Goal: Task Accomplishment & Management: Complete application form

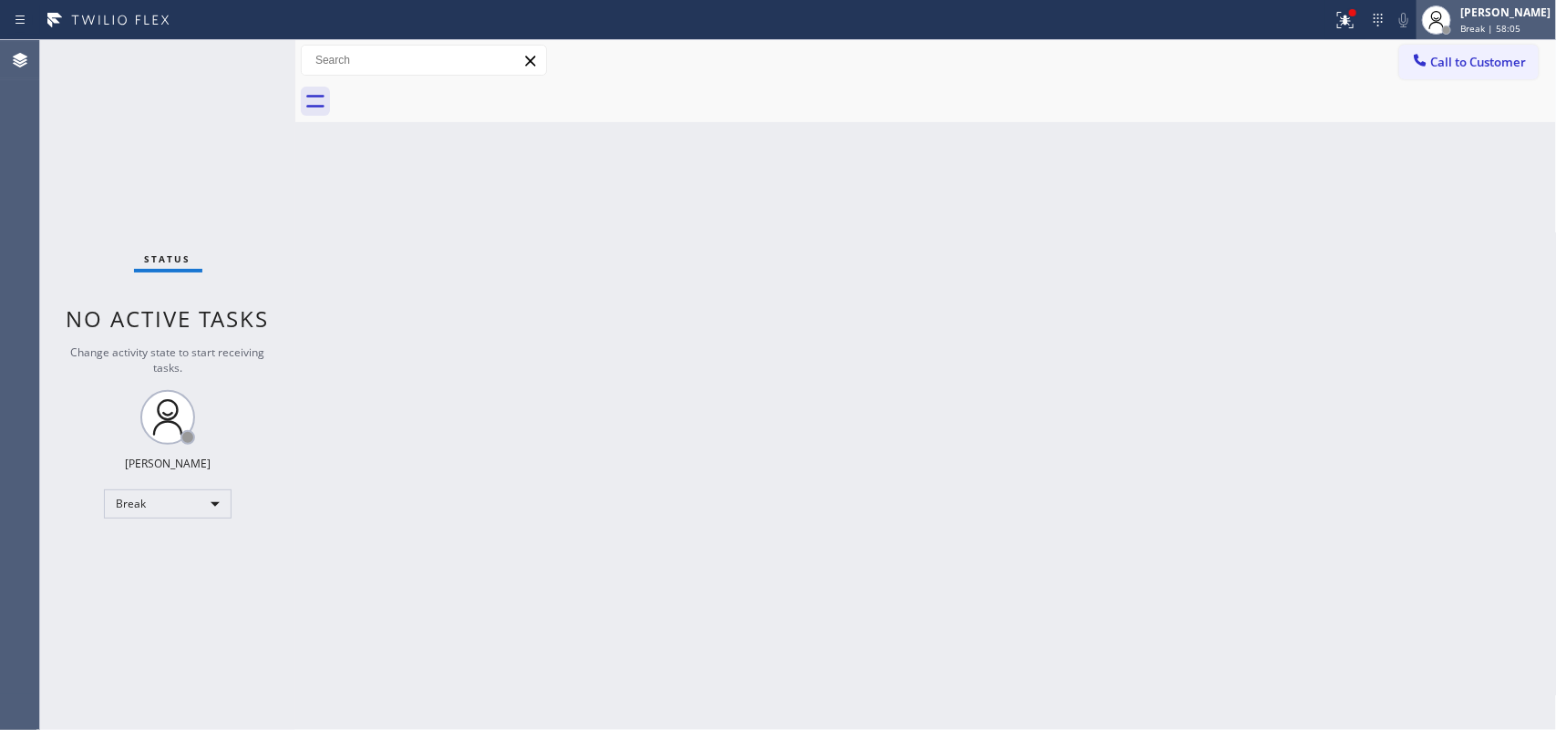
click at [1477, 15] on div "[PERSON_NAME] Break | 58:05" at bounding box center [1506, 20] width 99 height 32
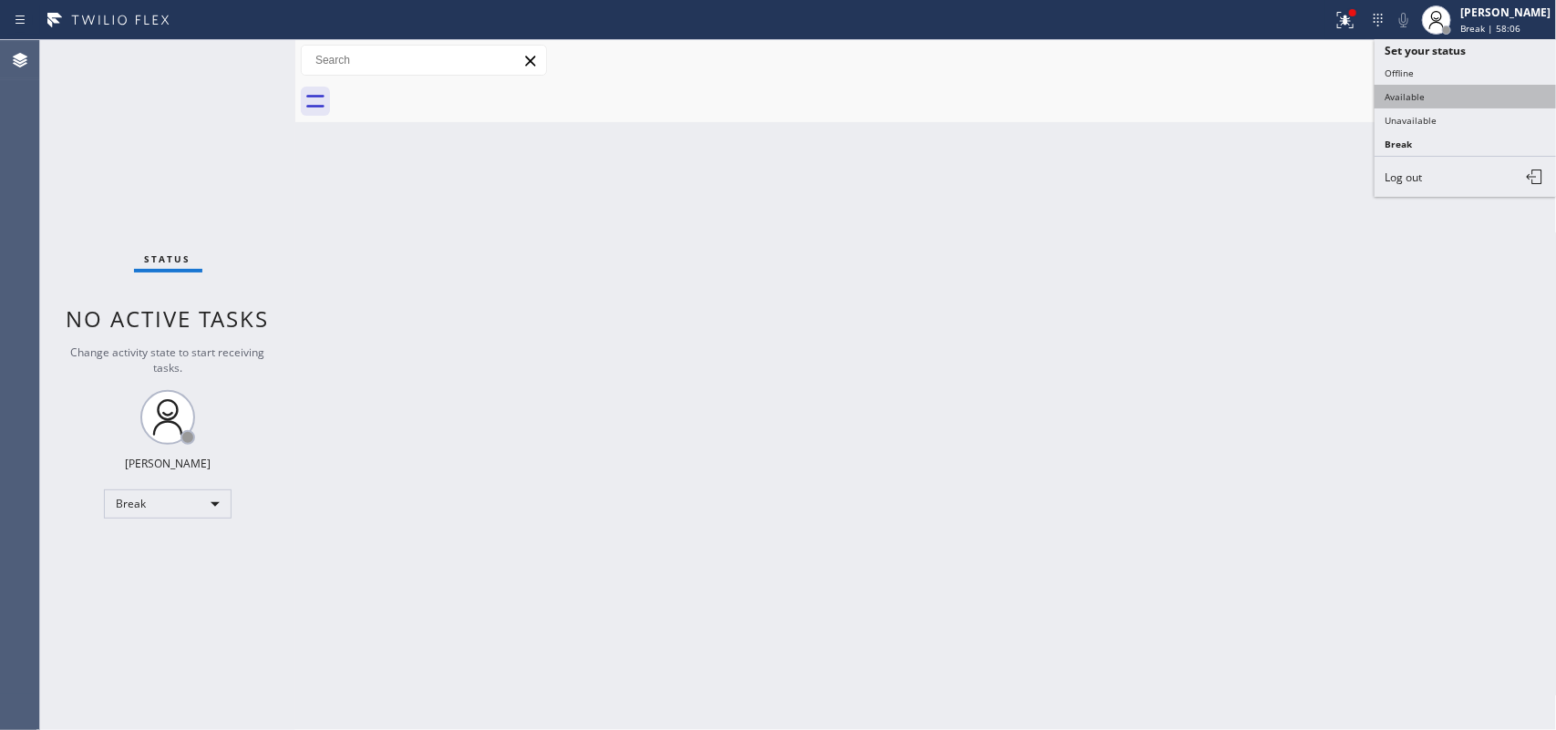
click at [1460, 94] on button "Available" at bounding box center [1466, 97] width 182 height 24
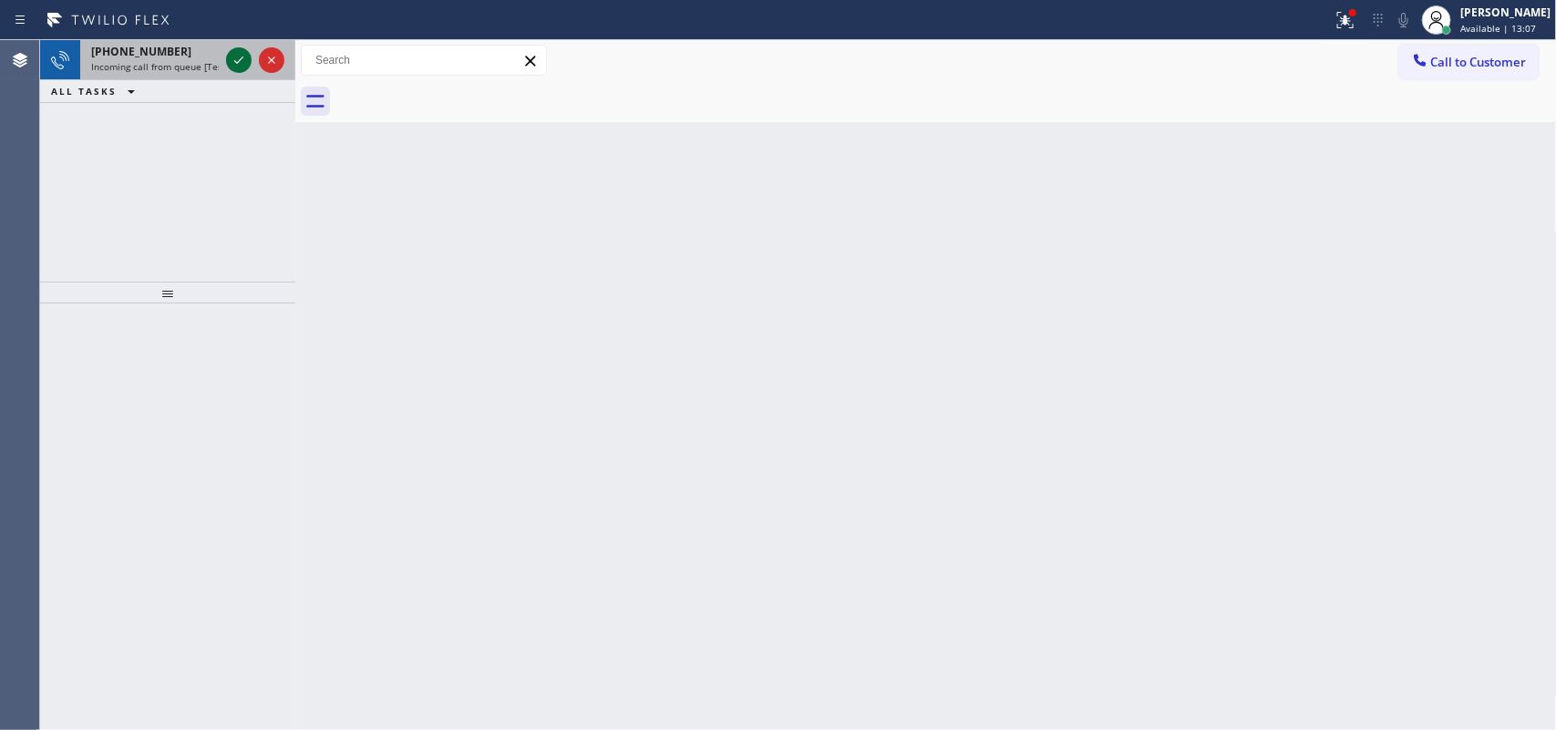
click at [243, 56] on icon at bounding box center [239, 60] width 22 height 22
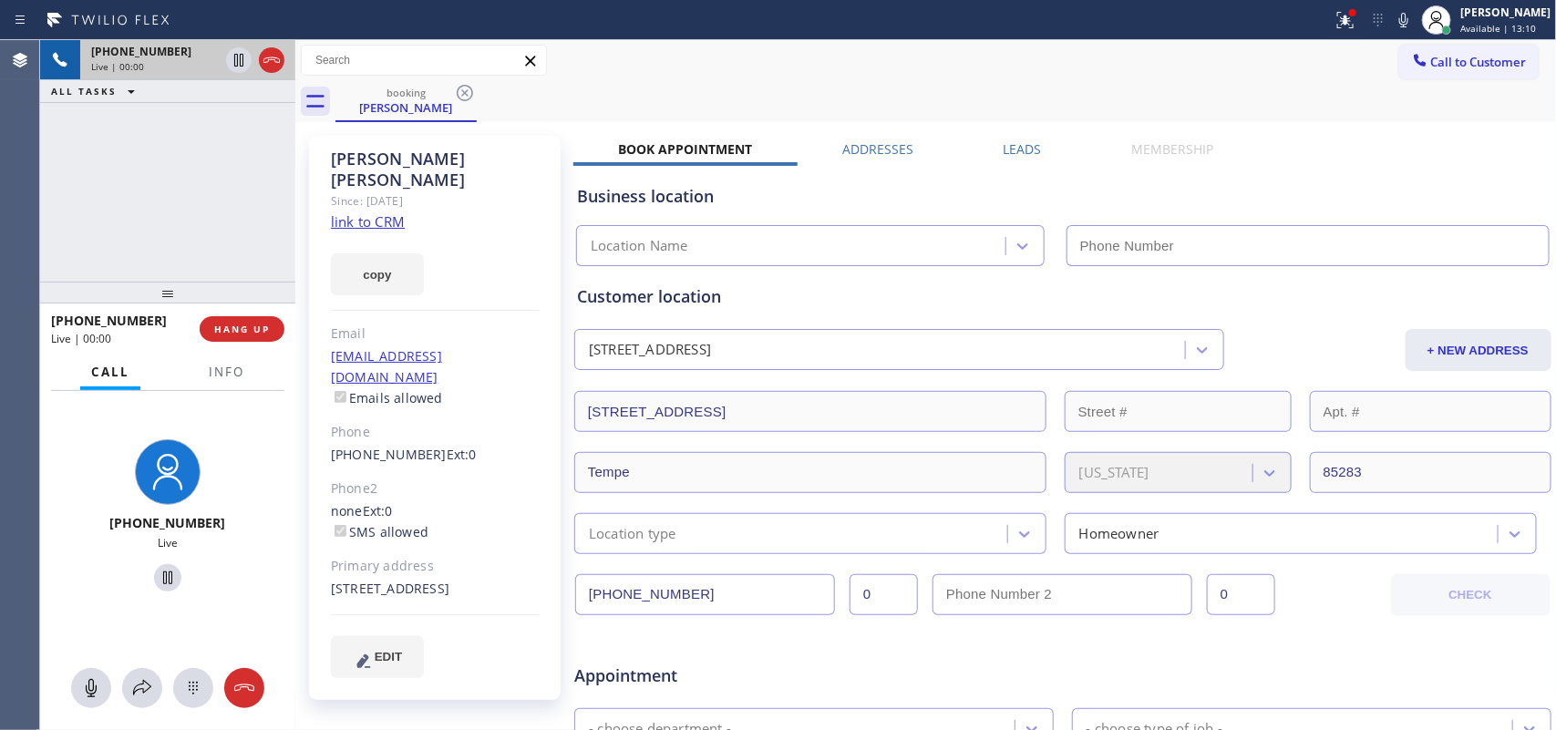
type input "[PHONE_NUMBER]"
click at [366, 212] on link "link to CRM" at bounding box center [368, 221] width 74 height 18
click at [88, 691] on icon at bounding box center [91, 688] width 22 height 22
click at [161, 579] on icon at bounding box center [168, 578] width 22 height 22
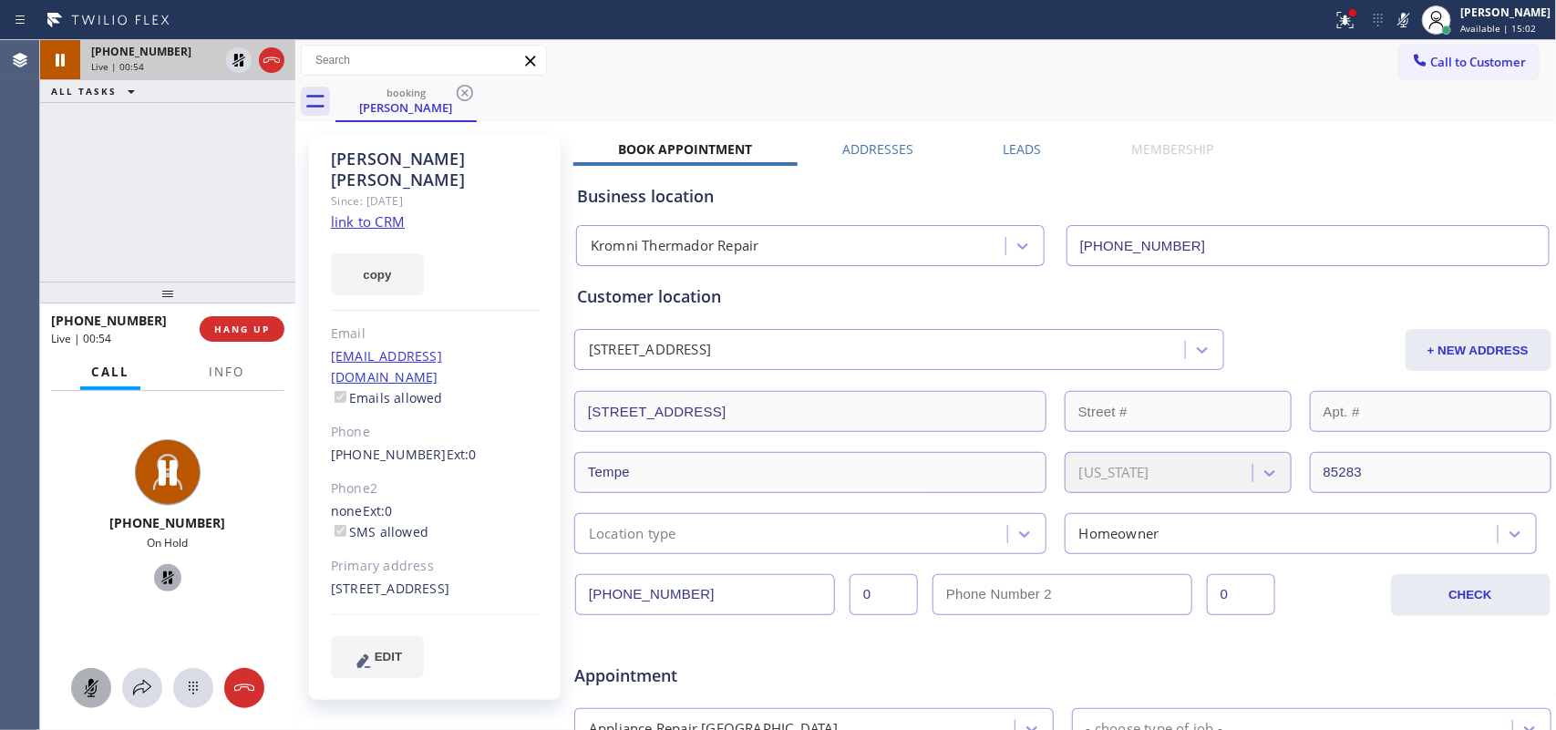
click at [82, 682] on icon at bounding box center [91, 688] width 22 height 22
click at [160, 580] on icon at bounding box center [168, 578] width 22 height 22
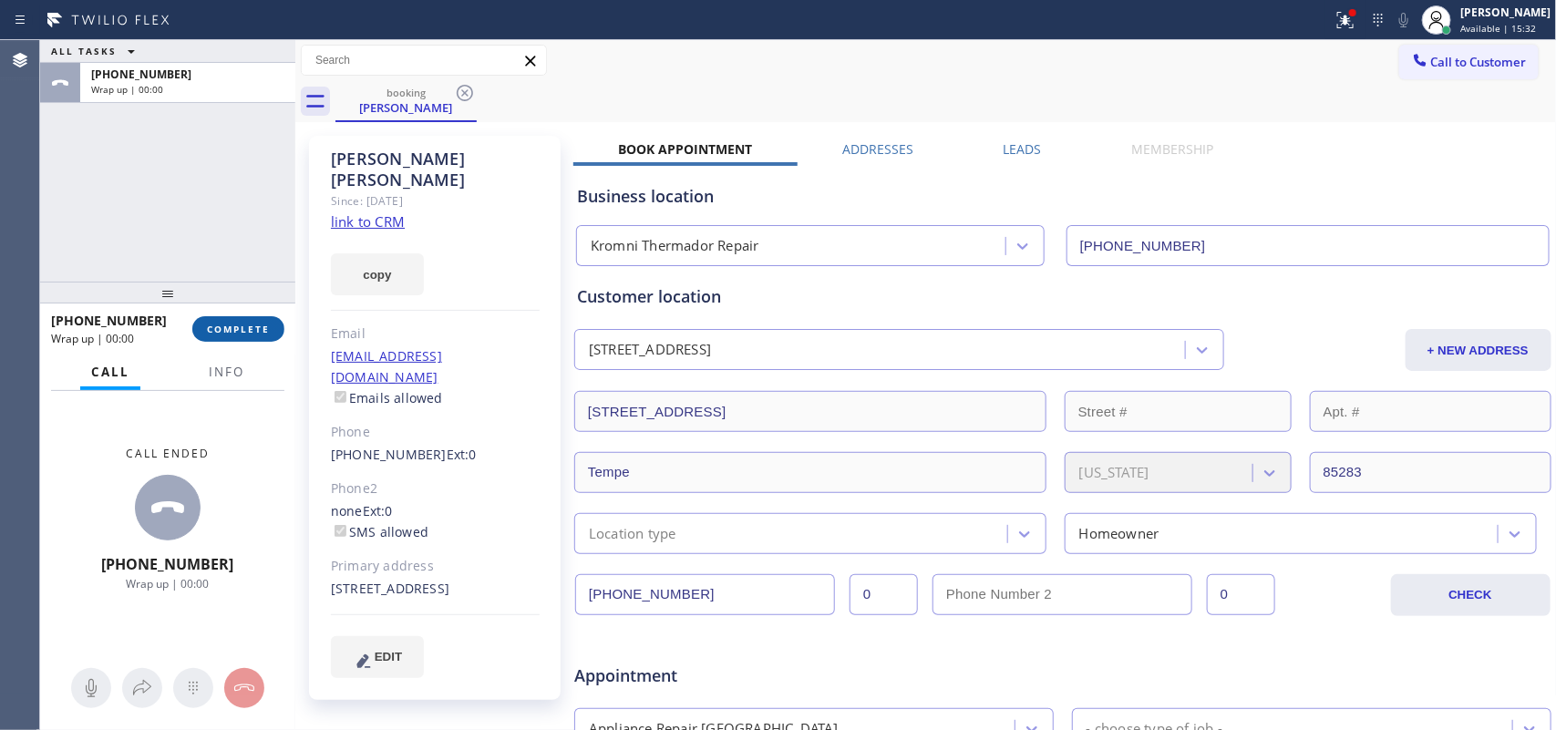
drag, startPoint x: 255, startPoint y: 329, endPoint x: 304, endPoint y: 325, distance: 48.5
click at [256, 330] on span "COMPLETE" at bounding box center [238, 329] width 63 height 13
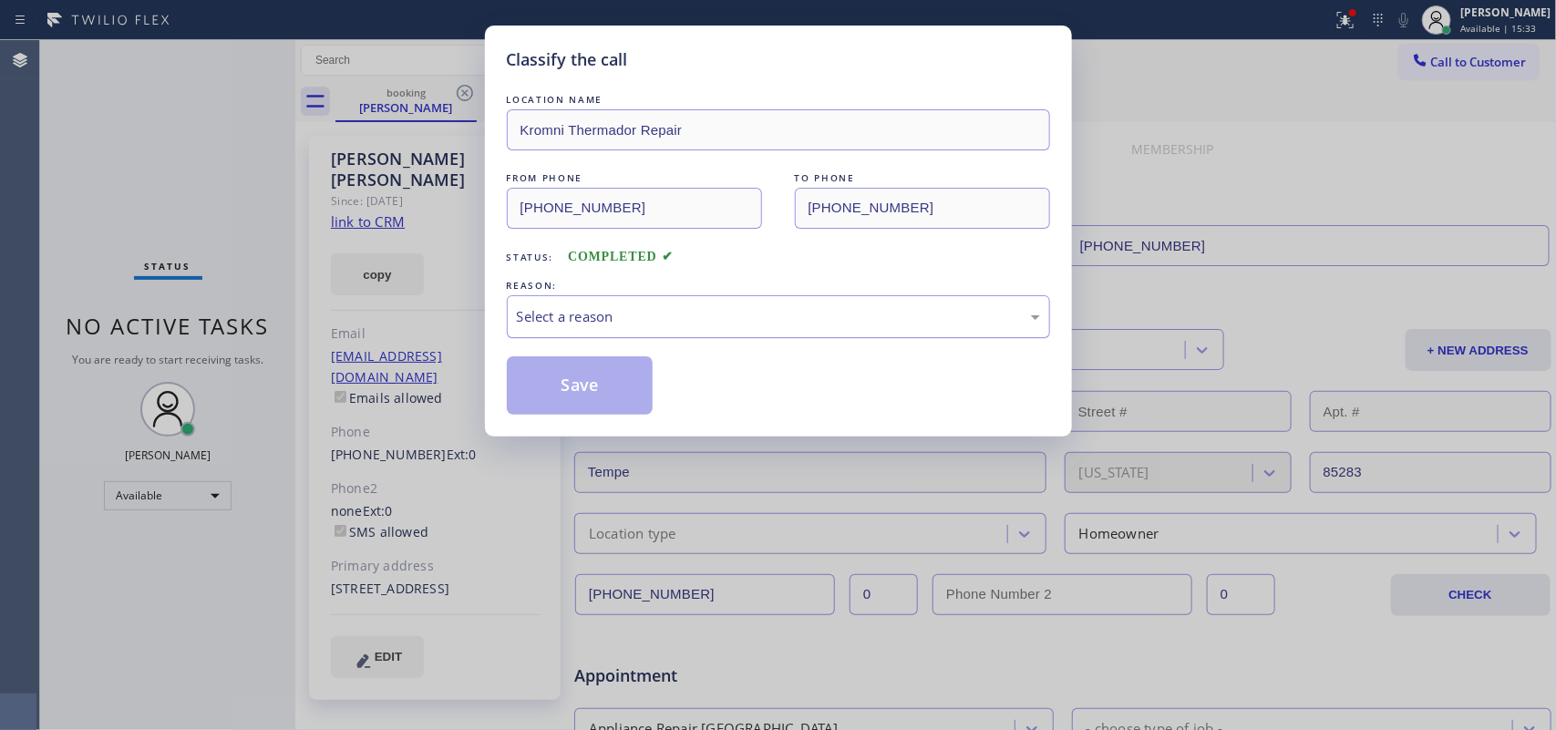
click at [739, 329] on div "Select a reason" at bounding box center [778, 316] width 543 height 43
click at [700, 310] on div "Not Booked - All other reasons" at bounding box center [778, 316] width 523 height 21
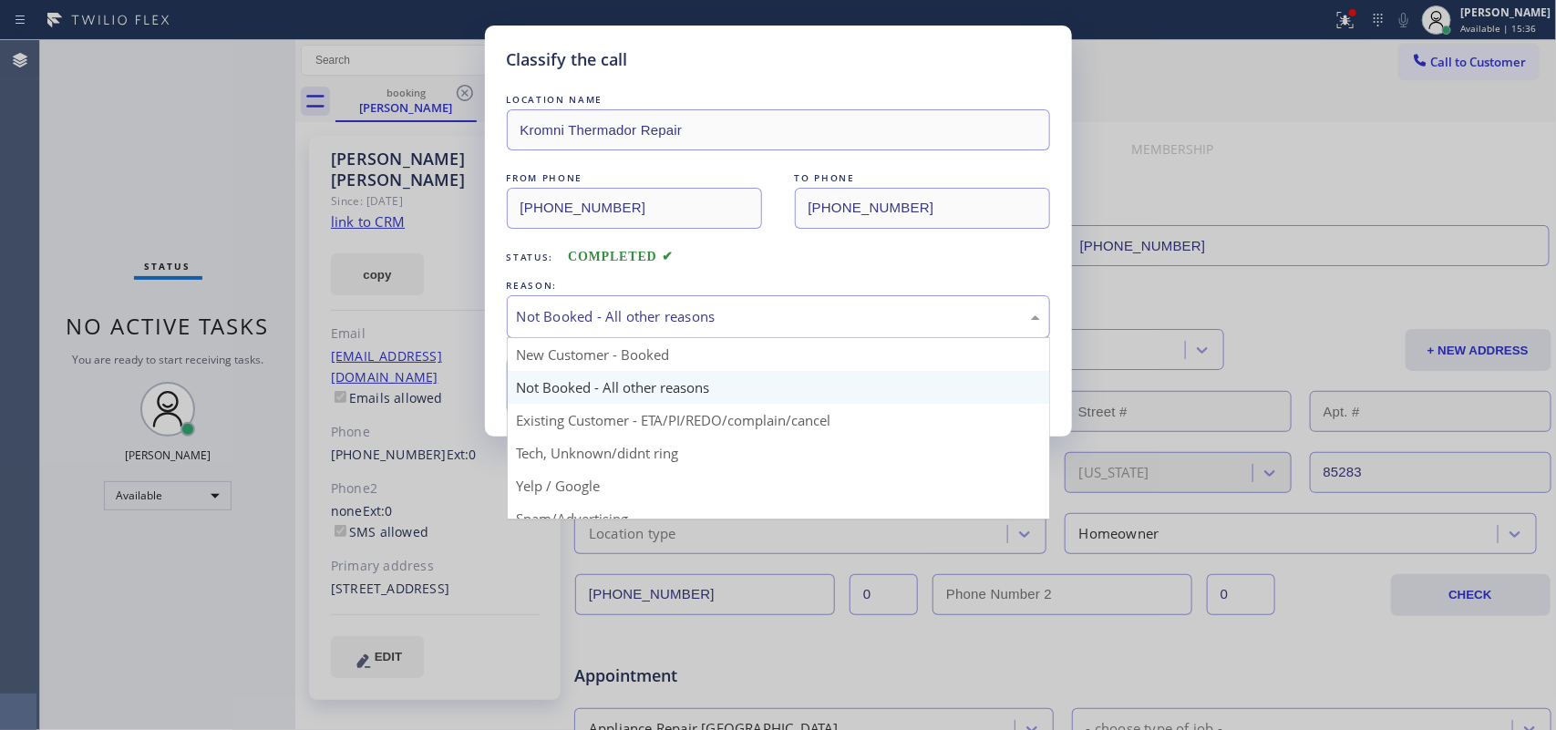
click at [700, 310] on div "Not Booked - All other reasons" at bounding box center [778, 316] width 523 height 21
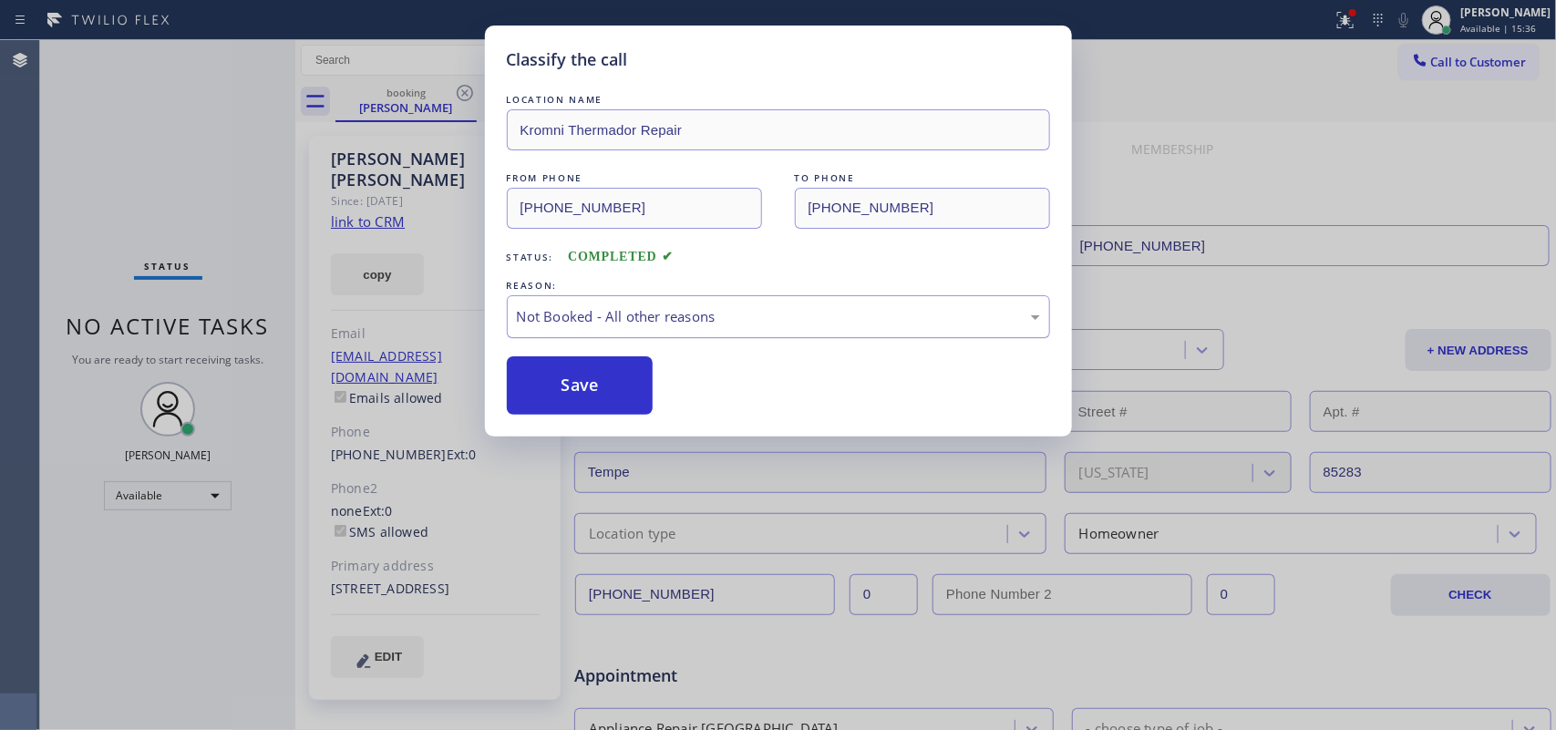
click at [700, 310] on div "Not Booked - All other reasons" at bounding box center [778, 316] width 523 height 21
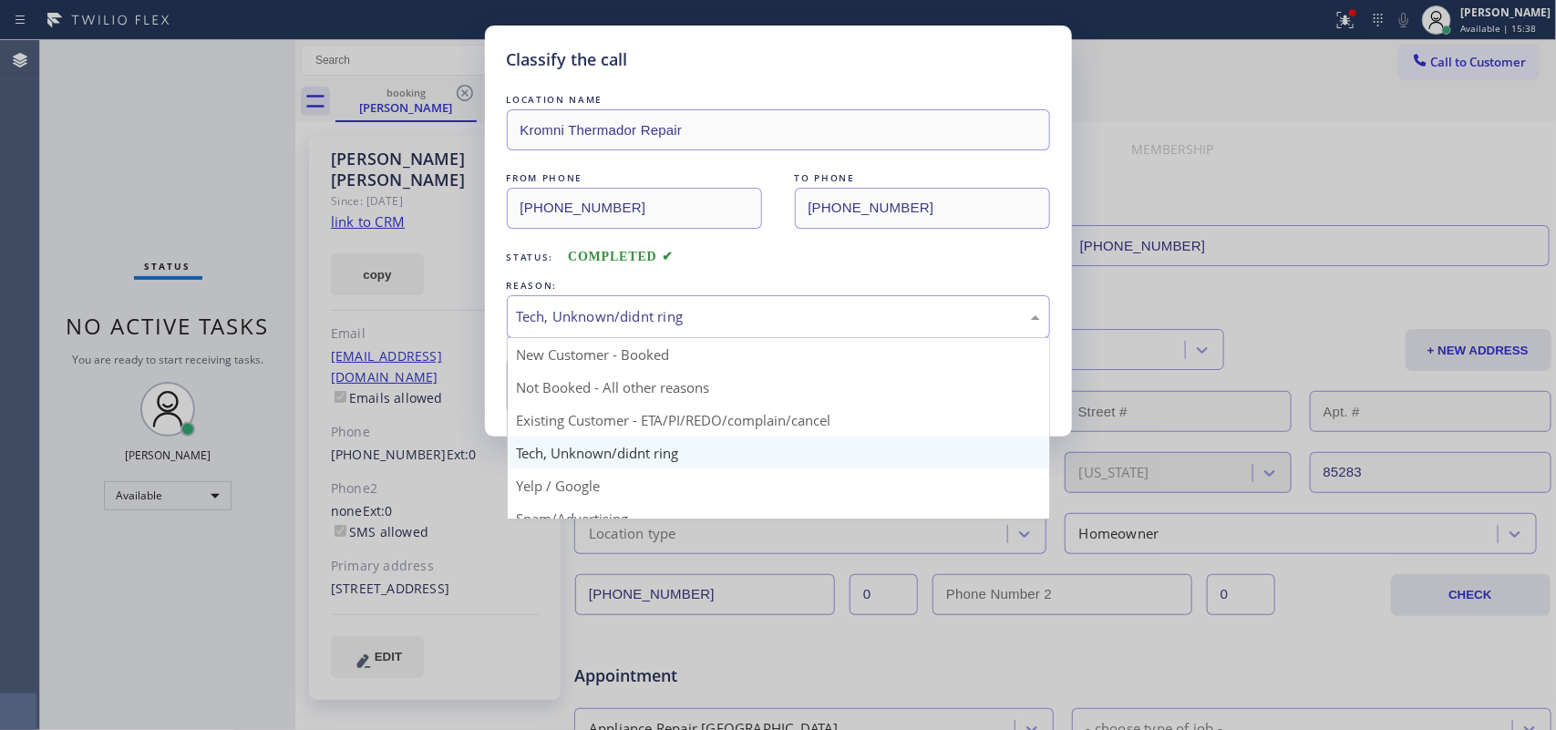
click at [698, 306] on div "Tech, Unknown/didnt ring" at bounding box center [778, 316] width 523 height 21
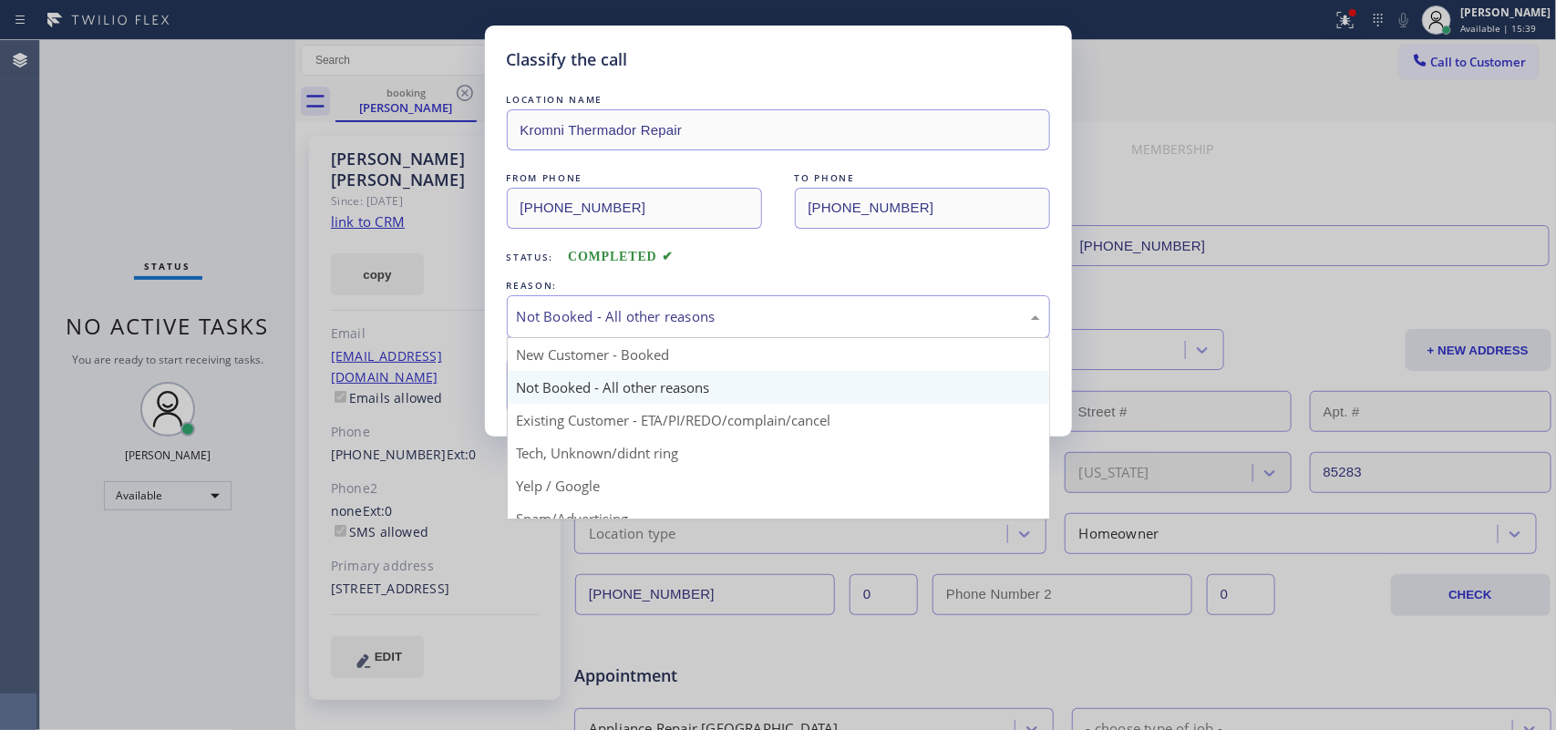
click at [691, 322] on div "Not Booked - All other reasons" at bounding box center [778, 316] width 523 height 21
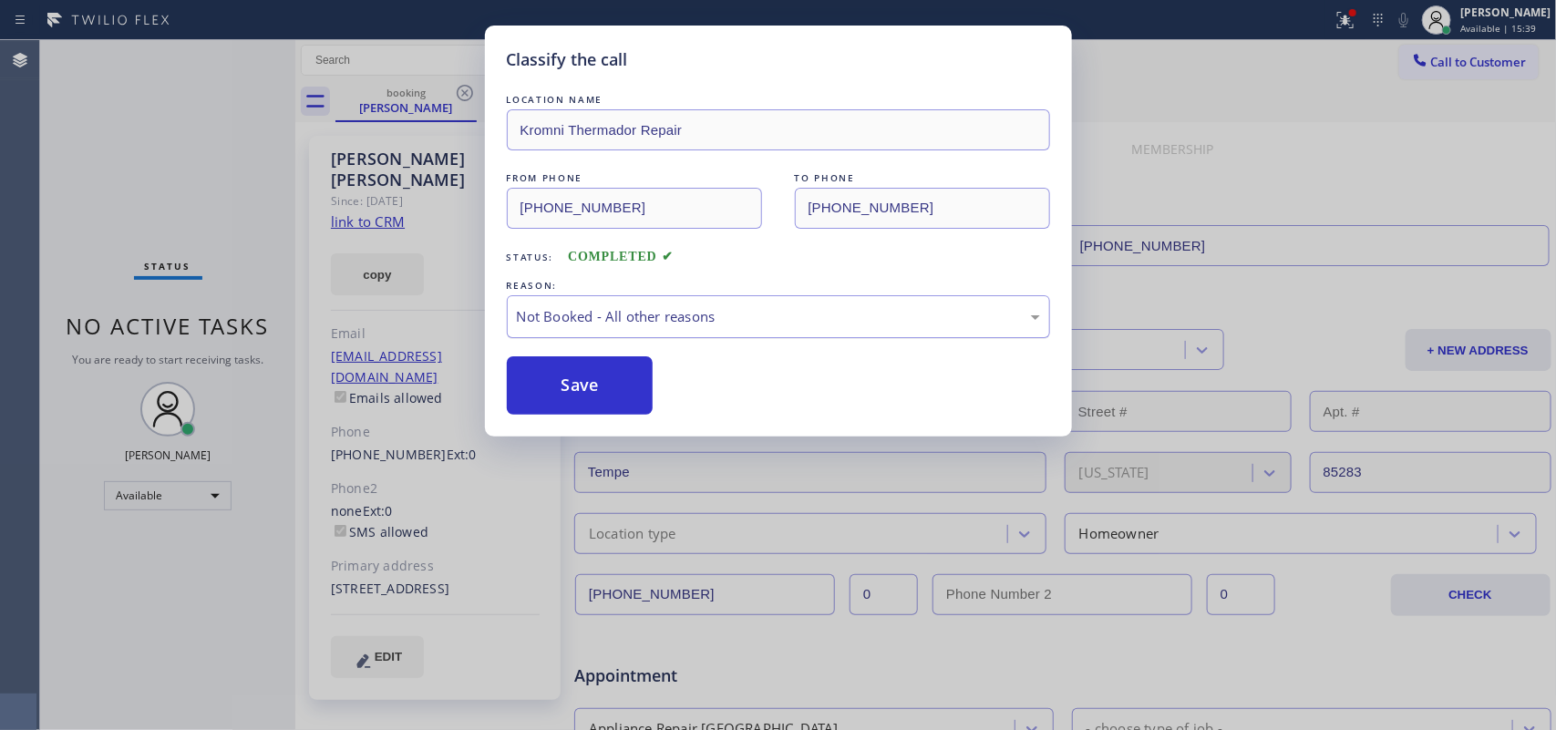
click at [691, 322] on div "Not Booked - All other reasons" at bounding box center [778, 316] width 523 height 21
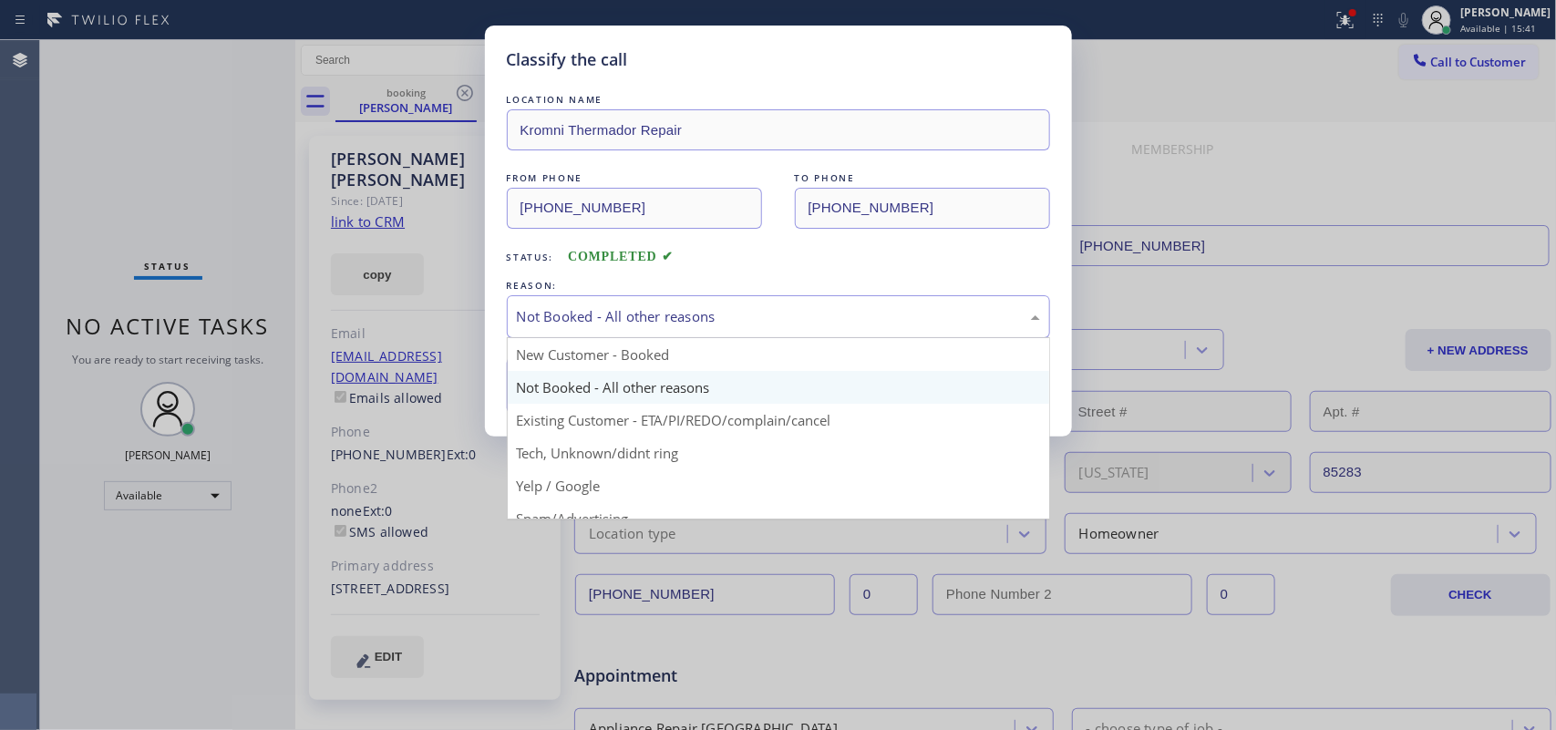
click at [689, 311] on div "Not Booked - All other reasons" at bounding box center [778, 316] width 523 height 21
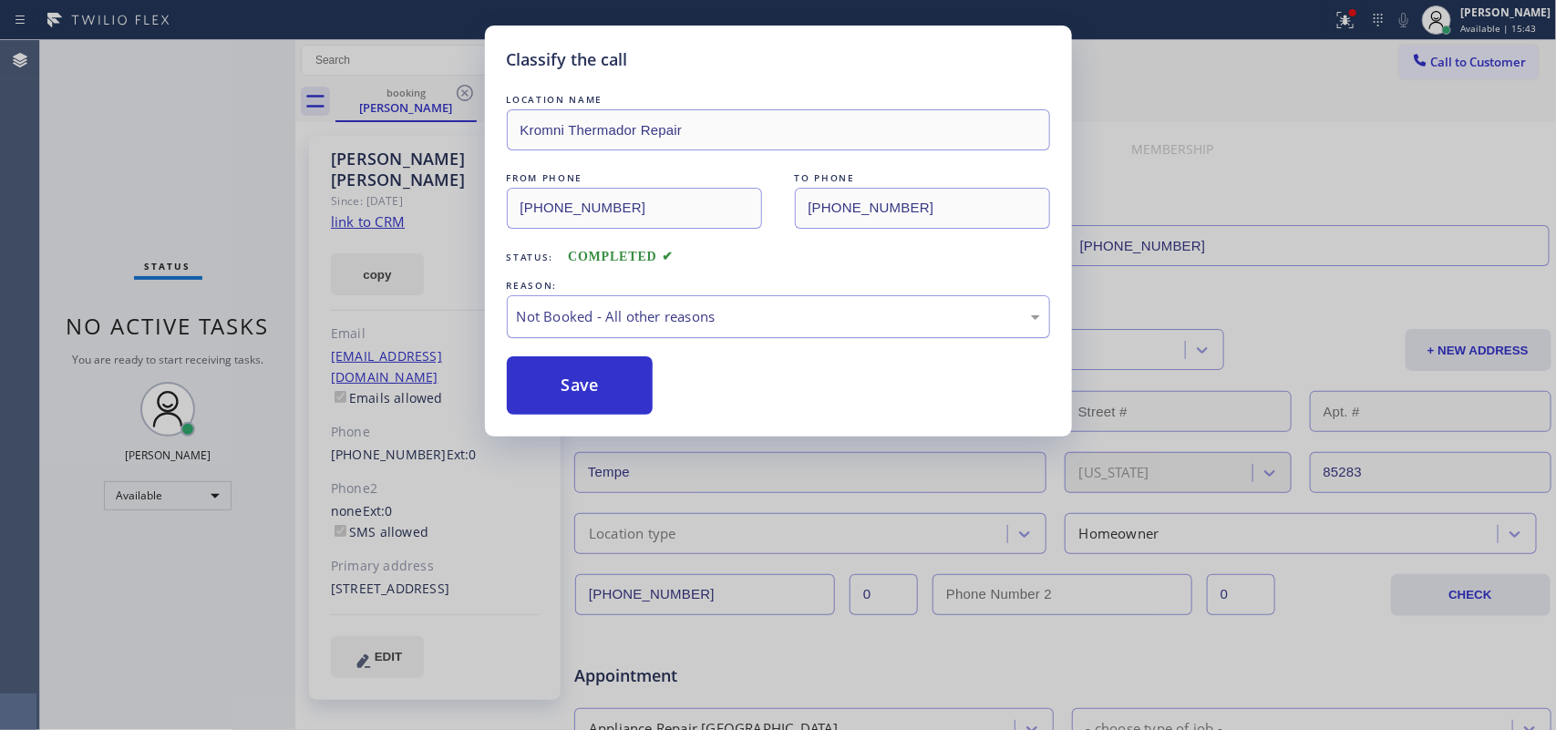
click at [694, 317] on div "Not Booked - All other reasons" at bounding box center [778, 316] width 523 height 21
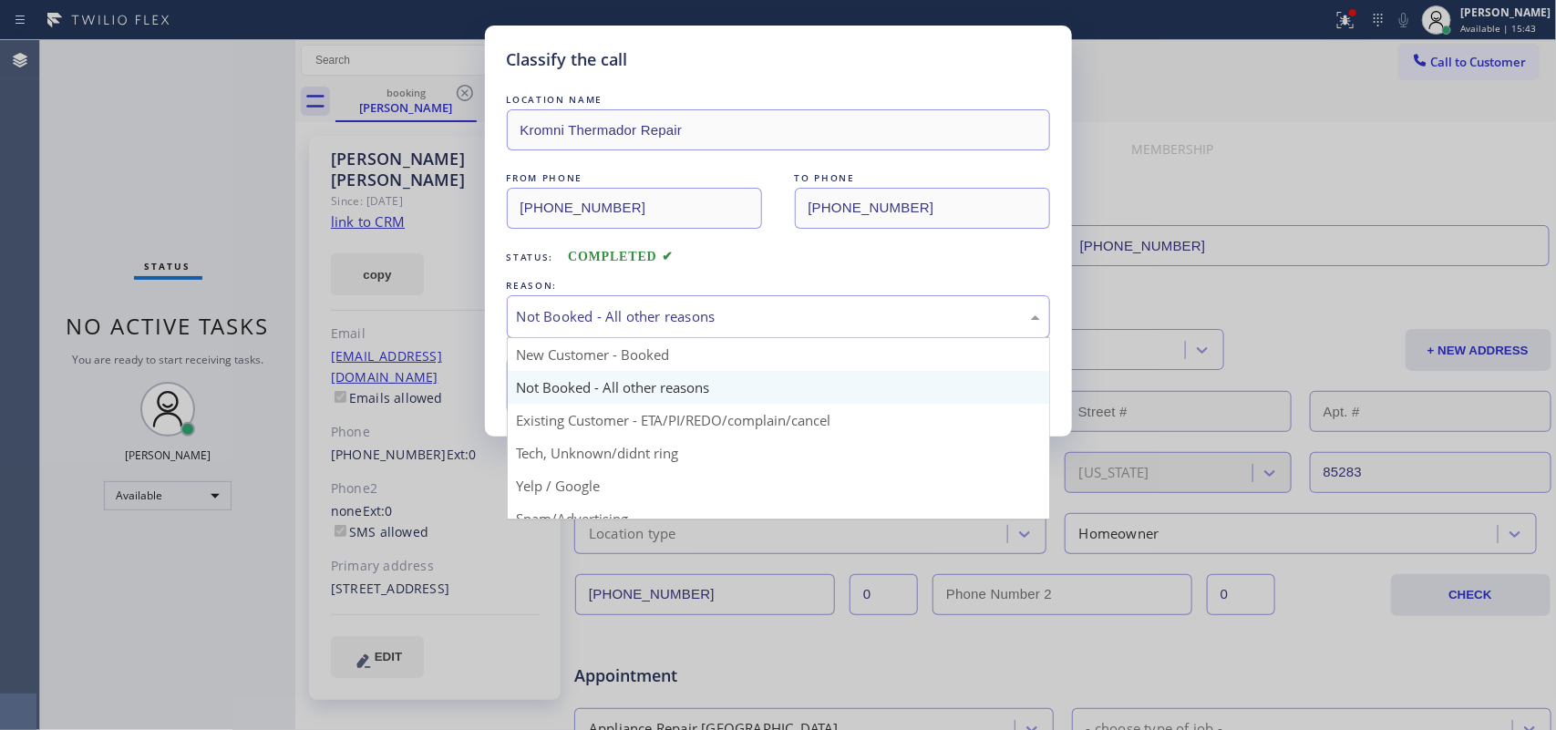
click at [694, 317] on div "Not Booked - All other reasons" at bounding box center [778, 316] width 523 height 21
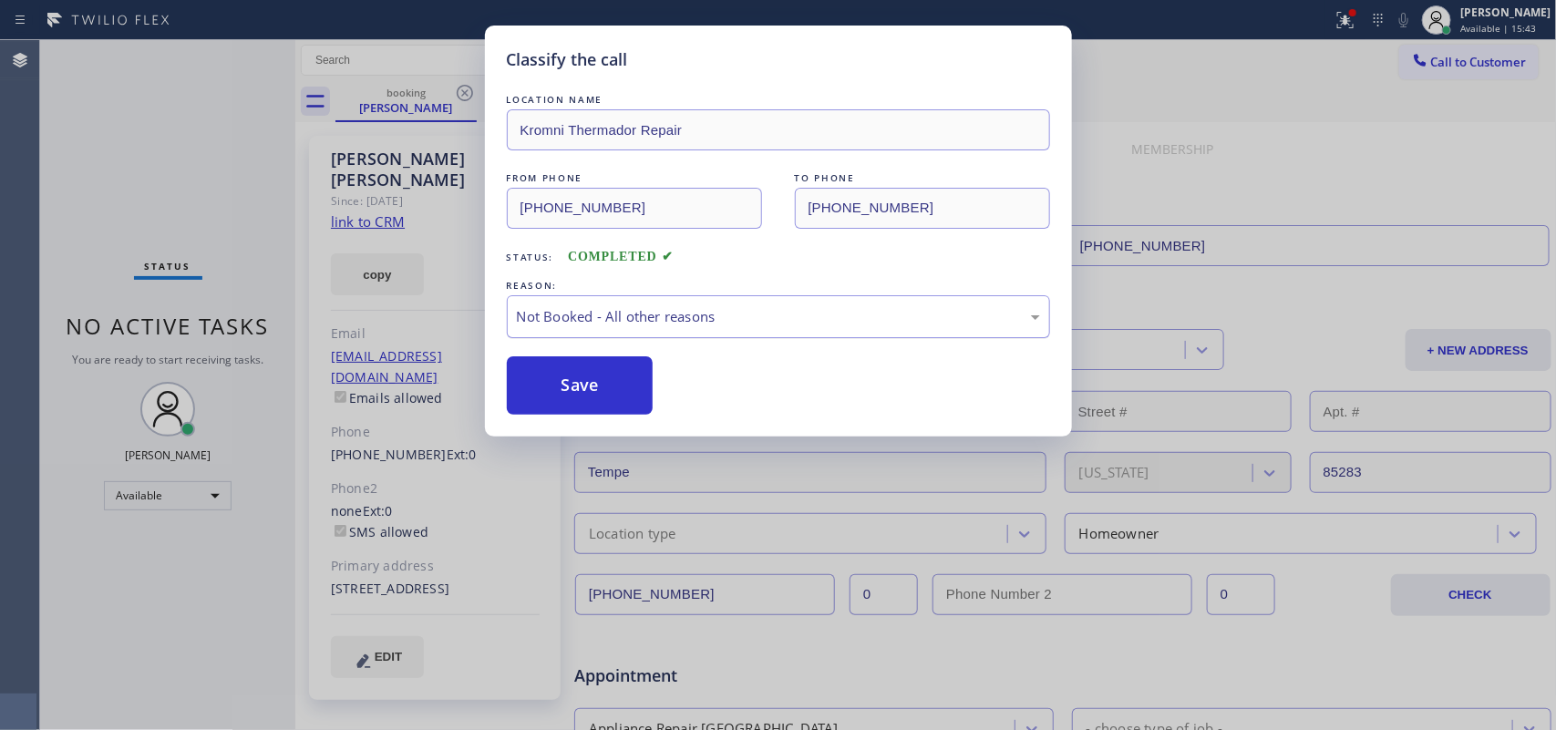
click at [694, 317] on div "Not Booked - All other reasons" at bounding box center [778, 316] width 523 height 21
click at [627, 394] on button "Save" at bounding box center [580, 385] width 147 height 58
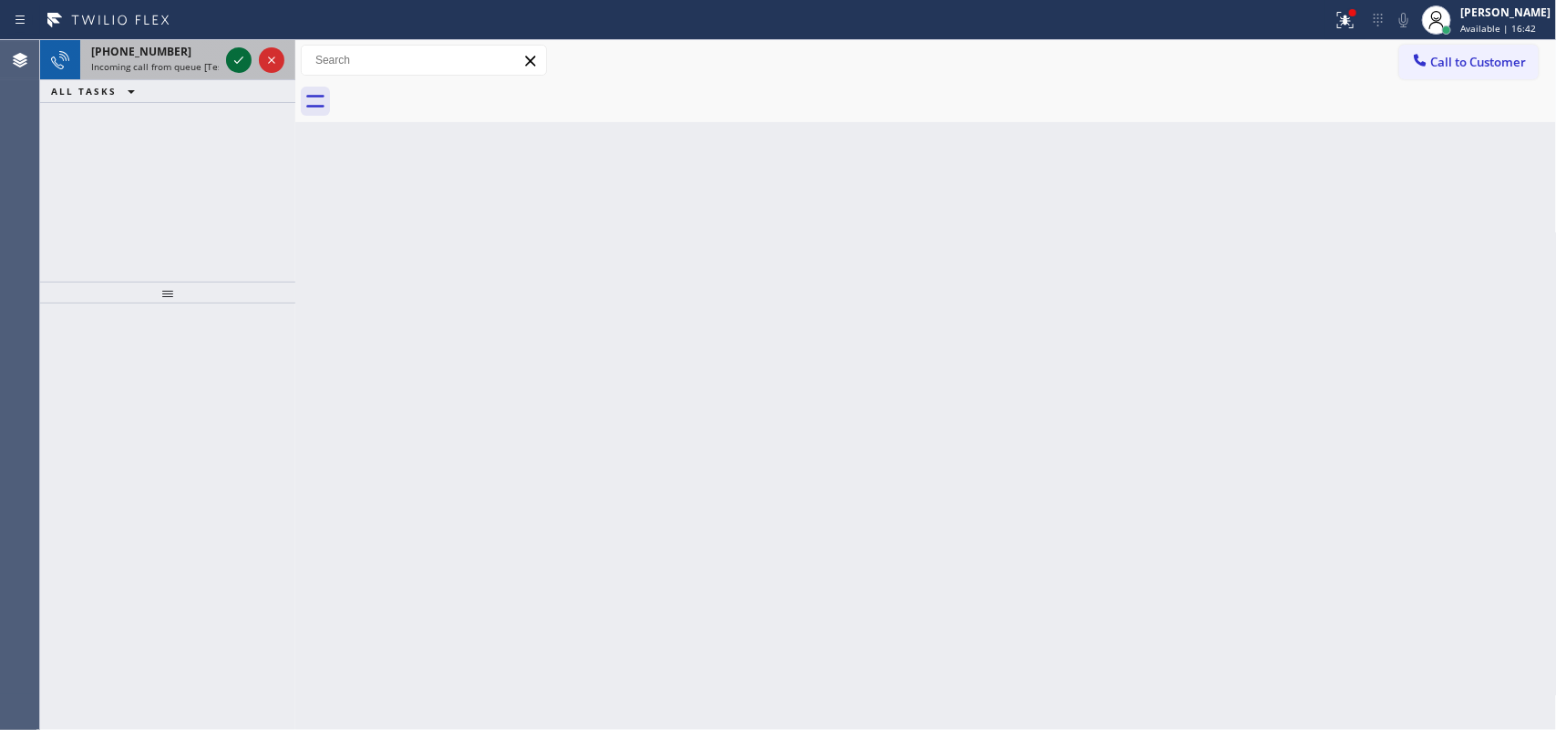
click at [238, 53] on icon at bounding box center [239, 60] width 22 height 22
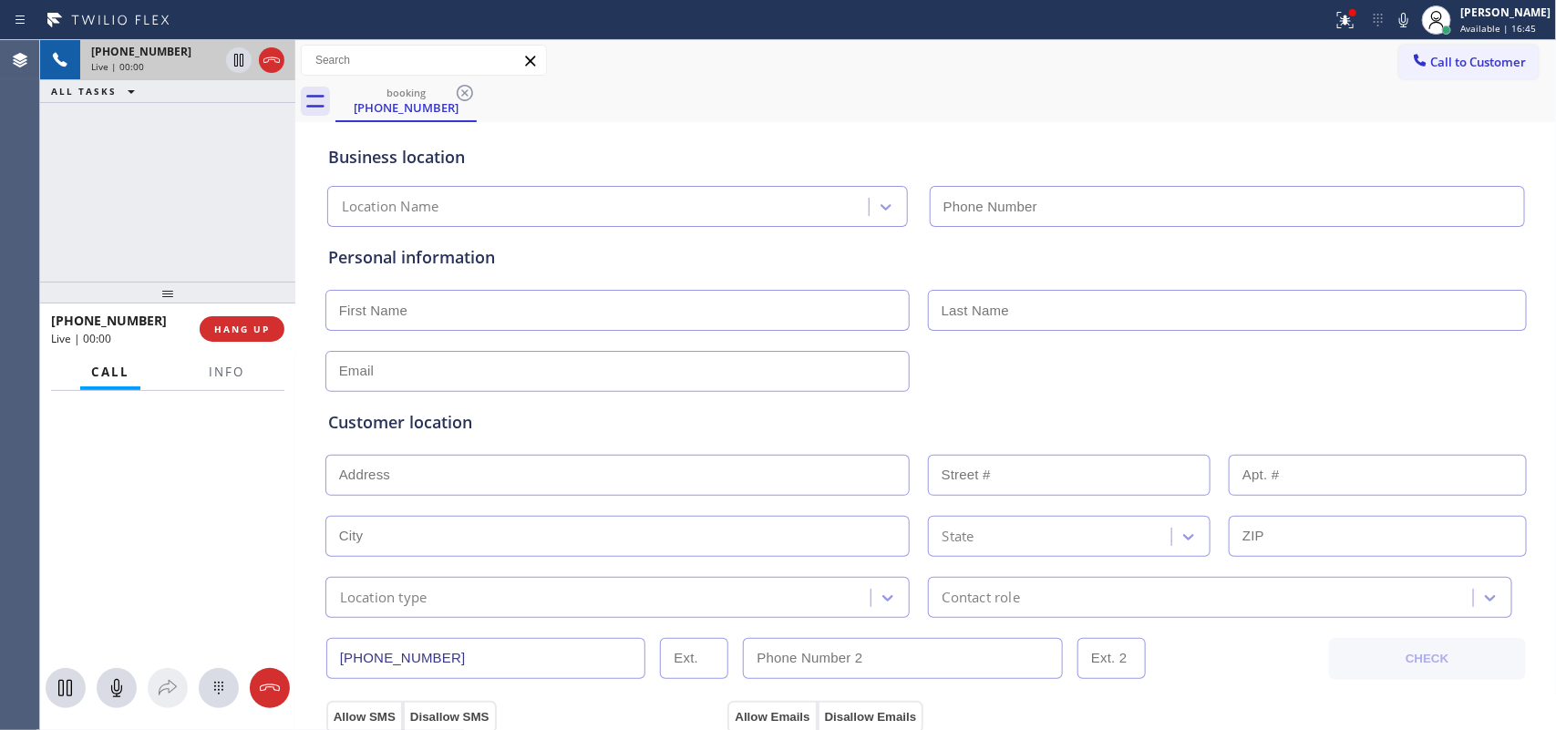
type input "[PHONE_NUMBER]"
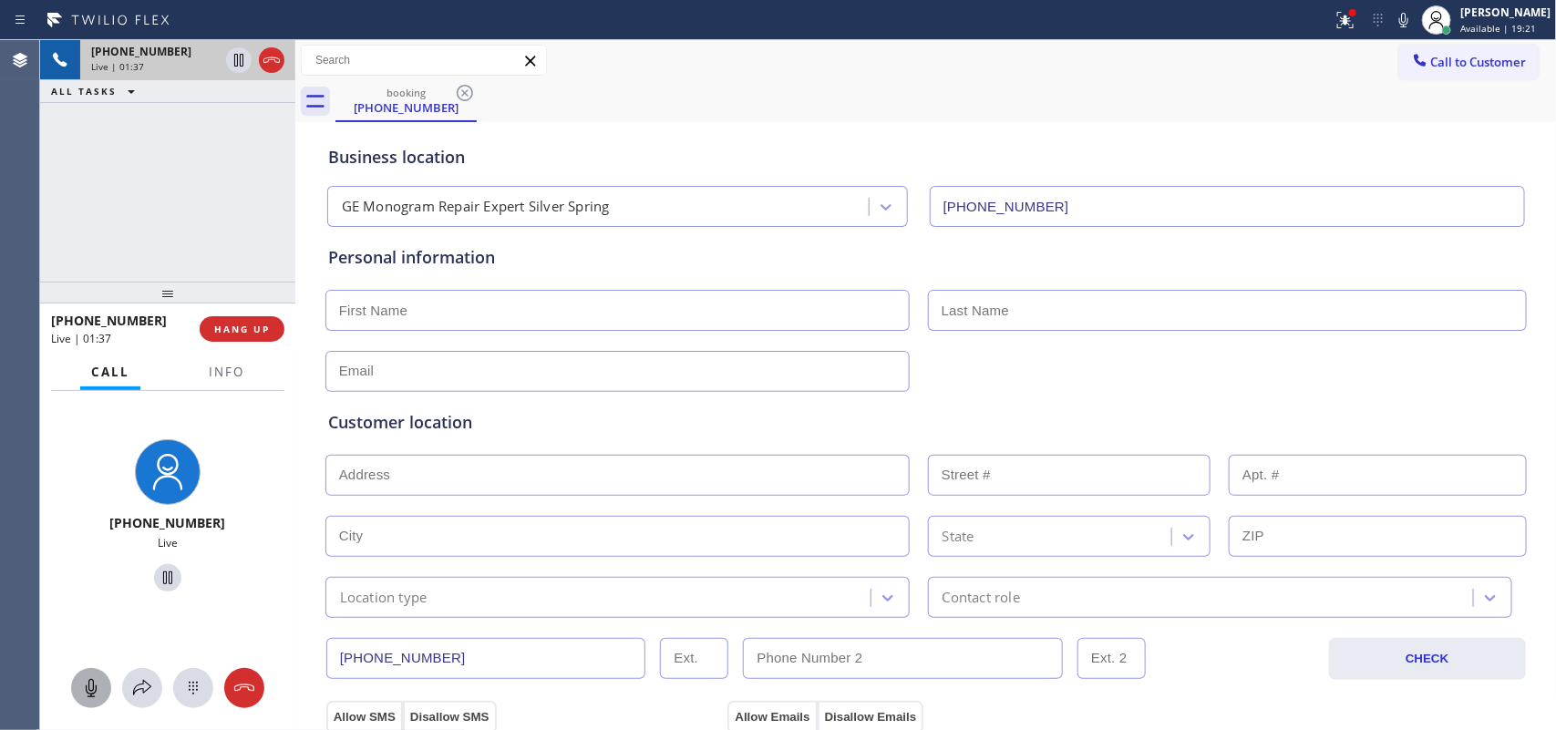
click at [93, 689] on icon at bounding box center [91, 688] width 11 height 18
click at [160, 579] on icon at bounding box center [168, 578] width 22 height 22
drag, startPoint x: 87, startPoint y: 689, endPoint x: 157, endPoint y: 597, distance: 115.8
click at [88, 688] on icon at bounding box center [91, 688] width 22 height 22
click at [161, 571] on icon at bounding box center [168, 578] width 22 height 22
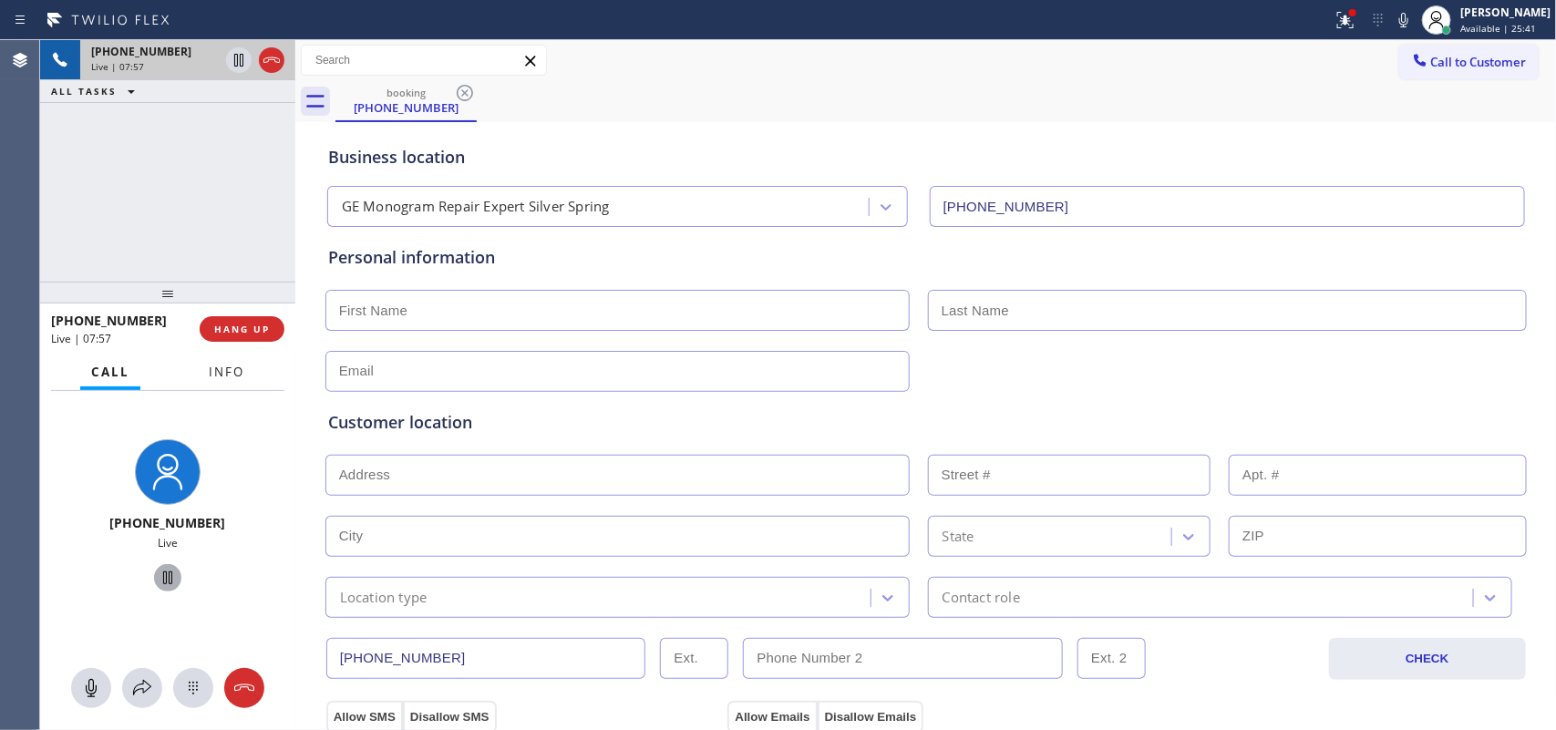
click at [215, 372] on span "Info" at bounding box center [227, 372] width 36 height 16
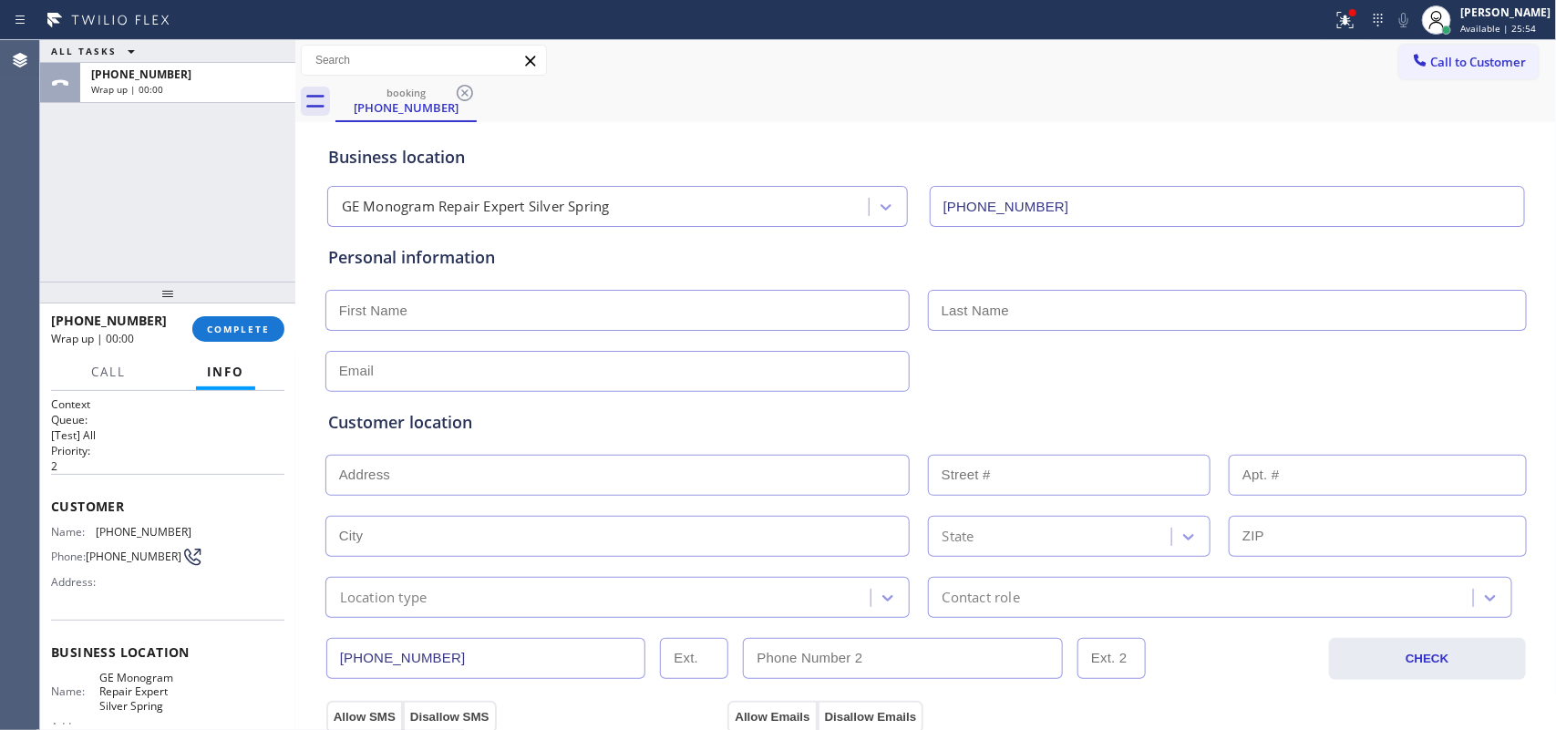
scroll to position [201, 0]
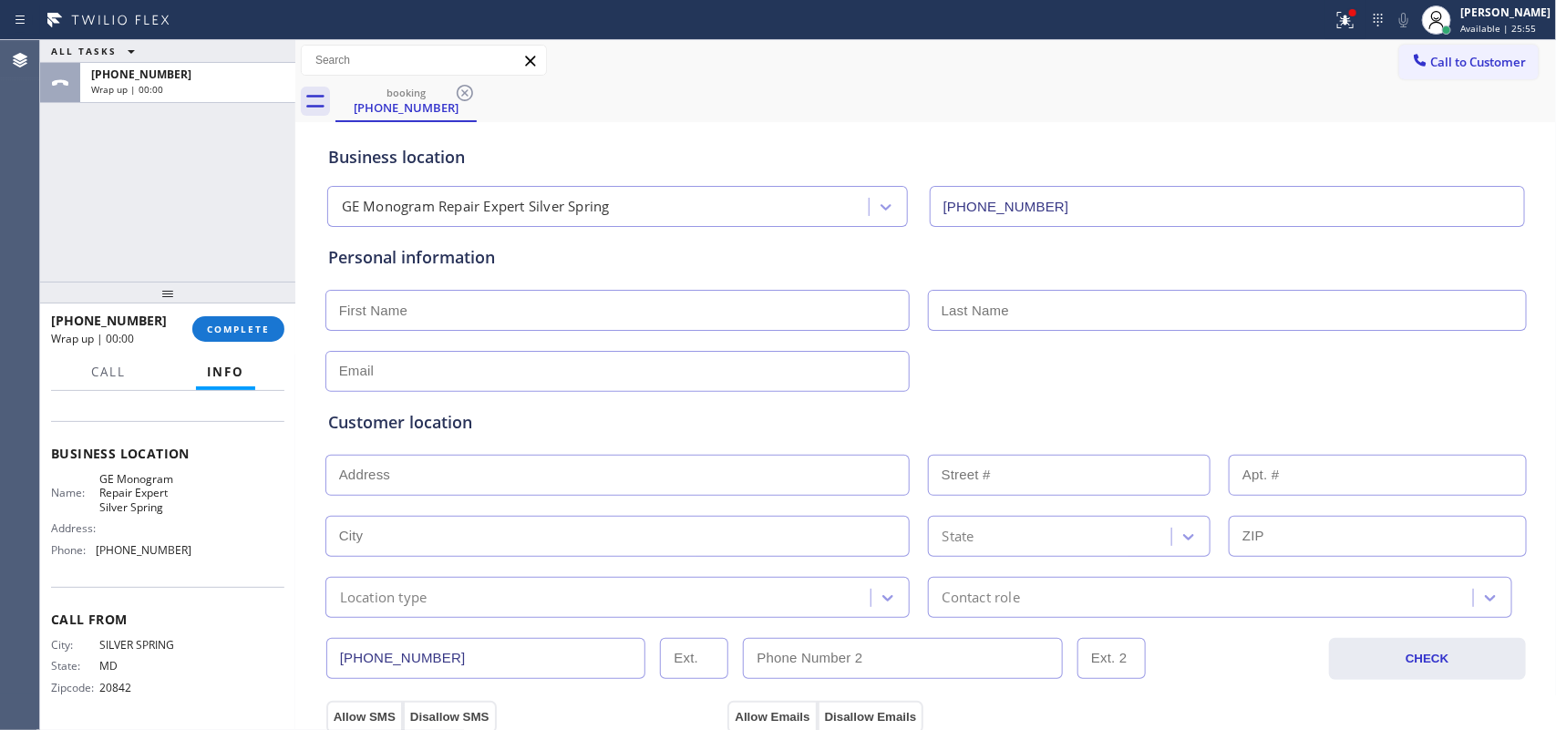
click at [252, 647] on div "City: [GEOGRAPHIC_DATA]: [US_STATE] Zipcode: 20842" at bounding box center [167, 670] width 233 height 64
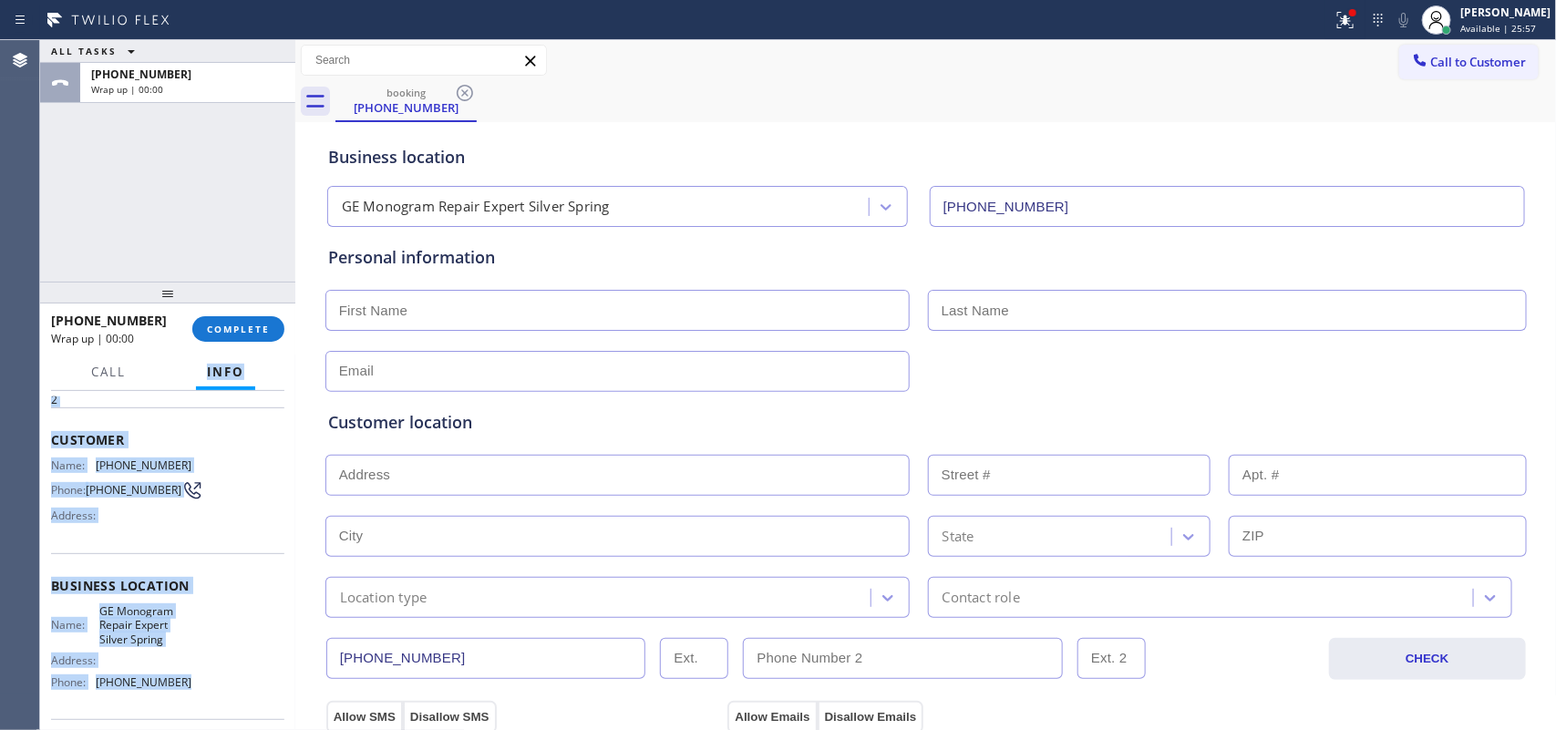
scroll to position [0, 0]
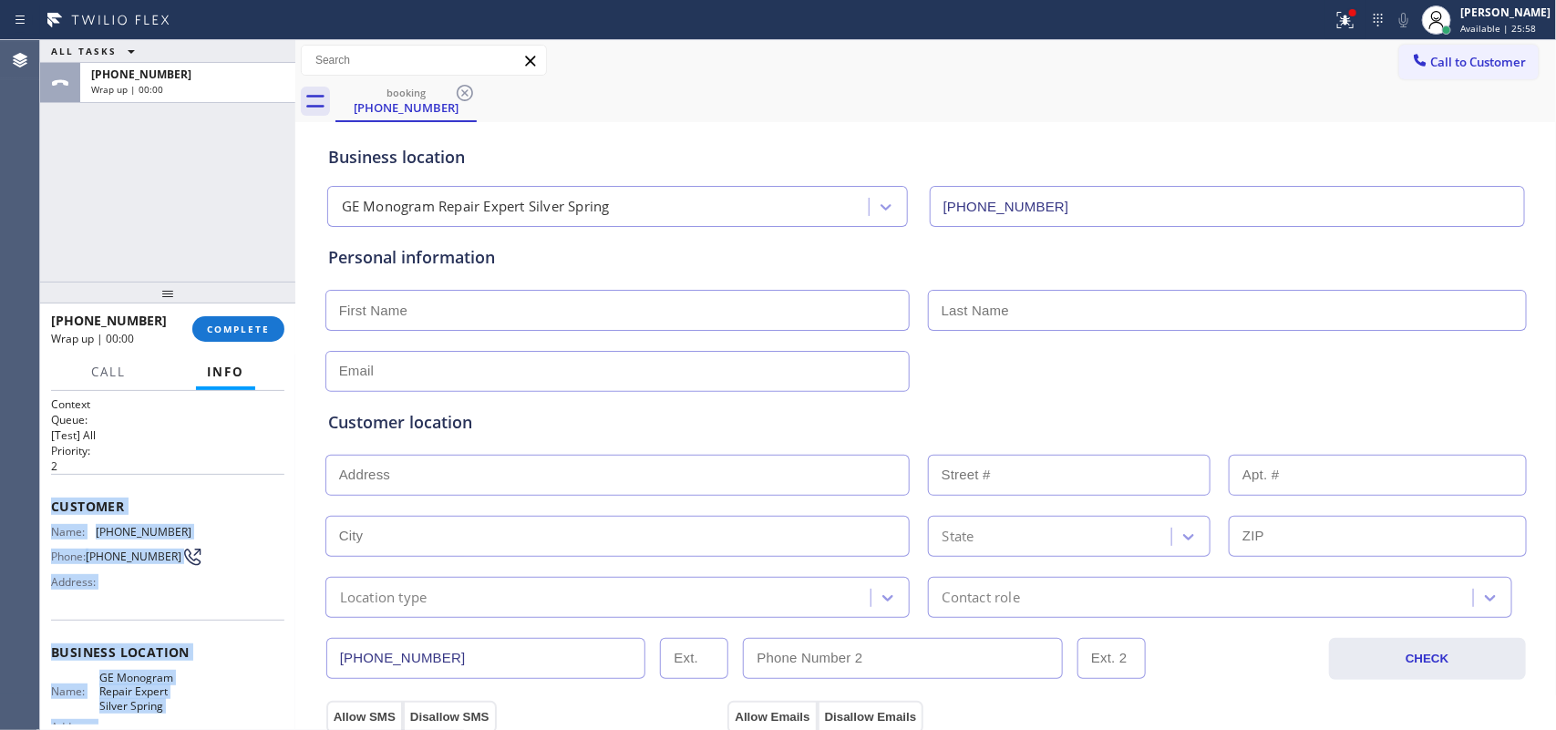
drag, startPoint x: 191, startPoint y: 563, endPoint x: 46, endPoint y: 504, distance: 156.6
click at [46, 504] on div "Context Queue: [Test] All Priority: 2 Customer Name: [PHONE_NUMBER] Phone: [PHO…" at bounding box center [167, 561] width 255 height 340
copy div "Customer Name: [PHONE_NUMBER] Phone: [PHONE_NUMBER] Address: Business location …"
click at [263, 331] on span "COMPLETE" at bounding box center [238, 329] width 63 height 13
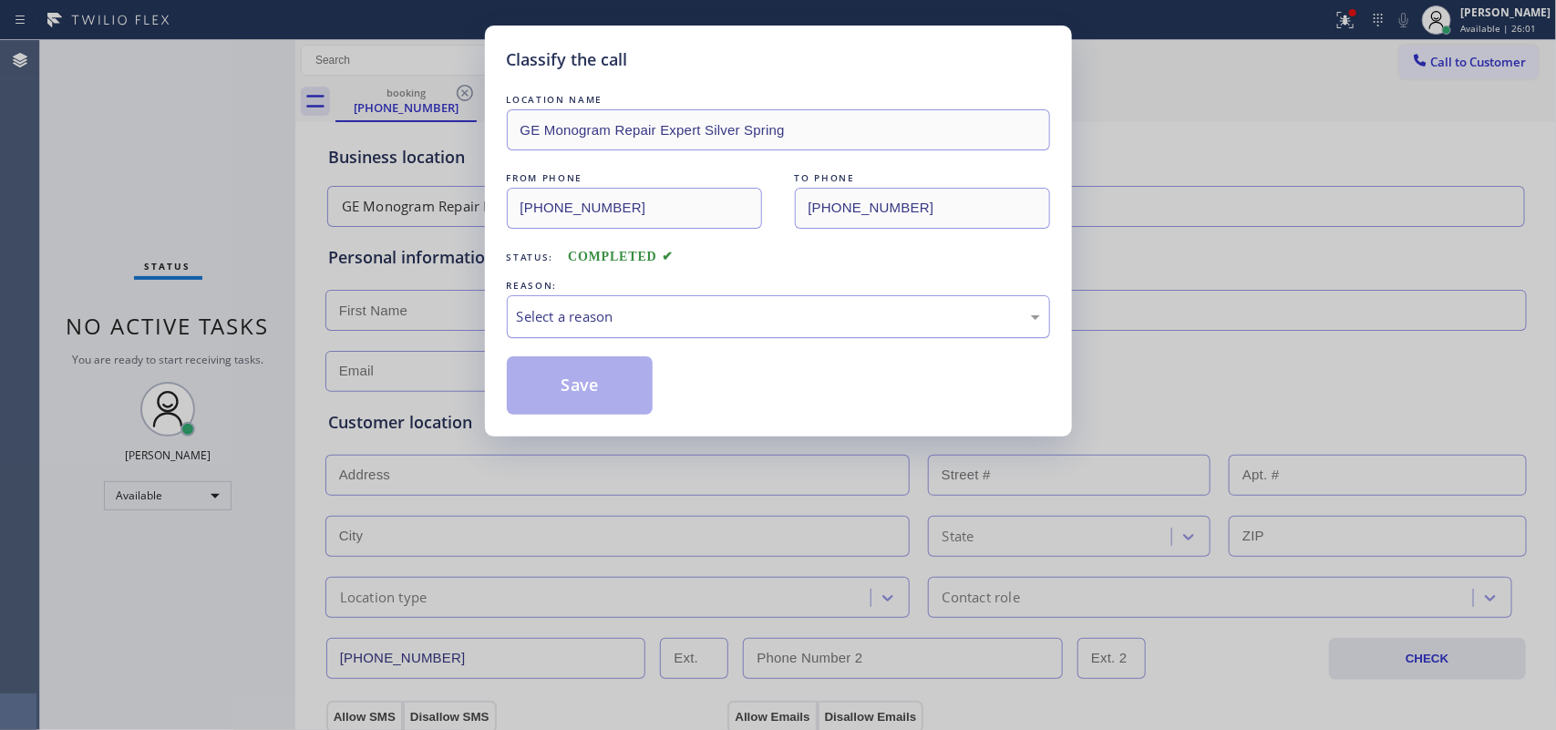
click at [832, 333] on div "Select a reason" at bounding box center [778, 316] width 543 height 43
drag, startPoint x: 748, startPoint y: 387, endPoint x: 700, endPoint y: 386, distance: 47.4
click at [597, 381] on button "Save" at bounding box center [580, 385] width 147 height 58
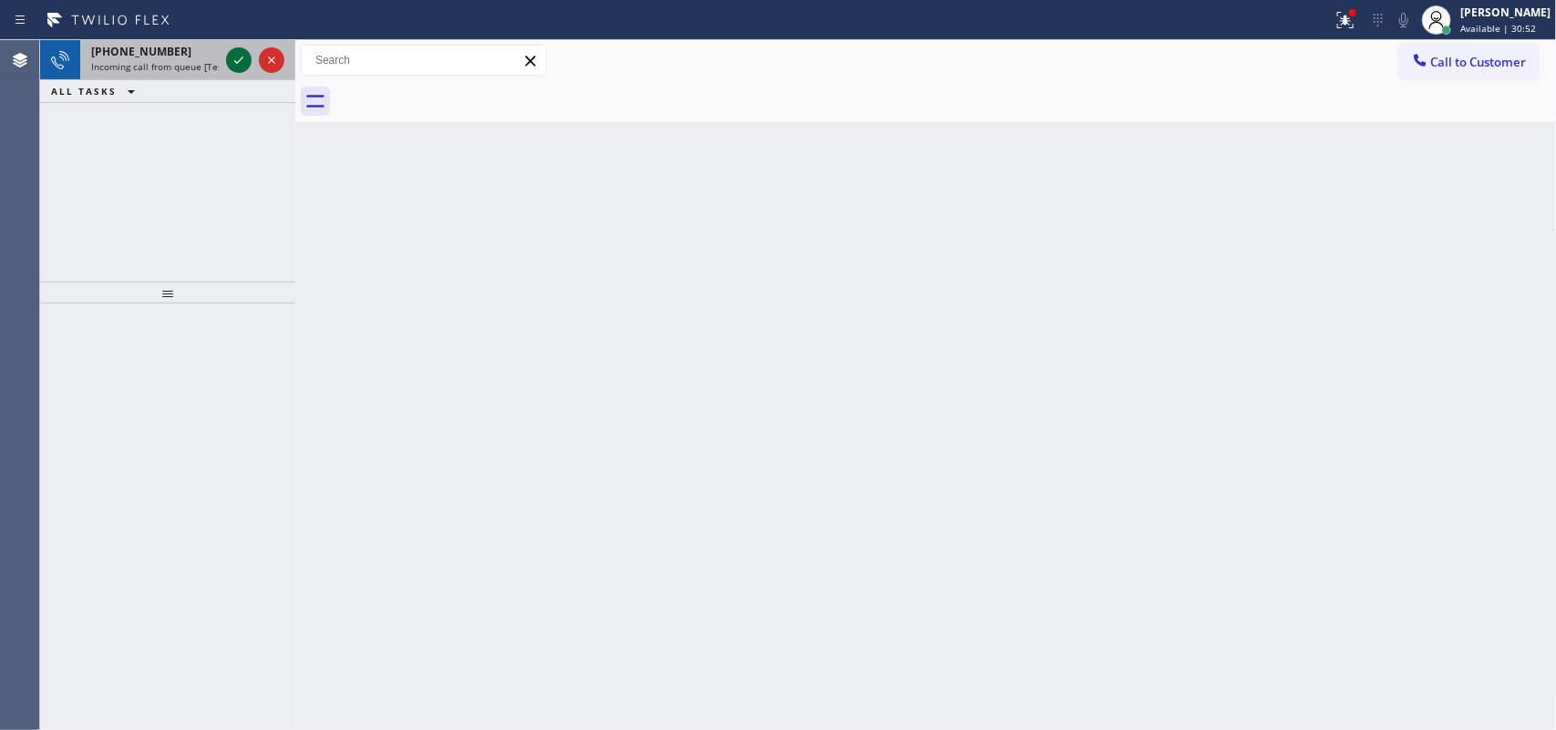
click at [237, 57] on icon at bounding box center [239, 60] width 22 height 22
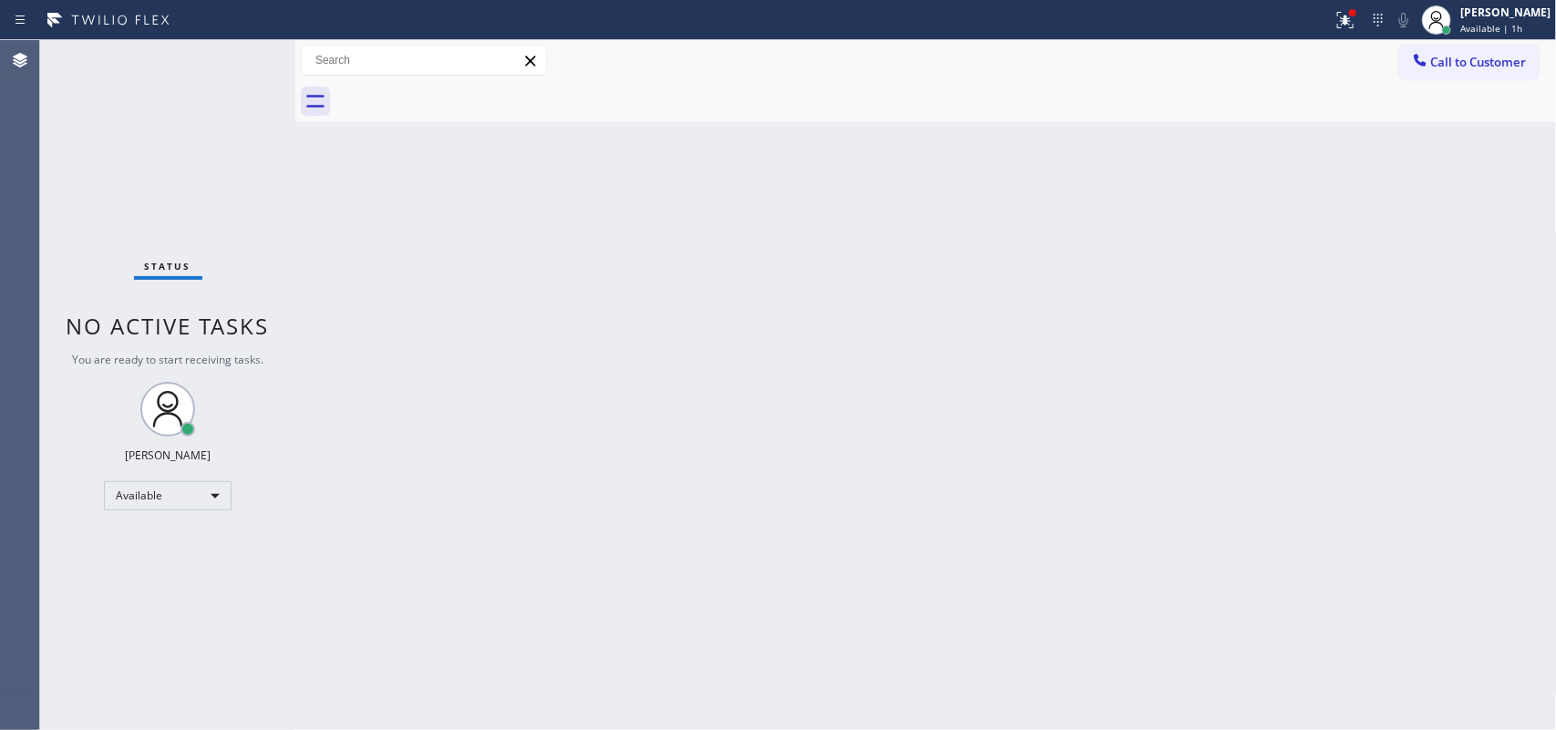
click at [242, 62] on div "Status No active tasks You are ready to start receiving tasks. [PERSON_NAME] Av…" at bounding box center [167, 385] width 255 height 690
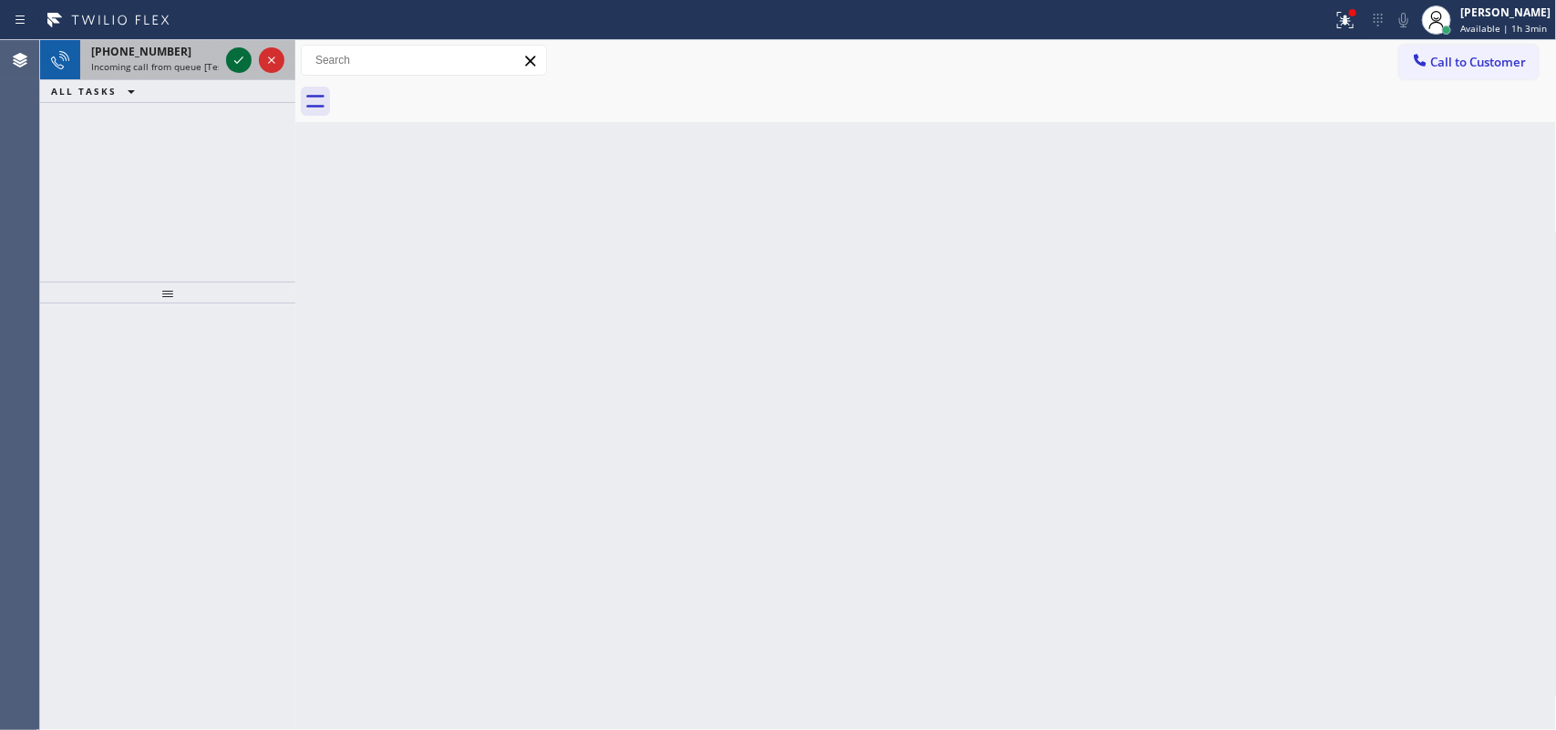
click at [237, 60] on icon at bounding box center [239, 60] width 22 height 22
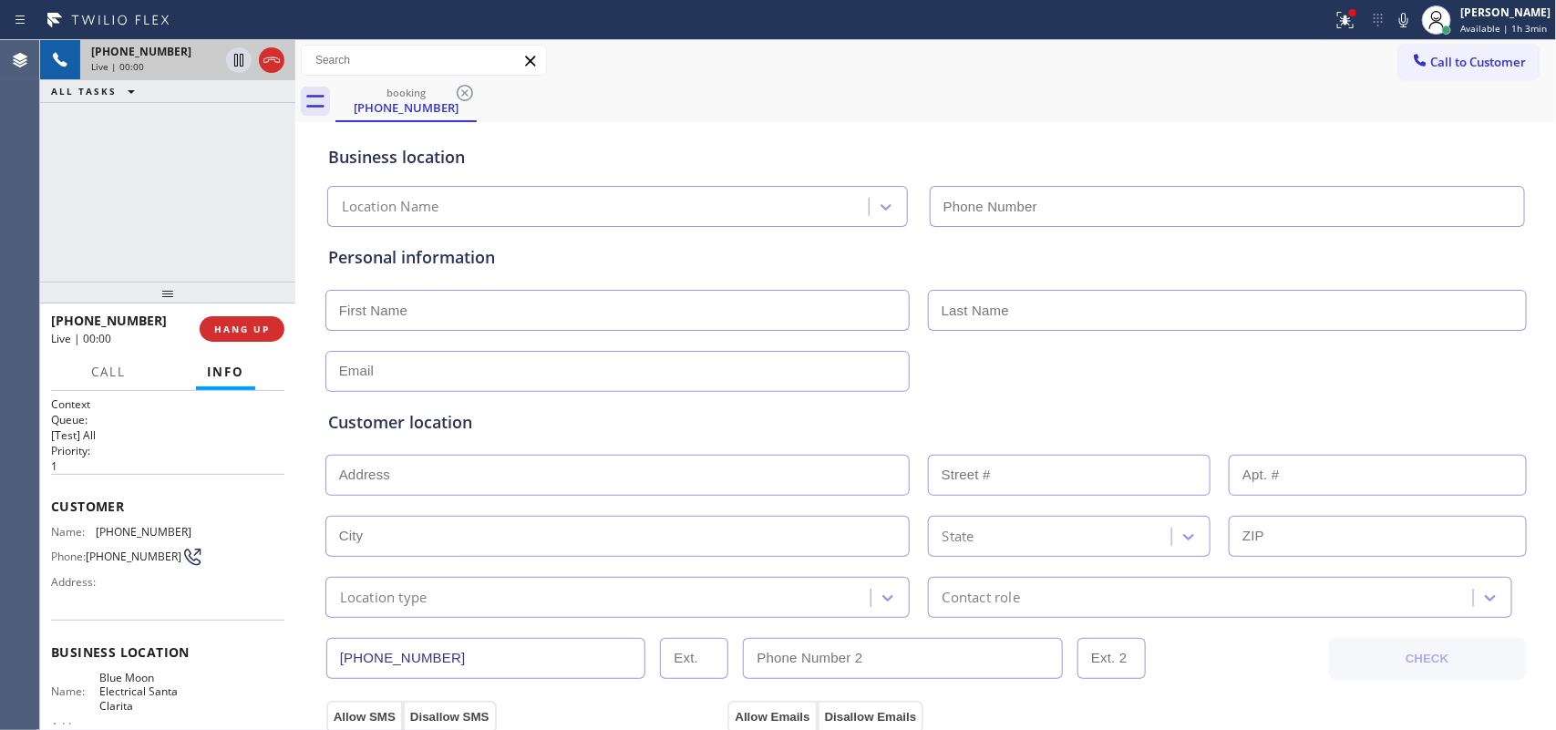
type input "[PHONE_NUMBER]"
click at [116, 374] on span "Call" at bounding box center [108, 372] width 35 height 16
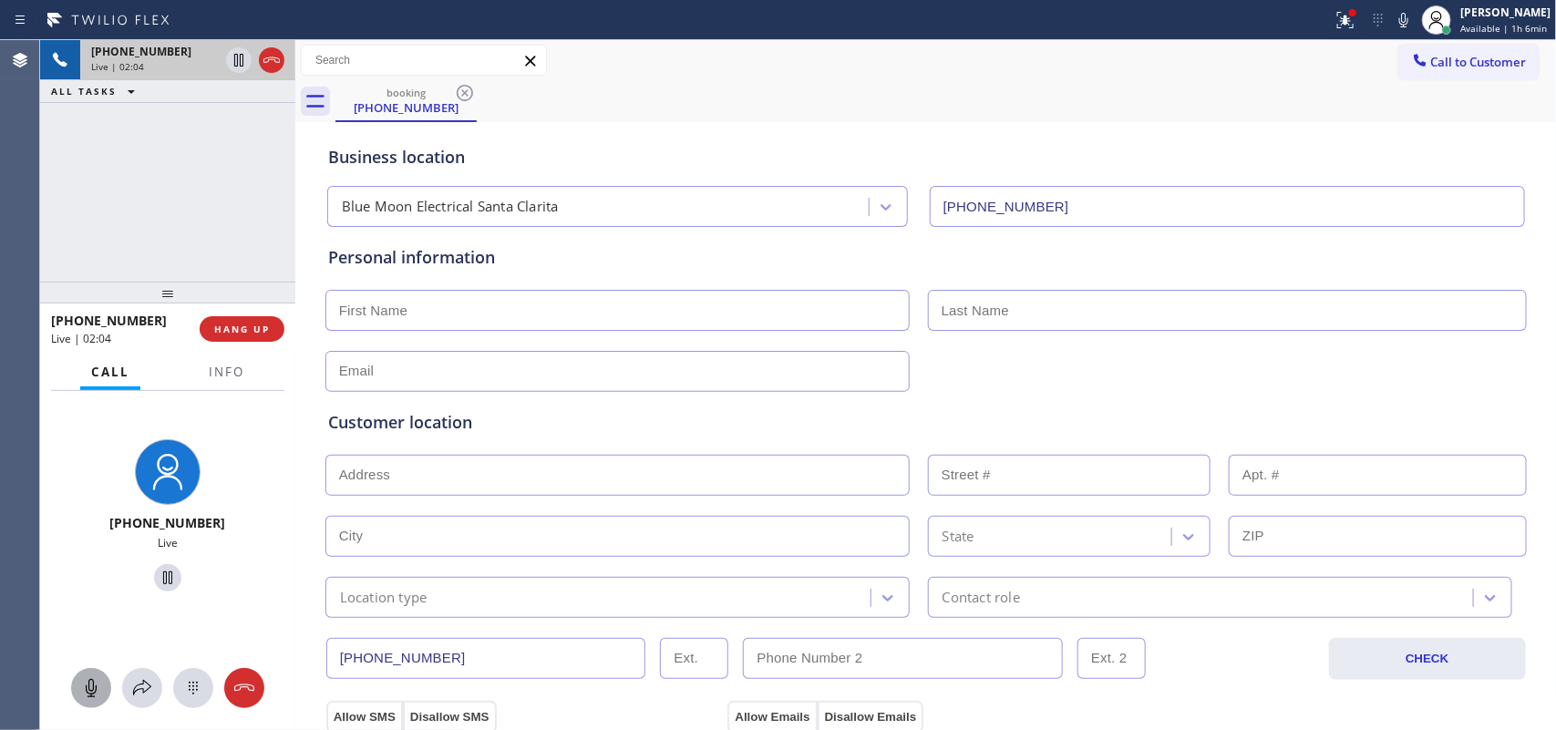
click at [100, 682] on icon at bounding box center [91, 688] width 22 height 22
click at [169, 572] on icon at bounding box center [168, 578] width 22 height 22
drag, startPoint x: 96, startPoint y: 677, endPoint x: 117, endPoint y: 664, distance: 25.0
click at [96, 679] on icon at bounding box center [91, 688] width 22 height 22
click at [162, 579] on icon at bounding box center [167, 578] width 13 height 13
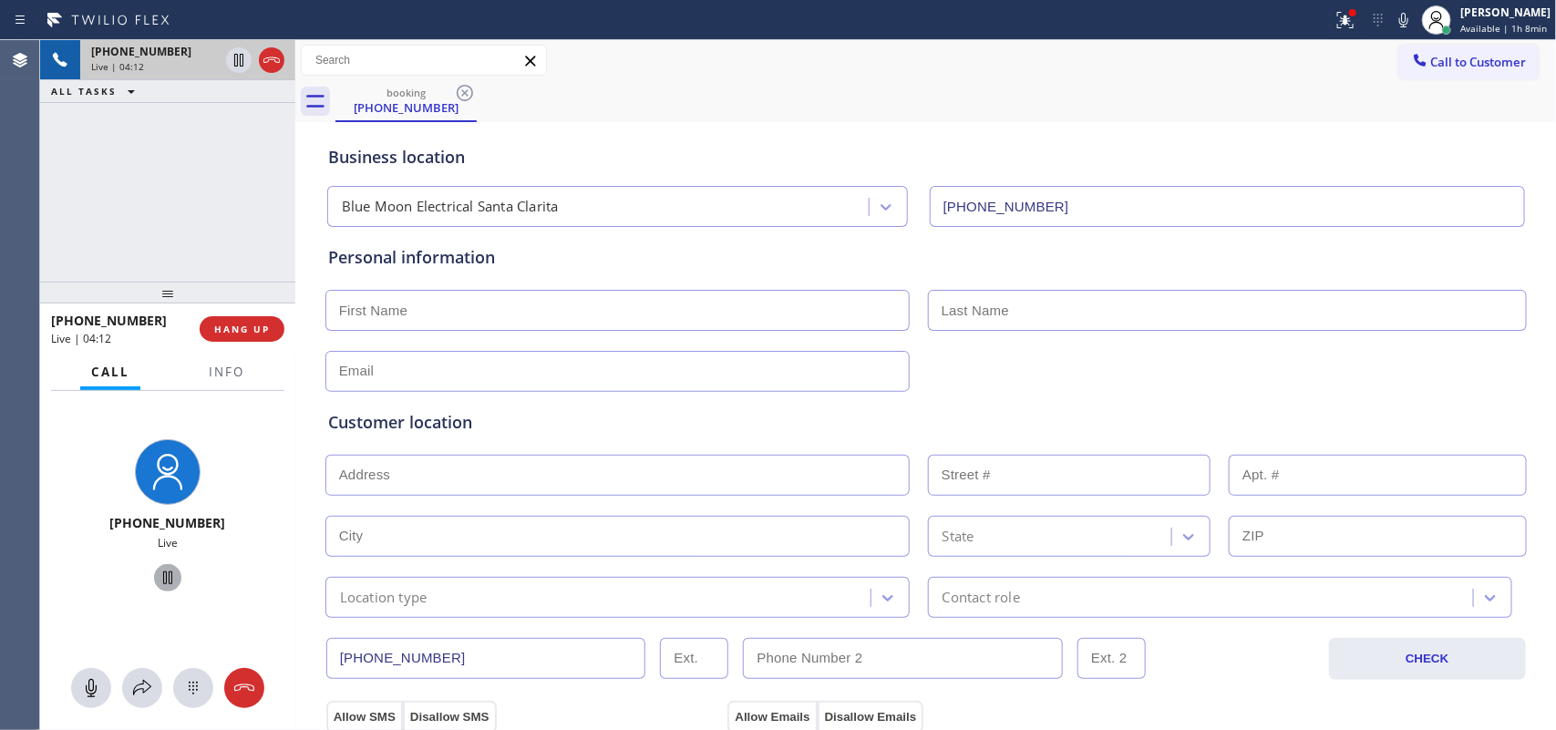
click at [451, 315] on input "text" at bounding box center [617, 310] width 584 height 41
type input "[PERSON_NAME]"
click at [955, 310] on input "text" at bounding box center [1227, 310] width 599 height 41
type input "r"
type input "[PERSON_NAME]"
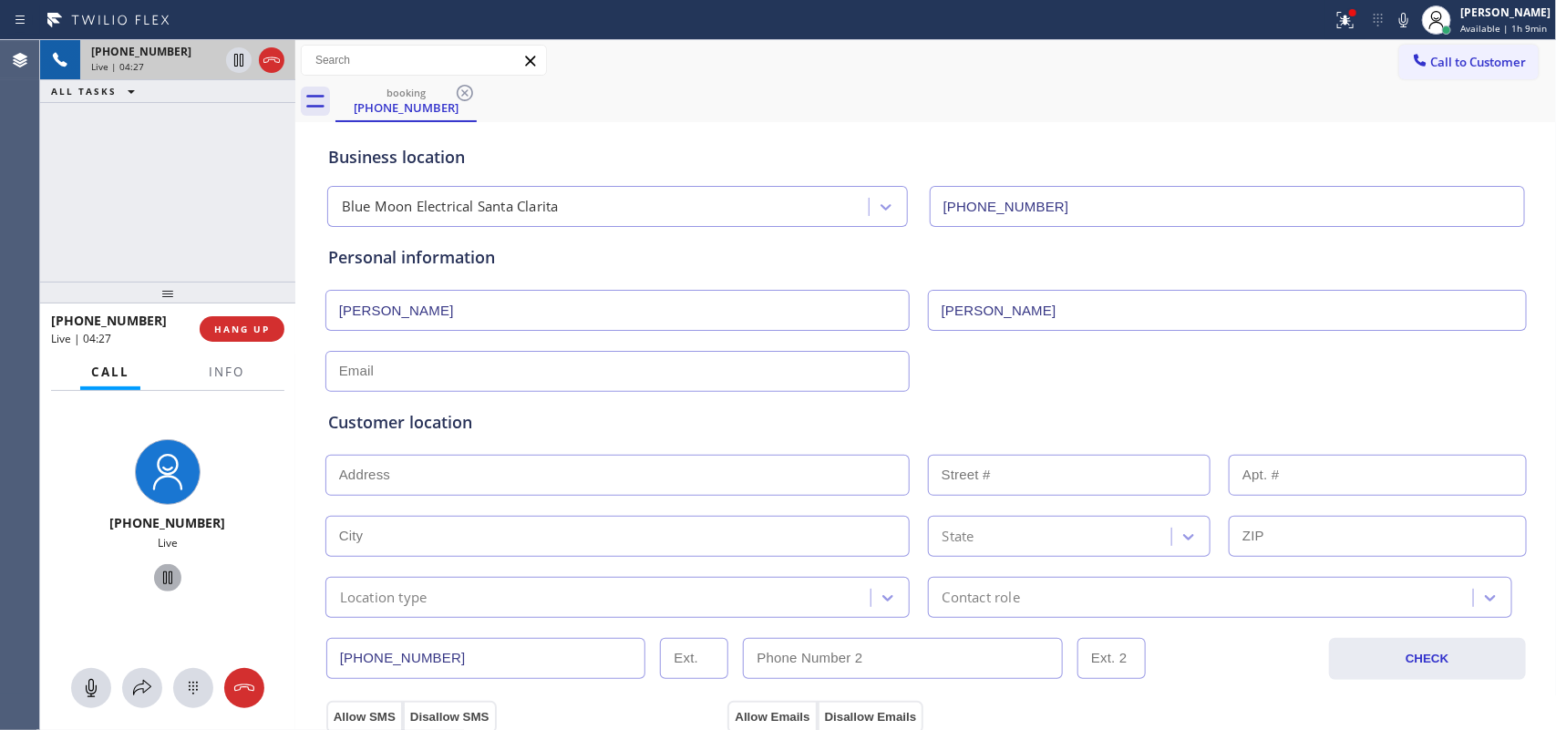
click at [857, 370] on input "text" at bounding box center [617, 371] width 584 height 41
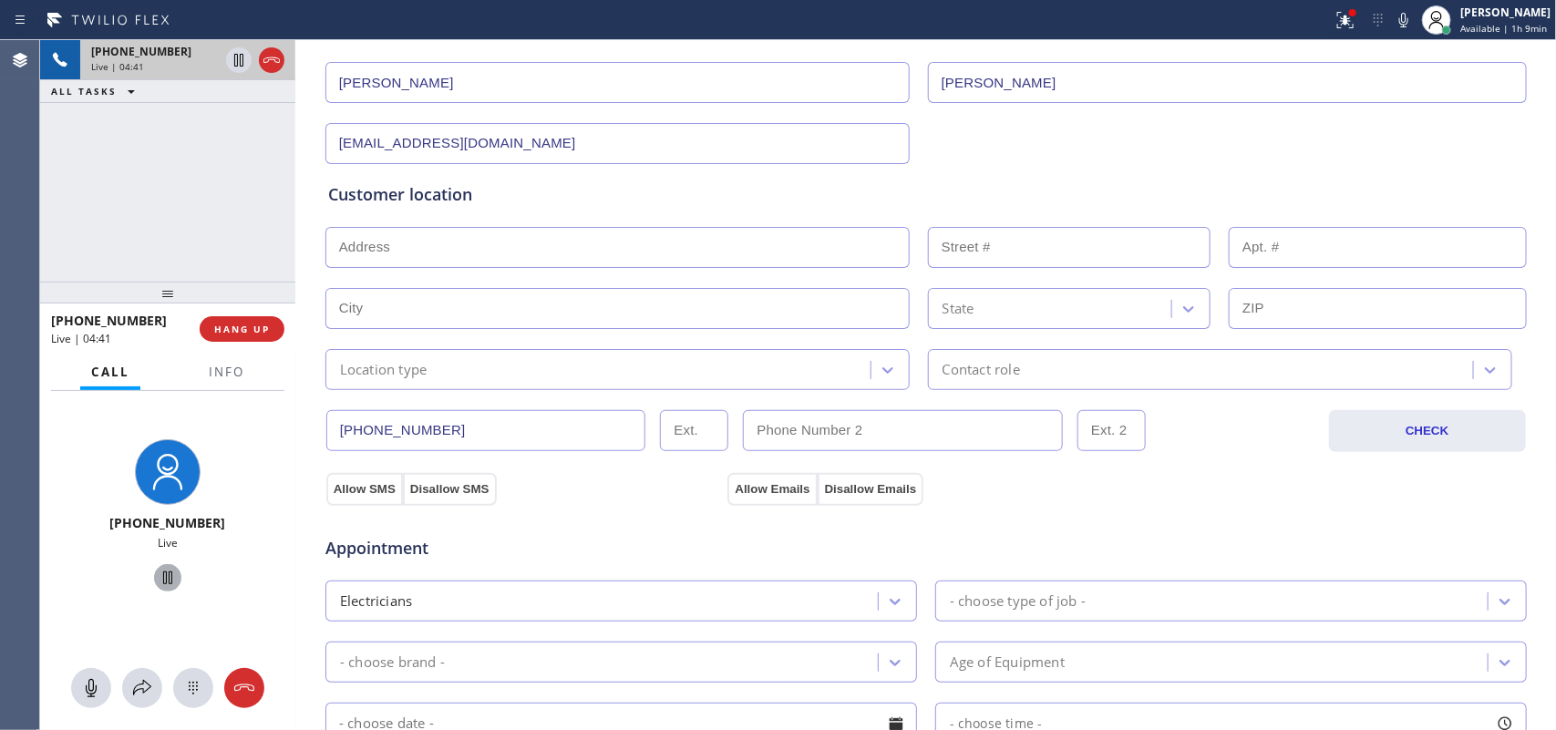
type input "[EMAIL_ADDRESS][DOMAIN_NAME]"
click at [540, 240] on input "text" at bounding box center [617, 247] width 584 height 41
paste input "16644 [PERSON_NAME] CtSanta Clarita, CA 91387"
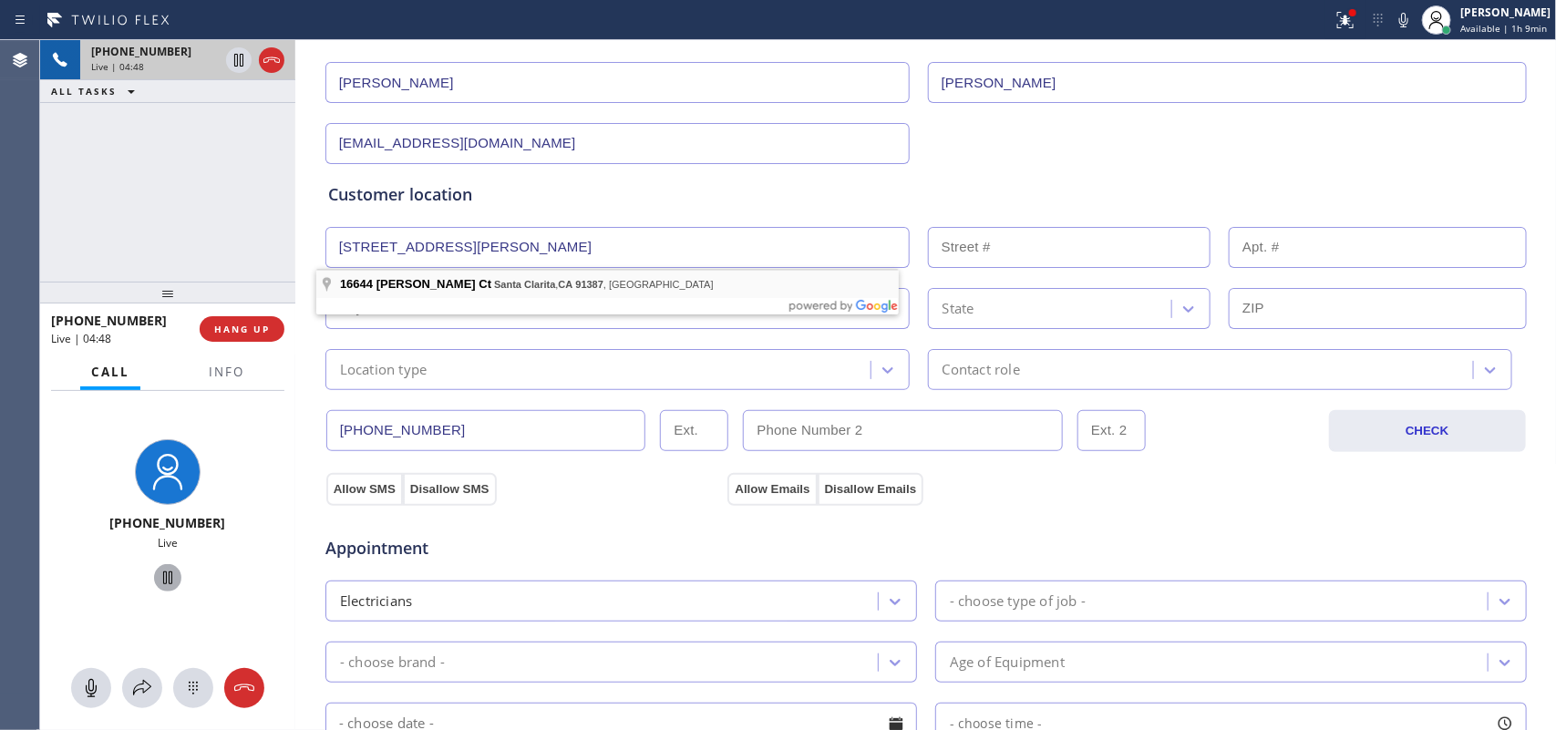
type input "16644 [PERSON_NAME] Ct"
type input "16644"
type input "Santa Clarita"
type input "91387"
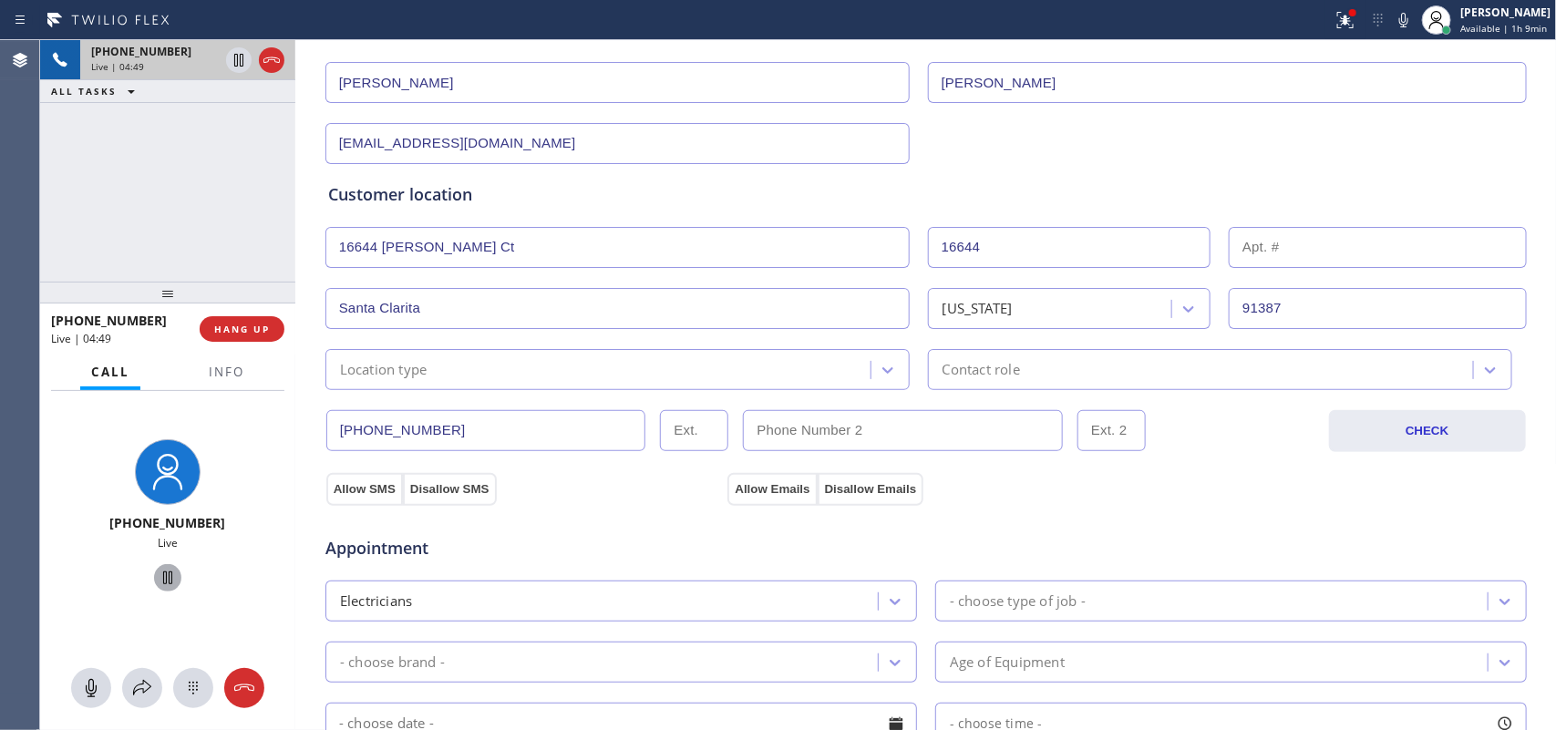
click at [593, 379] on div "Location type" at bounding box center [601, 370] width 540 height 32
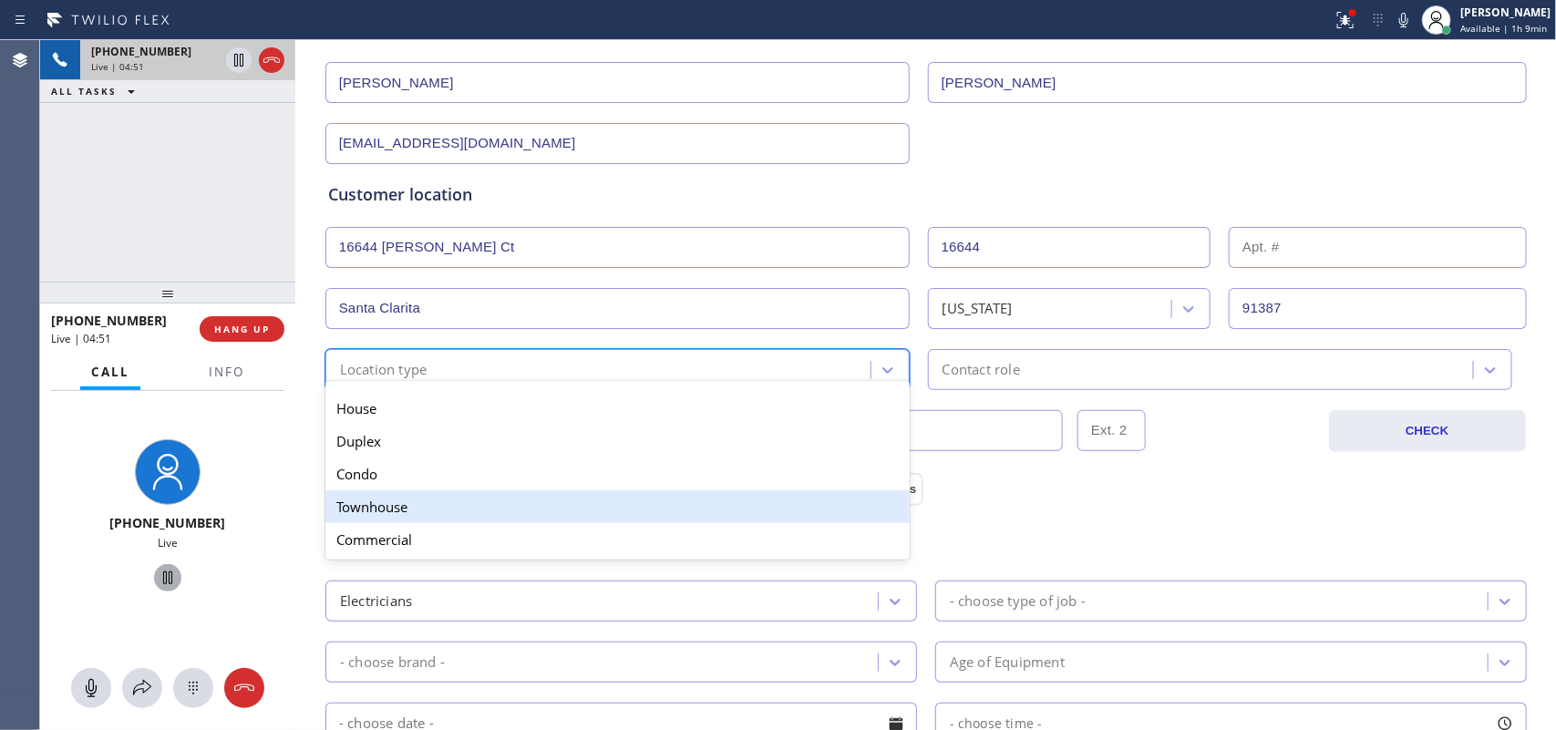
click at [589, 512] on div "Townhouse" at bounding box center [617, 506] width 584 height 33
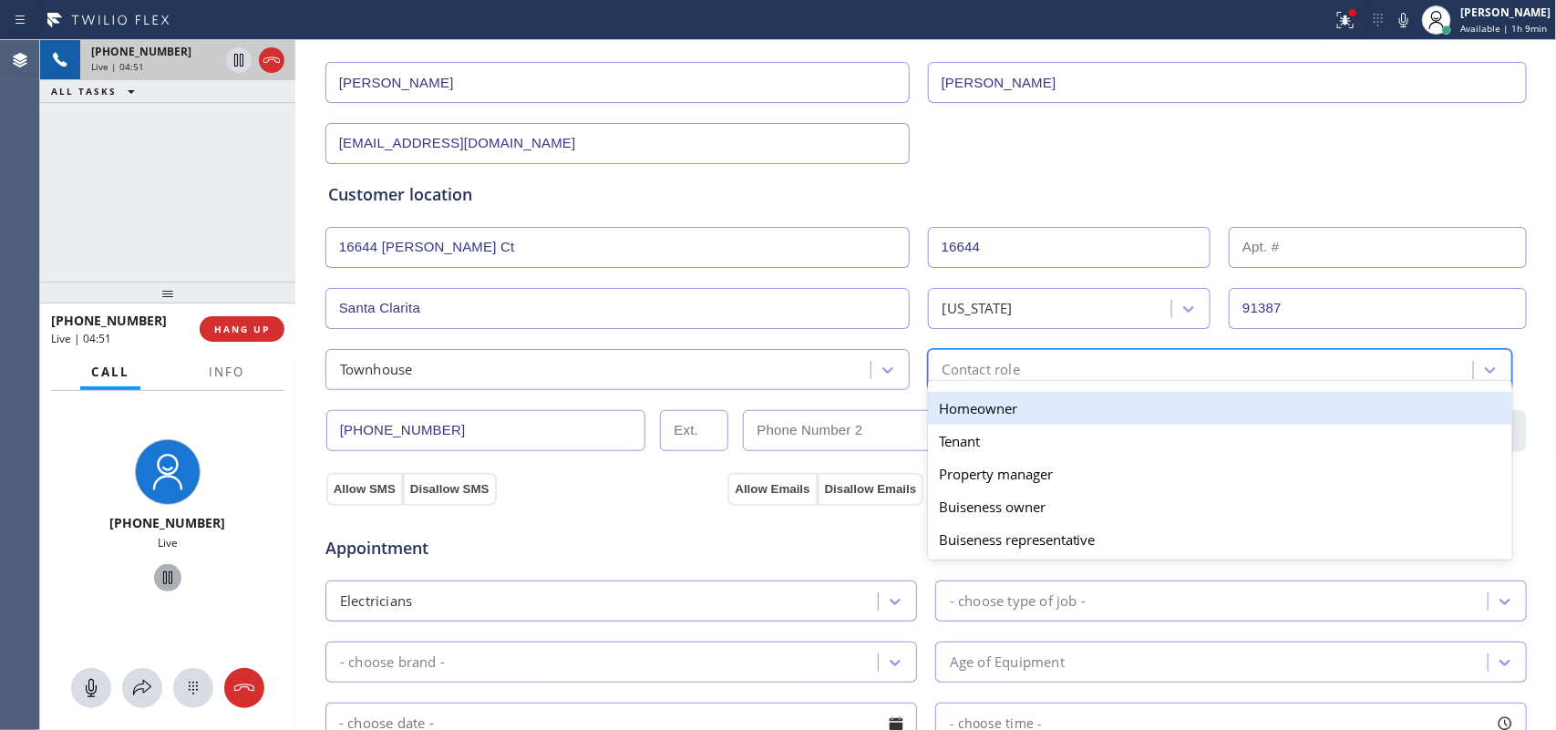
click at [1033, 371] on div "Contact role" at bounding box center [1204, 370] width 540 height 32
click at [1041, 416] on div "Homeowner" at bounding box center [1220, 408] width 584 height 33
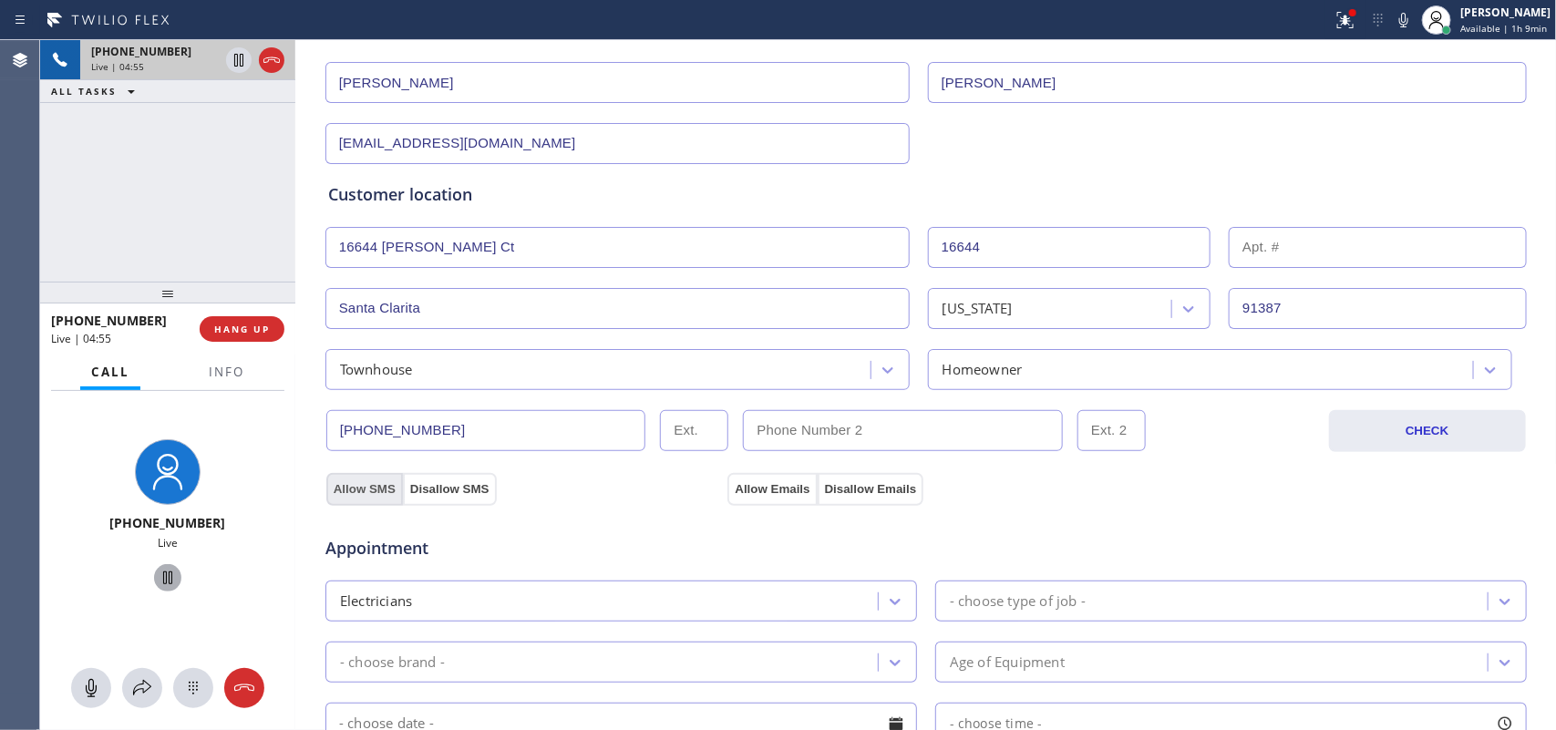
drag, startPoint x: 342, startPoint y: 484, endPoint x: 435, endPoint y: 484, distance: 93.0
click at [347, 486] on button "Allow SMS" at bounding box center [364, 489] width 77 height 33
click at [740, 489] on button "Allow Emails" at bounding box center [772, 489] width 89 height 33
click at [351, 495] on button "Allow SMS" at bounding box center [364, 489] width 77 height 33
click at [786, 490] on button "Allow Emails" at bounding box center [772, 489] width 89 height 33
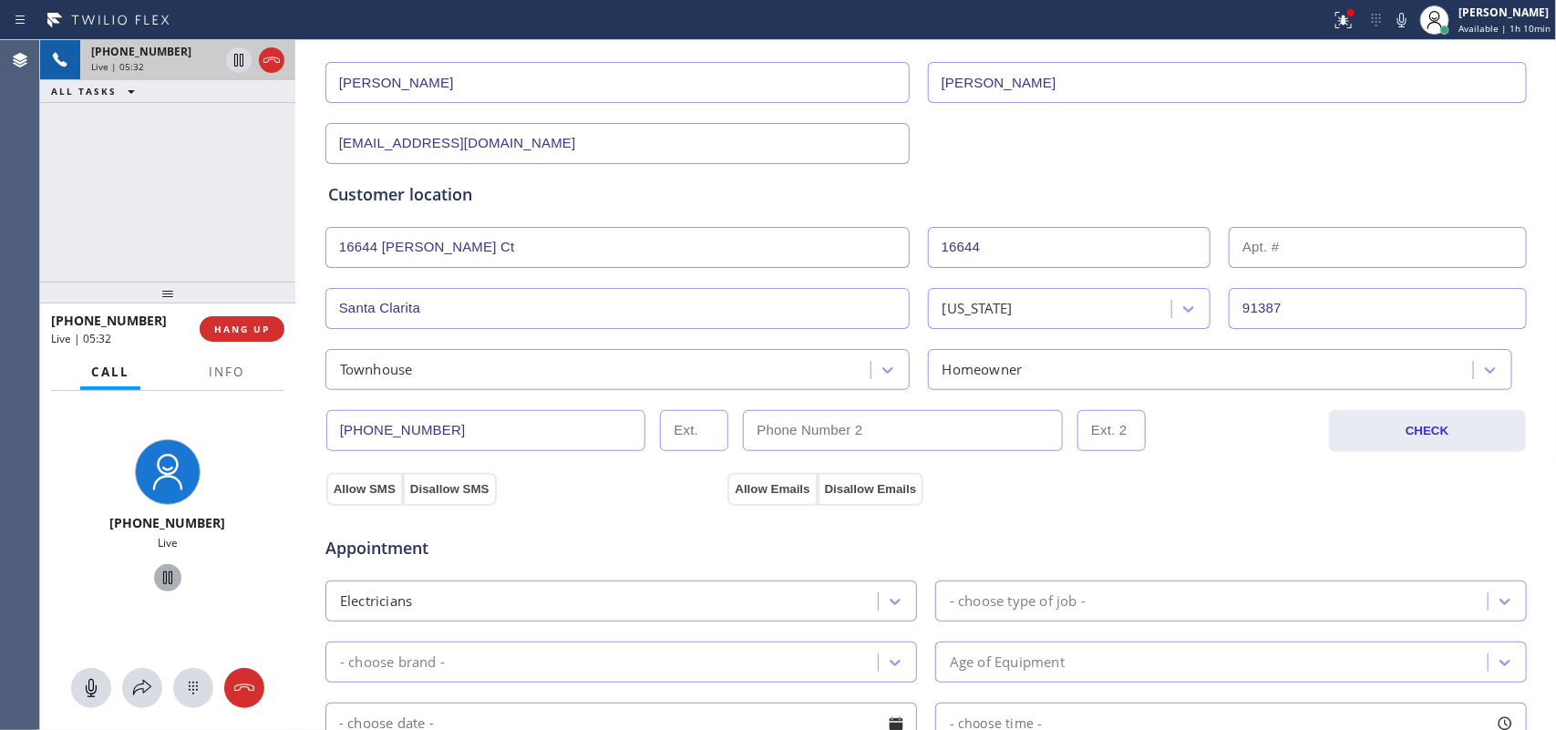
scroll to position [456, 0]
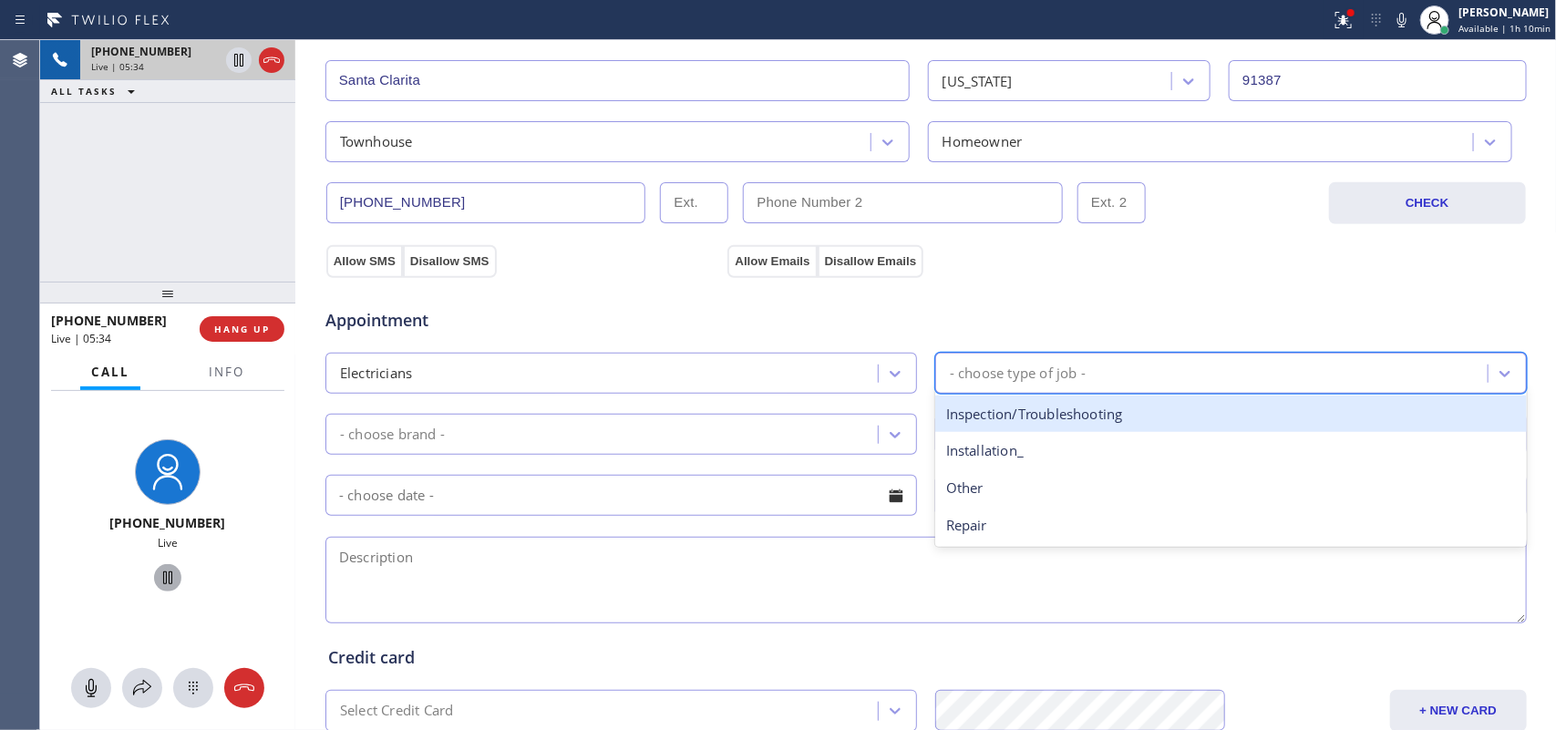
click at [1051, 370] on div "- choose type of job -" at bounding box center [1018, 373] width 136 height 21
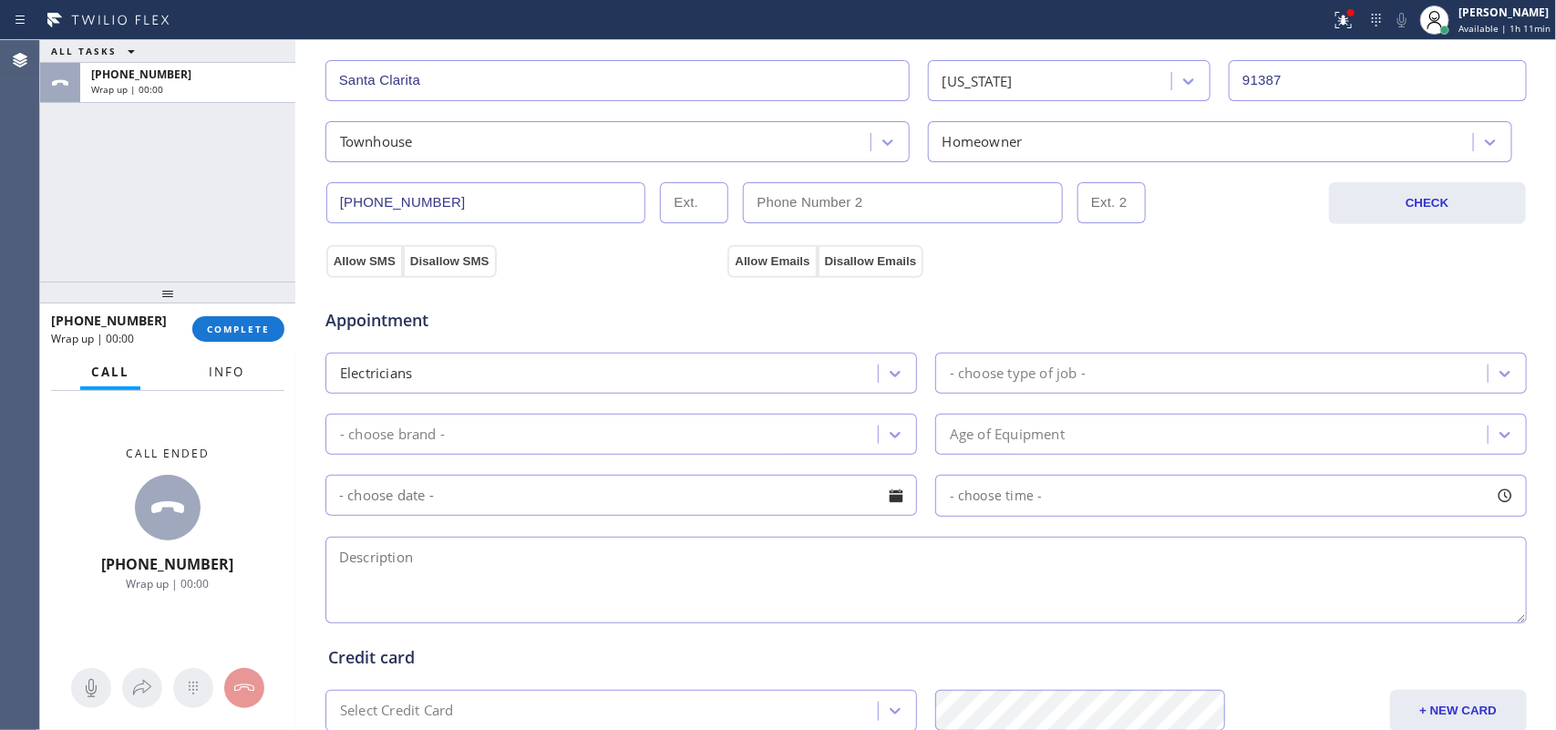
click at [221, 367] on span "Info" at bounding box center [227, 372] width 36 height 16
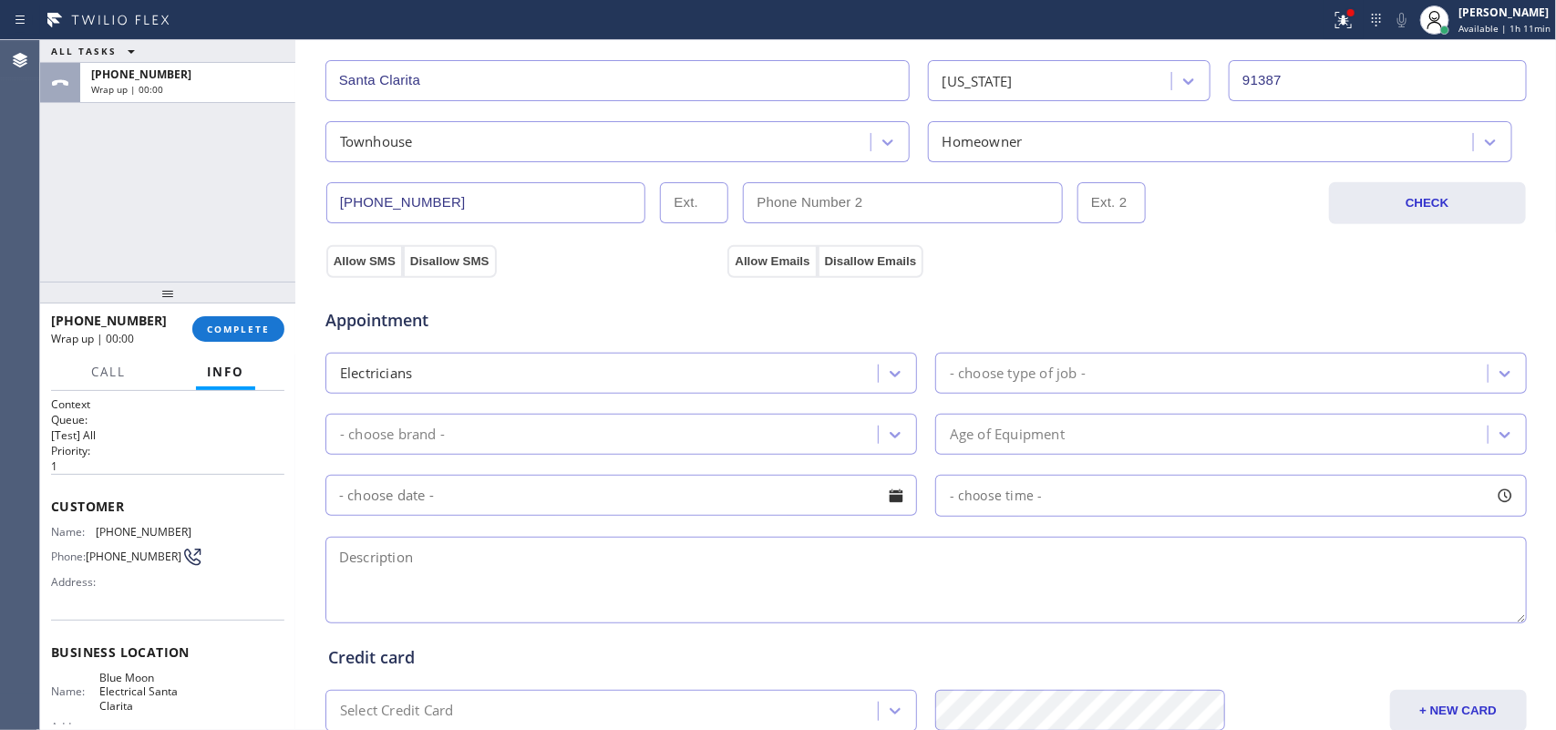
scroll to position [201, 0]
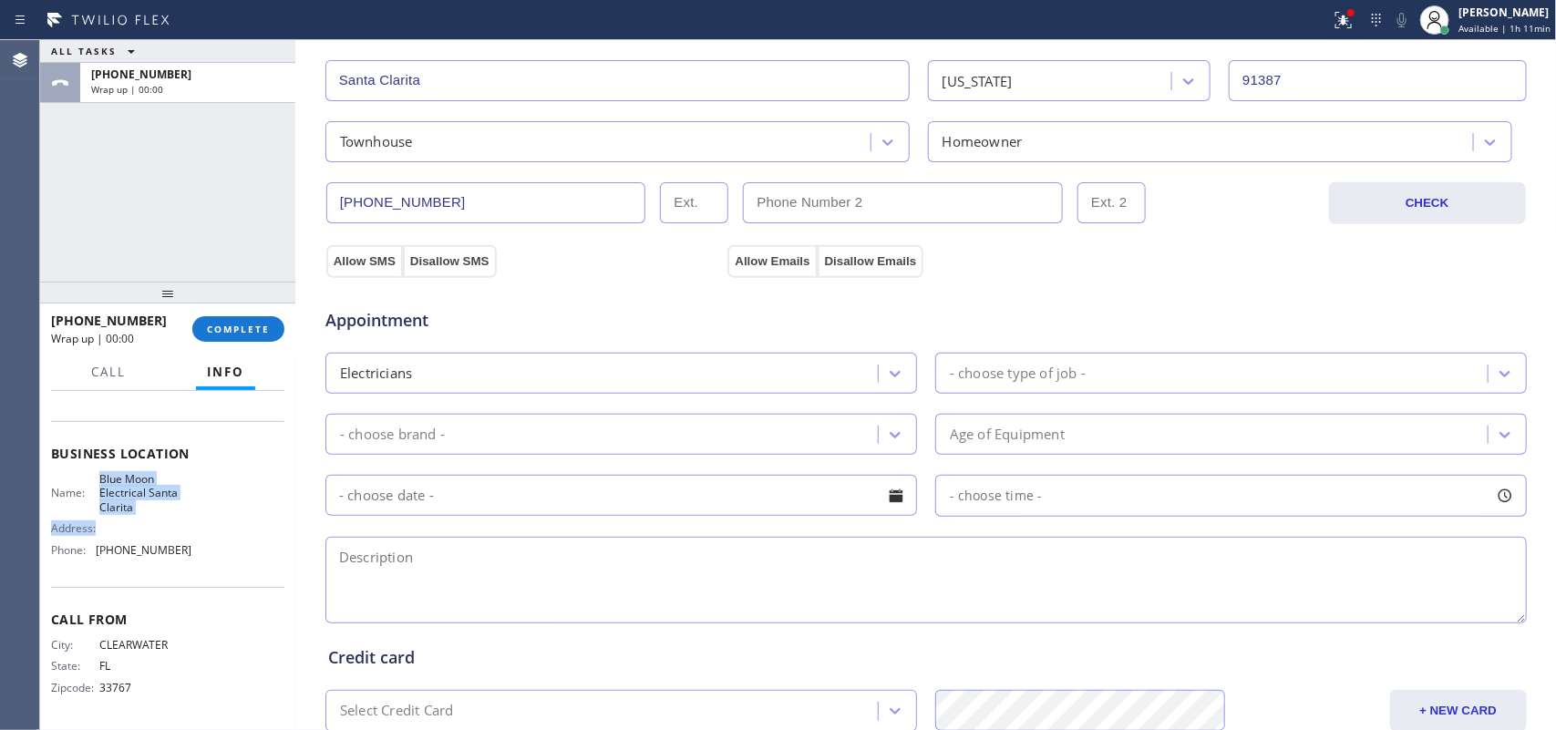
drag, startPoint x: 132, startPoint y: 516, endPoint x: 97, endPoint y: 476, distance: 53.6
click at [97, 476] on div "Name: Blue Moon Electrical Santa Clarita Address: Phone: [PHONE_NUMBER]" at bounding box center [121, 518] width 140 height 92
click at [152, 527] on div "Address:" at bounding box center [121, 528] width 140 height 14
drag, startPoint x: 137, startPoint y: 509, endPoint x: 101, endPoint y: 471, distance: 51.6
click at [101, 472] on span "Blue Moon Electrical Santa Clarita" at bounding box center [144, 493] width 91 height 42
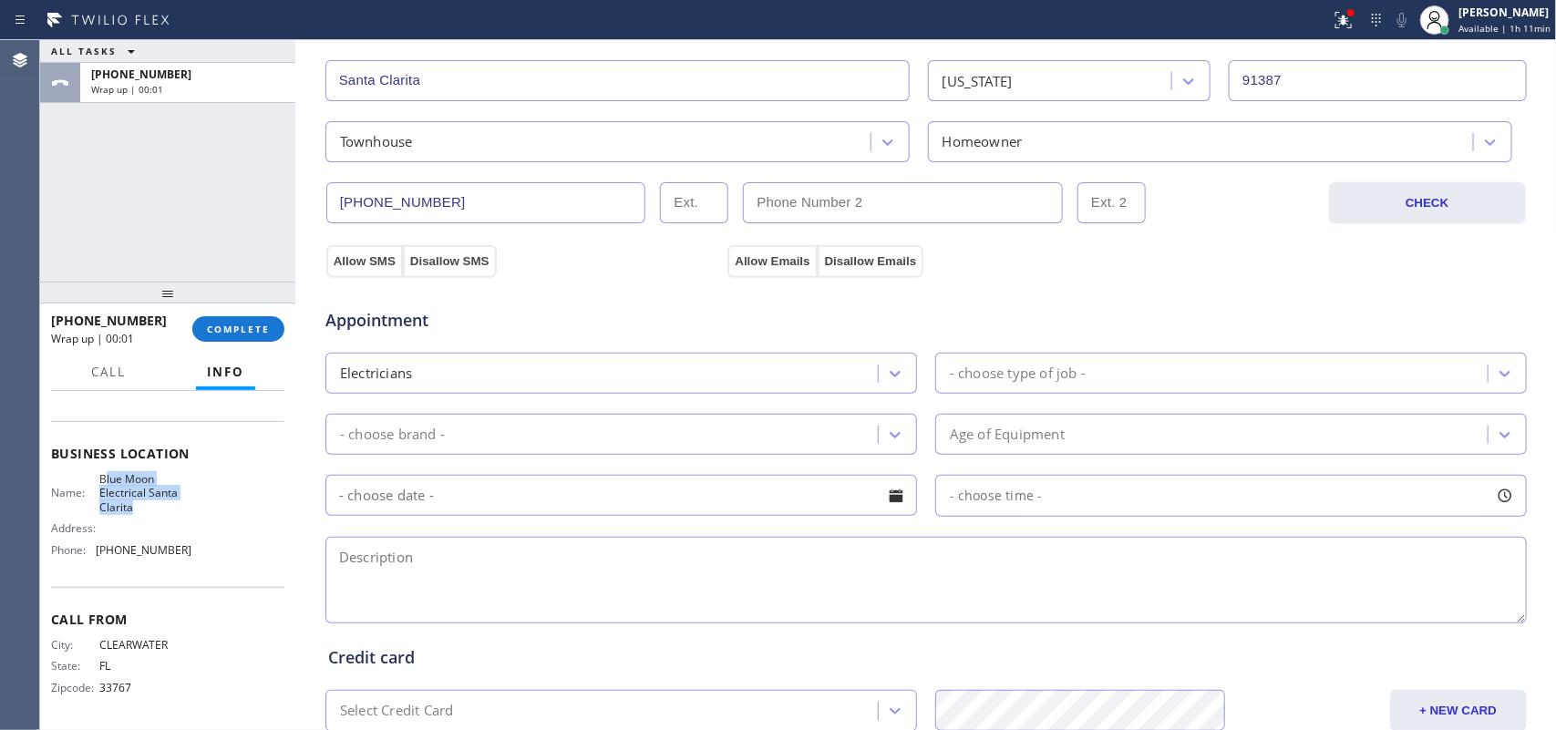
click at [100, 472] on span "Blue Moon Electrical Santa Clarita" at bounding box center [144, 493] width 91 height 42
click at [98, 470] on div "Business location Name: Blue Moon Electrical Santa Clarita Address: Phone: [PHO…" at bounding box center [167, 504] width 233 height 166
copy span "Blue Moon Electrical Santa Clarita"
click at [524, 591] on textarea at bounding box center [926, 580] width 1202 height 87
paste textarea "3-6/ no scf/town house-ho/plug that 650 p 50 amp 250 volt plucg, , upgrade brea…"
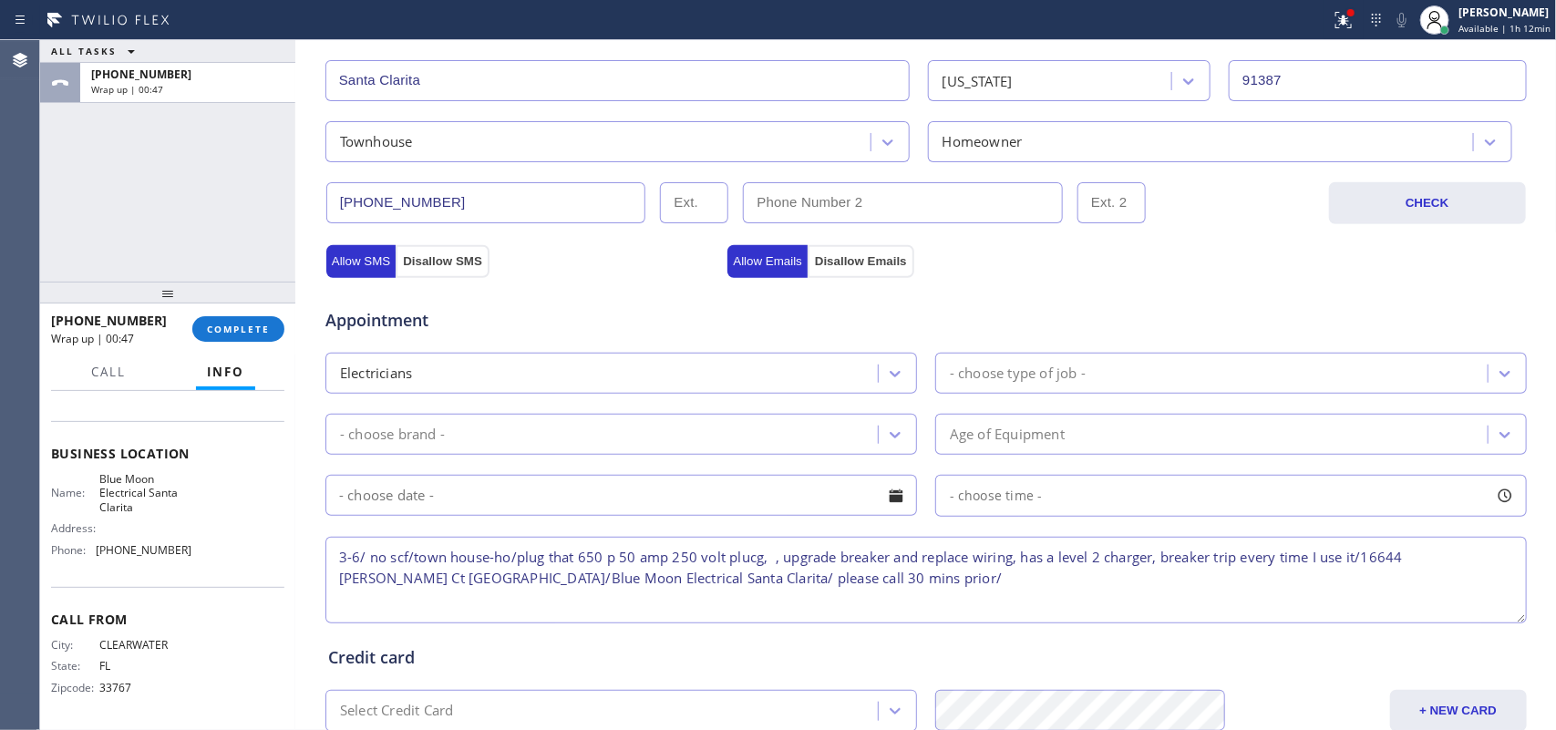
click at [1005, 384] on div "- choose type of job -" at bounding box center [1018, 373] width 136 height 21
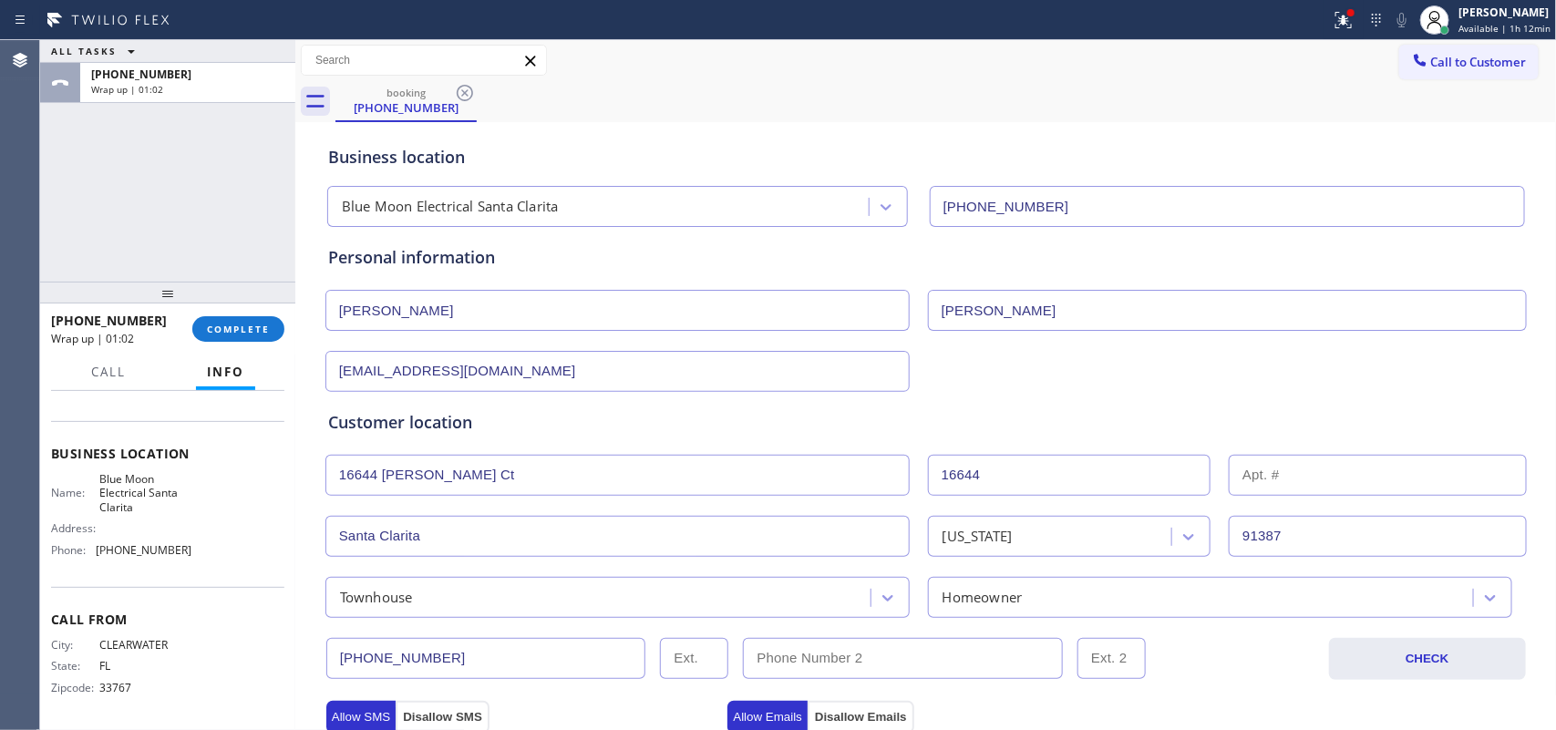
scroll to position [456, 0]
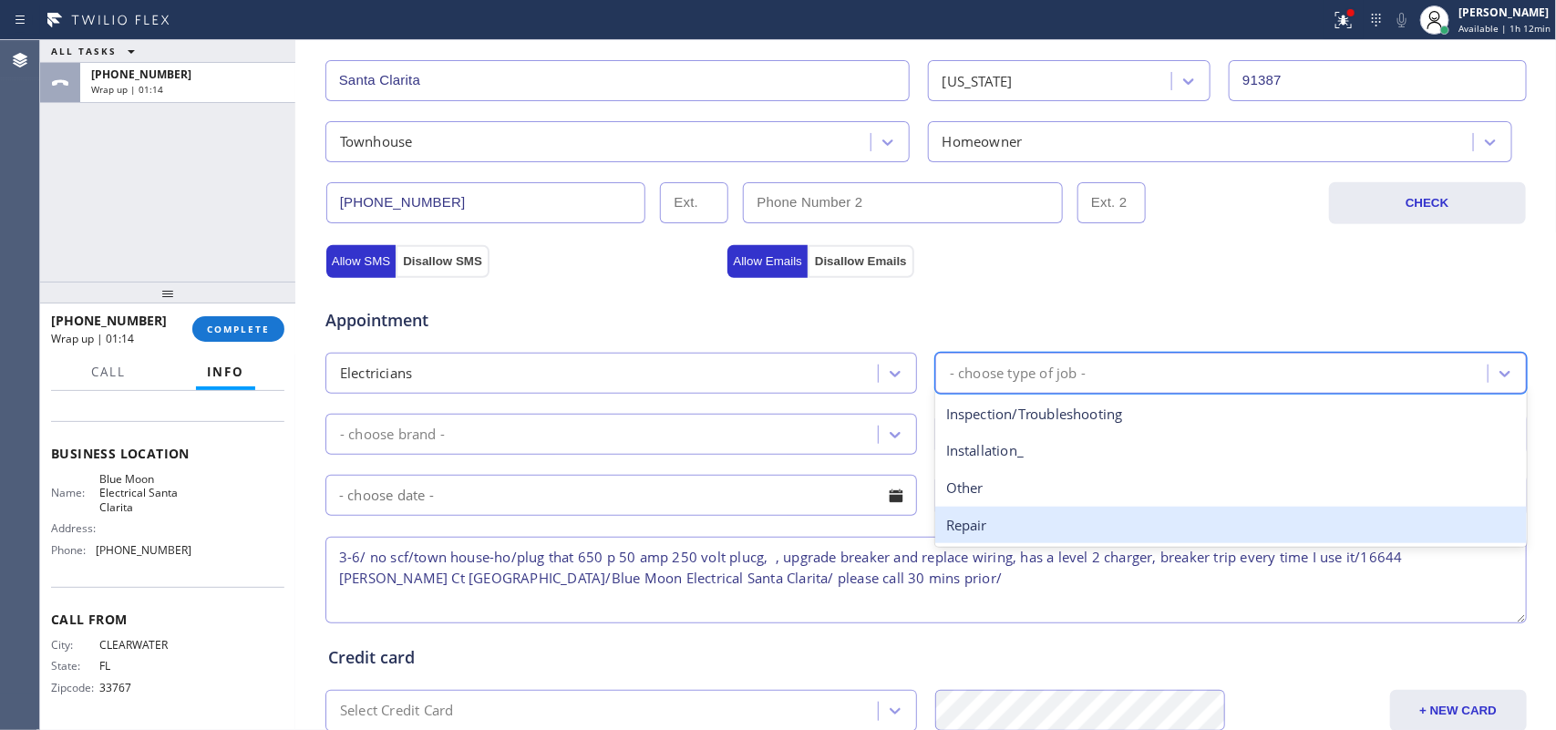
click at [1032, 600] on textarea "3-6/ no scf/town house-ho/plug that 650 p 50 amp 250 volt plucg, , upgrade brea…" at bounding box center [926, 580] width 1202 height 87
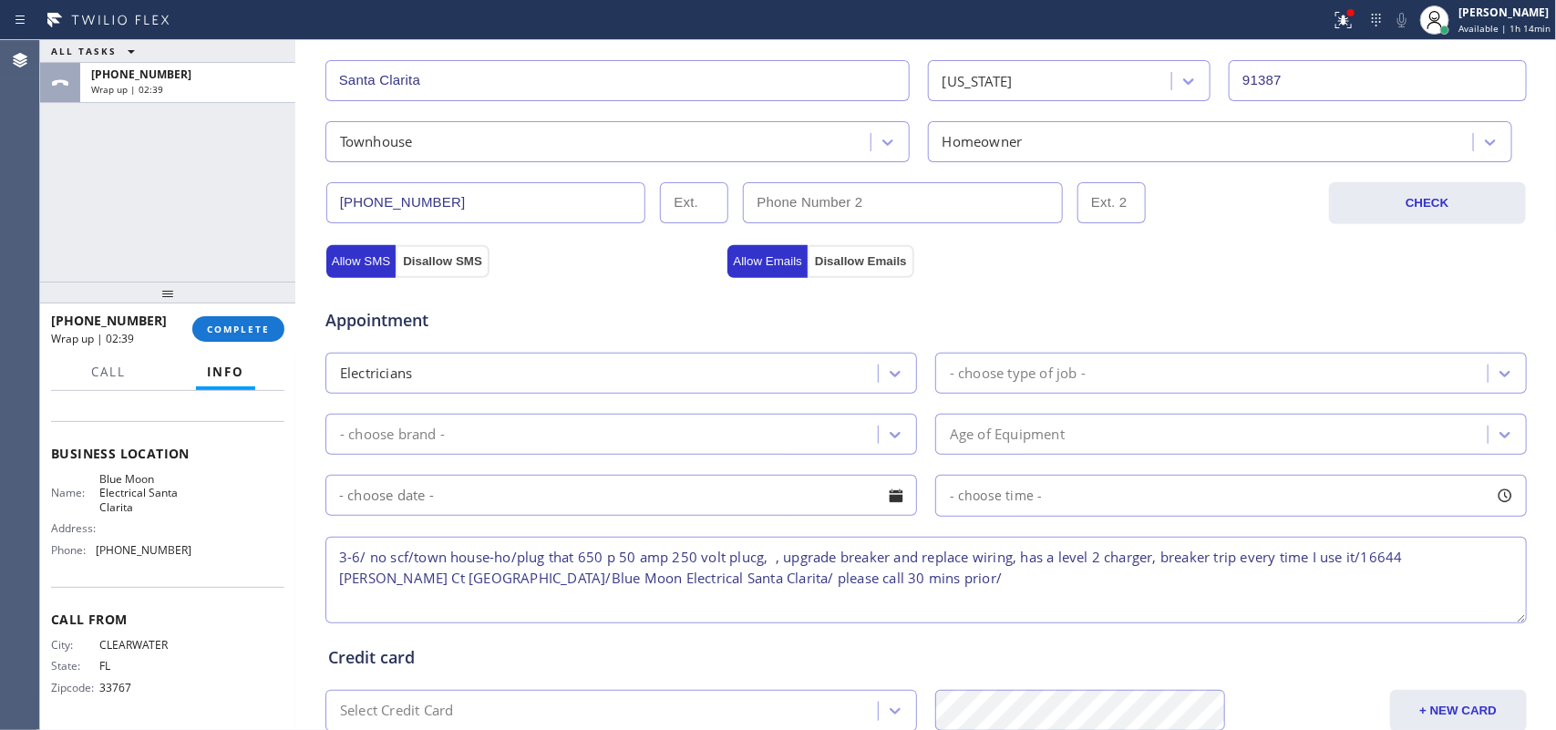
click at [128, 193] on div "ALL TASKS ALL TASKS ACTIVE TASKS TASKS IN WRAP UP [PHONE_NUMBER] Wrap up | 02:39" at bounding box center [167, 161] width 255 height 242
drag, startPoint x: 889, startPoint y: 600, endPoint x: 290, endPoint y: 544, distance: 601.5
click at [290, 544] on div "ALL TASKS ALL TASKS ACTIVE TASKS TASKS IN WRAP UP [PHONE_NUMBER] Wrap up | 02:4…" at bounding box center [798, 385] width 1516 height 690
paste textarea "But the breaker for that, plug is only 20 as. So I'll likely need to replace th…"
type textarea "3-6/ no scf/town house-ho/plug that 650 p 50 amp 250 volt plucg, , upgrade brea…"
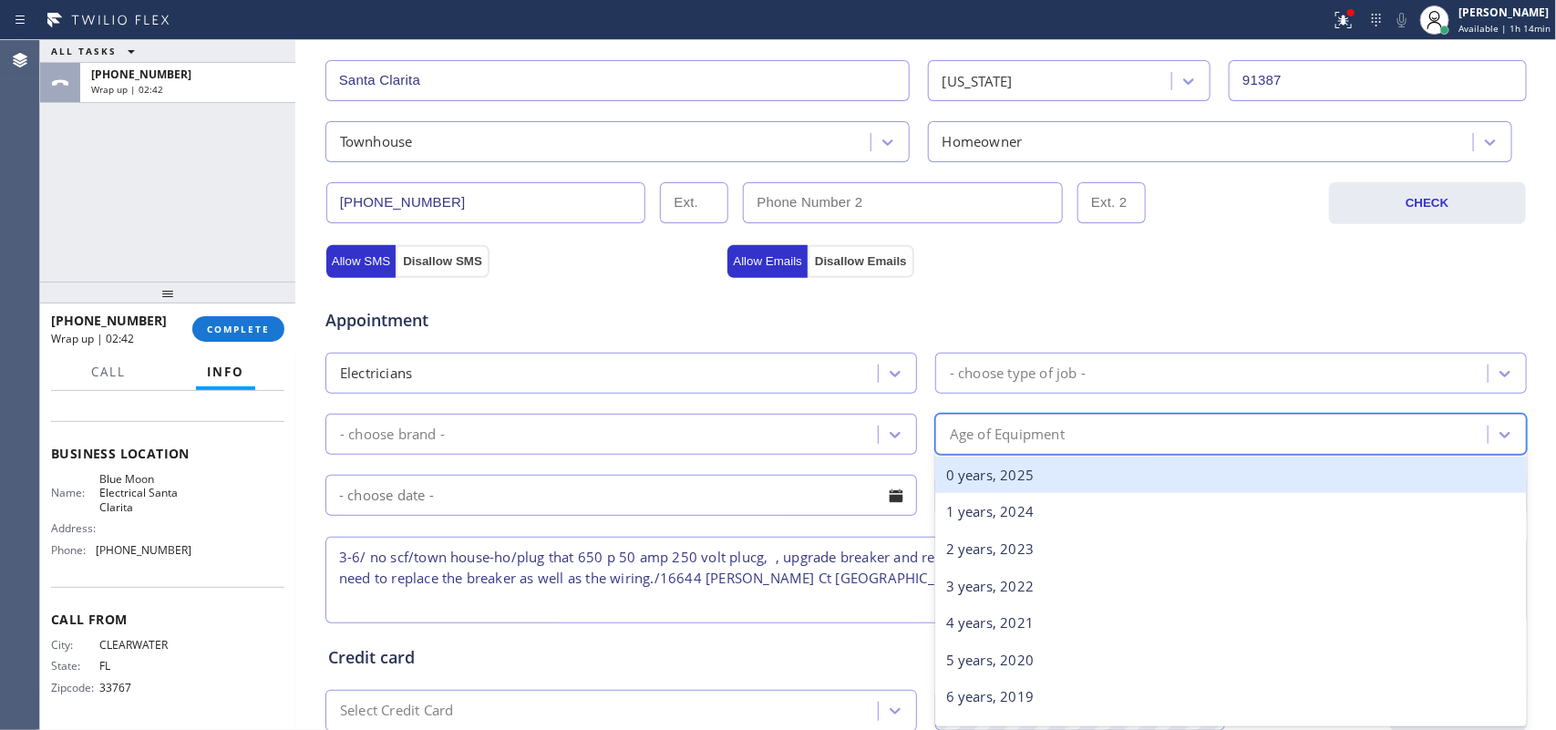
click at [1078, 426] on div "Age of Equipment" at bounding box center [1214, 434] width 547 height 32
click at [1036, 477] on div "0 years, 2025" at bounding box center [1231, 475] width 592 height 37
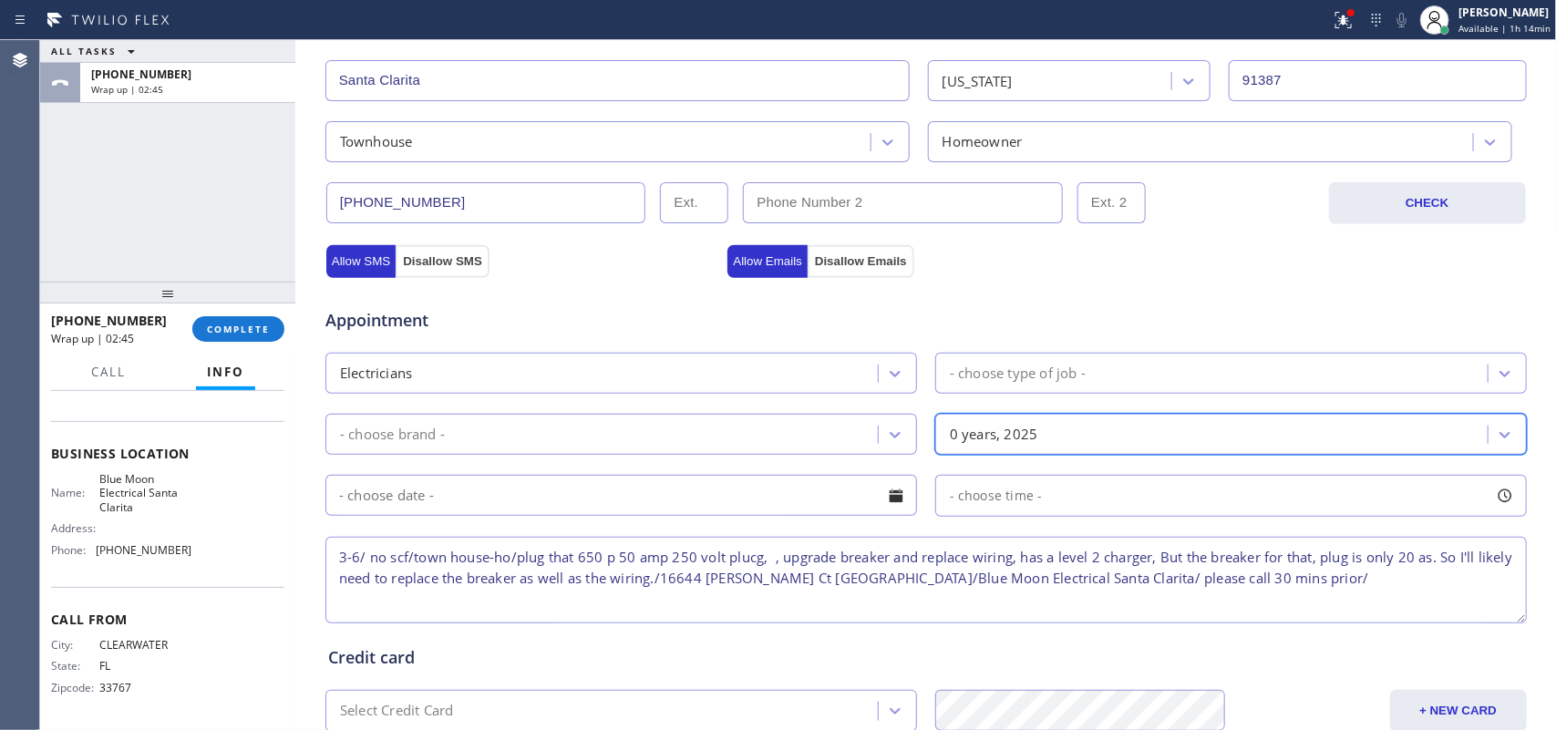
click at [1047, 422] on div "0 years, 2025" at bounding box center [1214, 434] width 547 height 32
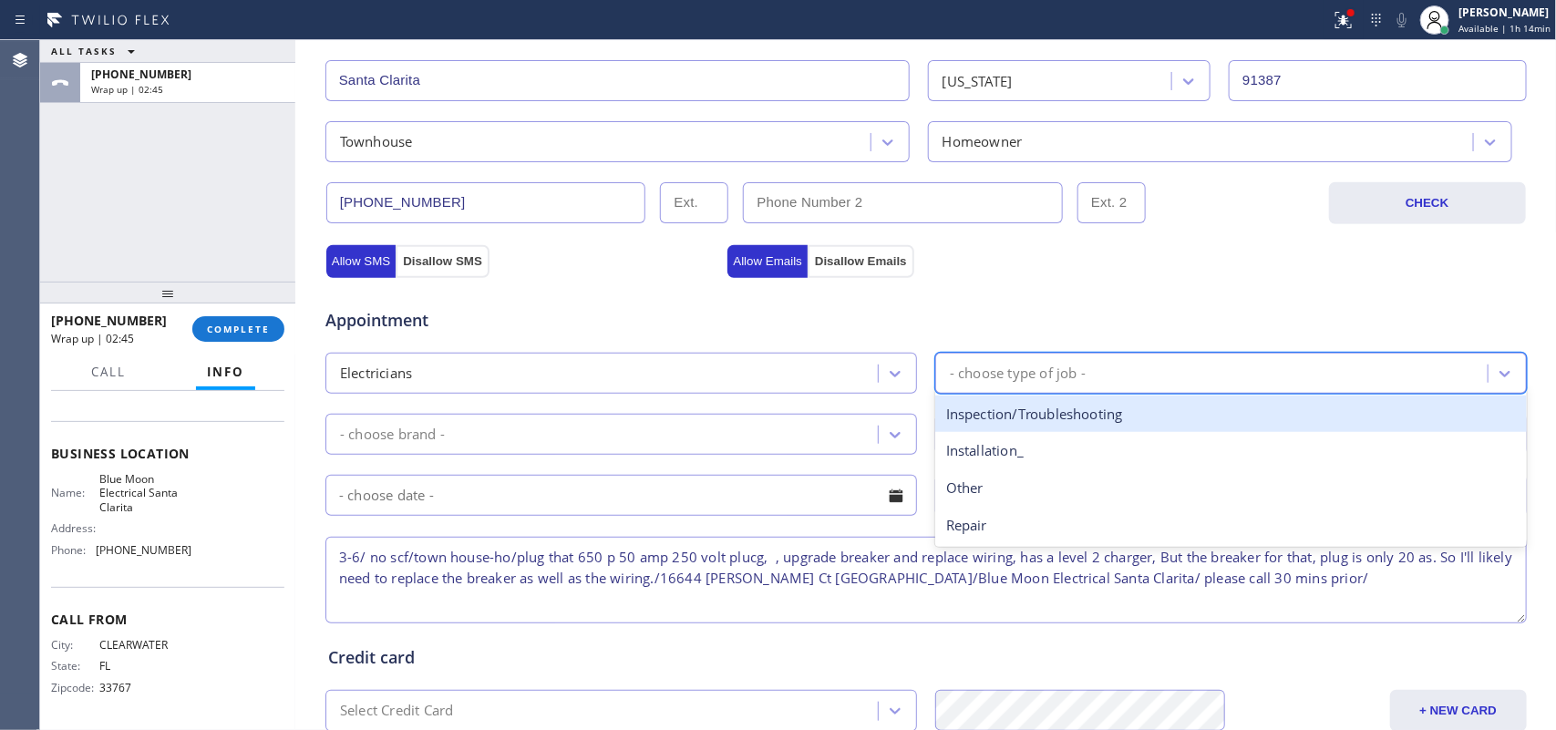
click at [1068, 360] on div "- choose type of job -" at bounding box center [1214, 373] width 547 height 32
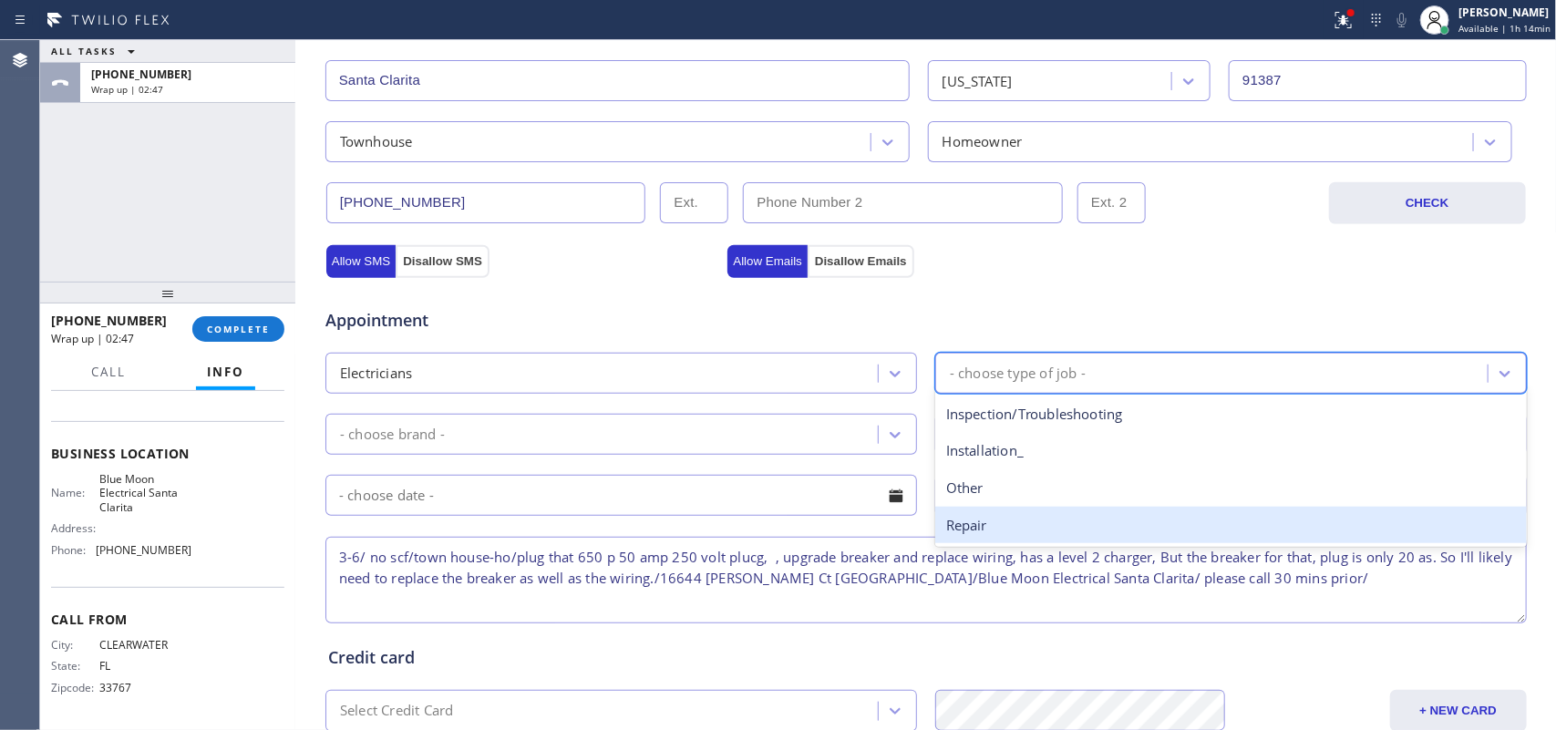
drag, startPoint x: 1019, startPoint y: 521, endPoint x: 983, endPoint y: 492, distance: 46.7
click at [1019, 524] on div "Repair" at bounding box center [1231, 525] width 592 height 37
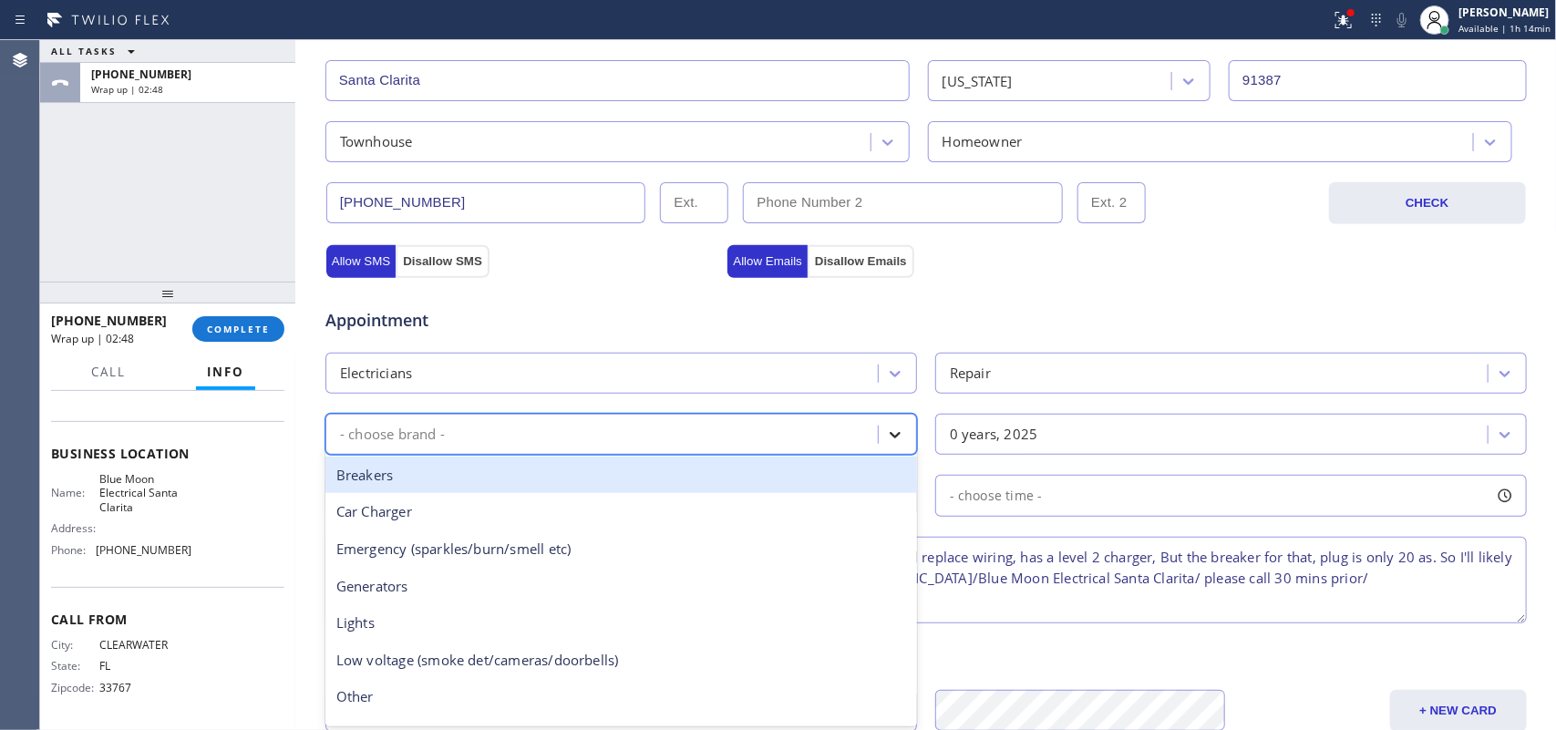
click at [894, 434] on icon at bounding box center [895, 435] width 18 height 18
click at [631, 476] on div "Breakers" at bounding box center [621, 475] width 592 height 37
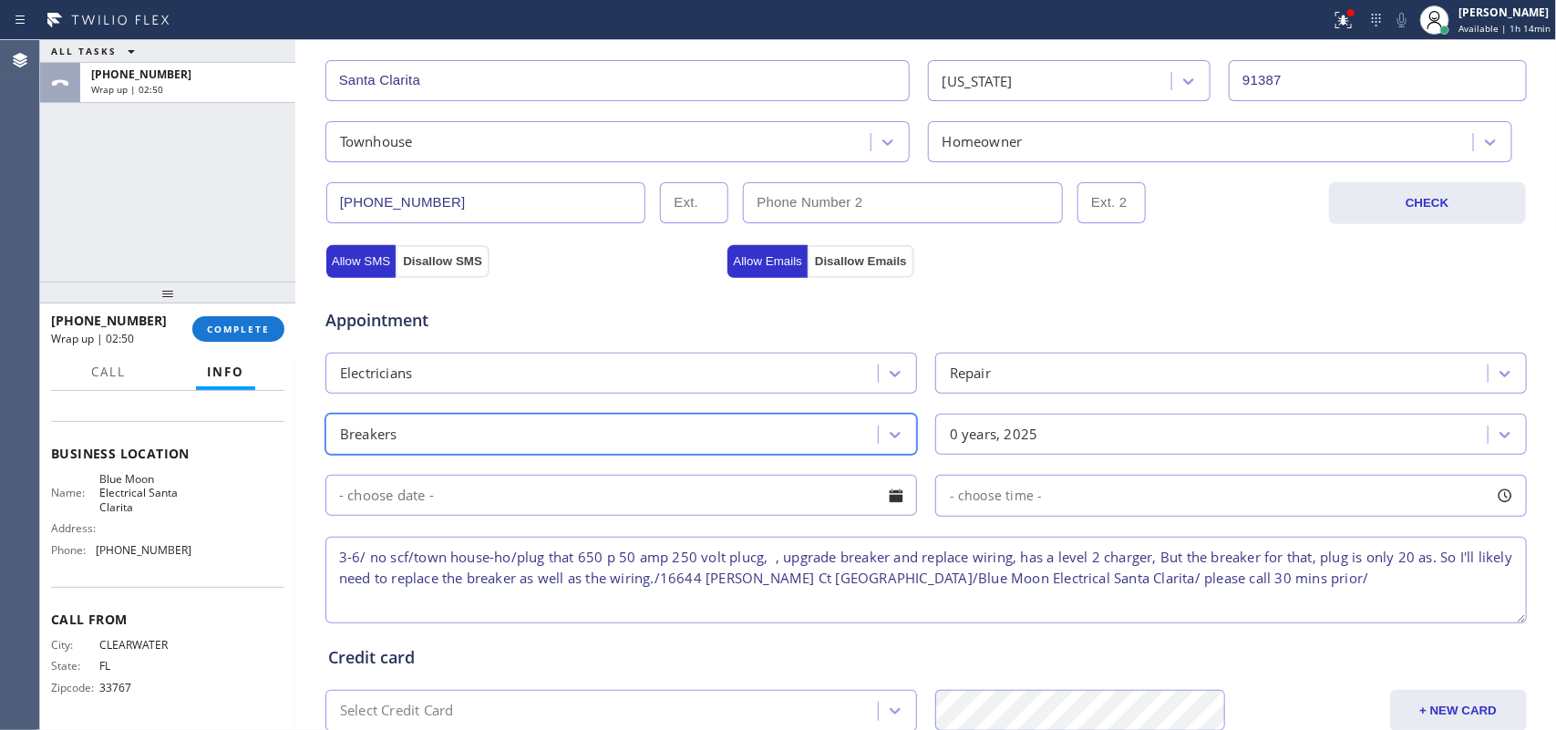
scroll to position [570, 0]
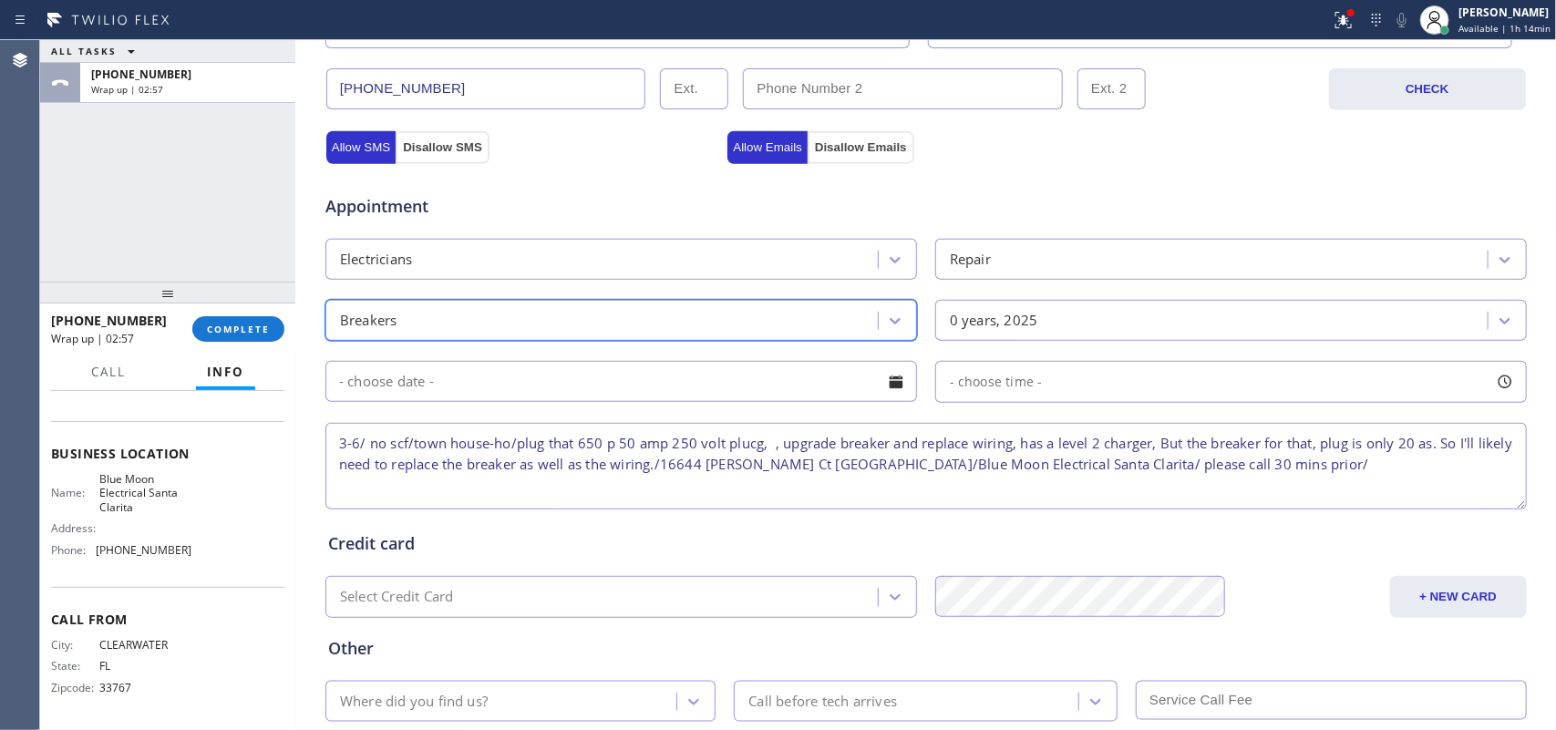
click at [1082, 257] on div "Repair" at bounding box center [1214, 259] width 547 height 32
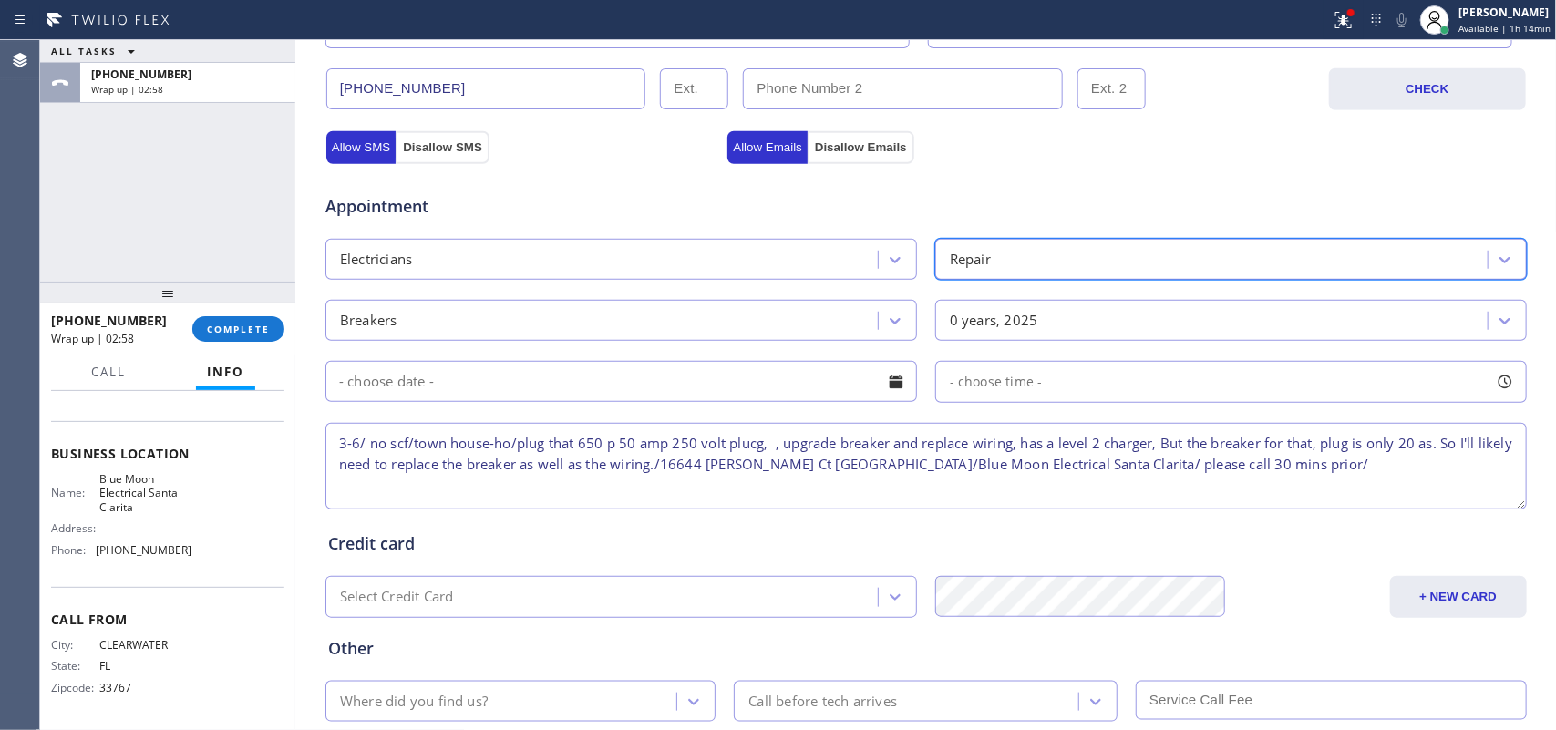
click at [1072, 256] on div "Repair" at bounding box center [1214, 259] width 547 height 32
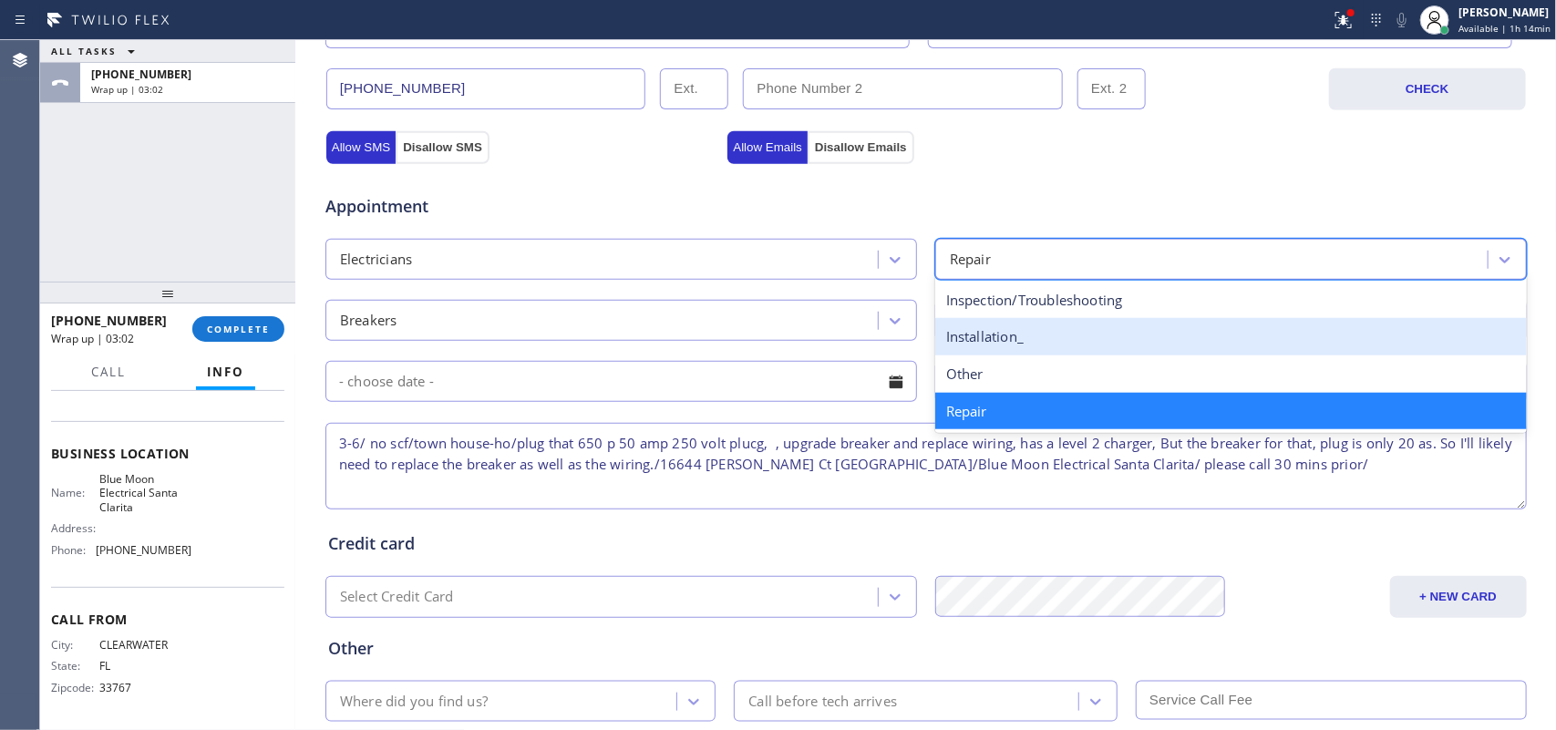
click at [1041, 325] on div "Installation_" at bounding box center [1231, 336] width 592 height 37
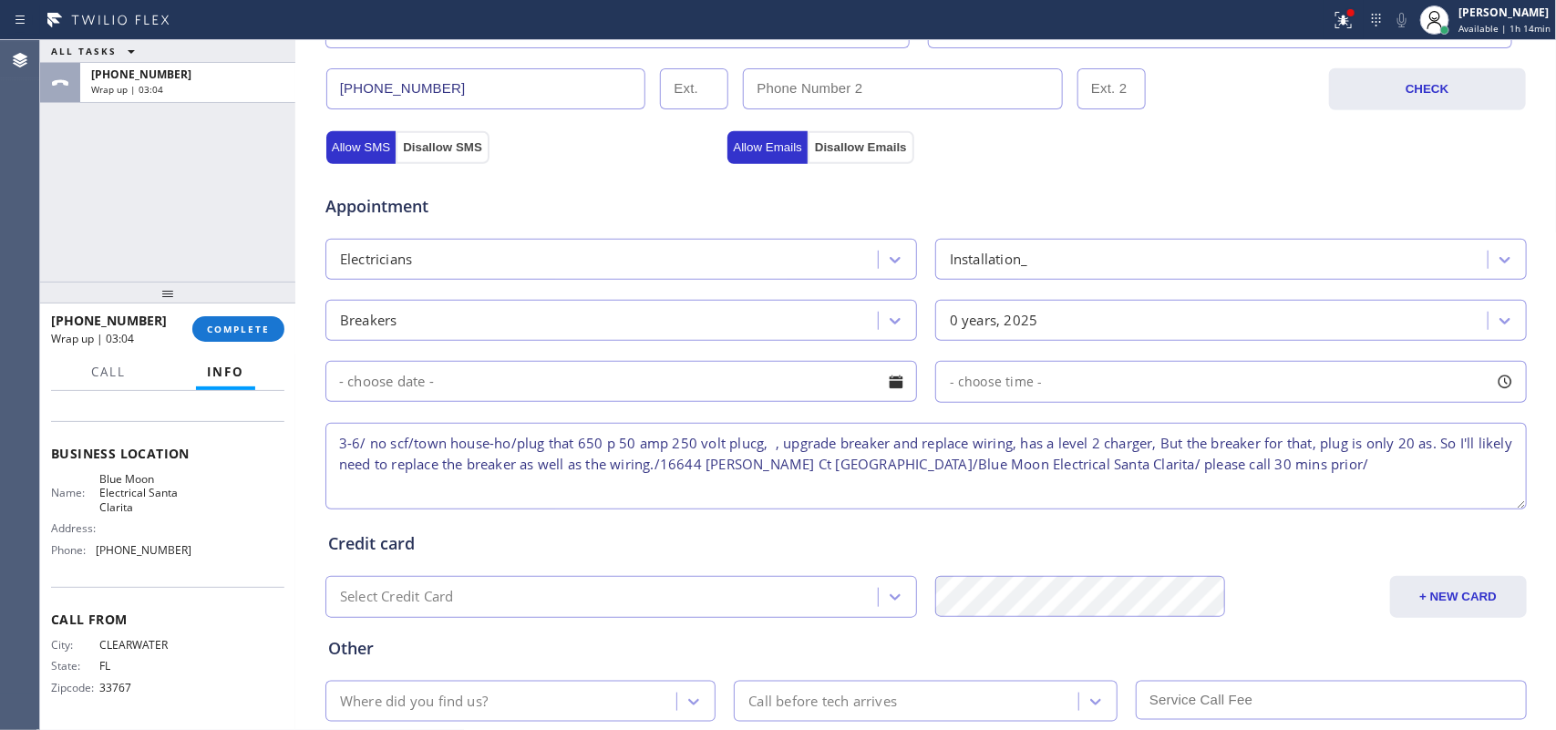
click at [890, 384] on div at bounding box center [896, 381] width 31 height 31
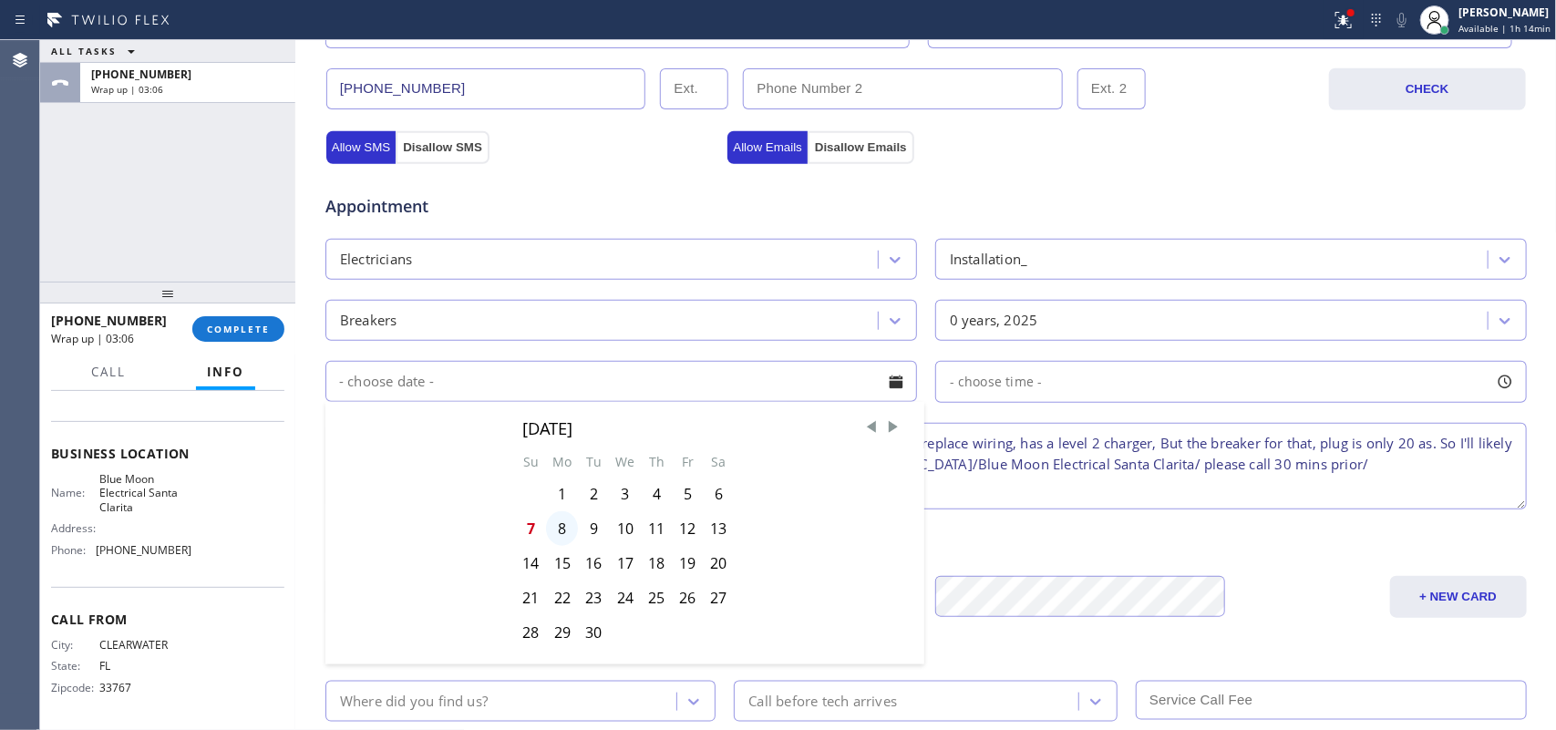
click at [558, 536] on div "8" at bounding box center [562, 528] width 32 height 35
type input "[DATE]"
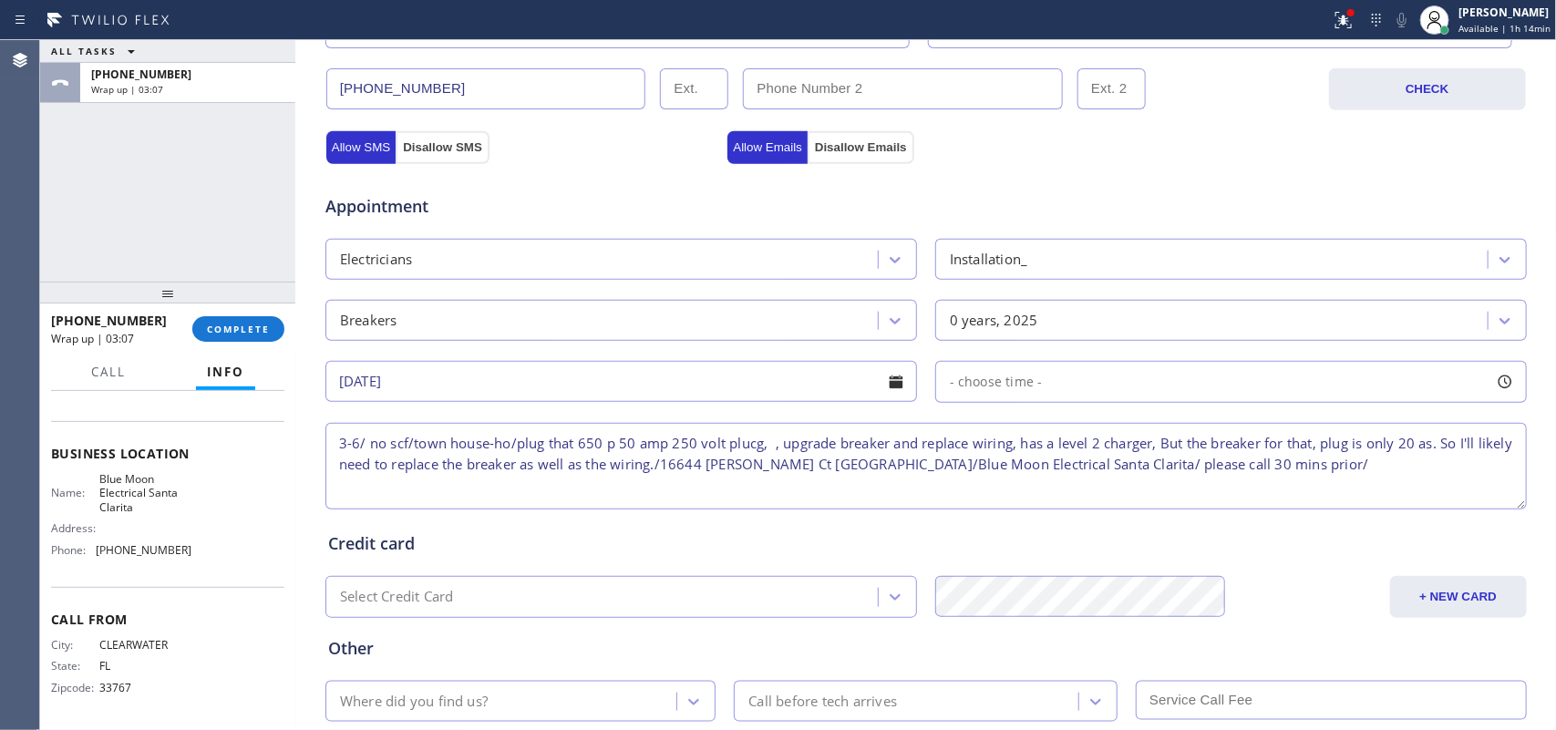
click at [1502, 388] on div at bounding box center [1505, 381] width 31 height 31
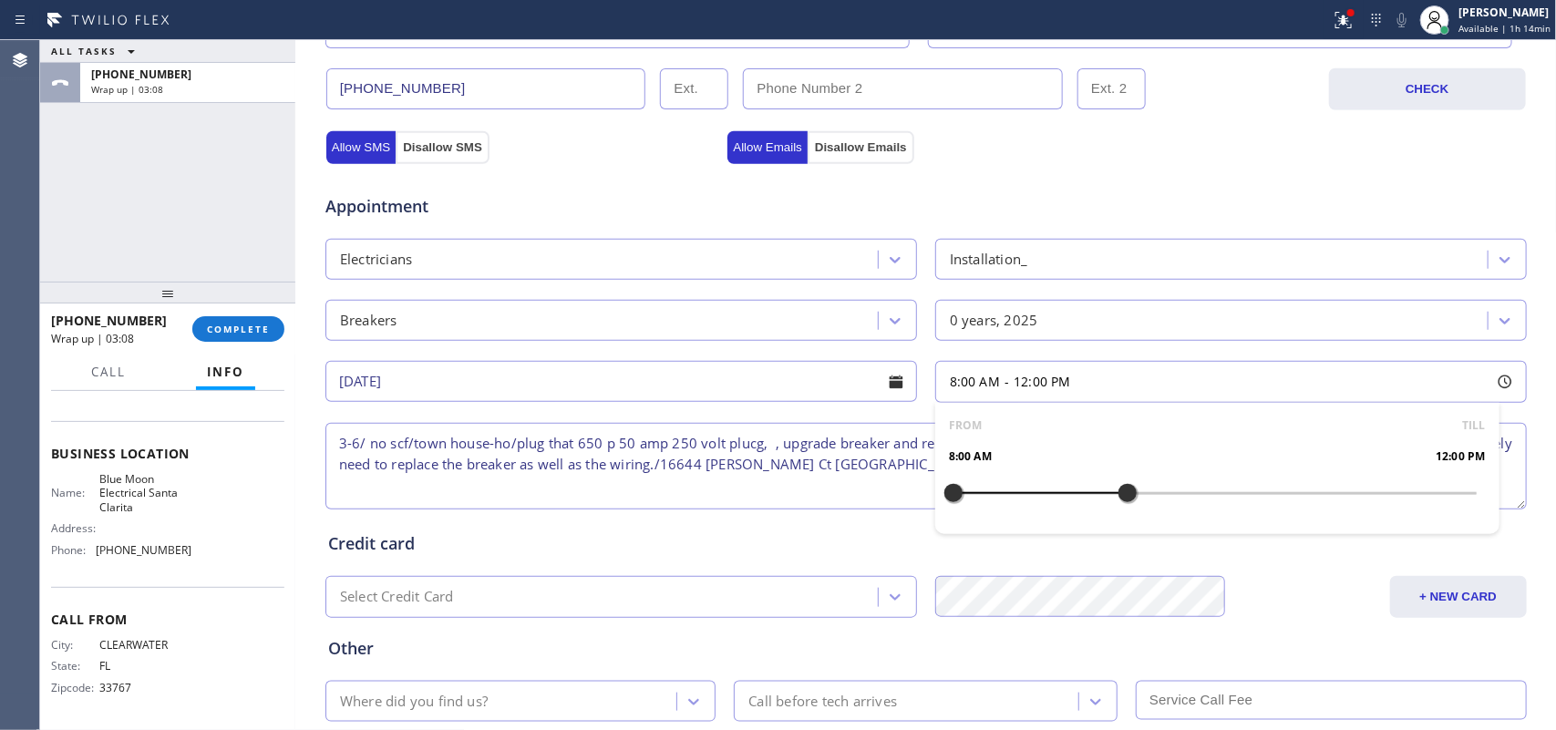
drag, startPoint x: 950, startPoint y: 494, endPoint x: 1263, endPoint y: 536, distance: 315.5
click at [1238, 534] on div "FROM TILL 8:00 AM 12:00 PM" at bounding box center [1217, 468] width 564 height 131
click at [1254, 534] on div "FROM TILL 8:00 AM 12:00 PM" at bounding box center [1217, 468] width 564 height 131
click at [1263, 534] on div "FROM TILL 8:00 AM 2:30 PM" at bounding box center [1217, 468] width 564 height 131
drag, startPoint x: 1263, startPoint y: 536, endPoint x: 1342, endPoint y: 530, distance: 79.6
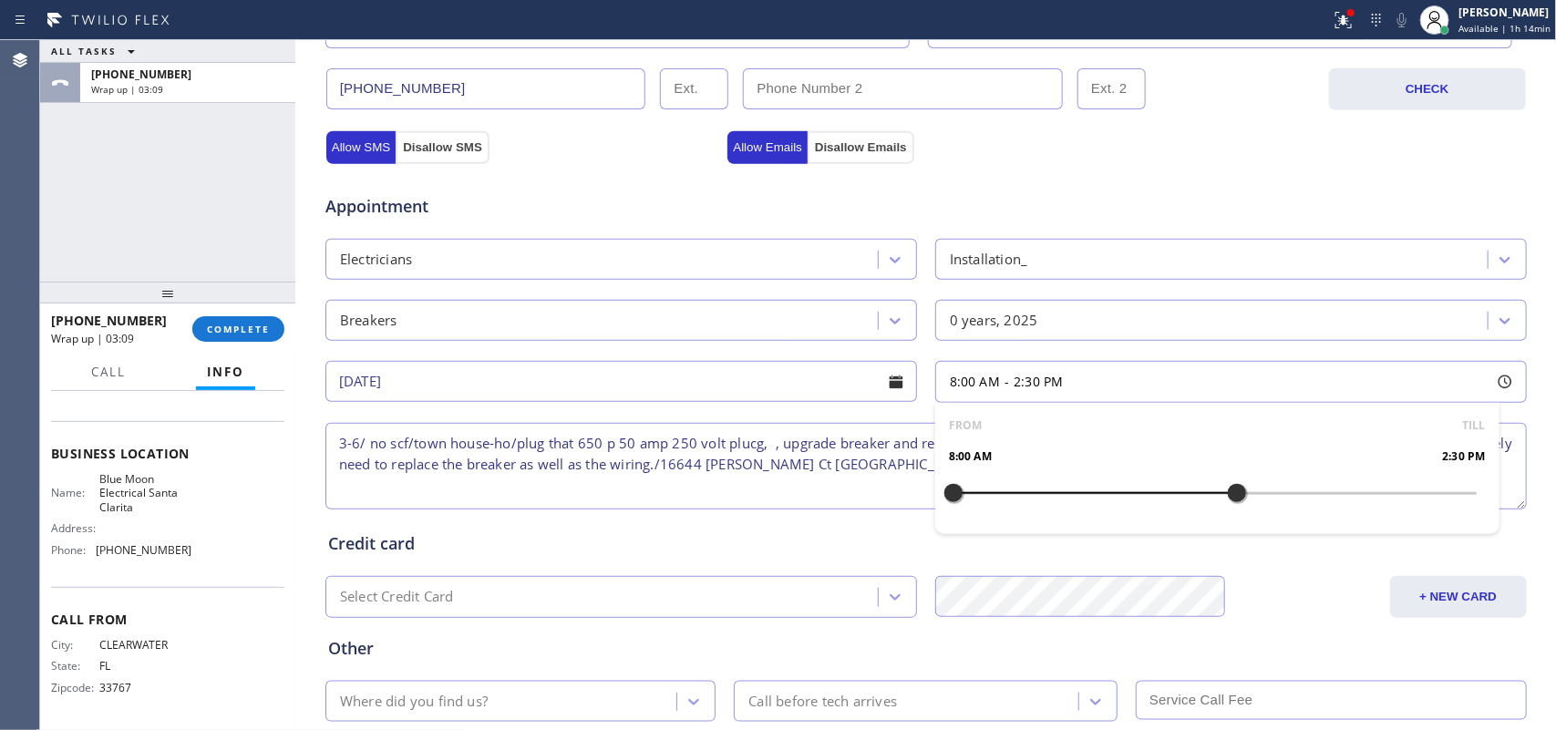
click at [1328, 530] on div "FROM TILL 8:00 AM 2:30 PM" at bounding box center [1217, 468] width 564 height 131
click at [1342, 530] on div "FROM TILL 8:00 AM 2:30 PM" at bounding box center [1217, 468] width 564 height 131
click at [1364, 527] on div "FROM TILL 8:00 AM 2:30 PM" at bounding box center [1217, 468] width 564 height 131
drag, startPoint x: 1223, startPoint y: 492, endPoint x: 1373, endPoint y: 500, distance: 150.6
click at [1378, 500] on div at bounding box center [1389, 493] width 22 height 38
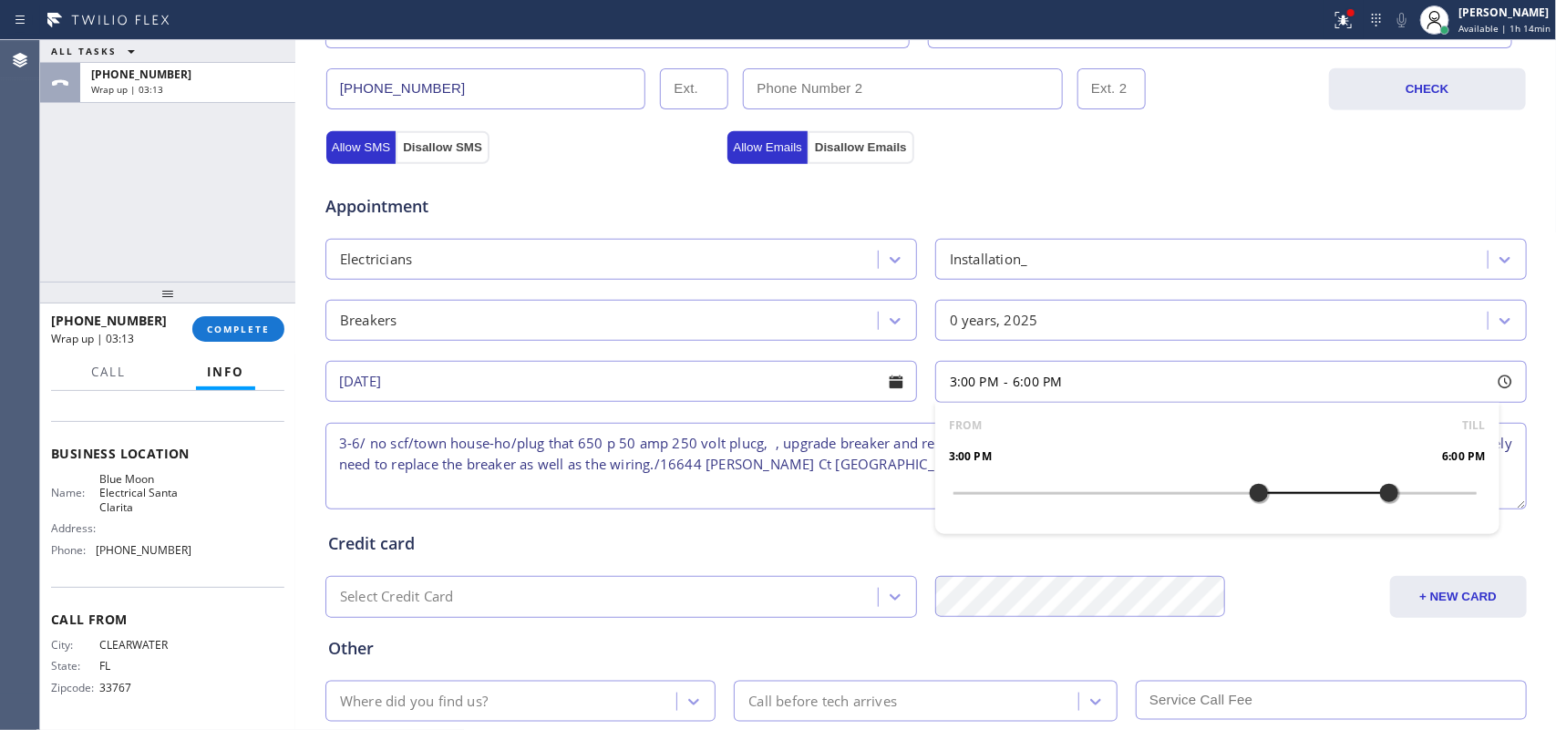
drag, startPoint x: 1127, startPoint y: 513, endPoint x: 1249, endPoint y: 508, distance: 122.3
click at [1249, 508] on div at bounding box center [1259, 493] width 22 height 38
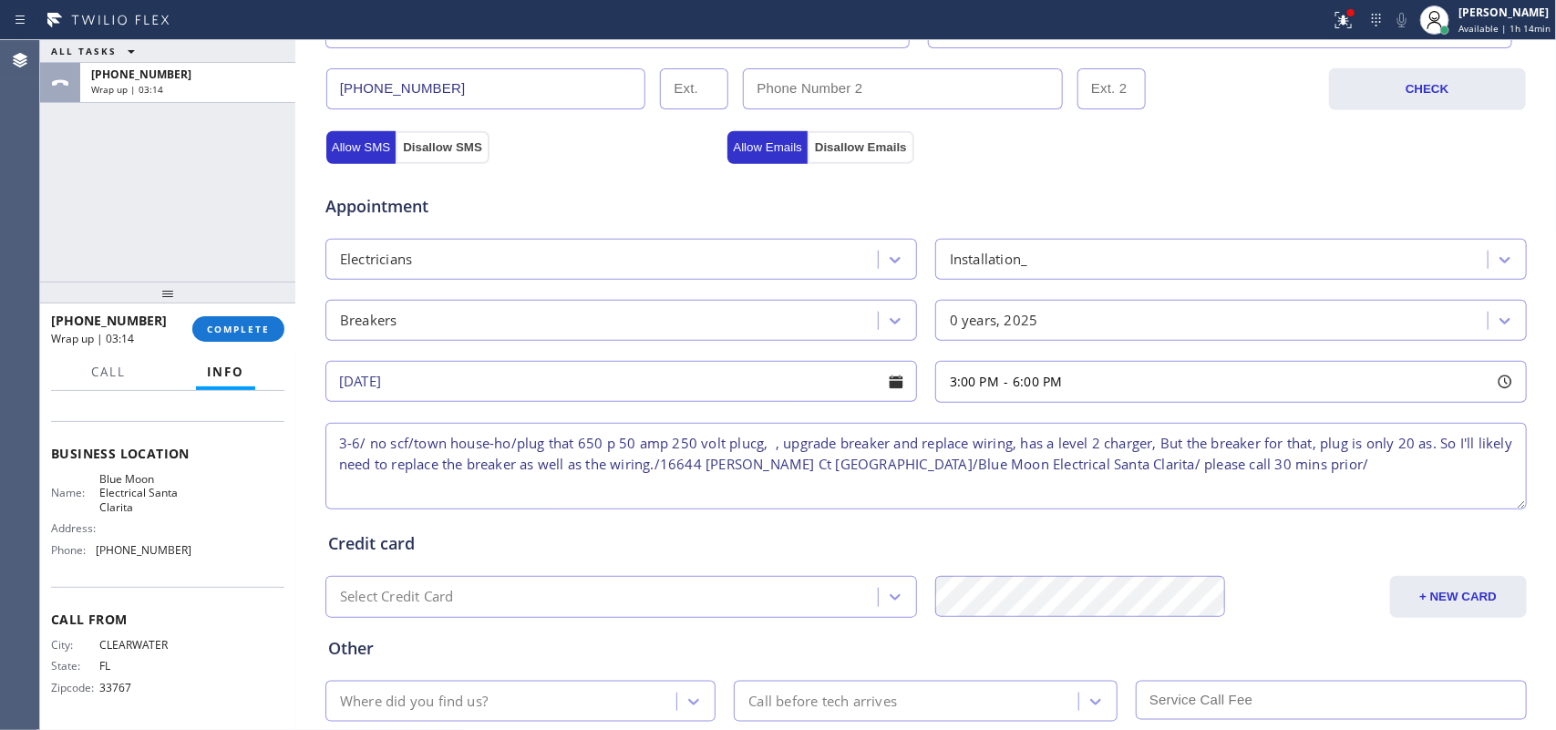
click at [773, 534] on div "Credit card" at bounding box center [926, 543] width 1196 height 25
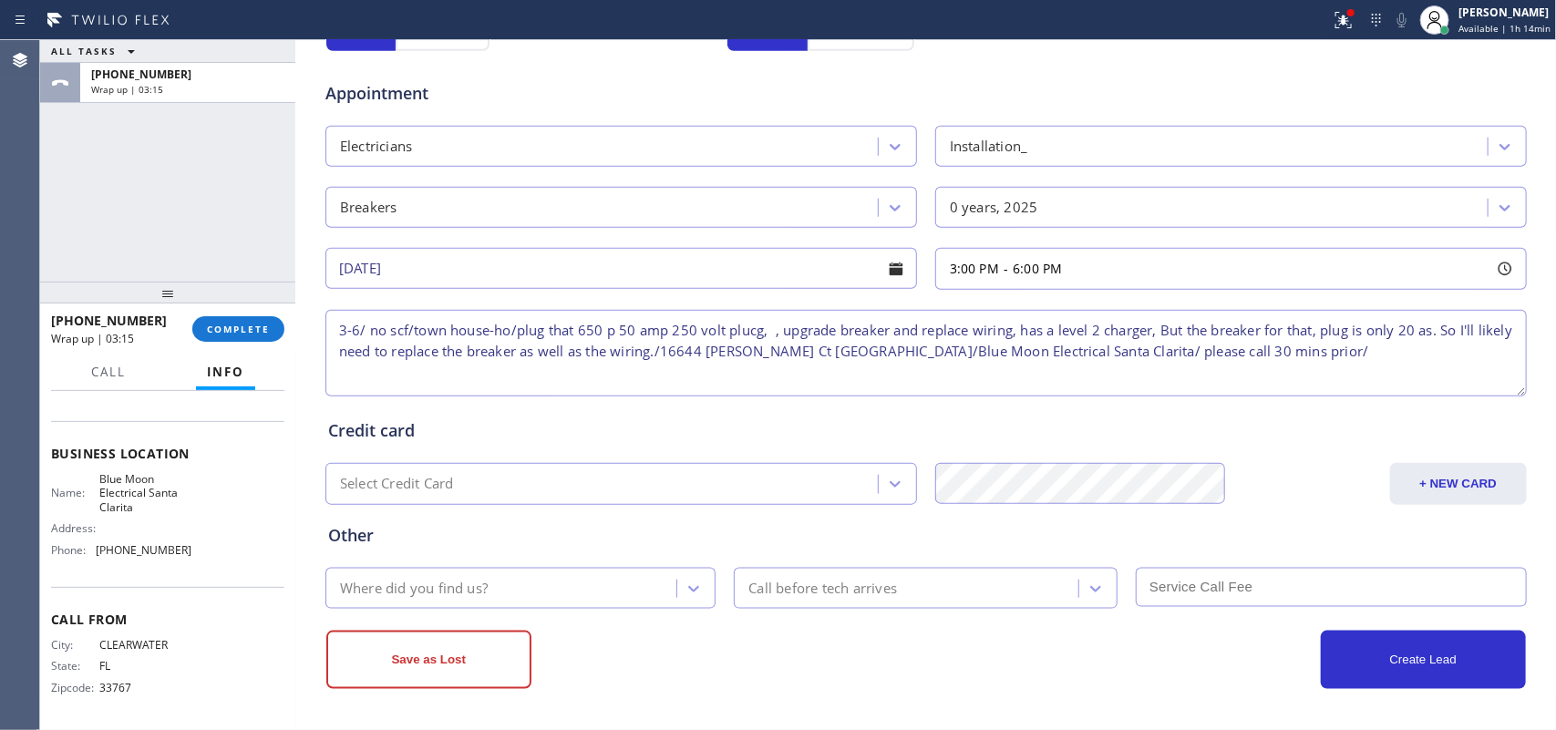
scroll to position [686, 0]
click at [739, 334] on textarea "3-6/ no scf/town house-ho/plug that 650 p 50 amp 250 volt plucg, , upgrade brea…" at bounding box center [926, 353] width 1202 height 87
type textarea "3-6/ no scf/town house-ho/plug that 650 p 50 amp 250 volt plug, , upgrade break…"
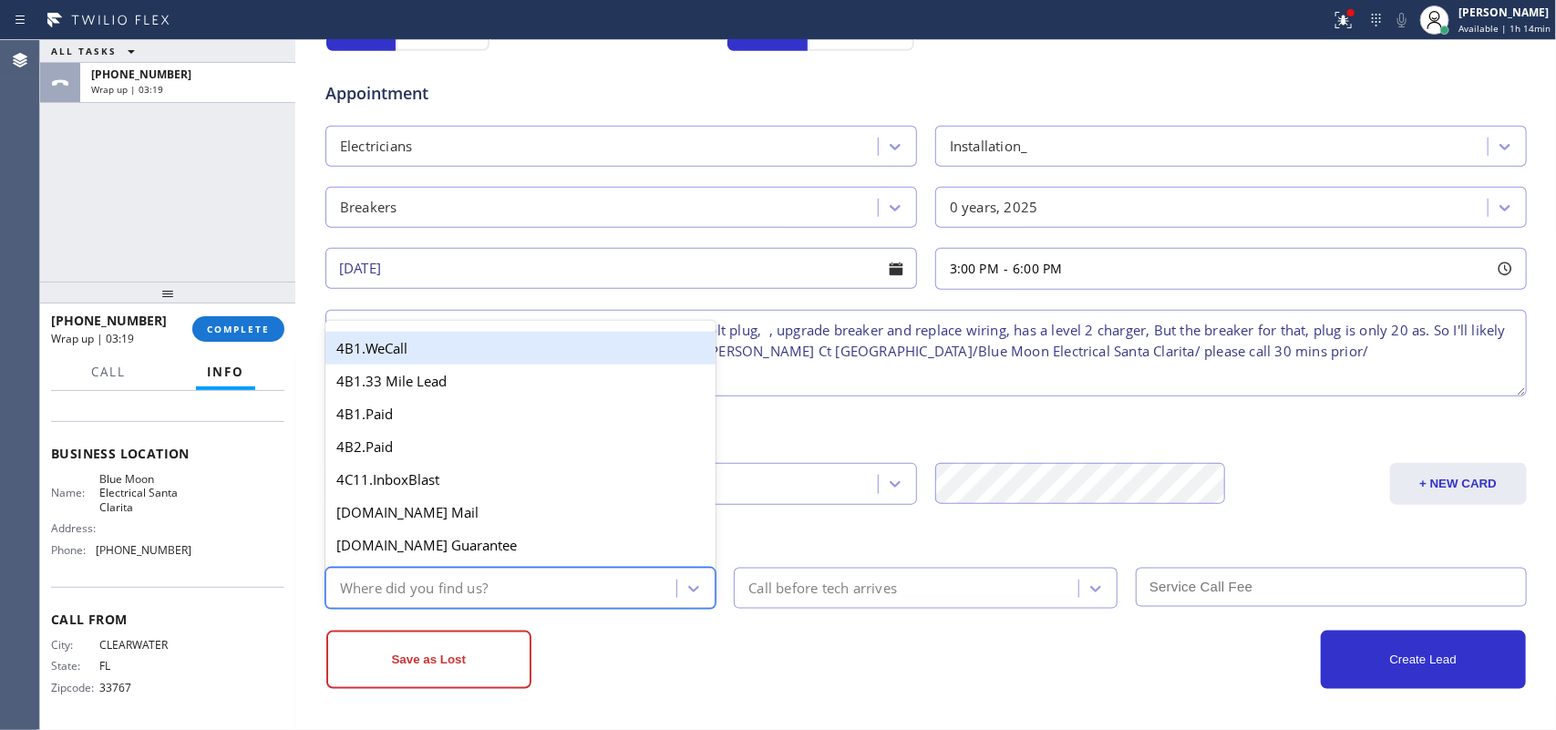
click at [539, 590] on div "Where did you find us?" at bounding box center [504, 589] width 346 height 32
type input "g"
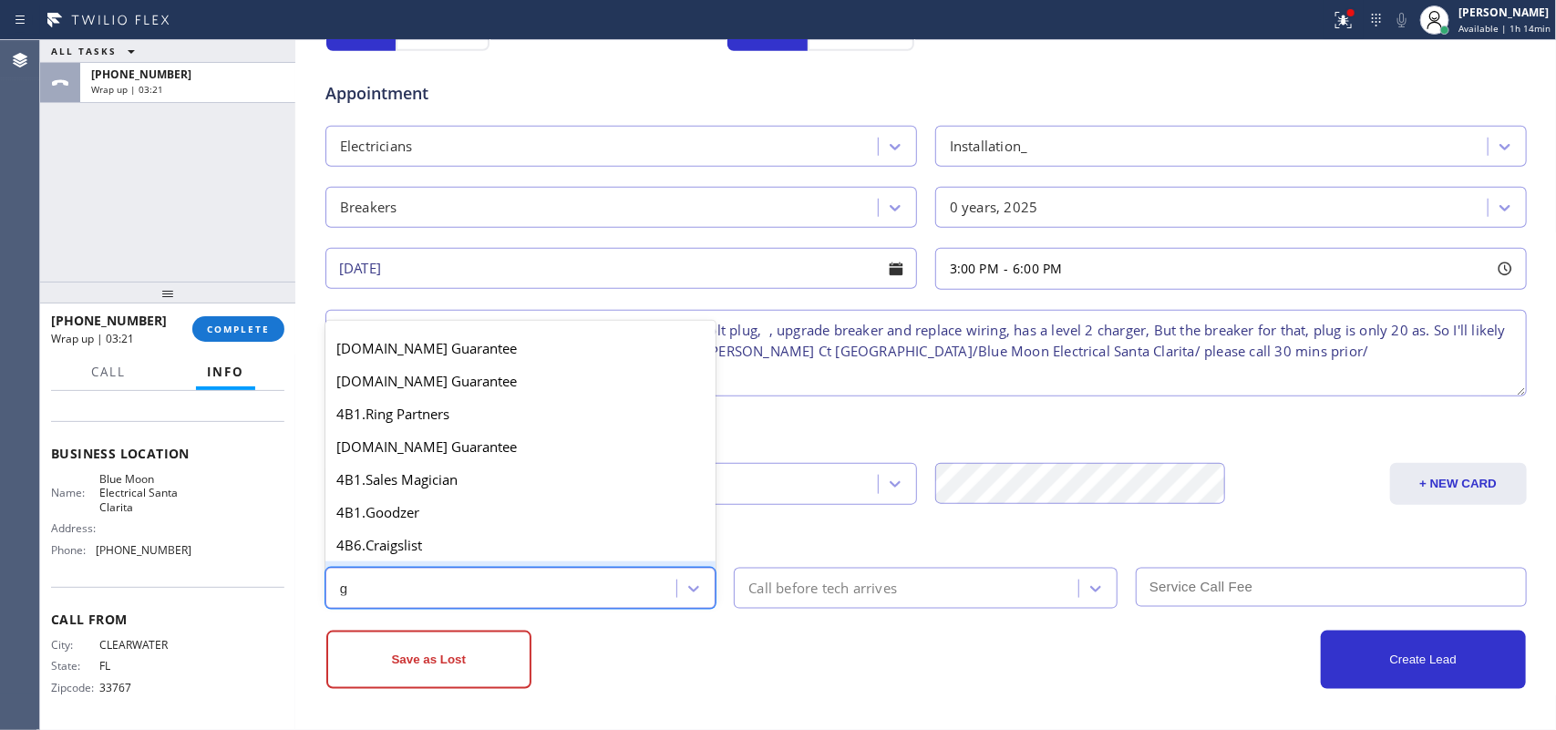
scroll to position [344, 0]
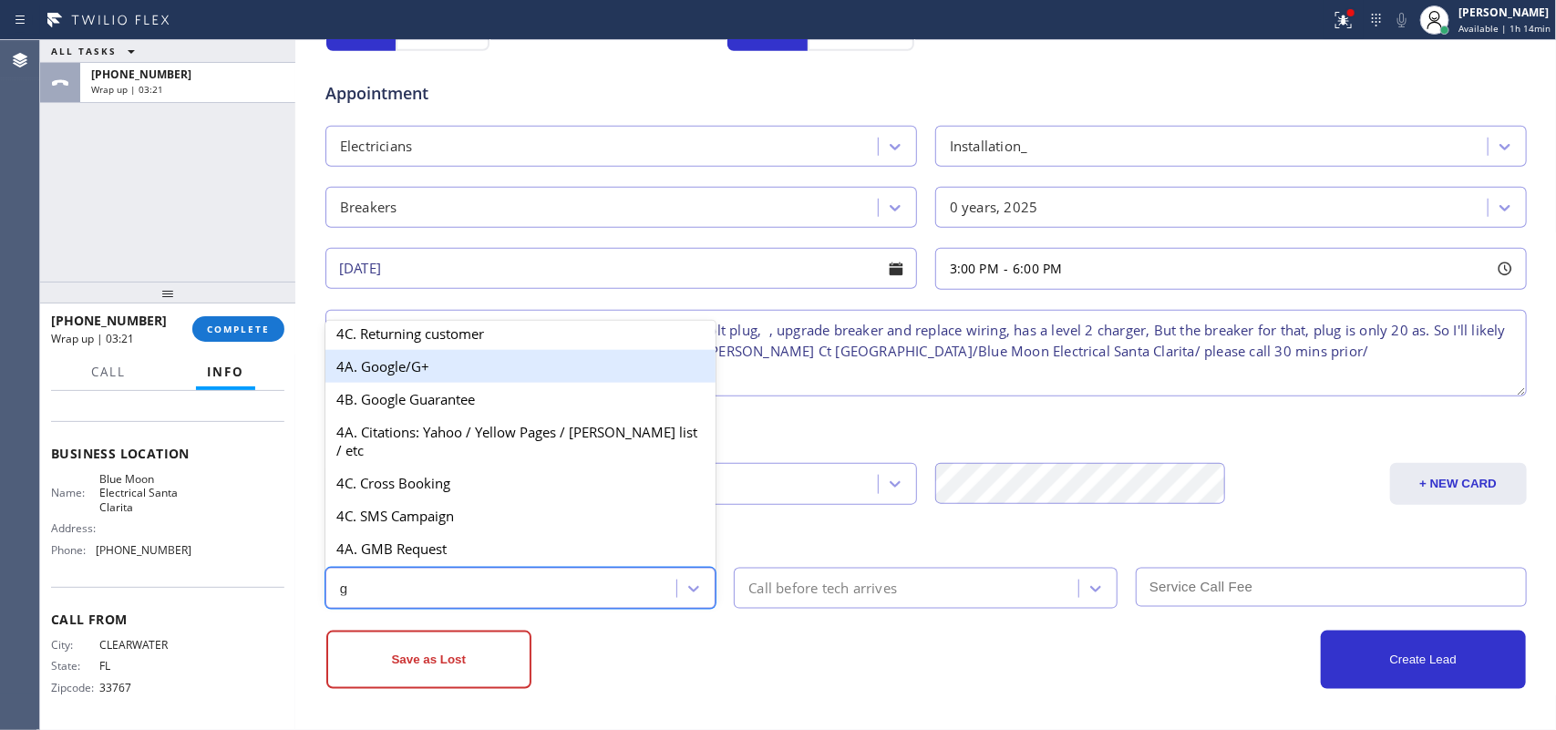
click at [480, 375] on div "4A. Google/G+" at bounding box center [520, 366] width 391 height 33
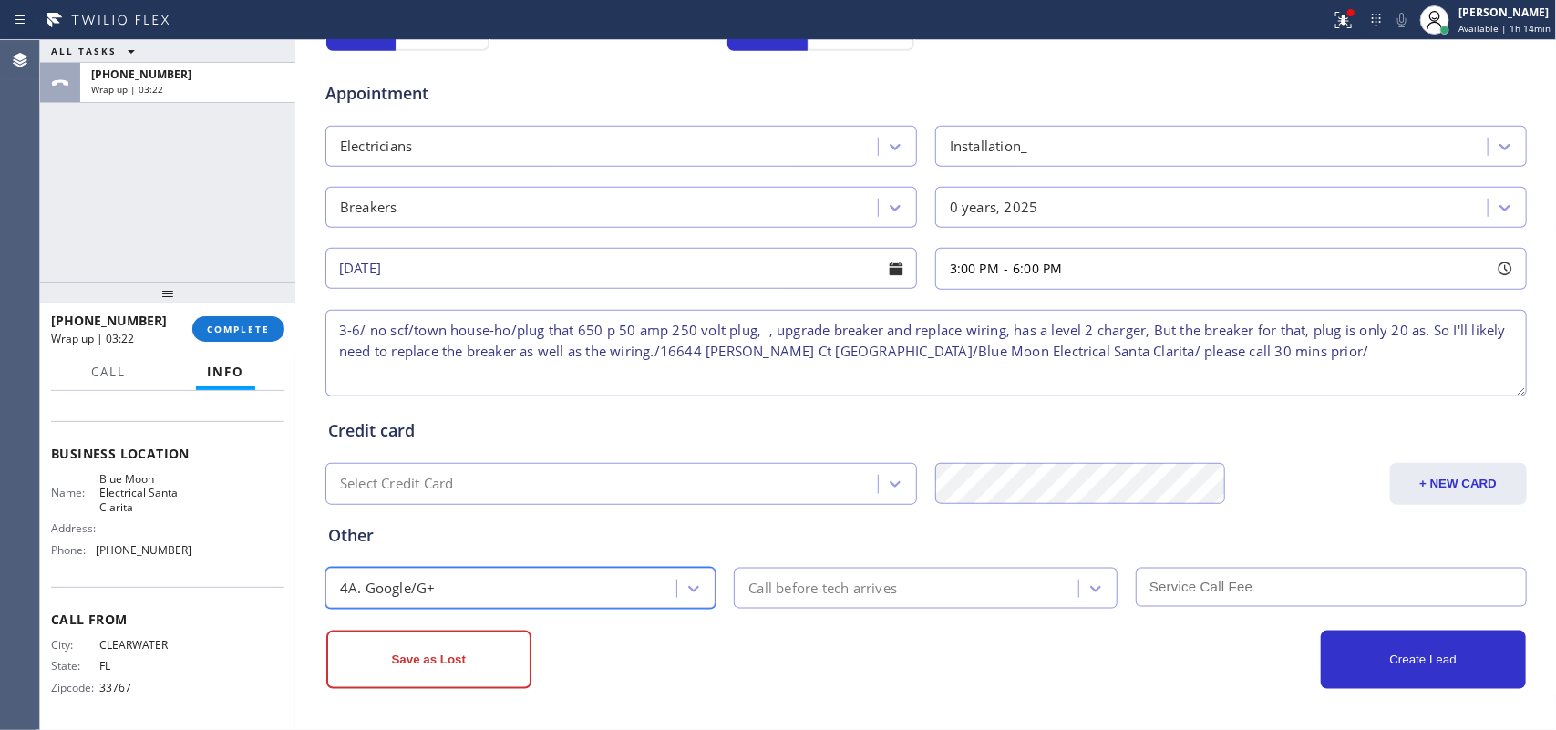
click at [800, 598] on div "Call before tech arrives" at bounding box center [822, 588] width 149 height 21
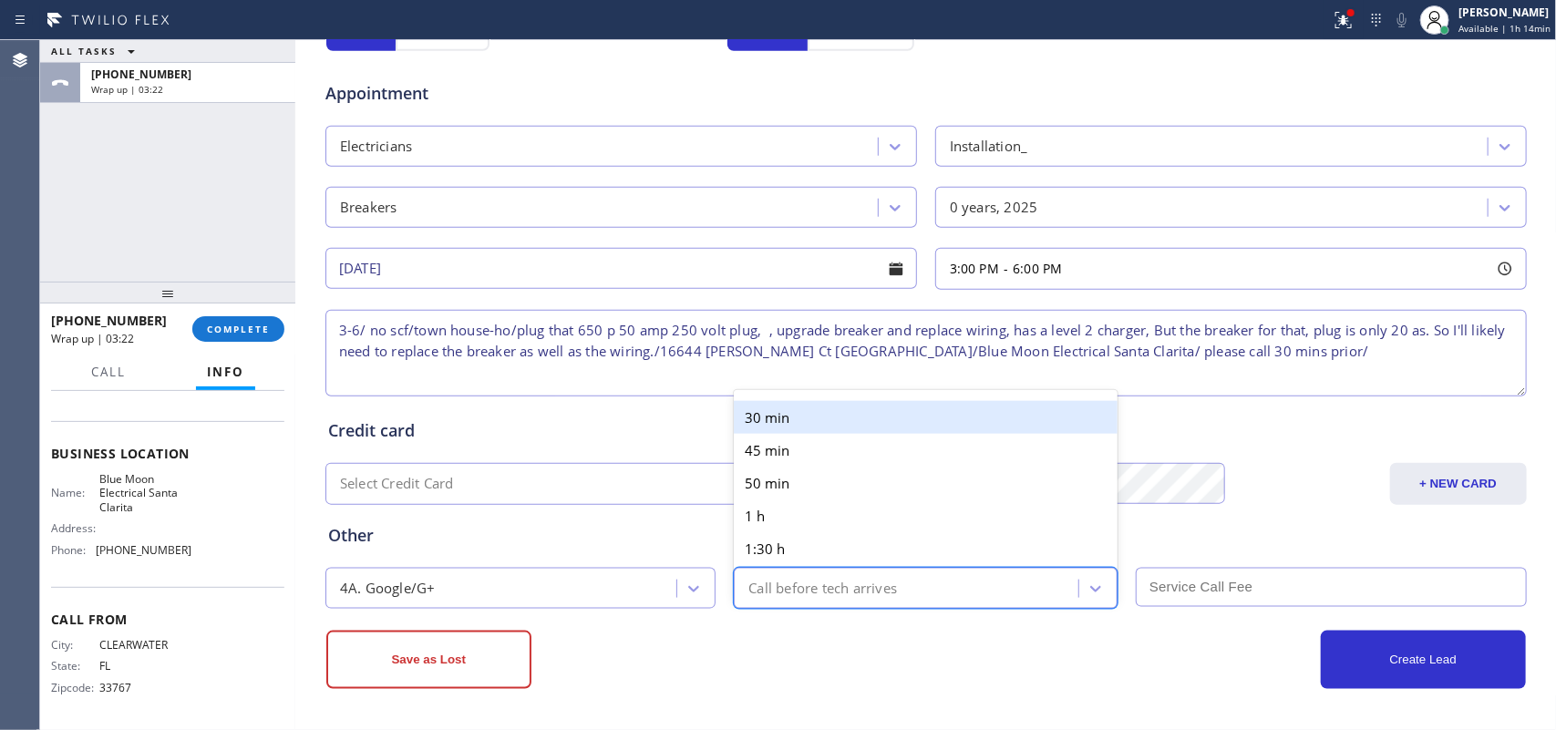
click at [779, 415] on div "30 min" at bounding box center [926, 417] width 384 height 33
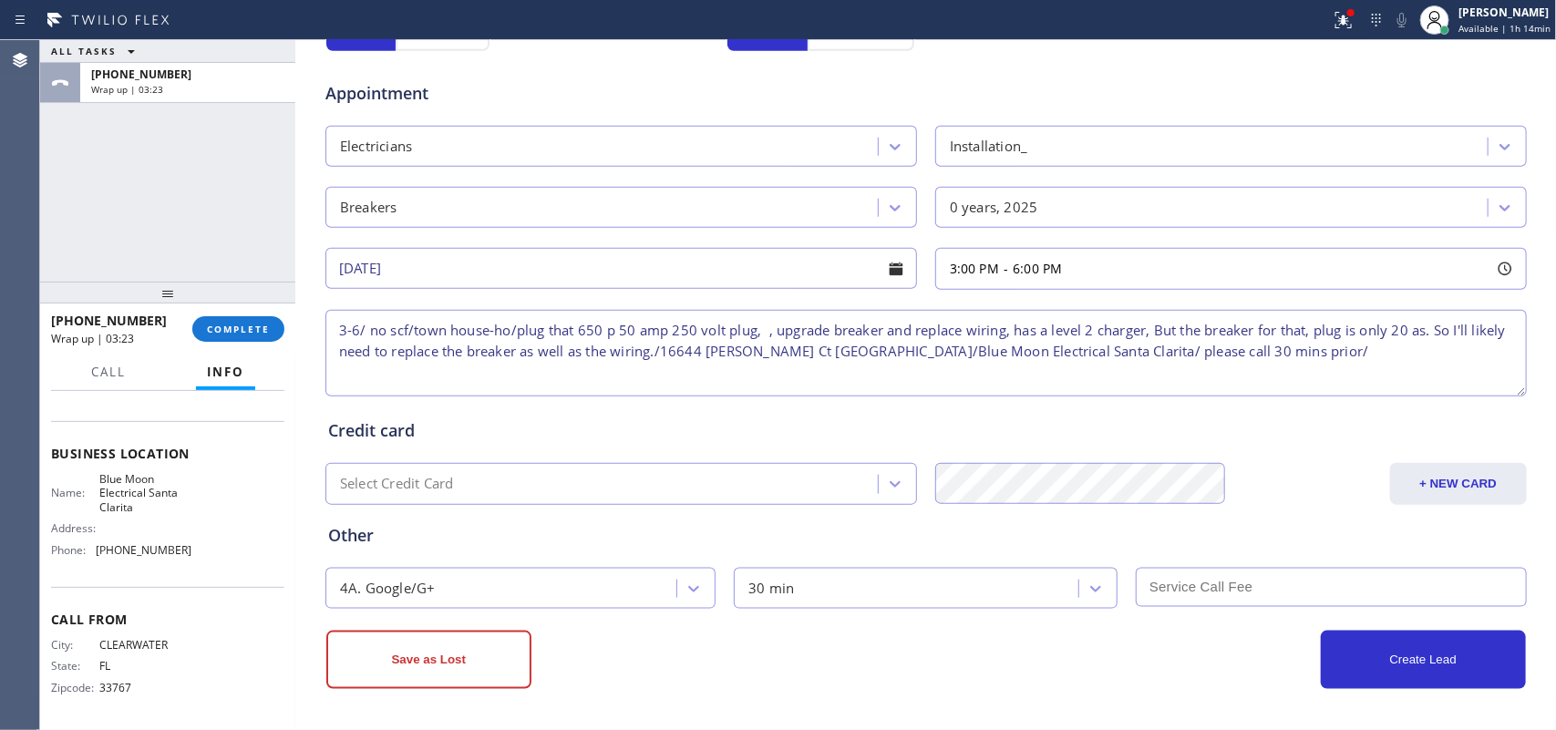
click at [1201, 600] on input "text" at bounding box center [1331, 587] width 391 height 39
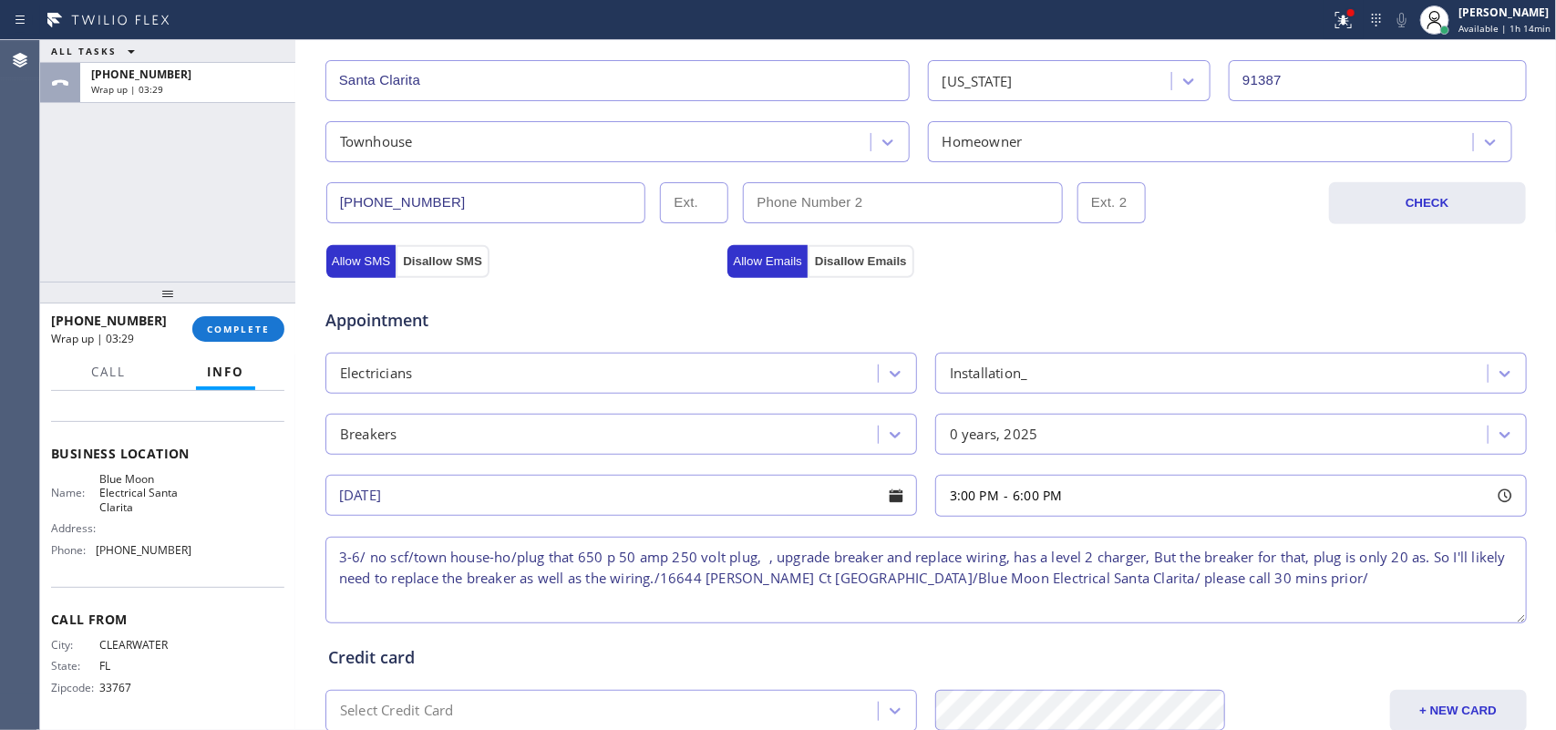
scroll to position [686, 0]
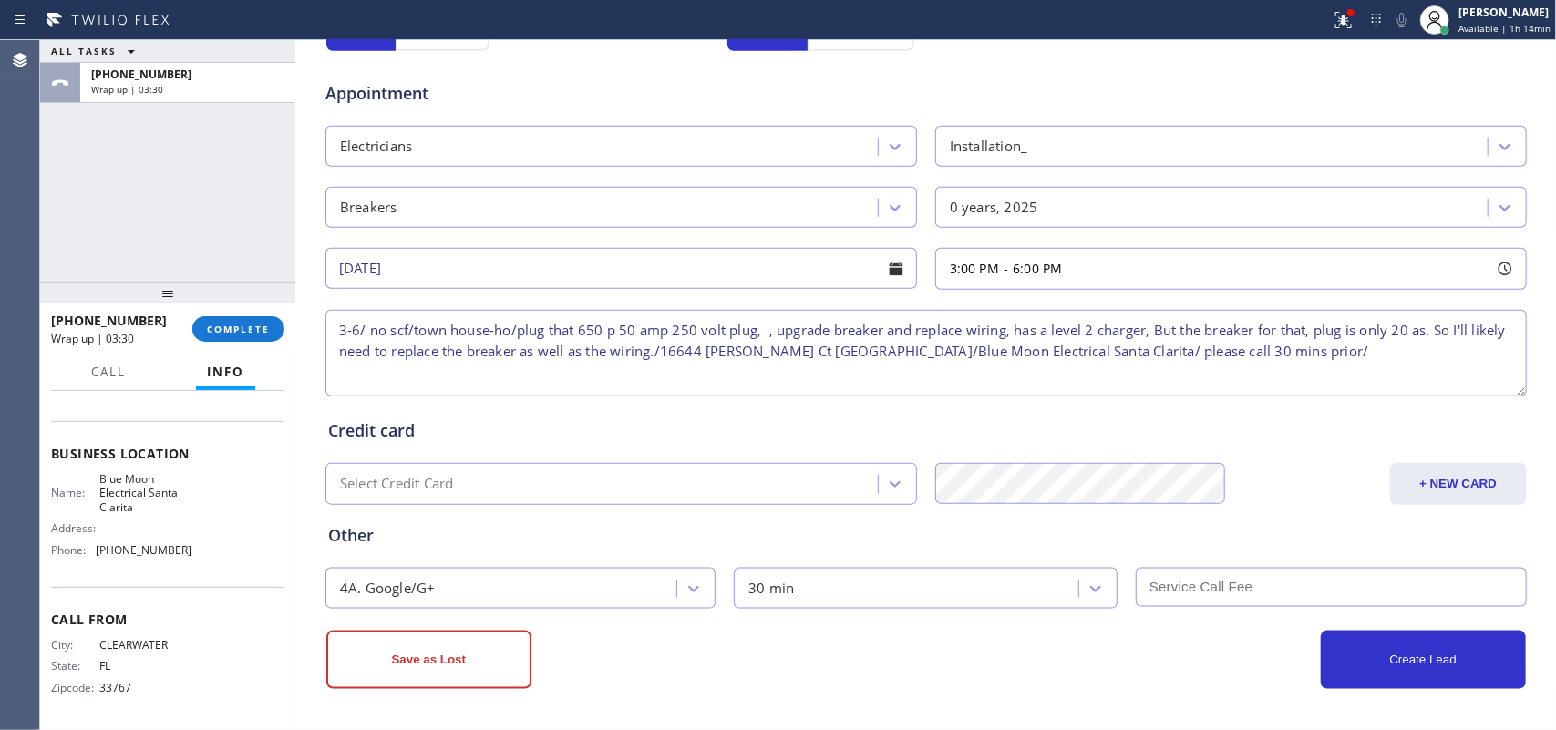
click at [1328, 362] on textarea "3-6/ no scf/town house-ho/plug that 650 p 50 amp 250 volt plug, , upgrade break…" at bounding box center [926, 353] width 1202 height 87
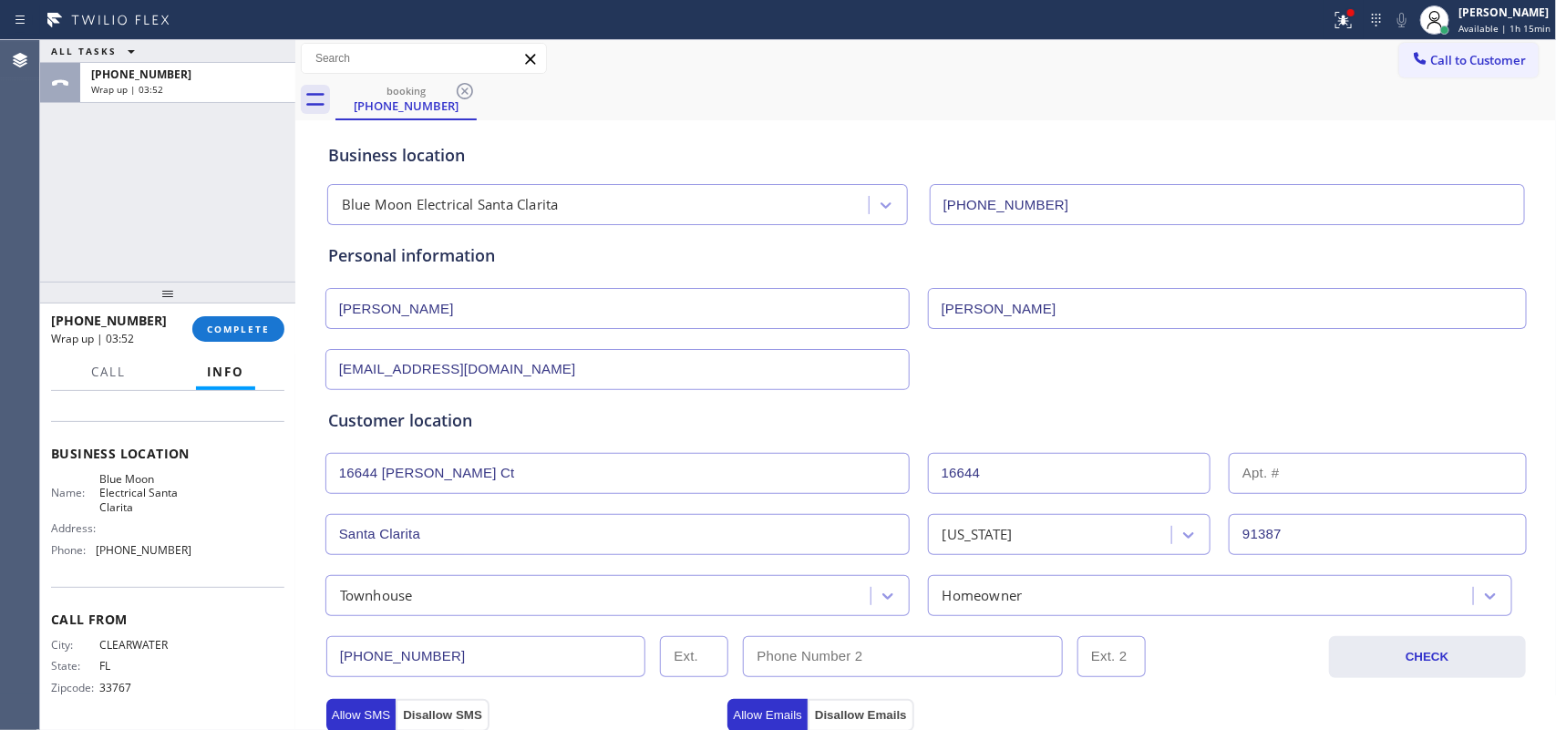
scroll to position [0, 0]
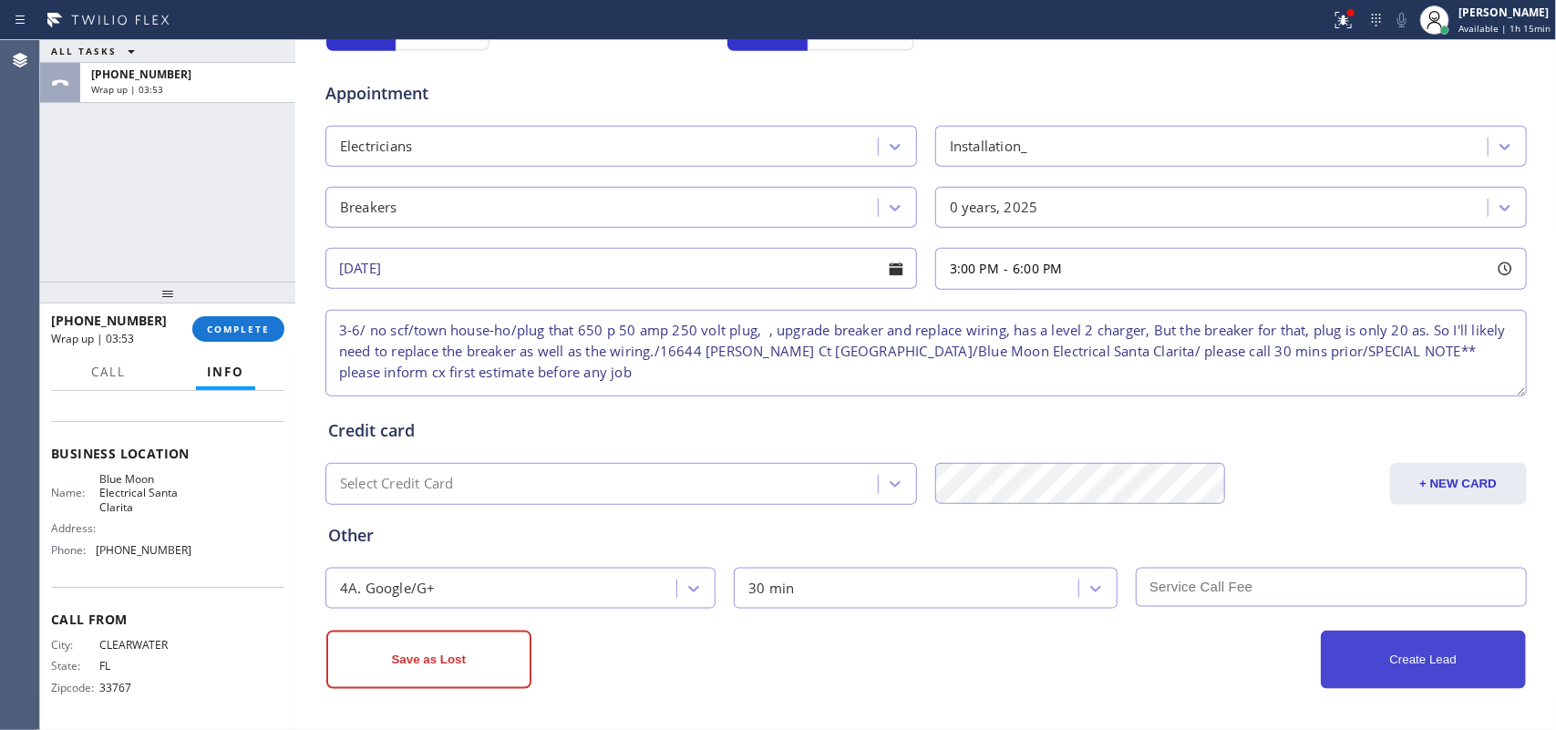
type textarea "3-6/ no scf/town house-ho/plug that 650 p 50 amp 250 volt plug, , upgrade break…"
click at [1401, 654] on button "Create Lead" at bounding box center [1423, 660] width 205 height 58
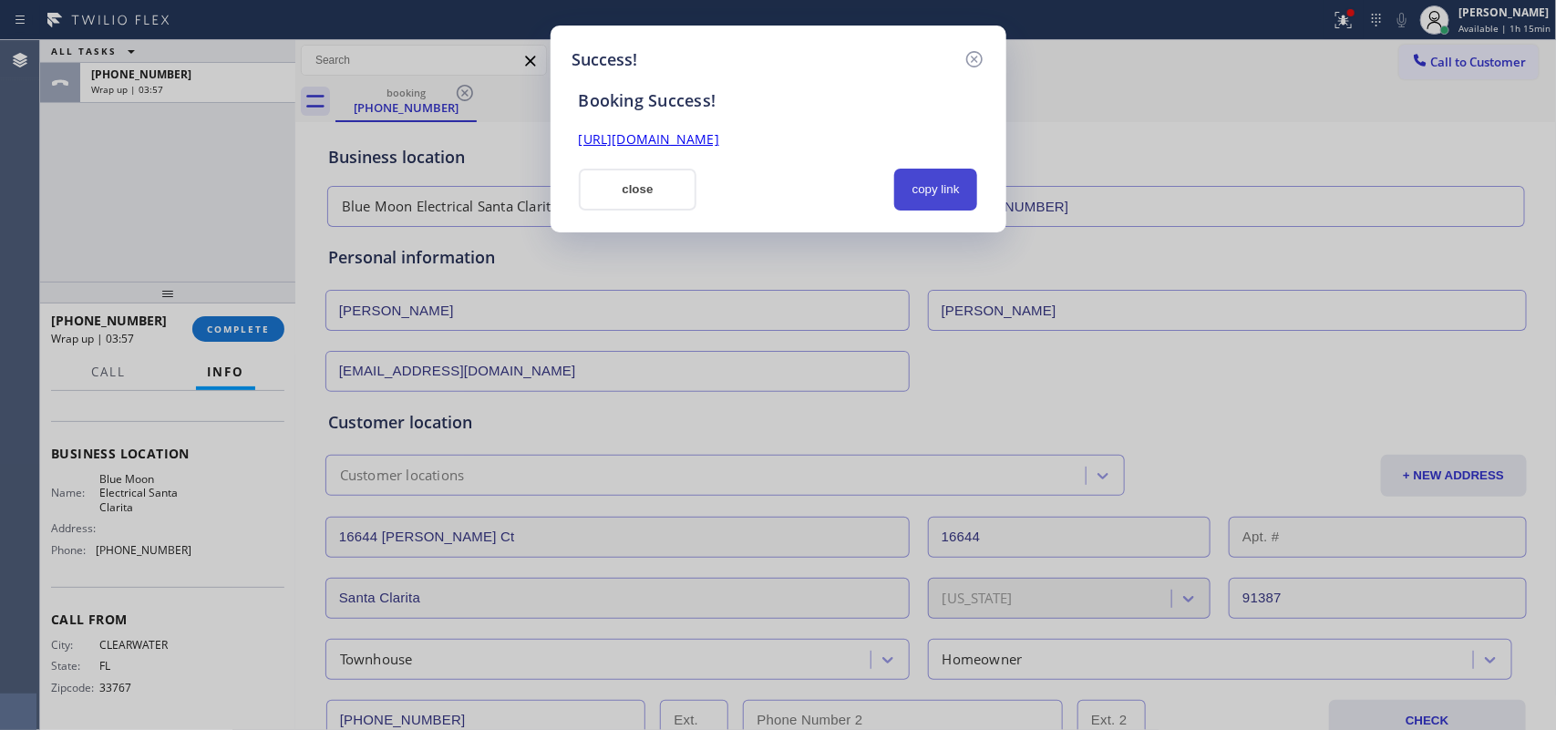
click at [924, 187] on button "copy link" at bounding box center [936, 190] width 84 height 42
click at [719, 147] on link "[URL][DOMAIN_NAME]" at bounding box center [649, 138] width 140 height 17
click at [629, 184] on button "close" at bounding box center [638, 190] width 119 height 42
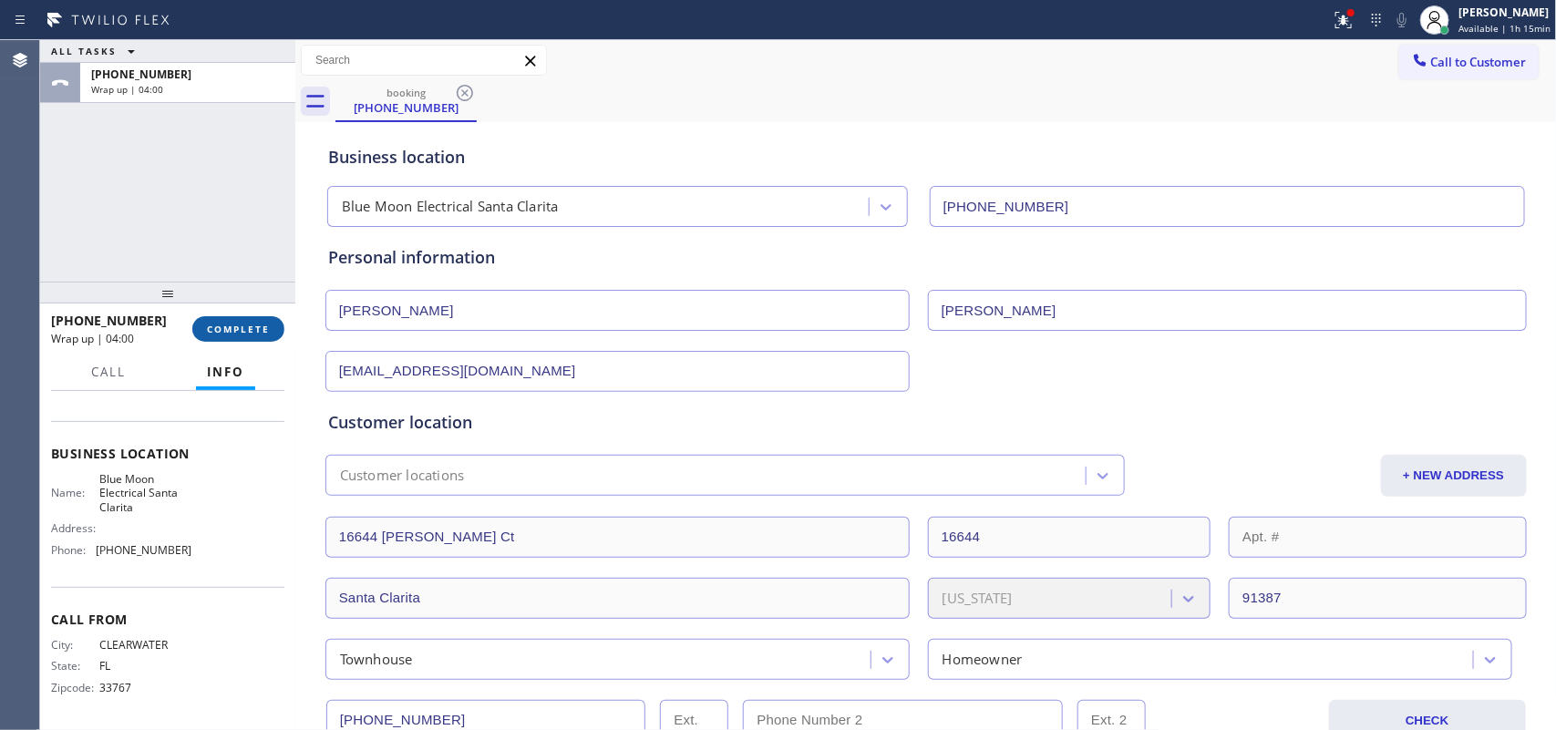
click at [232, 325] on span "COMPLETE" at bounding box center [238, 329] width 63 height 13
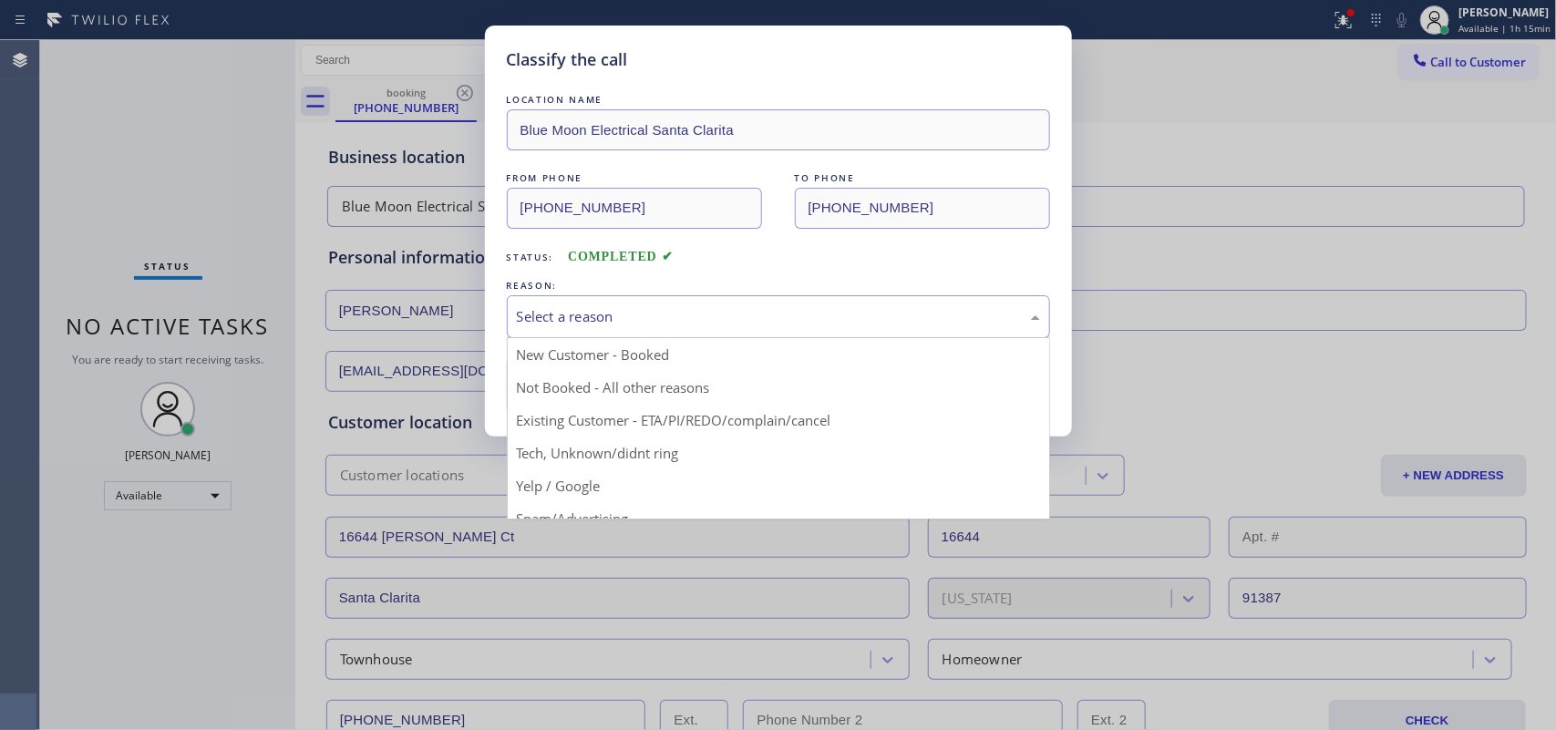
click at [590, 311] on div "Select a reason" at bounding box center [778, 316] width 523 height 21
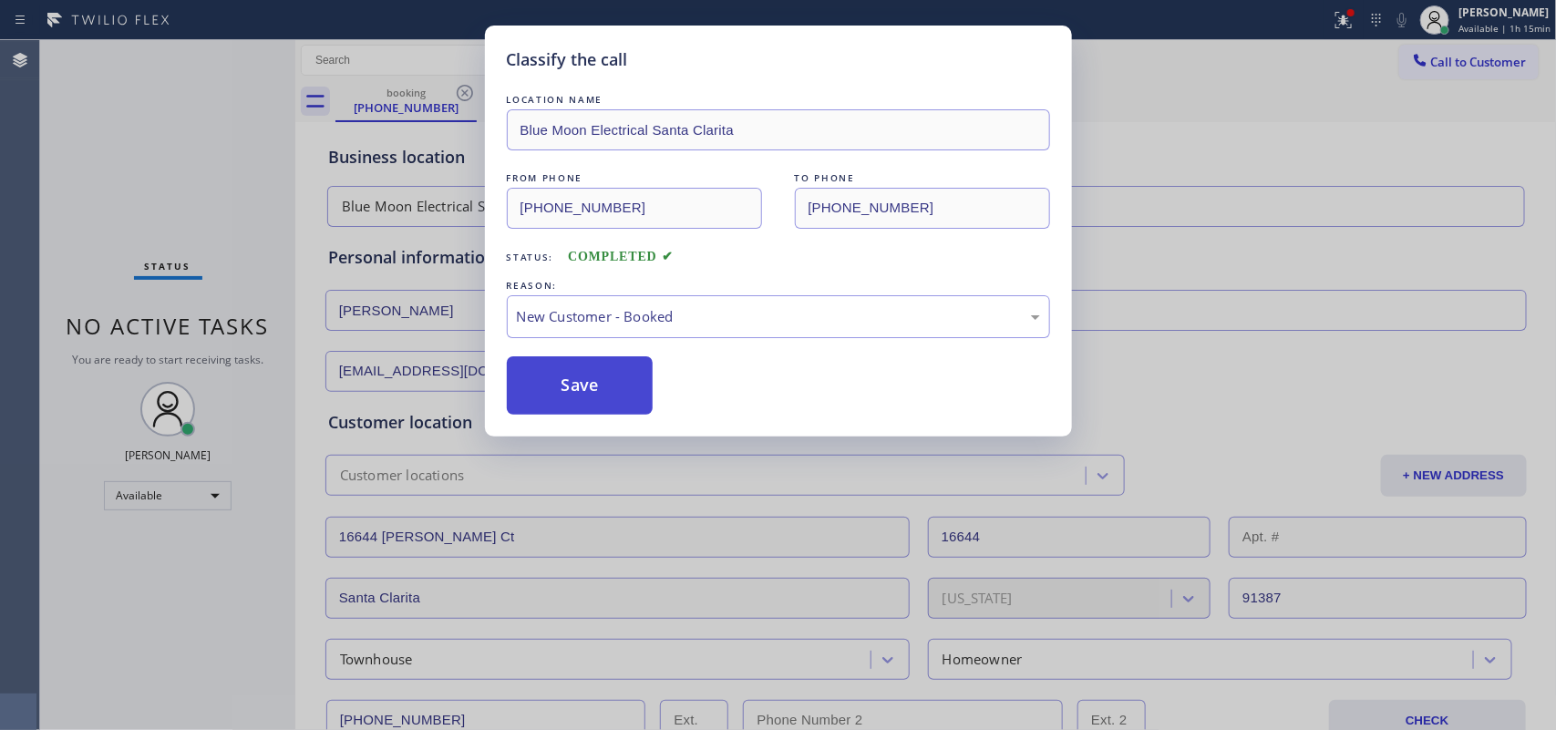
click at [593, 366] on button "Save" at bounding box center [580, 385] width 147 height 58
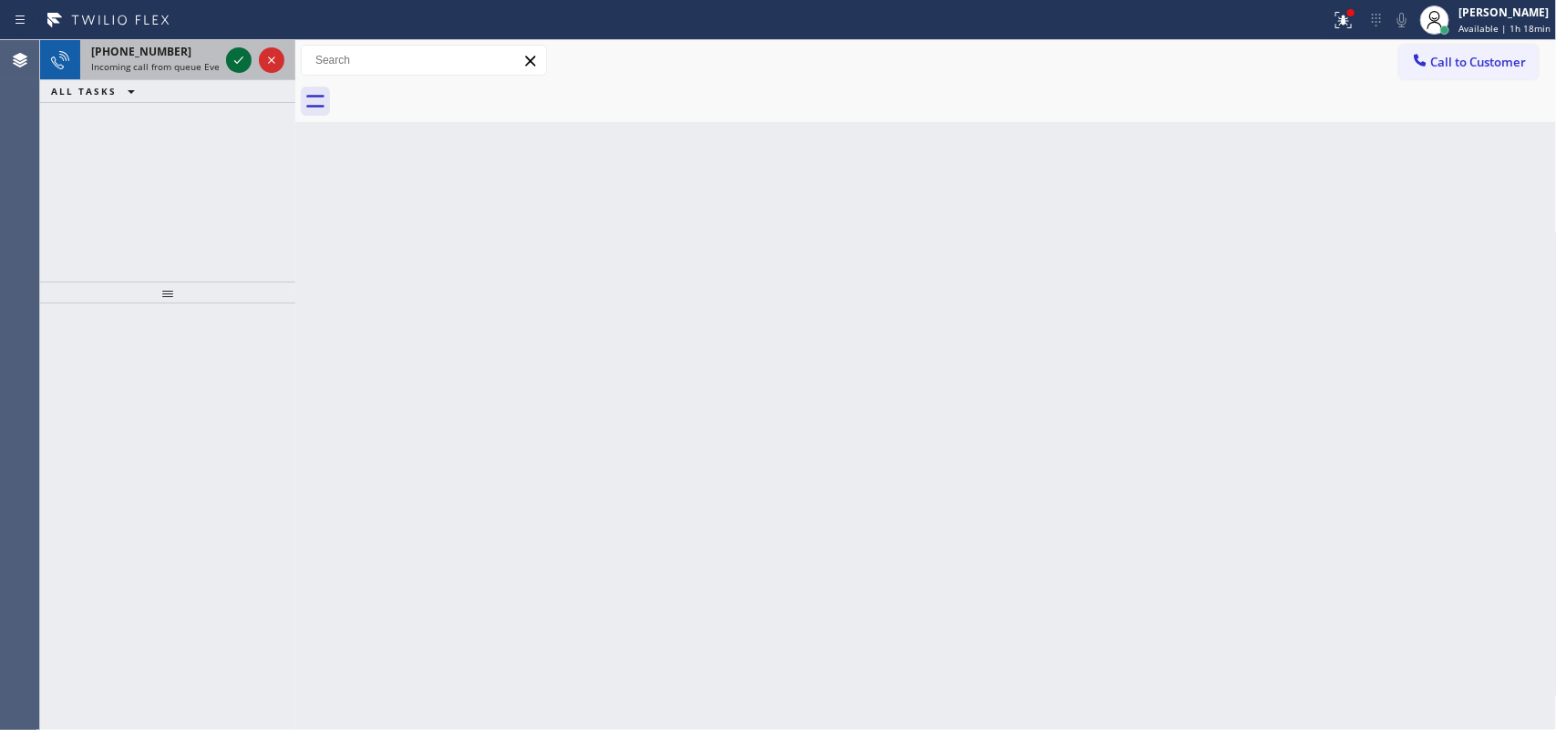
click at [235, 56] on icon at bounding box center [239, 60] width 22 height 22
click at [233, 56] on icon at bounding box center [239, 60] width 22 height 22
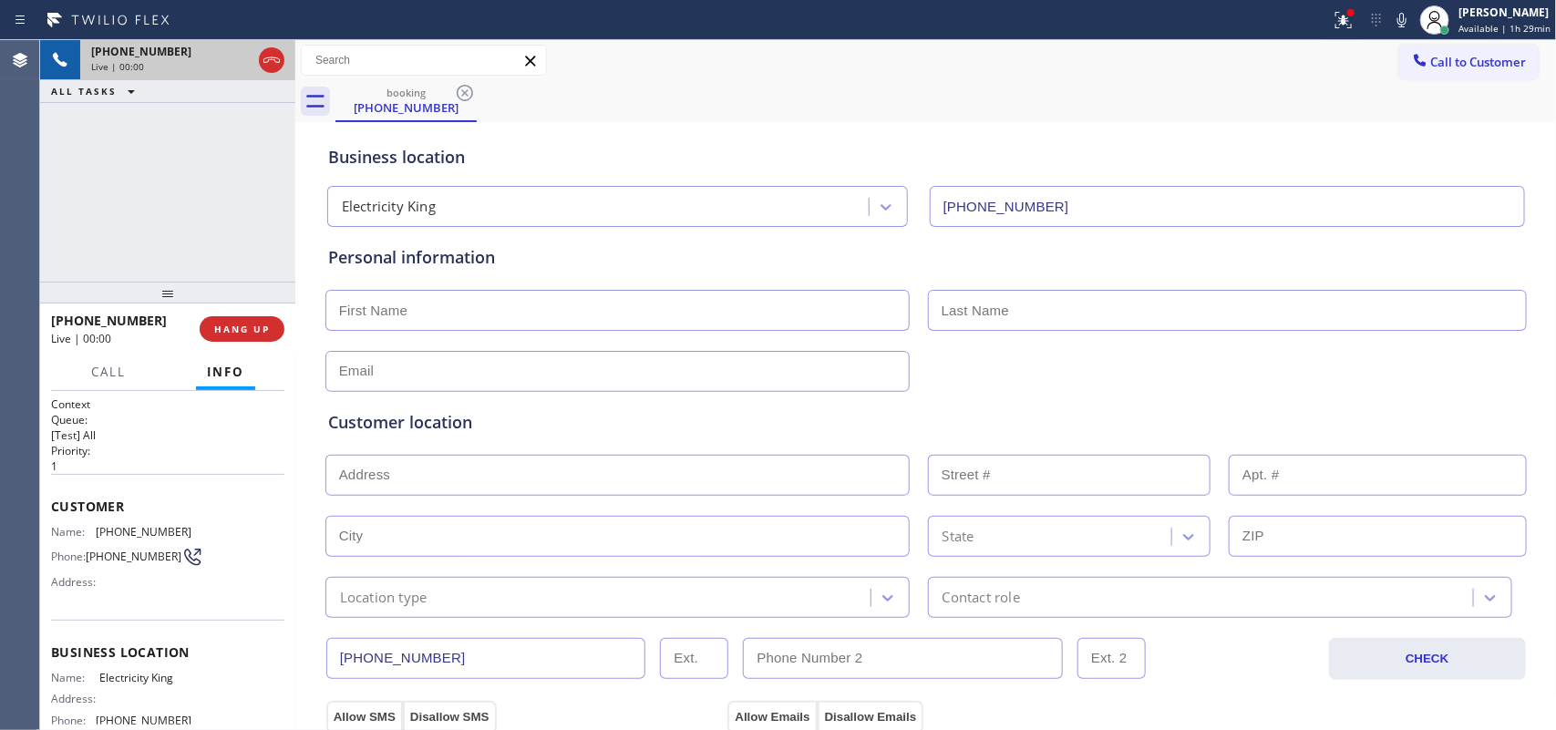
type input "[PHONE_NUMBER]"
click at [120, 374] on span "Call" at bounding box center [108, 372] width 35 height 16
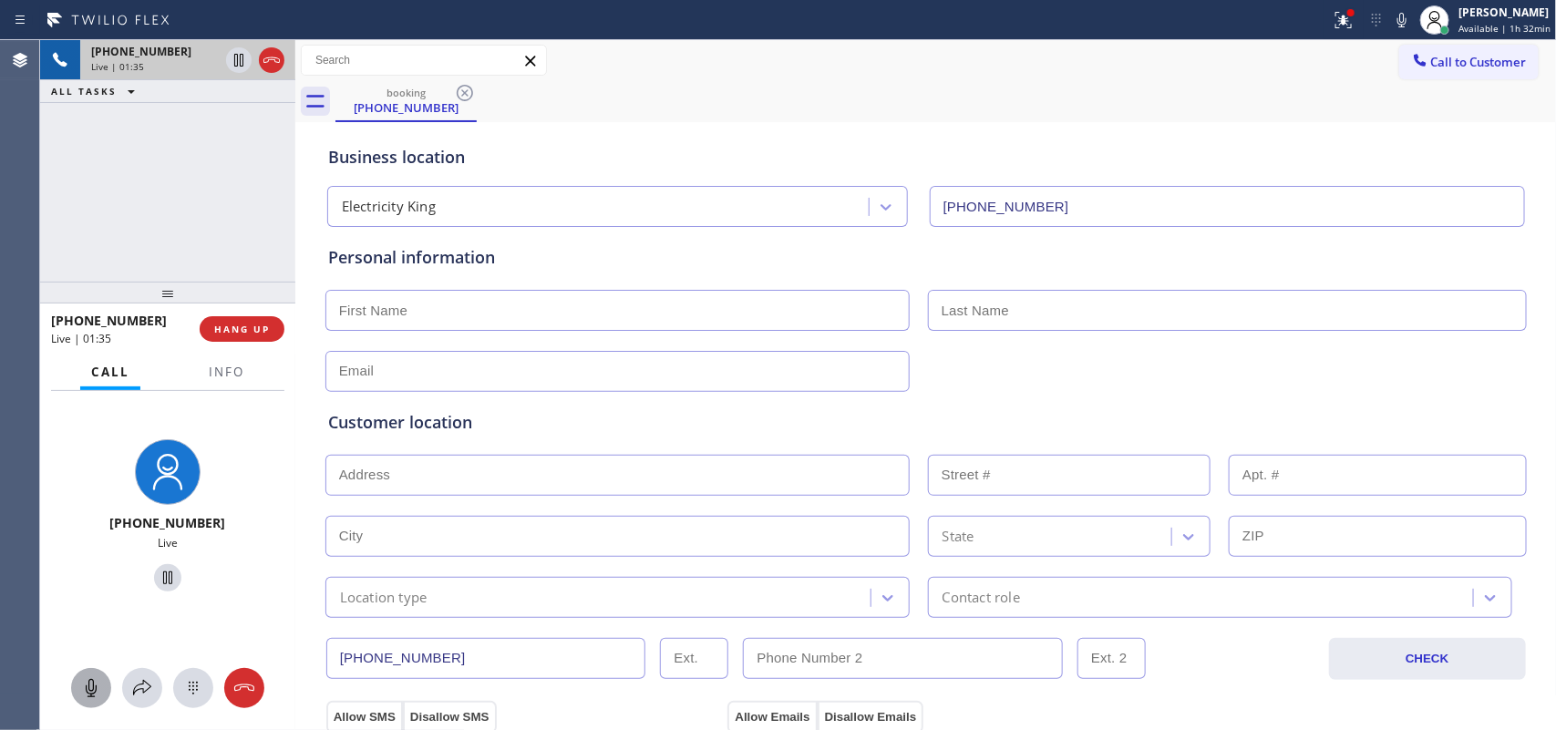
click at [97, 689] on icon at bounding box center [91, 688] width 22 height 22
click at [163, 574] on icon at bounding box center [167, 578] width 9 height 13
click at [101, 682] on icon at bounding box center [91, 688] width 22 height 22
click at [158, 573] on icon at bounding box center [168, 578] width 22 height 22
click at [471, 298] on input "text" at bounding box center [617, 310] width 584 height 41
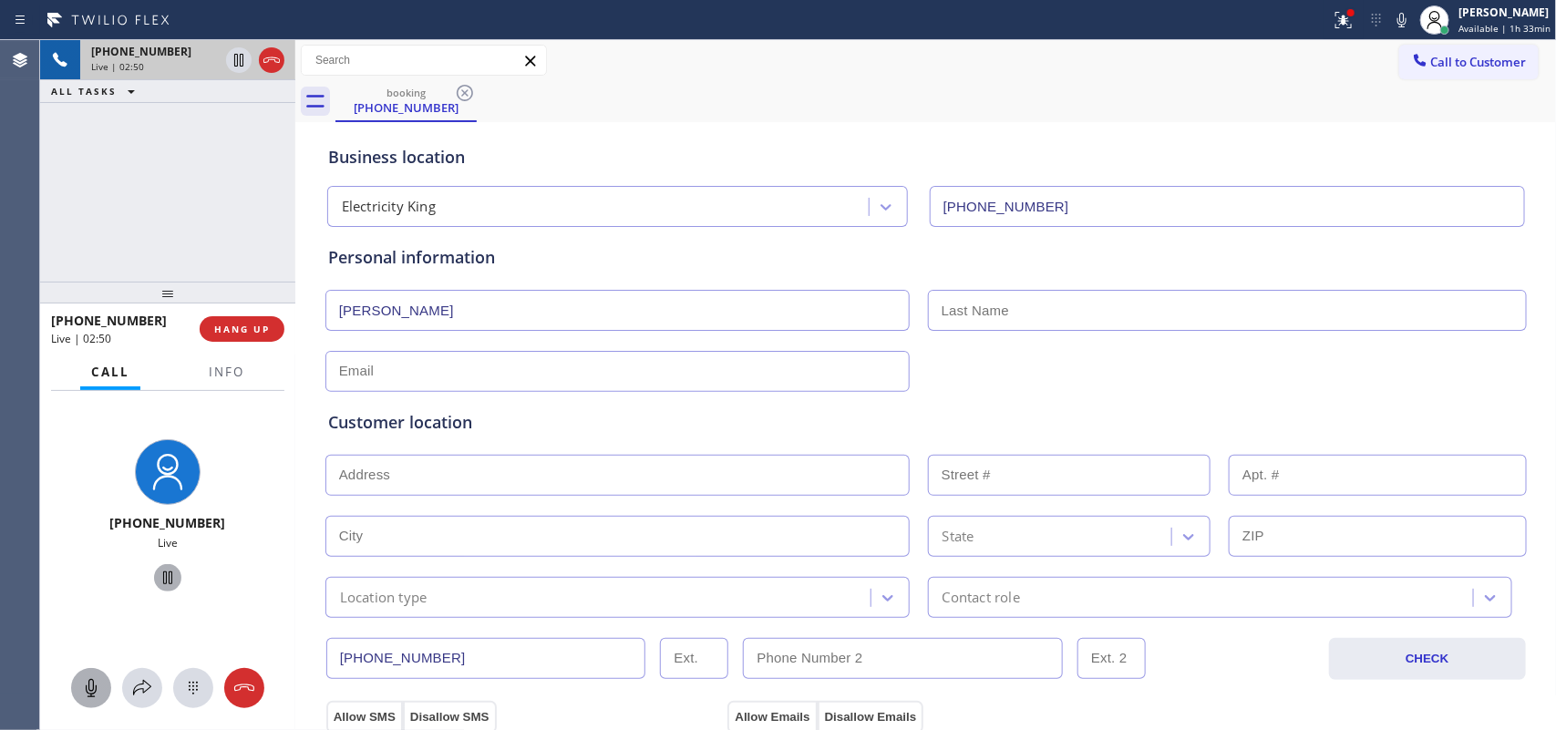
type input "[PERSON_NAME]"
type input "Ponto"
click at [408, 370] on input "text" at bounding box center [617, 371] width 584 height 41
paste input "[EMAIL_ADDRESS][DOMAIN_NAME]"
type input "[EMAIL_ADDRESS][DOMAIN_NAME]"
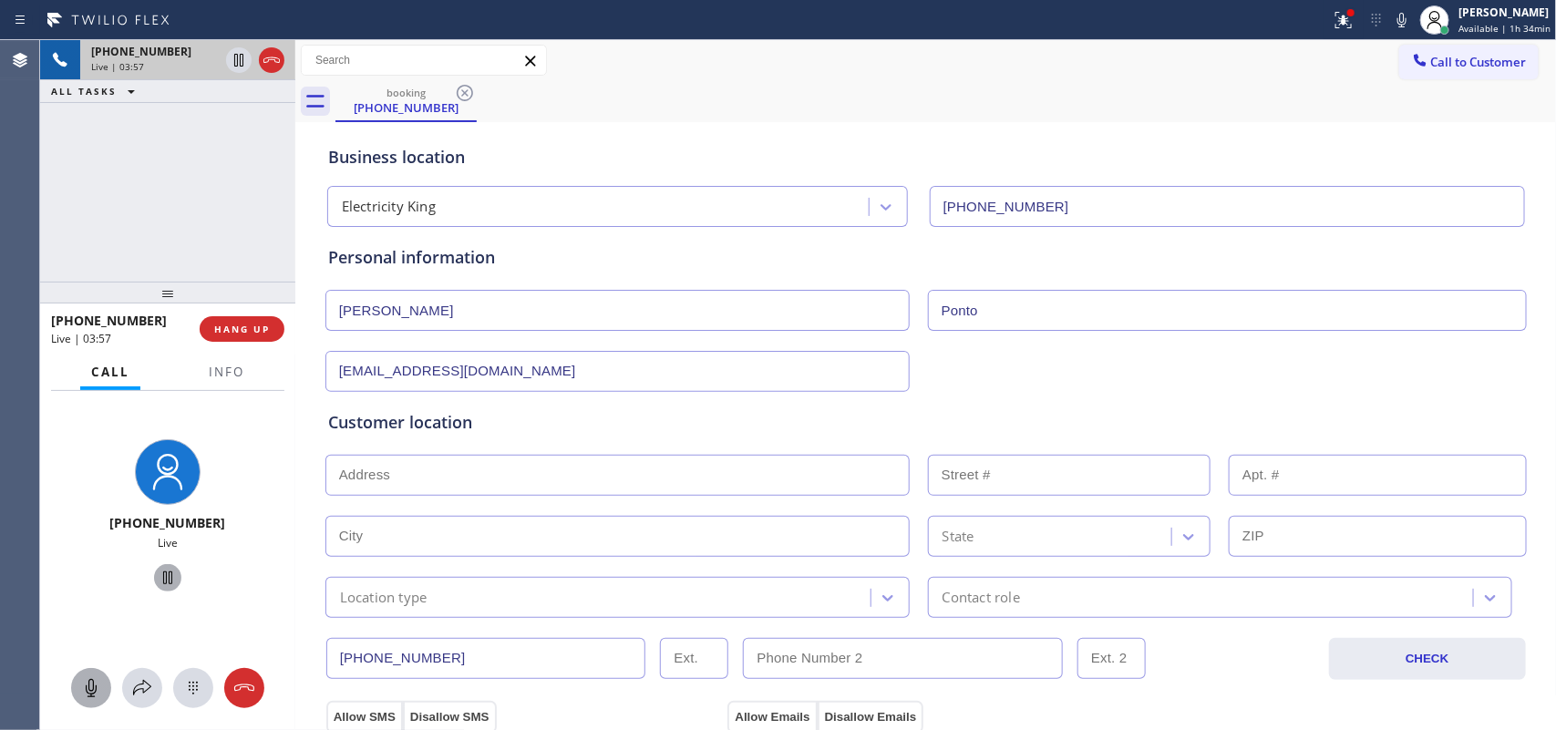
click at [426, 465] on input "text" at bounding box center [617, 475] width 584 height 41
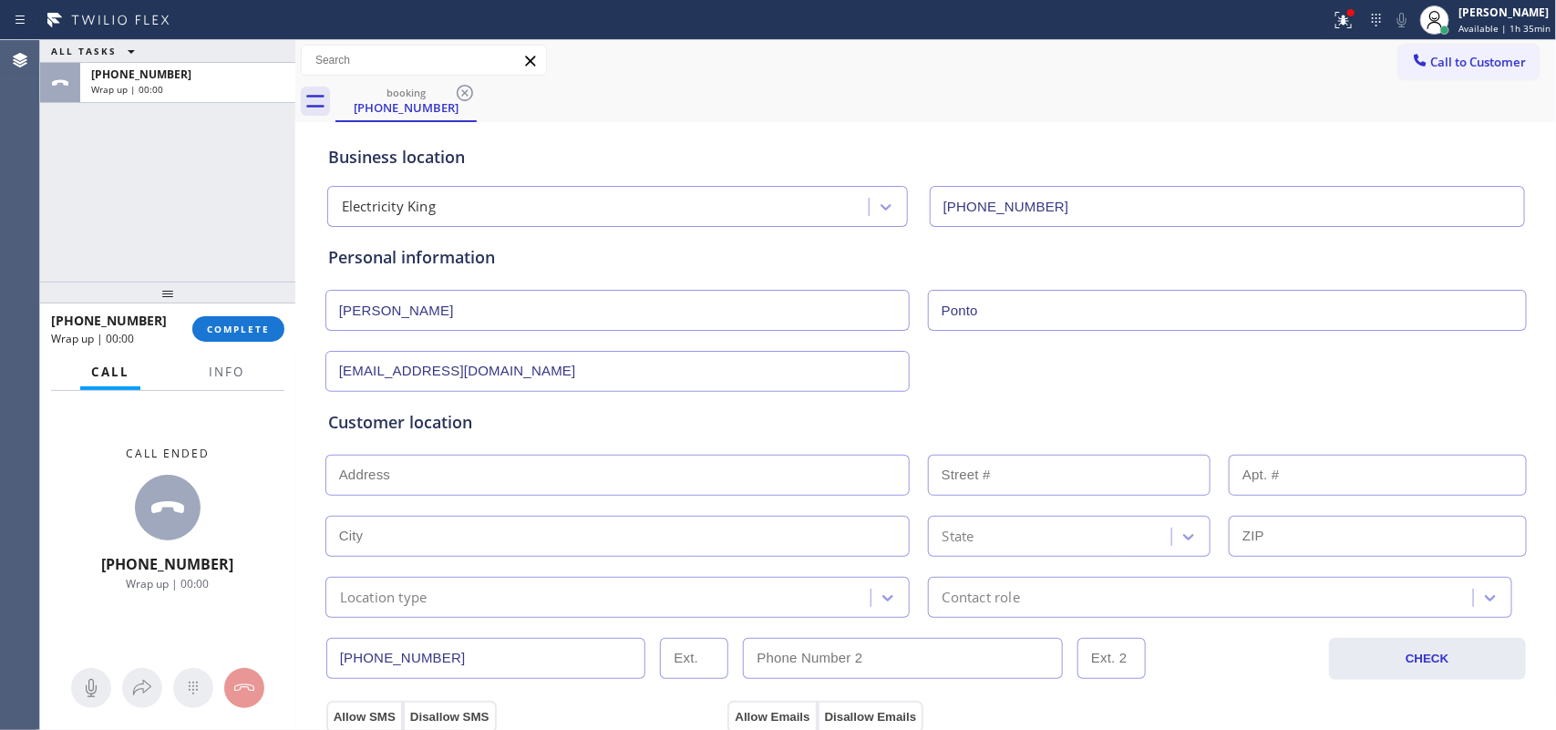
click at [749, 493] on input "text" at bounding box center [617, 475] width 584 height 41
paste input "[STREET_ADDRESS]"
type input "[STREET_ADDRESS]"
type input "2730"
type input "[GEOGRAPHIC_DATA]"
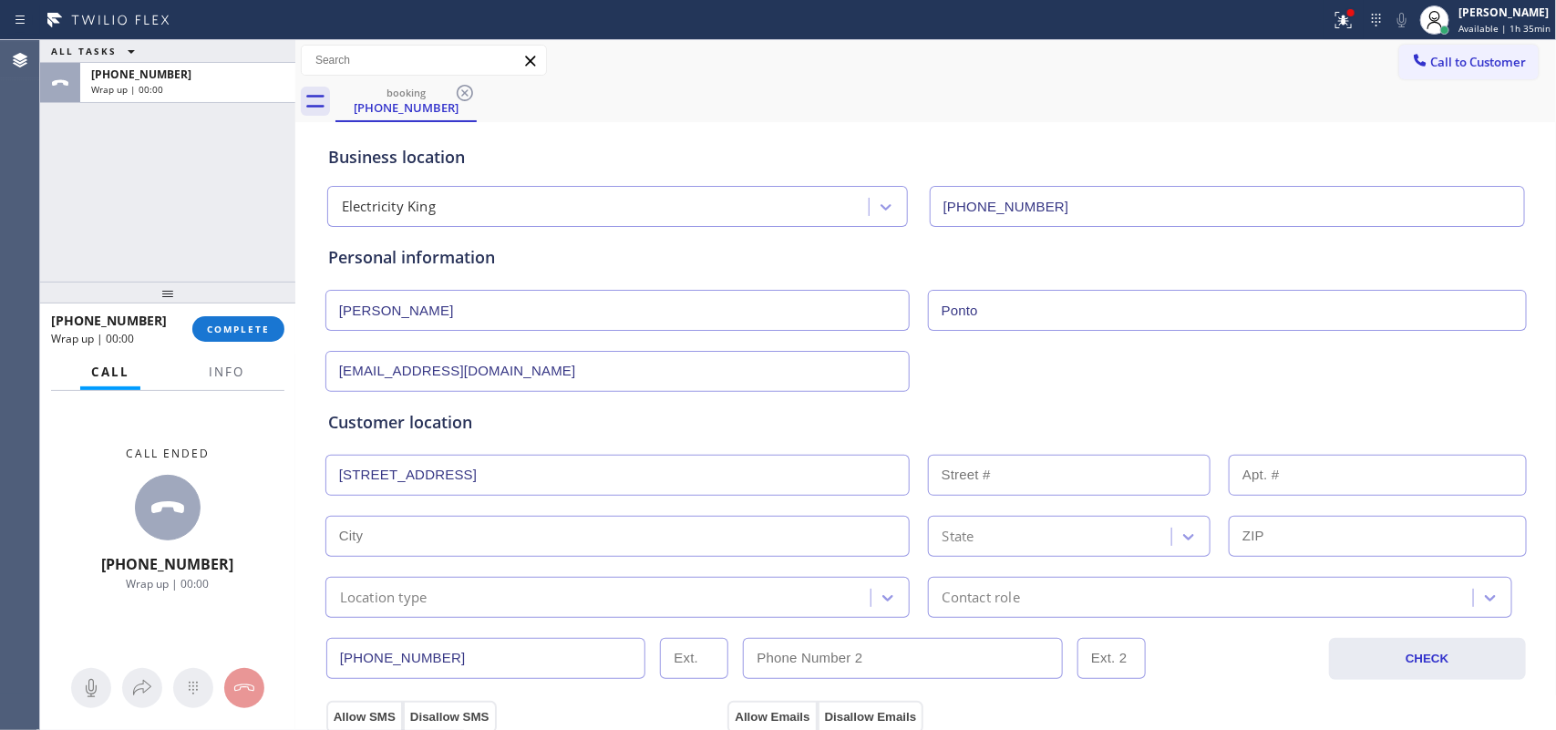
type input "92103"
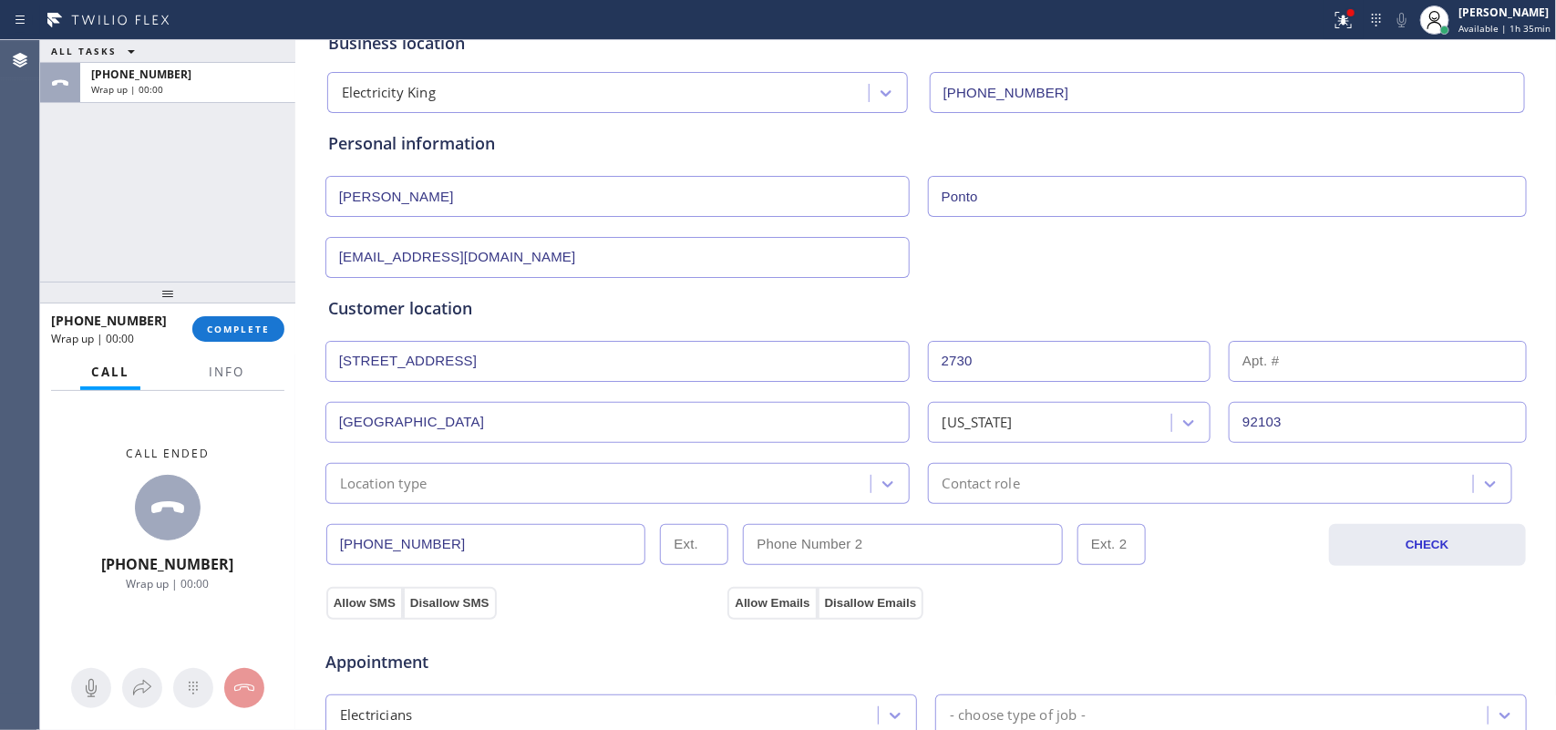
click at [713, 494] on div "Location type" at bounding box center [601, 484] width 540 height 32
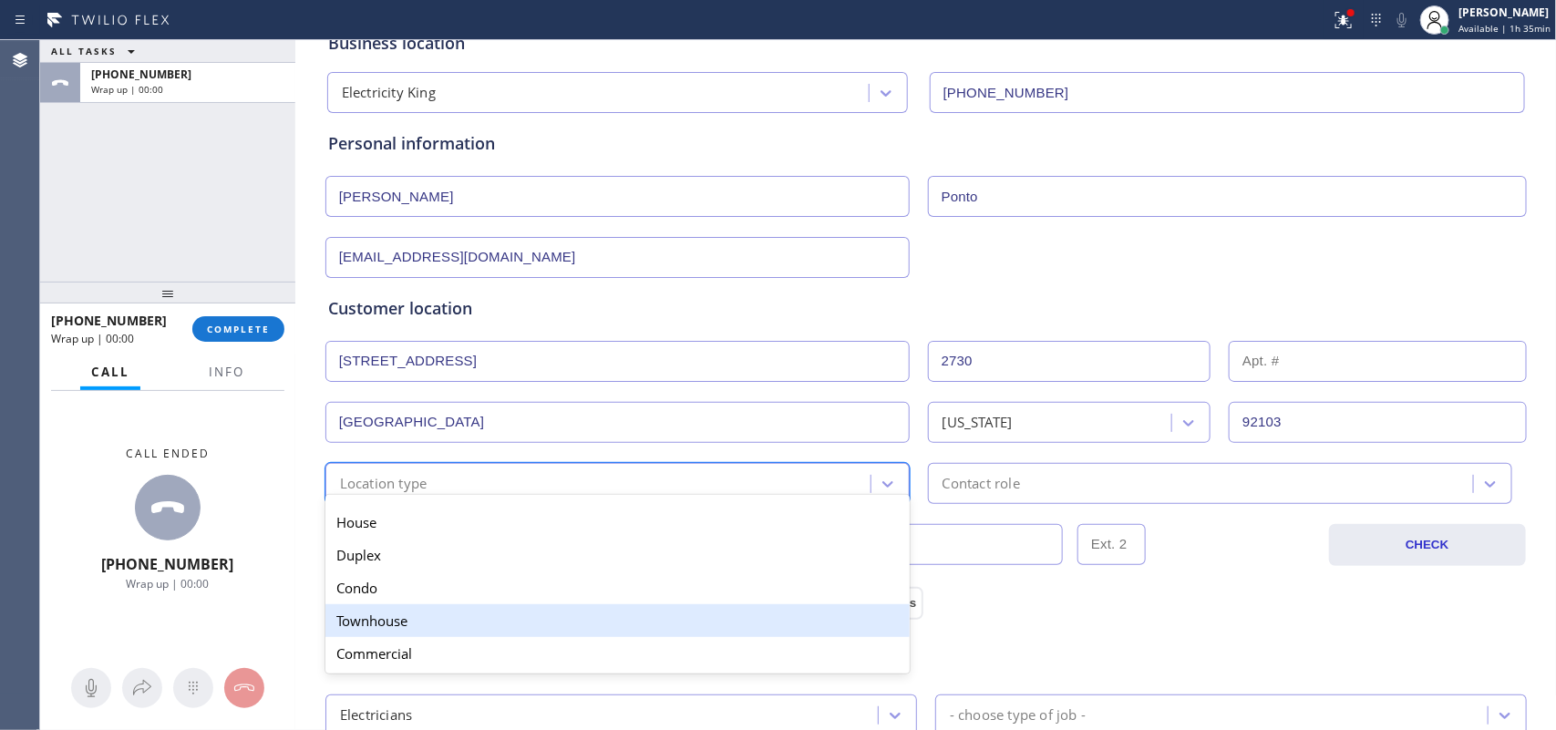
drag, startPoint x: 685, startPoint y: 630, endPoint x: 694, endPoint y: 604, distance: 27.1
click at [682, 631] on div "Townhouse" at bounding box center [617, 620] width 584 height 33
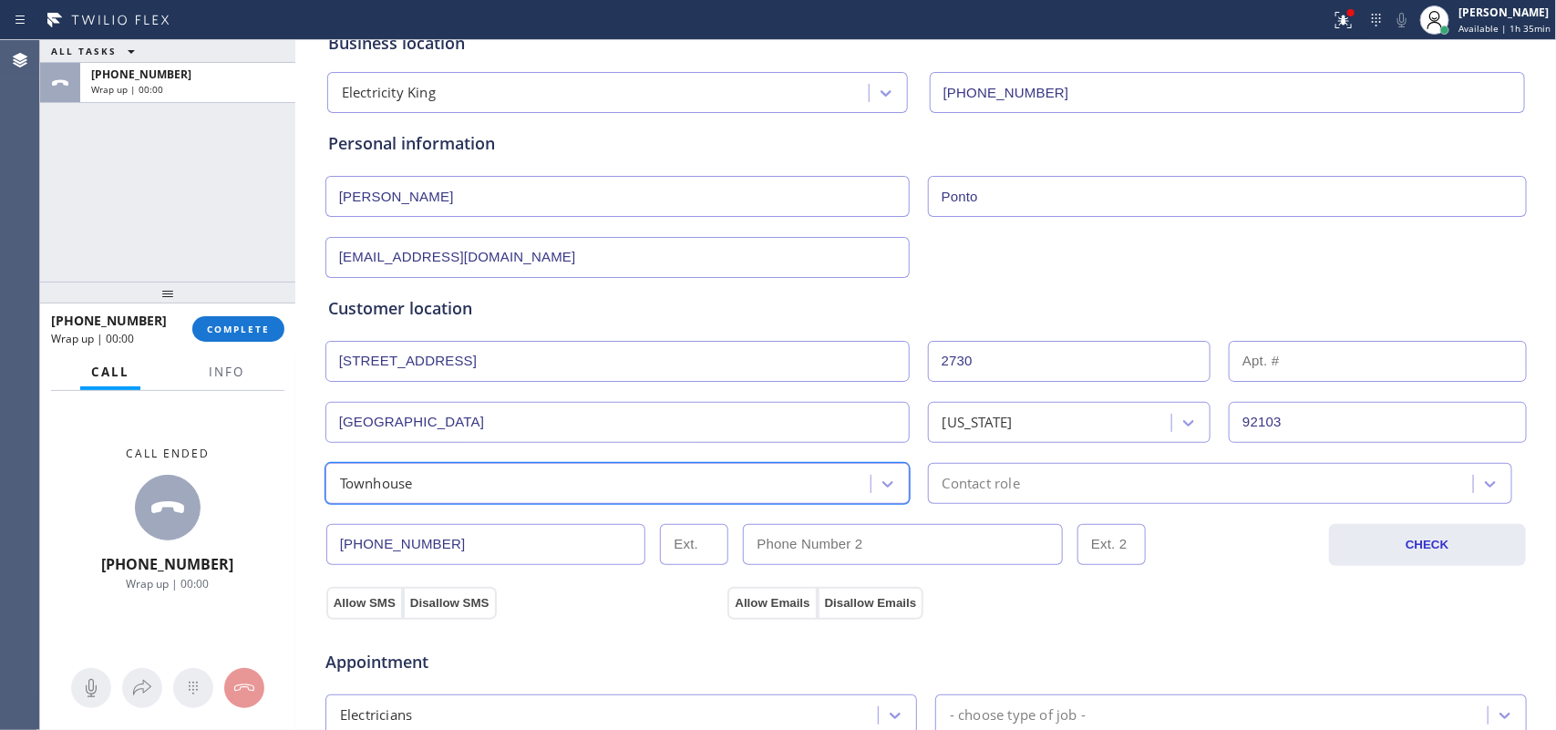
click at [960, 490] on div "Contact role" at bounding box center [981, 483] width 77 height 21
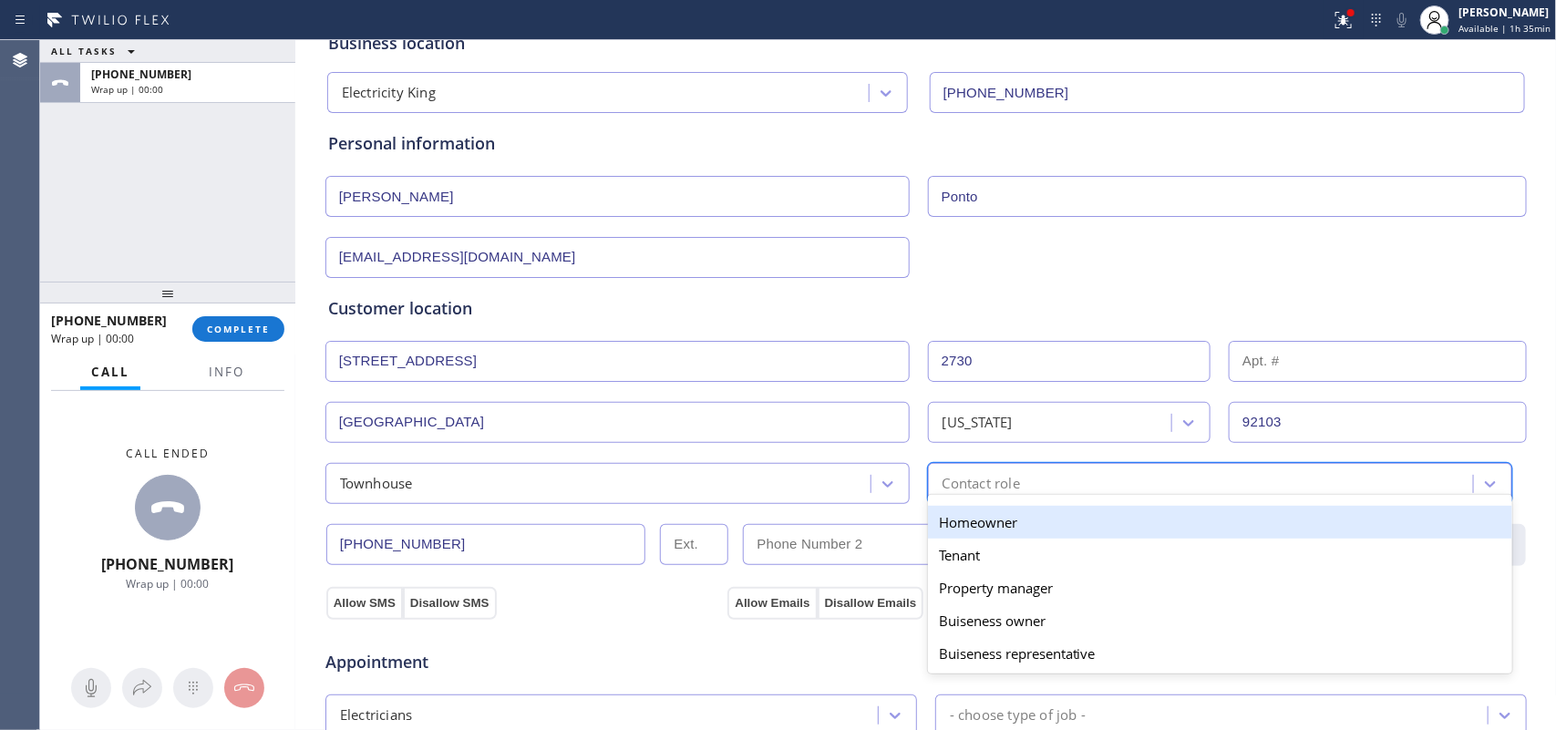
click at [962, 526] on div "Homeowner" at bounding box center [1220, 522] width 584 height 33
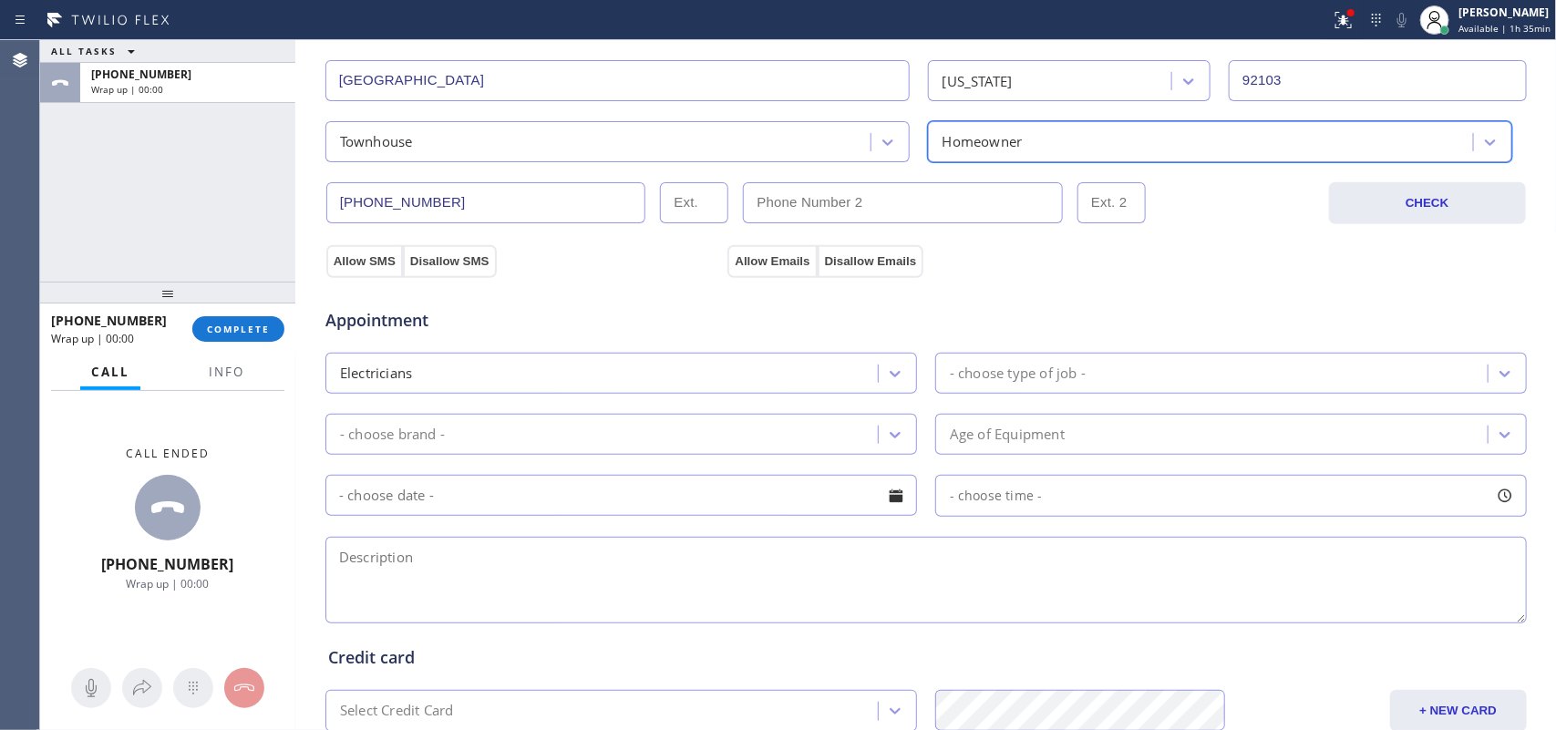
scroll to position [570, 0]
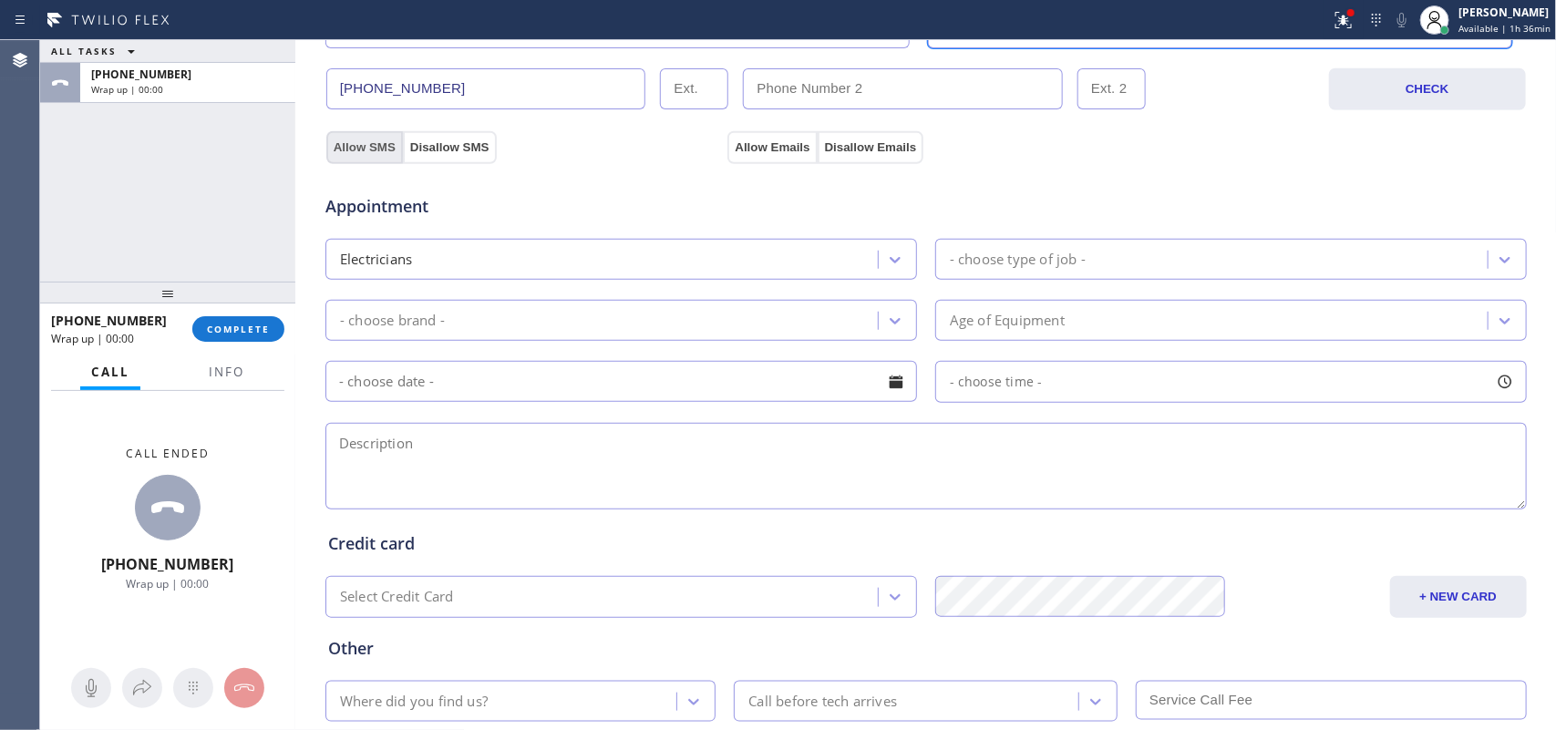
click at [356, 150] on button "Allow SMS" at bounding box center [364, 147] width 77 height 33
click at [730, 146] on button "Allow Emails" at bounding box center [772, 147] width 89 height 33
click at [1024, 257] on div "- choose type of job -" at bounding box center [1018, 259] width 136 height 21
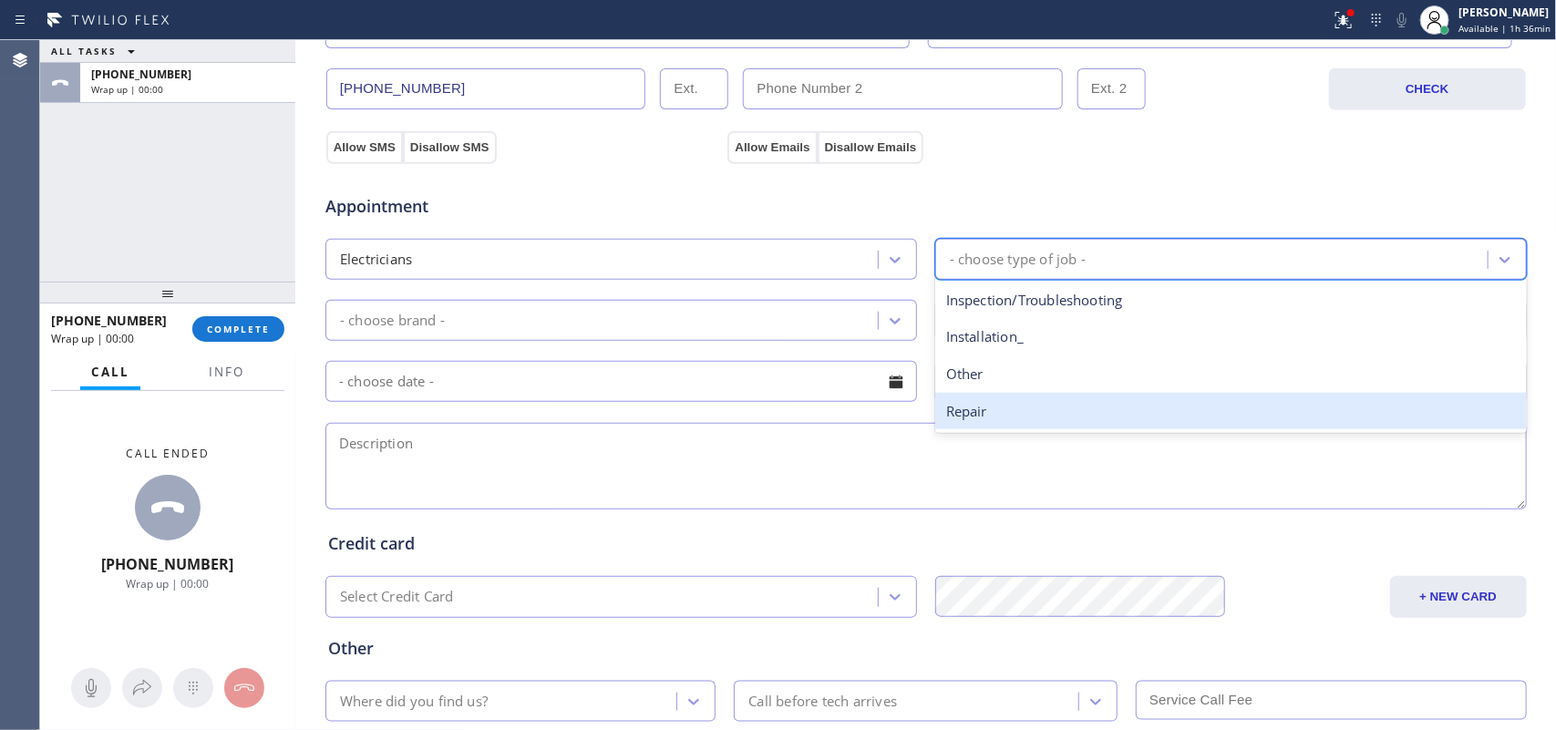
click at [1046, 426] on div "Repair" at bounding box center [1231, 411] width 592 height 37
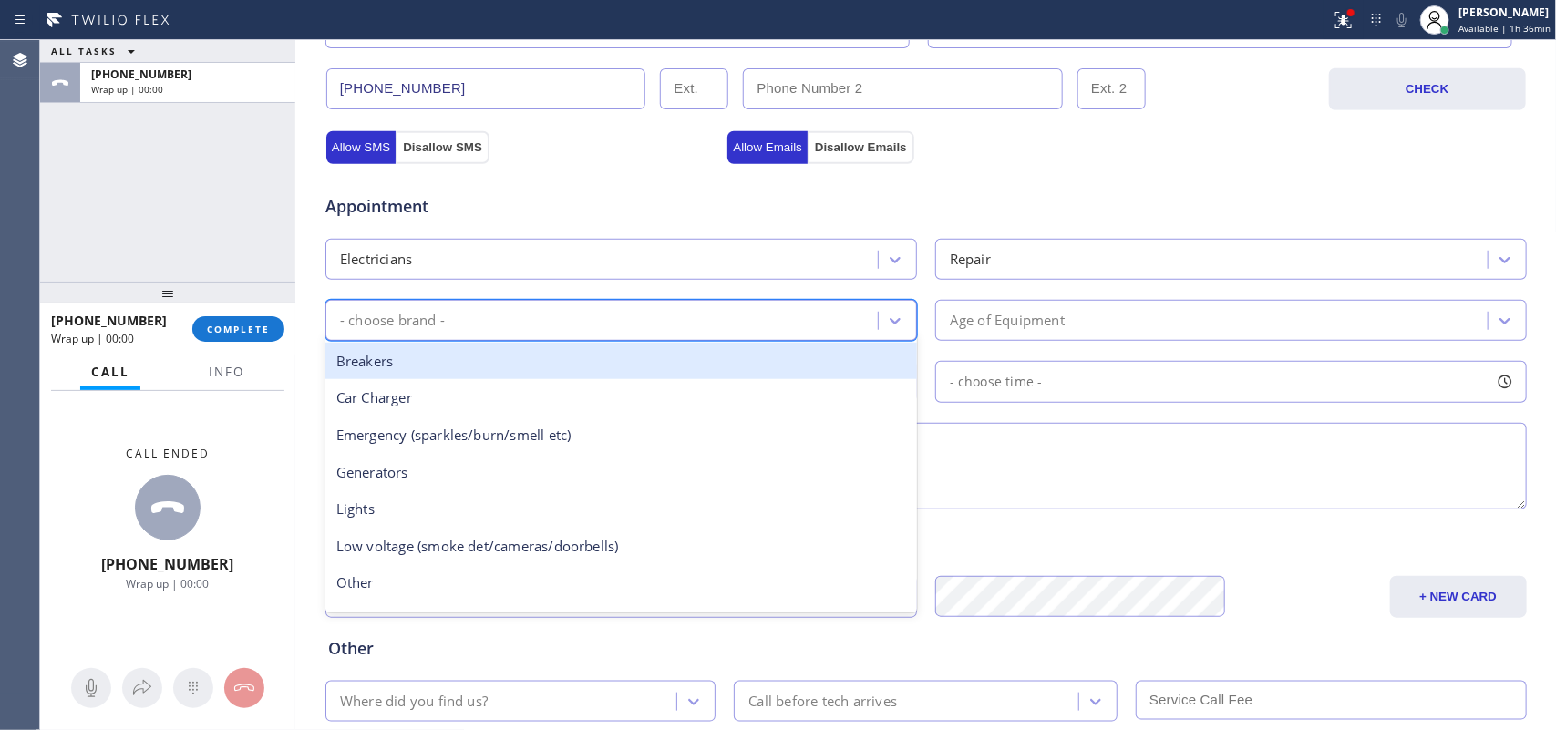
click at [904, 322] on div "- choose brand -" at bounding box center [621, 320] width 592 height 41
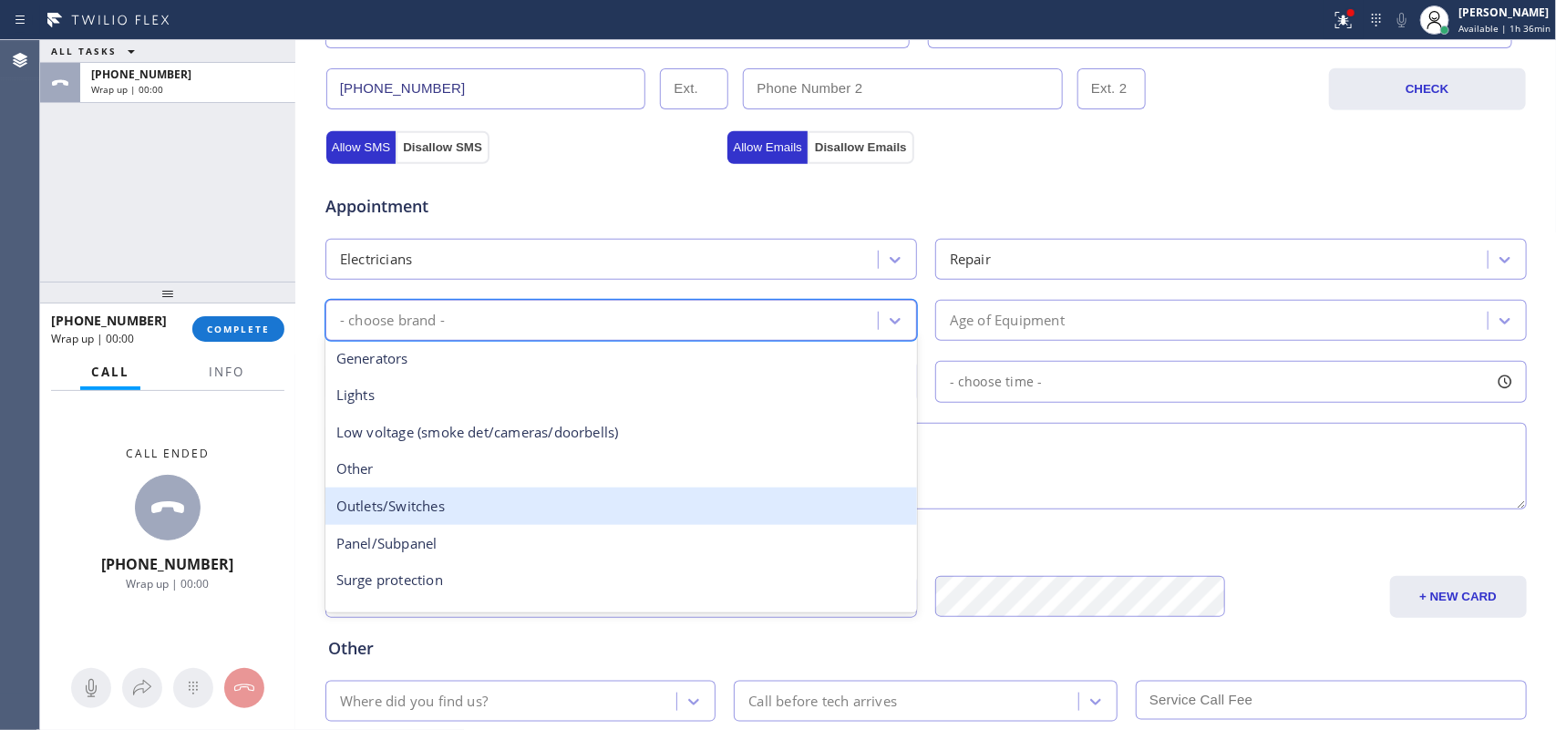
scroll to position [0, 0]
click at [621, 503] on div "Lights" at bounding box center [621, 508] width 592 height 37
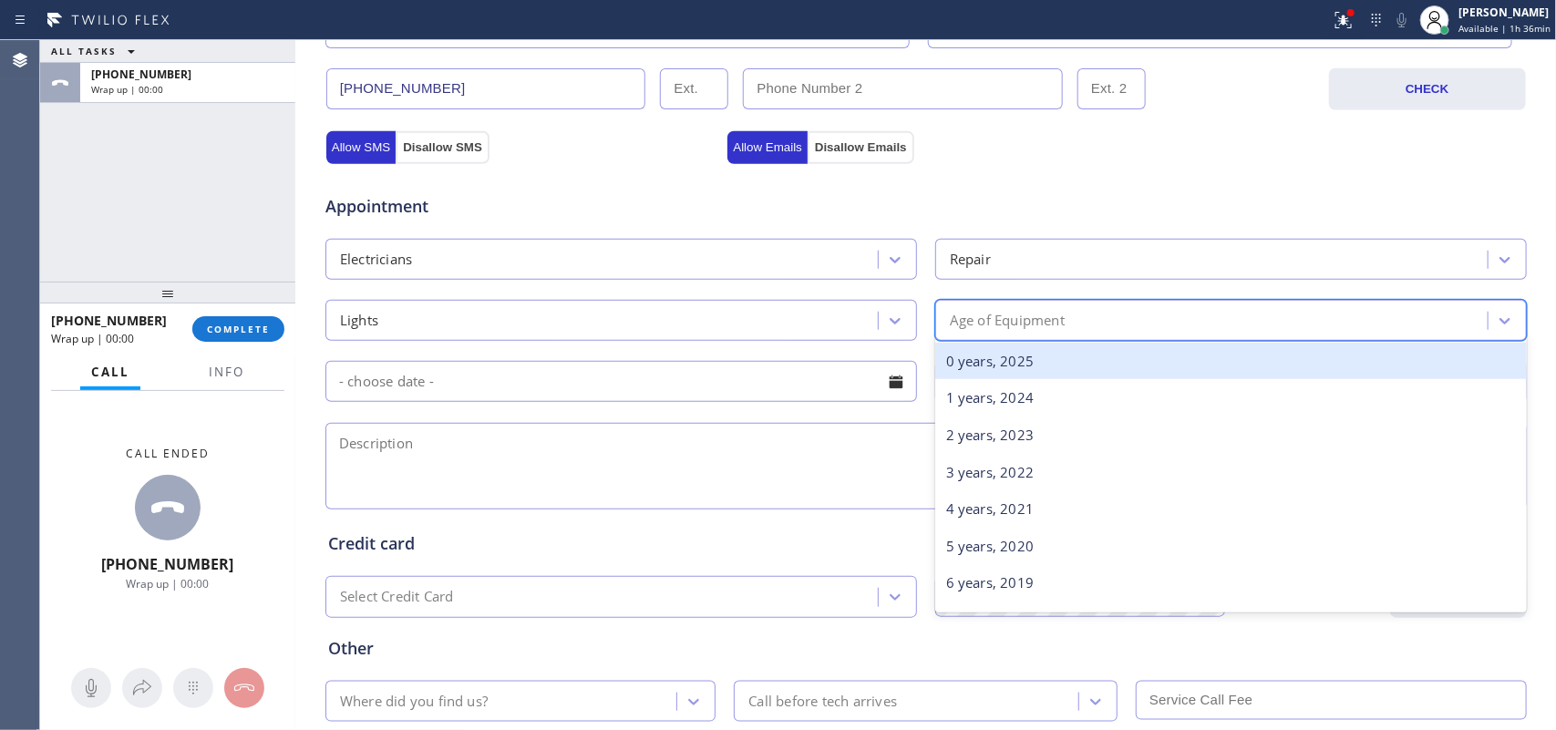
click at [1014, 328] on div "Age of Equipment" at bounding box center [1007, 320] width 115 height 21
click at [1045, 360] on div "0 years, 2025" at bounding box center [1231, 361] width 592 height 37
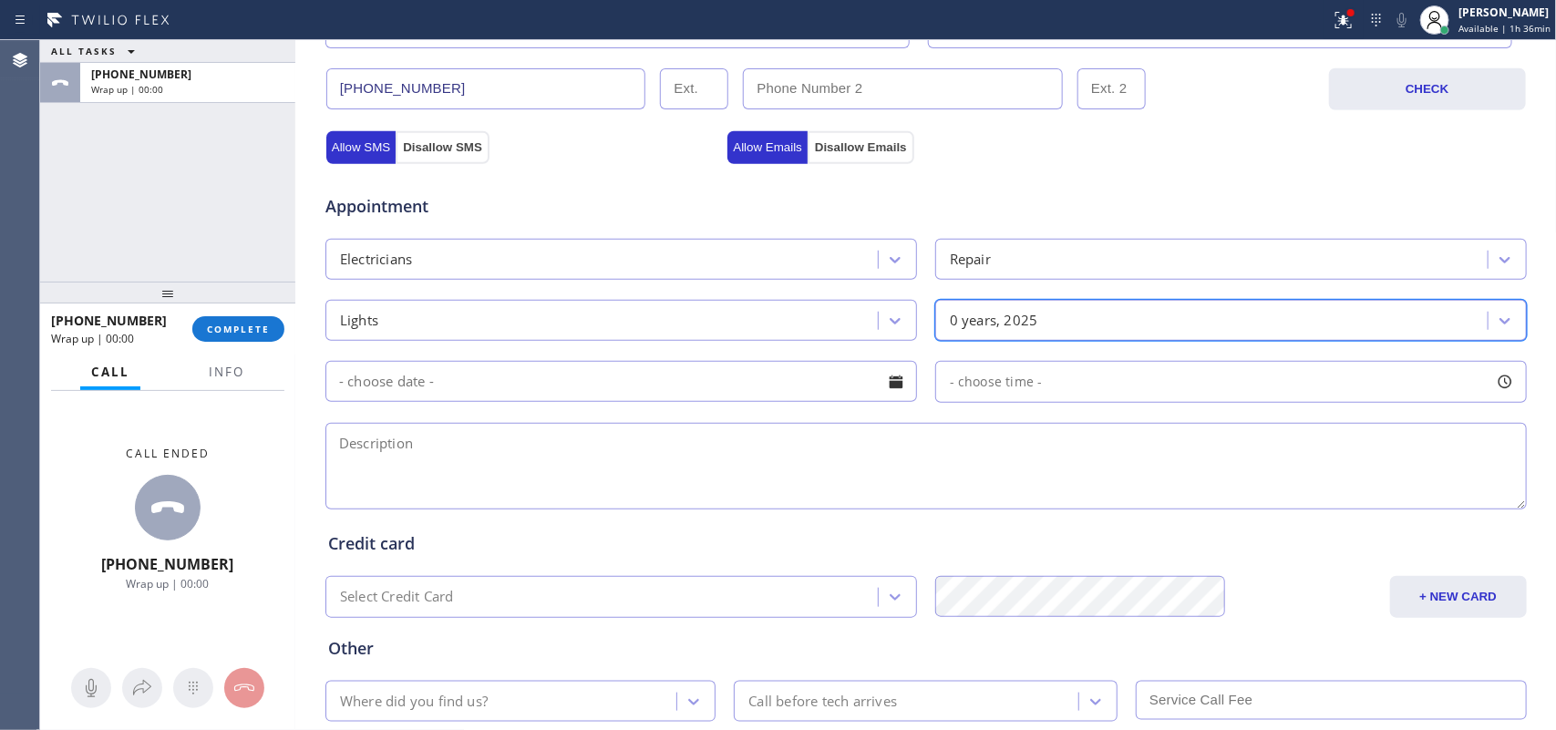
click at [891, 384] on div at bounding box center [896, 381] width 31 height 31
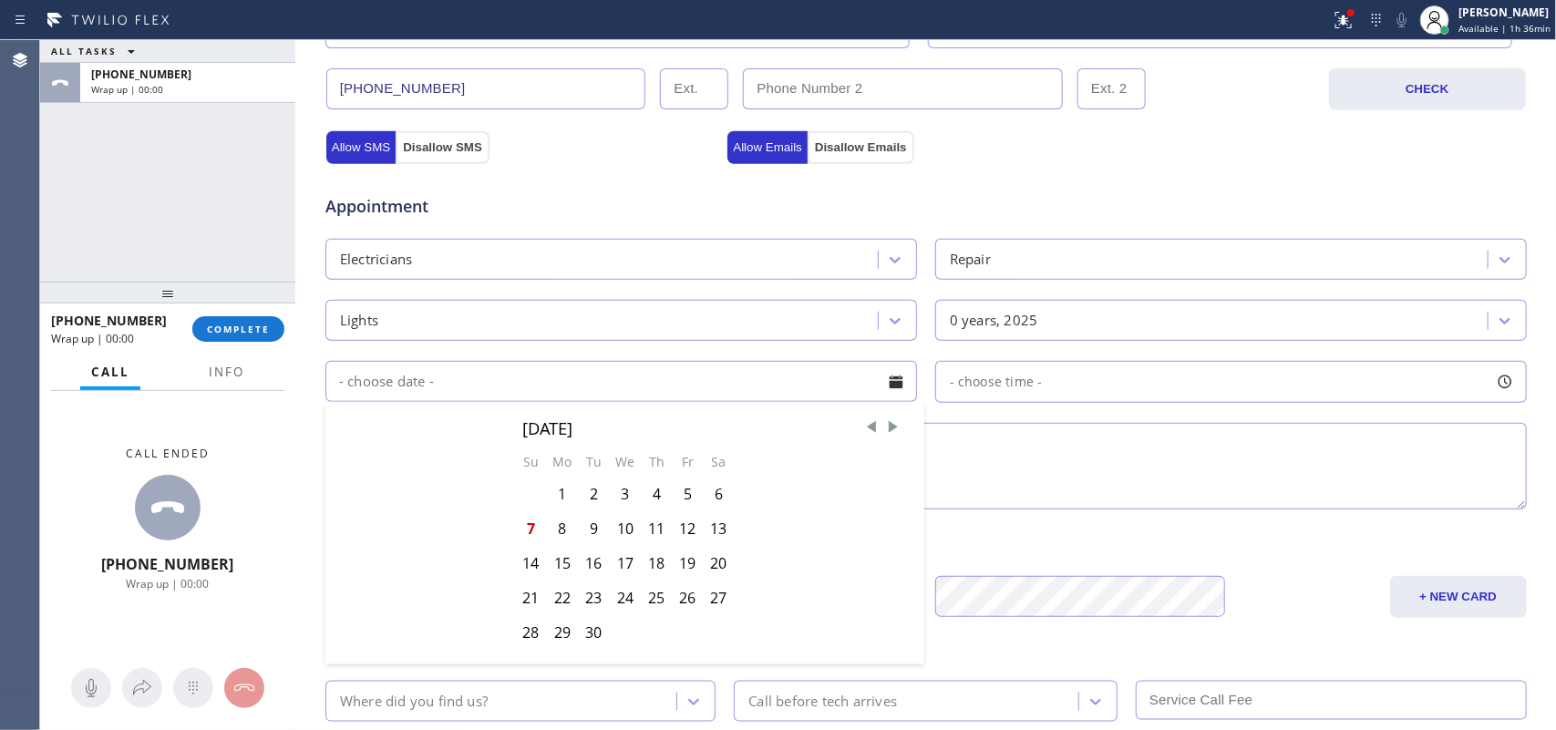
drag, startPoint x: 556, startPoint y: 533, endPoint x: 931, endPoint y: 439, distance: 386.5
click at [557, 533] on div "8" at bounding box center [562, 528] width 32 height 35
type input "[DATE]"
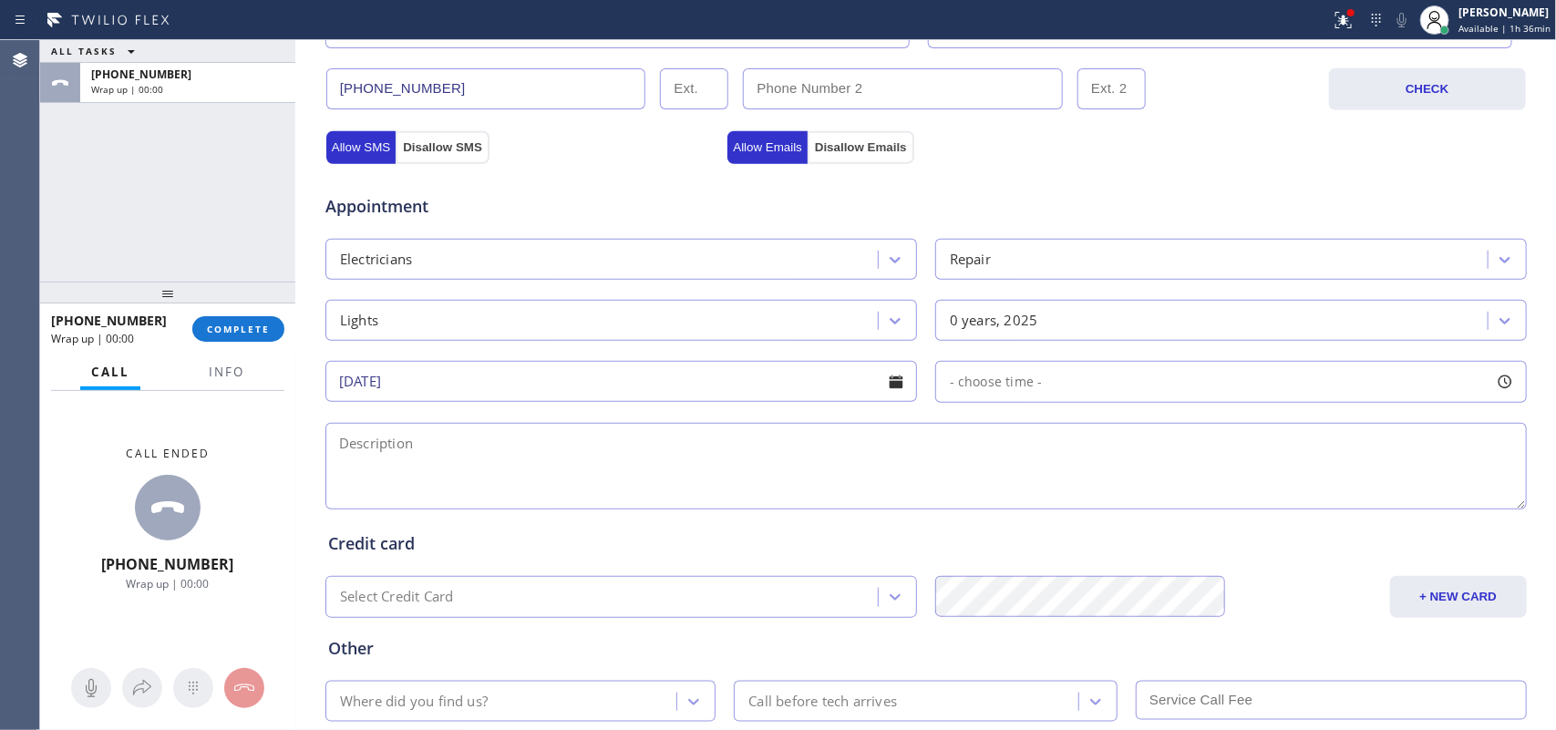
click at [1501, 389] on div at bounding box center [1505, 381] width 31 height 31
drag, startPoint x: 944, startPoint y: 499, endPoint x: 1388, endPoint y: 498, distance: 444.0
click at [1388, 498] on div at bounding box center [1389, 493] width 22 height 38
drag, startPoint x: 951, startPoint y: 500, endPoint x: 1241, endPoint y: 503, distance: 289.9
click at [1248, 503] on div at bounding box center [1259, 493] width 22 height 38
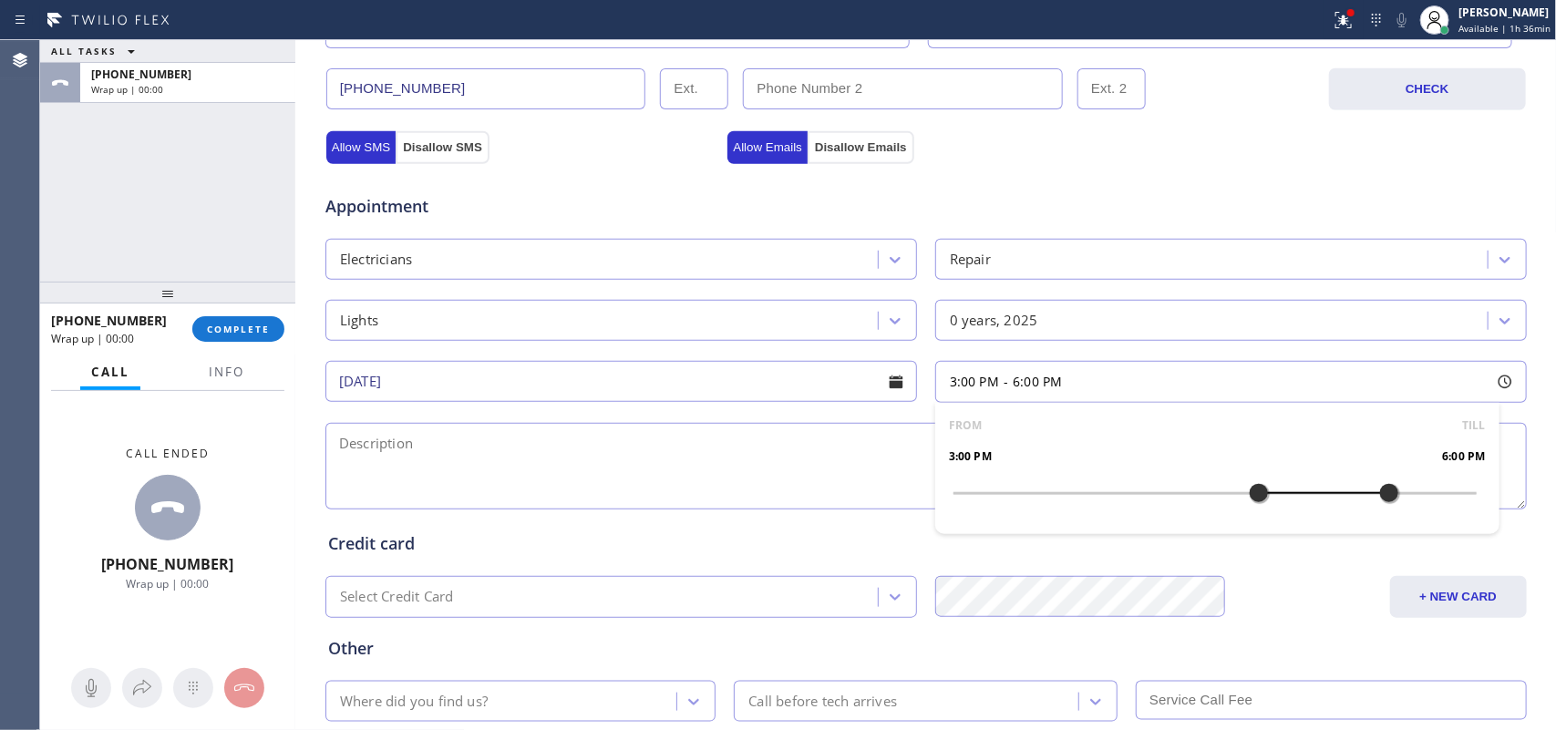
click at [739, 486] on textarea at bounding box center [926, 466] width 1202 height 87
click at [220, 371] on span "Info" at bounding box center [227, 372] width 36 height 16
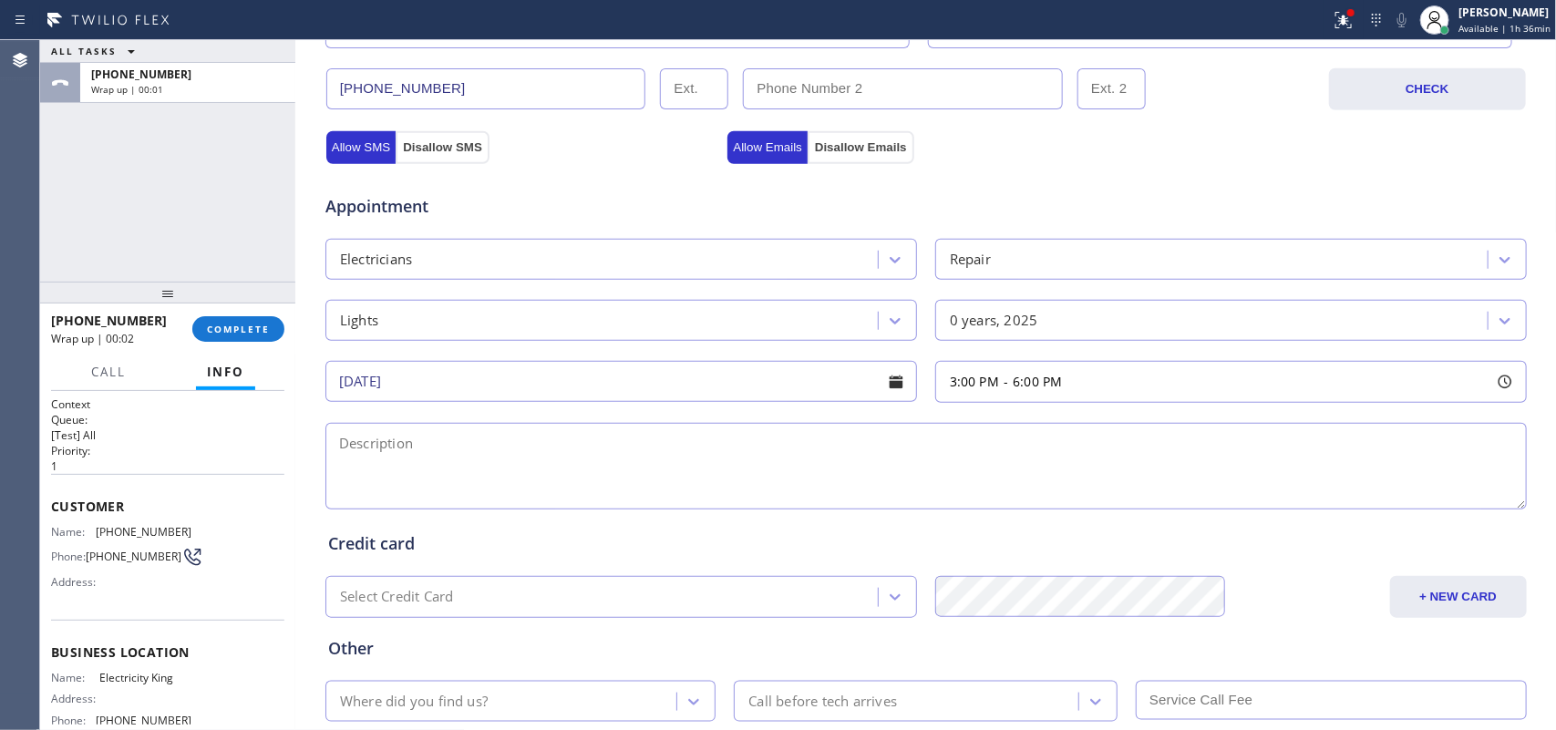
scroll to position [174, 0]
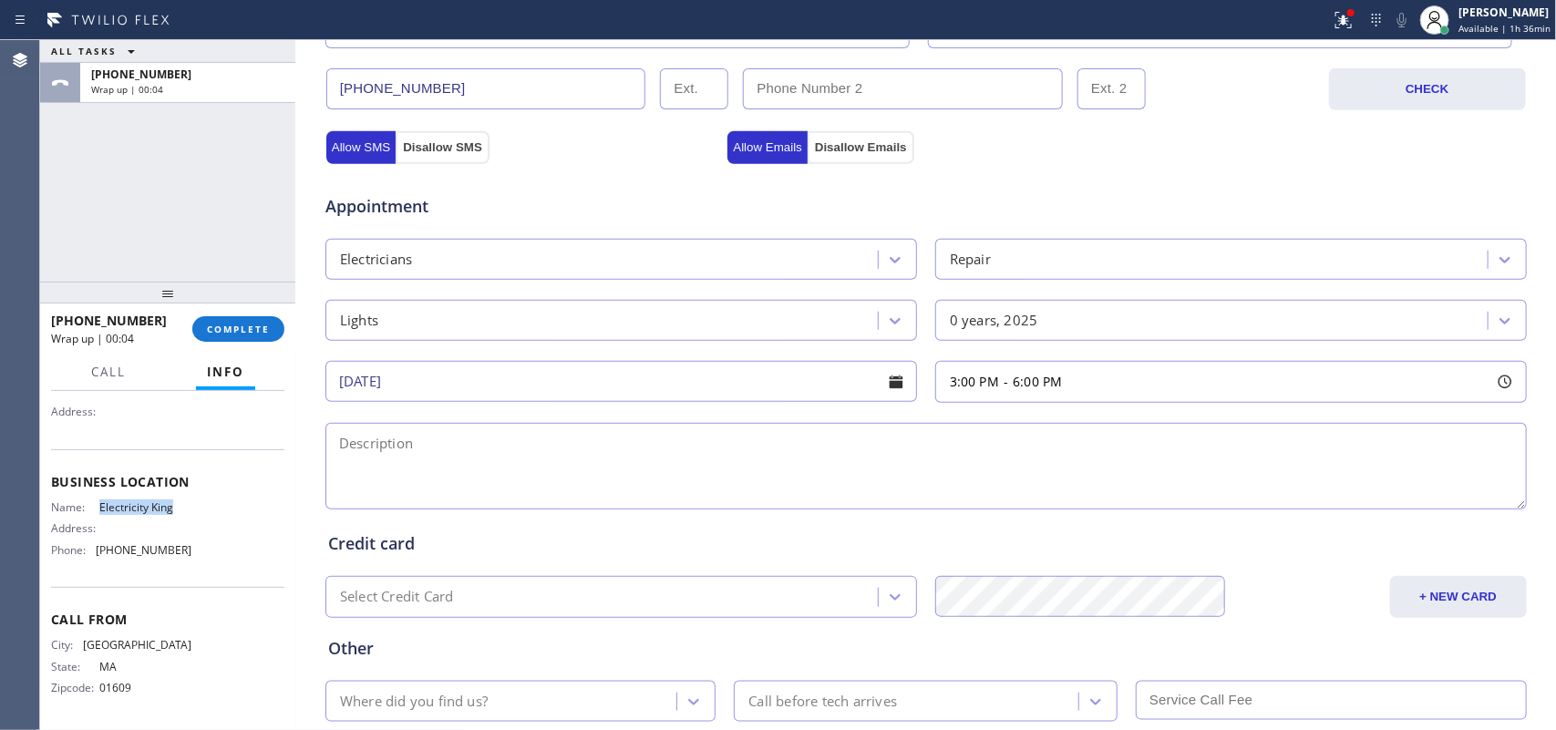
drag, startPoint x: 178, startPoint y: 504, endPoint x: 94, endPoint y: 502, distance: 83.9
click at [94, 502] on div "Name: Electricity King" at bounding box center [121, 507] width 140 height 14
copy div "Electricity King"
click at [372, 465] on textarea at bounding box center [926, 466] width 1202 height 87
paste textarea "3-6/townhouse-ho/ wiring for my kitchen lights, don't think it's done properly/…"
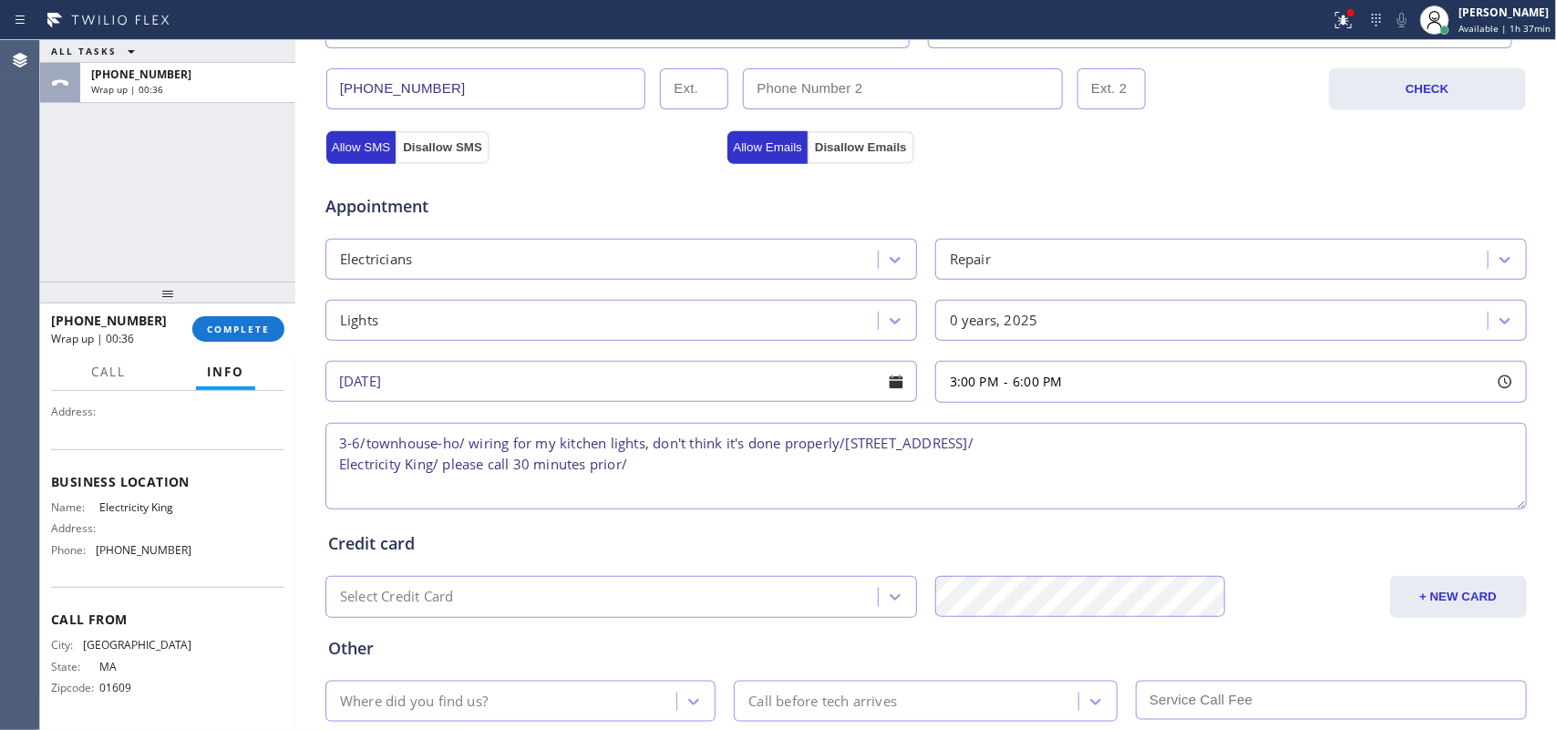
click at [1181, 451] on textarea "3-6/townhouse-ho/ wiring for my kitchen lights, don't think it's done properly/…" at bounding box center [926, 466] width 1202 height 87
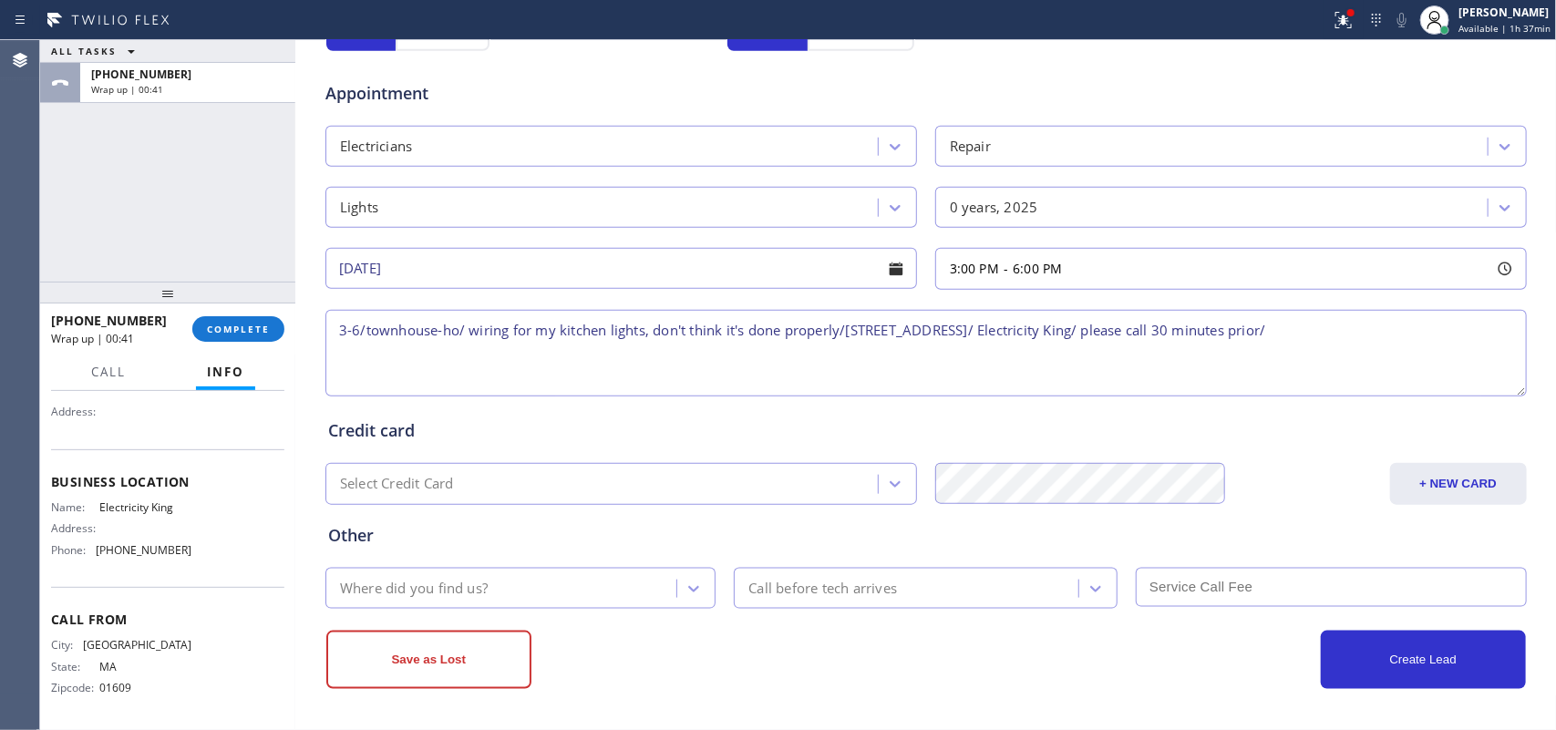
type textarea "3-6/townhouse-ho/ wiring for my kitchen lights, don't think it's done properly/…"
click at [534, 581] on div "Where did you find us?" at bounding box center [504, 589] width 346 height 32
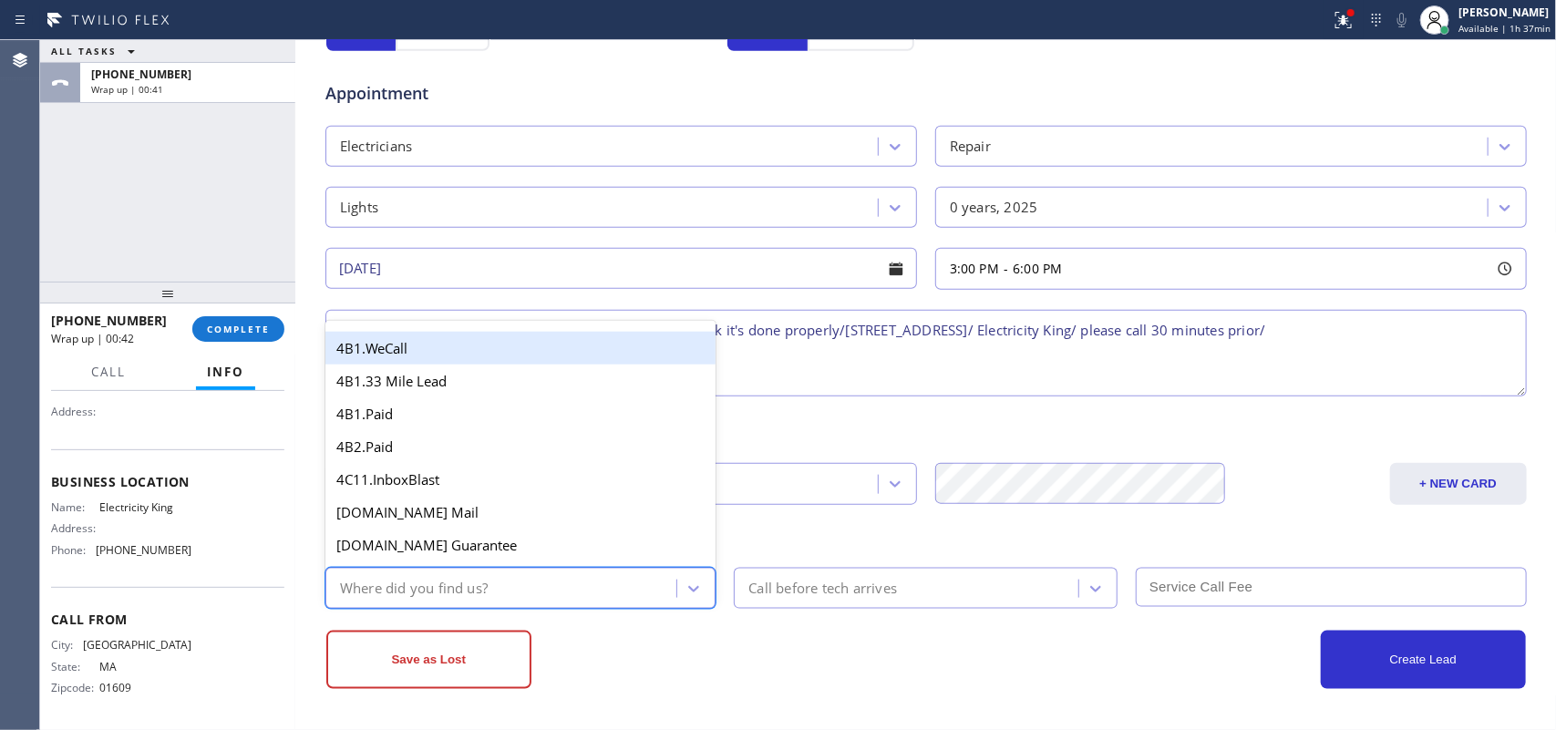
type input "g"
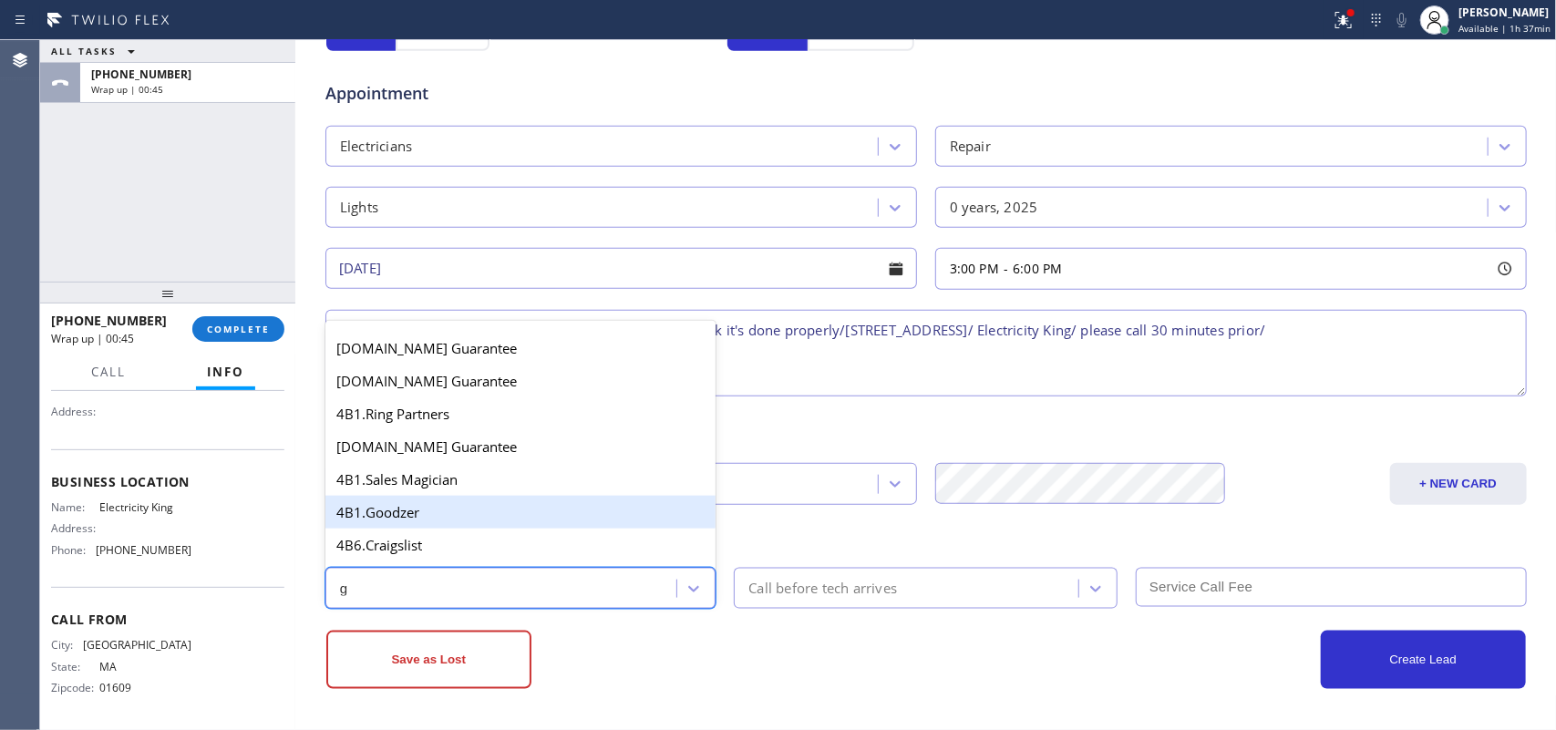
scroll to position [342, 0]
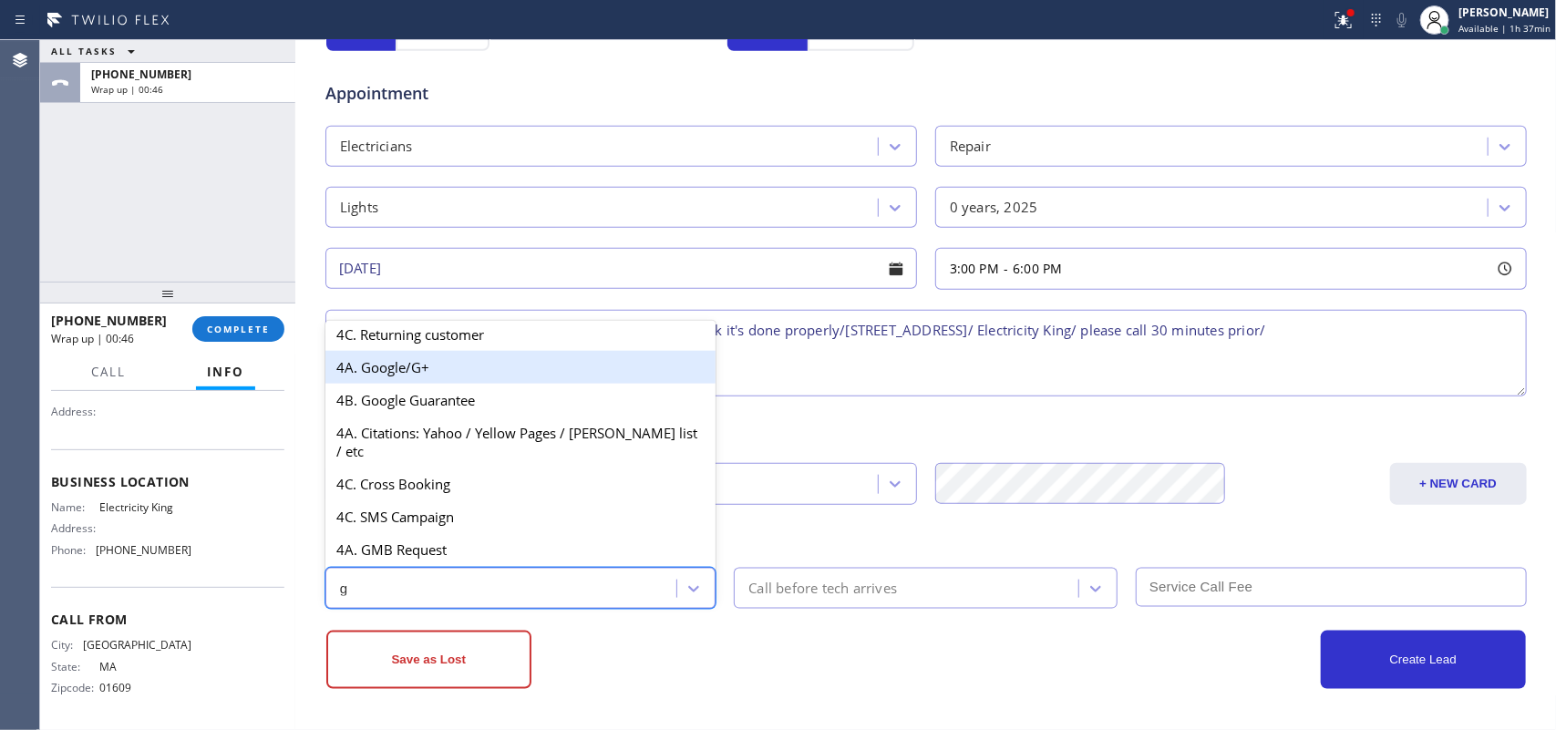
click at [497, 379] on div "4A. Google/G+" at bounding box center [520, 367] width 391 height 33
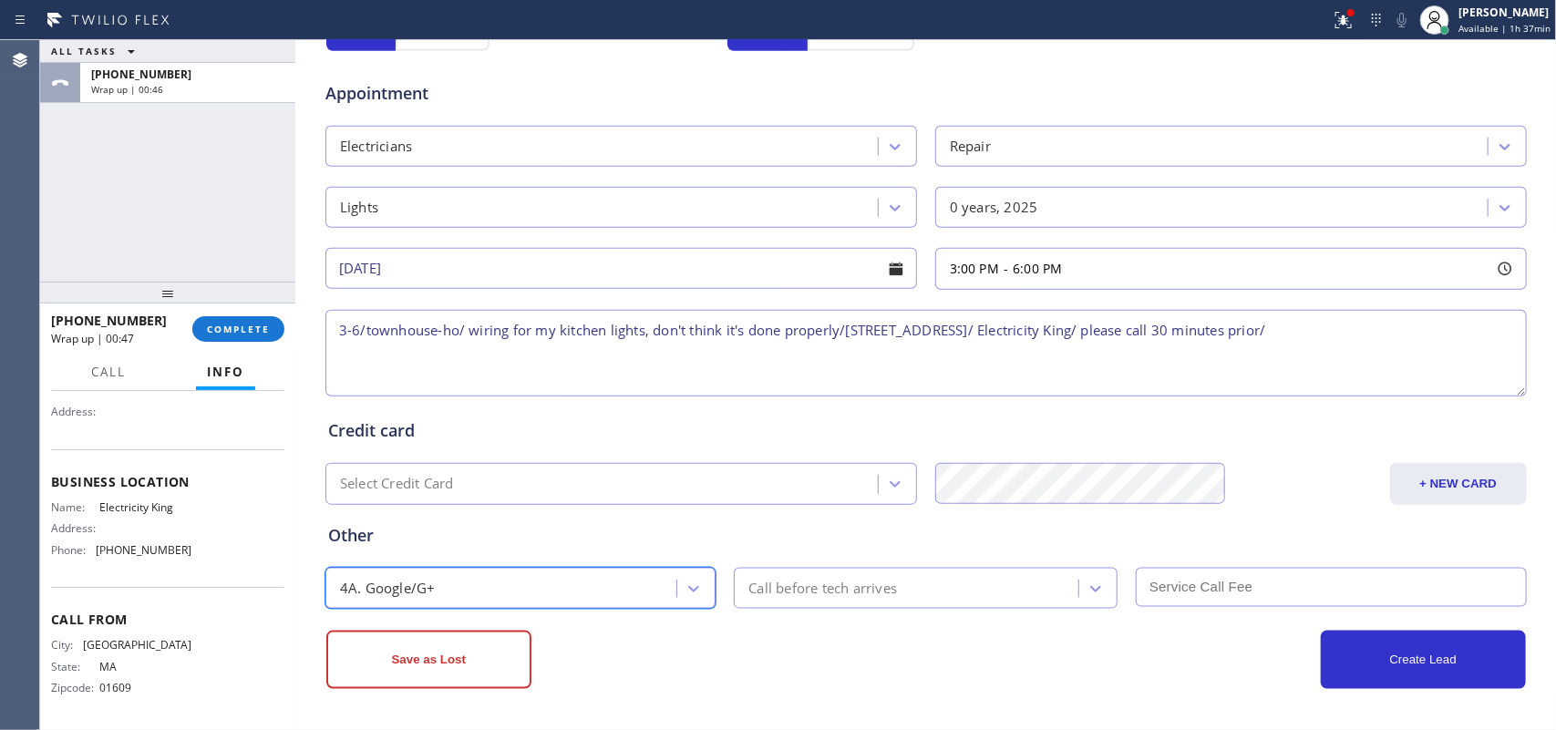
click at [752, 573] on div "Call before tech arrives" at bounding box center [908, 589] width 339 height 32
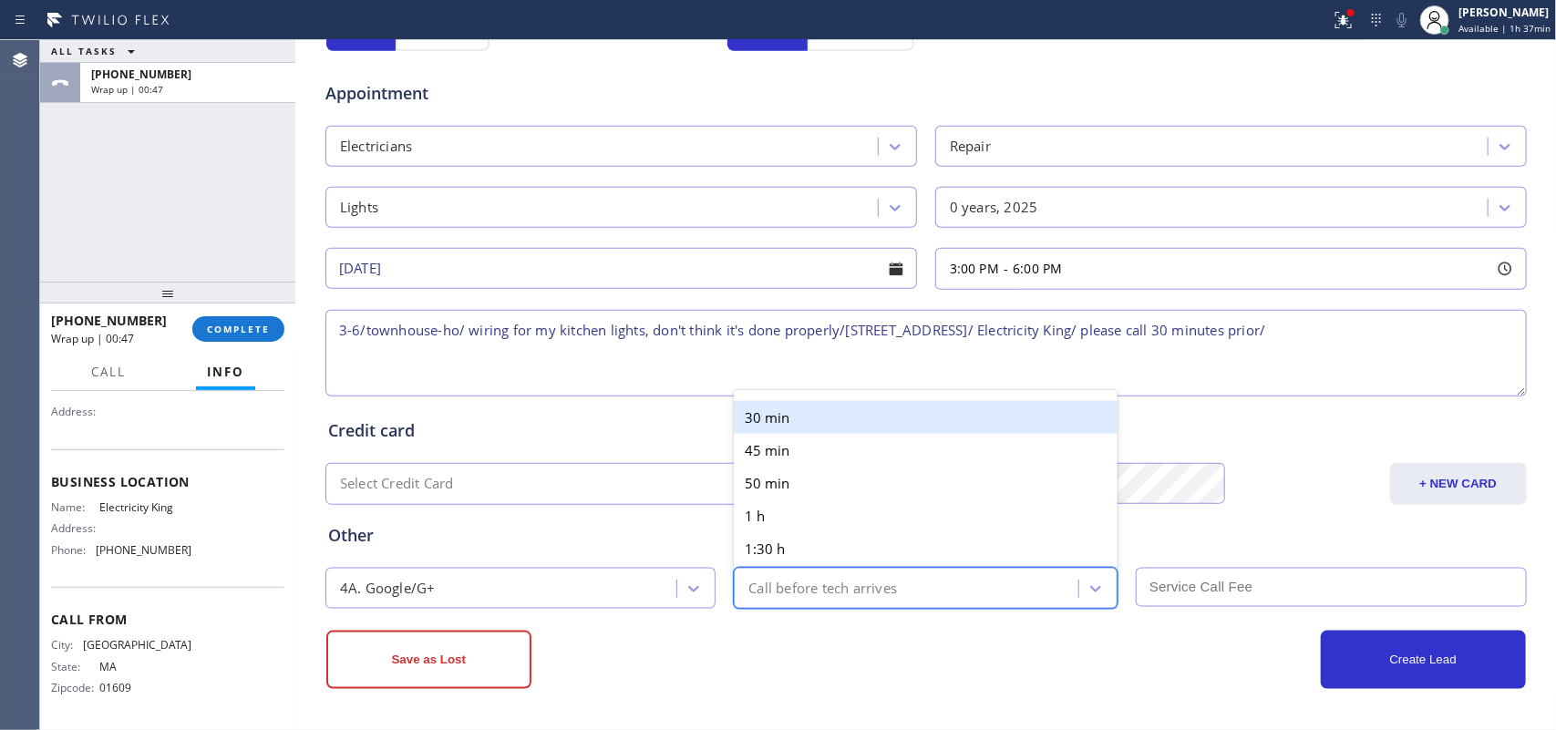
click at [736, 401] on div "30 min" at bounding box center [926, 417] width 384 height 33
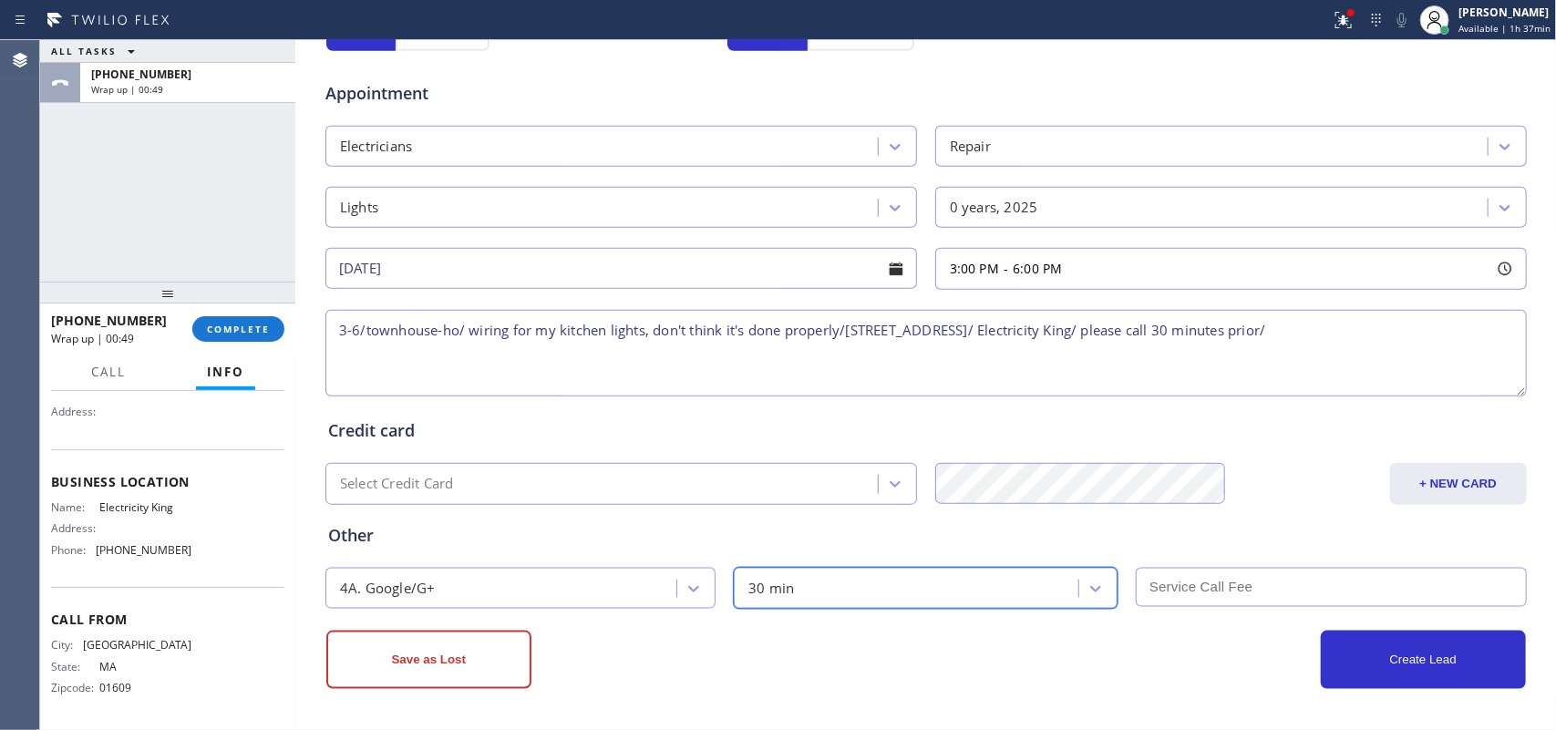
click at [356, 326] on textarea "3-6/townhouse-ho/ wiring for my kitchen lights, don't think it's done properly/…" at bounding box center [926, 353] width 1202 height 87
type textarea "3-6/no scf/ townhouse-ho/ wiring for my kitchen lights, don't think it's done p…"
click at [1318, 588] on input "text" at bounding box center [1331, 587] width 391 height 39
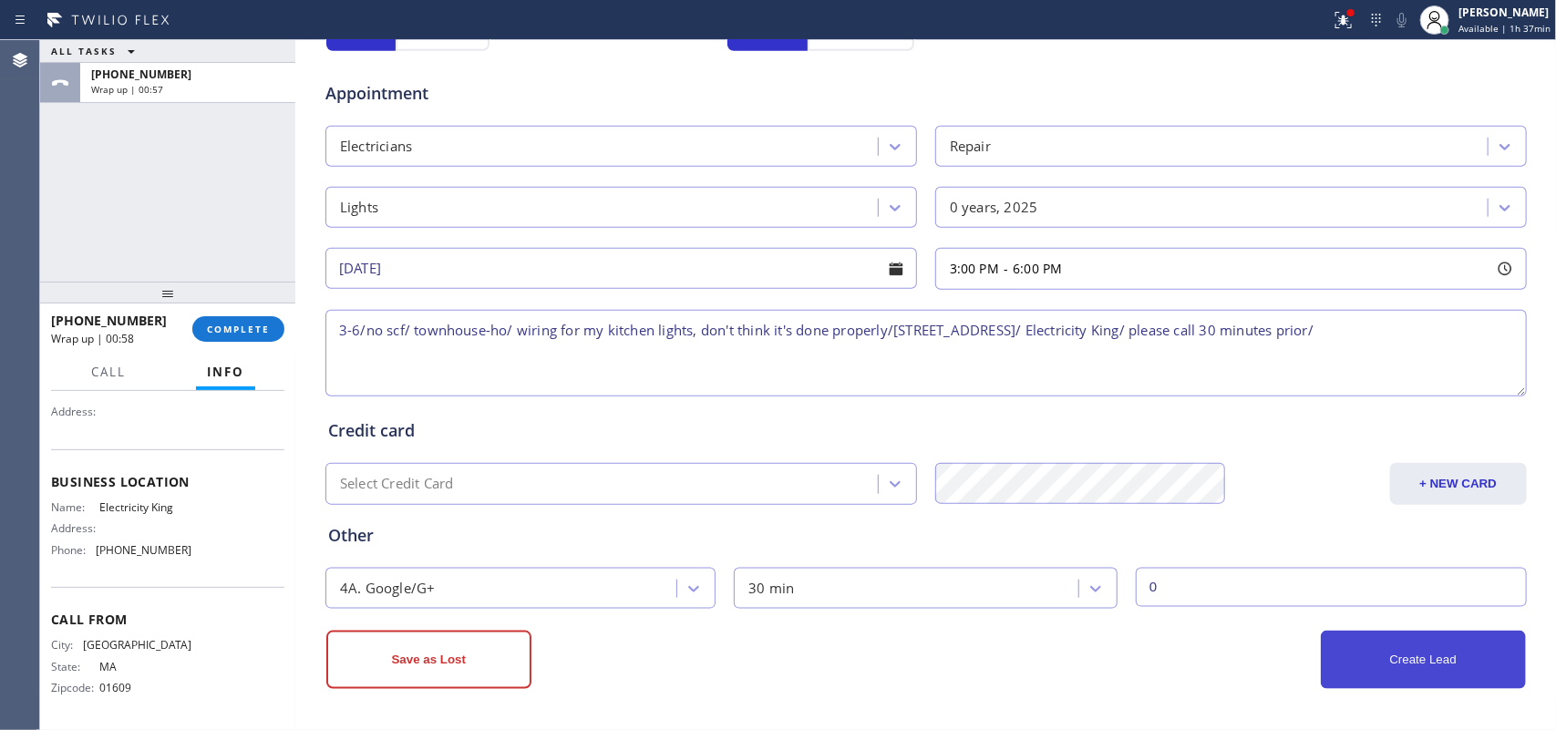
type input "0"
click at [1373, 663] on button "Create Lead" at bounding box center [1423, 660] width 205 height 58
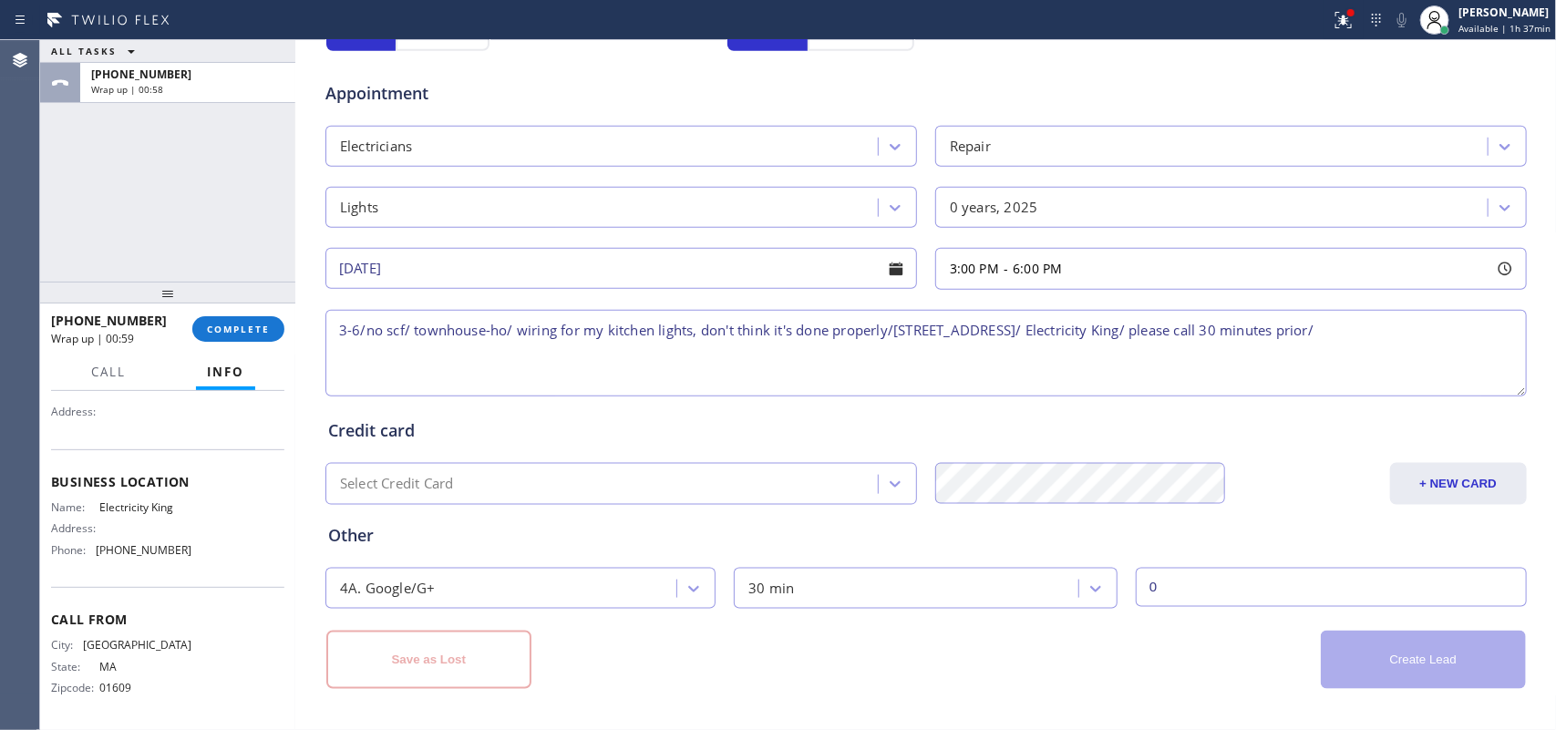
scroll to position [64, 0]
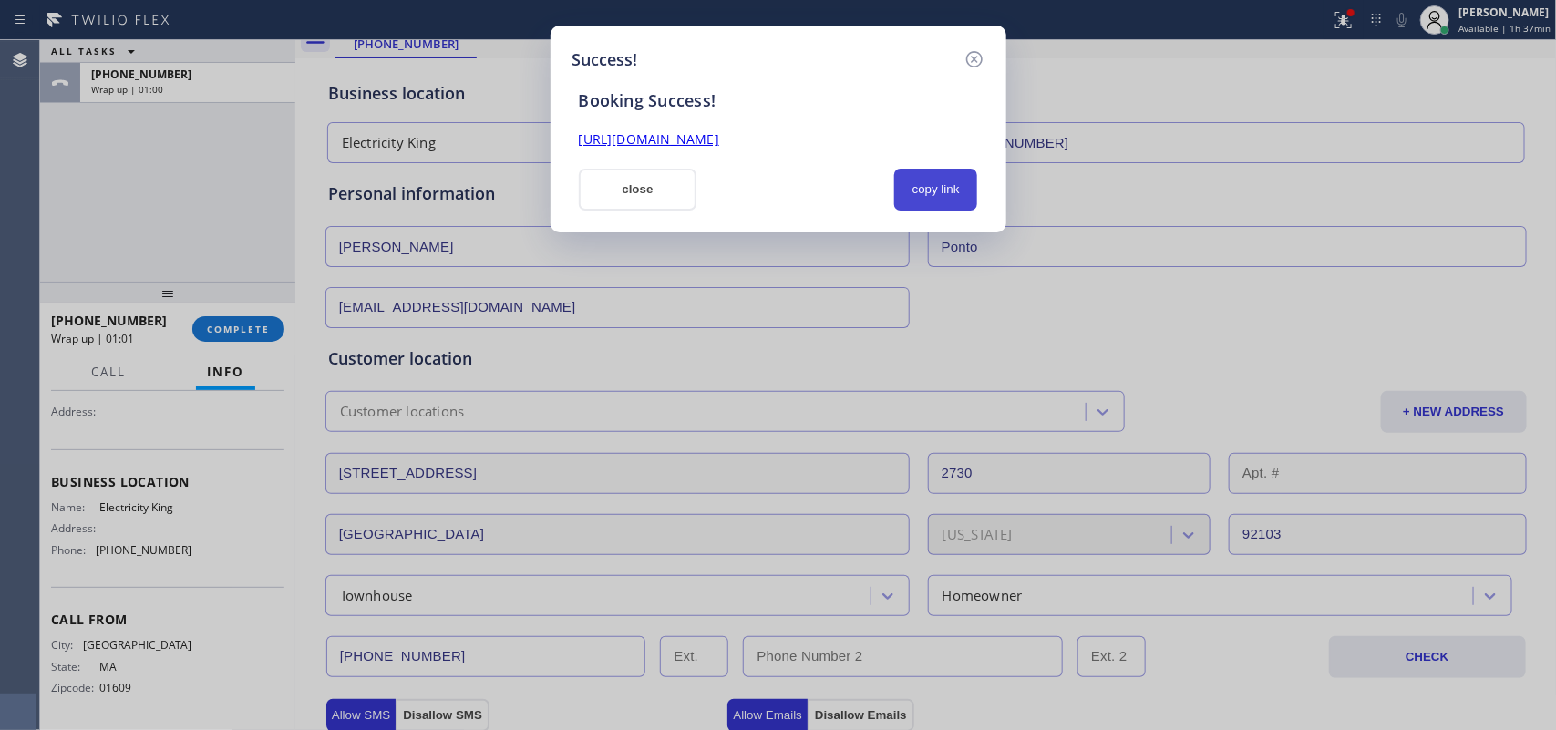
click at [919, 185] on button "copy link" at bounding box center [936, 190] width 84 height 42
click at [719, 137] on link "[URL][DOMAIN_NAME]" at bounding box center [649, 138] width 140 height 17
click at [942, 202] on button "copy link" at bounding box center [936, 190] width 84 height 42
click at [719, 146] on link "[URL][DOMAIN_NAME]" at bounding box center [649, 138] width 140 height 17
click at [671, 188] on button "close" at bounding box center [638, 190] width 119 height 42
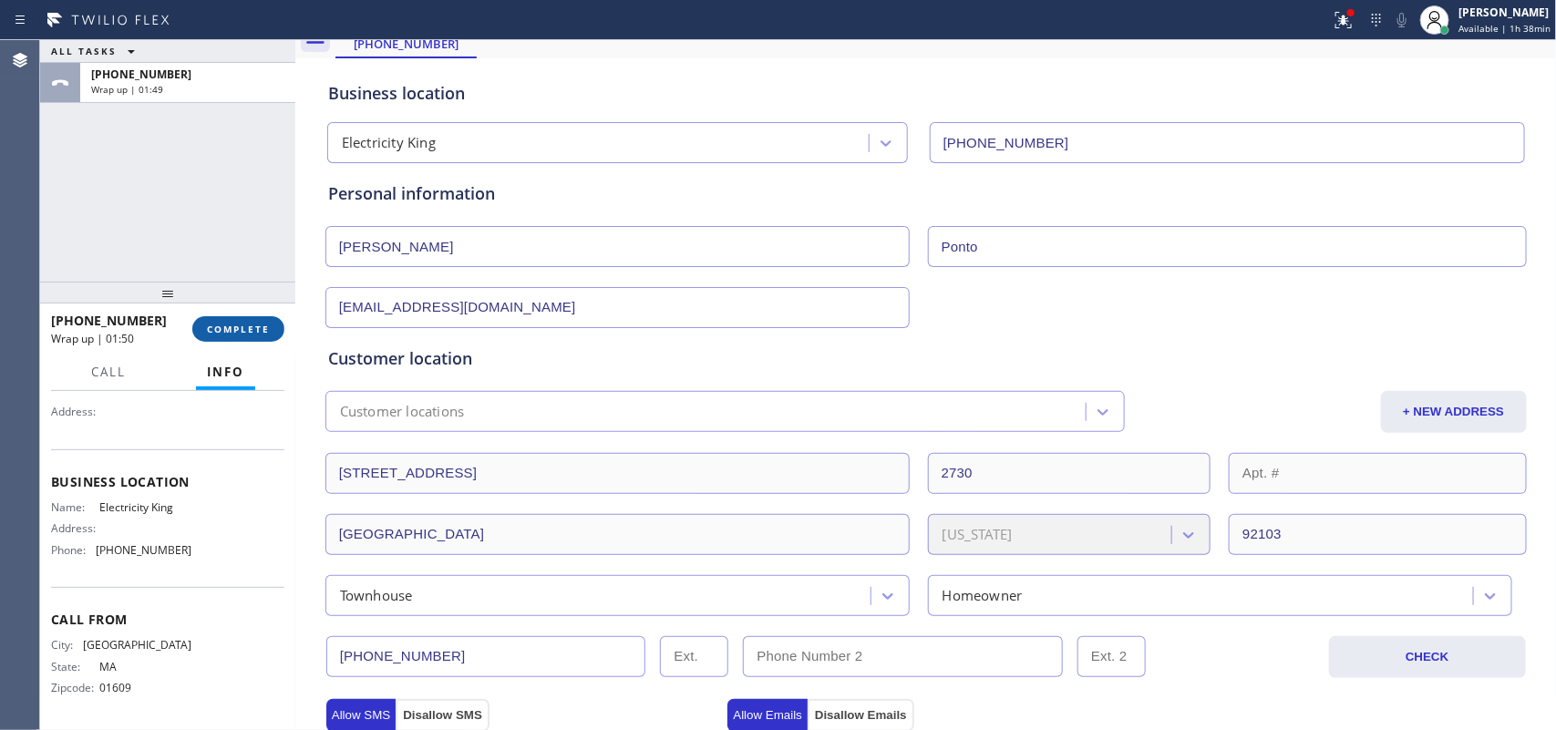
click at [257, 339] on button "COMPLETE" at bounding box center [238, 329] width 92 height 26
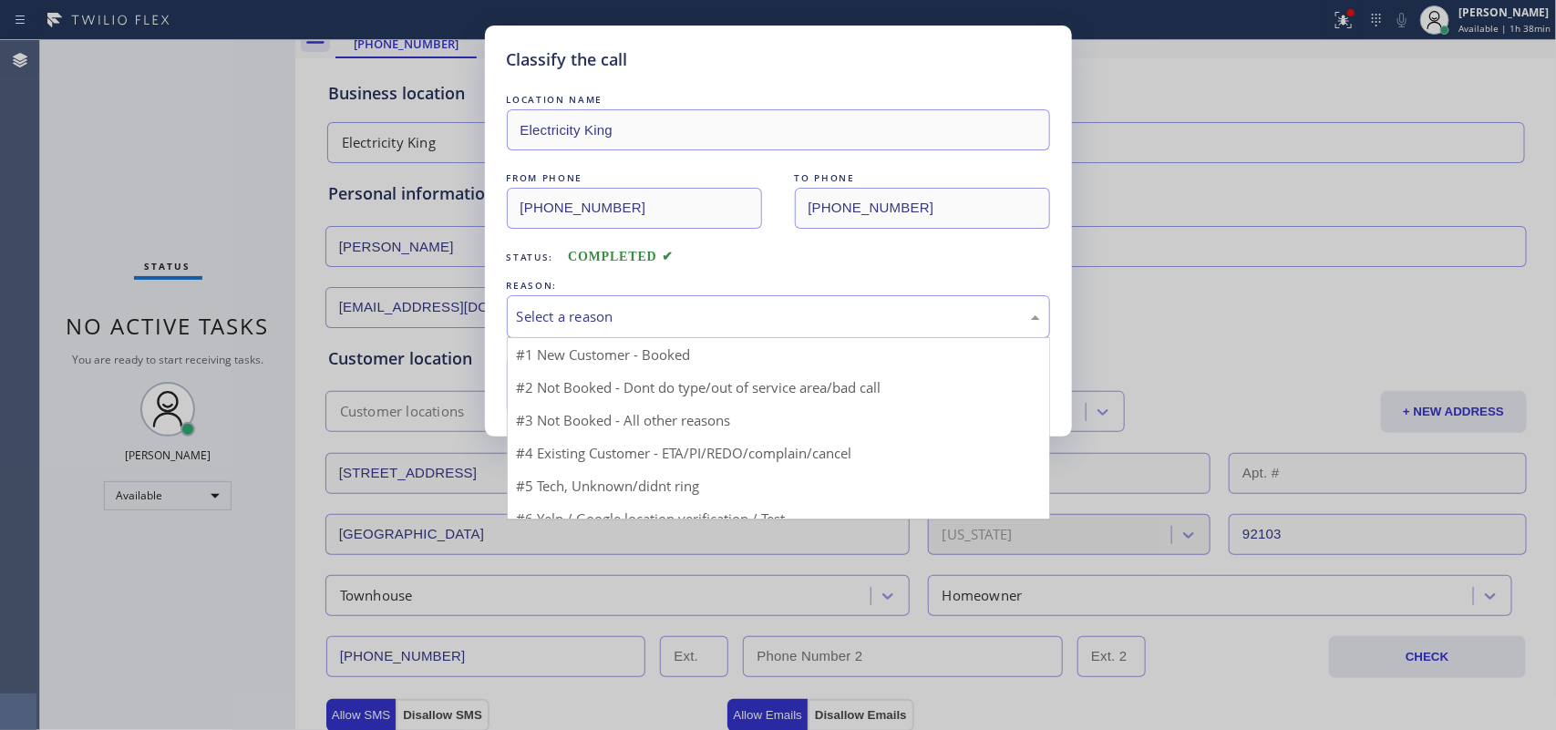
click at [675, 303] on div "Select a reason" at bounding box center [778, 316] width 543 height 43
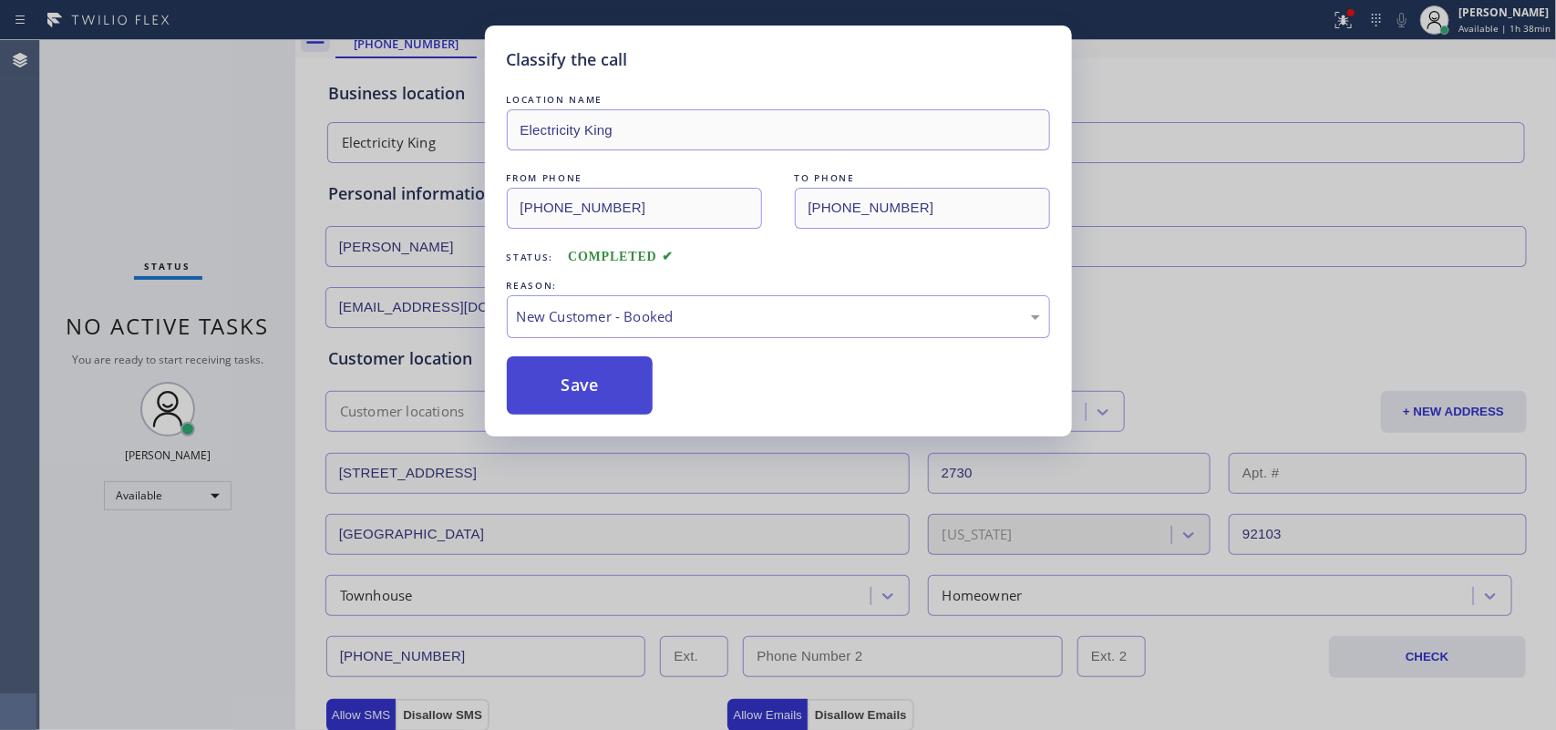
click at [618, 388] on button "Save" at bounding box center [580, 385] width 147 height 58
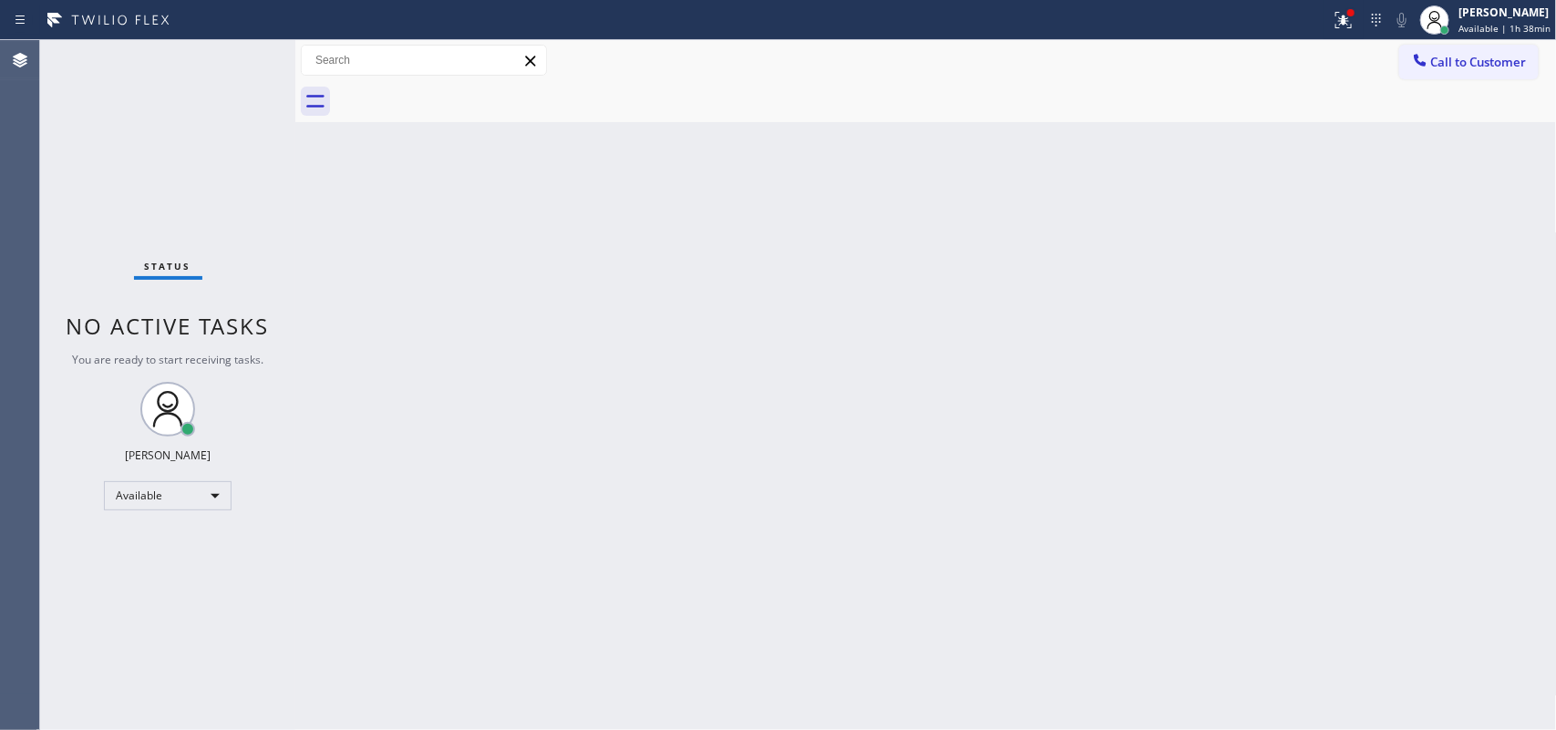
click at [124, 183] on div "Status No active tasks You are ready to start receiving tasks. [PERSON_NAME] Av…" at bounding box center [167, 385] width 255 height 690
drag, startPoint x: 1506, startPoint y: 32, endPoint x: 1493, endPoint y: 46, distance: 19.4
click at [1507, 30] on span "Available | 1h 45min" at bounding box center [1505, 28] width 92 height 13
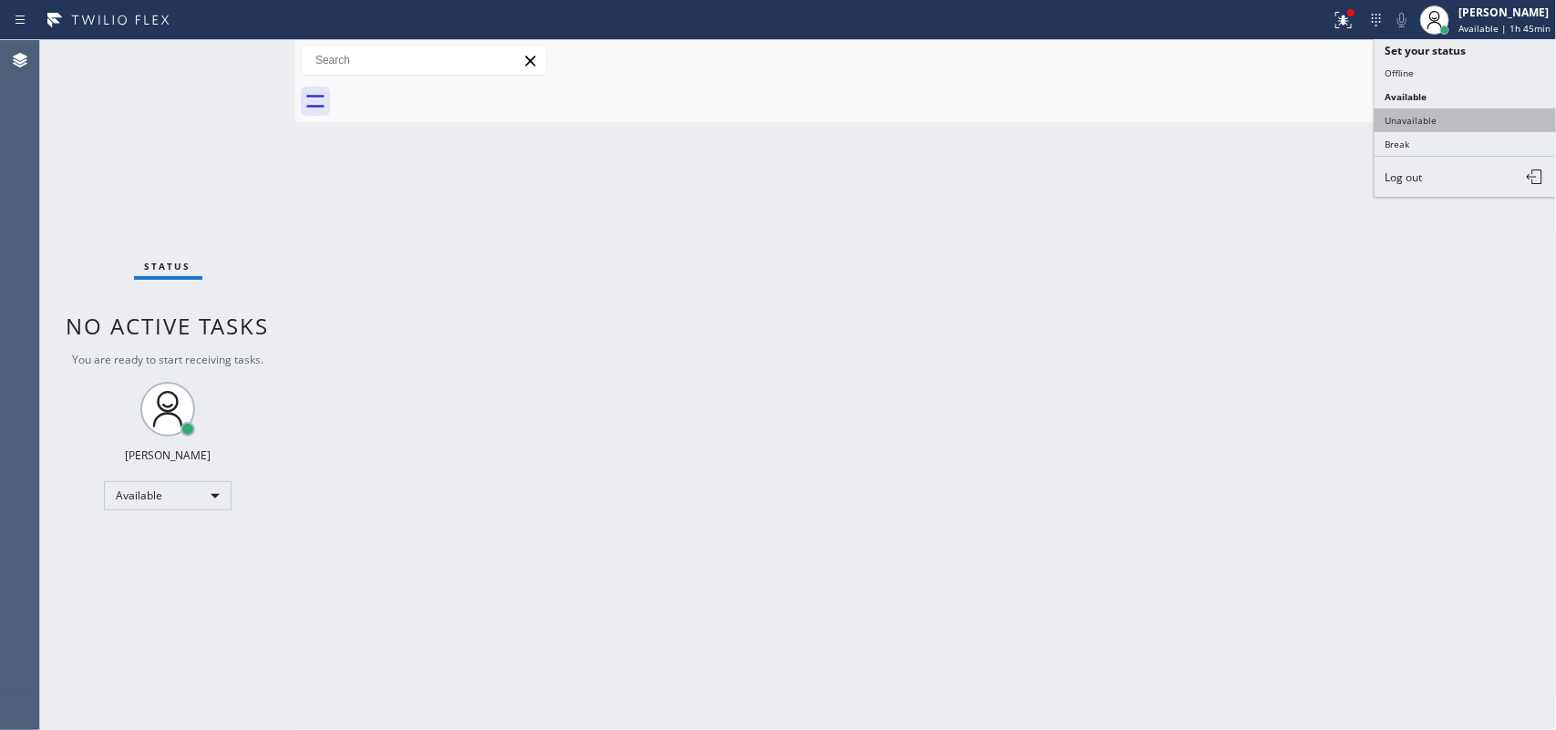
click at [1457, 120] on button "Unavailable" at bounding box center [1466, 120] width 182 height 24
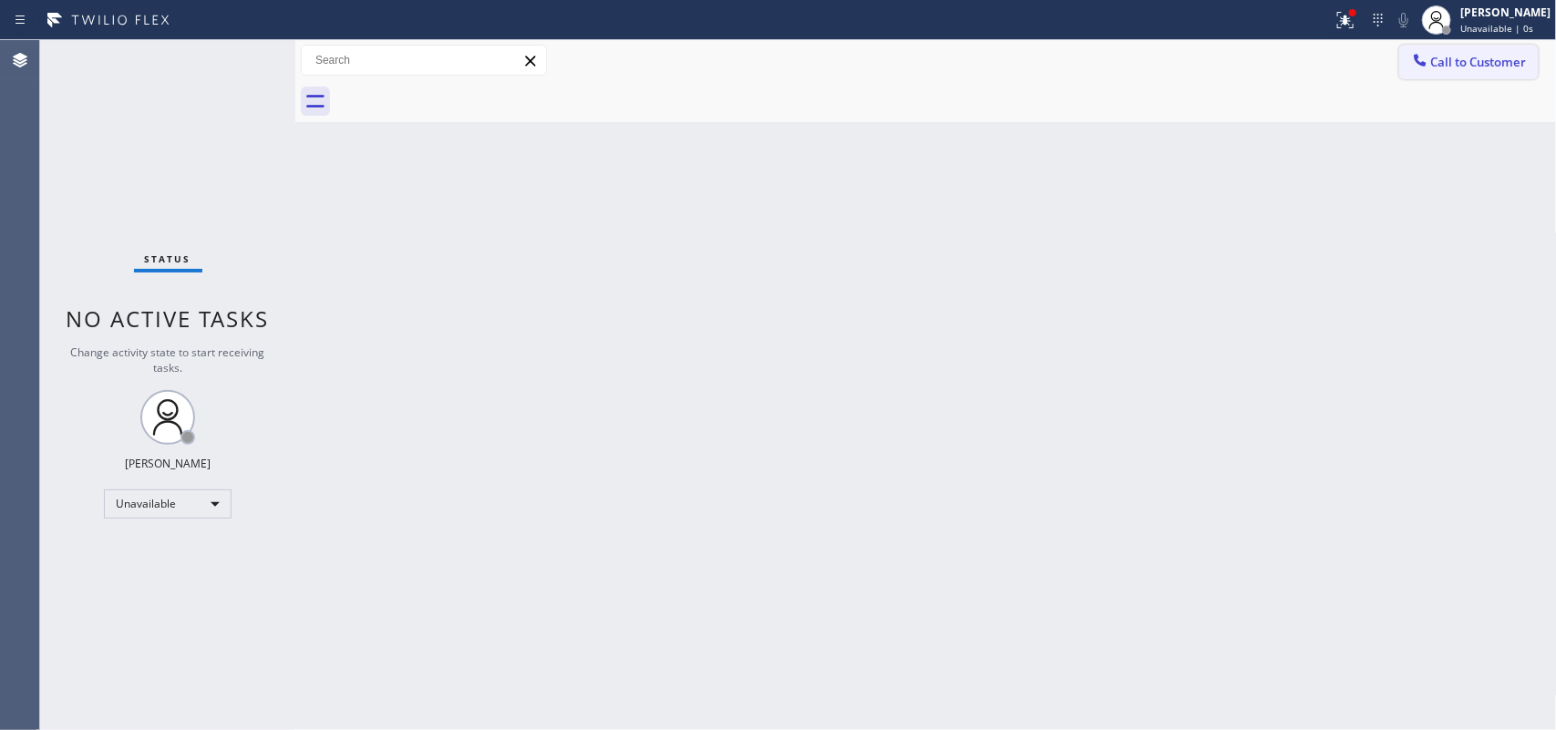
click at [1459, 65] on span "Call to Customer" at bounding box center [1479, 62] width 96 height 16
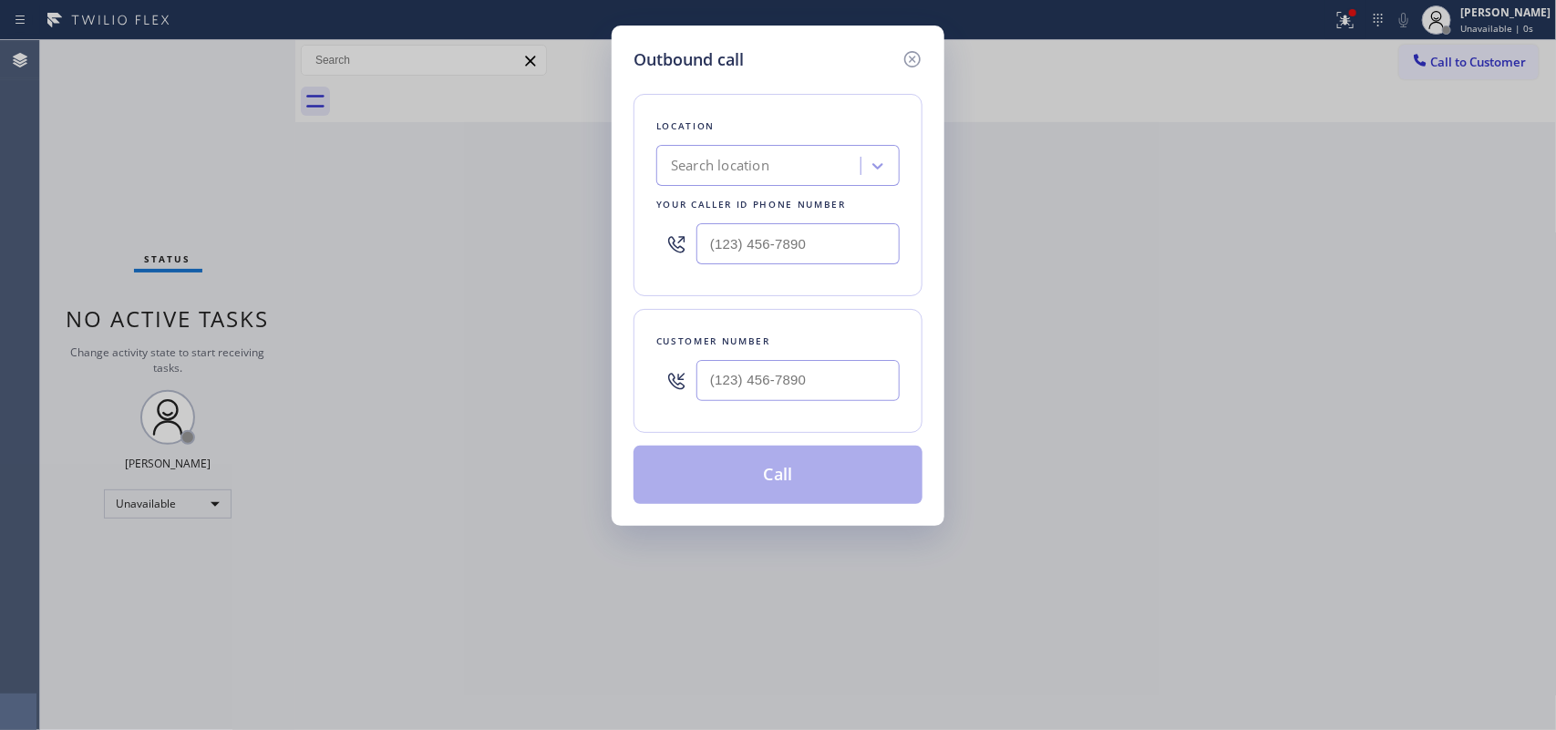
click at [743, 47] on h5 "Outbound call" at bounding box center [689, 59] width 110 height 25
drag, startPoint x: 839, startPoint y: 253, endPoint x: 671, endPoint y: 248, distance: 167.8
click at [671, 248] on div "(___) ___-____" at bounding box center [777, 243] width 243 height 59
paste input "410) 291-1407"
type input "[PHONE_NUMBER]"
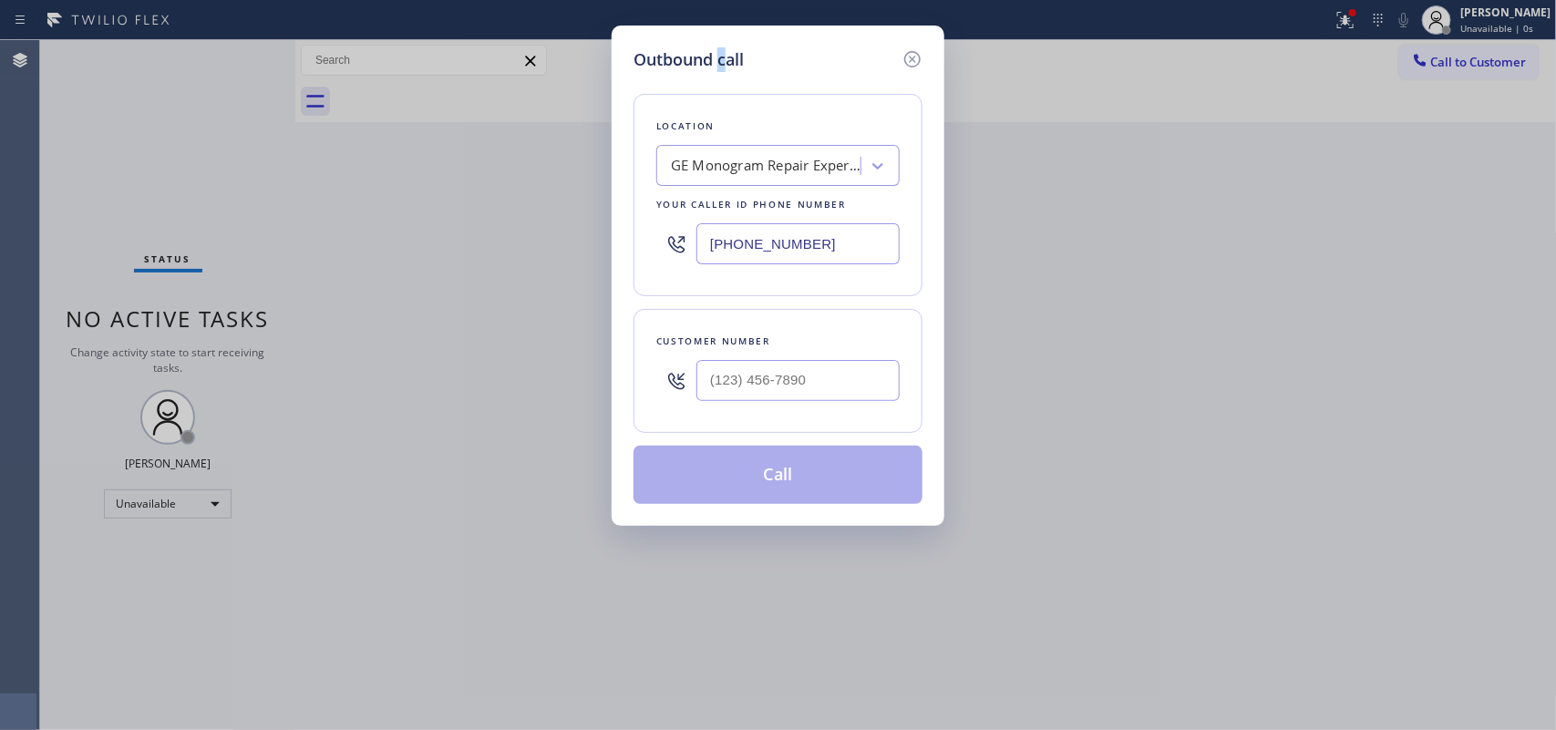
click at [723, 27] on div "Outbound call Location GE Monogram Repair Expert Silver Spring Your caller id p…" at bounding box center [778, 276] width 333 height 500
drag, startPoint x: 834, startPoint y: 388, endPoint x: 666, endPoint y: 385, distance: 167.8
click at [666, 385] on div "(___) ___-____" at bounding box center [777, 380] width 243 height 59
paste input "301) 651-1659"
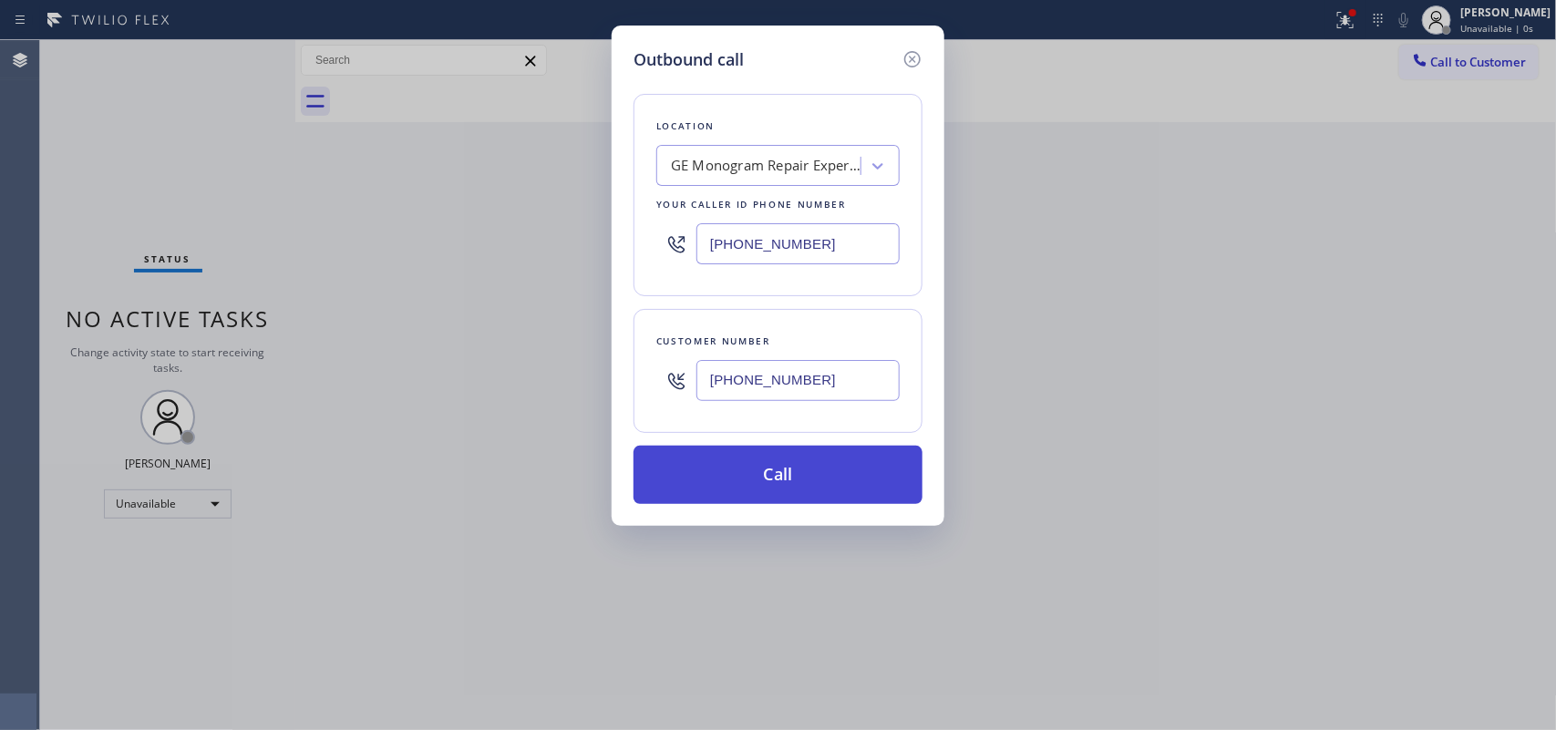
type input "[PHONE_NUMBER]"
click at [789, 500] on button "Call" at bounding box center [778, 475] width 289 height 58
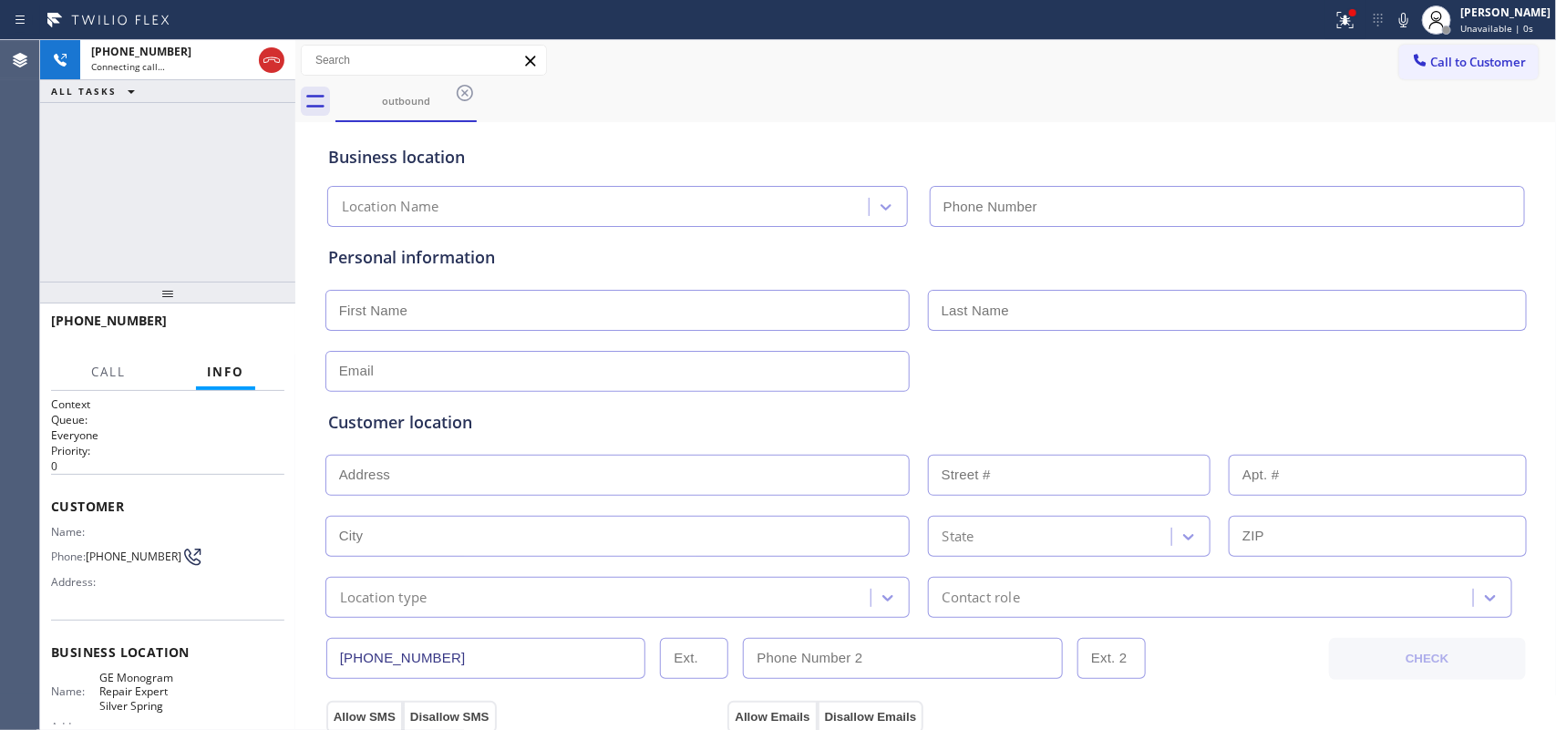
type input "[PHONE_NUMBER]"
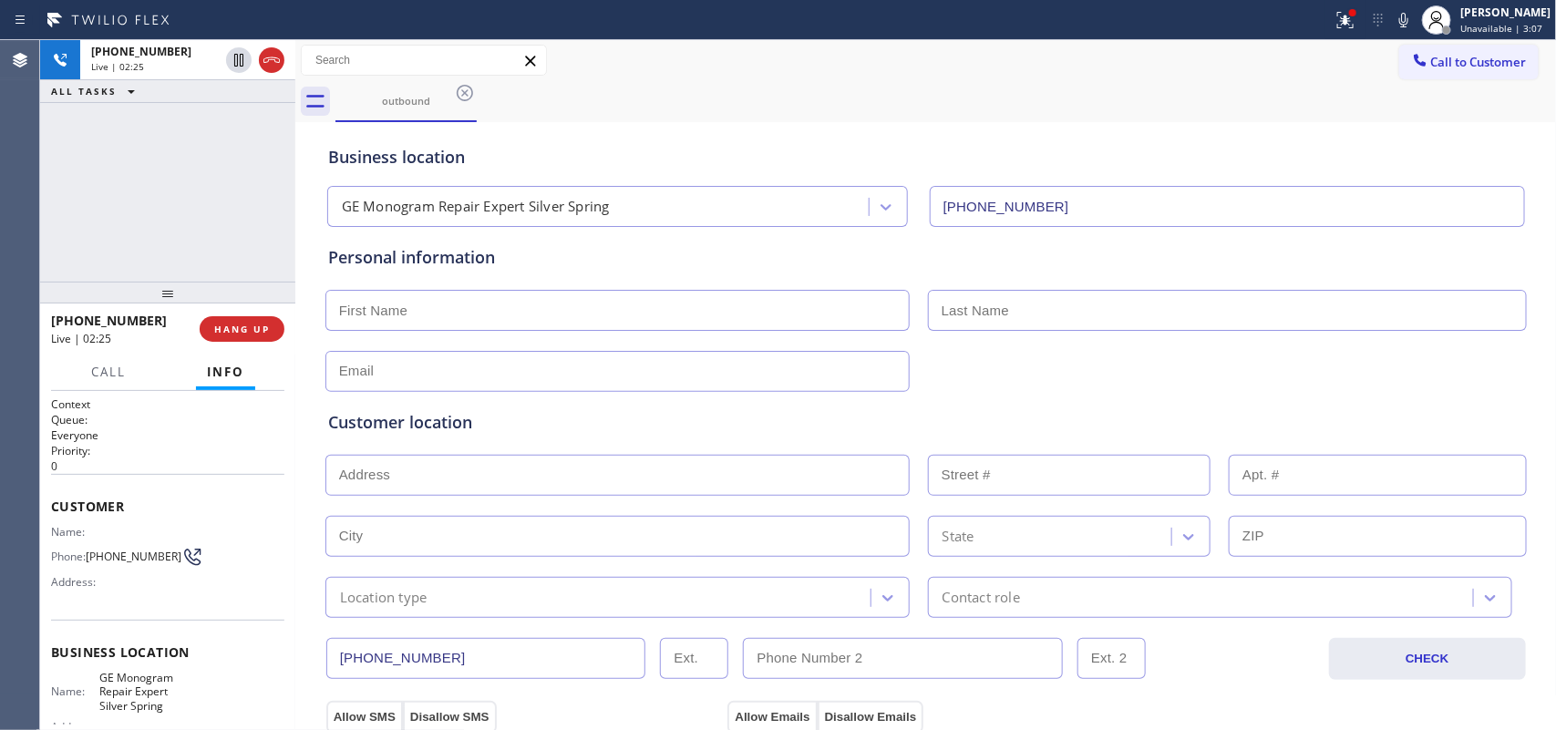
click at [449, 320] on input "text" at bounding box center [617, 310] width 584 height 41
click at [477, 315] on input "text" at bounding box center [617, 310] width 584 height 41
type input "l"
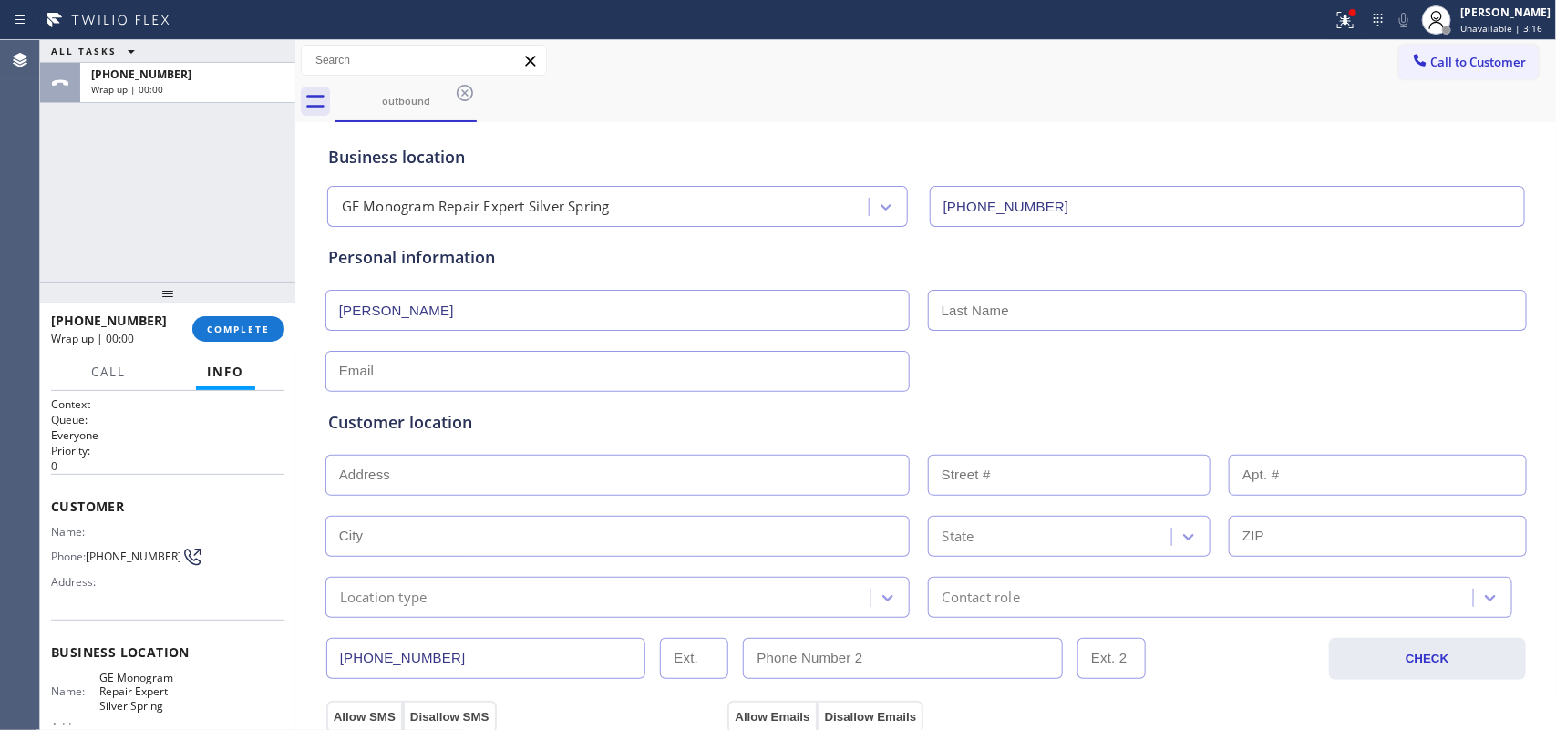
type input "[PERSON_NAME]"
click at [586, 363] on input "text" at bounding box center [617, 371] width 584 height 41
type input "n"
click at [384, 377] on input "text" at bounding box center [617, 371] width 584 height 41
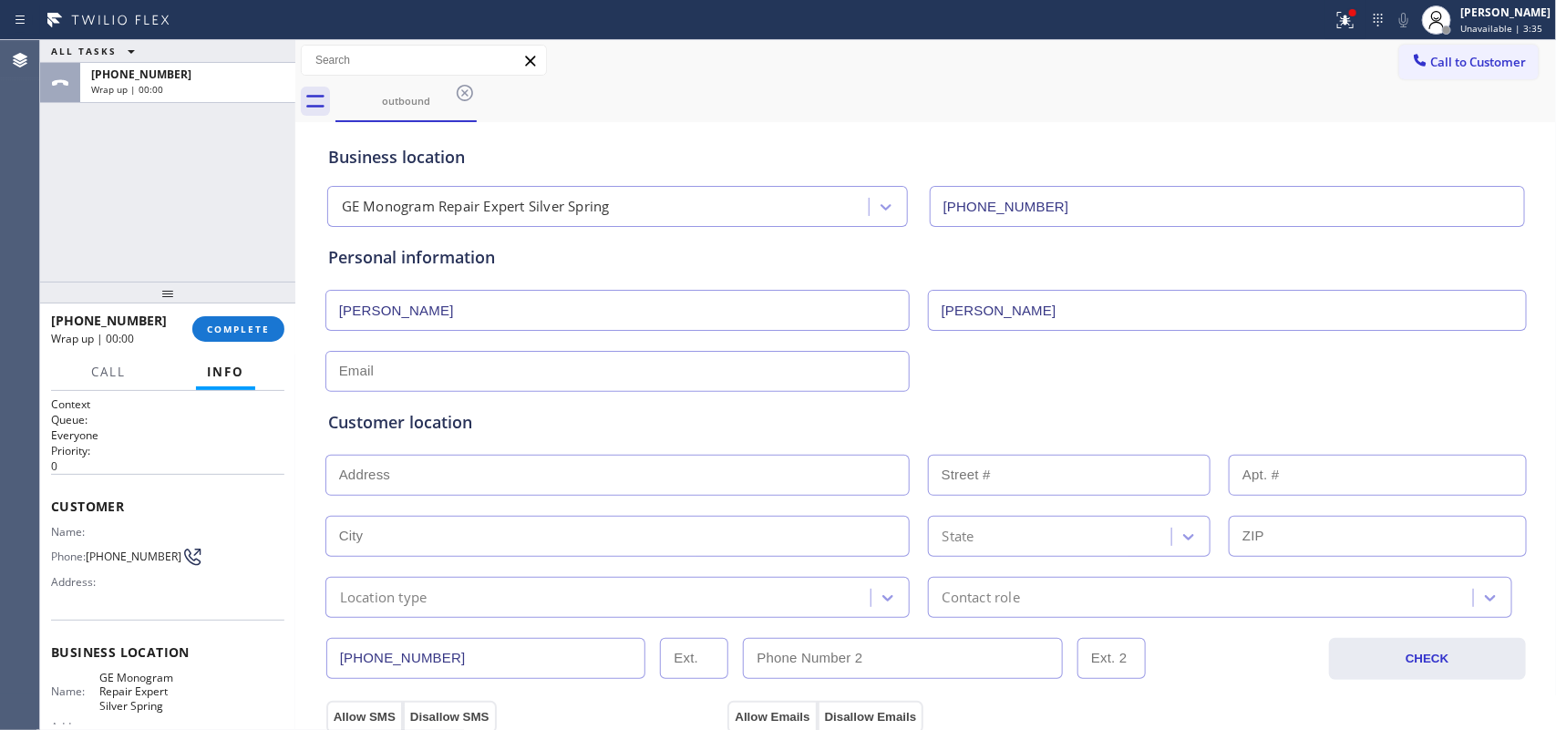
paste input "[EMAIL_ADDRESS][DOMAIN_NAME]"
type input "[EMAIL_ADDRESS][DOMAIN_NAME]"
click at [504, 485] on input "text" at bounding box center [617, 475] width 584 height 41
click at [436, 471] on input "text" at bounding box center [617, 475] width 584 height 41
paste input "[STREET_ADDRESS],"
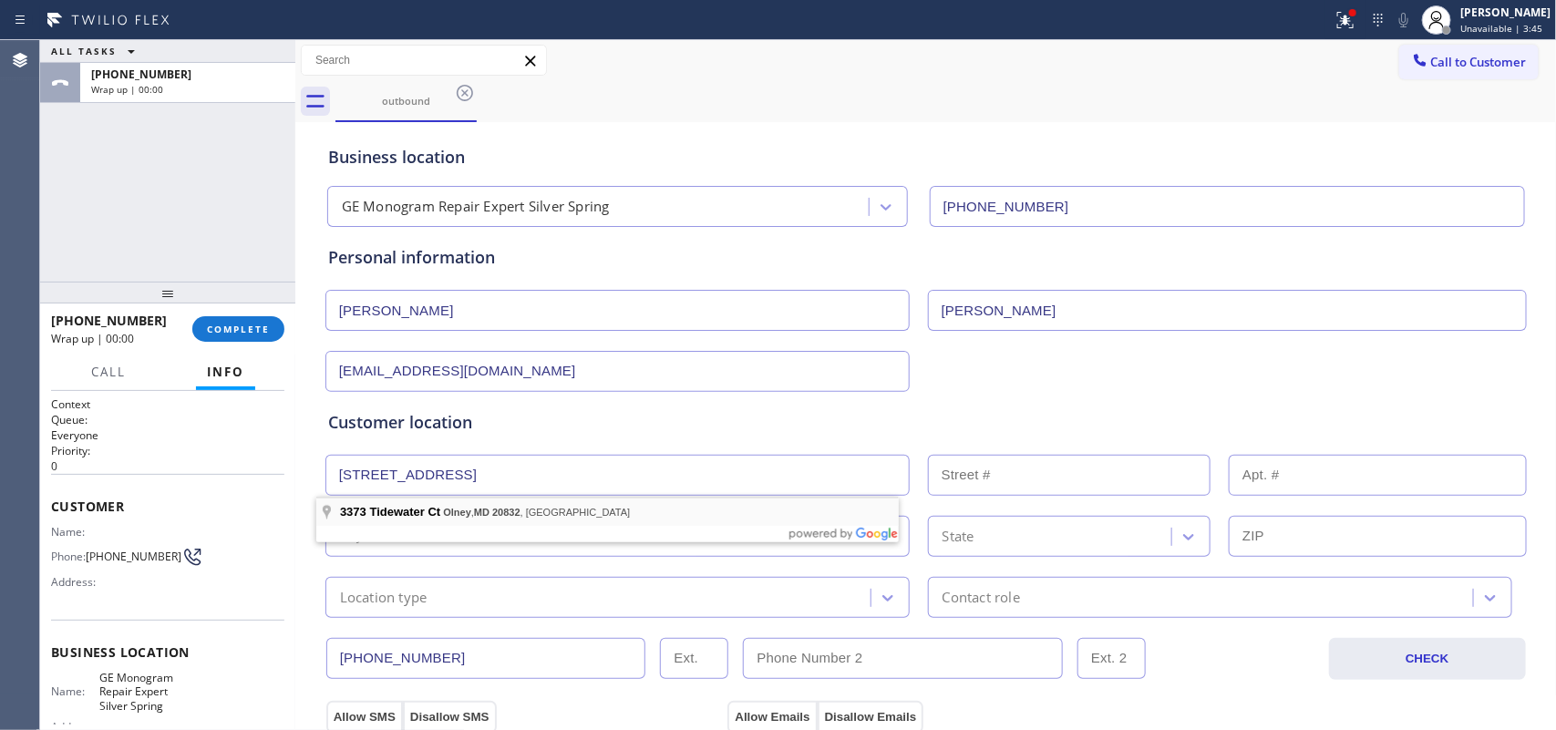
type input "[STREET_ADDRESS]"
type input "3373"
type input "Olney"
type input "20832"
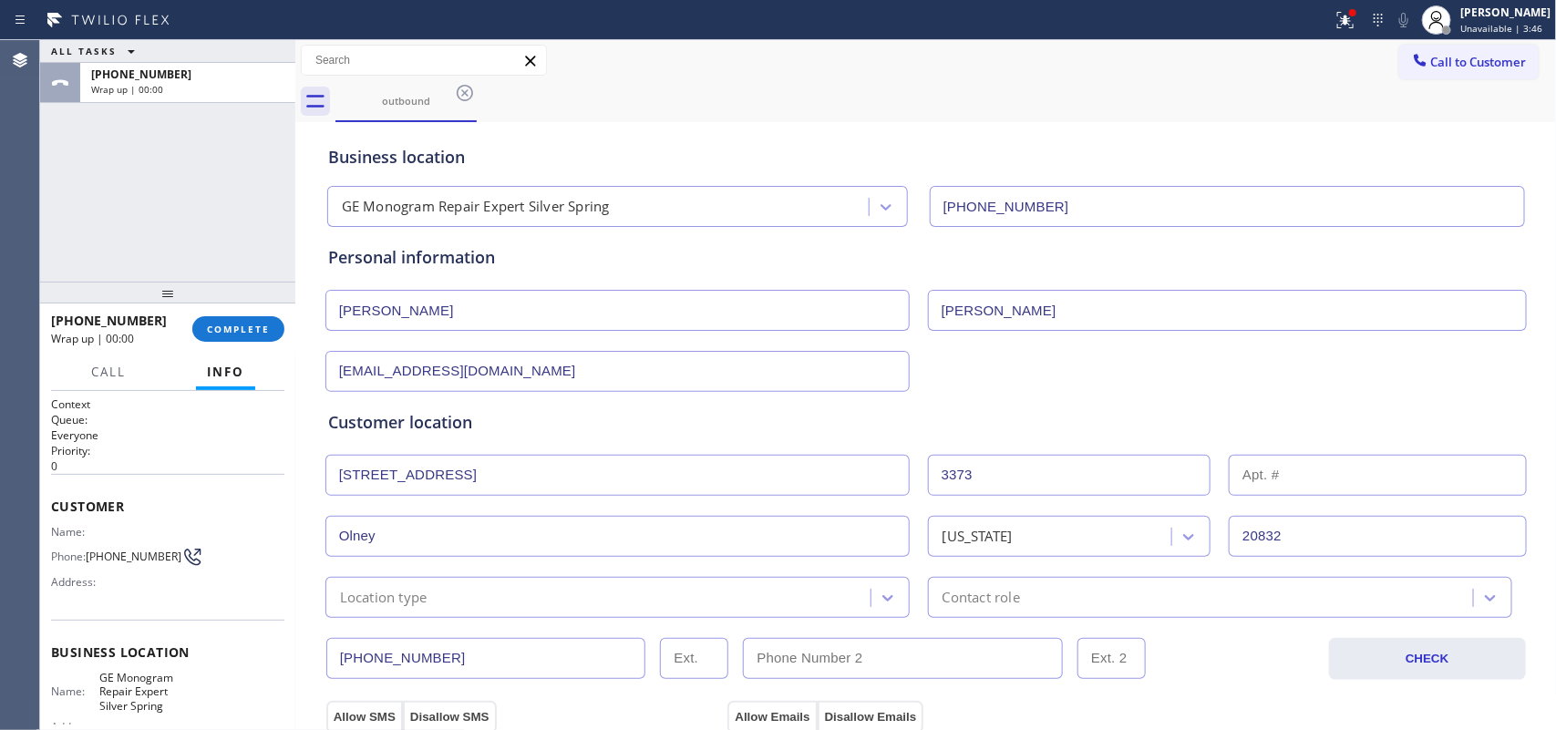
scroll to position [114, 0]
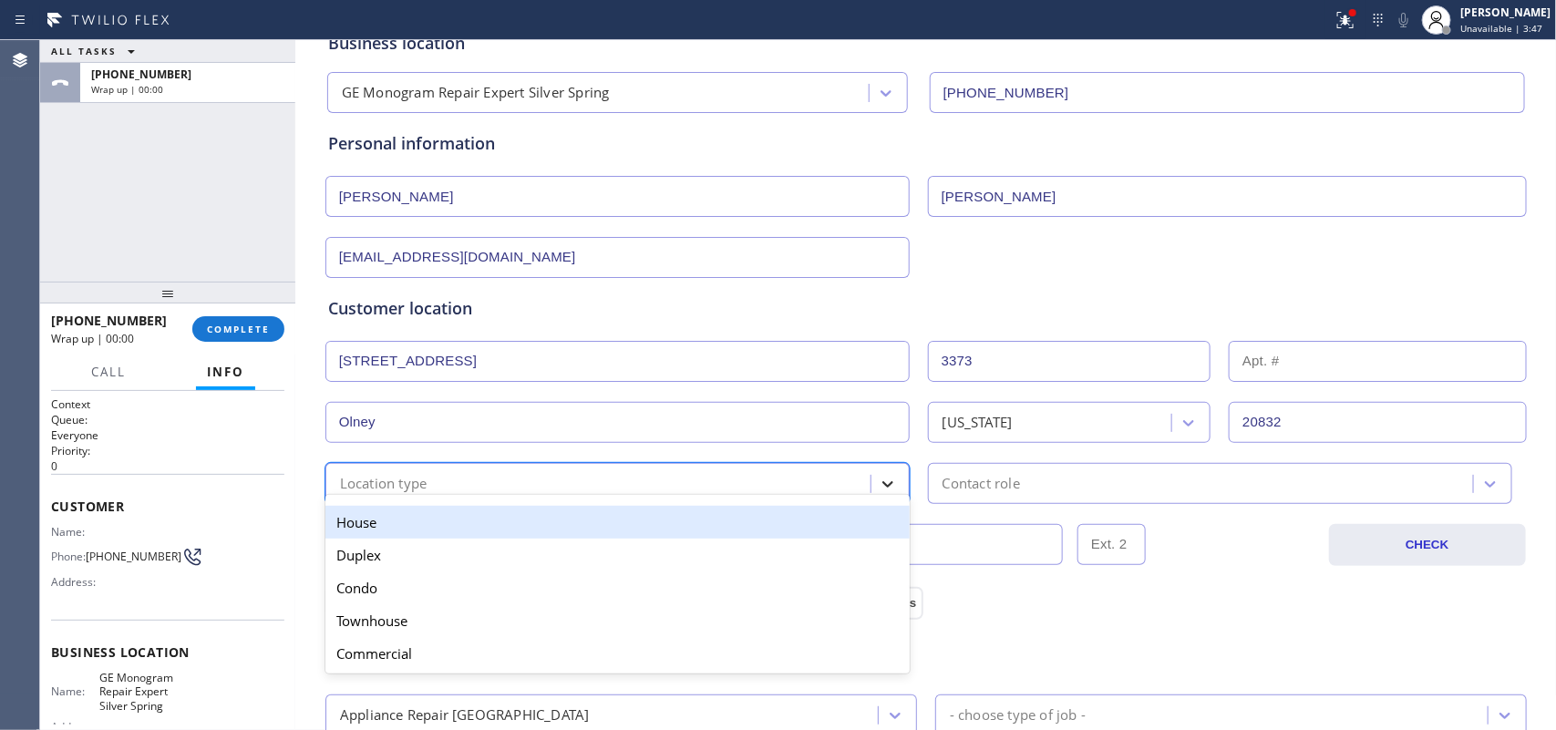
click at [889, 481] on div at bounding box center [888, 484] width 33 height 33
click at [662, 531] on div "House" at bounding box center [617, 522] width 584 height 33
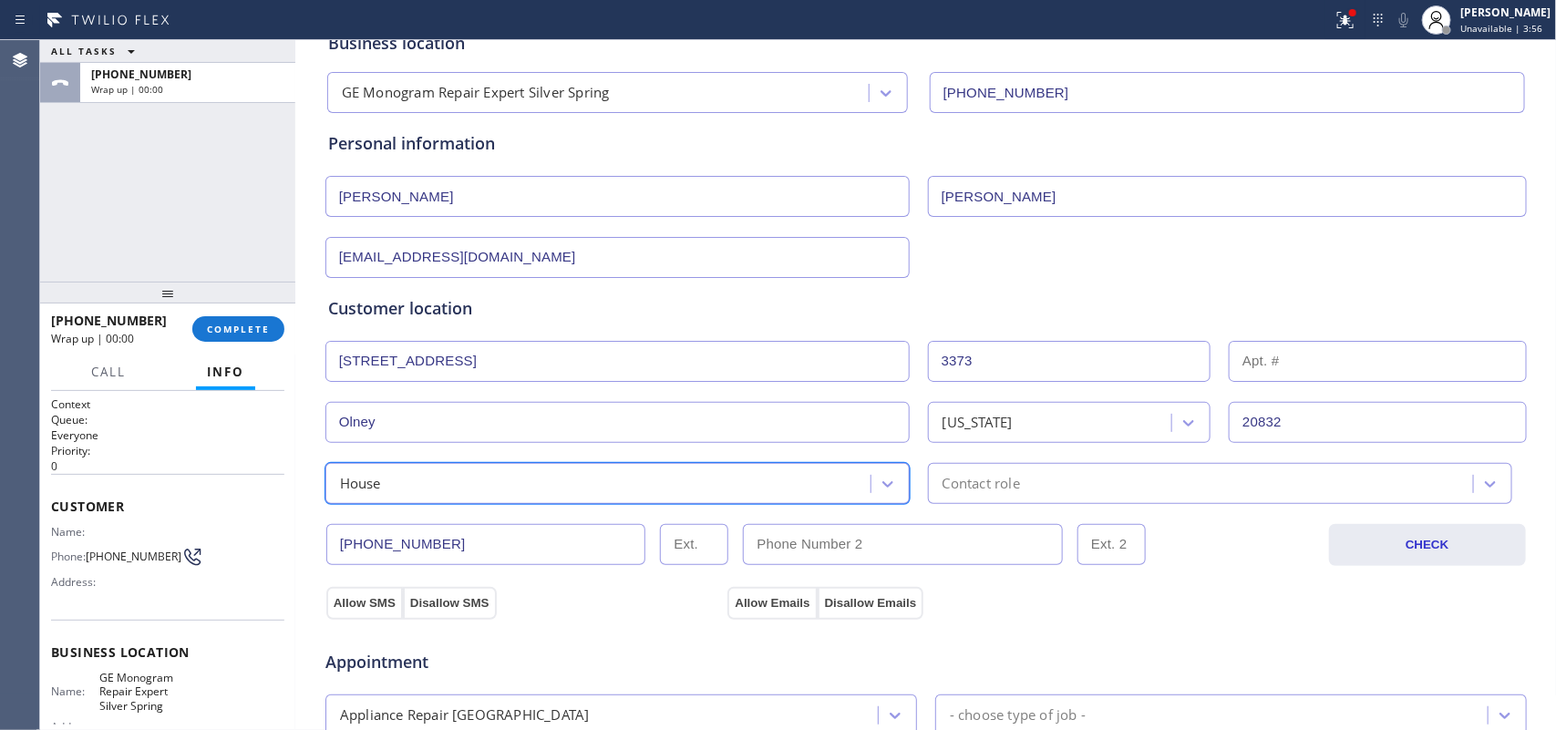
click at [1206, 489] on div "Contact role" at bounding box center [1204, 484] width 540 height 32
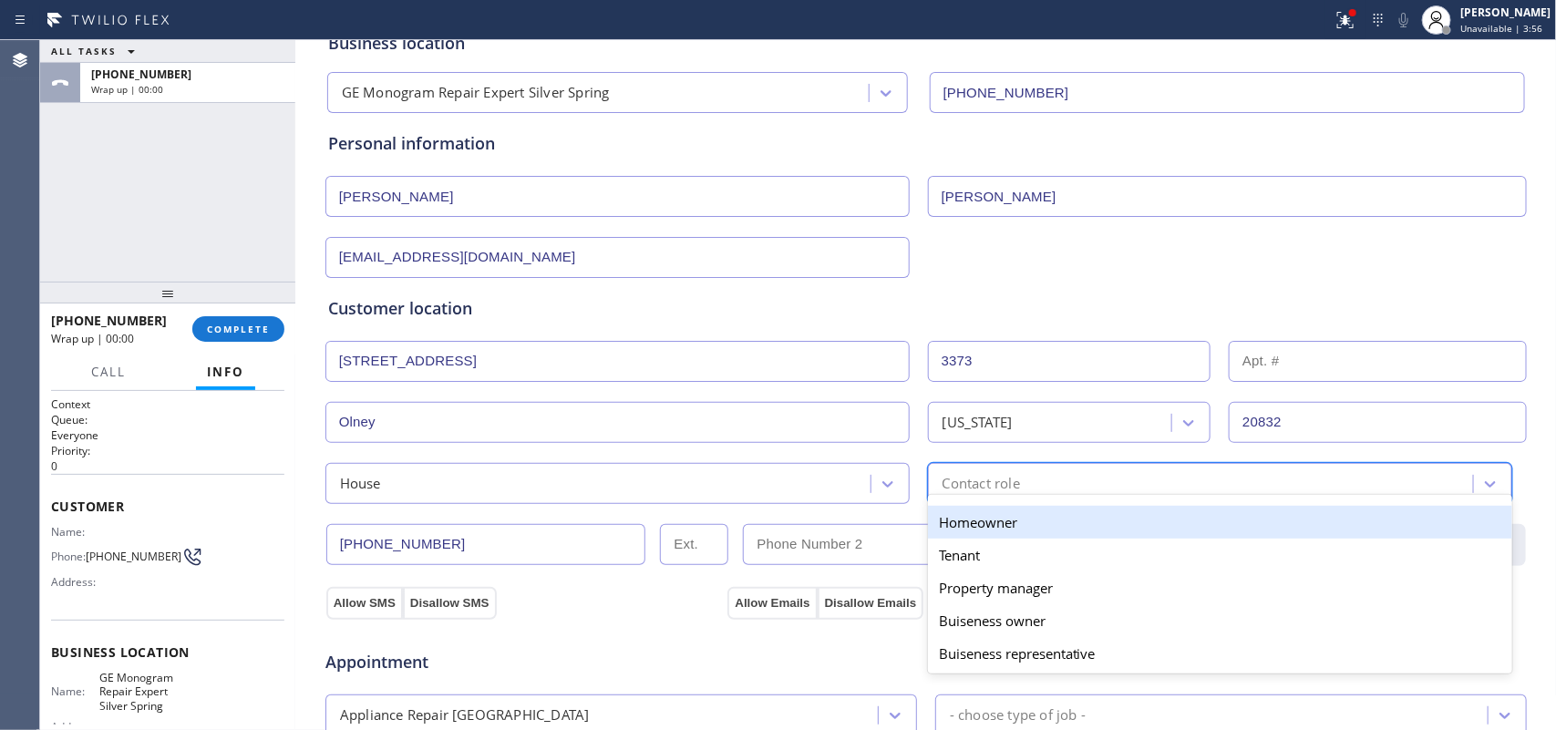
click at [1178, 518] on div "Homeowner" at bounding box center [1220, 522] width 584 height 33
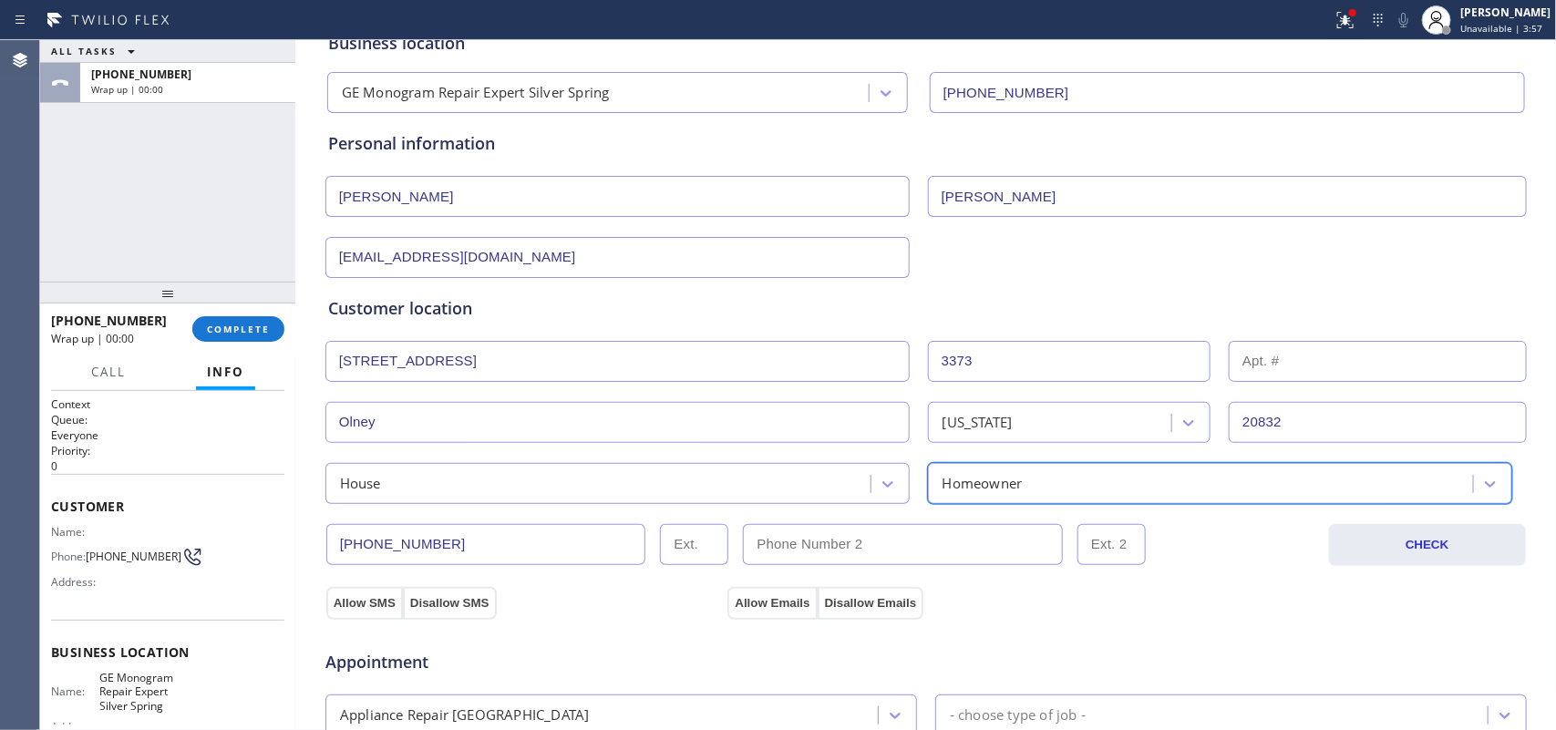
scroll to position [456, 0]
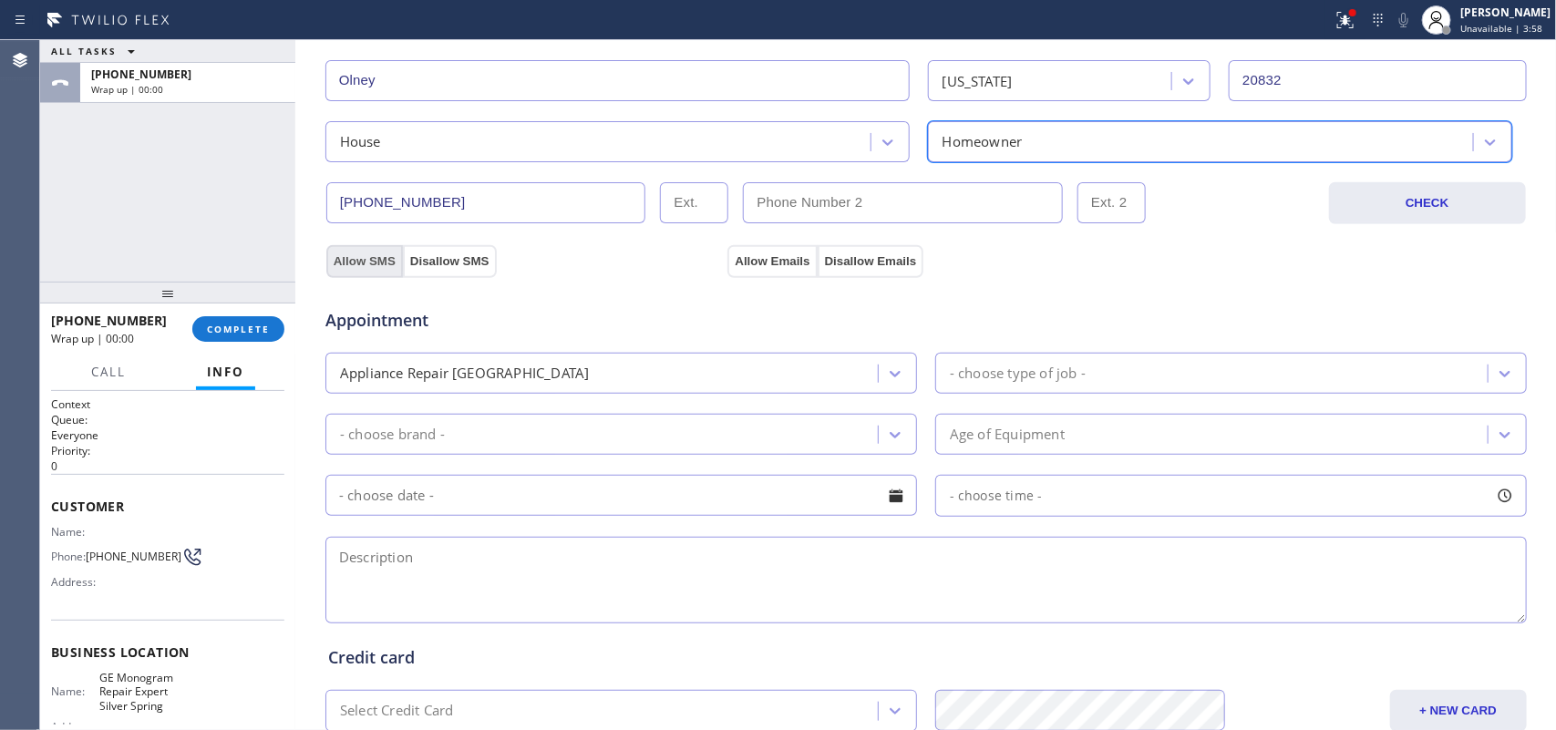
click at [372, 258] on button "Allow SMS" at bounding box center [364, 261] width 77 height 33
click at [740, 264] on button "Allow Emails" at bounding box center [772, 261] width 89 height 33
click at [894, 383] on icon at bounding box center [895, 374] width 18 height 18
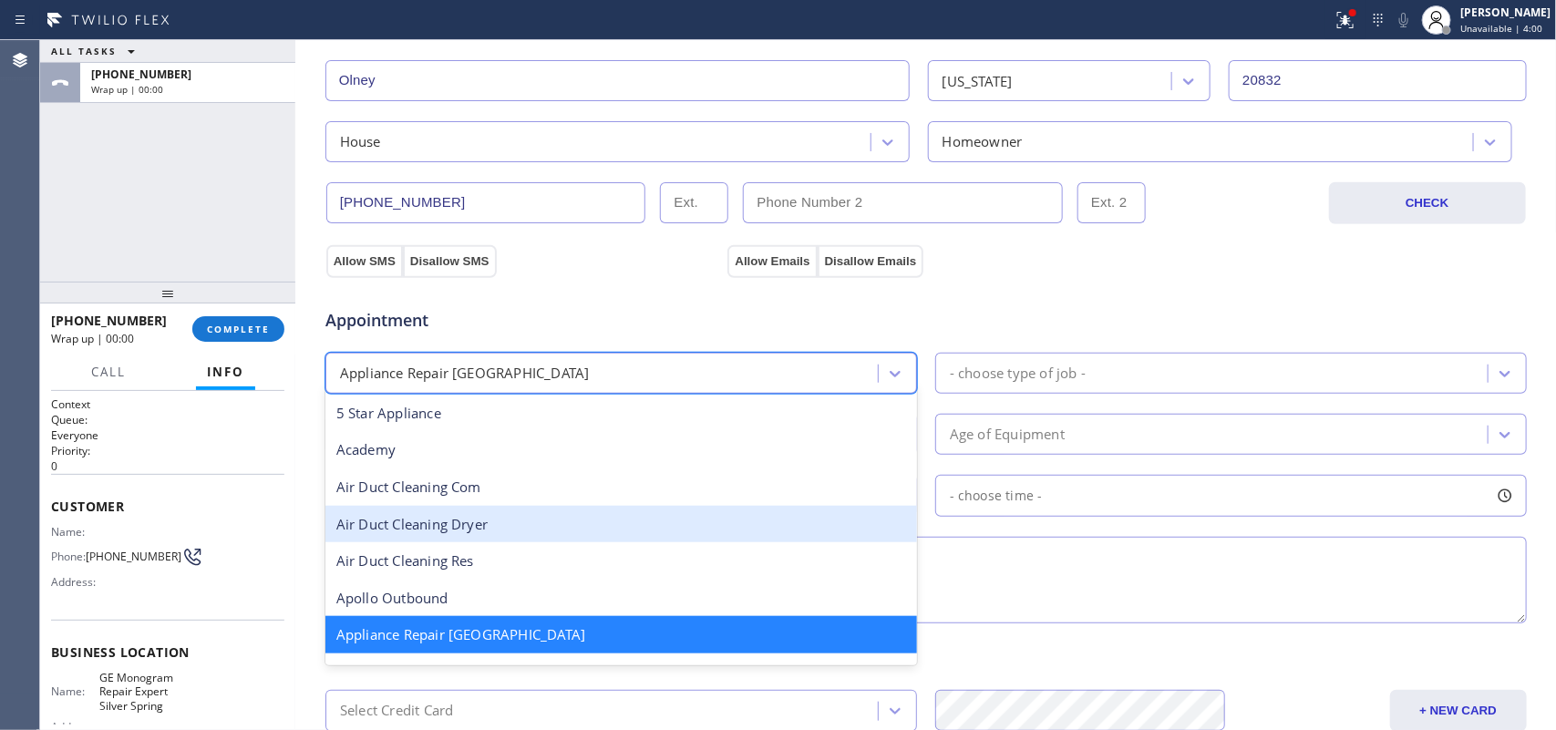
scroll to position [115, 0]
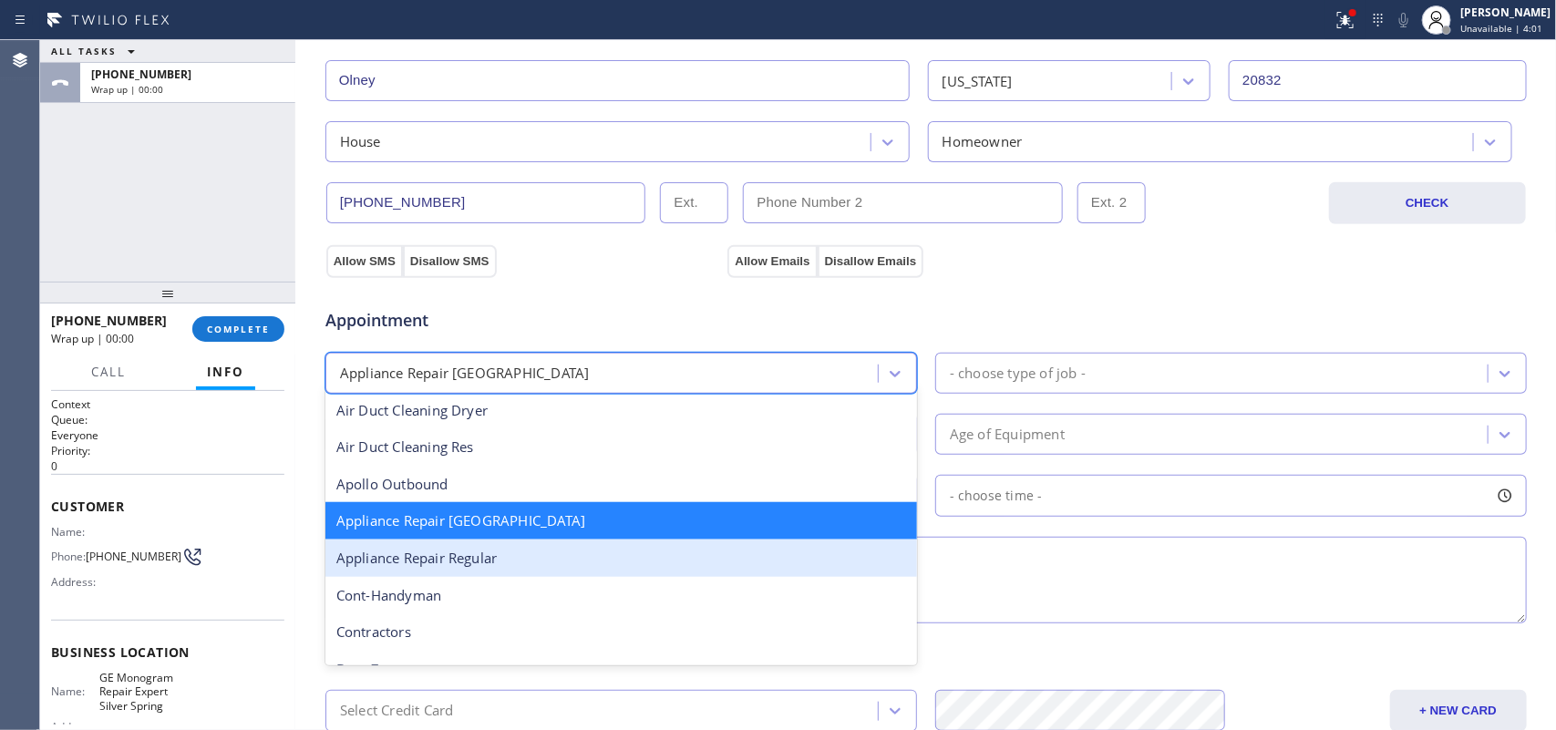
click at [723, 562] on div "Appliance Repair Regular" at bounding box center [621, 558] width 592 height 37
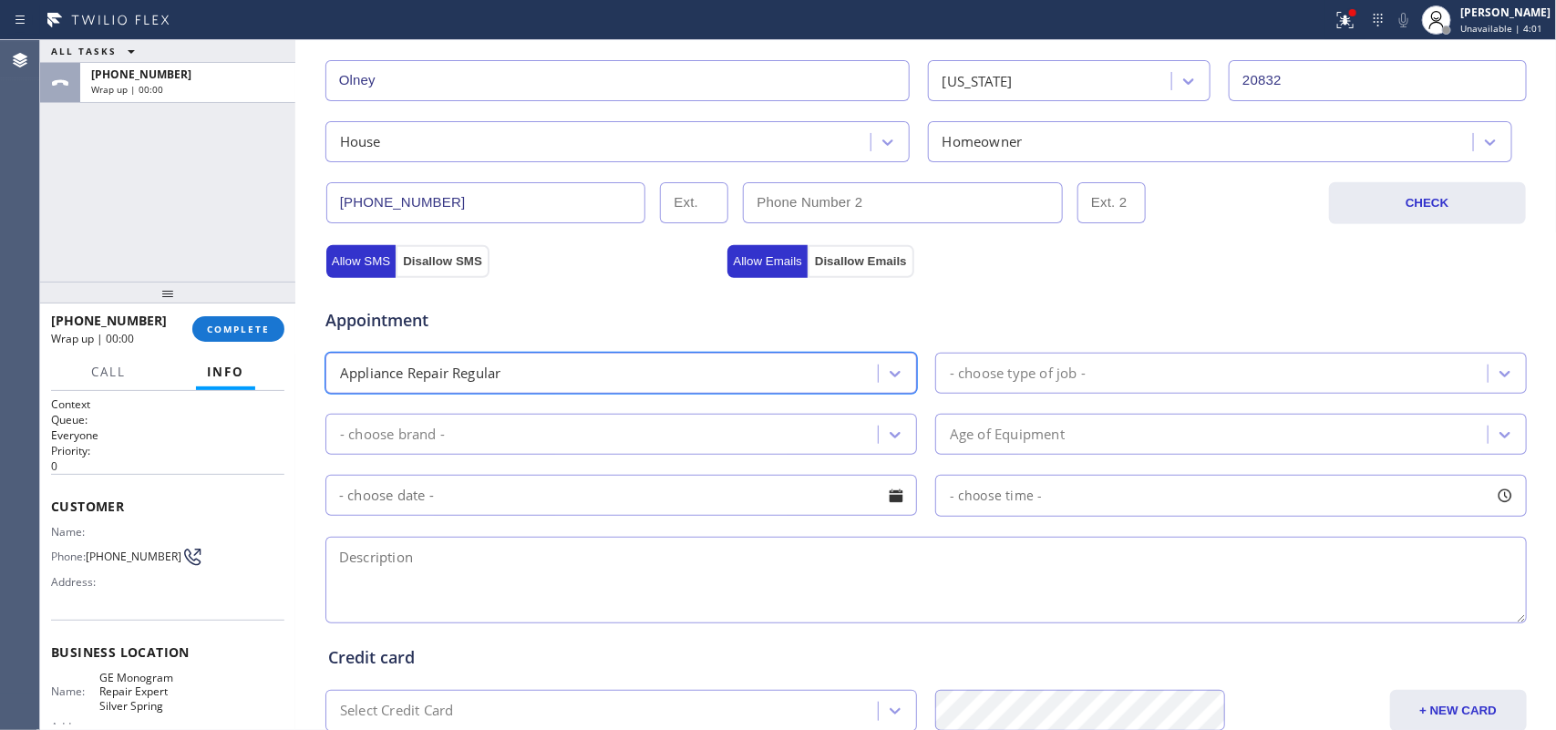
click at [996, 380] on div "- choose type of job -" at bounding box center [1018, 373] width 136 height 21
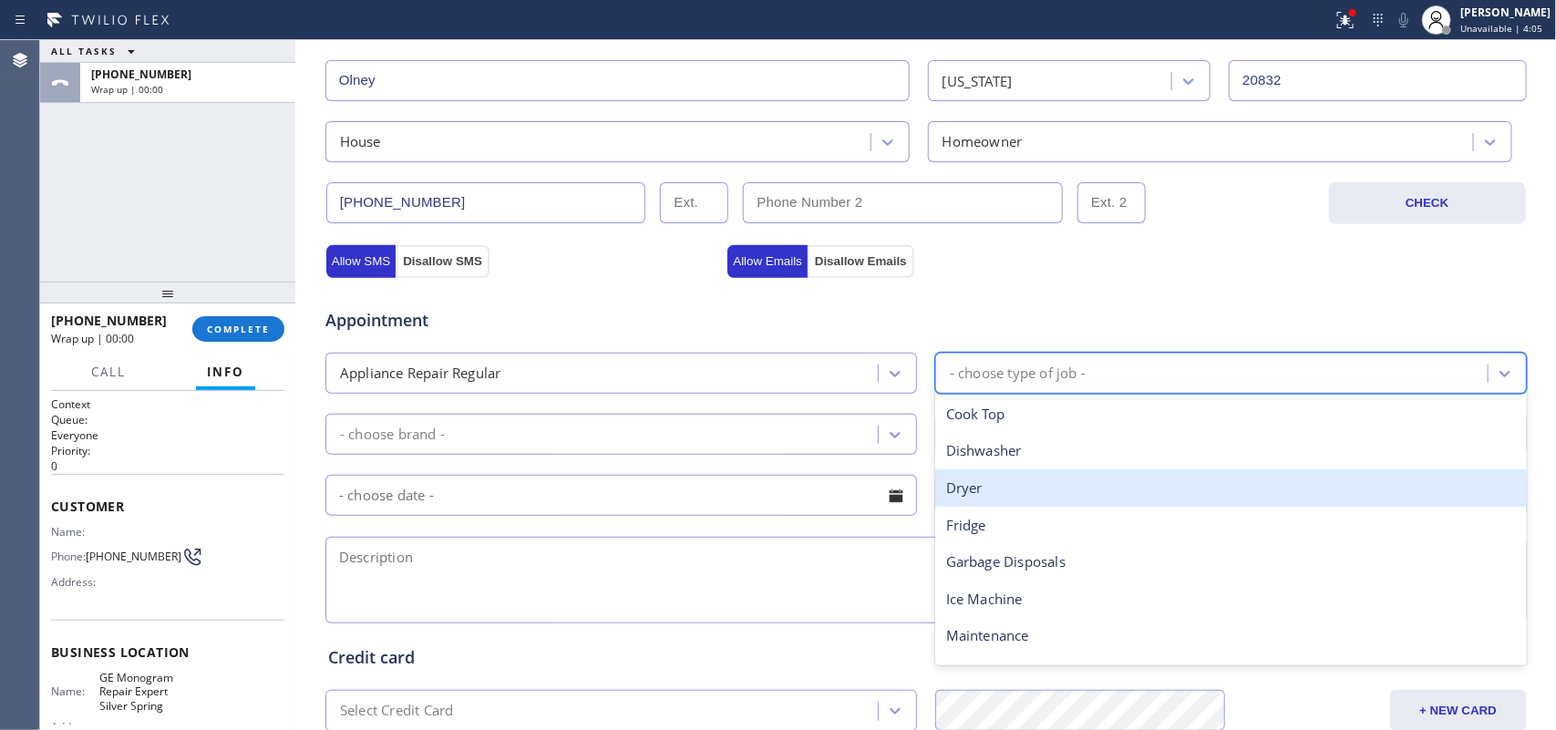
scroll to position [252, 0]
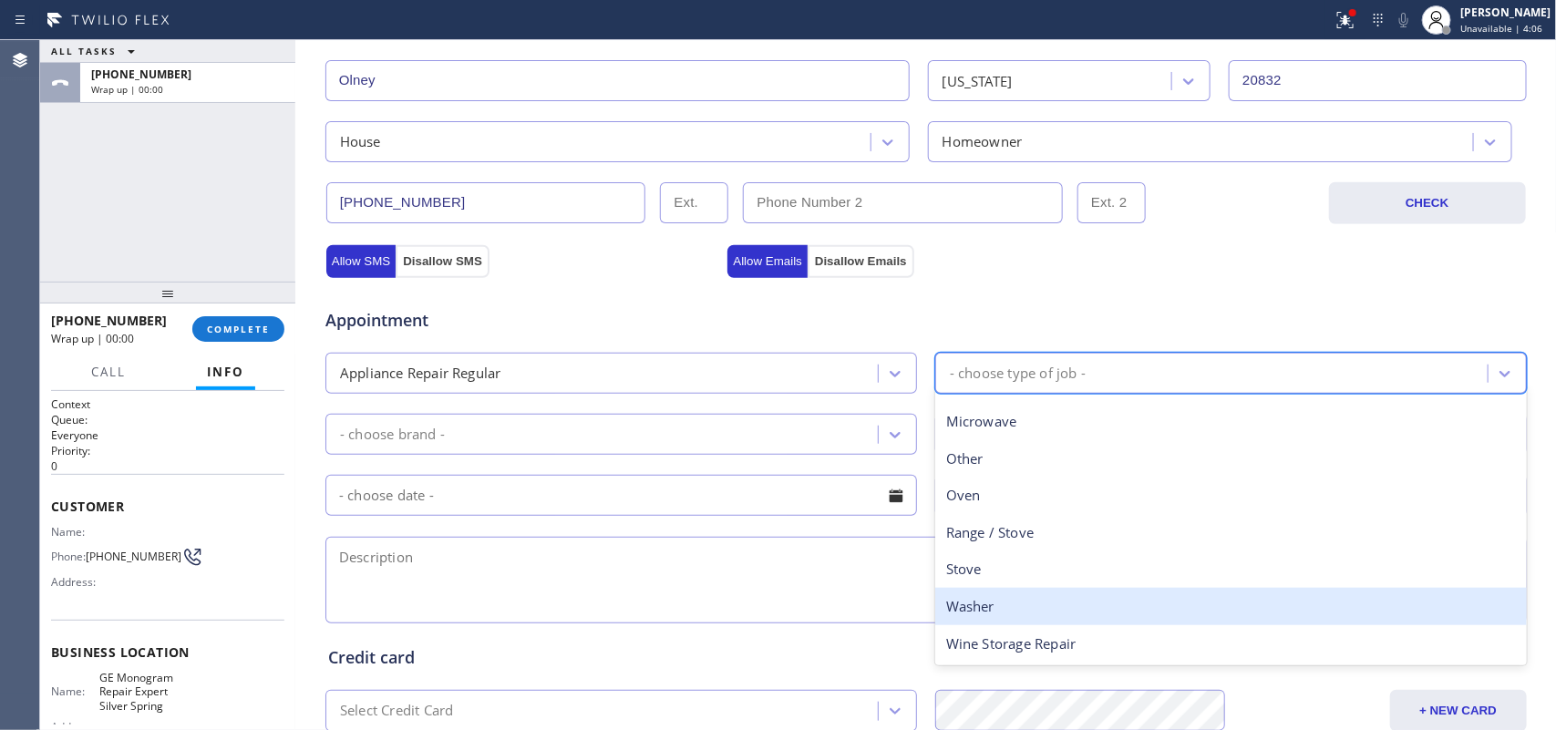
click at [1039, 604] on div "Washer" at bounding box center [1231, 606] width 592 height 37
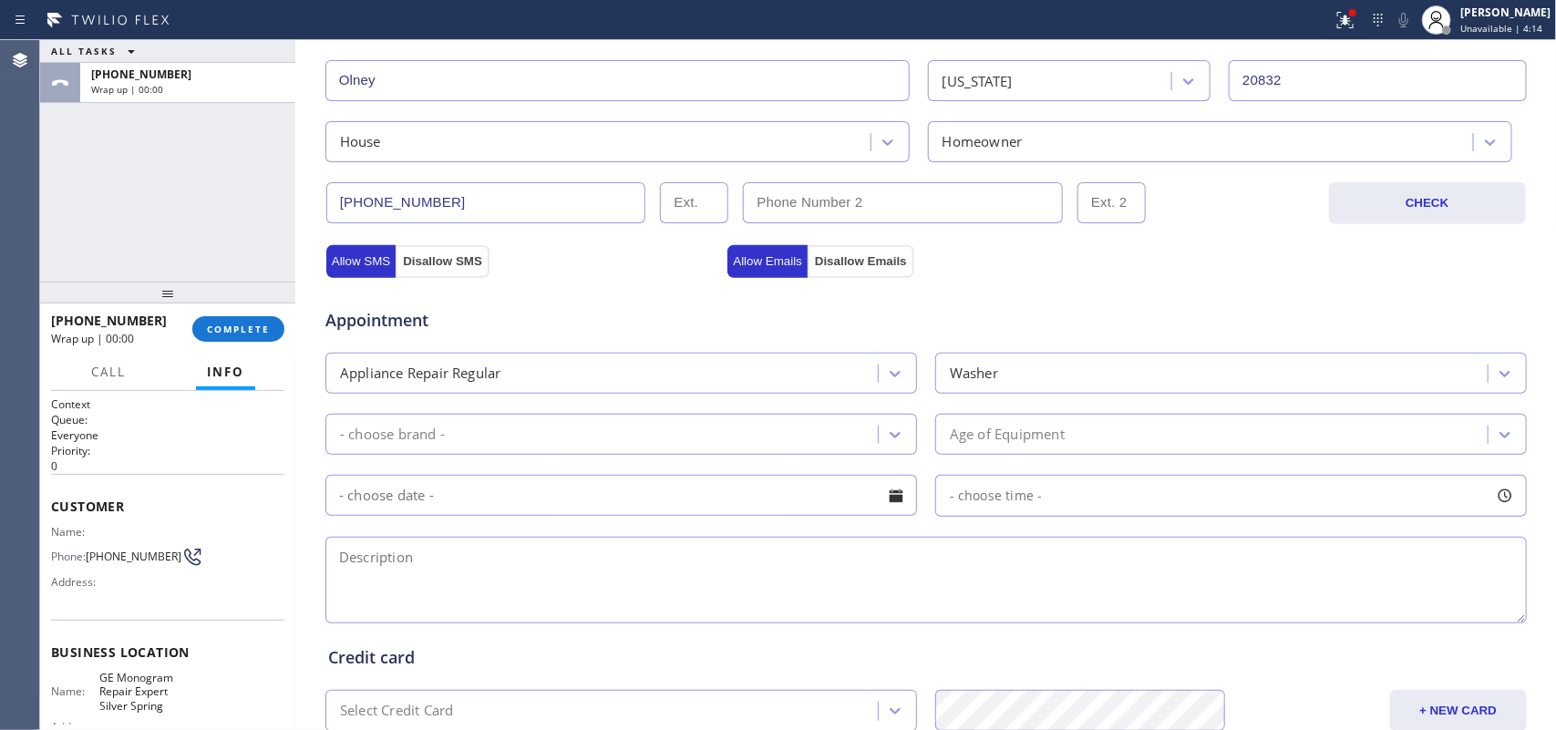
scroll to position [201, 0]
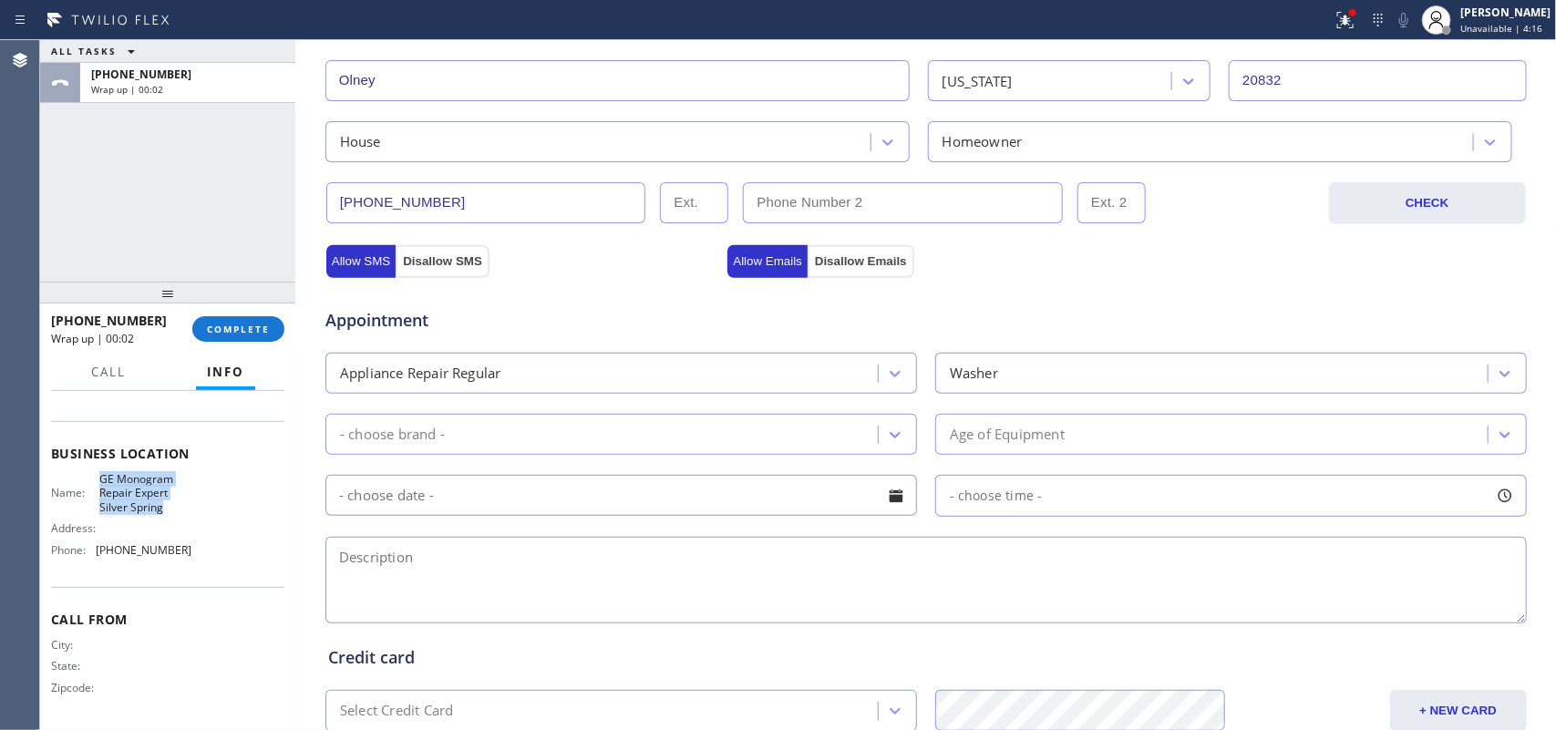
drag, startPoint x: 170, startPoint y: 504, endPoint x: 98, endPoint y: 474, distance: 78.9
click at [99, 474] on span "GE Monogram Repair Expert Silver Spring" at bounding box center [144, 493] width 91 height 42
copy span "GE Monogram Repair Expert Silver Spring"
click at [544, 571] on textarea at bounding box center [926, 580] width 1202 height 87
paste textarea "3-6/ no scf/GE SBS frontload washer/[DEMOGRAPHIC_DATA]/0E code and stops and th…"
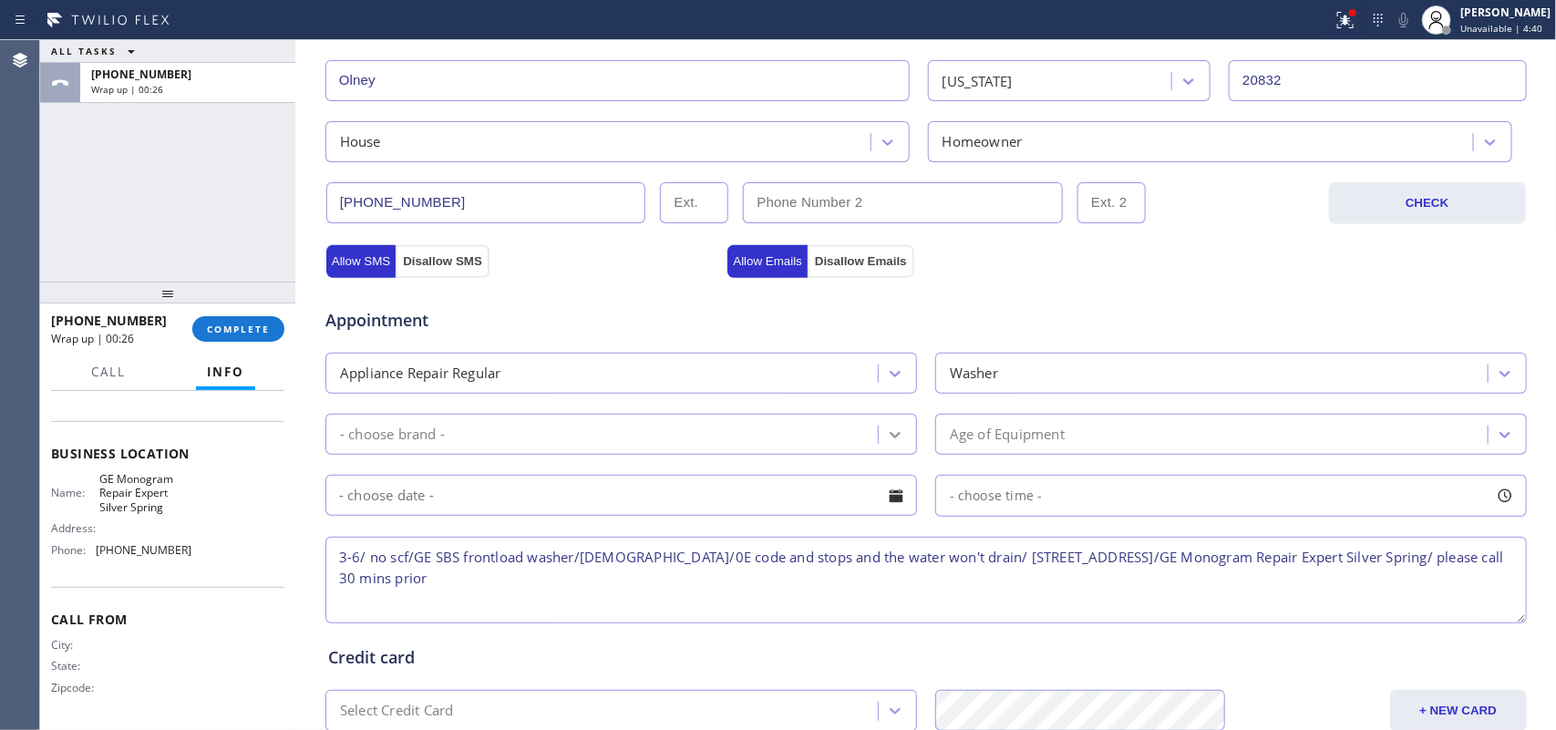
type textarea "3-6/ no scf/GE SBS frontload washer/[DEMOGRAPHIC_DATA]/0E code and stops and th…"
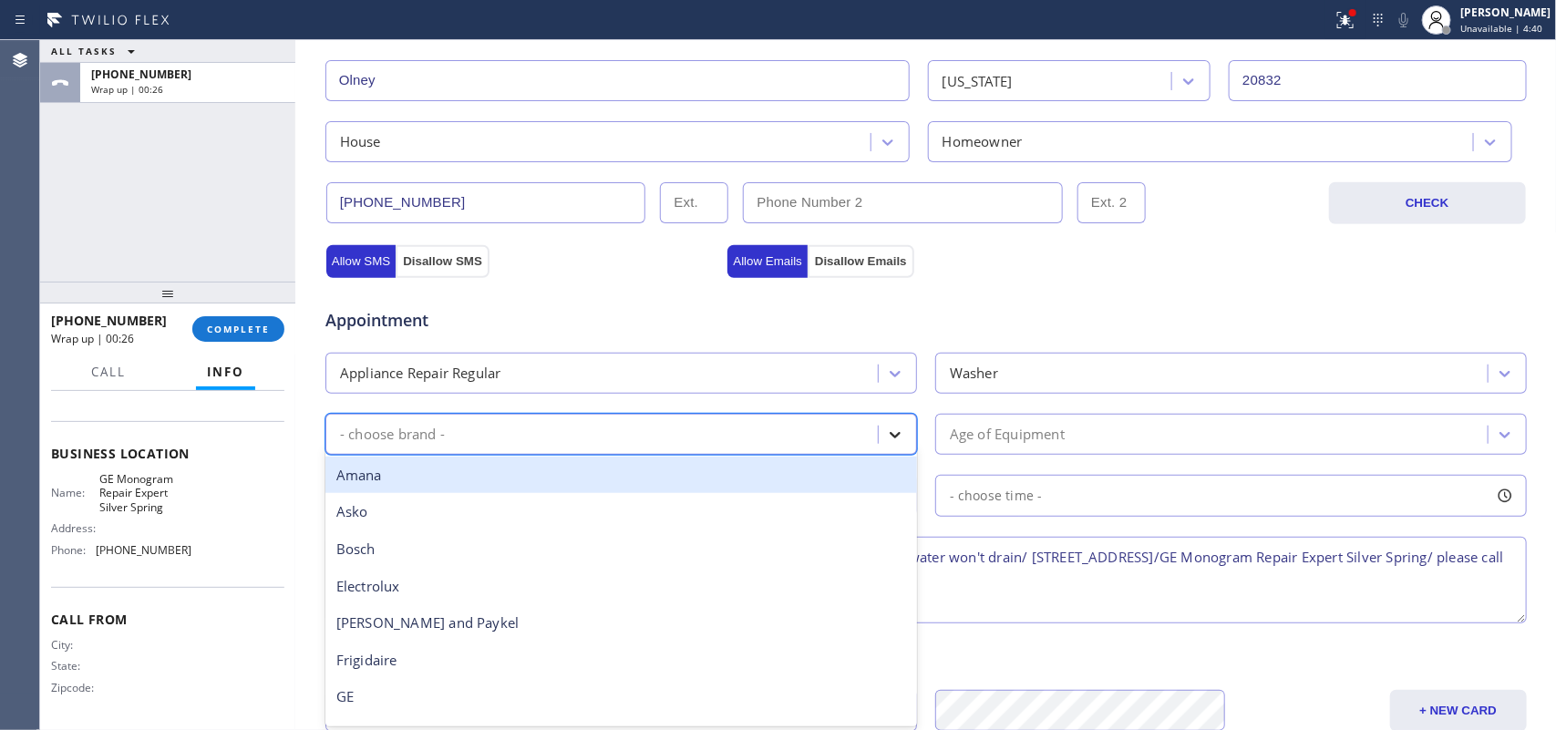
click at [887, 436] on icon at bounding box center [895, 435] width 18 height 18
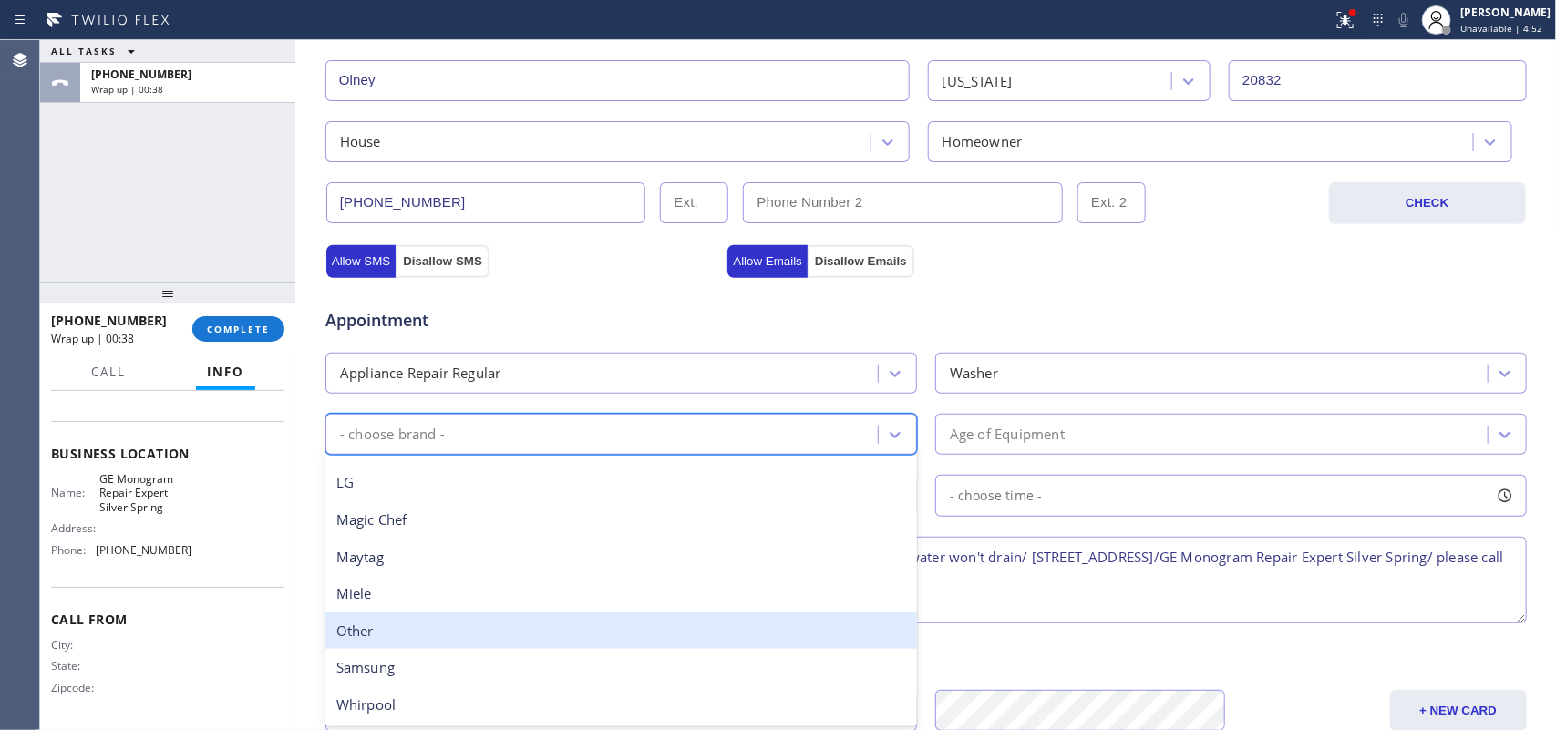
scroll to position [57, 0]
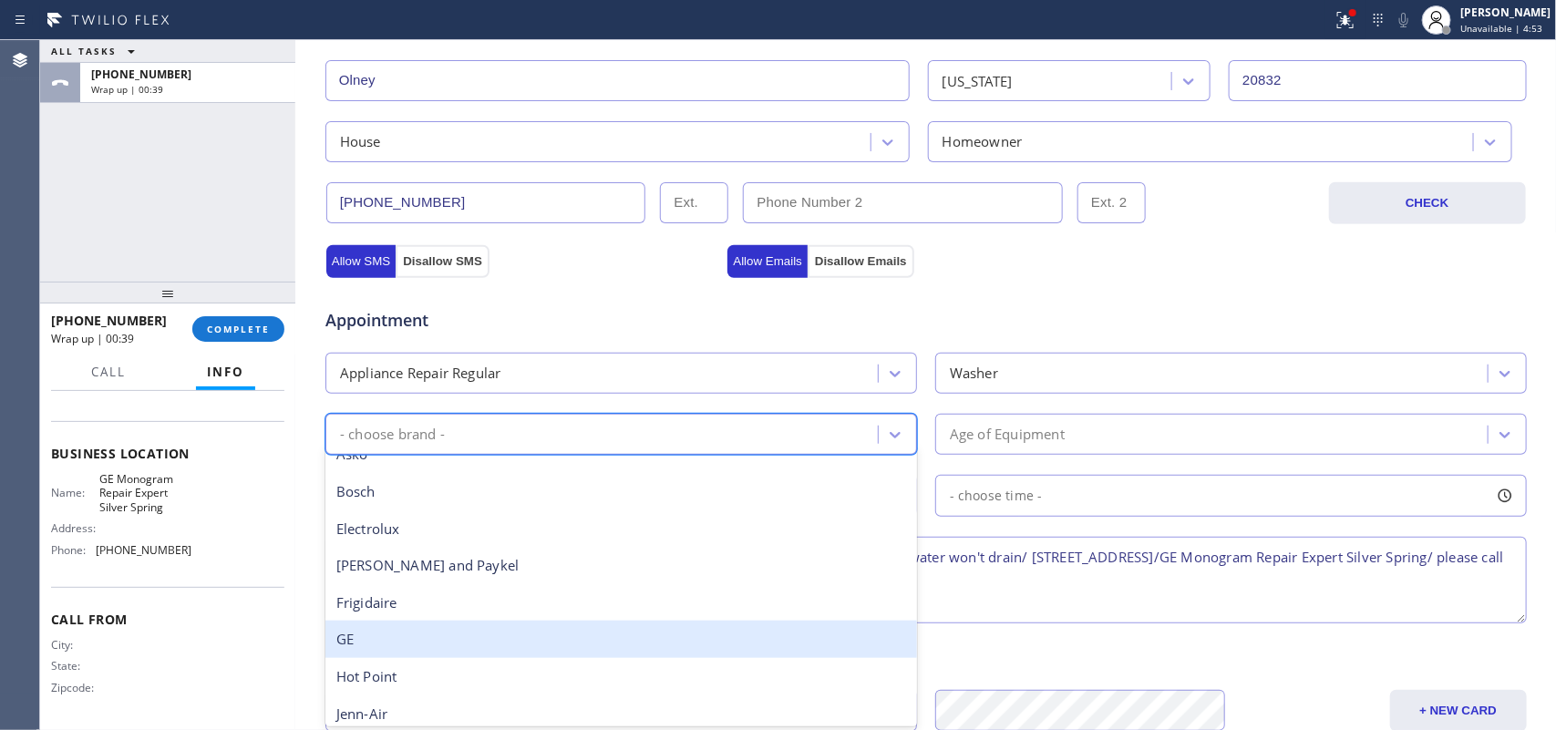
drag, startPoint x: 644, startPoint y: 632, endPoint x: 654, endPoint y: 625, distance: 11.9
click at [641, 635] on div "GE" at bounding box center [621, 639] width 592 height 37
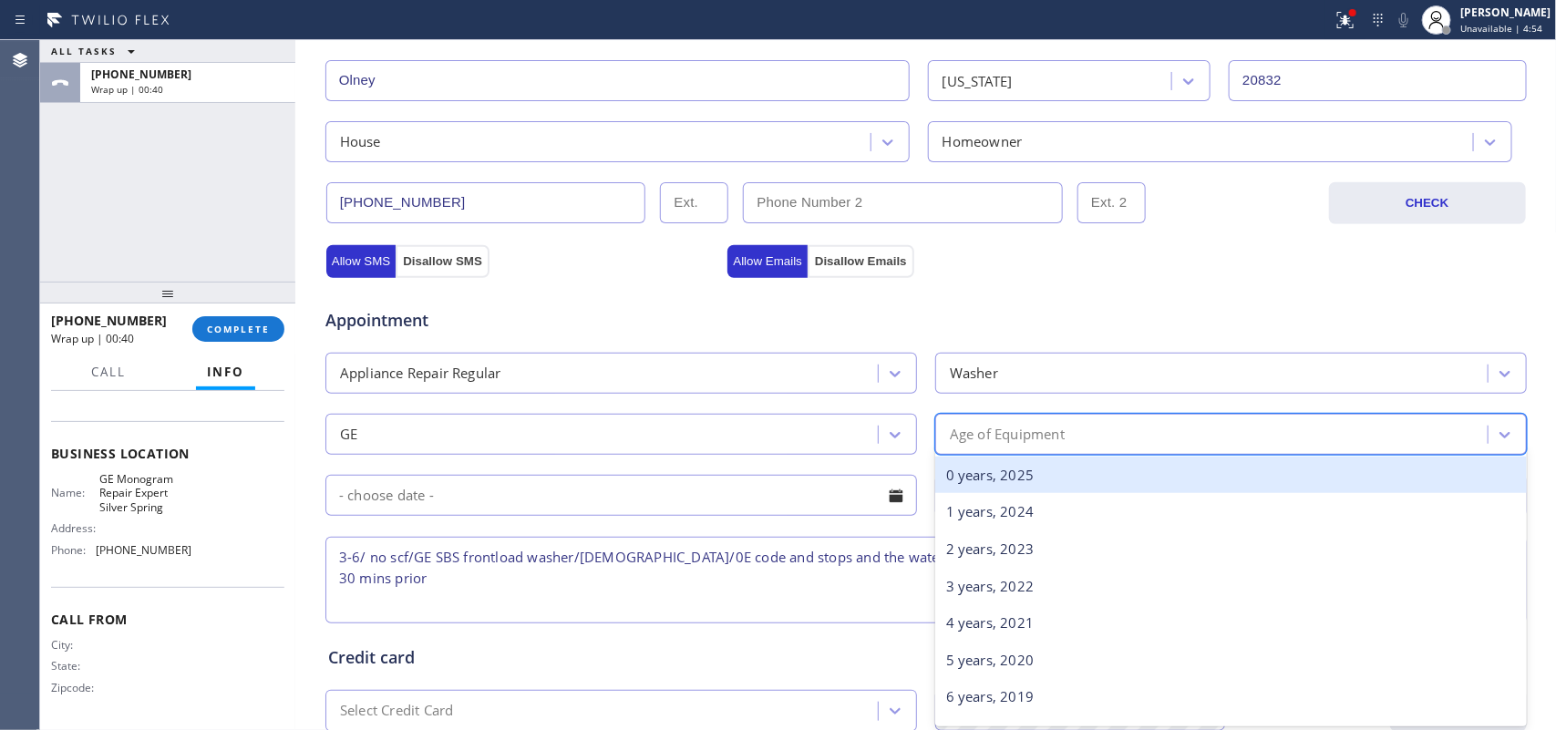
click at [1027, 431] on div "Age of Equipment" at bounding box center [1007, 434] width 115 height 21
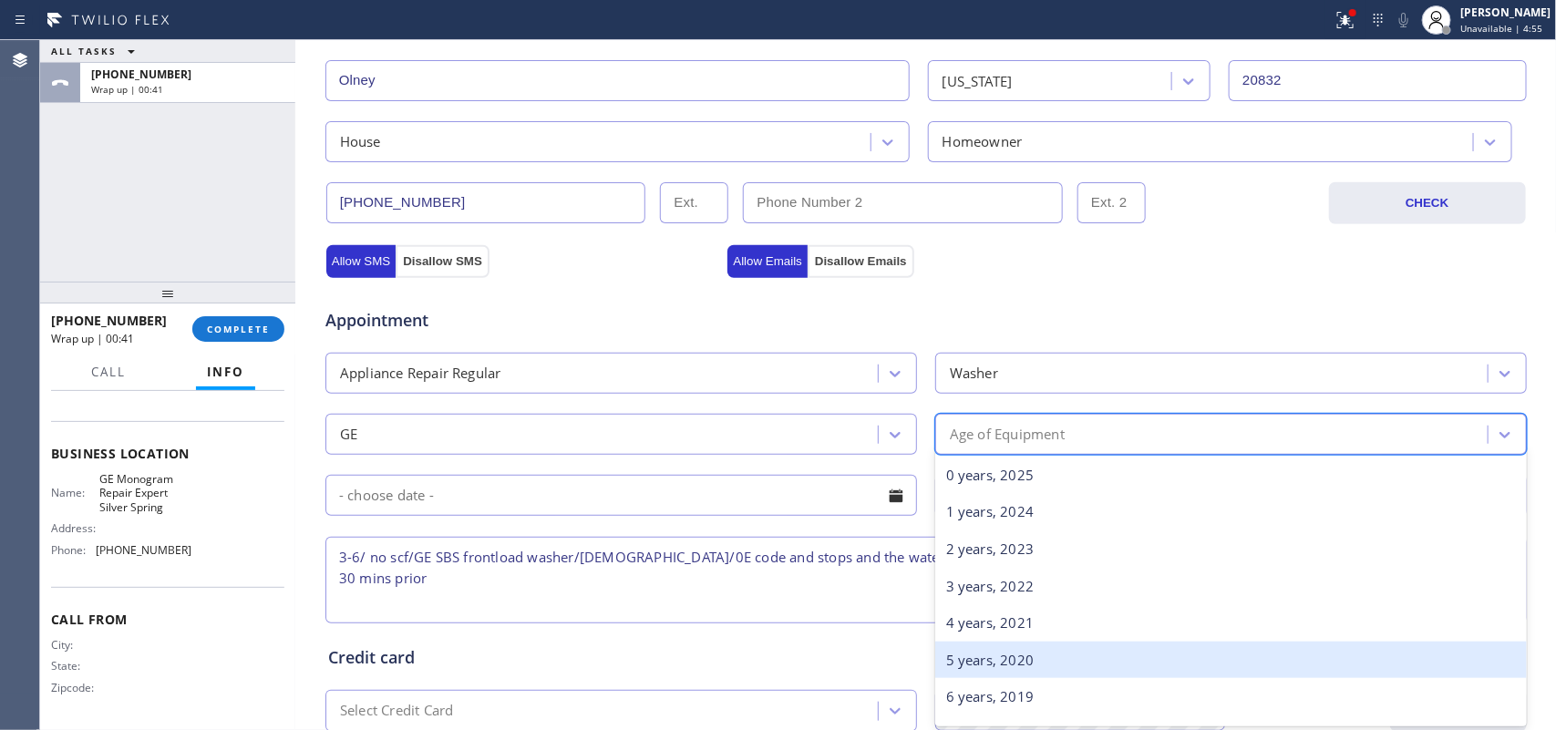
scroll to position [114, 0]
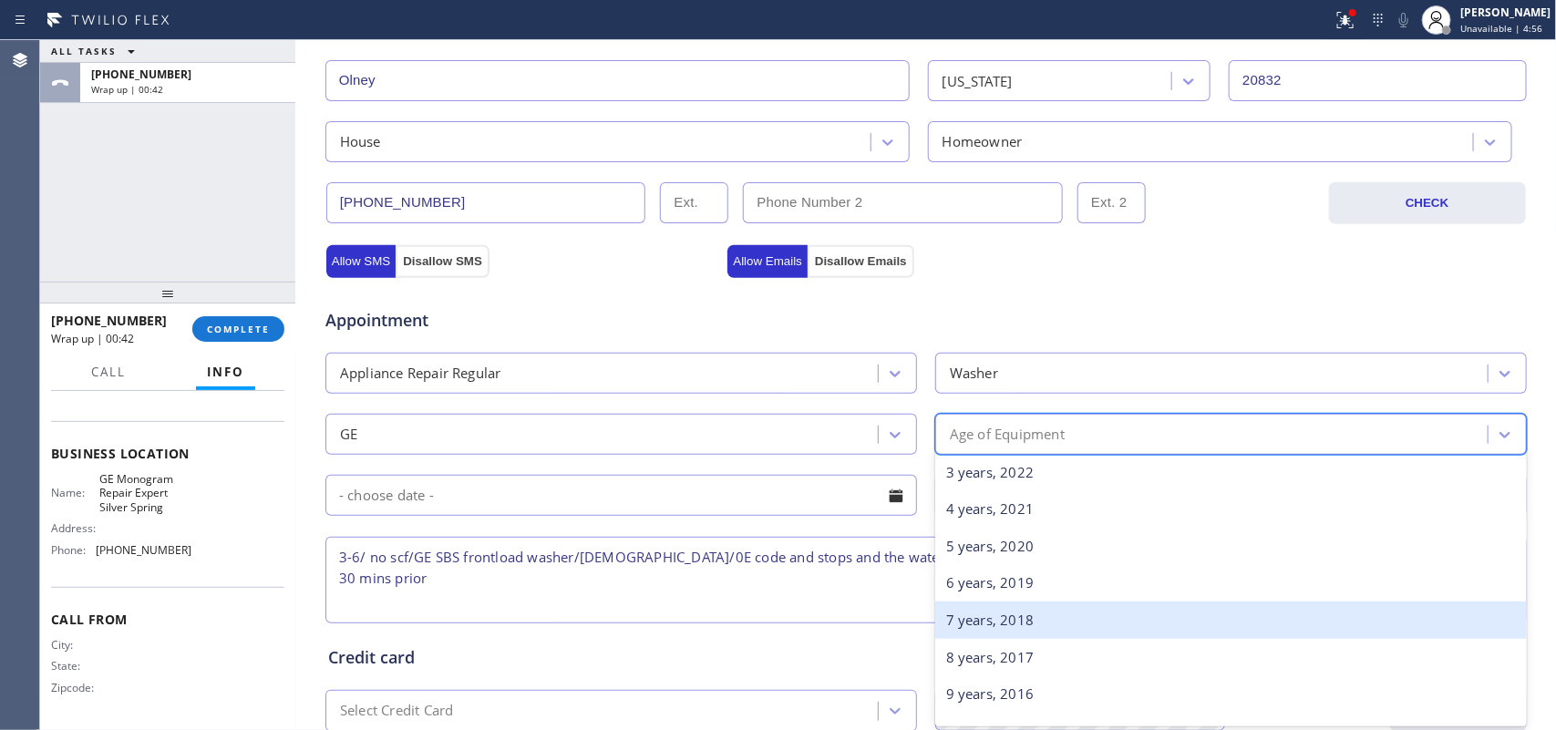
click at [995, 620] on div "7 years, 2018" at bounding box center [1231, 620] width 592 height 37
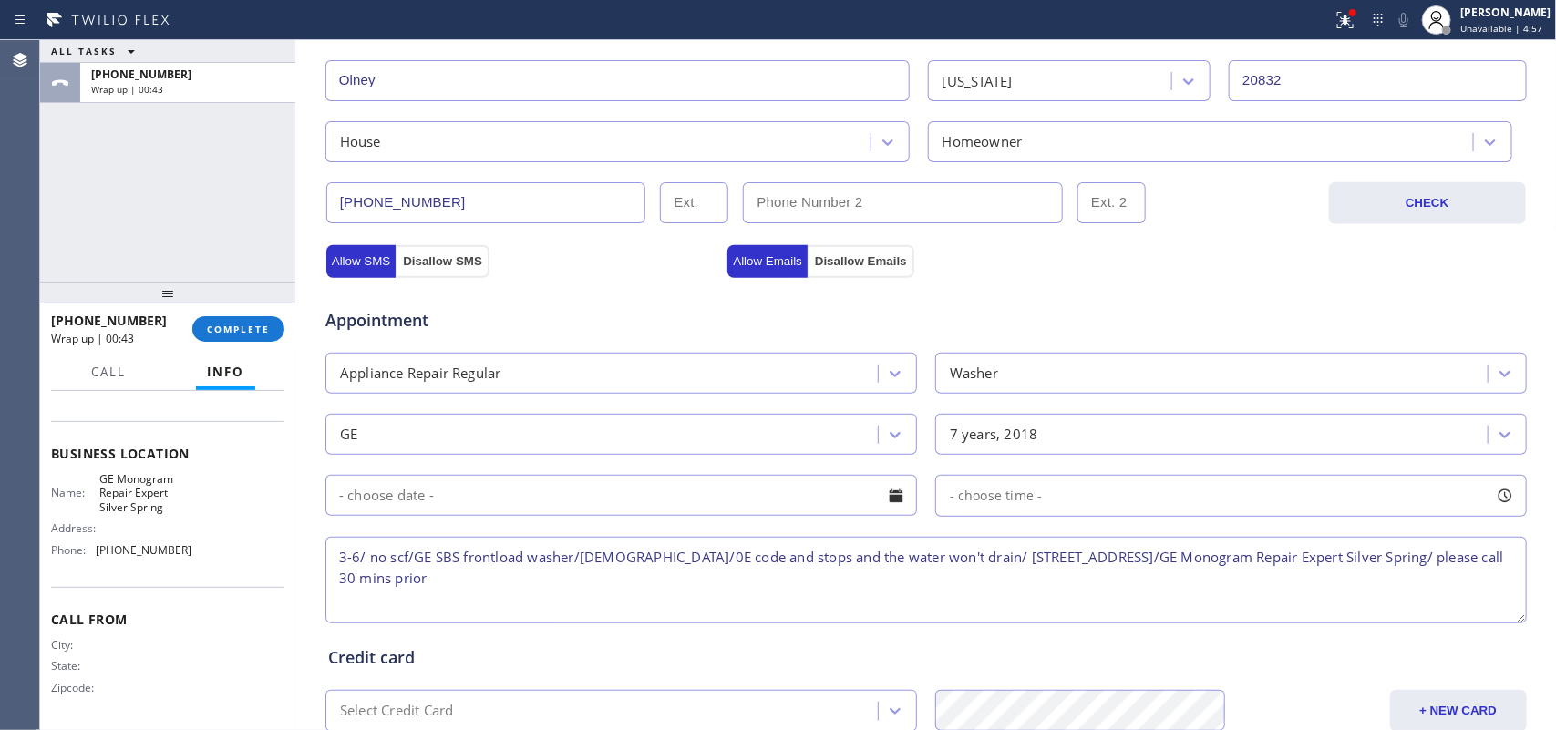
click at [887, 501] on div at bounding box center [896, 495] width 31 height 31
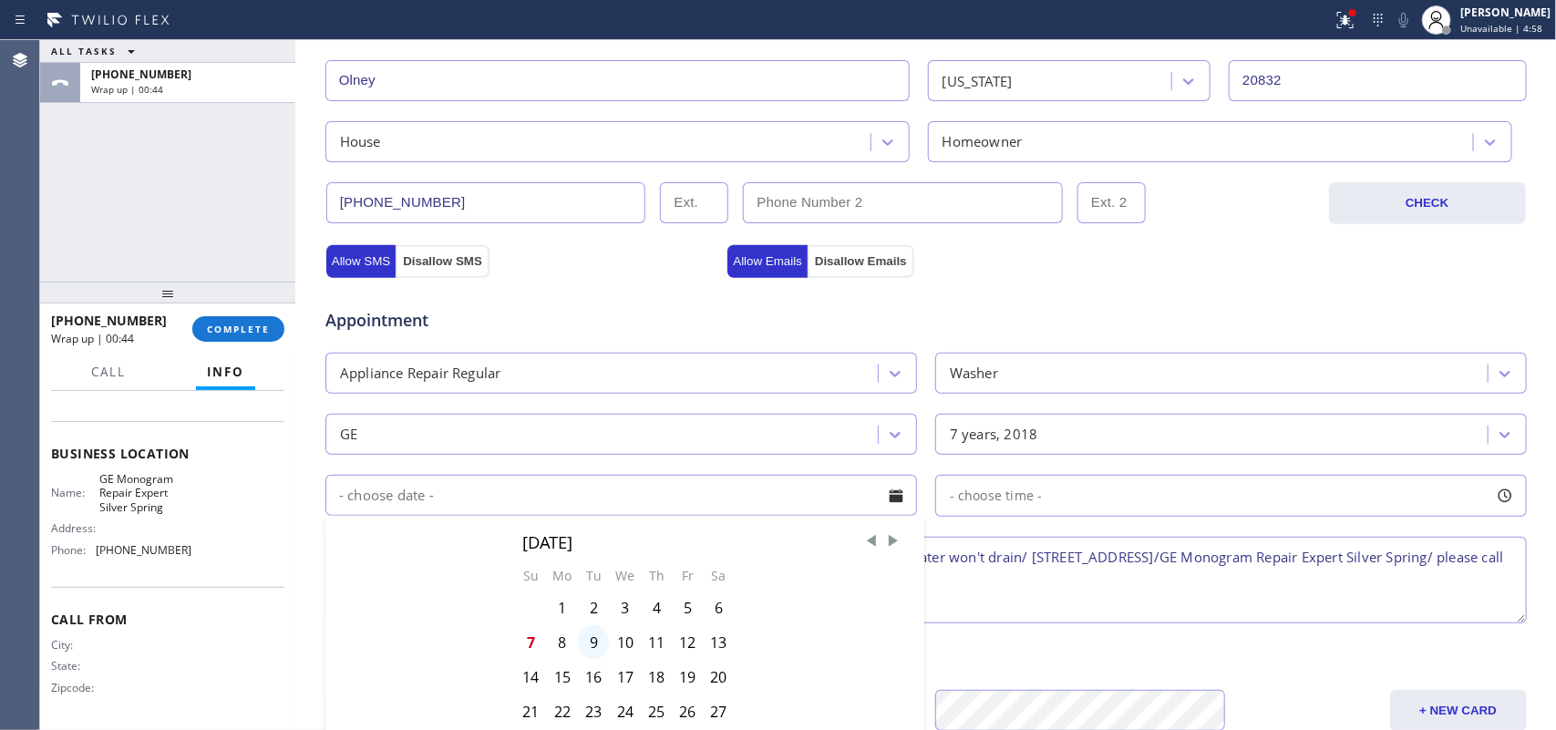
click at [579, 641] on div "9" at bounding box center [593, 642] width 31 height 35
type input "[DATE]"
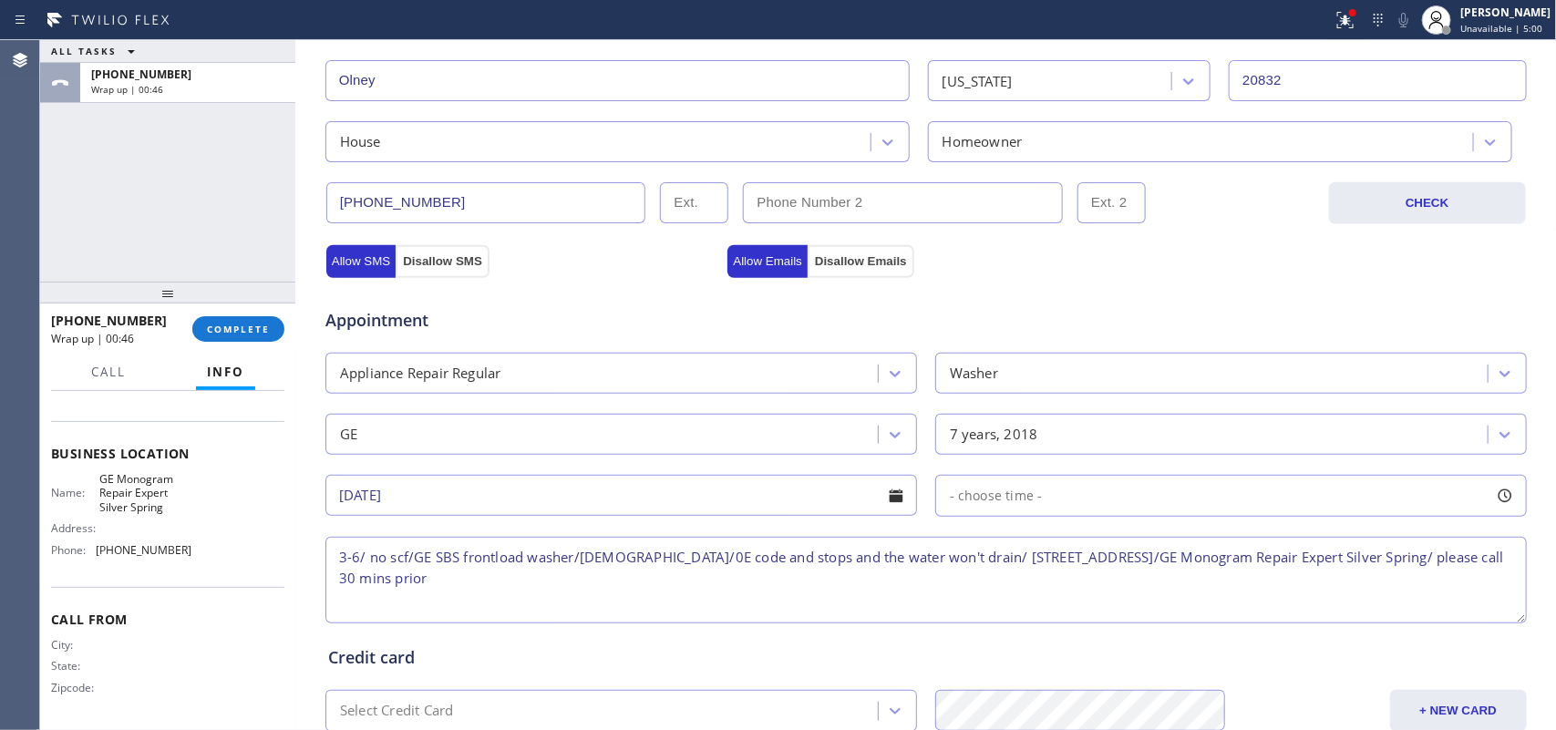
drag, startPoint x: 1495, startPoint y: 506, endPoint x: 1433, endPoint y: 509, distance: 62.1
click at [1496, 506] on div at bounding box center [1505, 495] width 31 height 31
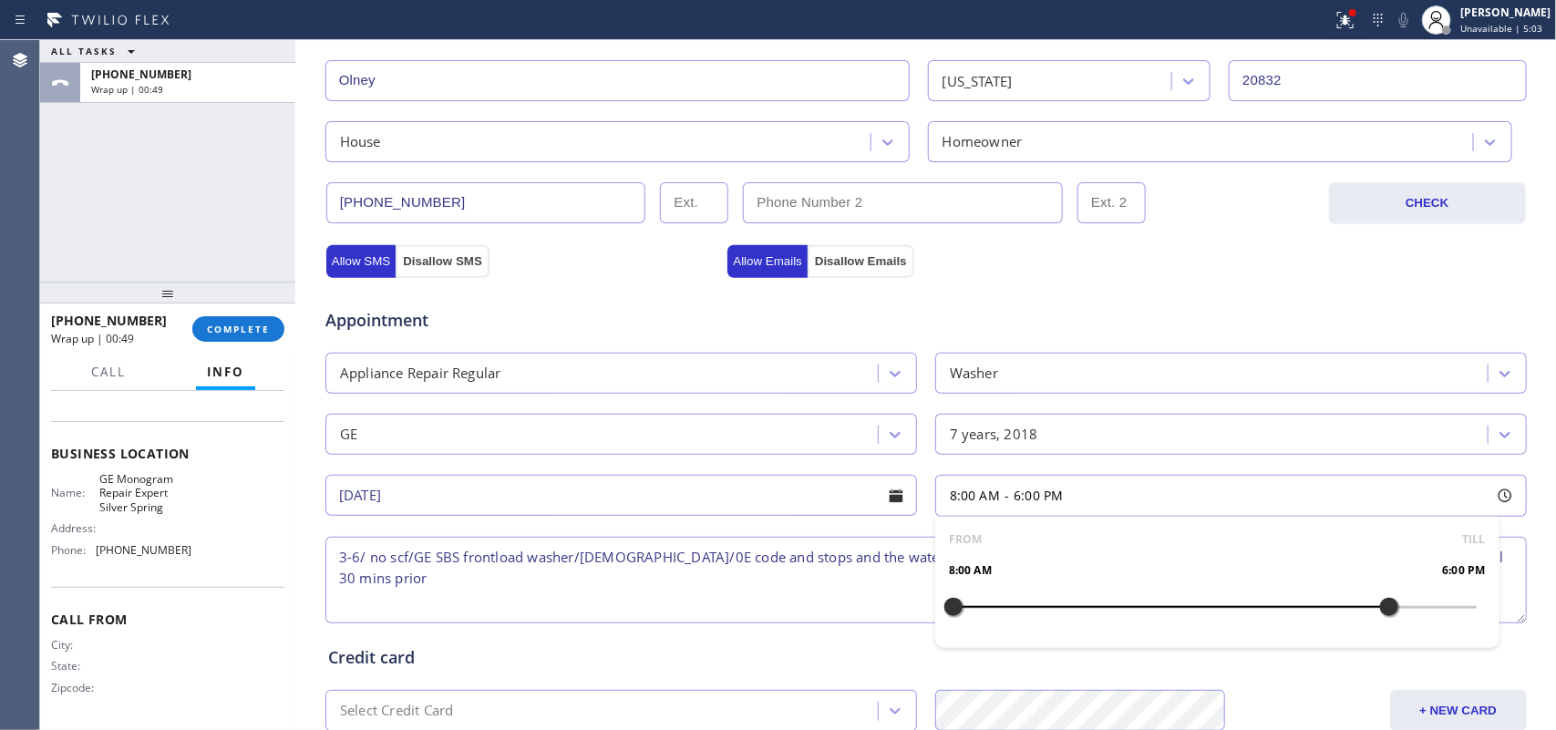
drag, startPoint x: 946, startPoint y: 613, endPoint x: 1370, endPoint y: 621, distance: 424.0
click at [1378, 621] on div at bounding box center [1389, 607] width 22 height 38
drag, startPoint x: 945, startPoint y: 612, endPoint x: 1243, endPoint y: 617, distance: 297.2
click at [1248, 617] on div at bounding box center [1259, 607] width 22 height 38
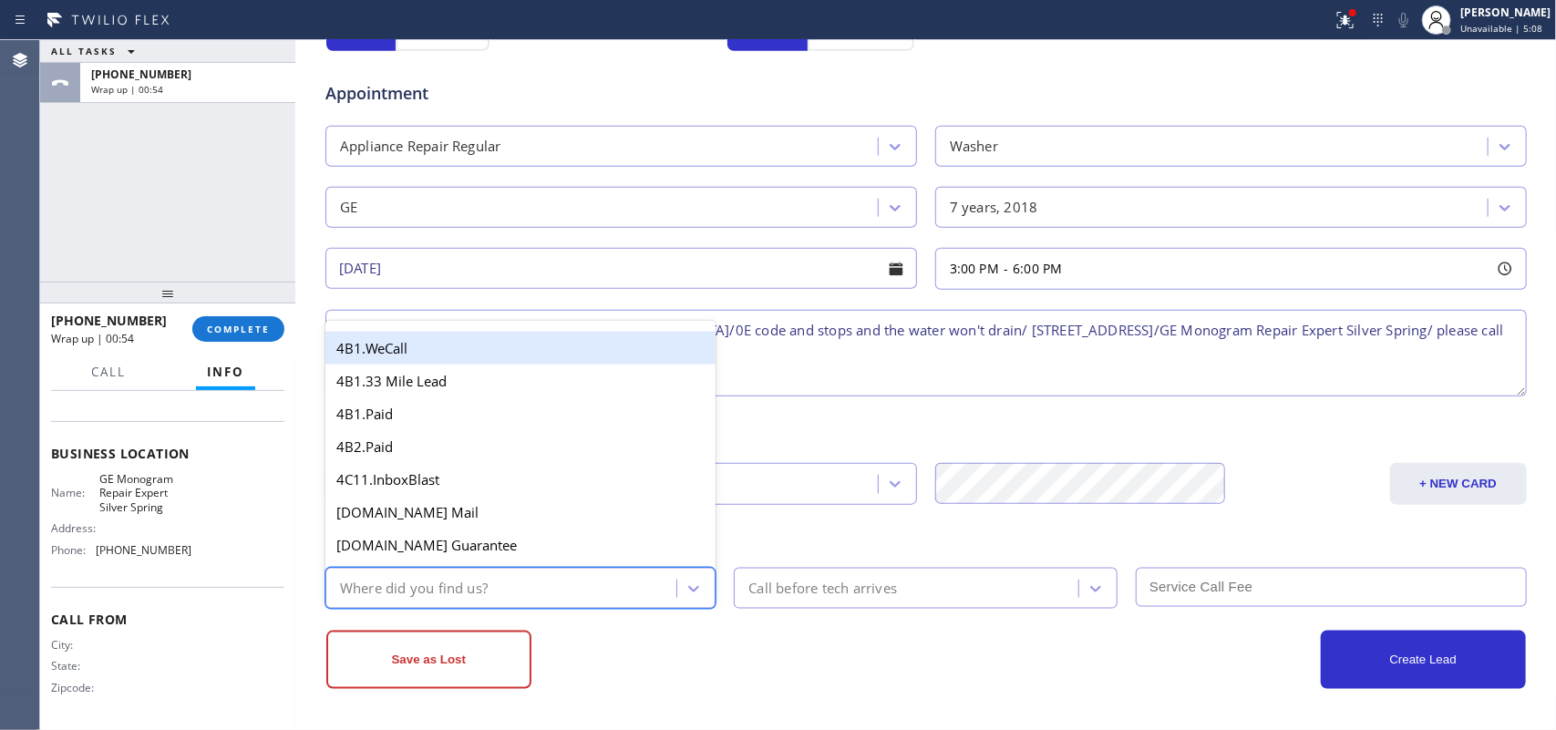
click at [424, 585] on div "Where did you find us?" at bounding box center [414, 588] width 148 height 21
type input "f"
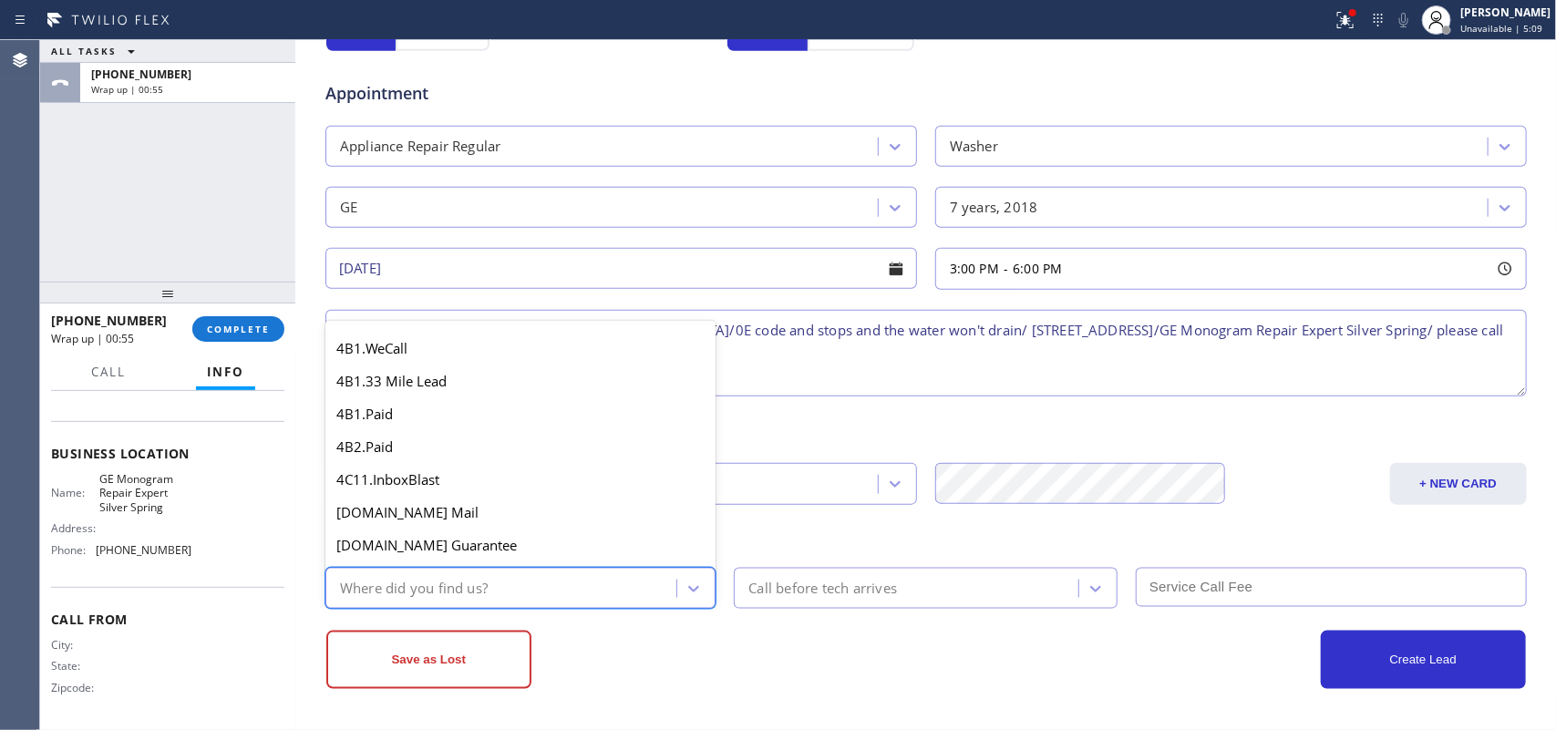
type input "g"
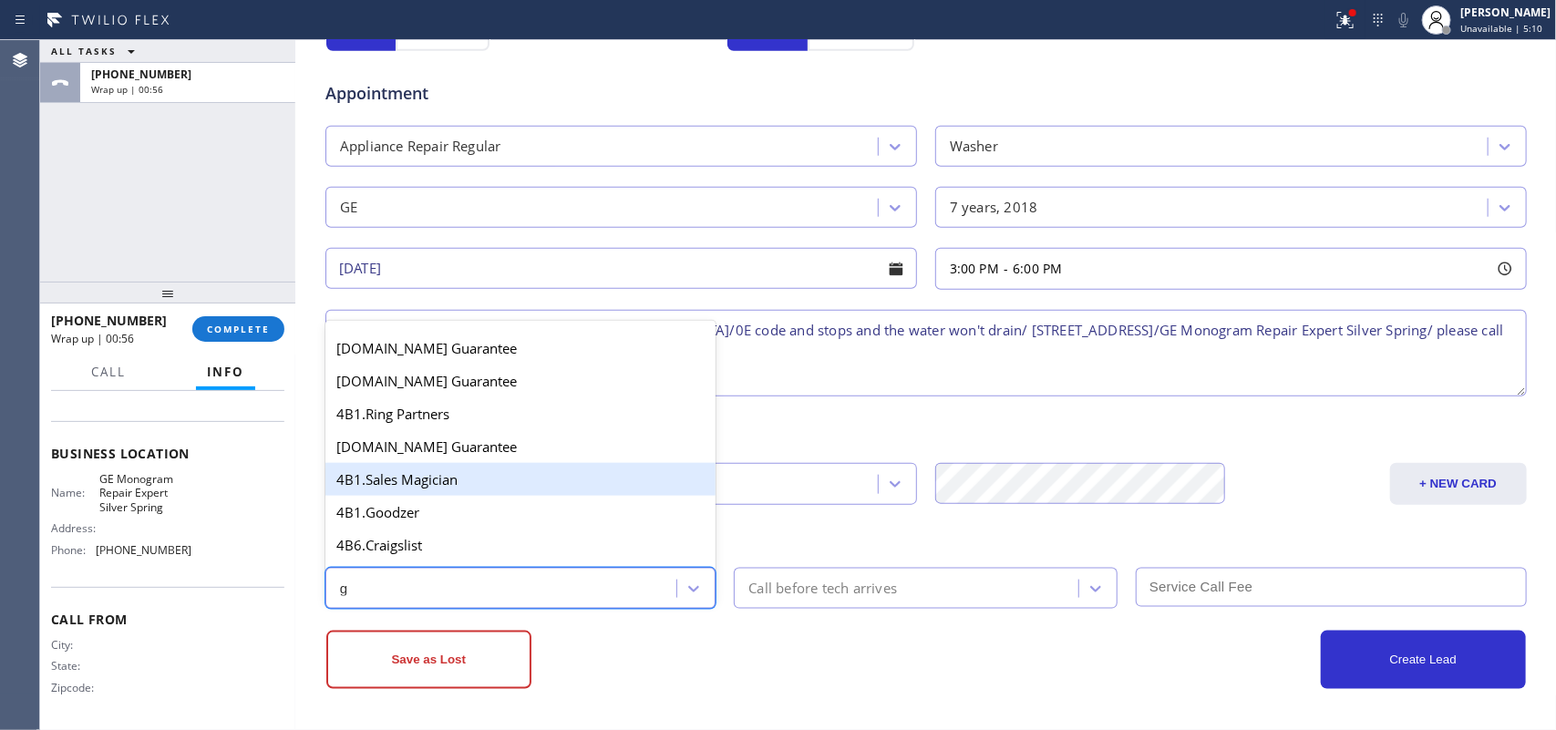
scroll to position [342, 0]
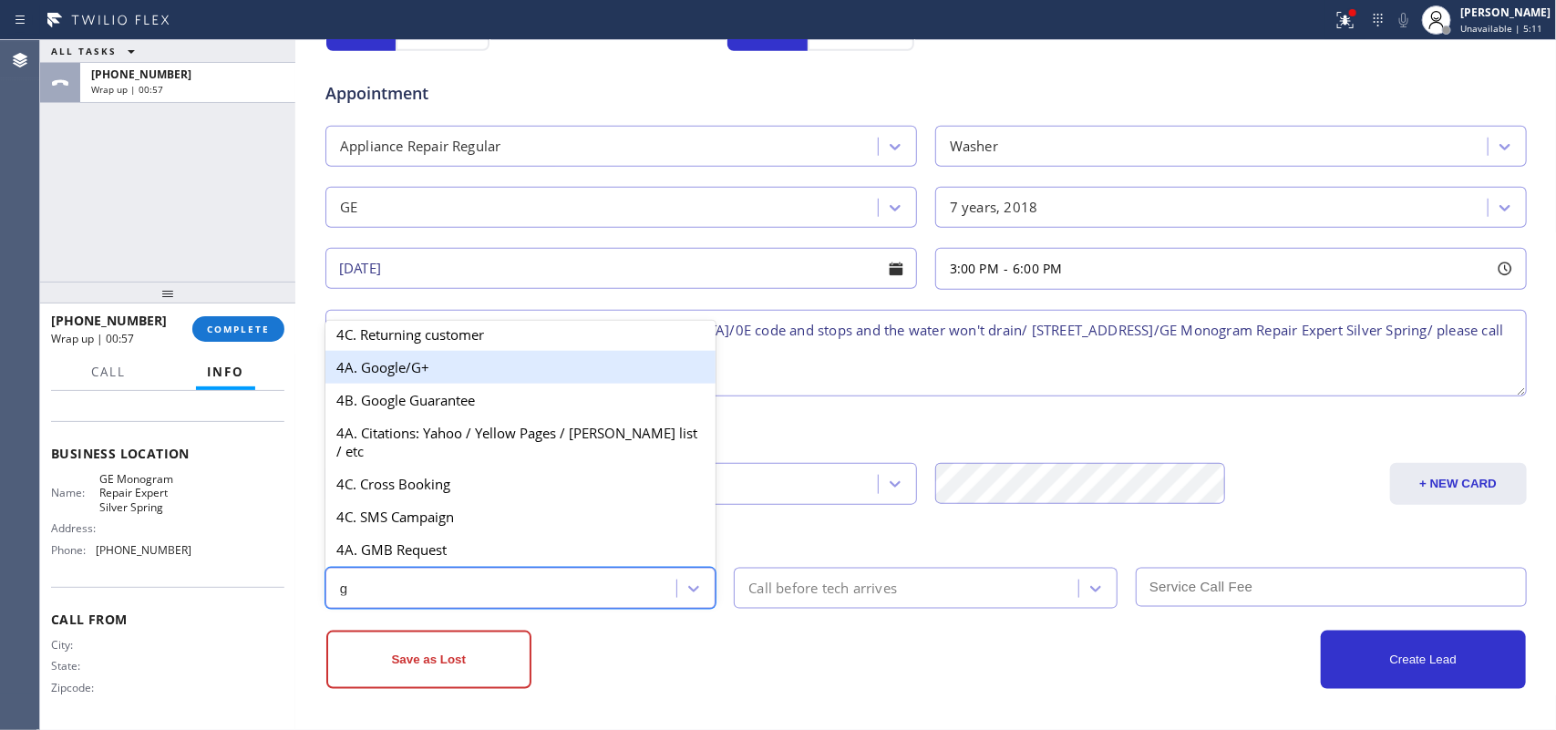
click at [461, 384] on div "4A. Google/G+" at bounding box center [520, 367] width 391 height 33
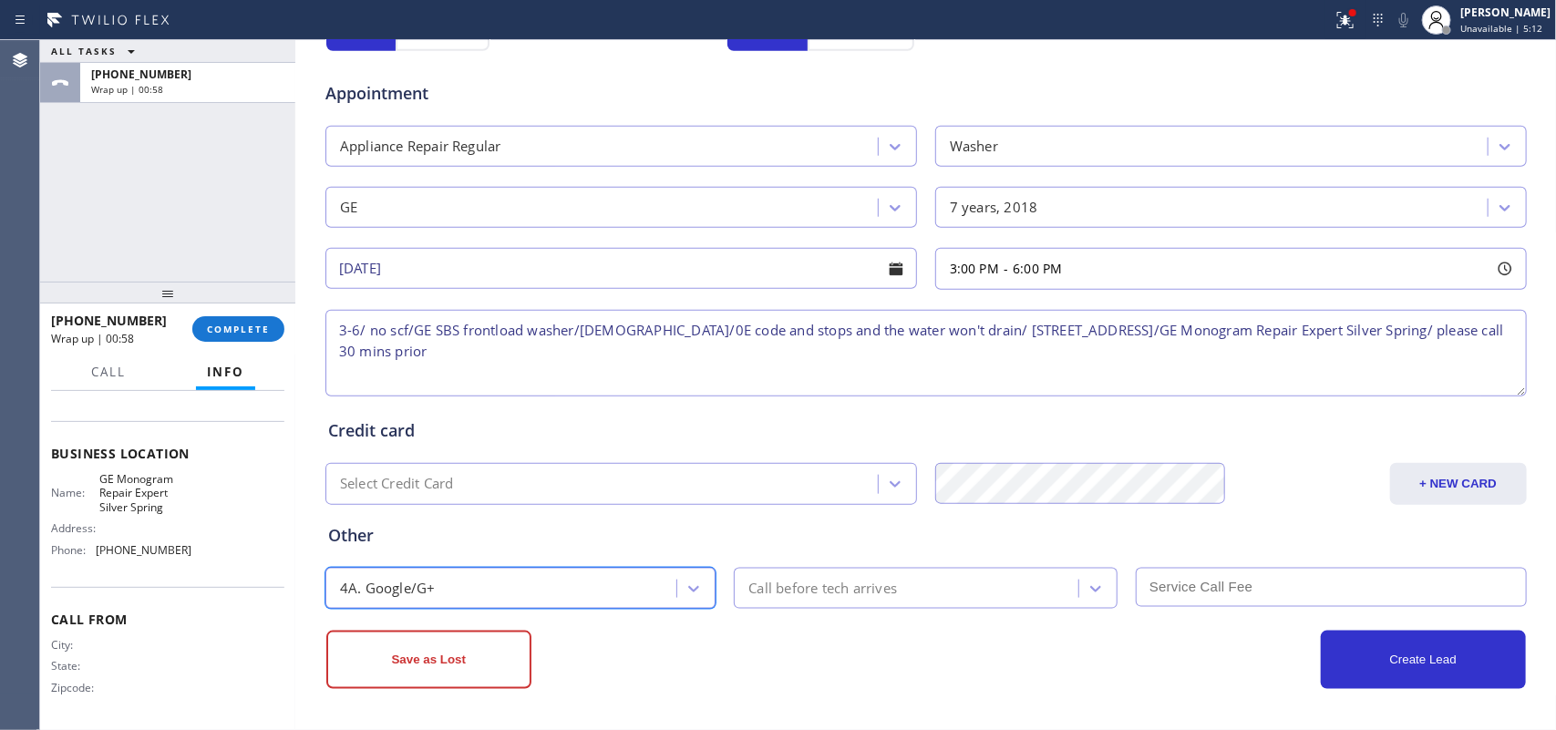
click at [786, 589] on div "Call before tech arrives" at bounding box center [822, 588] width 149 height 21
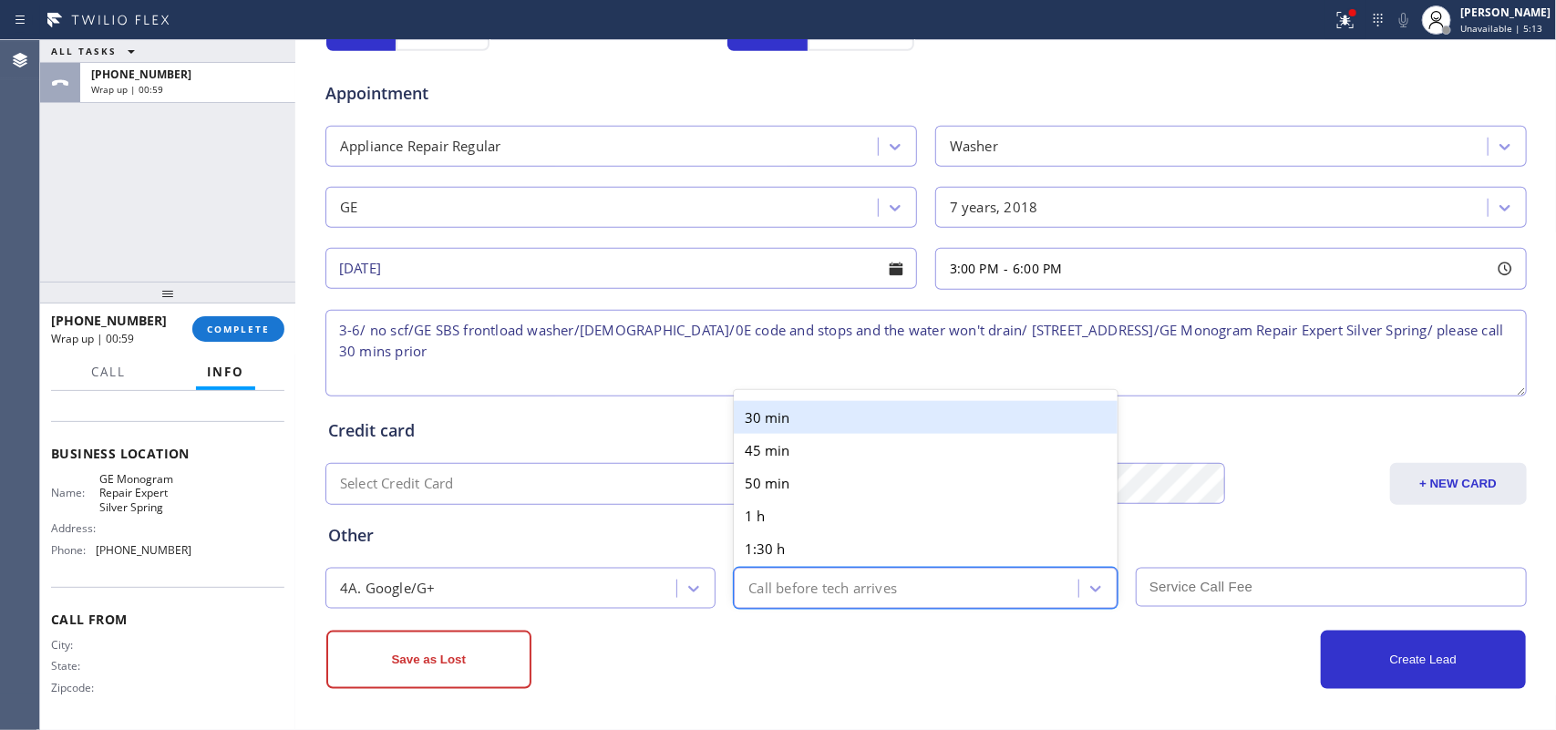
click at [836, 415] on div "30 min" at bounding box center [926, 417] width 384 height 33
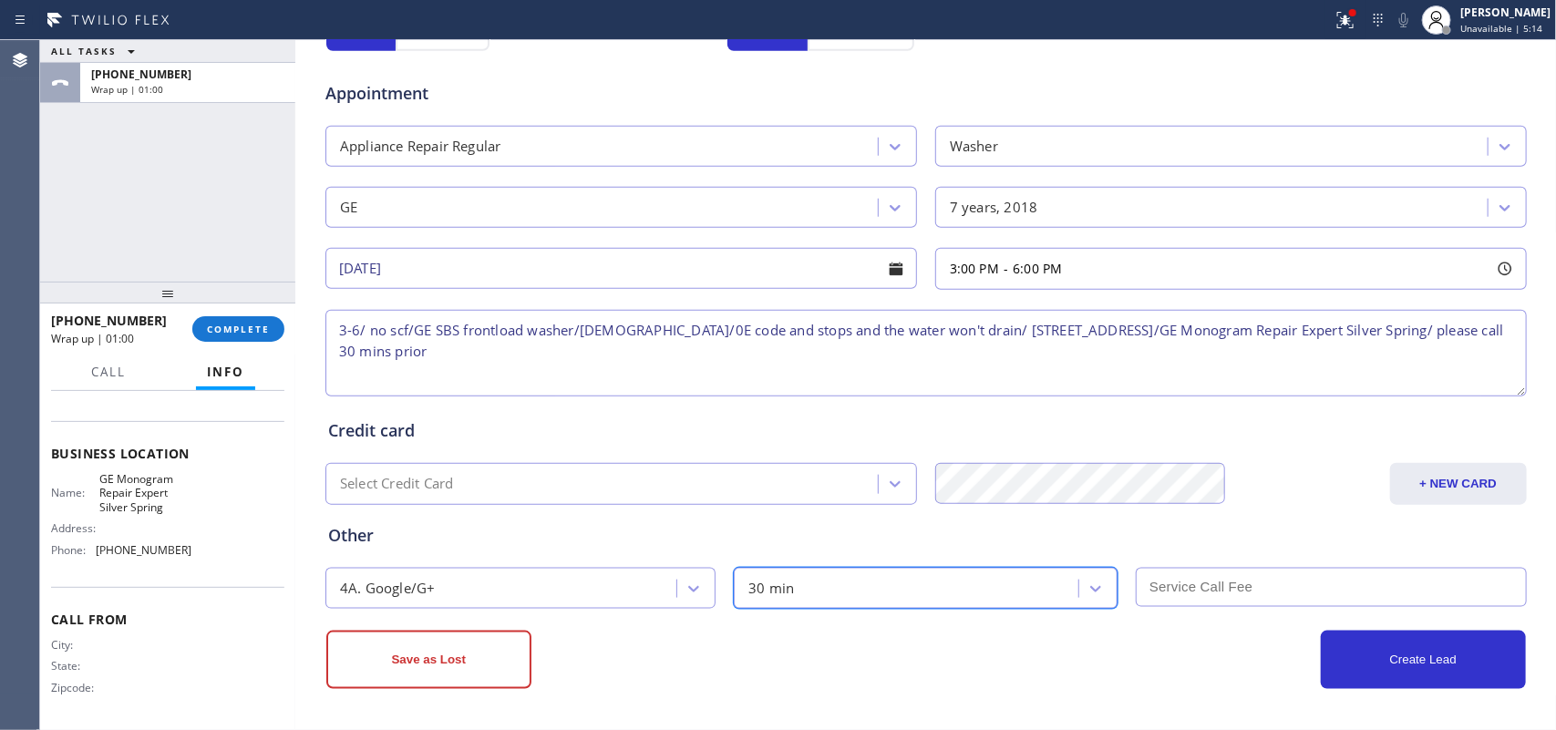
click at [1256, 590] on input "text" at bounding box center [1331, 587] width 391 height 39
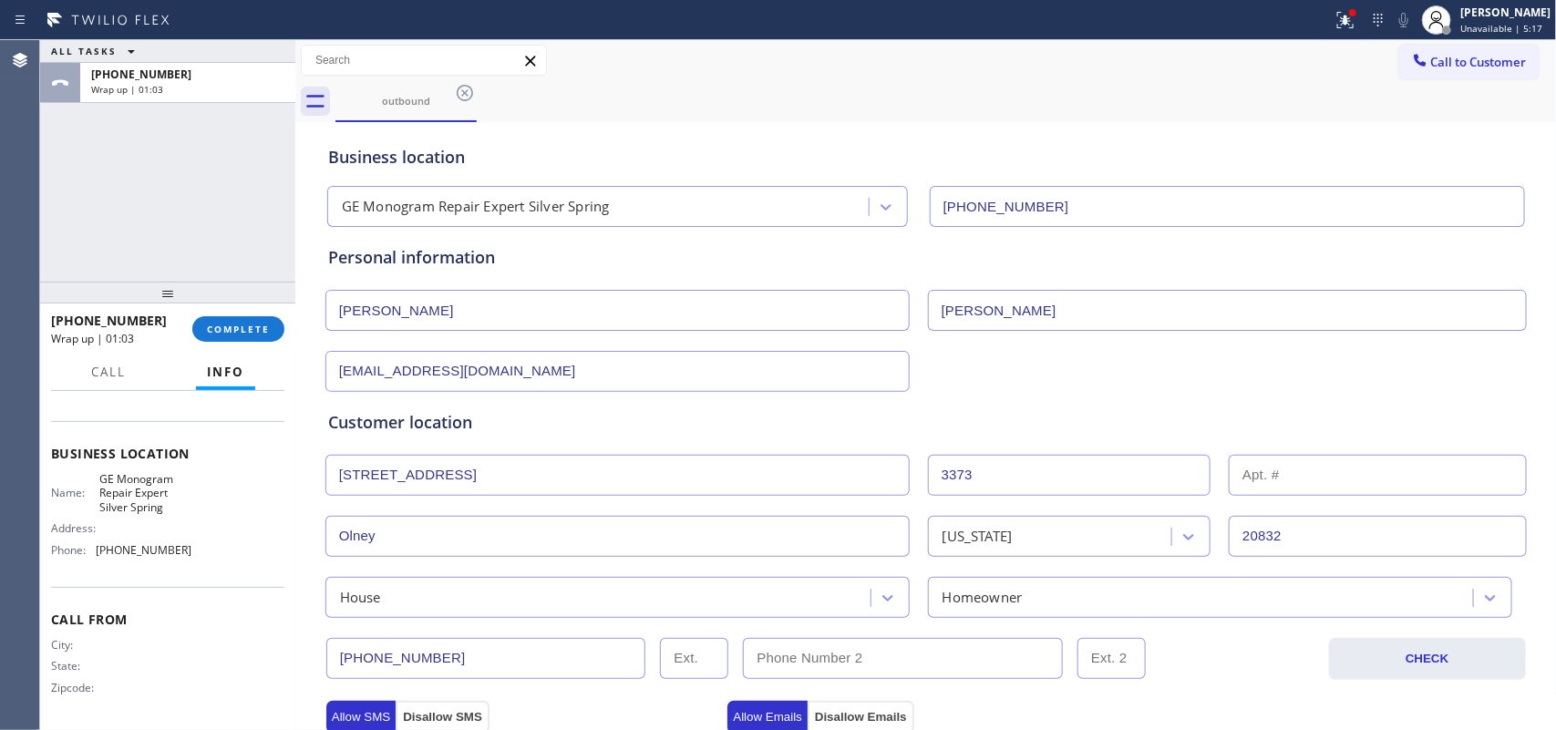
scroll to position [684, 0]
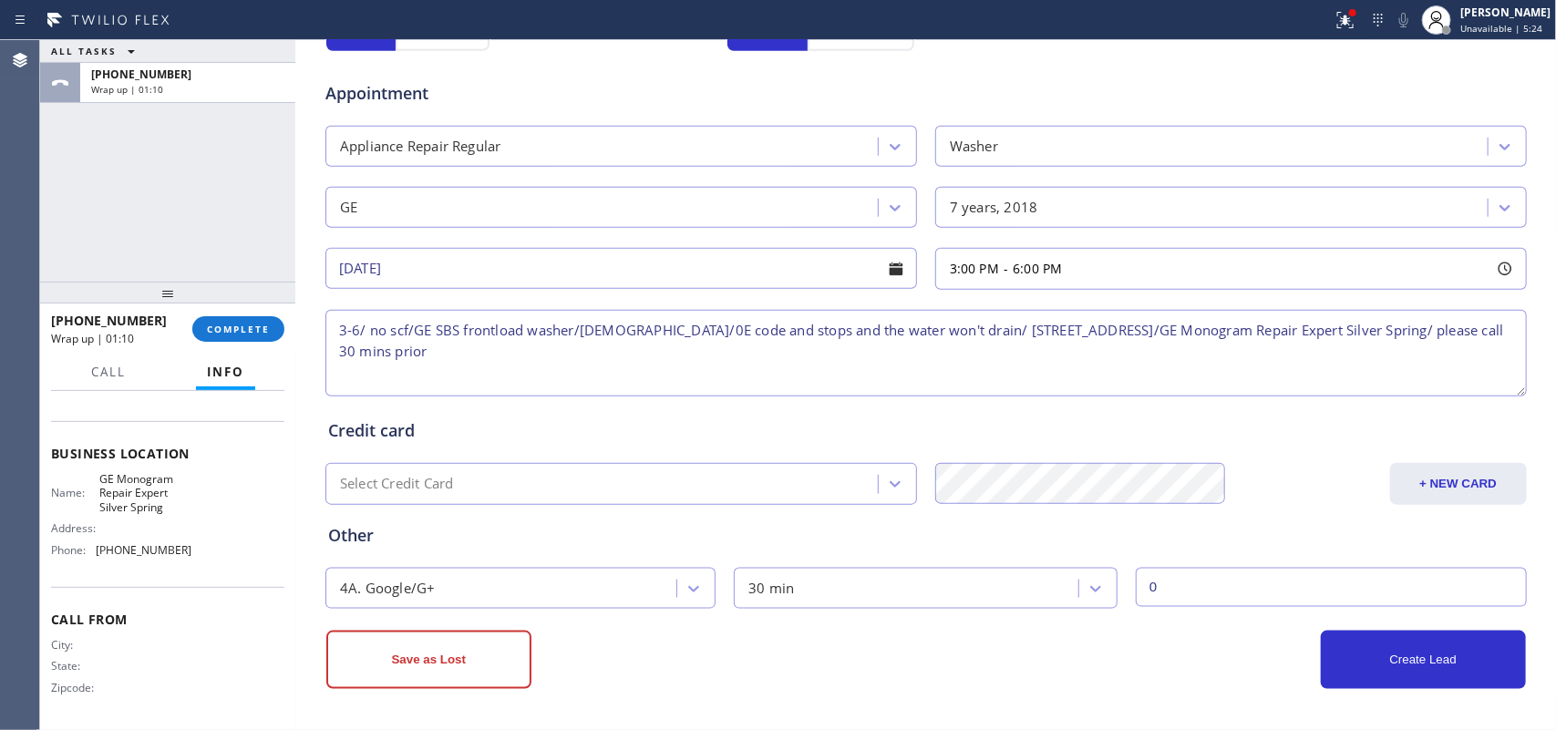
type input "0"
click at [604, 337] on textarea "3-6/ no scf/GE SBS frontload washer/[DEMOGRAPHIC_DATA]/0E code and stops and th…" at bounding box center [926, 353] width 1202 height 87
click at [658, 331] on textarea "3-6/ no scf/GE SBS frontload washer/[DEMOGRAPHIC_DATA]/0E code and stops and th…" at bounding box center [926, 353] width 1202 height 87
click at [622, 334] on textarea "3-6/ no scf/GE SBS frontload washer/[DEMOGRAPHIC_DATA]/0E code and stops and th…" at bounding box center [926, 353] width 1202 height 87
click at [693, 333] on textarea "3-6/ no scf/GE SBS frontload washer/[DEMOGRAPHIC_DATA]/0E error code and stops …" at bounding box center [926, 353] width 1202 height 87
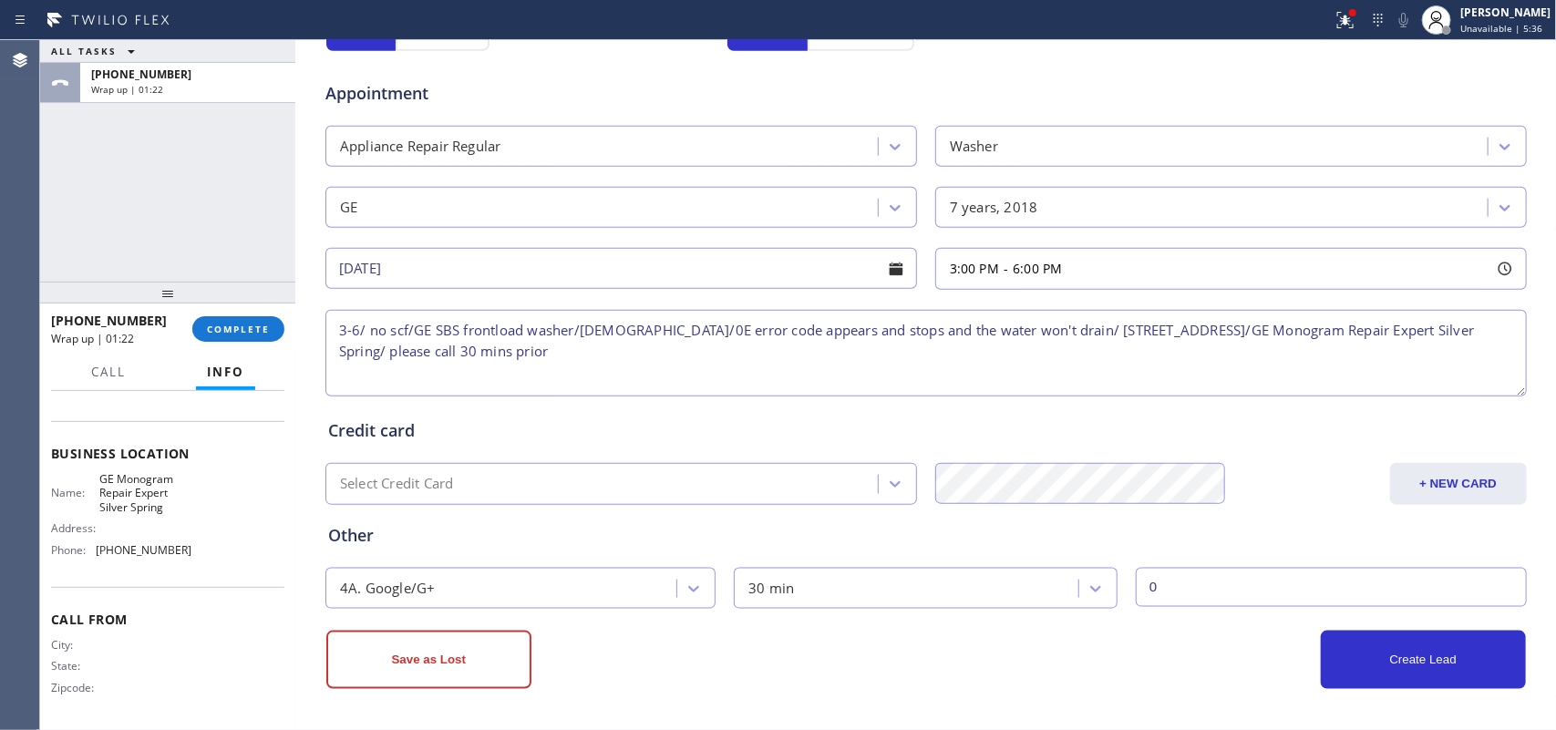
click at [786, 331] on textarea "3-6/ no scf/GE SBS frontload washer/[DEMOGRAPHIC_DATA]/0E error code appears an…" at bounding box center [926, 353] width 1202 height 87
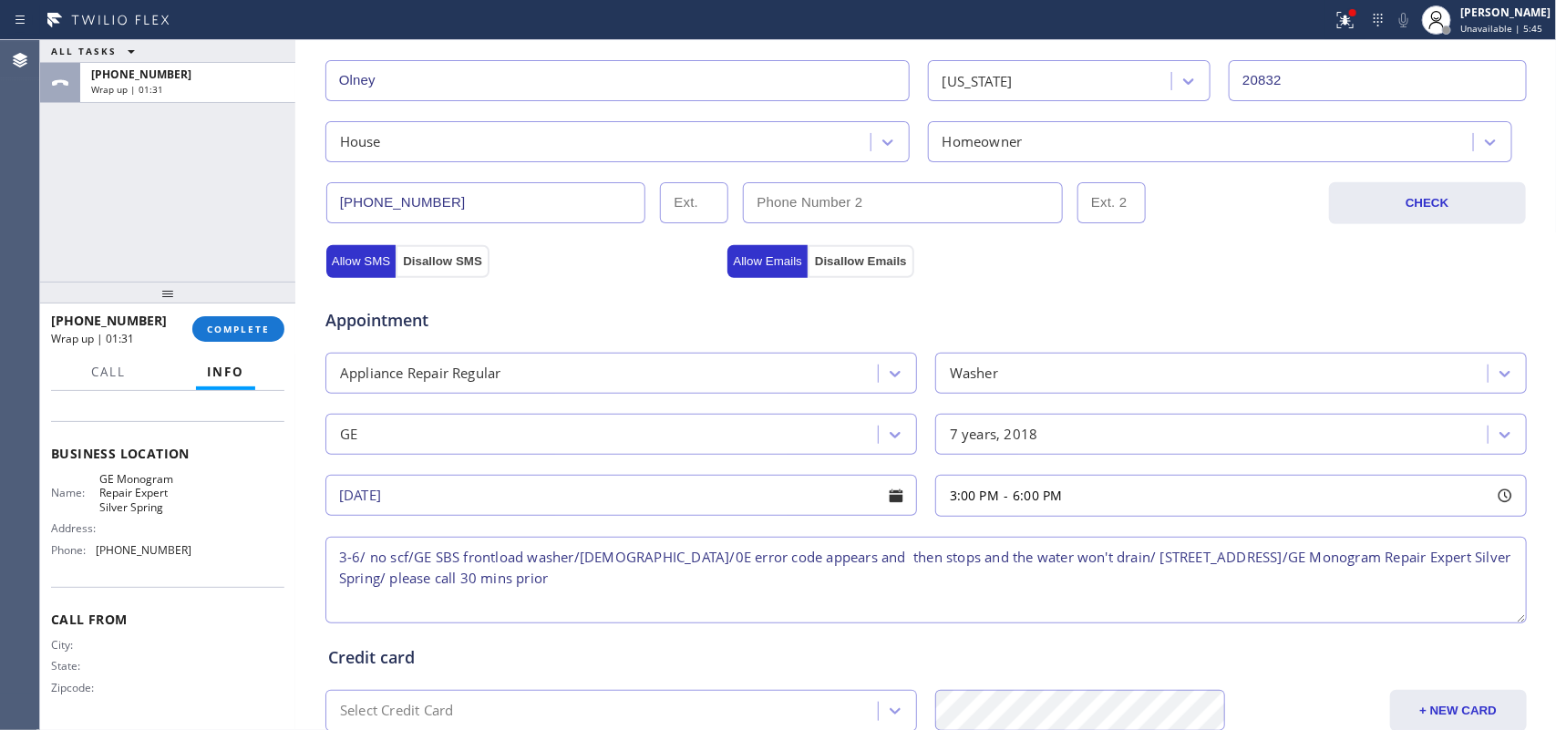
scroll to position [686, 0]
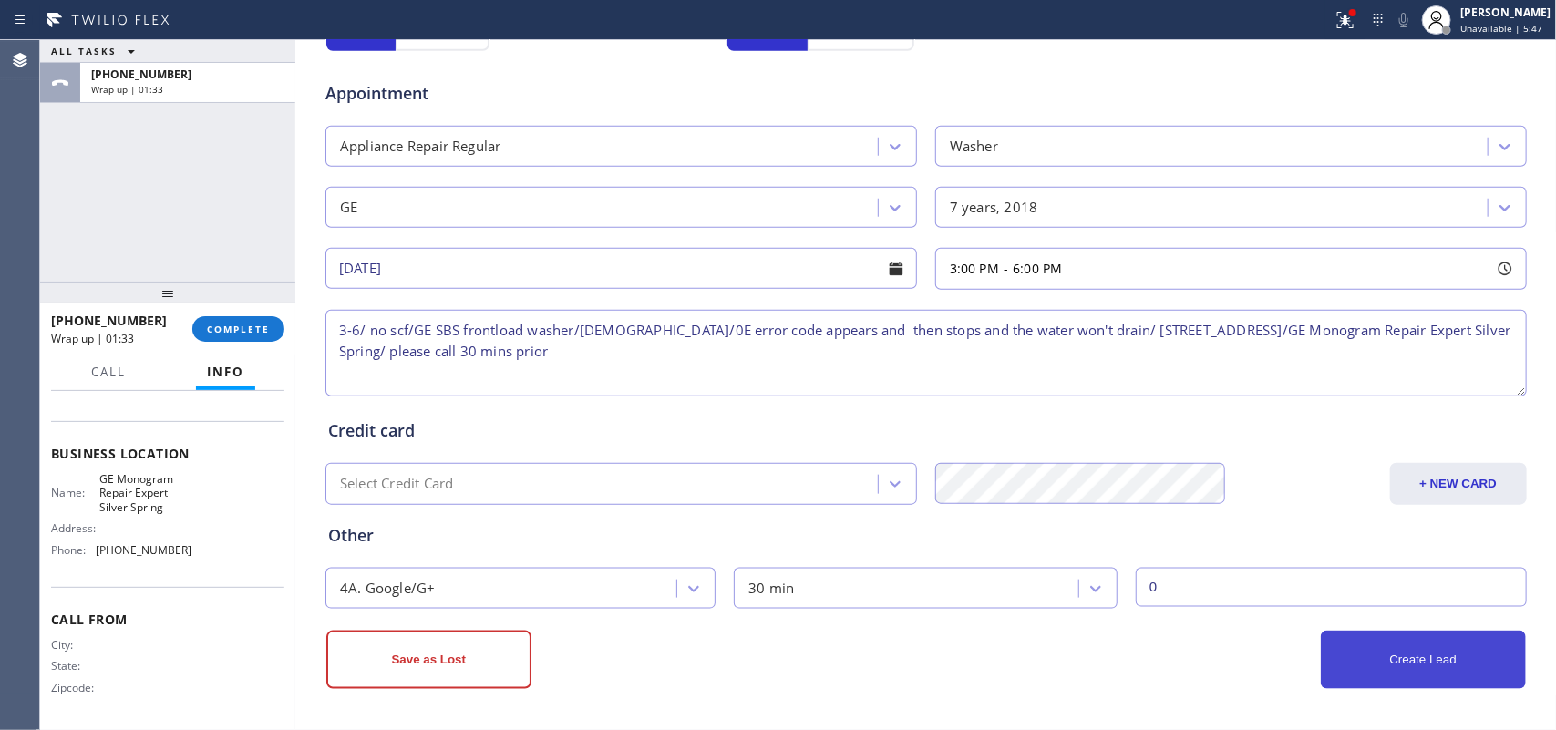
type textarea "3-6/ no scf/GE SBS frontload washer/[DEMOGRAPHIC_DATA]/0E error code appears an…"
click at [1432, 676] on button "Create Lead" at bounding box center [1423, 660] width 205 height 58
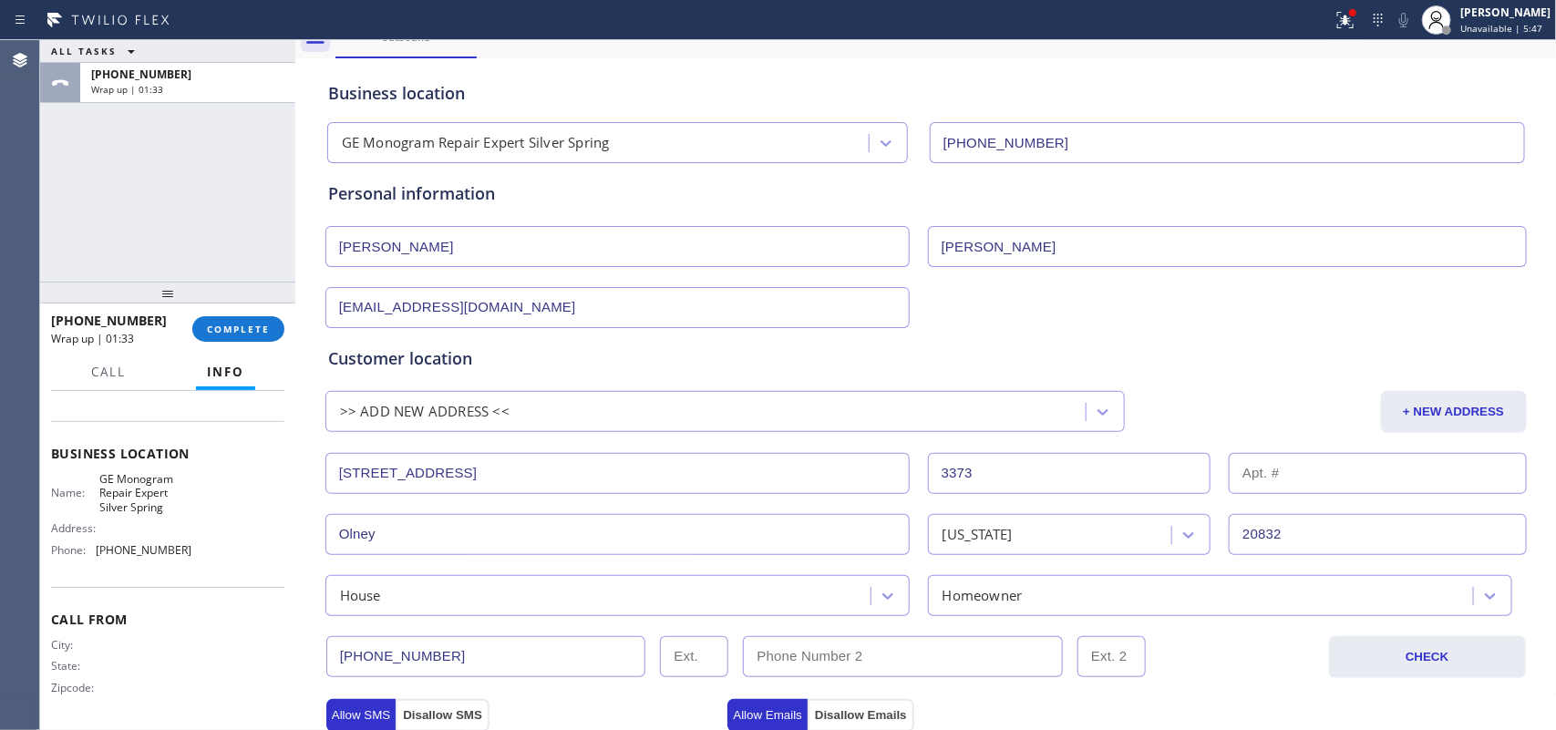
scroll to position [0, 0]
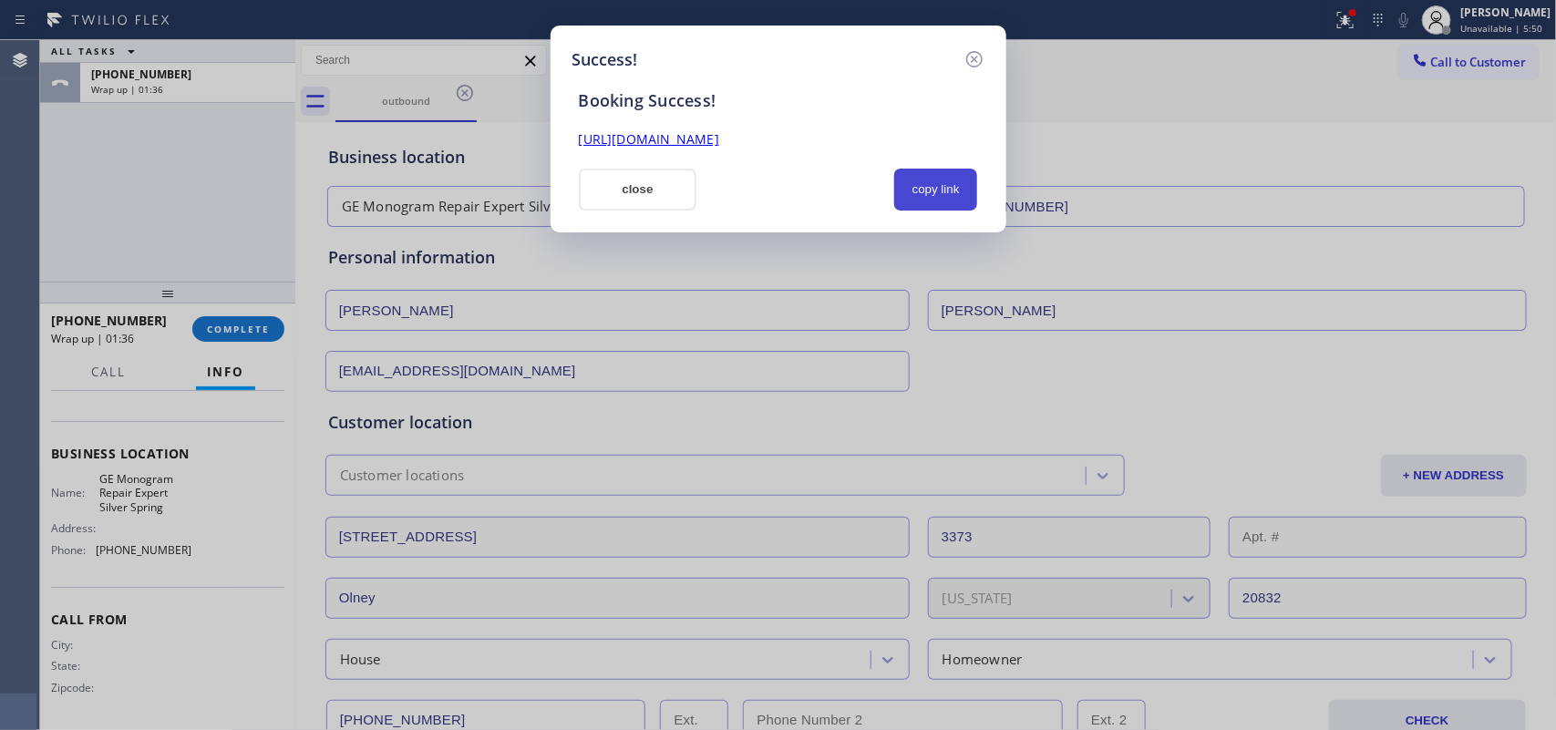
click at [945, 185] on button "copy link" at bounding box center [936, 190] width 84 height 42
click at [719, 135] on link "[URL][DOMAIN_NAME]" at bounding box center [649, 138] width 140 height 17
drag, startPoint x: 673, startPoint y: 189, endPoint x: 656, endPoint y: 191, distance: 16.6
click at [672, 188] on button "close" at bounding box center [638, 190] width 119 height 42
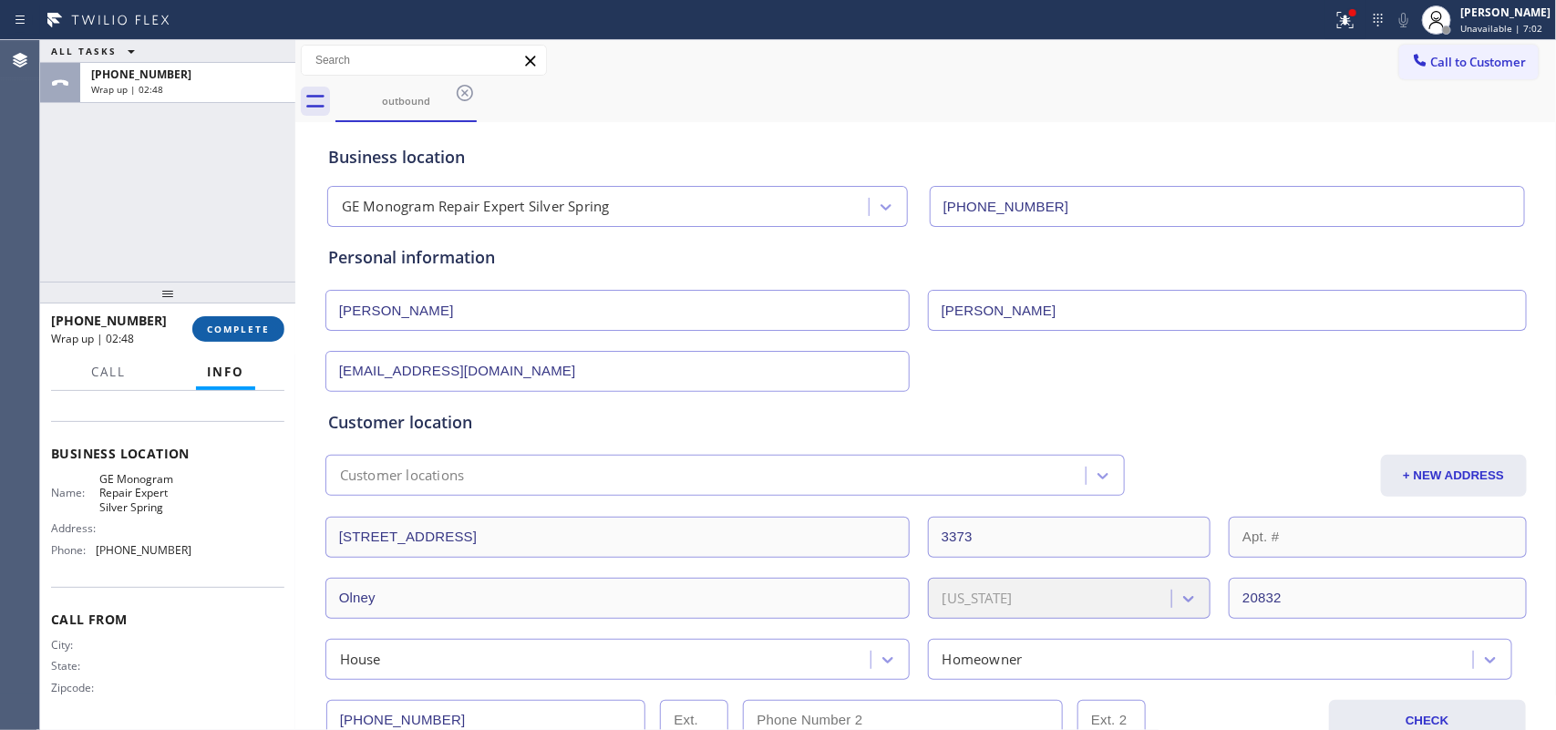
click at [256, 331] on span "COMPLETE" at bounding box center [238, 329] width 63 height 13
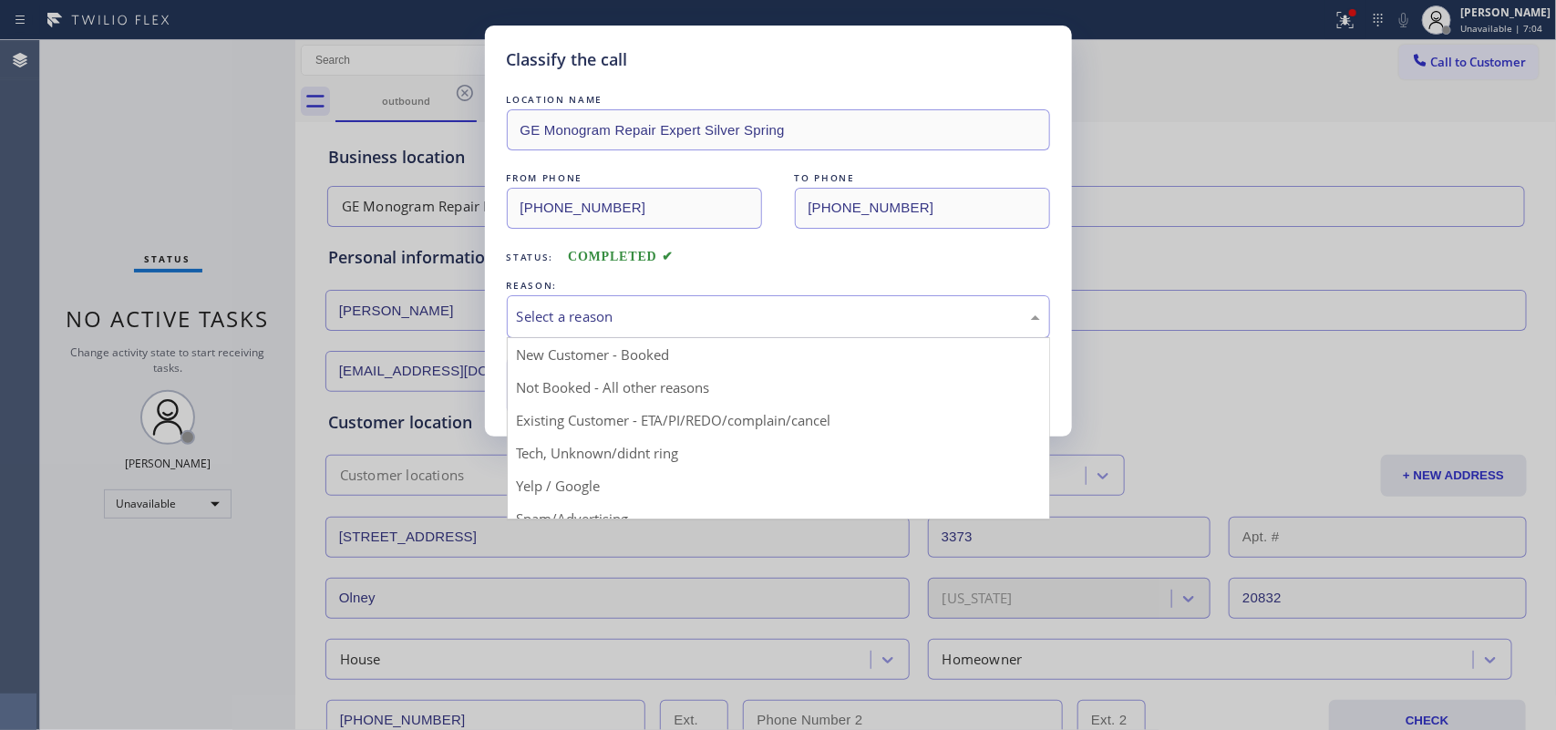
click at [657, 308] on div "Select a reason" at bounding box center [778, 316] width 523 height 21
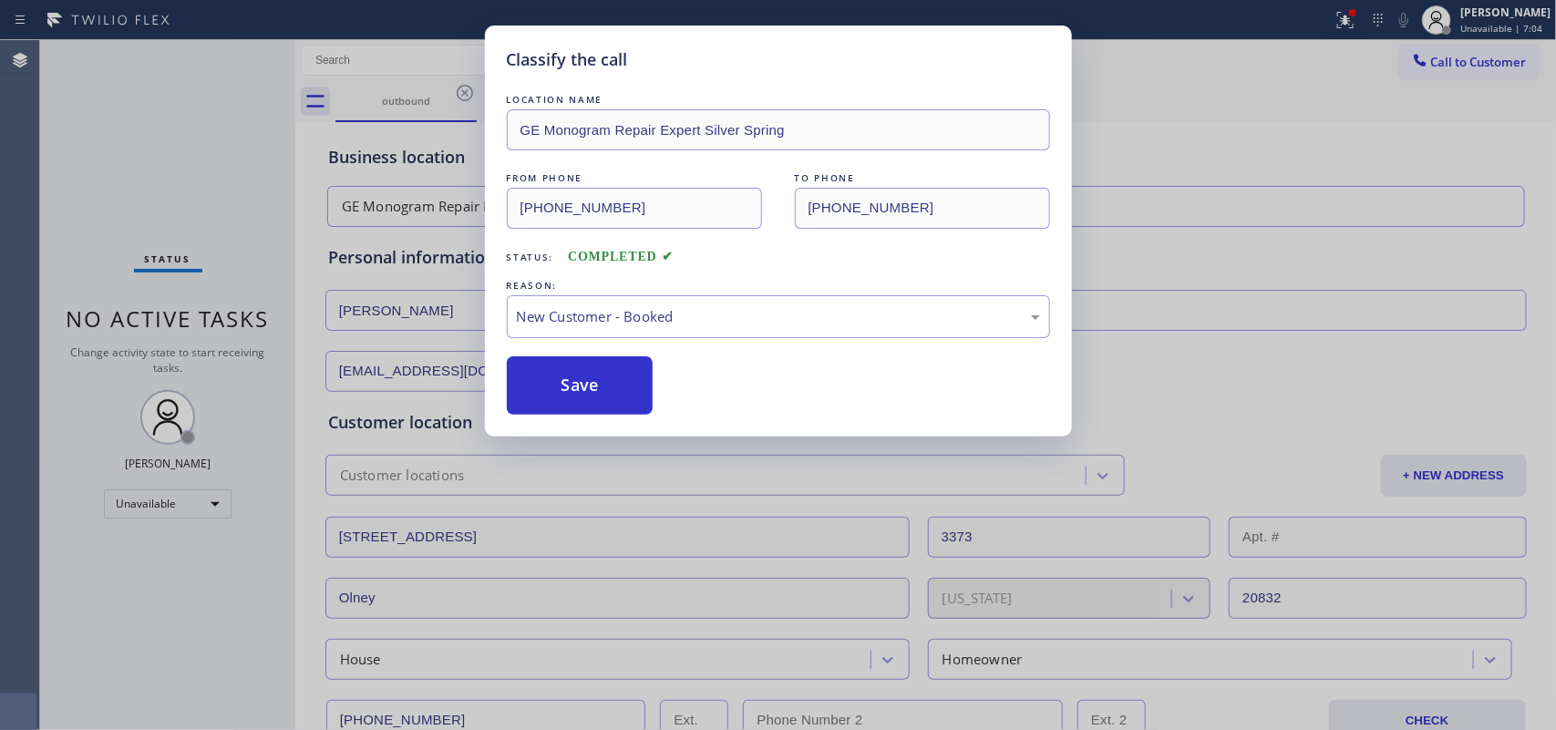
click at [658, 349] on div "LOCATION NAME GE Monogram Repair Expert Silver Spring FROM PHONE [PHONE_NUMBER]…" at bounding box center [778, 252] width 543 height 325
click at [621, 387] on button "Save" at bounding box center [580, 385] width 147 height 58
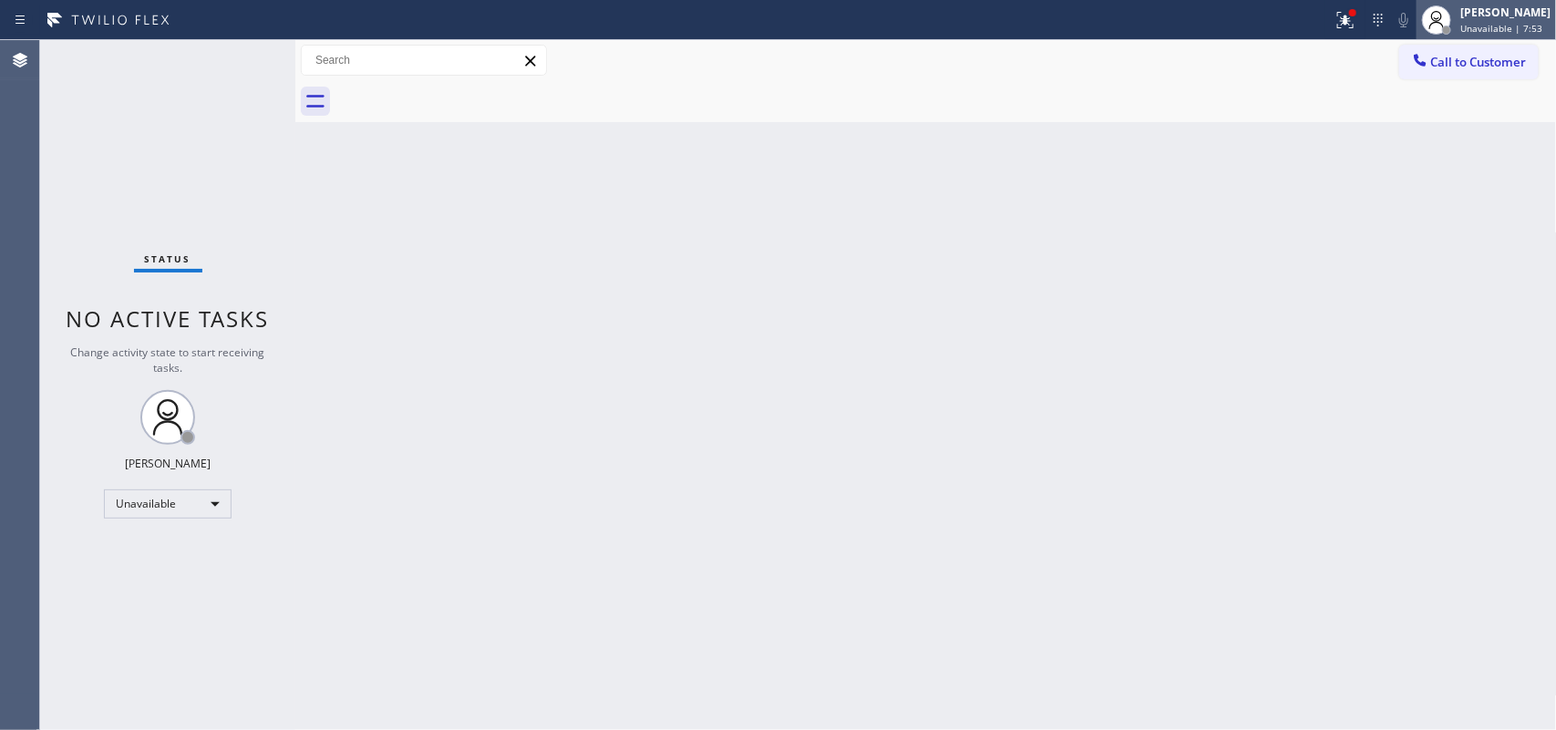
click at [1555, 21] on div "[PERSON_NAME] Unavailable | 7:53" at bounding box center [1506, 20] width 99 height 32
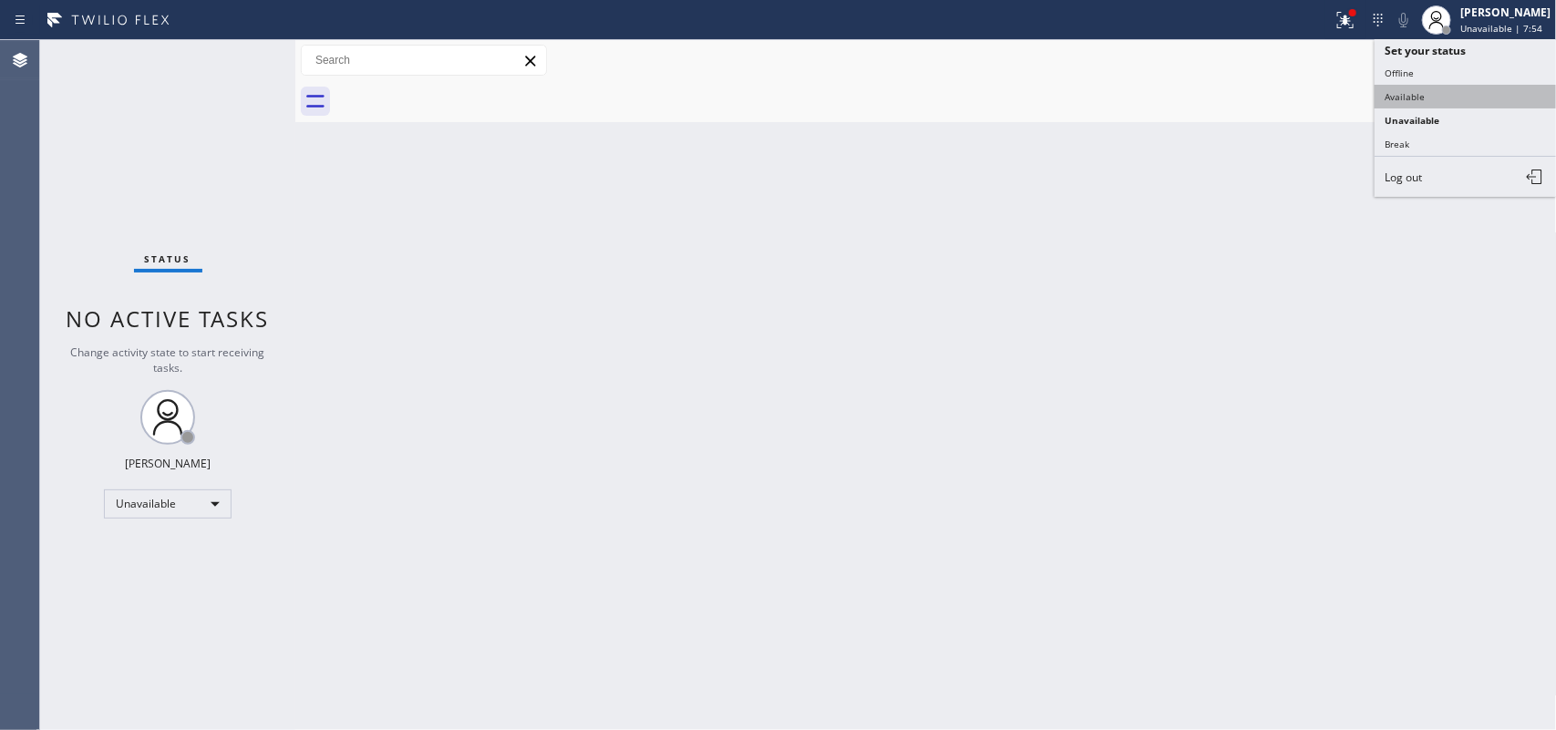
click at [1397, 98] on button "Available" at bounding box center [1466, 97] width 182 height 24
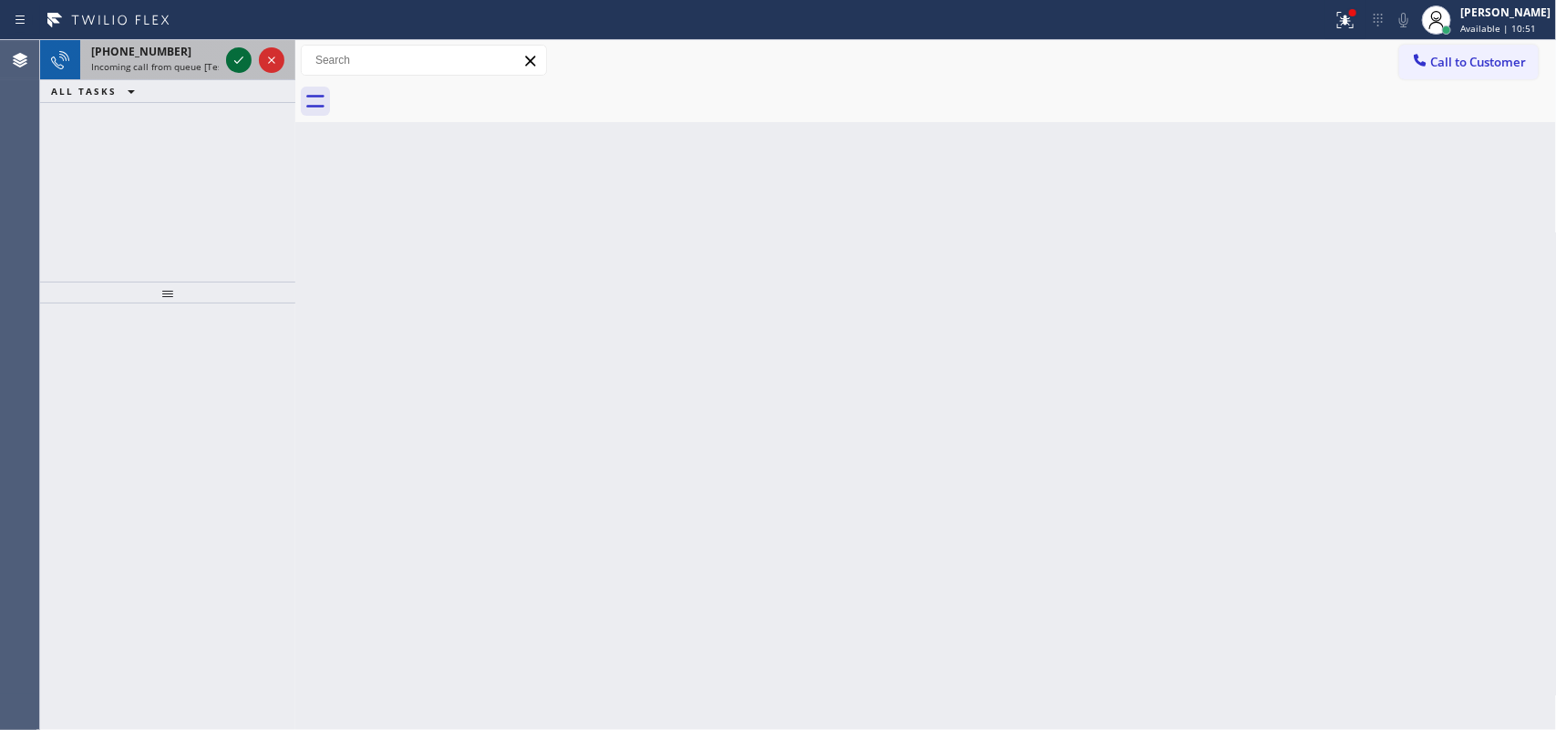
click at [243, 55] on icon at bounding box center [239, 60] width 22 height 22
click at [235, 61] on icon at bounding box center [238, 60] width 9 height 7
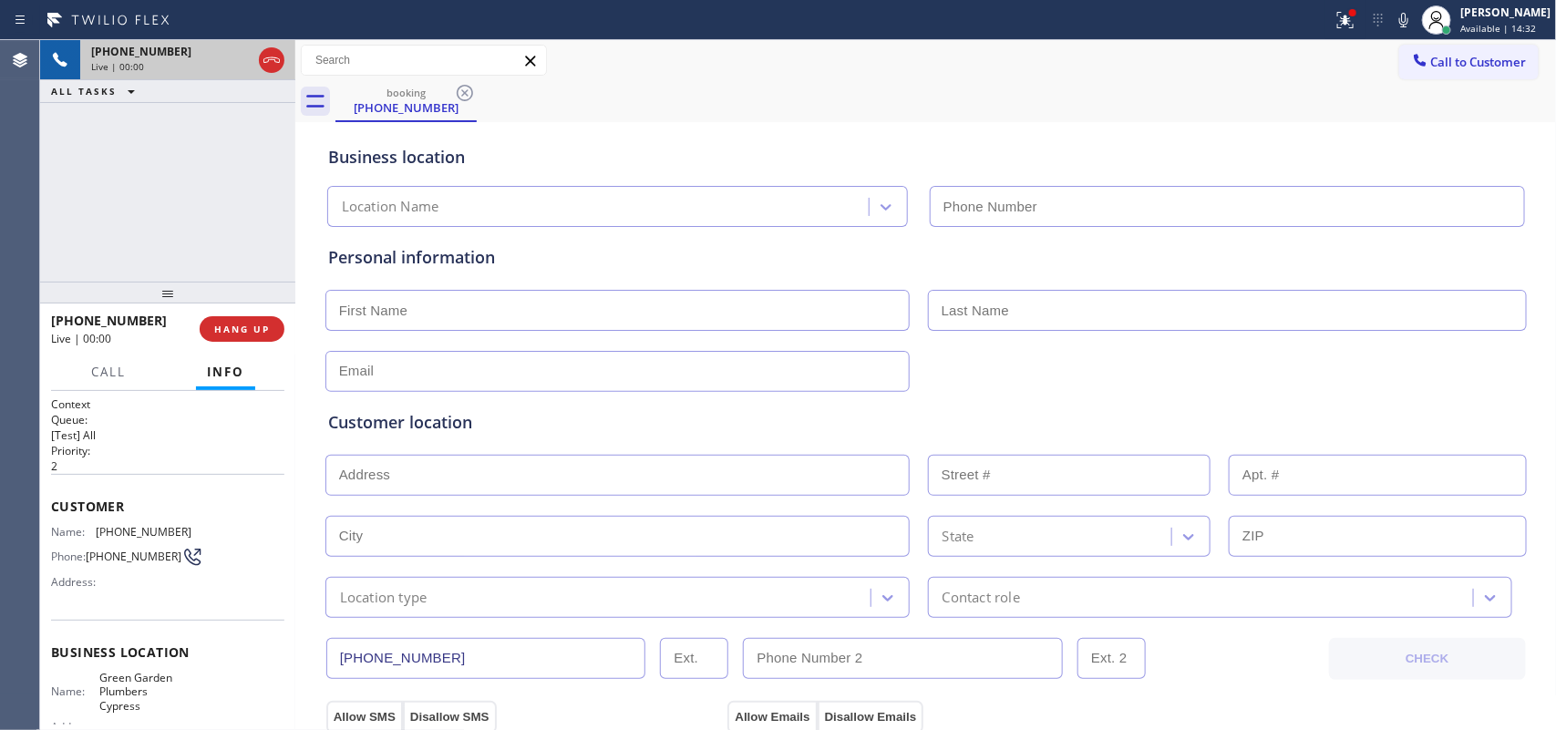
type input "[PHONE_NUMBER]"
click at [105, 366] on span "Call" at bounding box center [108, 372] width 35 height 16
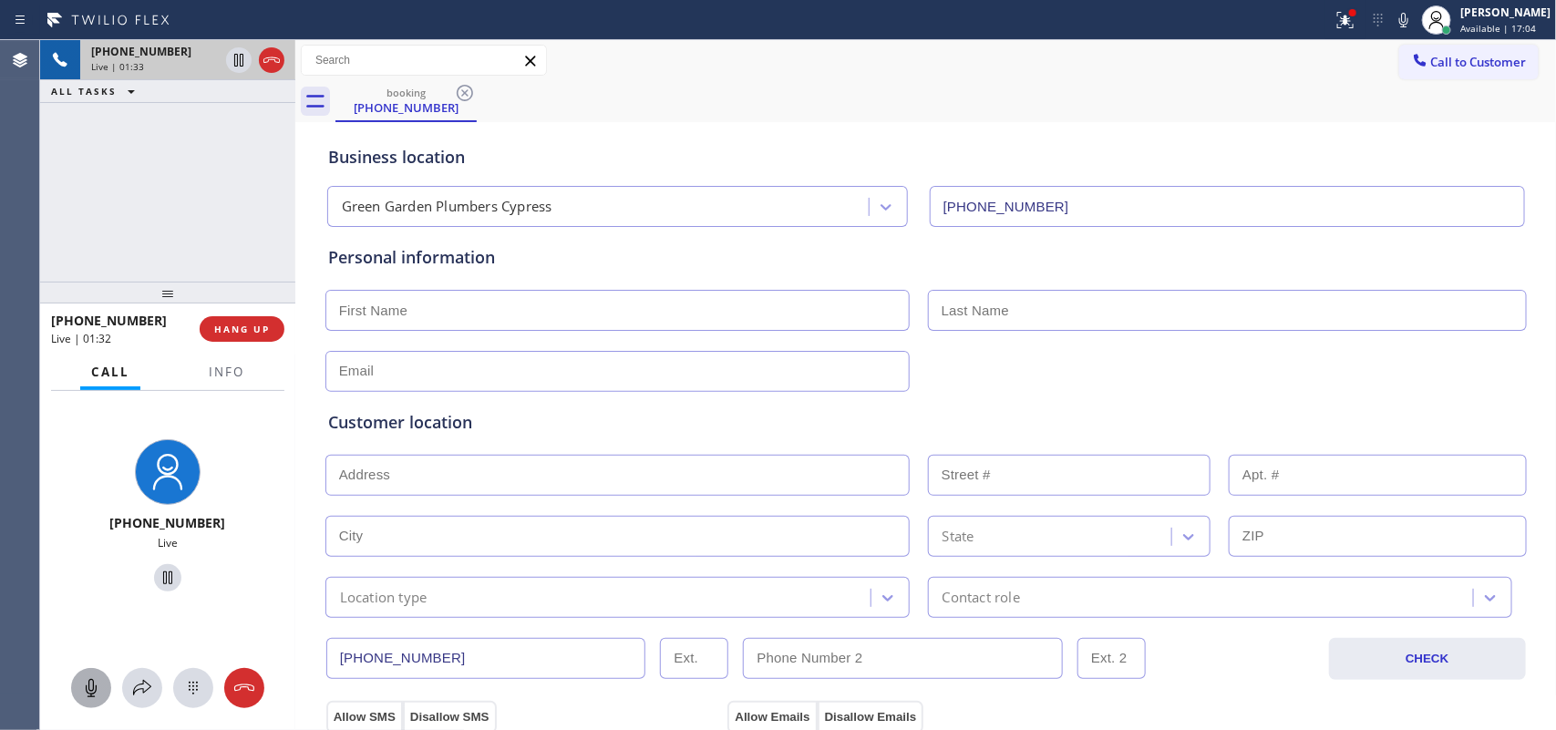
click at [98, 682] on icon at bounding box center [91, 688] width 22 height 22
click at [157, 572] on icon at bounding box center [168, 578] width 22 height 22
drag, startPoint x: 79, startPoint y: 680, endPoint x: 167, endPoint y: 612, distance: 111.1
click at [83, 680] on icon at bounding box center [91, 688] width 22 height 22
click at [157, 585] on icon at bounding box center [168, 578] width 22 height 22
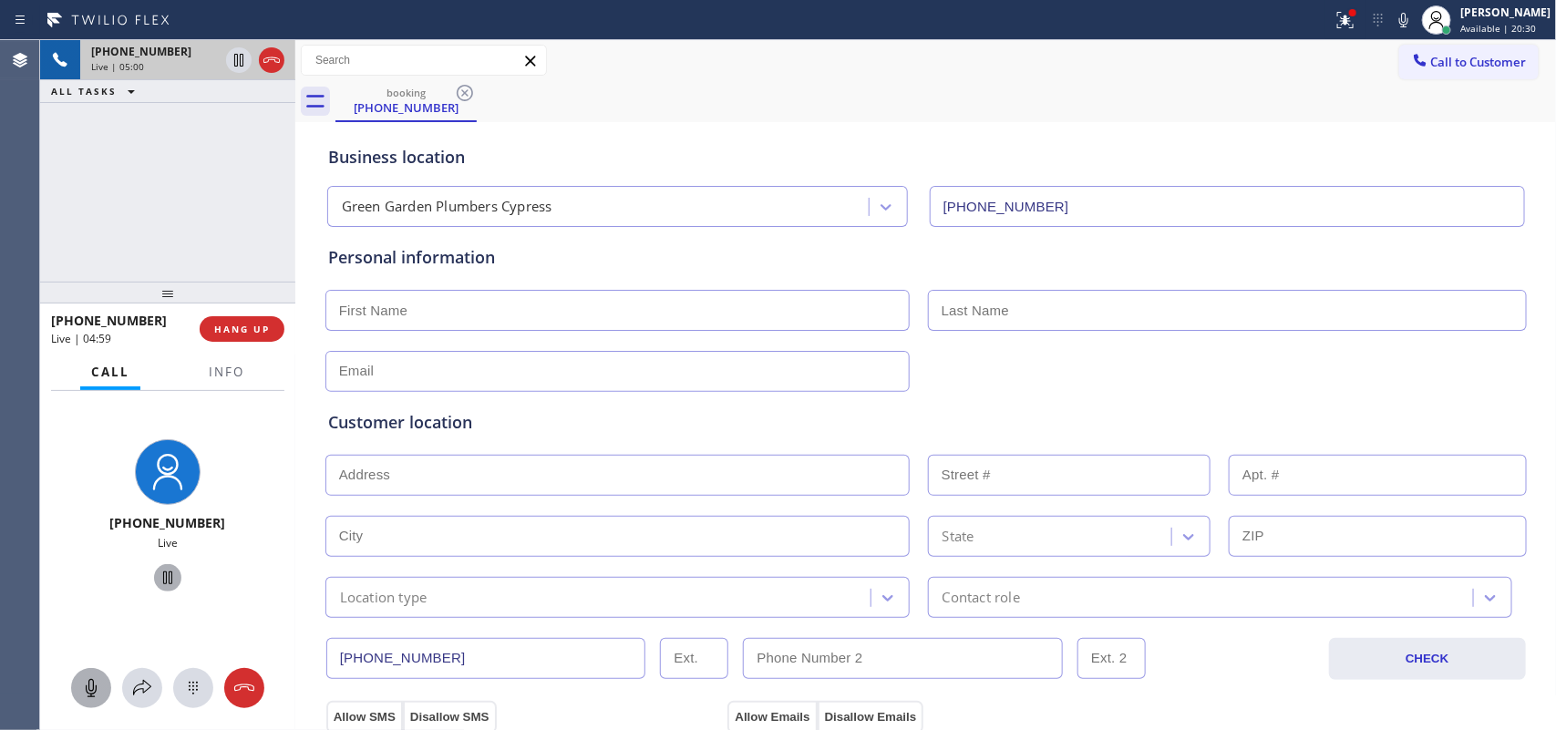
click at [93, 682] on icon at bounding box center [91, 688] width 11 height 18
click at [158, 582] on icon at bounding box center [168, 578] width 22 height 22
click at [225, 375] on span "Info" at bounding box center [227, 372] width 36 height 16
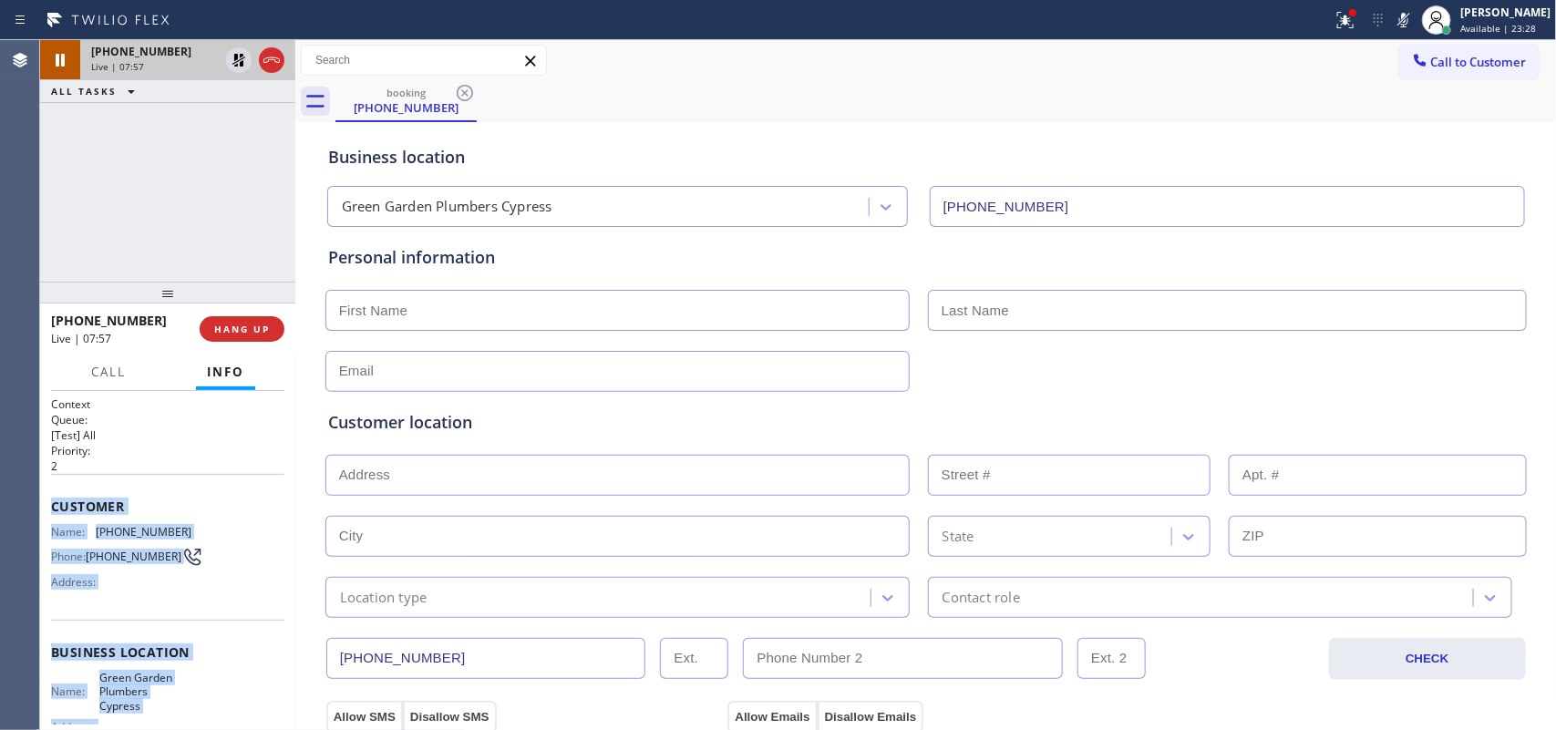
drag, startPoint x: 181, startPoint y: 550, endPoint x: 51, endPoint y: 507, distance: 136.4
click at [51, 507] on div "Context Queue: [Test] All Priority: 2 Customer Name: [PHONE_NUMBER] Phone: [PHO…" at bounding box center [167, 661] width 233 height 528
copy div "Customer Name: [PHONE_NUMBER] Phone: [PHONE_NUMBER] Address: Business location …"
click at [100, 364] on span "Call" at bounding box center [108, 372] width 35 height 16
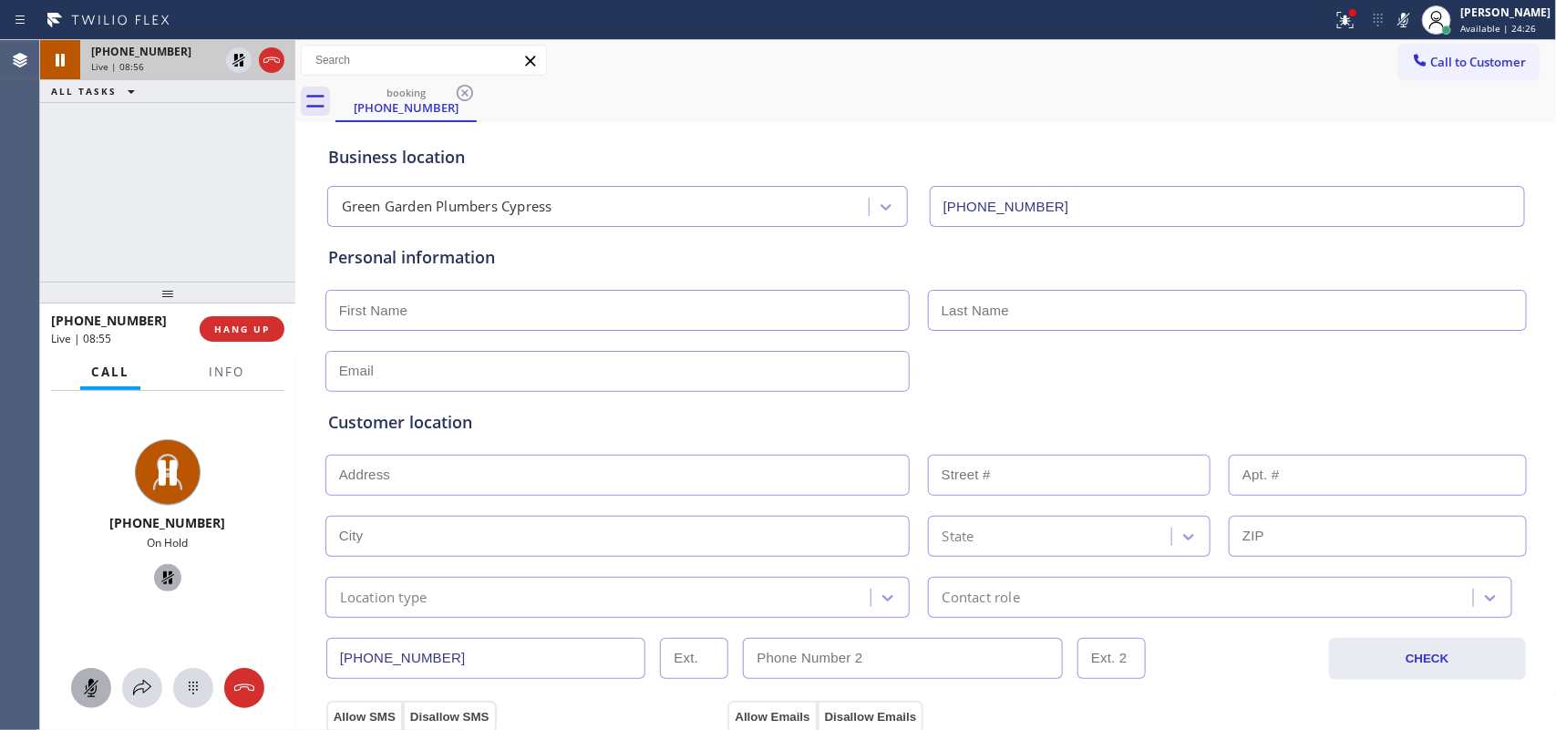
click at [88, 681] on icon at bounding box center [91, 688] width 11 height 18
click at [167, 582] on icon at bounding box center [168, 578] width 22 height 22
click at [397, 312] on input "text" at bounding box center [617, 310] width 584 height 41
click at [397, 311] on input "text" at bounding box center [617, 310] width 584 height 41
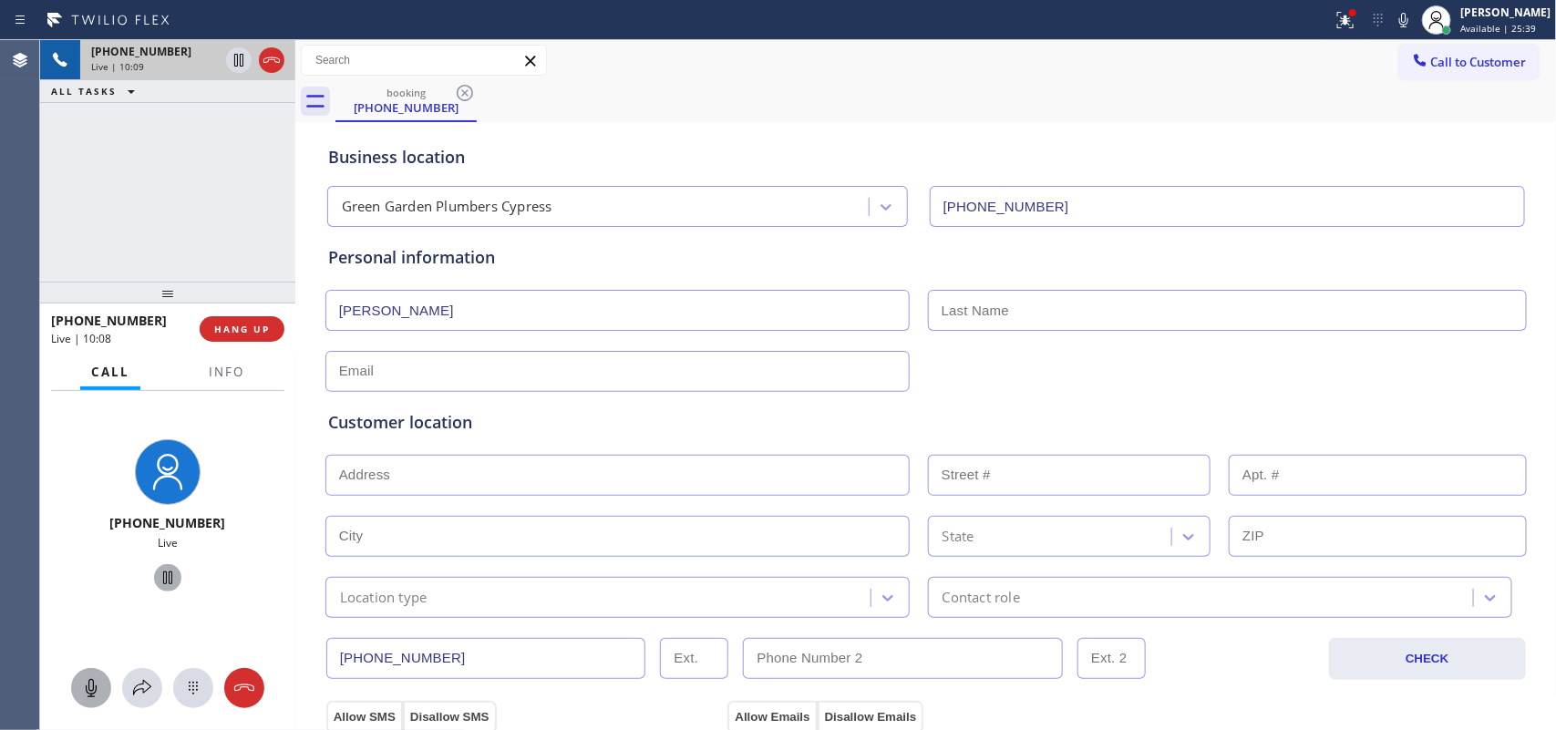
type input "[PERSON_NAME]"
click at [1013, 301] on input "text" at bounding box center [1227, 310] width 599 height 41
click at [1013, 316] on input "text" at bounding box center [1227, 310] width 599 height 41
click at [1183, 310] on input "text" at bounding box center [1227, 310] width 599 height 41
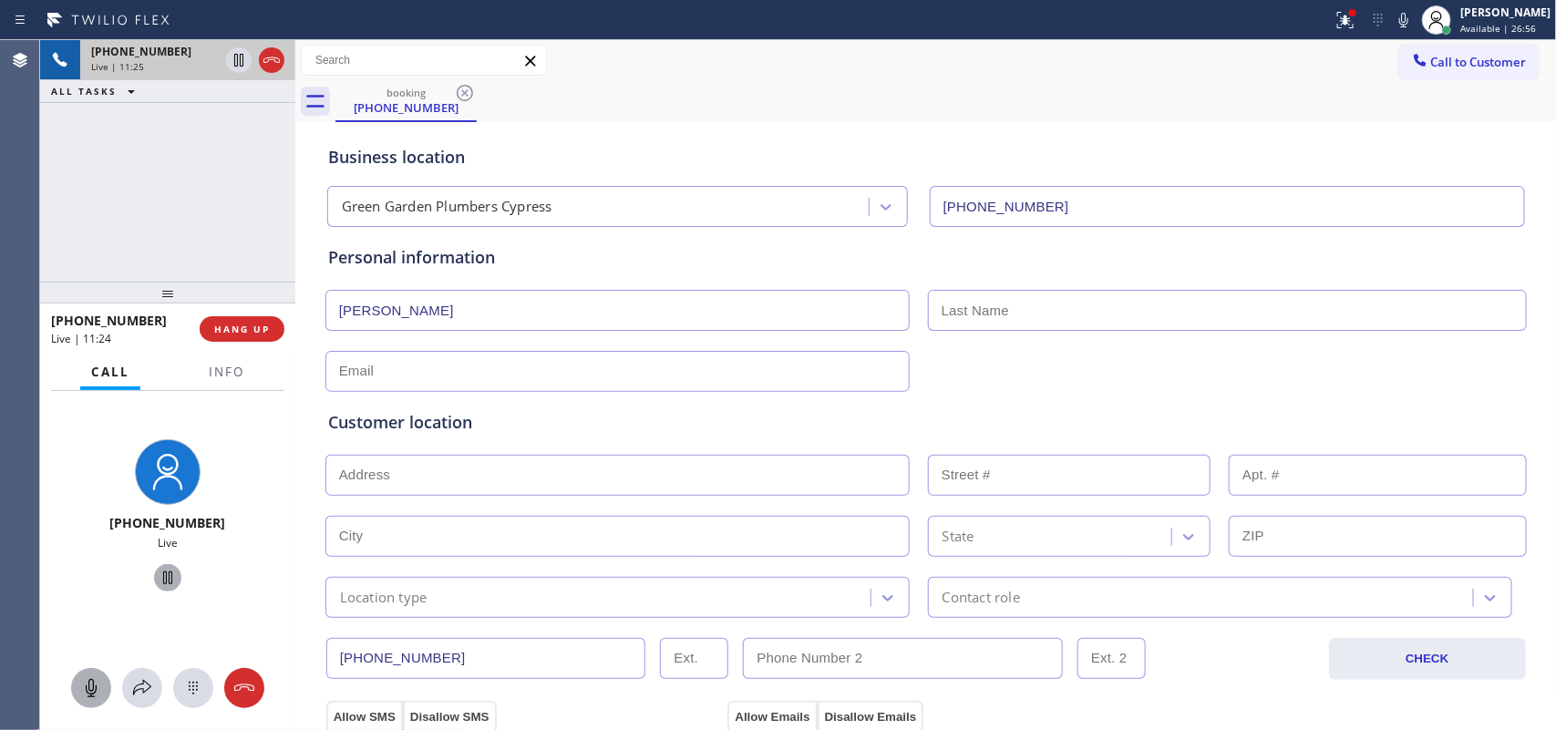
click at [1183, 310] on input "text" at bounding box center [1227, 310] width 599 height 41
click at [1126, 316] on input "text" at bounding box center [1227, 310] width 599 height 41
type input "[PERSON_NAME]"
click at [406, 386] on div "Customer location >> ADD NEW ADDRESS << + NEW ADDRESS State Location type Conta…" at bounding box center [926, 501] width 1203 height 233
click at [412, 367] on input "text" at bounding box center [617, 371] width 584 height 41
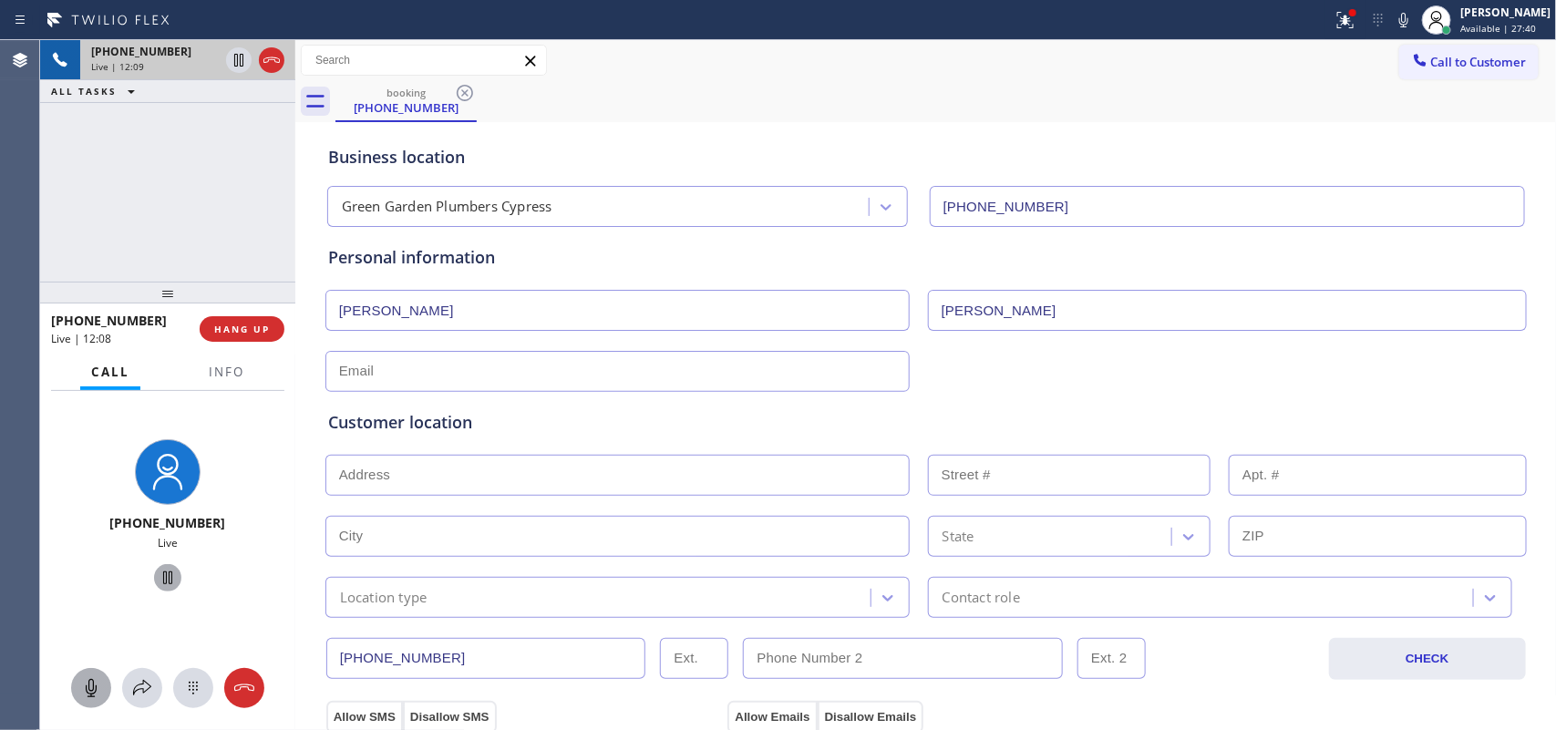
paste input "[EMAIL_ADDRESS][DOMAIN_NAME]"
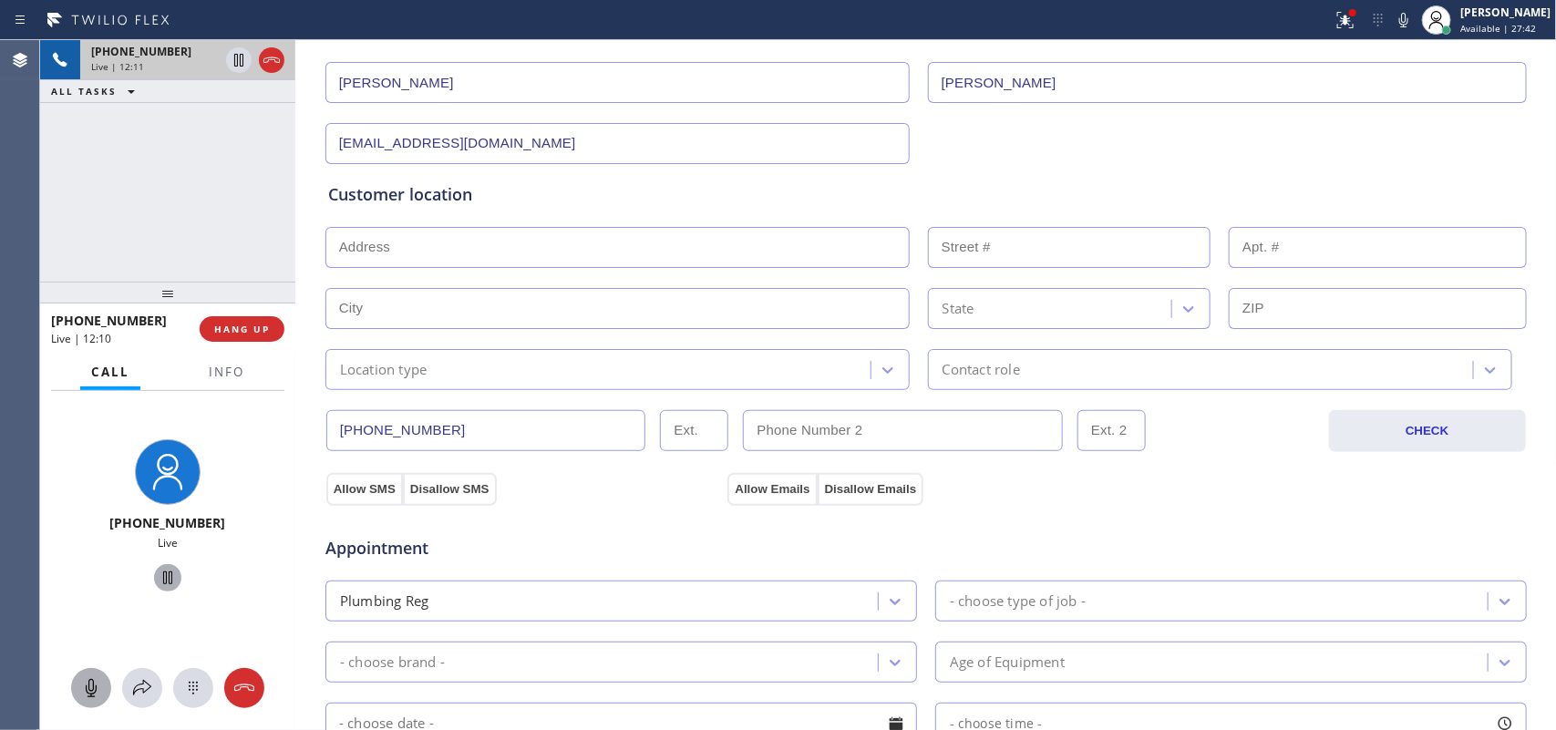
type input "[EMAIL_ADDRESS][DOMAIN_NAME]"
click at [399, 248] on input "text" at bounding box center [617, 247] width 584 height 41
paste input "[STREET_ADDRESS][PERSON_NAME],"
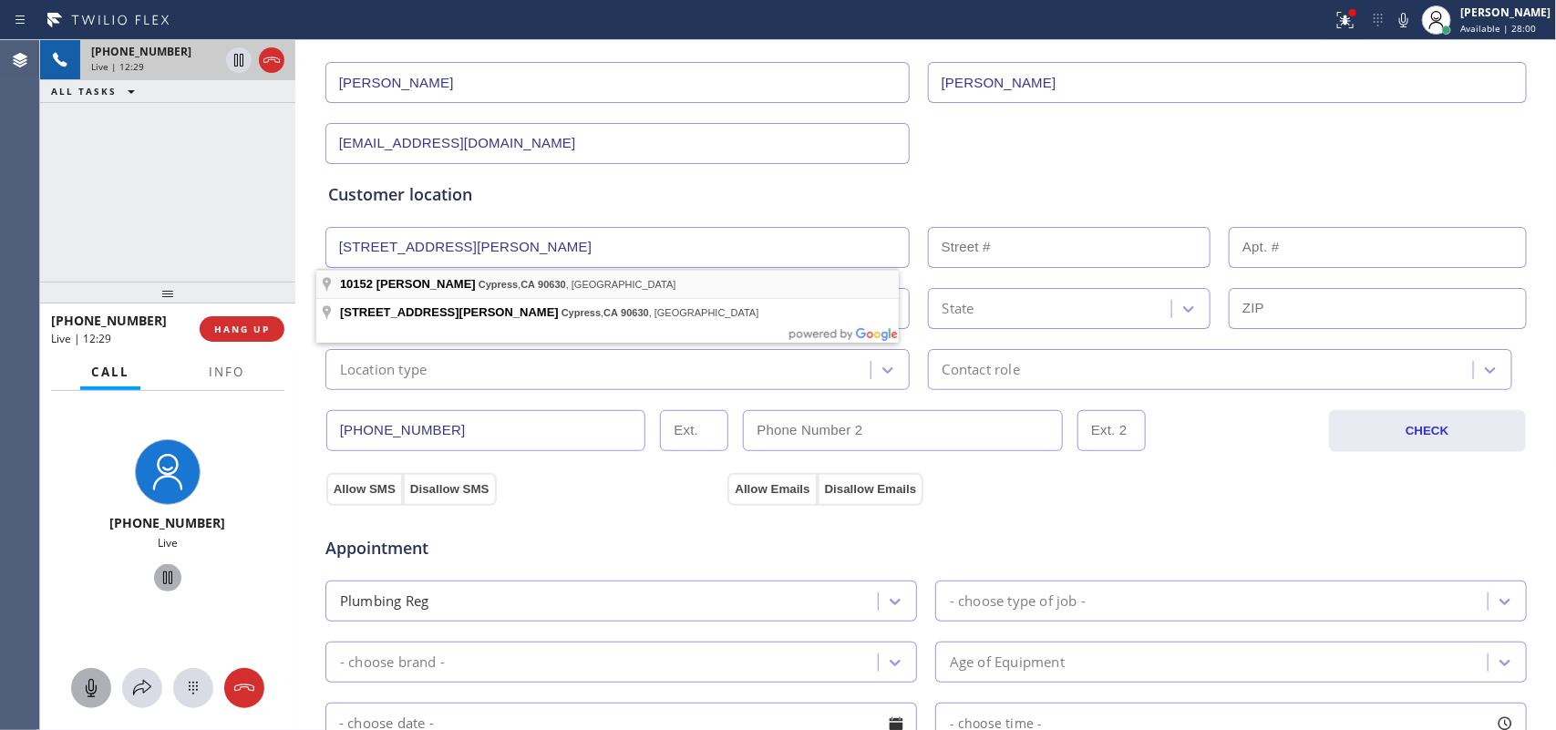
type input "10152 [PERSON_NAME]"
type input "10152"
type input "Cypress"
type input "90630"
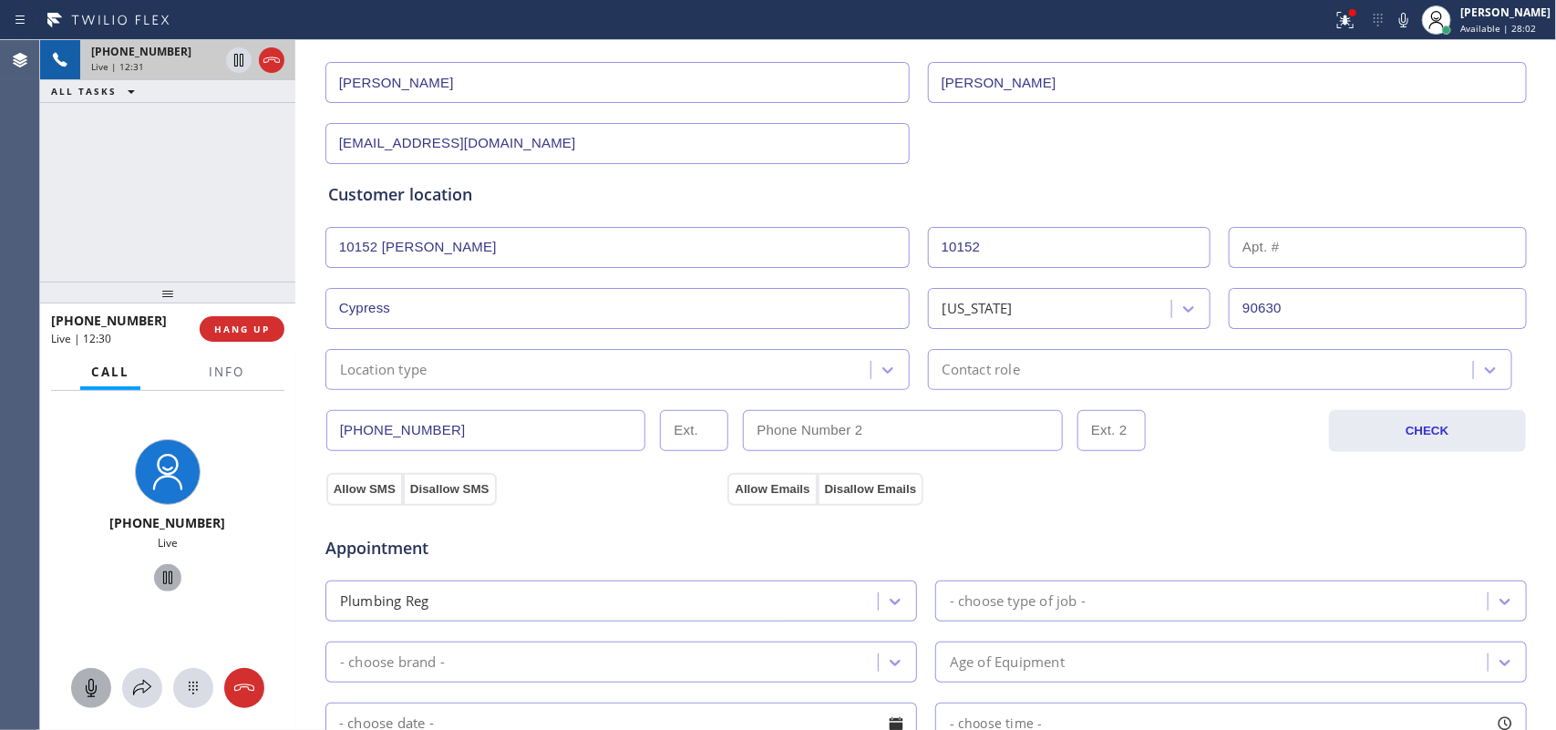
click at [686, 370] on div "Location type" at bounding box center [601, 370] width 540 height 32
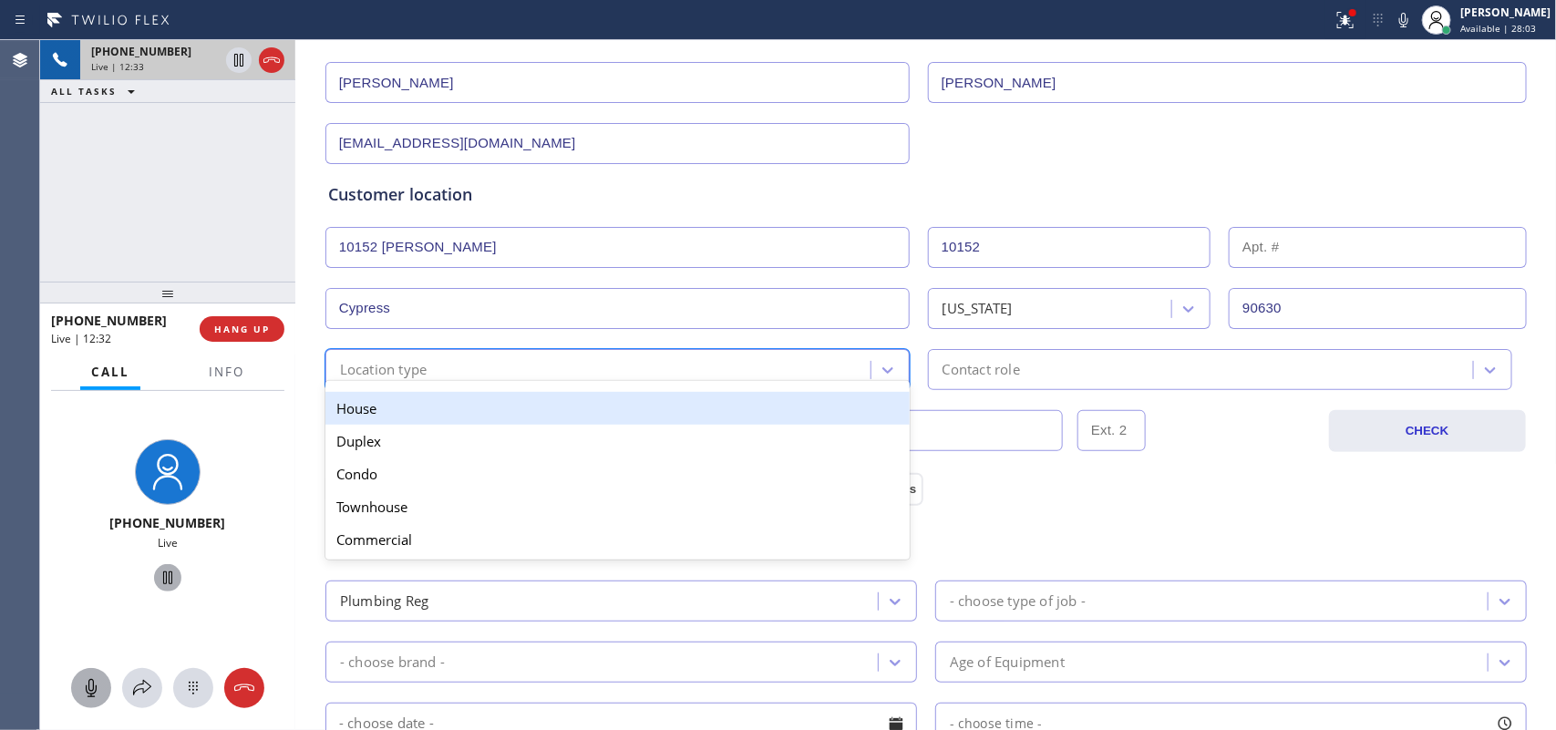
drag, startPoint x: 658, startPoint y: 399, endPoint x: 708, endPoint y: 403, distance: 50.3
click at [658, 401] on div "House" at bounding box center [617, 408] width 584 height 33
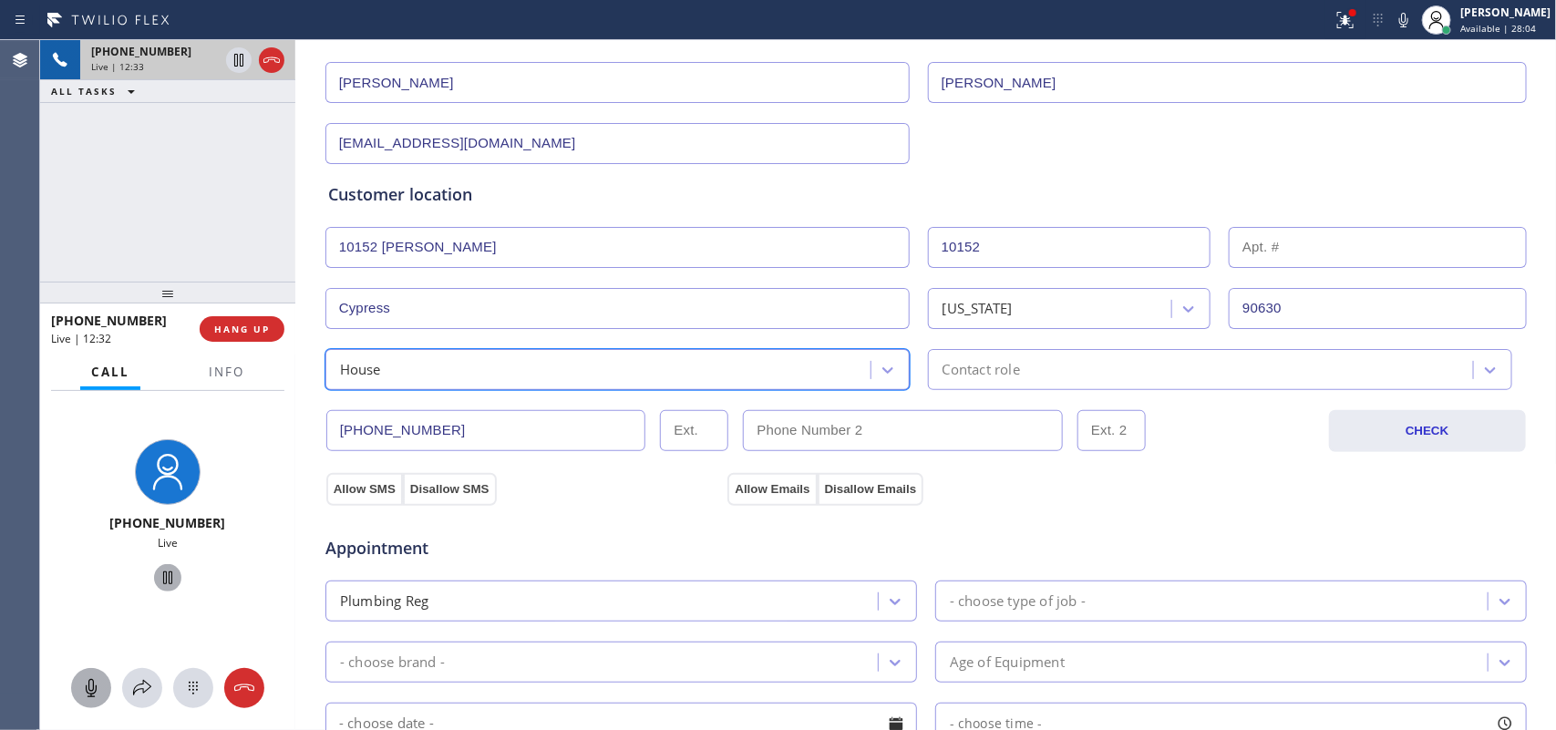
click at [966, 366] on div "Contact role" at bounding box center [981, 369] width 77 height 21
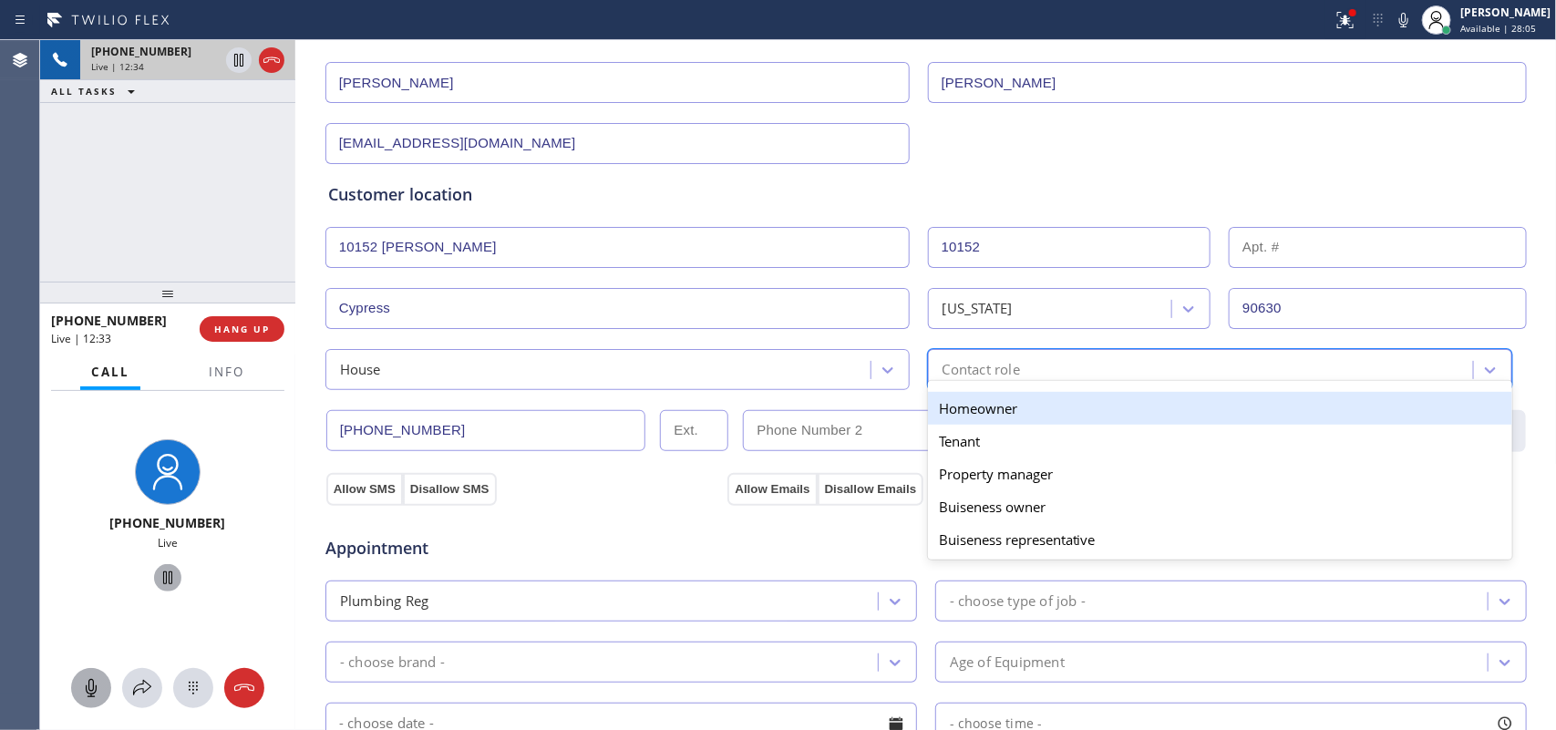
click at [990, 404] on div "Homeowner" at bounding box center [1220, 408] width 584 height 33
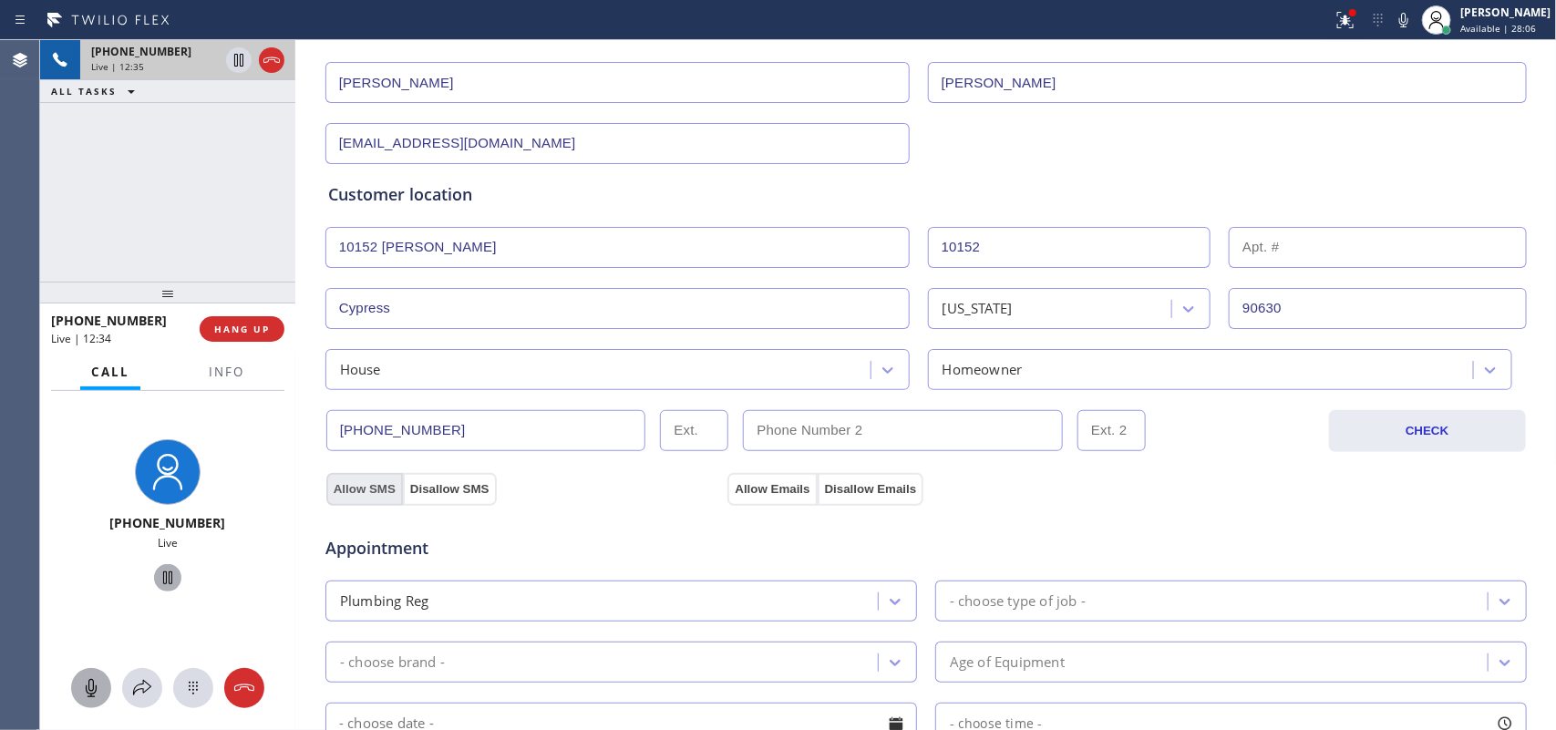
click at [362, 497] on button "Allow SMS" at bounding box center [364, 489] width 77 height 33
click at [766, 489] on button "Allow Emails" at bounding box center [772, 489] width 89 height 33
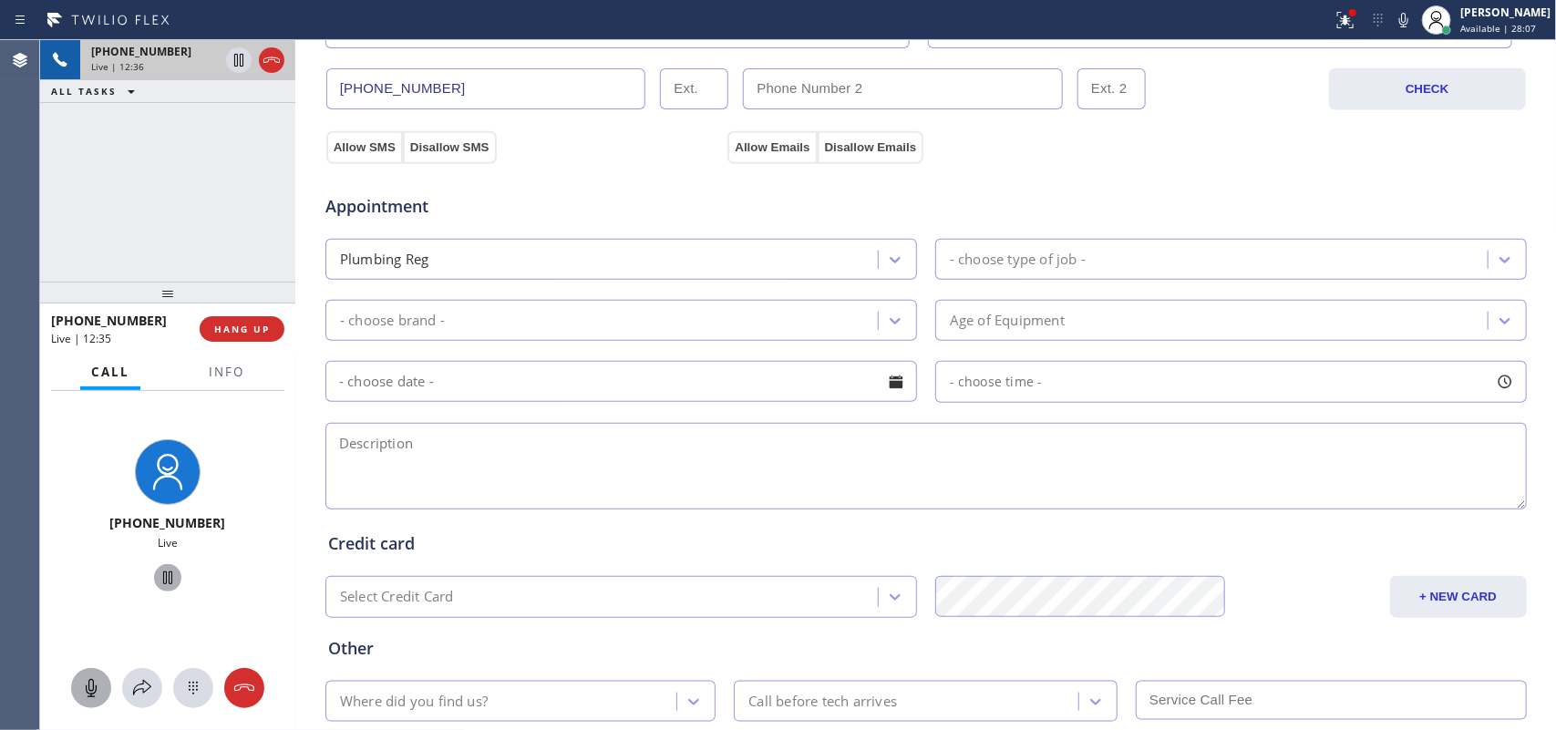
scroll to position [684, 0]
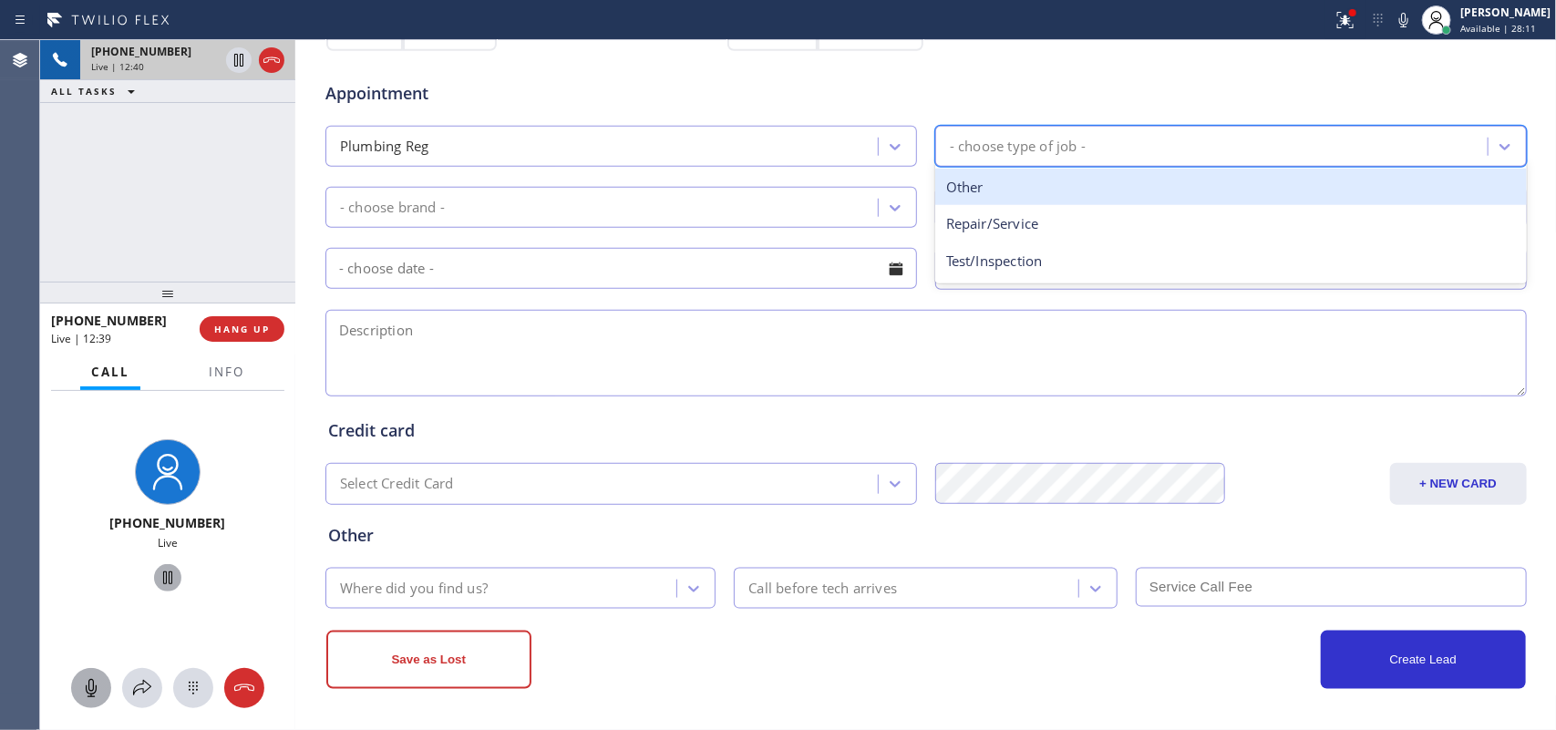
click at [1158, 144] on div "- choose type of job -" at bounding box center [1214, 146] width 547 height 32
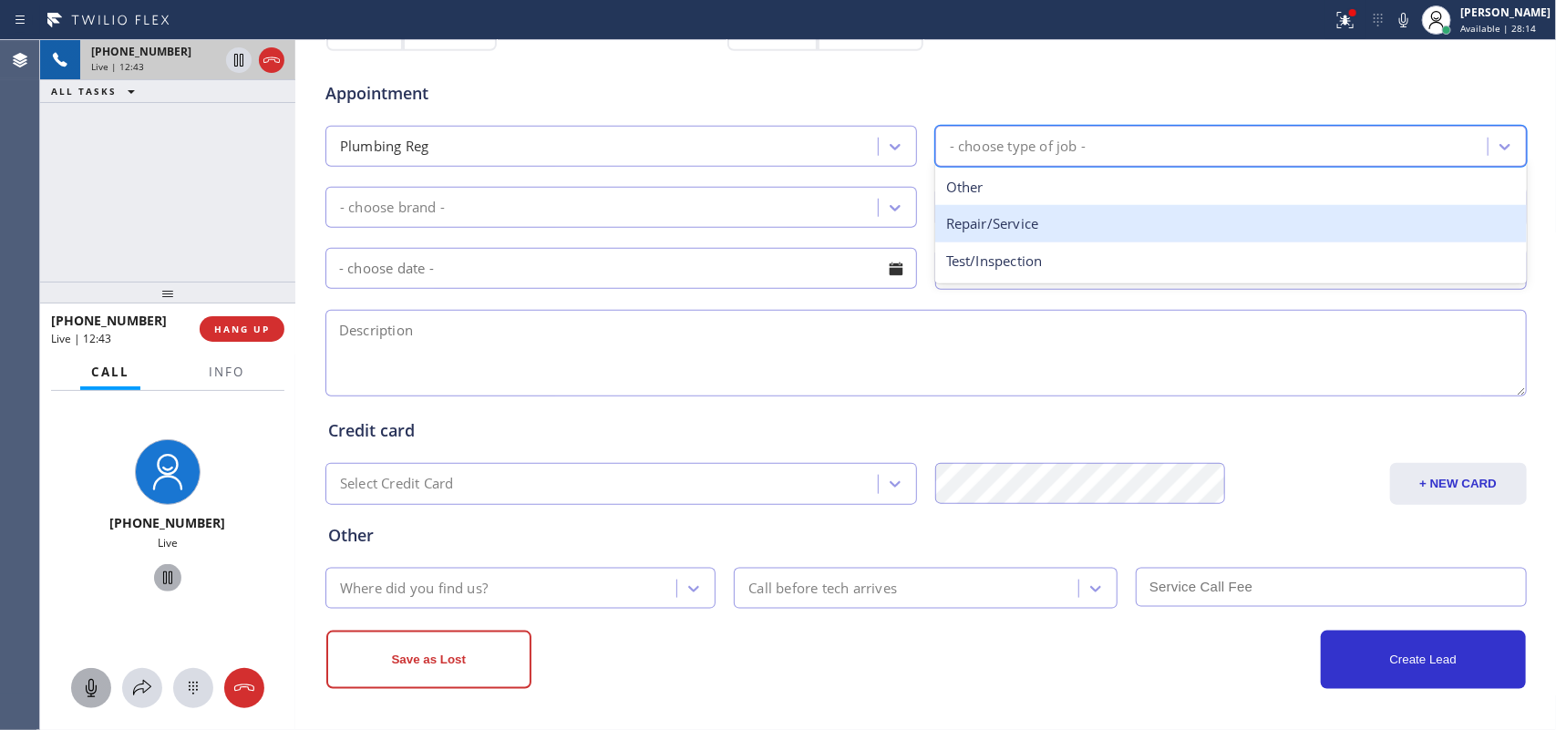
click at [1109, 217] on div "Repair/Service" at bounding box center [1231, 223] width 592 height 37
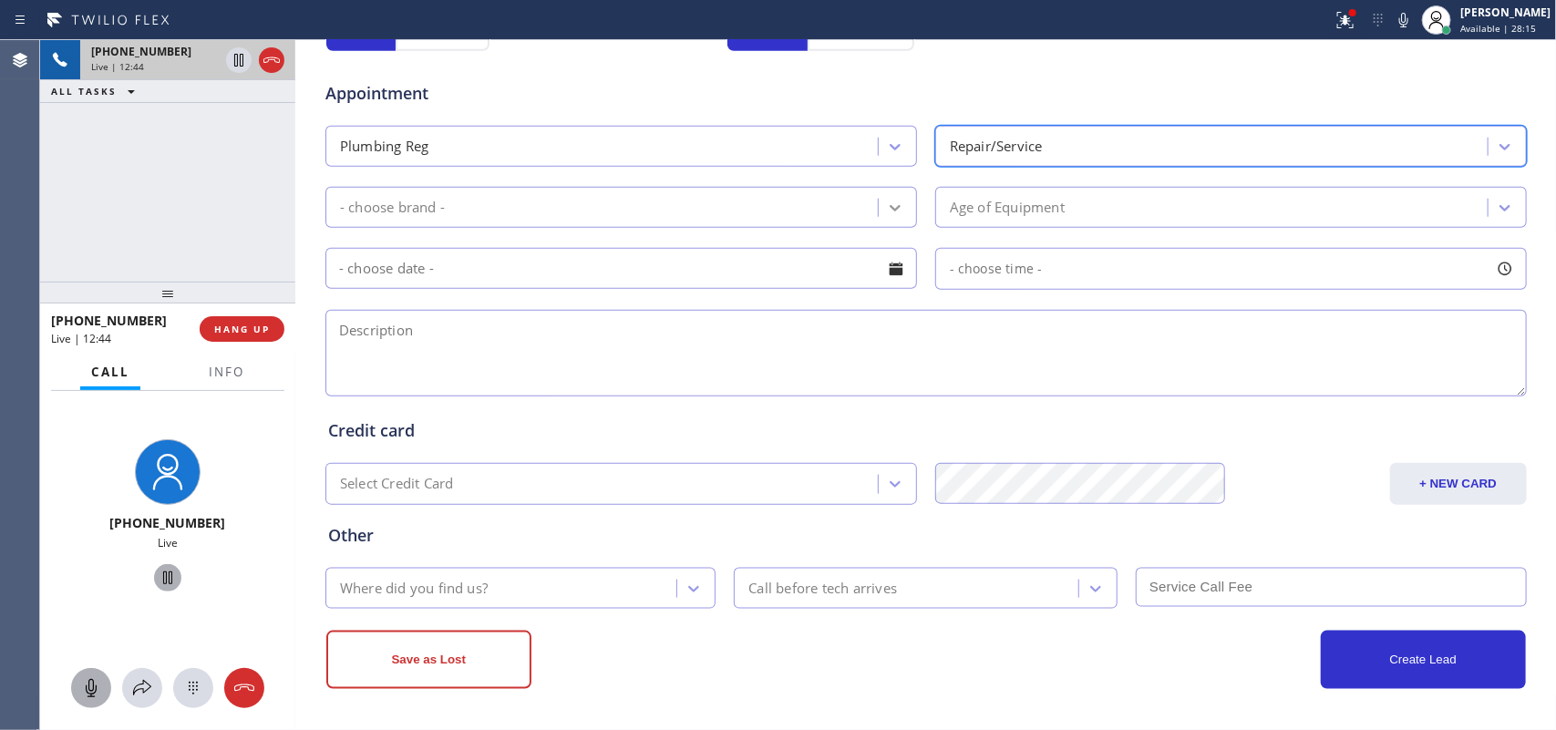
click at [895, 208] on div at bounding box center [895, 207] width 33 height 33
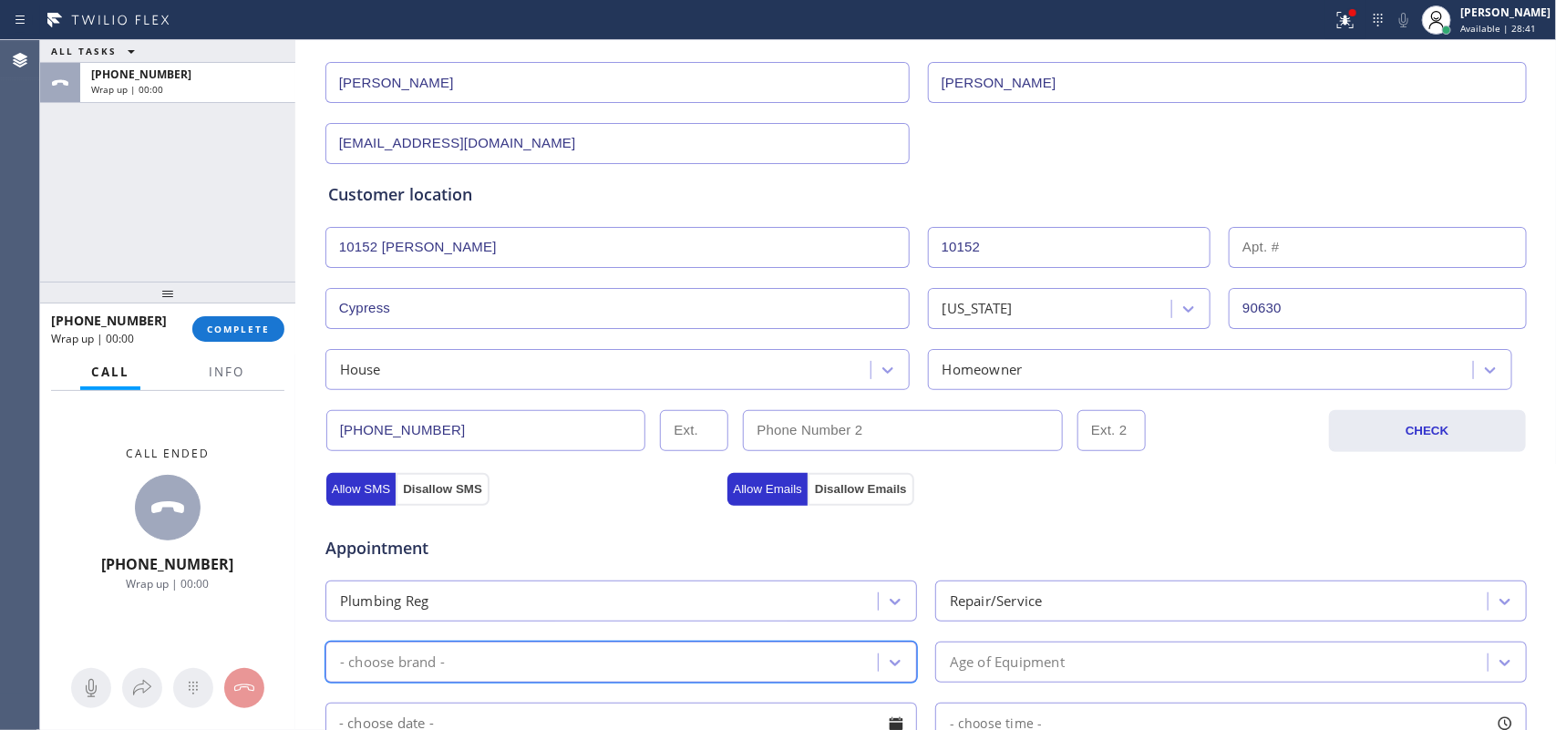
scroll to position [570, 0]
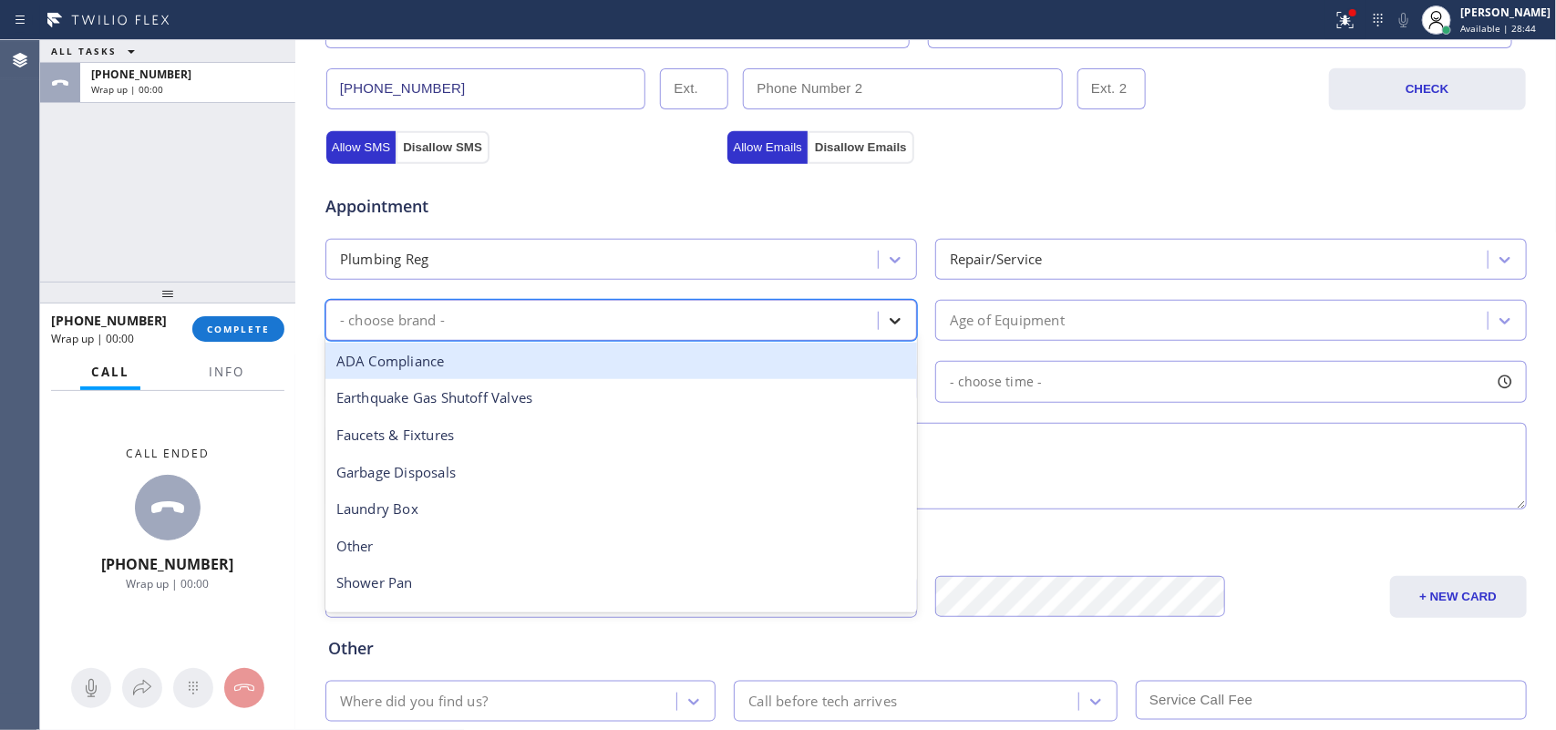
click at [895, 334] on div at bounding box center [895, 320] width 33 height 33
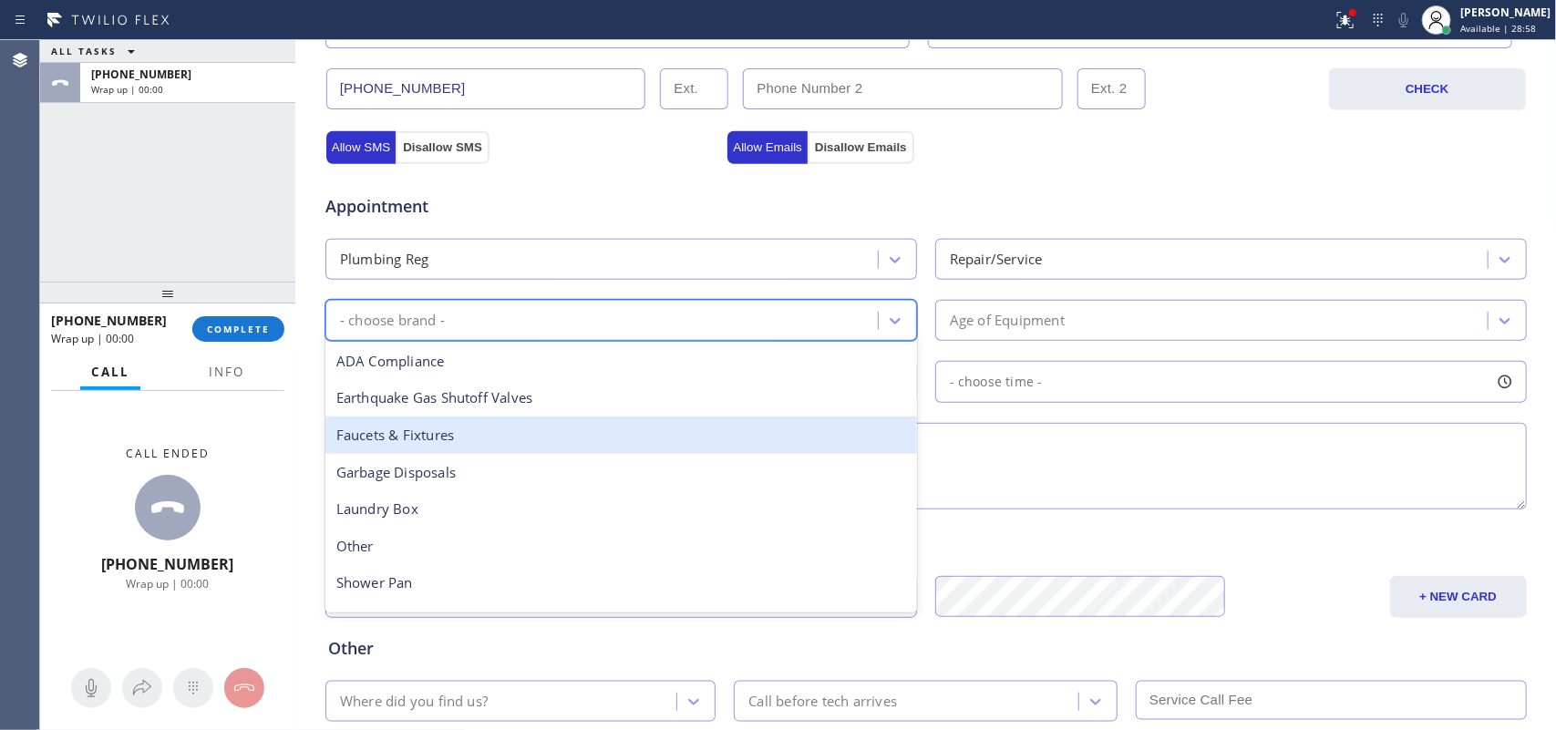
scroll to position [114, 0]
click at [553, 451] on div "Other" at bounding box center [621, 432] width 592 height 37
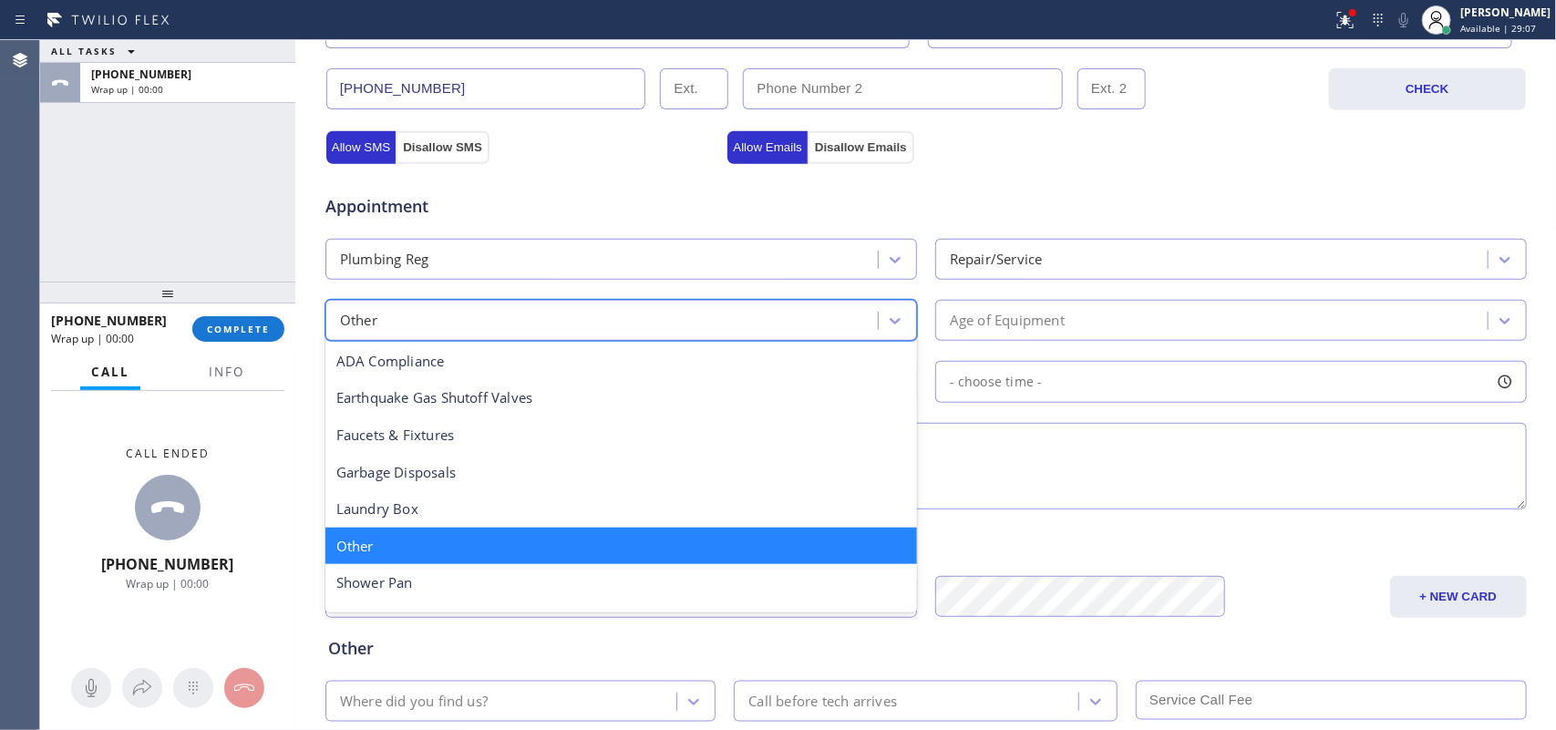
click at [410, 326] on div "Other" at bounding box center [604, 320] width 547 height 32
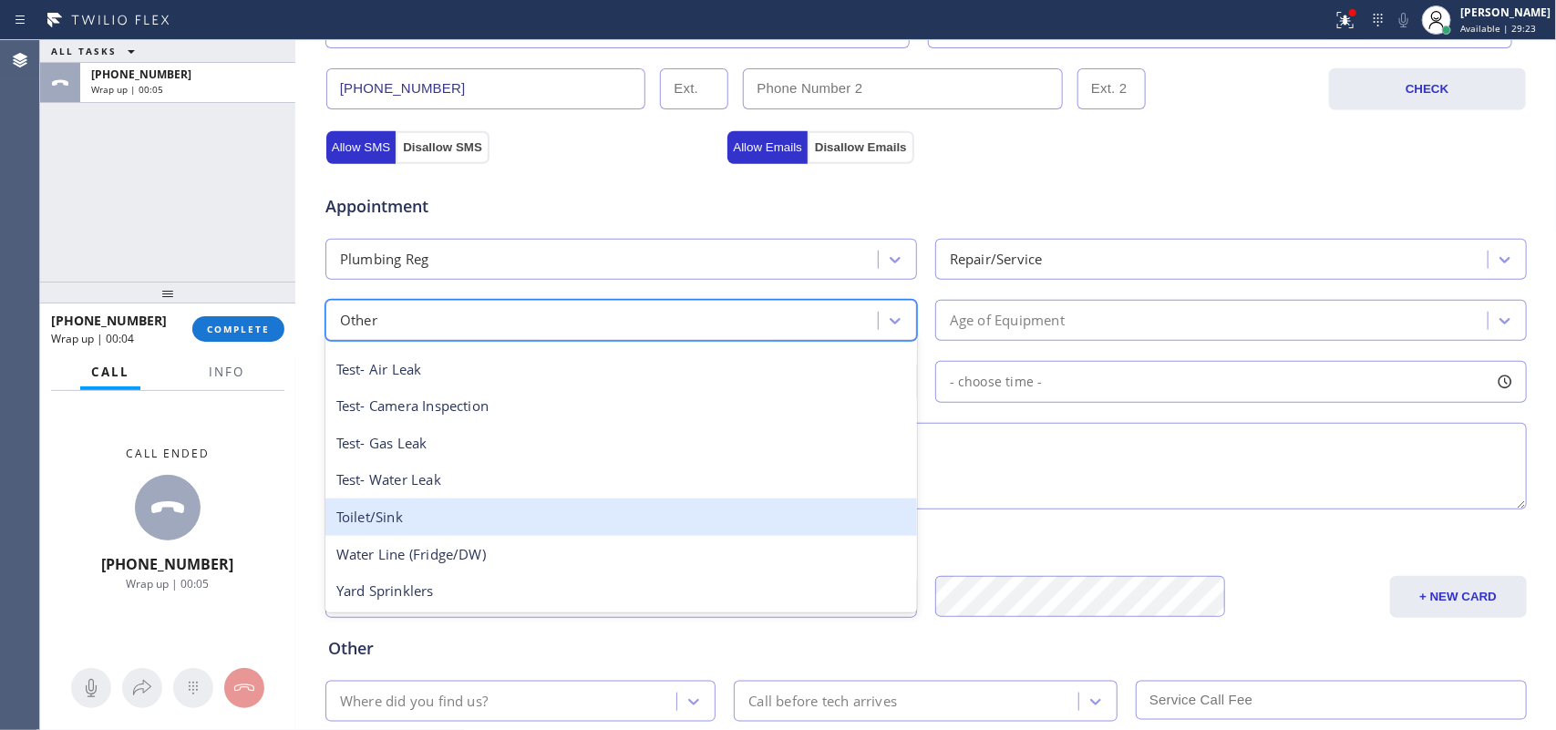
click at [681, 502] on div "Toilet/Sink" at bounding box center [621, 517] width 592 height 37
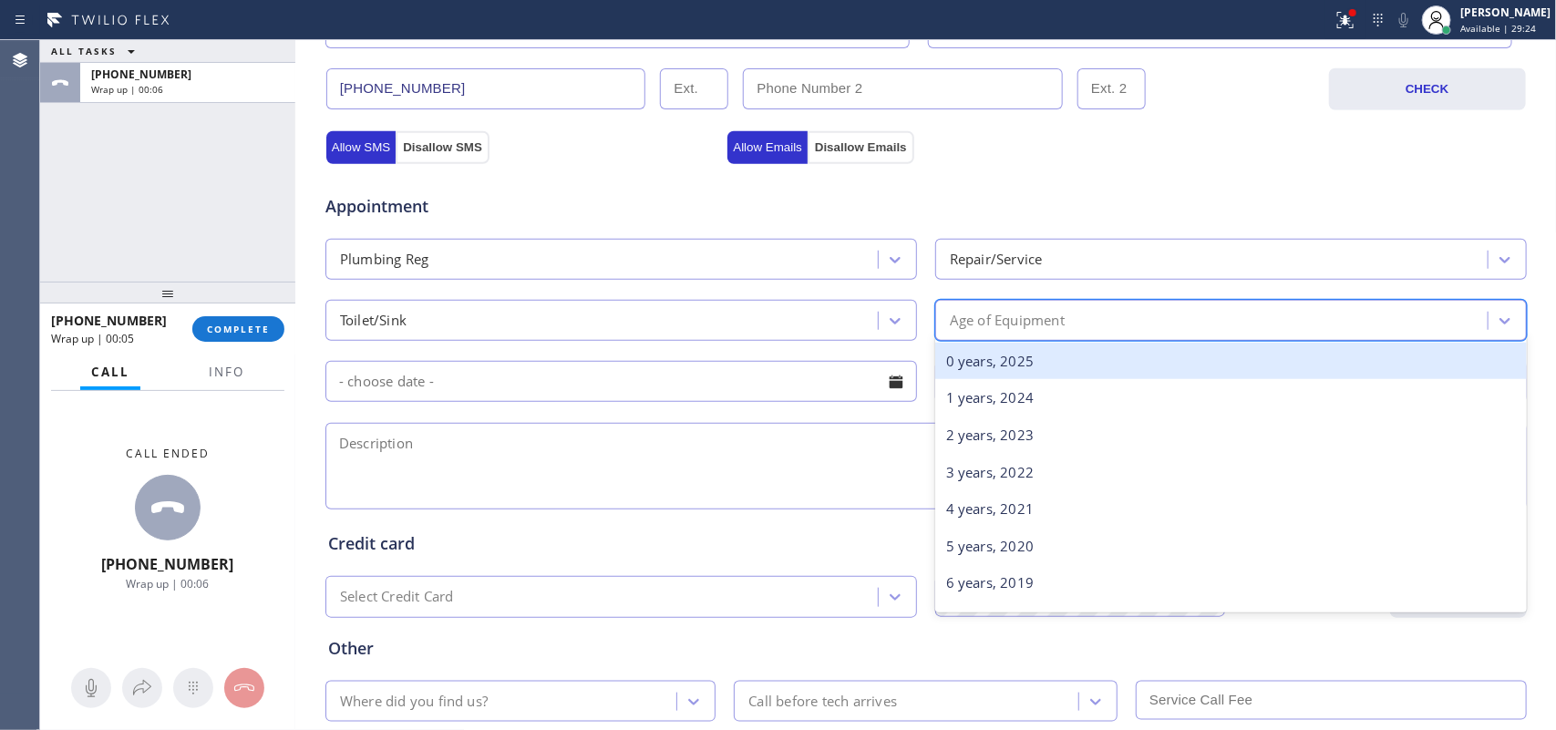
click at [1083, 328] on div "Age of Equipment" at bounding box center [1214, 320] width 547 height 32
click at [1074, 367] on div "0 years, 2025" at bounding box center [1231, 361] width 592 height 37
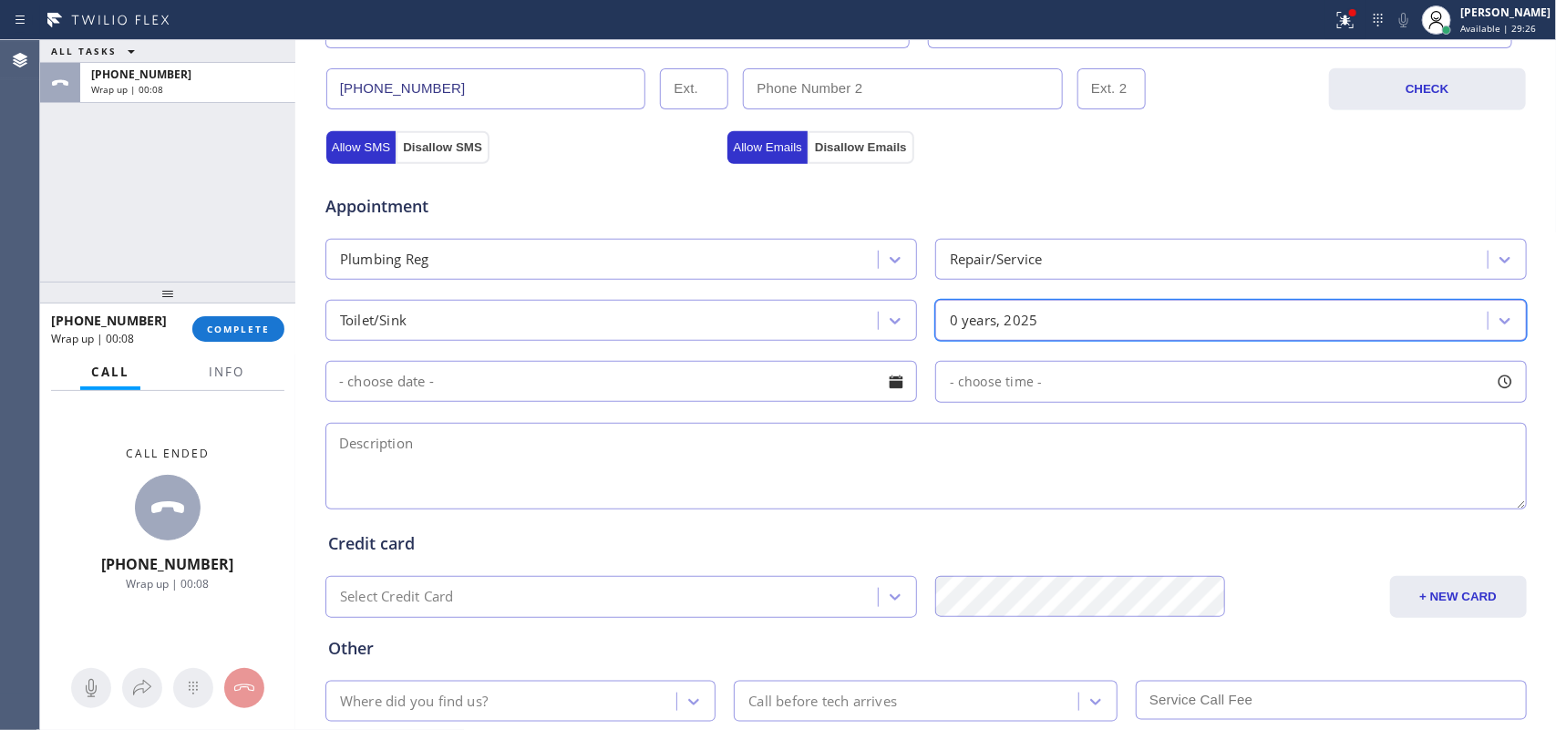
click at [901, 390] on div at bounding box center [896, 381] width 31 height 31
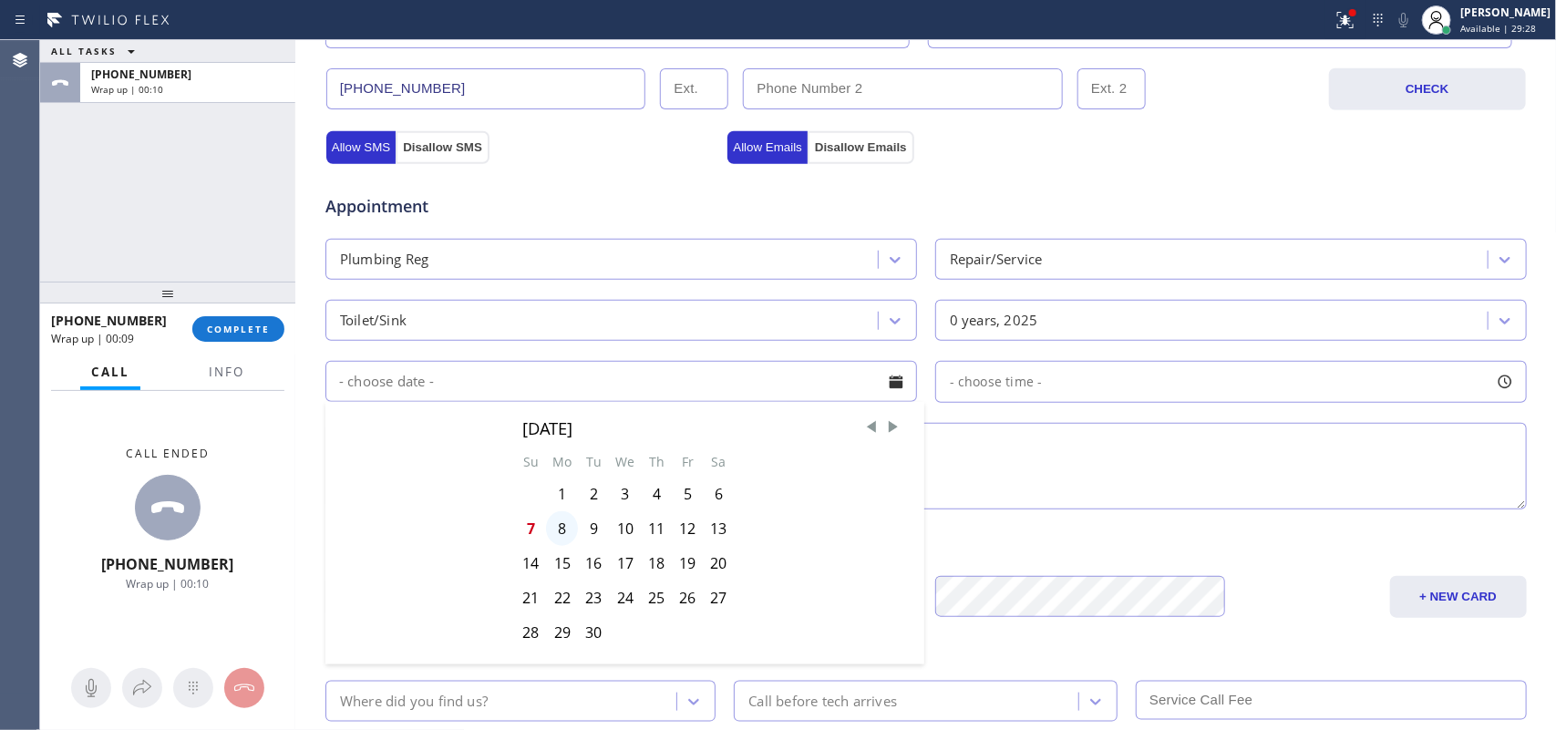
click at [549, 536] on div "8" at bounding box center [562, 528] width 32 height 35
type input "[DATE]"
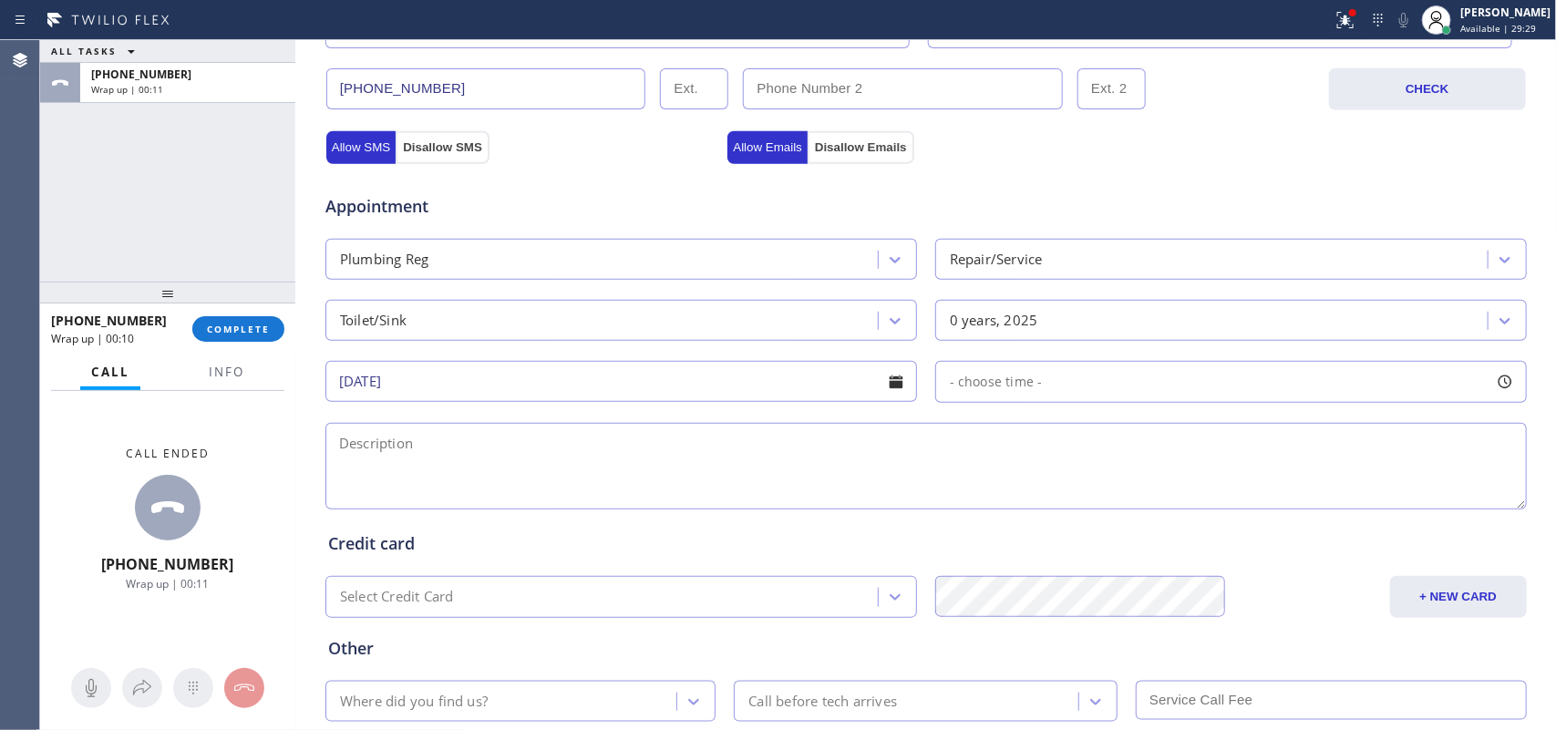
click at [1506, 388] on div at bounding box center [1505, 381] width 31 height 31
drag, startPoint x: 941, startPoint y: 492, endPoint x: 1246, endPoint y: 503, distance: 305.6
click at [1248, 503] on div at bounding box center [1259, 493] width 22 height 38
drag, startPoint x: 940, startPoint y: 499, endPoint x: 1119, endPoint y: 521, distance: 180.1
click at [1119, 521] on div "FROM TILL 12:00 PM 3:00 PM" at bounding box center [1217, 468] width 564 height 131
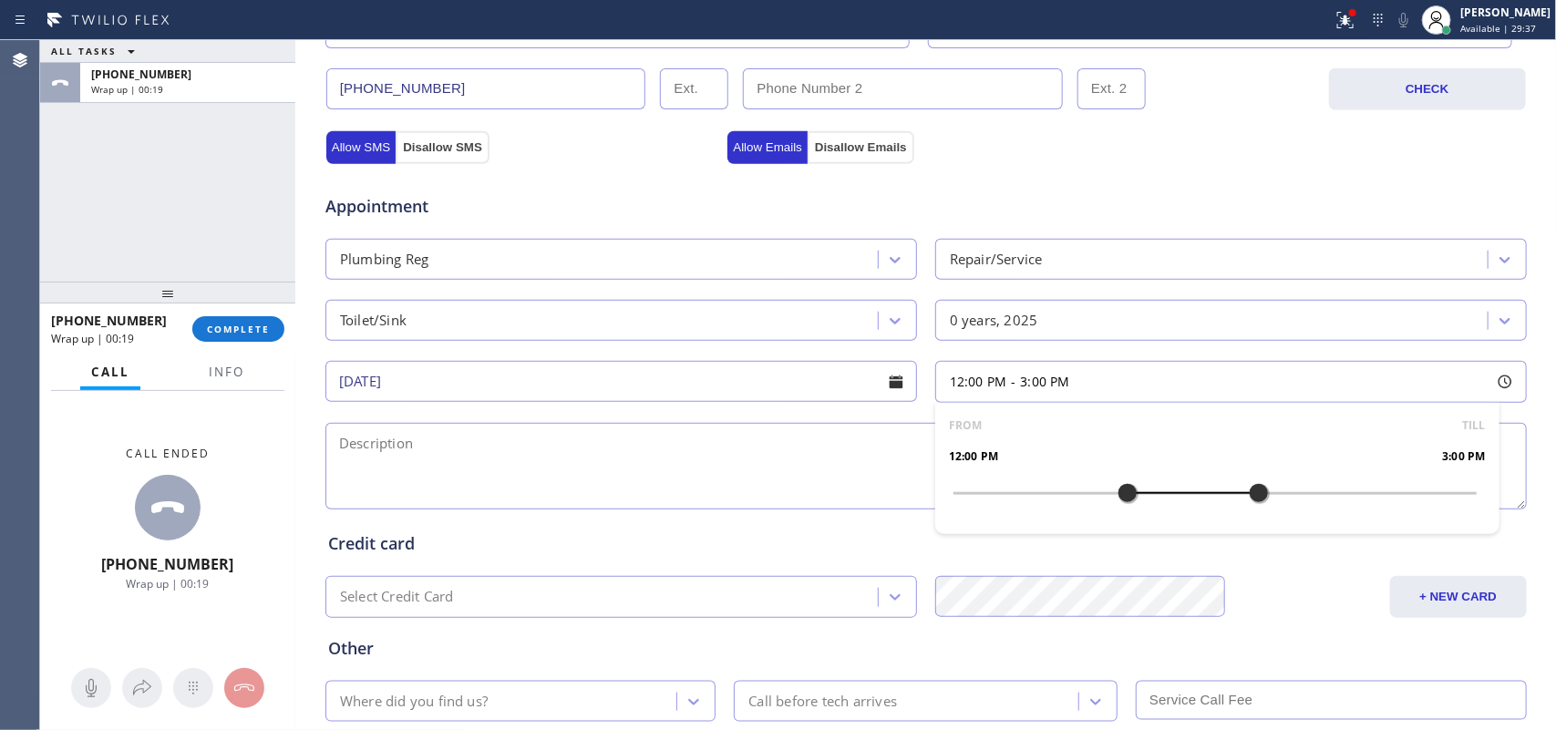
click at [666, 477] on textarea at bounding box center [926, 466] width 1202 height 87
click at [652, 467] on textarea "12=" at bounding box center [926, 466] width 1202 height 87
click at [425, 435] on textarea "12-3/" at bounding box center [926, 466] width 1202 height 87
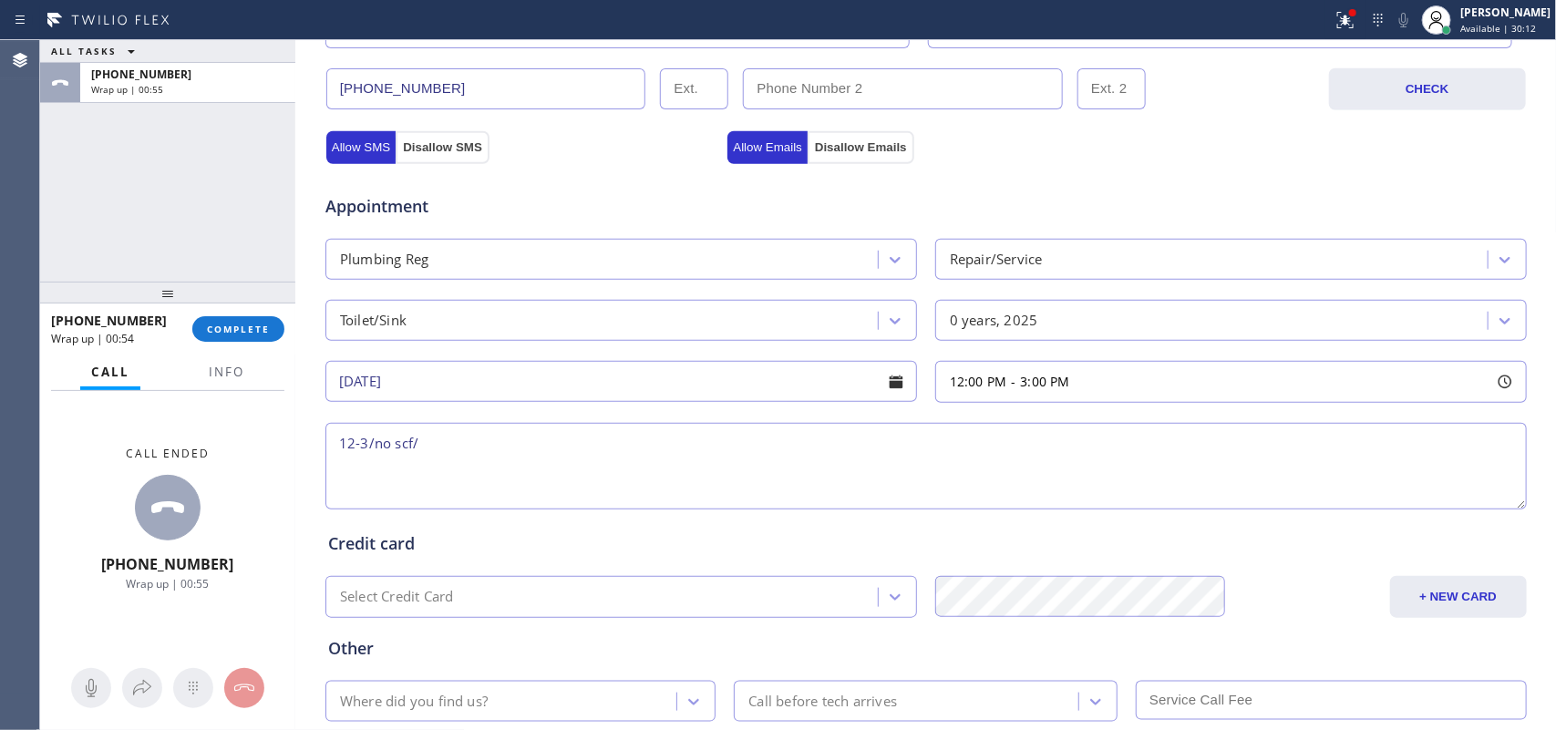
click at [430, 444] on textarea "12-3/no scf/" at bounding box center [926, 466] width 1202 height 87
paste textarea "house-ho/ bathroom is not draining, need to bring a long hose, it goes out from…"
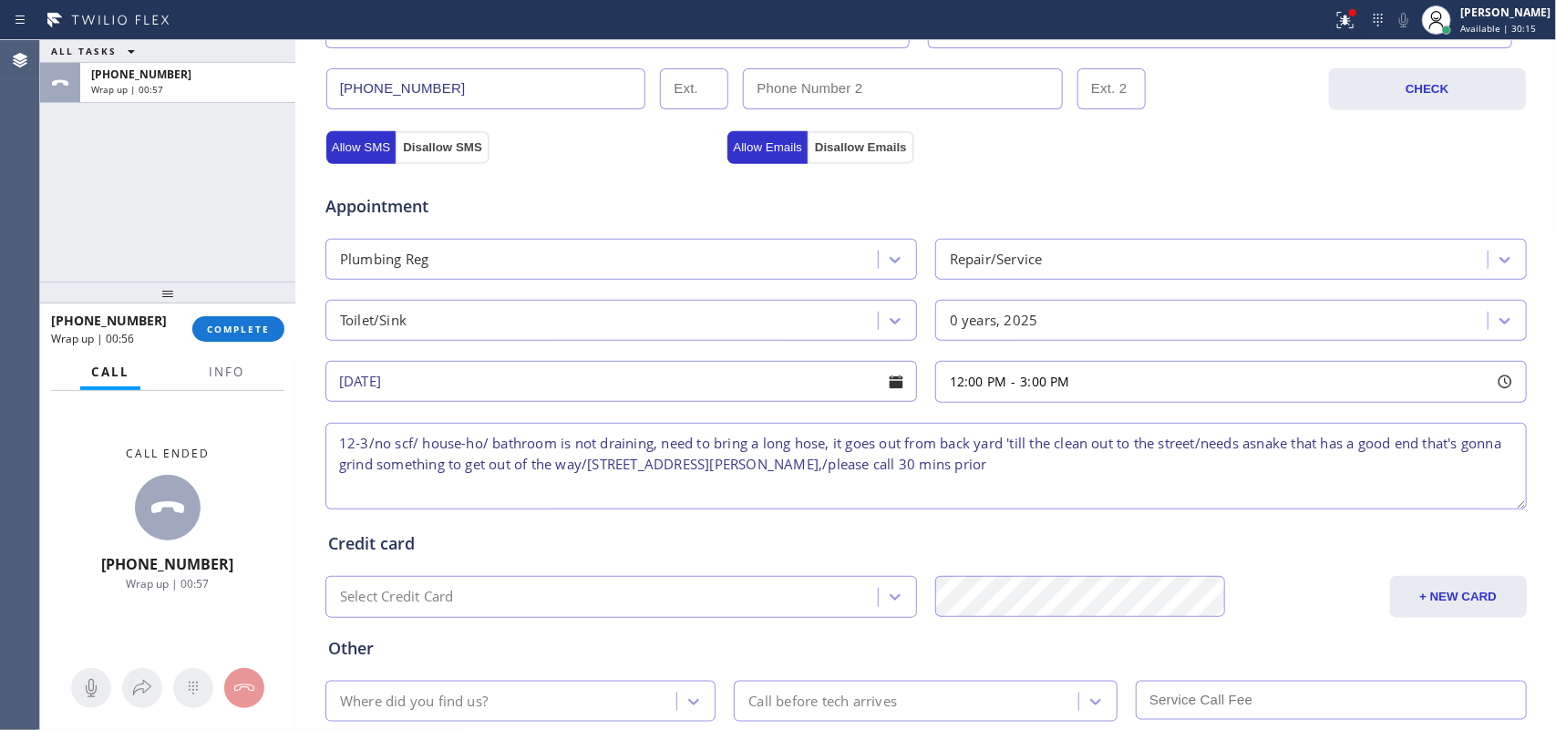
click at [737, 465] on textarea "12-3/no scf/ house-ho/ bathroom is not draining, need to bring a long hose, it …" at bounding box center [926, 466] width 1202 height 87
click at [1076, 467] on textarea "12-3/no scf/ house-ho/ bathroom is not draining, need to bring a long hose, it …" at bounding box center [926, 466] width 1202 height 87
click at [1254, 449] on textarea "12-3/no scf/ house-ho/ bathroom is not draining, need to bring a long hose, it …" at bounding box center [926, 466] width 1202 height 87
click at [1151, 475] on textarea "12-3/no scf/ house-ho/ bathroom is not draining, need to bring a long hose, it …" at bounding box center [926, 466] width 1202 height 87
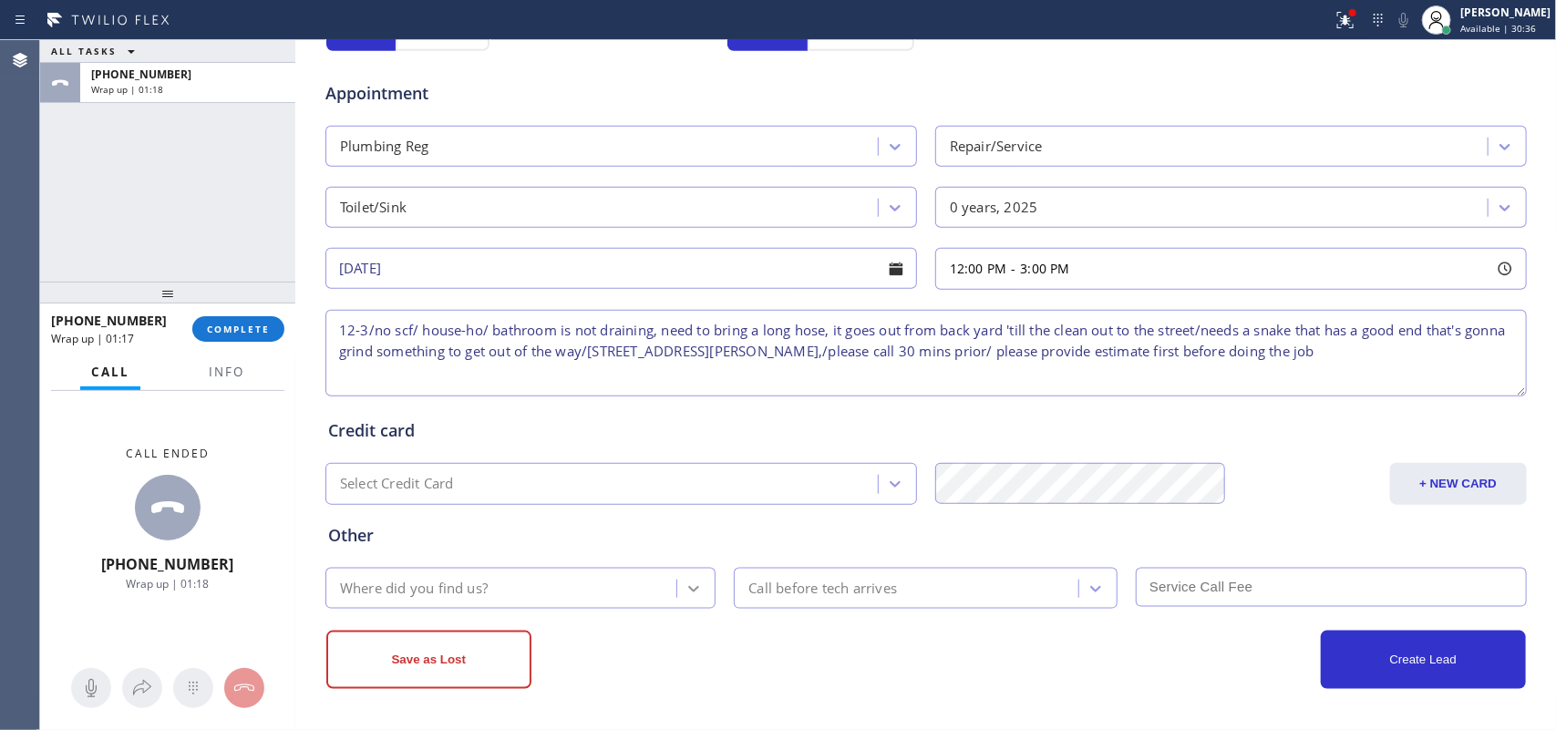
type textarea "12-3/no scf/ house-ho/ bathroom is not draining, need to bring a long hose, it …"
click at [686, 580] on icon at bounding box center [694, 589] width 18 height 18
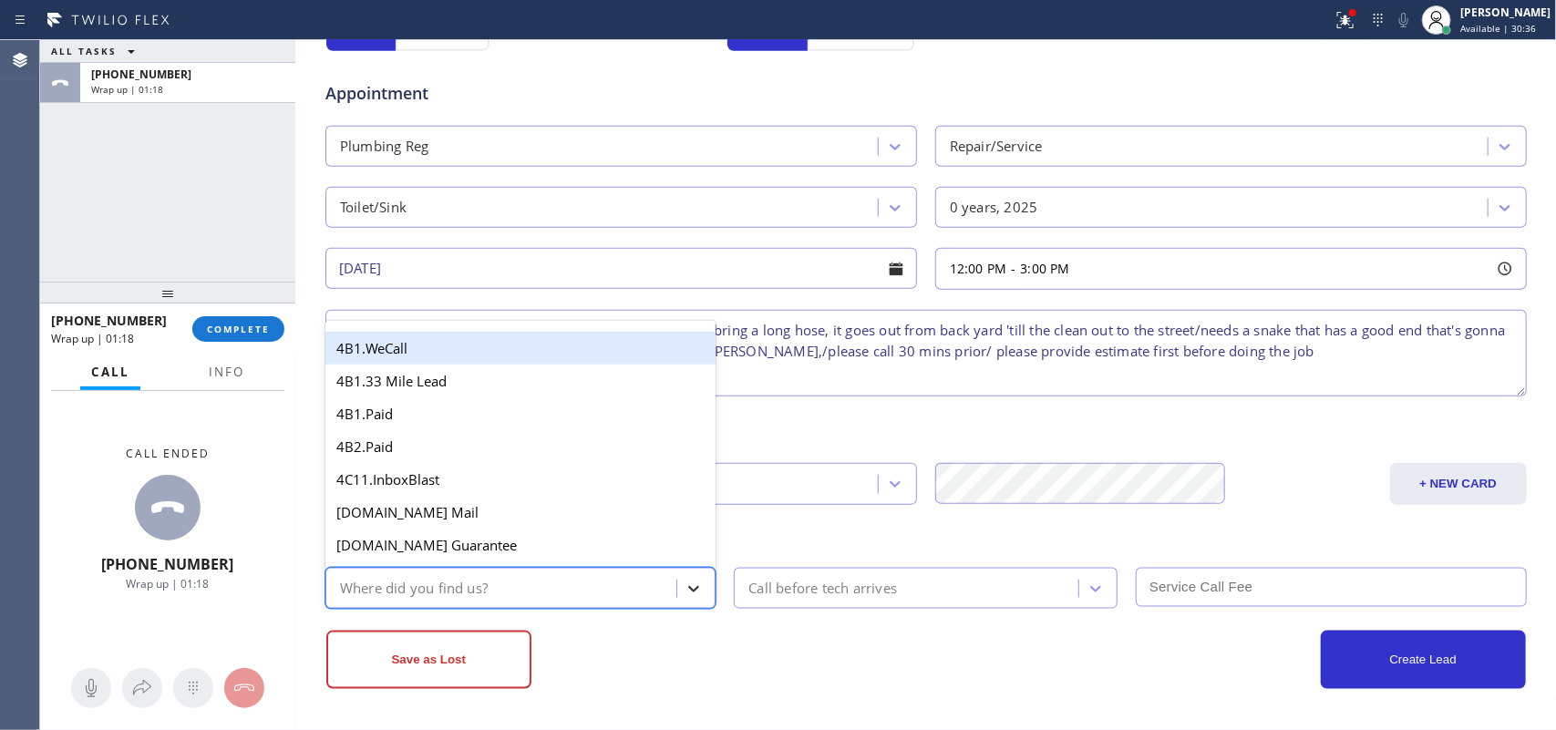
type input "g"
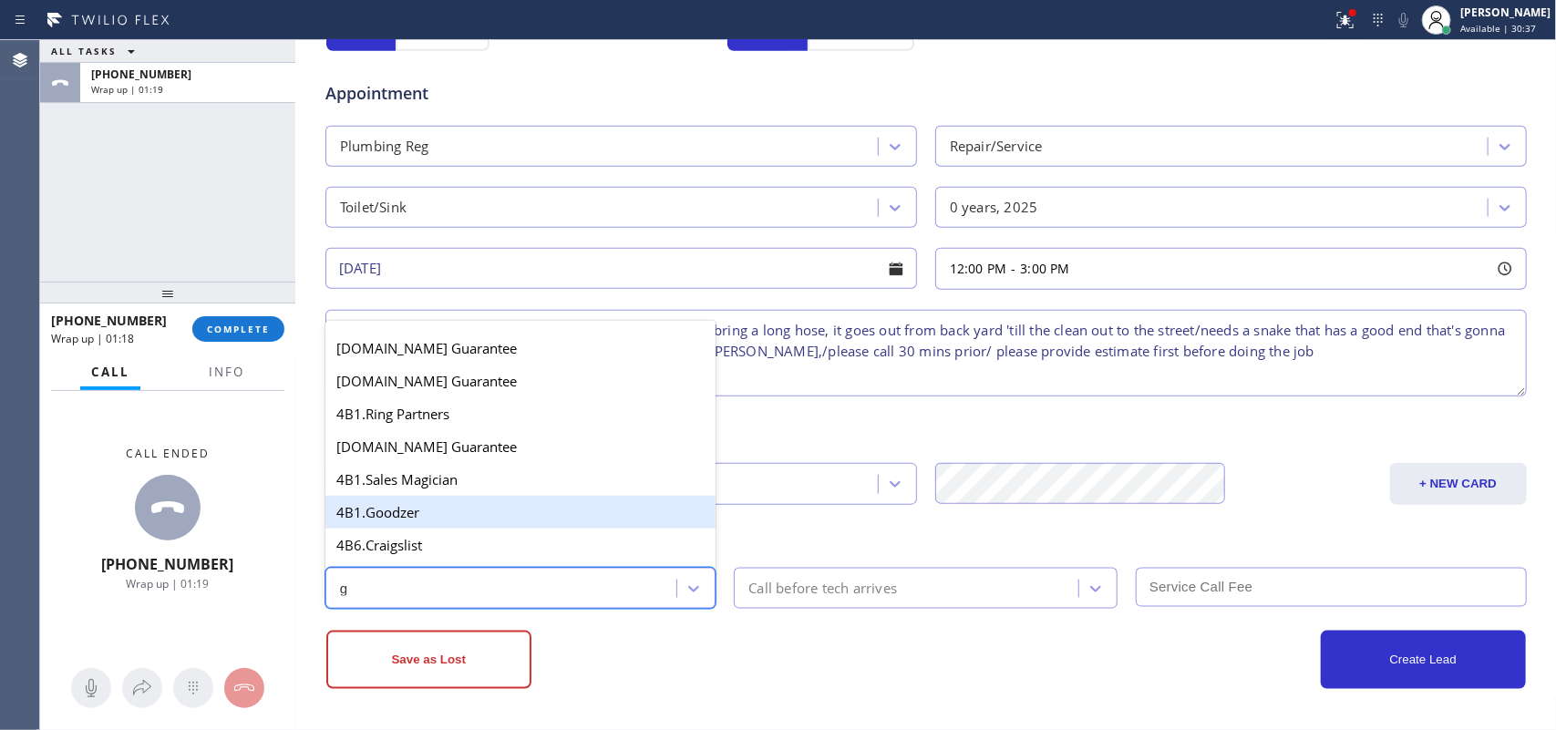
scroll to position [342, 0]
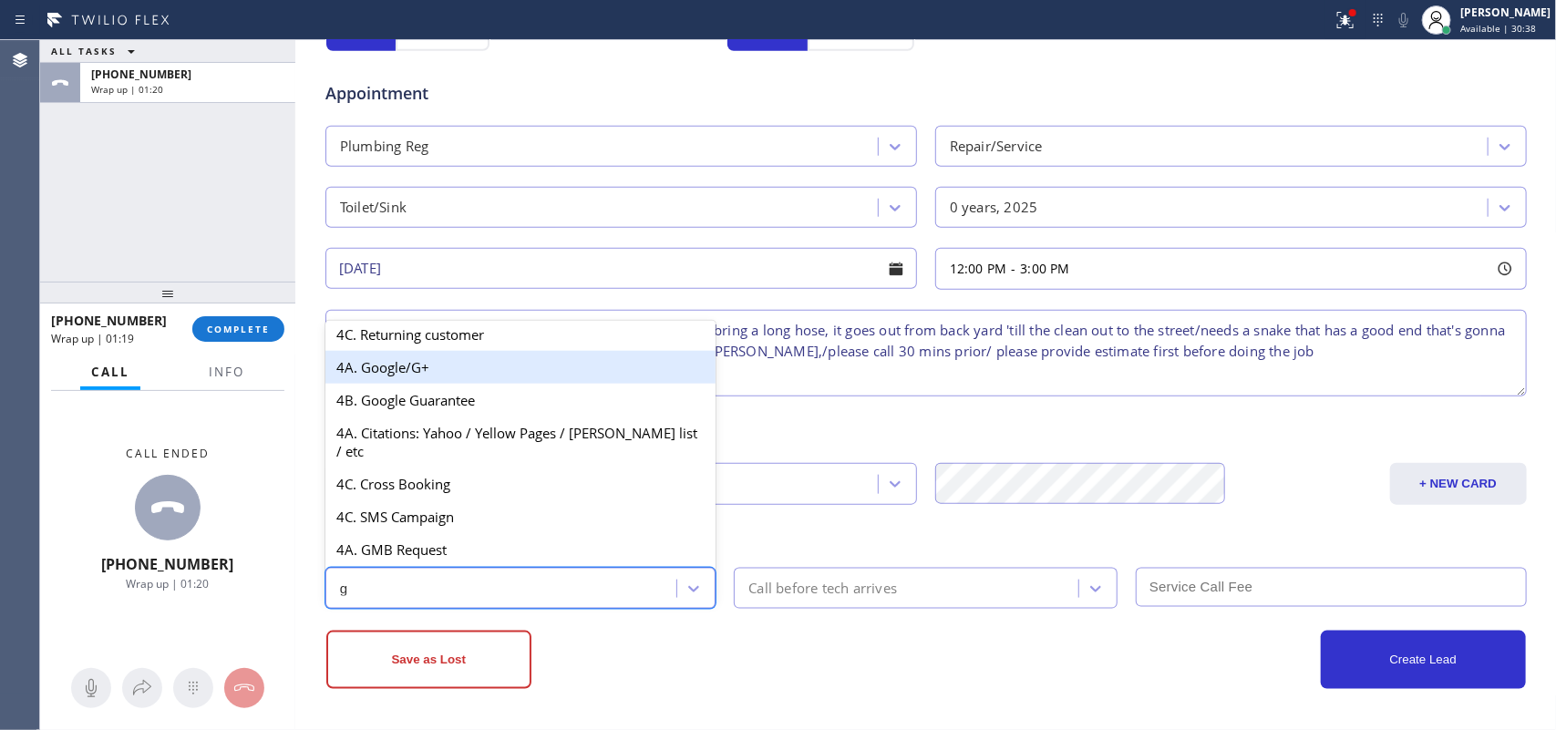
click at [521, 384] on div "4A. Google/G+" at bounding box center [520, 367] width 391 height 33
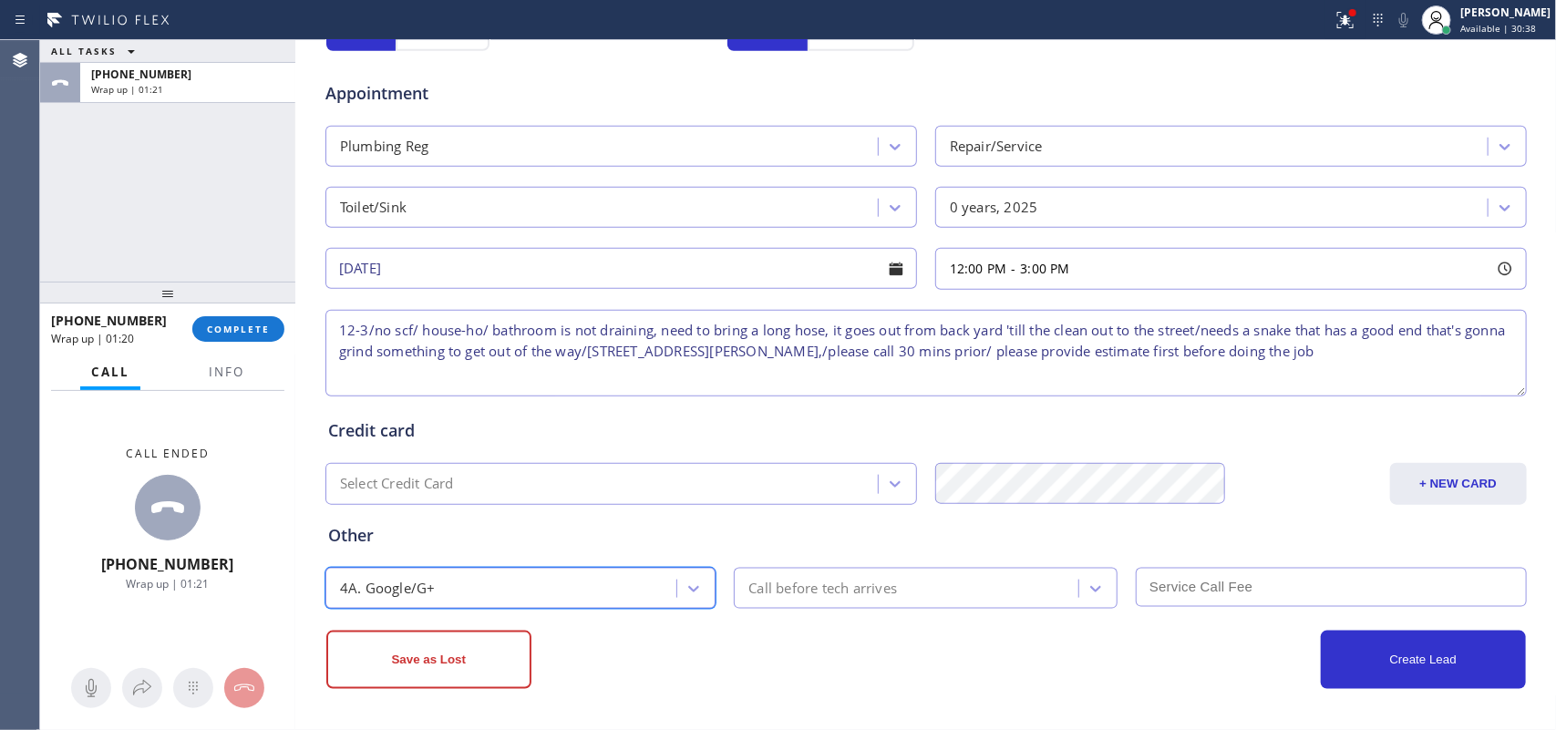
click at [889, 585] on div "Call before tech arrives" at bounding box center [822, 588] width 149 height 21
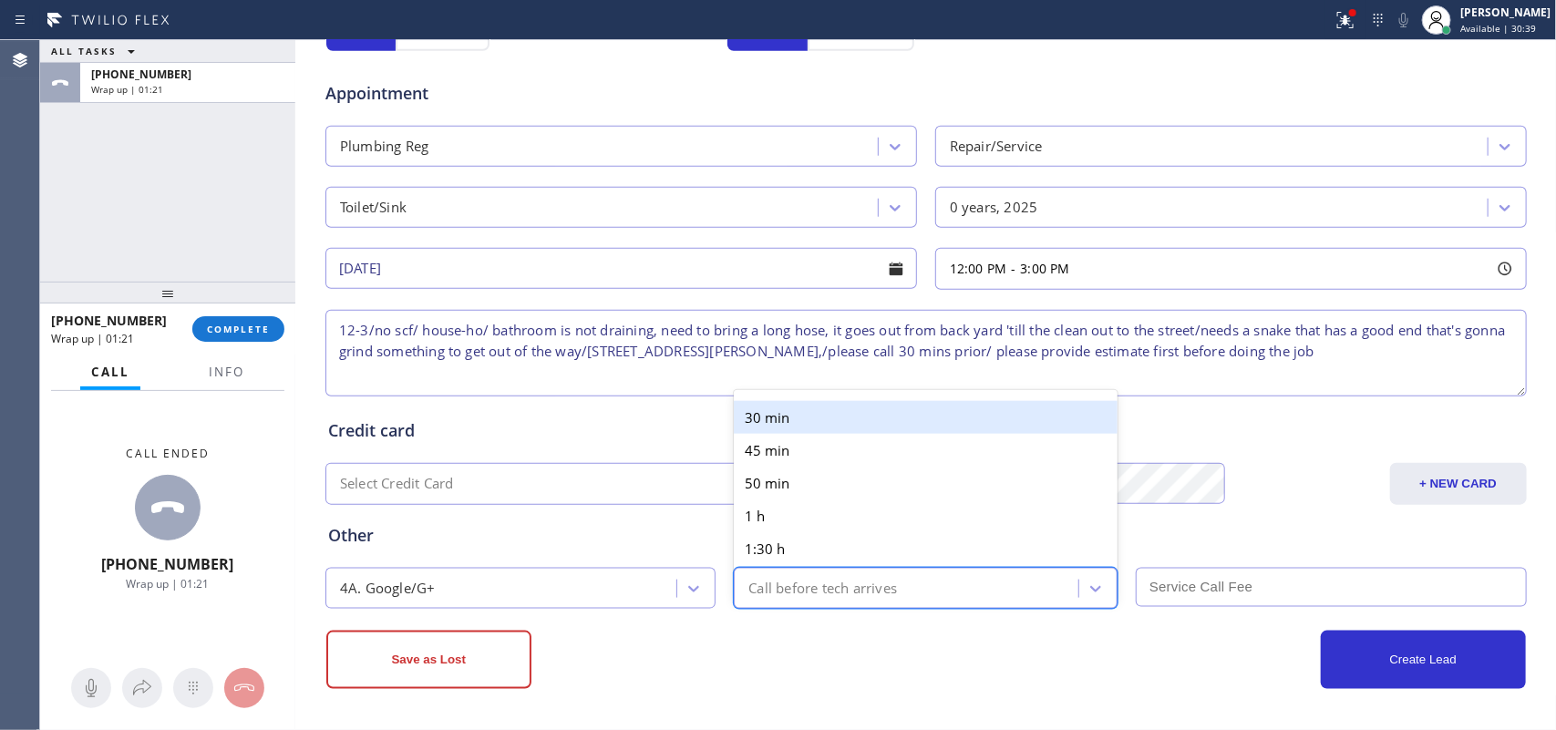
click at [862, 419] on div "30 min" at bounding box center [926, 417] width 384 height 33
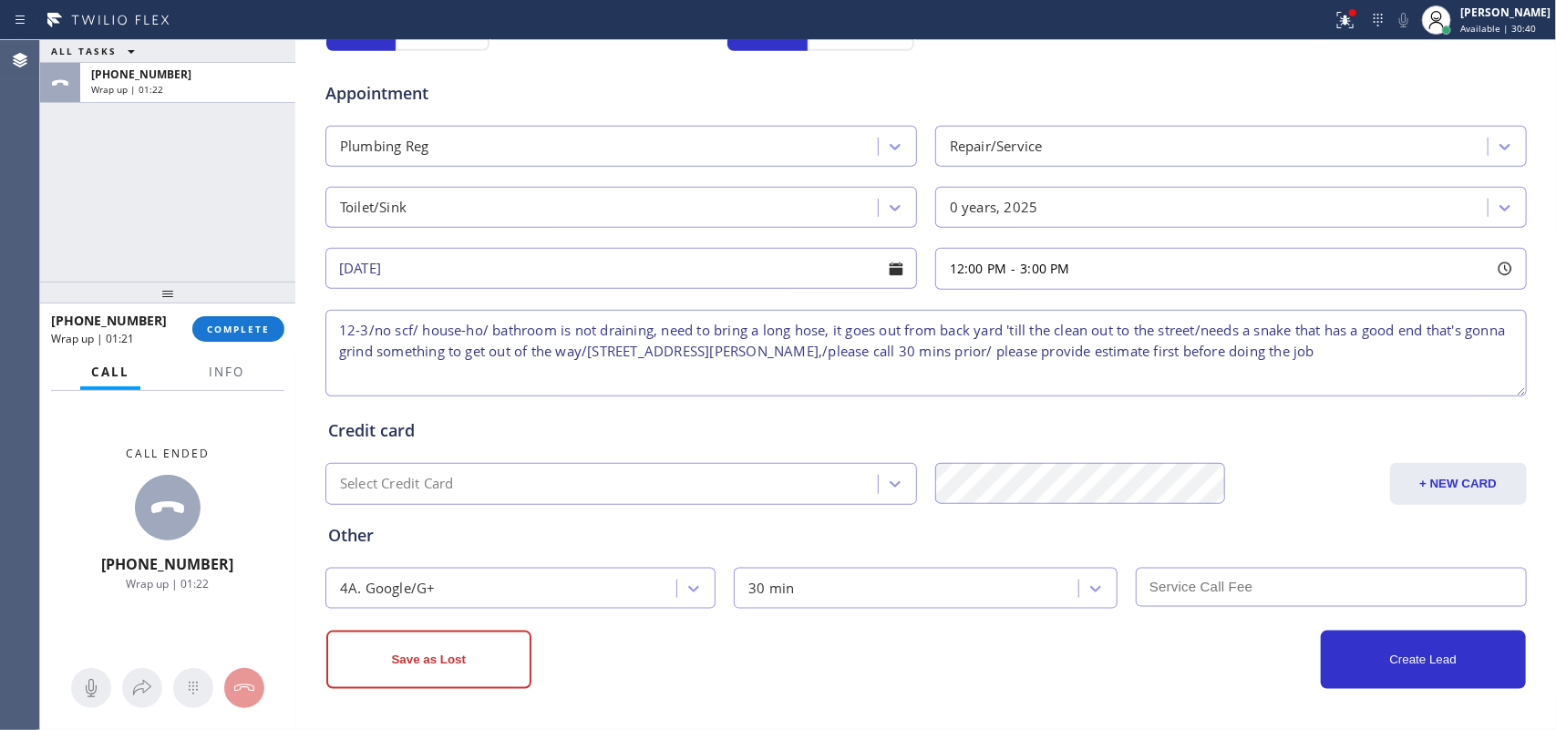
click at [1201, 593] on input "text" at bounding box center [1331, 587] width 391 height 39
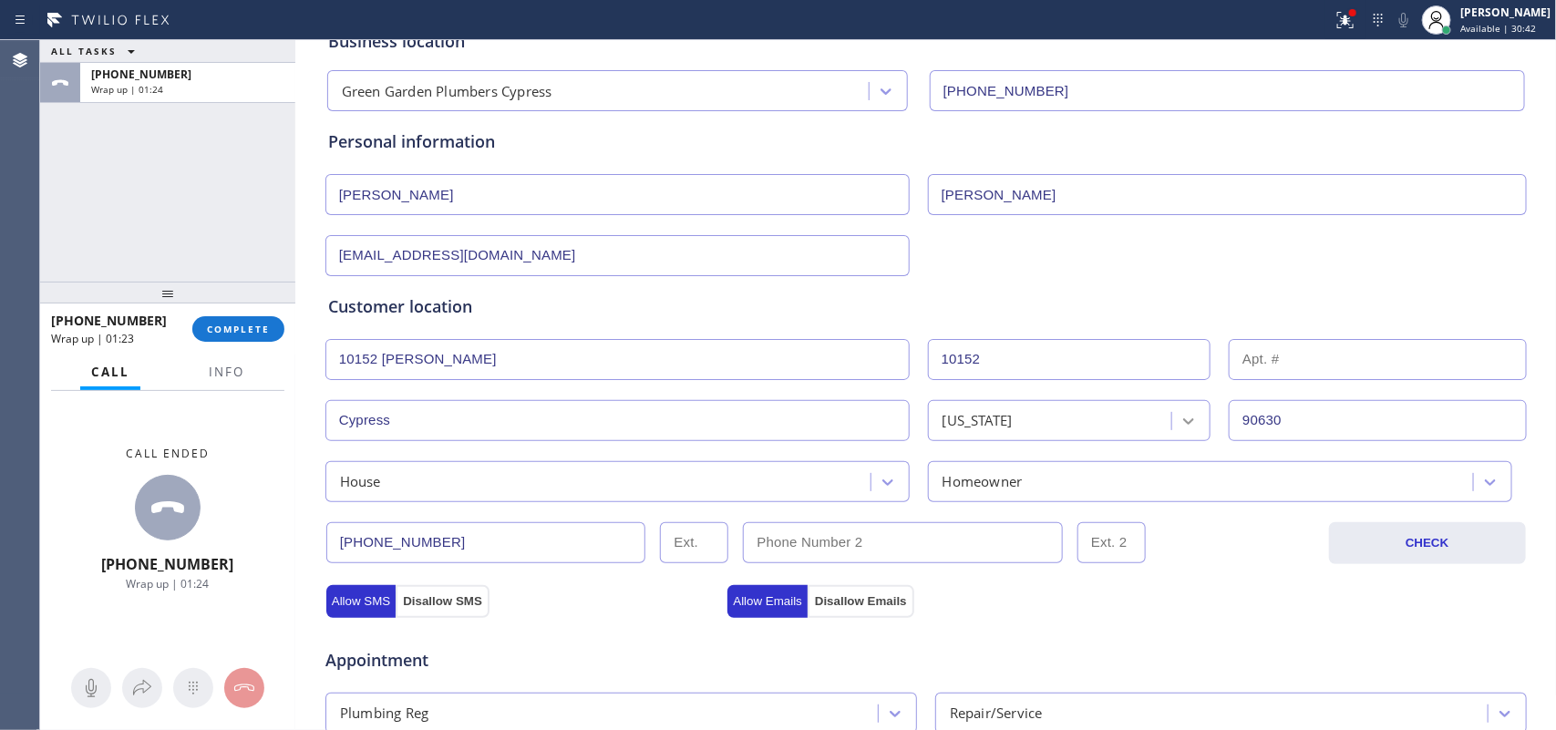
scroll to position [0, 0]
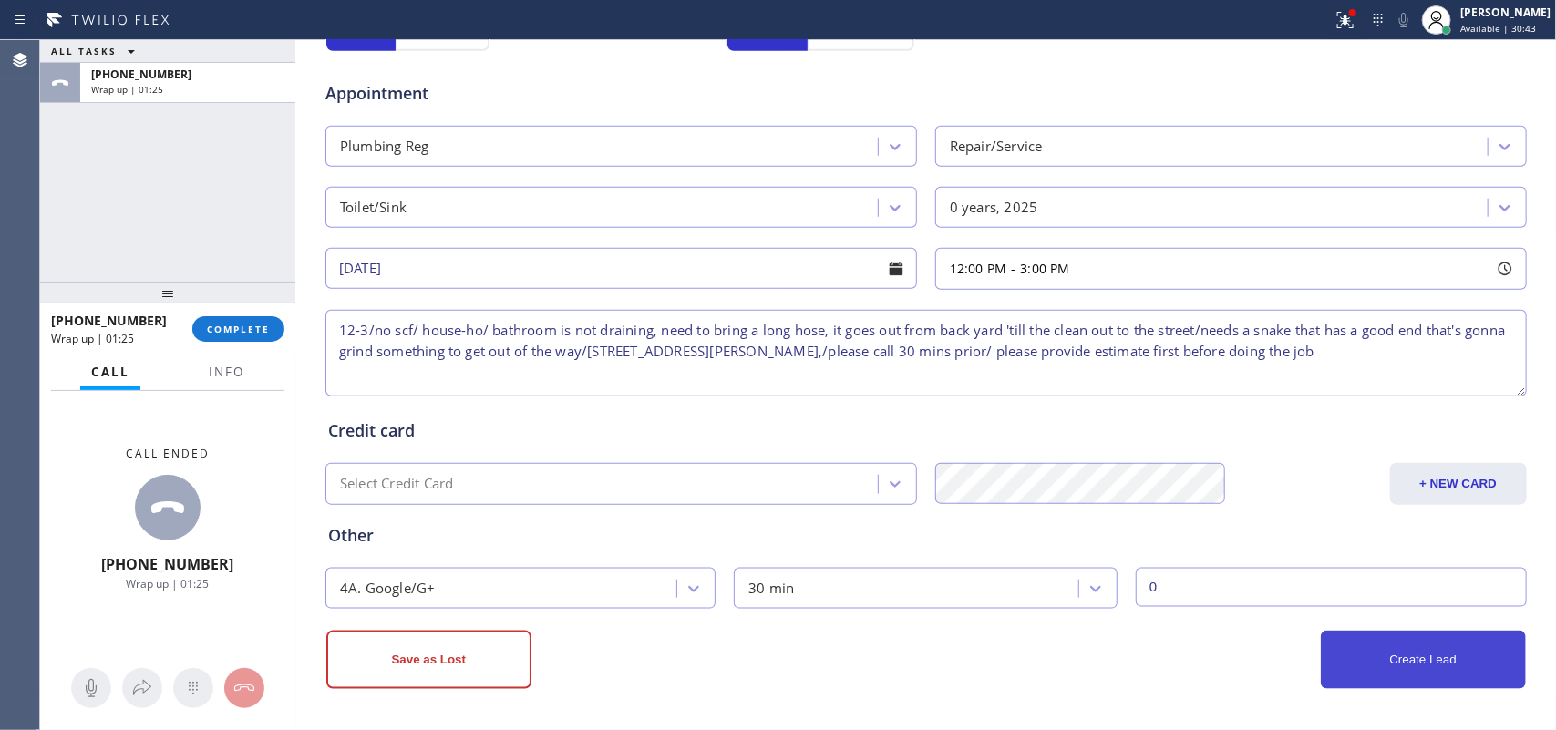
type input "0"
click at [1413, 676] on button "Create Lead" at bounding box center [1423, 660] width 205 height 58
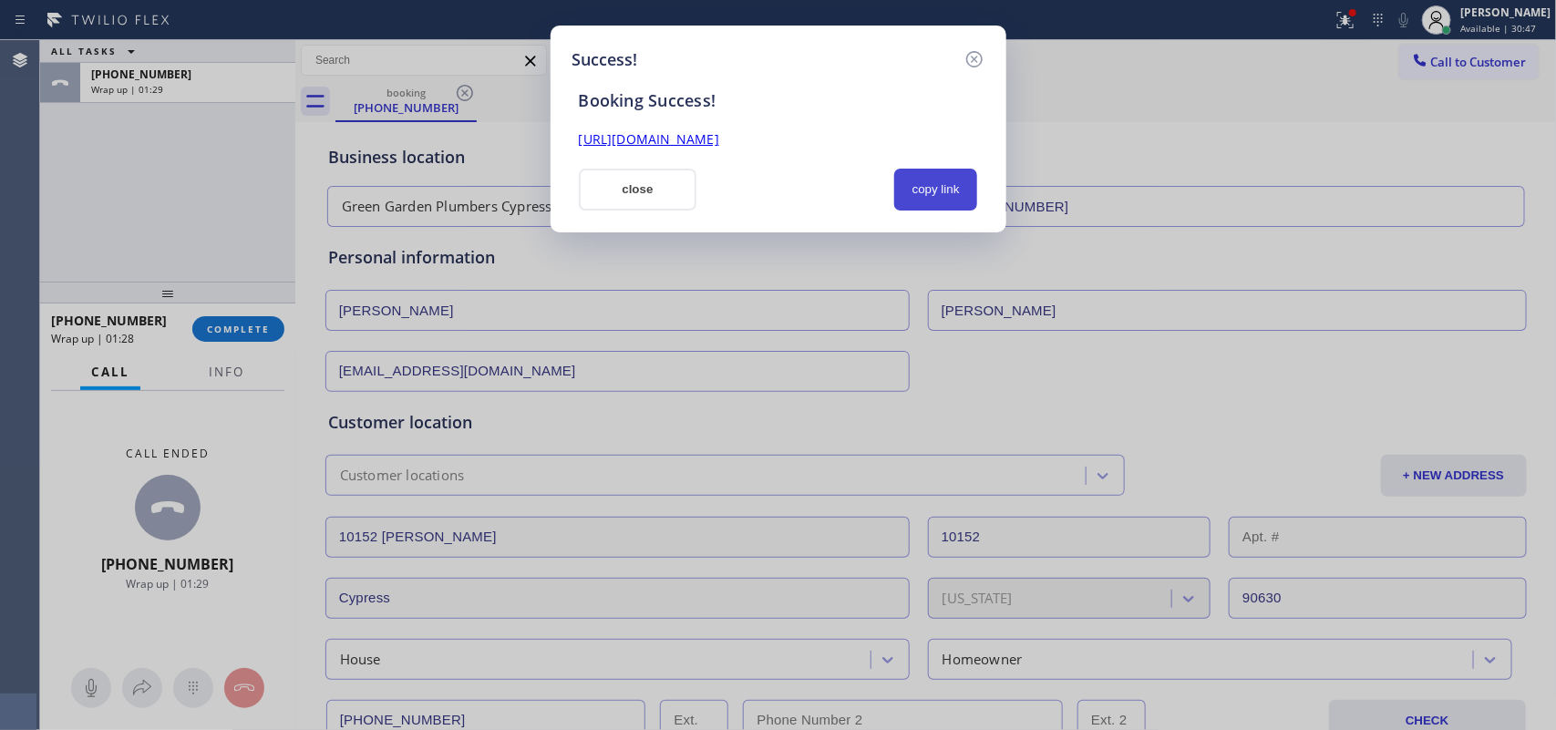
click at [948, 179] on button "copy link" at bounding box center [936, 190] width 84 height 42
click at [719, 146] on link "[URL][DOMAIN_NAME]" at bounding box center [649, 138] width 140 height 17
click at [618, 188] on button "close" at bounding box center [638, 190] width 119 height 42
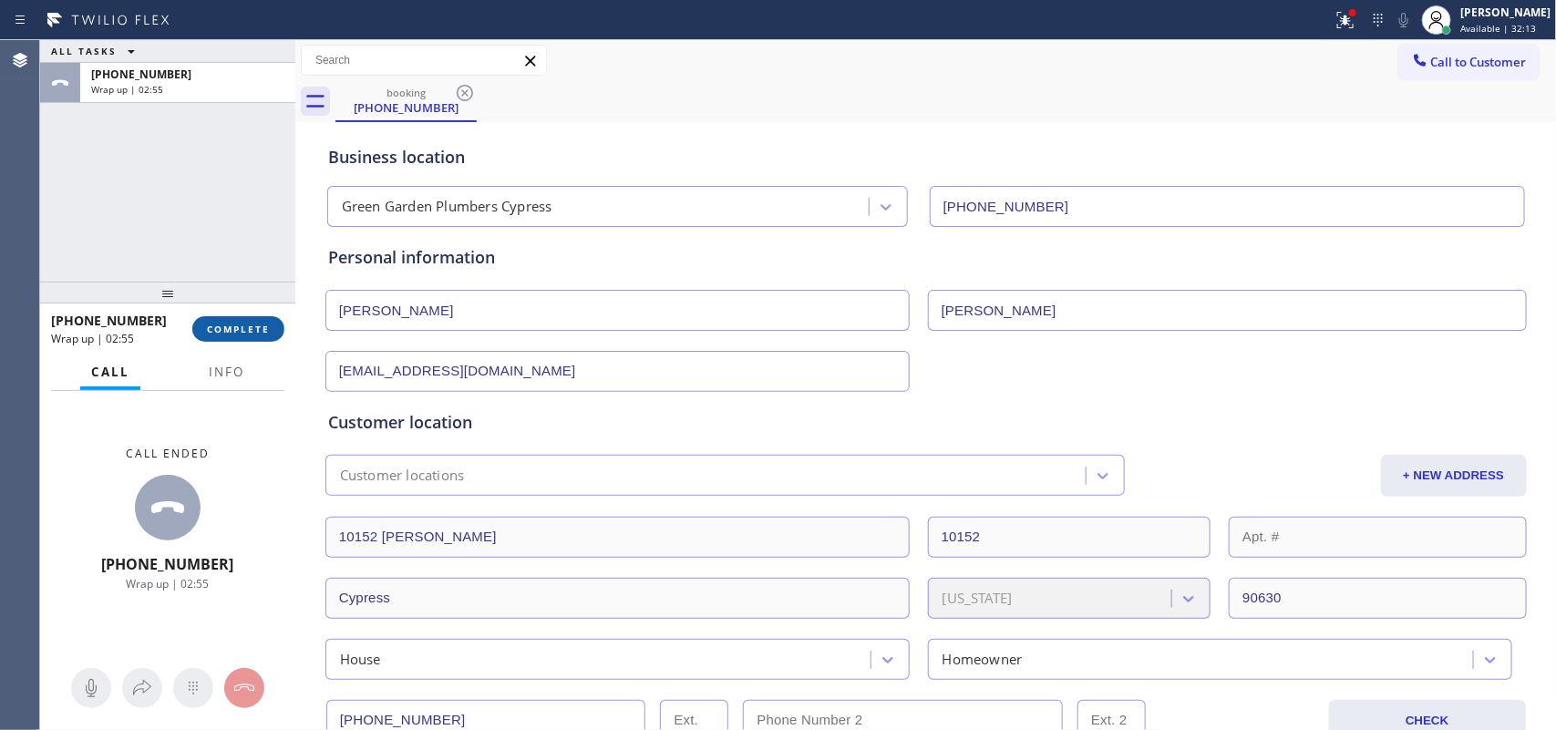
click at [246, 333] on span "COMPLETE" at bounding box center [238, 329] width 63 height 13
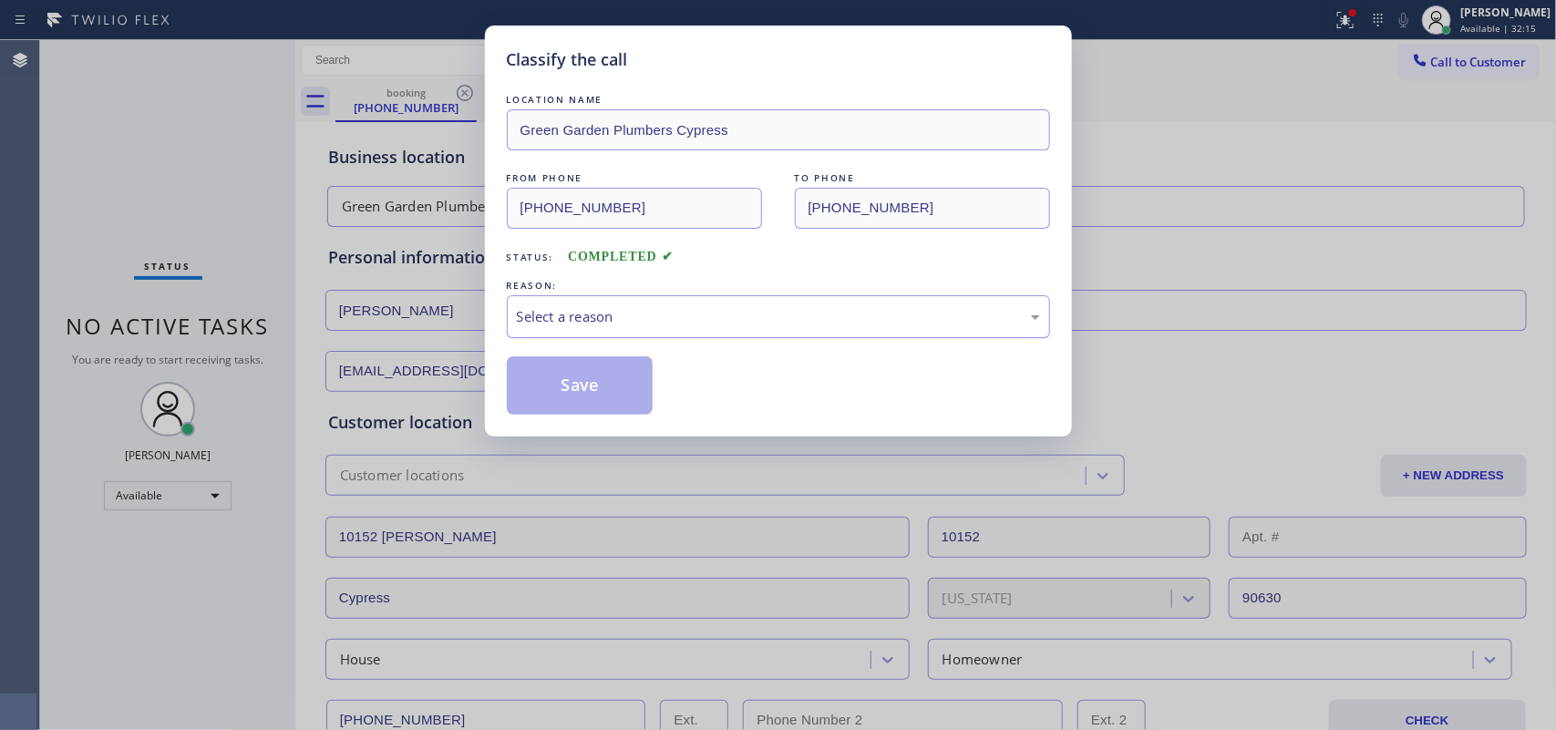
click at [650, 306] on div "Select a reason" at bounding box center [778, 316] width 523 height 21
click at [594, 371] on button "Save" at bounding box center [580, 385] width 147 height 58
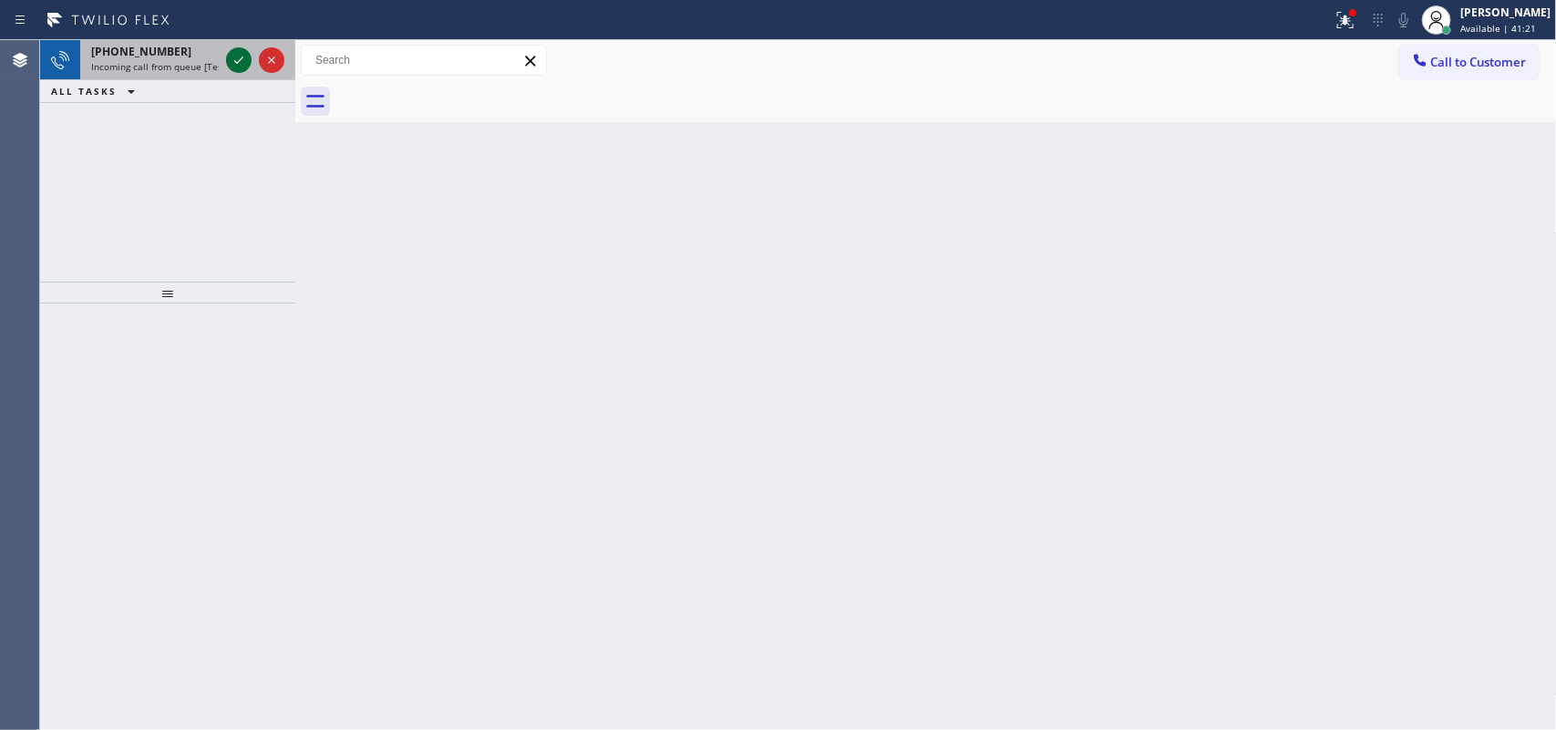
click at [231, 59] on icon at bounding box center [239, 60] width 22 height 22
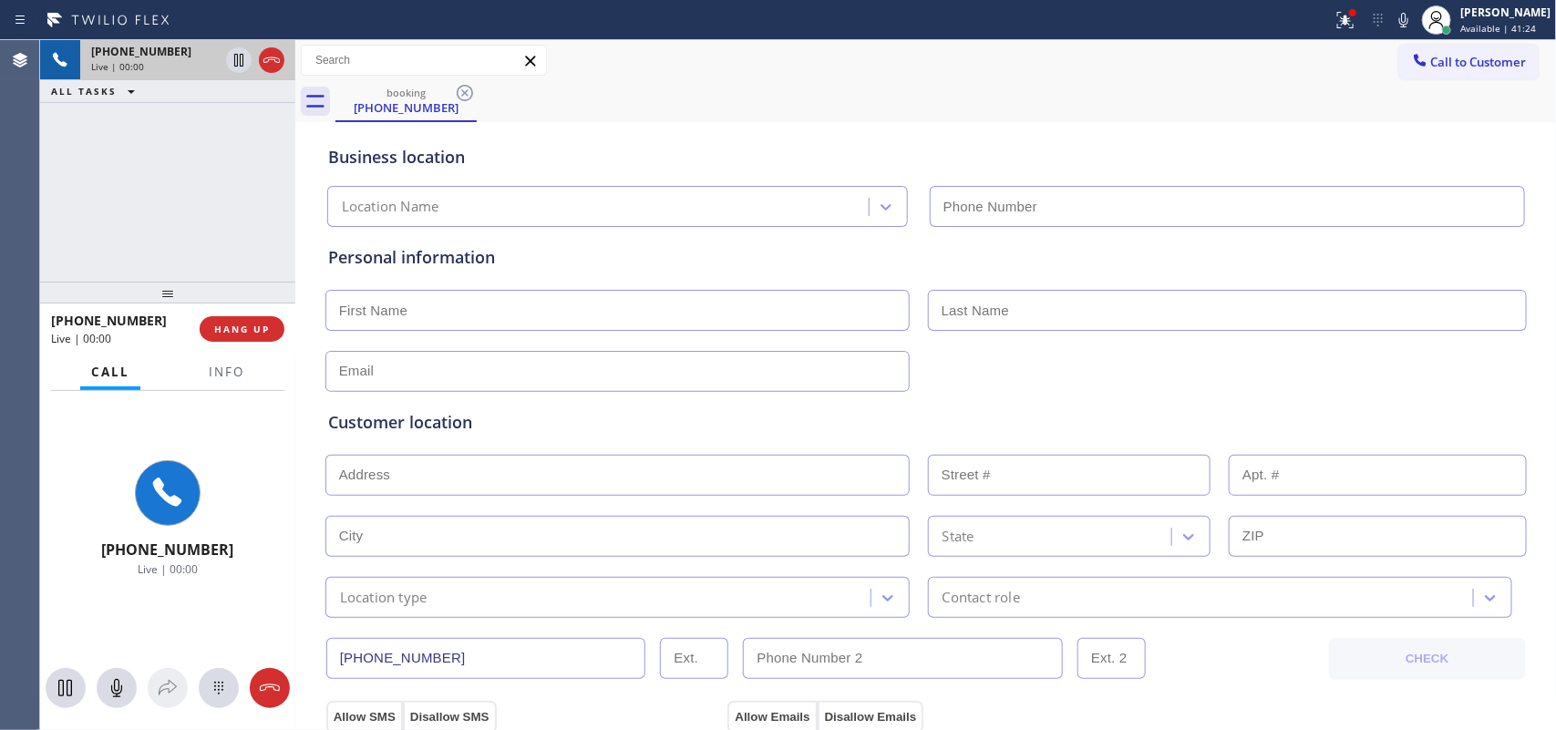
type input "[PHONE_NUMBER]"
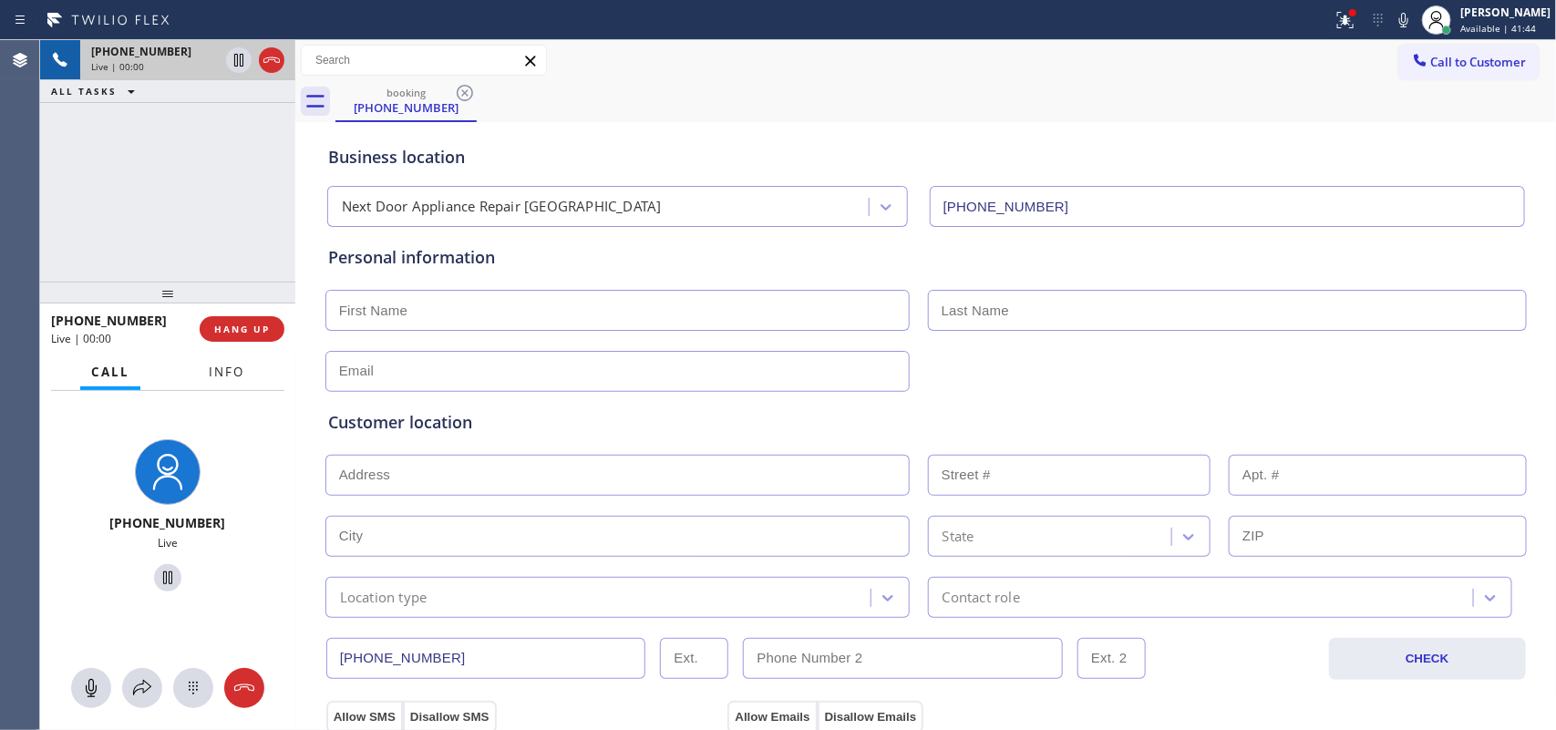
click at [221, 370] on span "Info" at bounding box center [227, 372] width 36 height 16
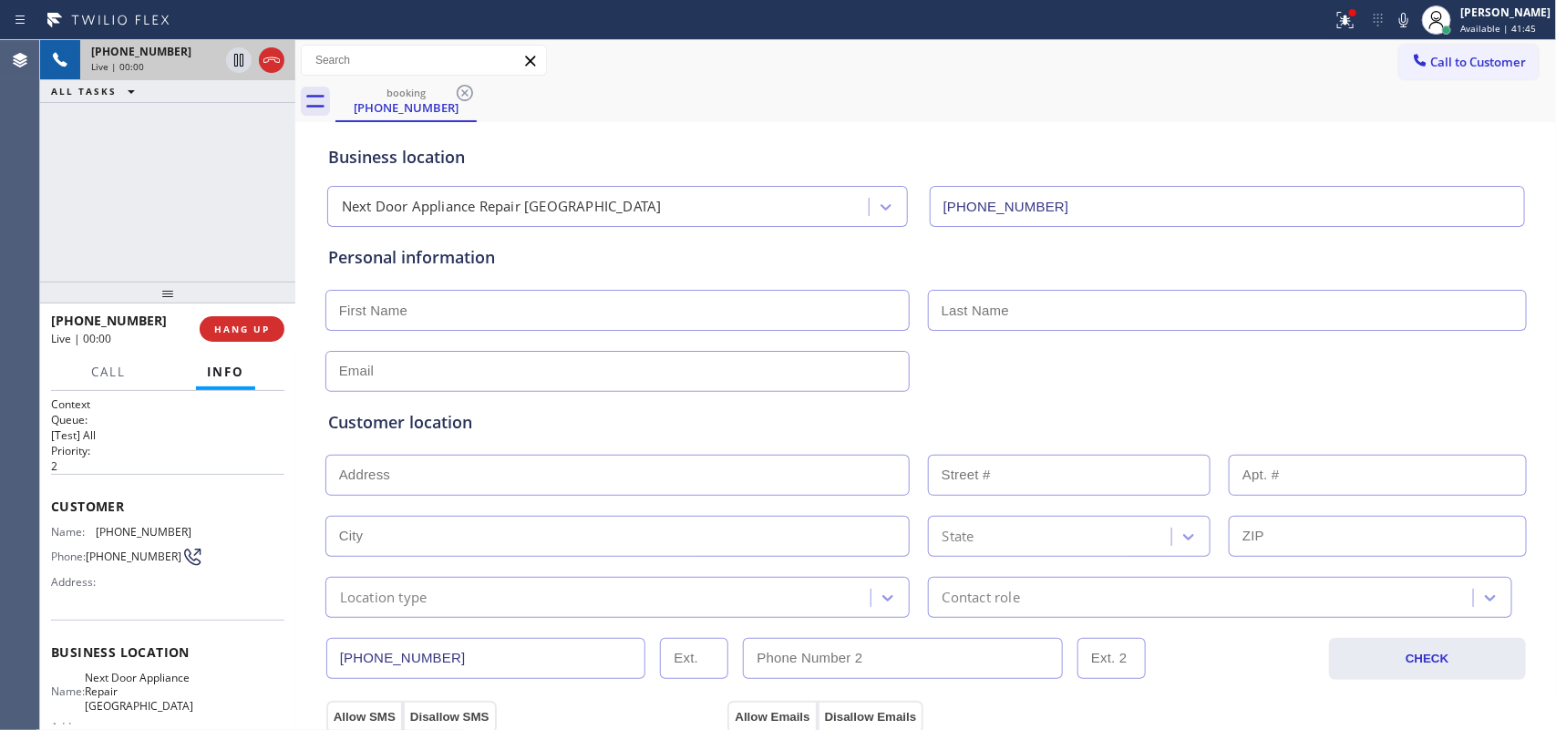
scroll to position [201, 0]
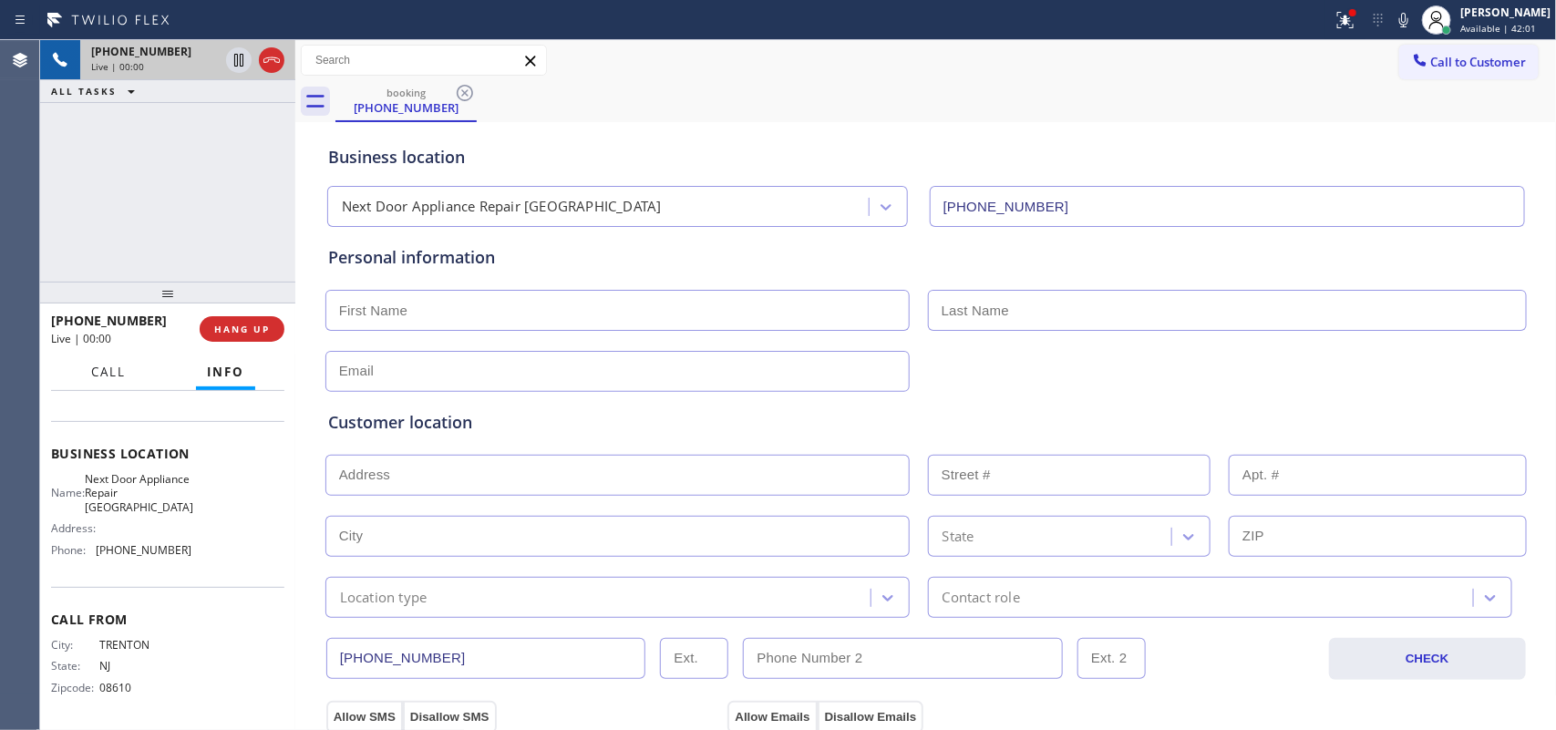
click at [105, 372] on span "Call" at bounding box center [108, 372] width 35 height 16
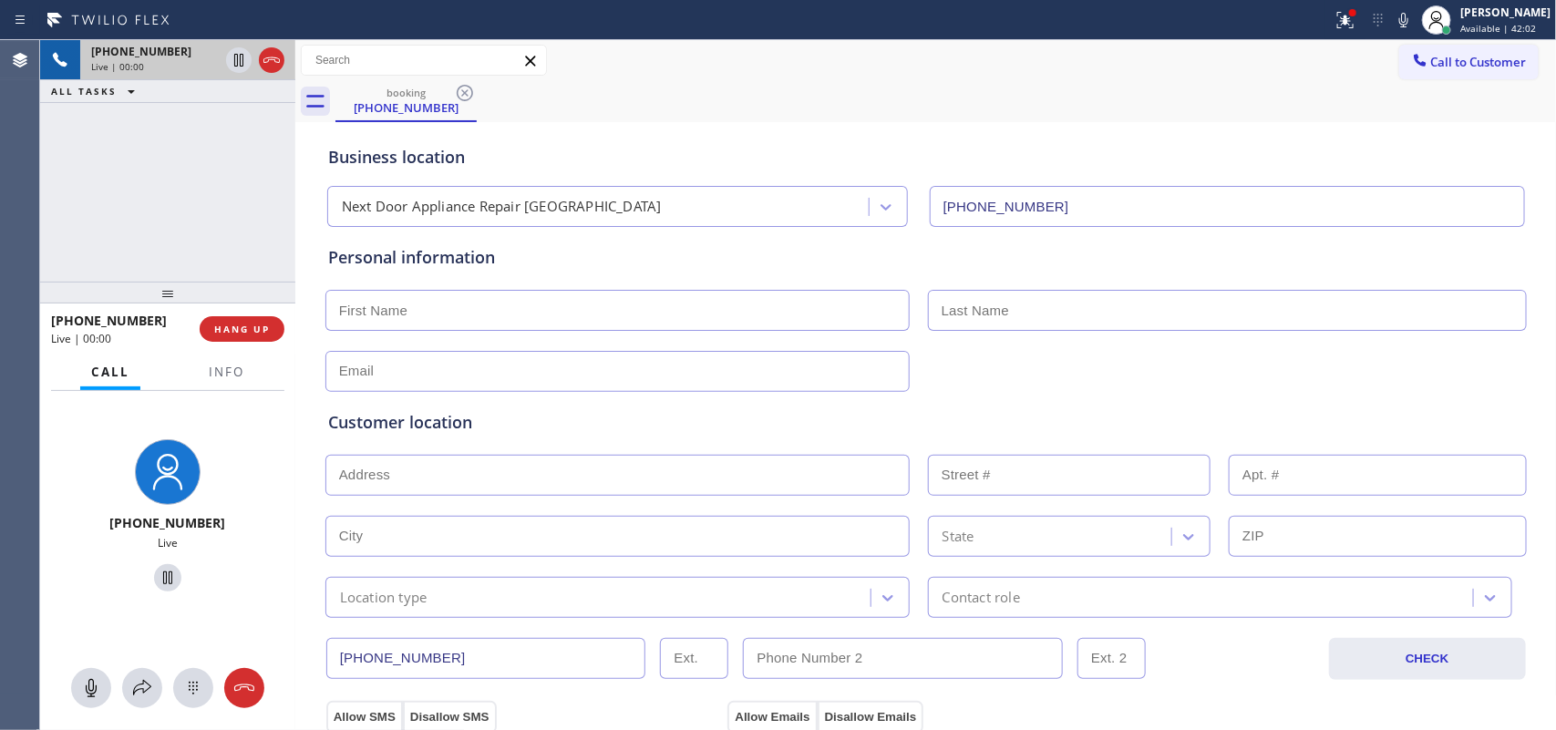
click at [105, 372] on span "Call" at bounding box center [110, 372] width 38 height 16
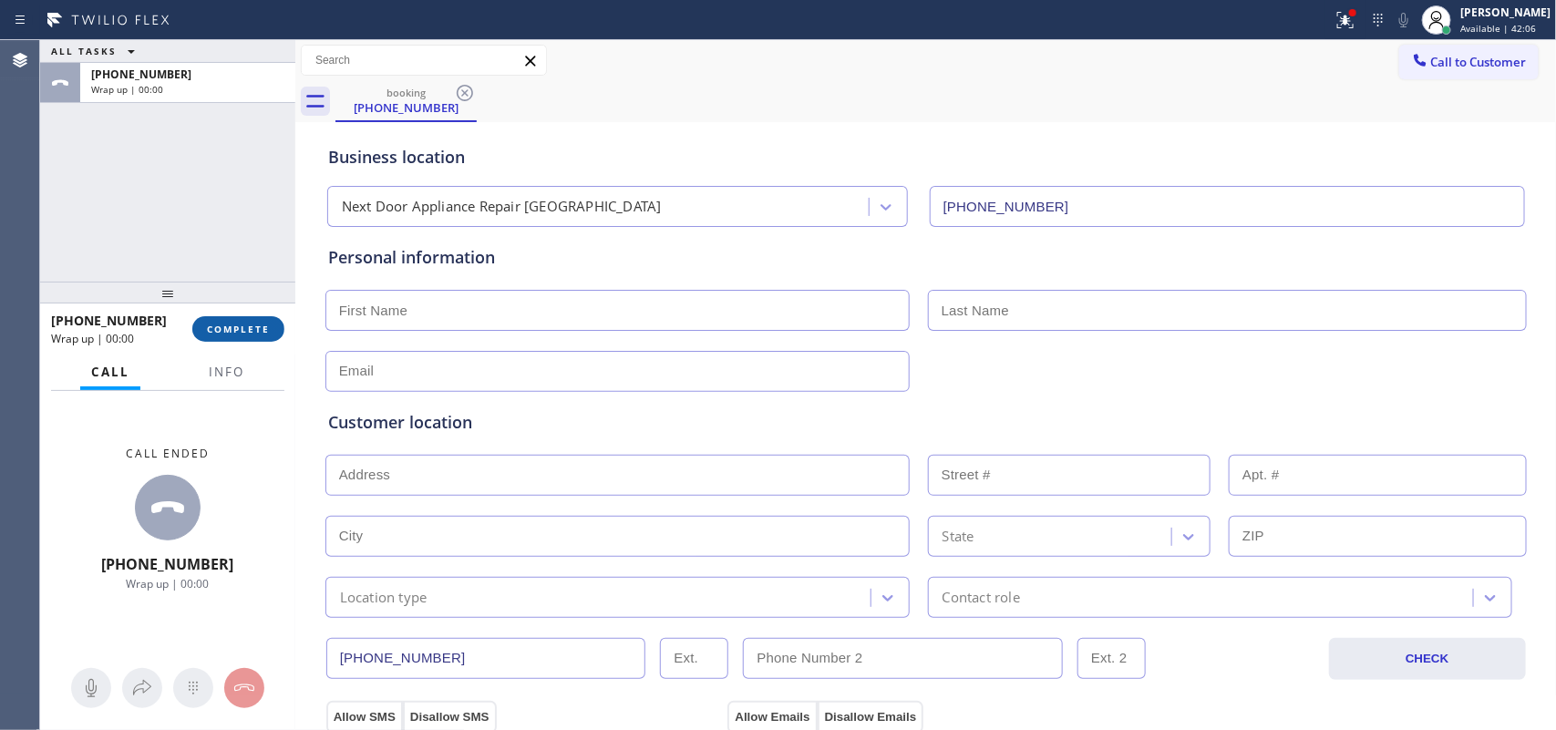
click at [266, 338] on button "COMPLETE" at bounding box center [238, 329] width 92 height 26
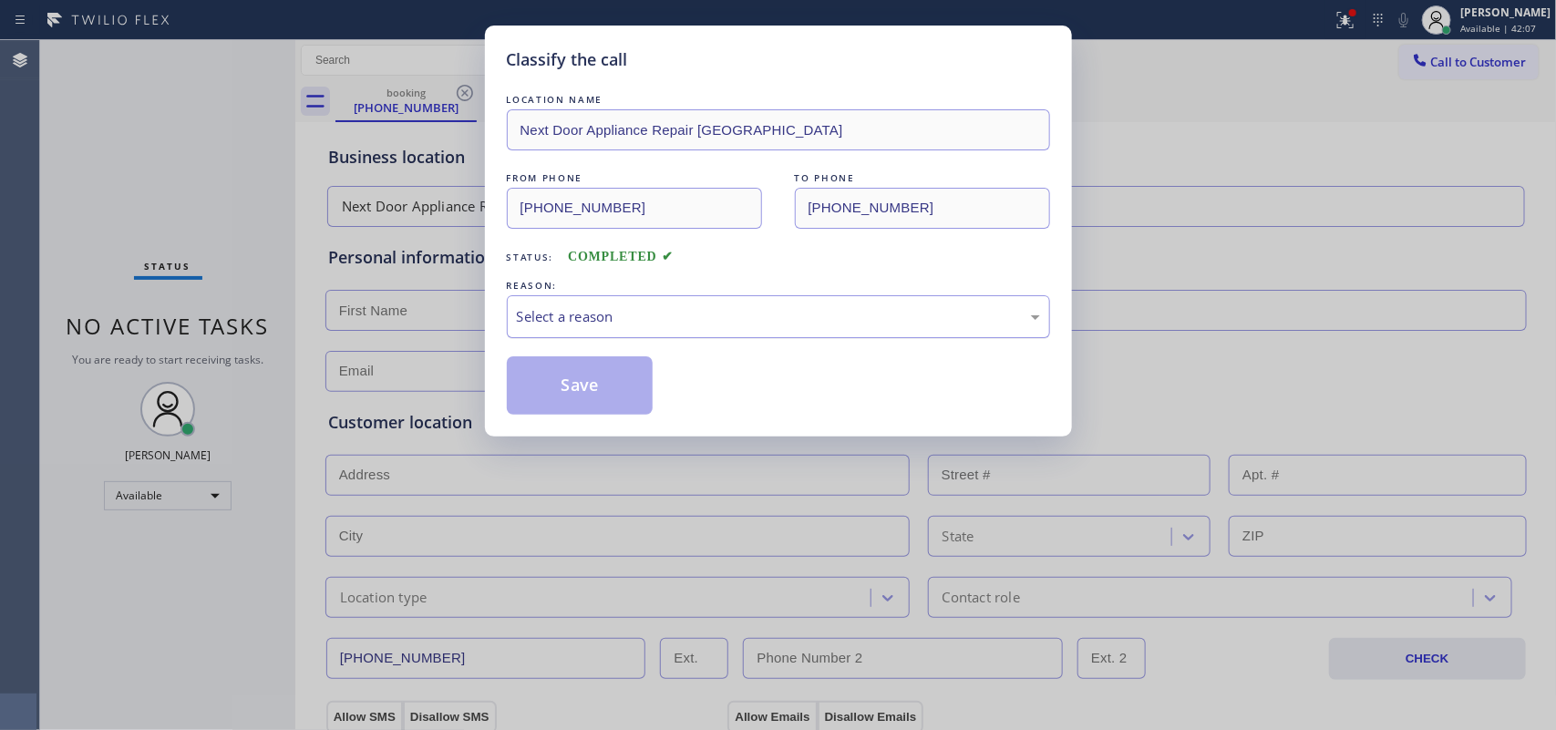
click at [553, 315] on div "Select a reason" at bounding box center [778, 316] width 523 height 21
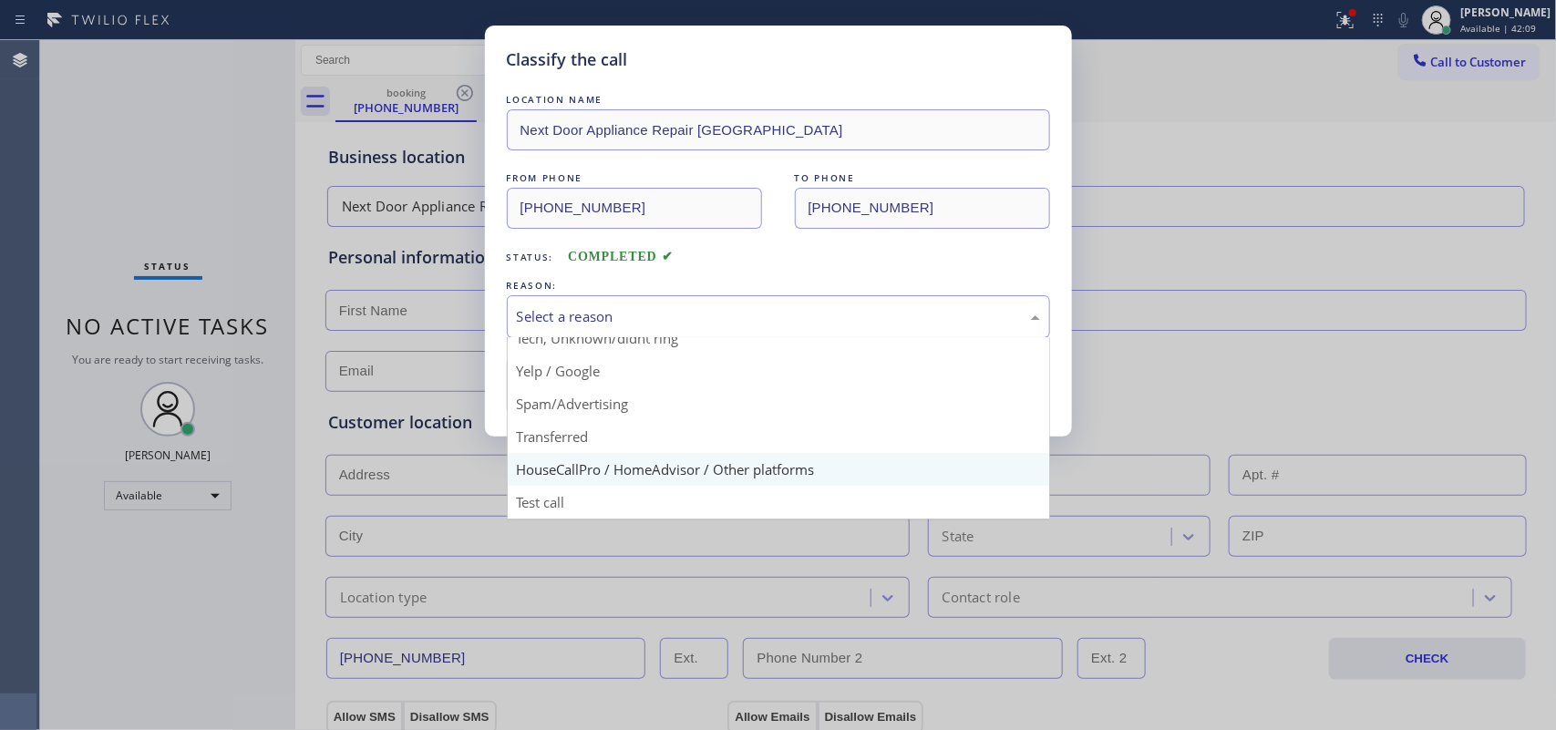
scroll to position [11, 0]
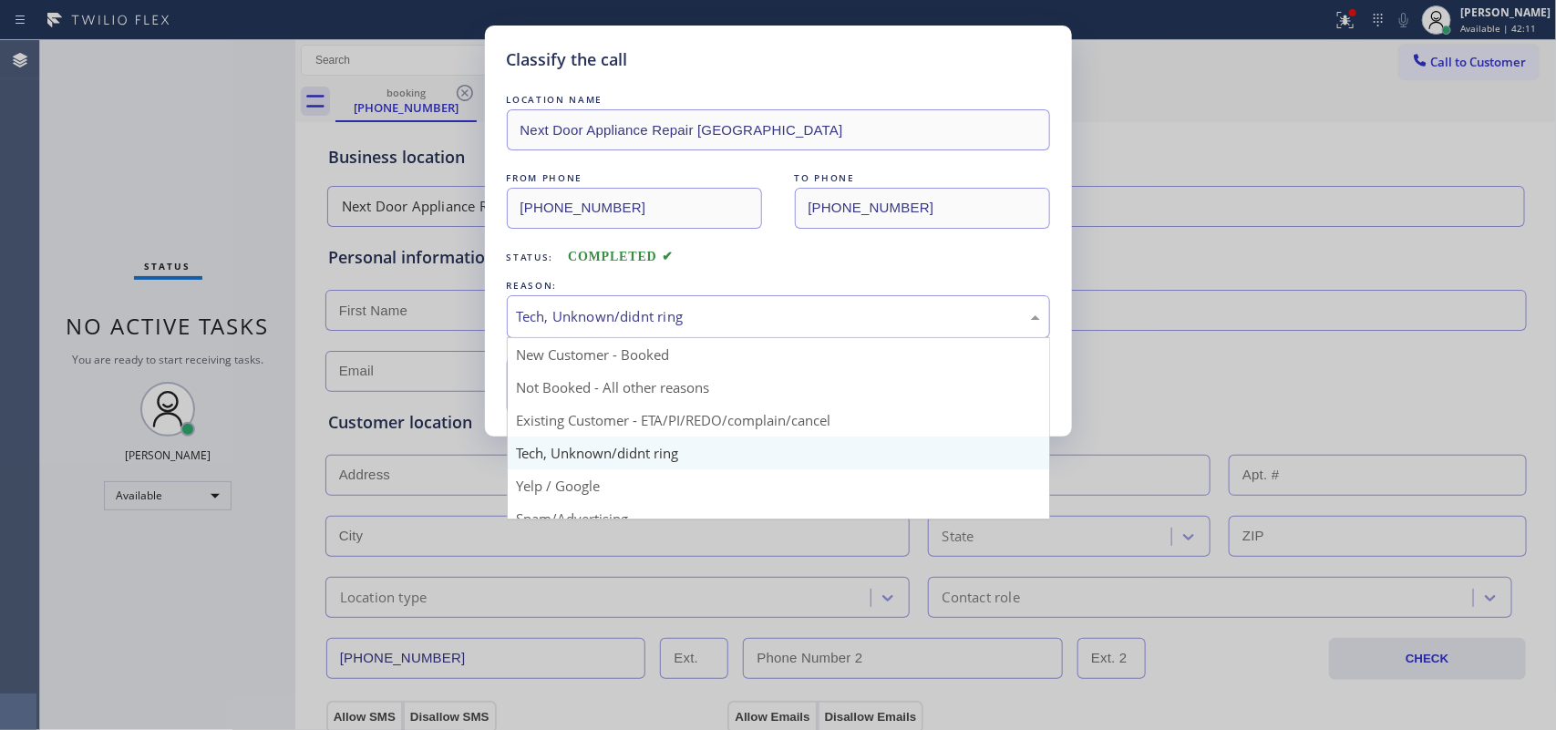
click at [615, 317] on div "Tech, Unknown/didnt ring" at bounding box center [778, 316] width 523 height 21
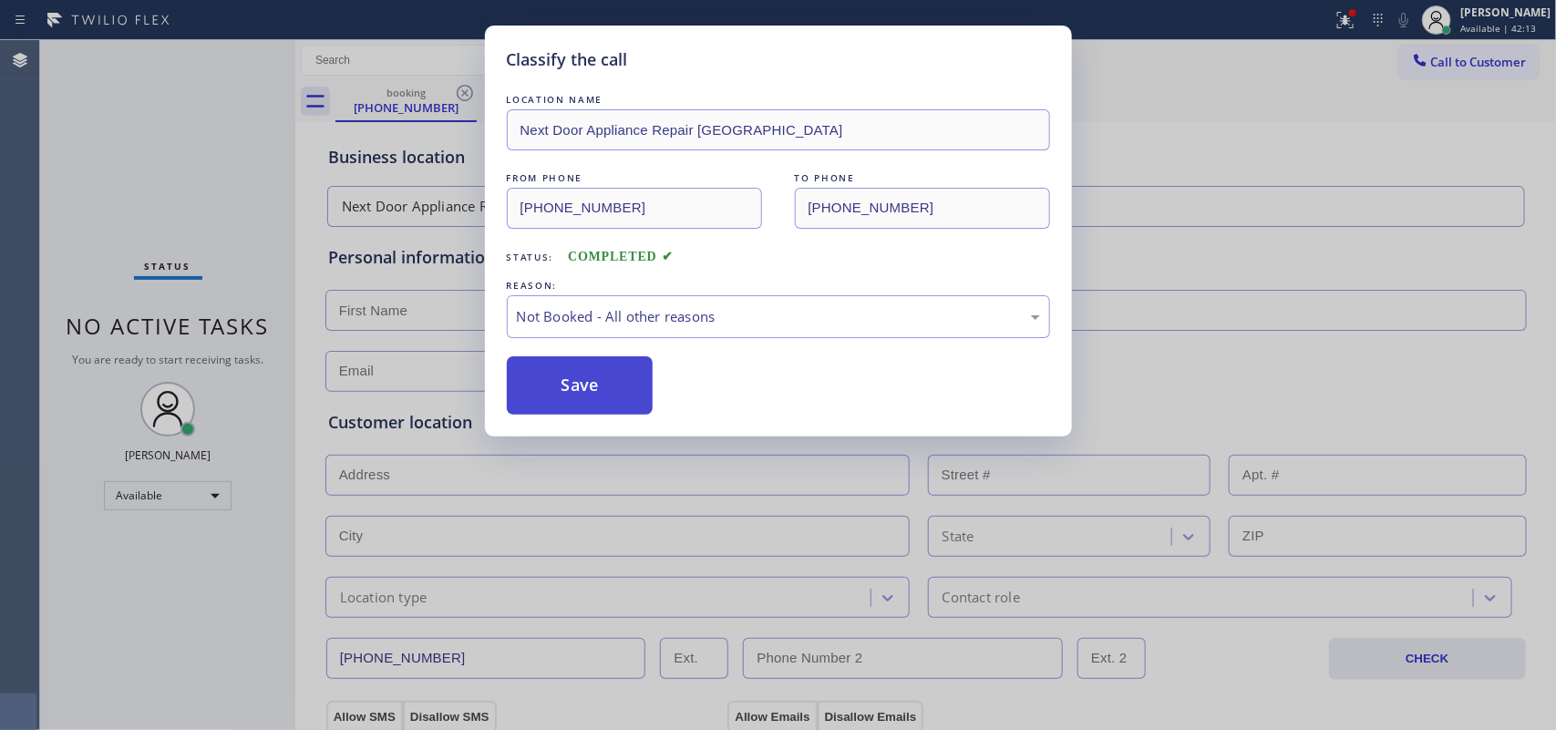
click at [626, 390] on button "Save" at bounding box center [580, 385] width 147 height 58
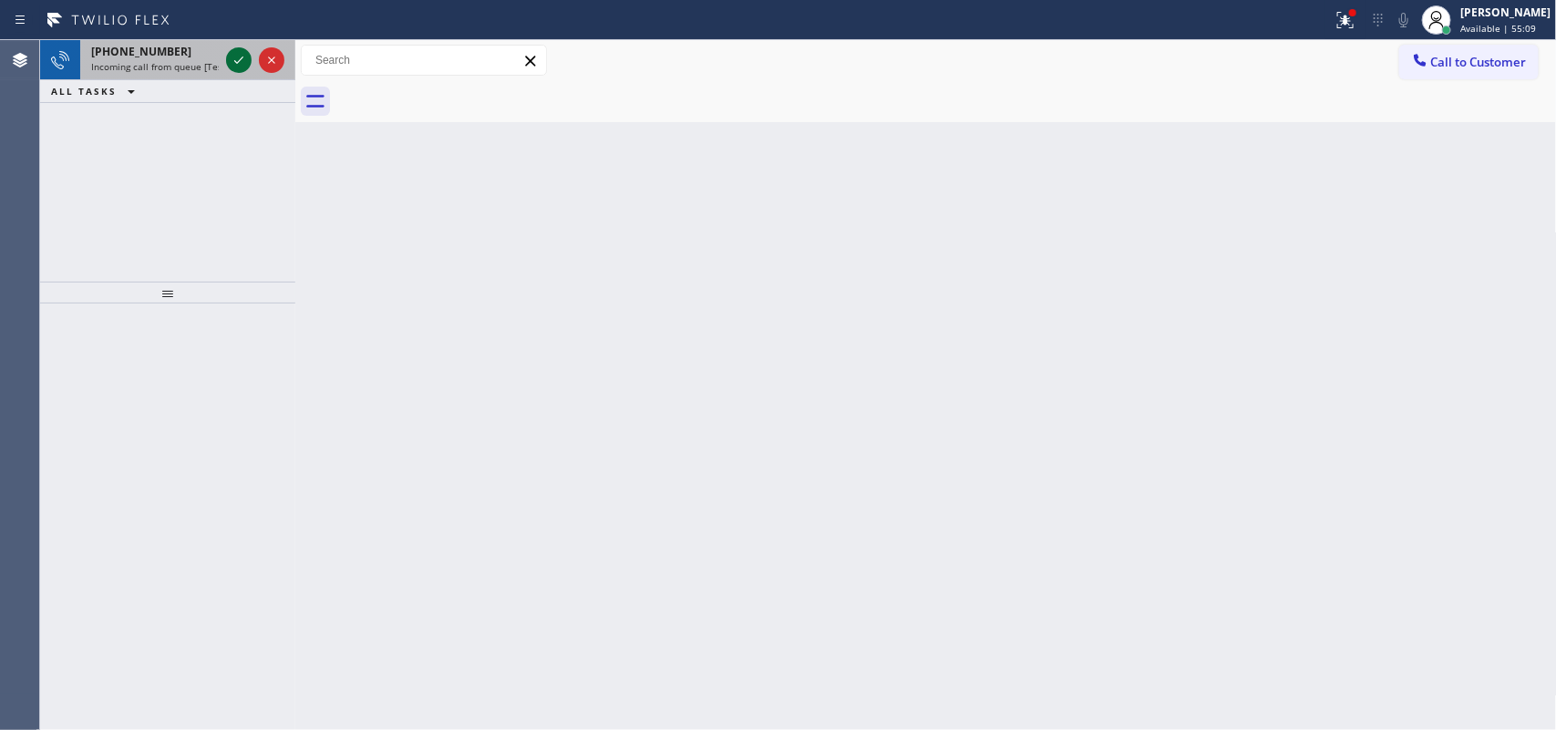
drag, startPoint x: 242, startPoint y: 59, endPoint x: 251, endPoint y: 57, distance: 9.3
click at [246, 59] on icon at bounding box center [239, 60] width 22 height 22
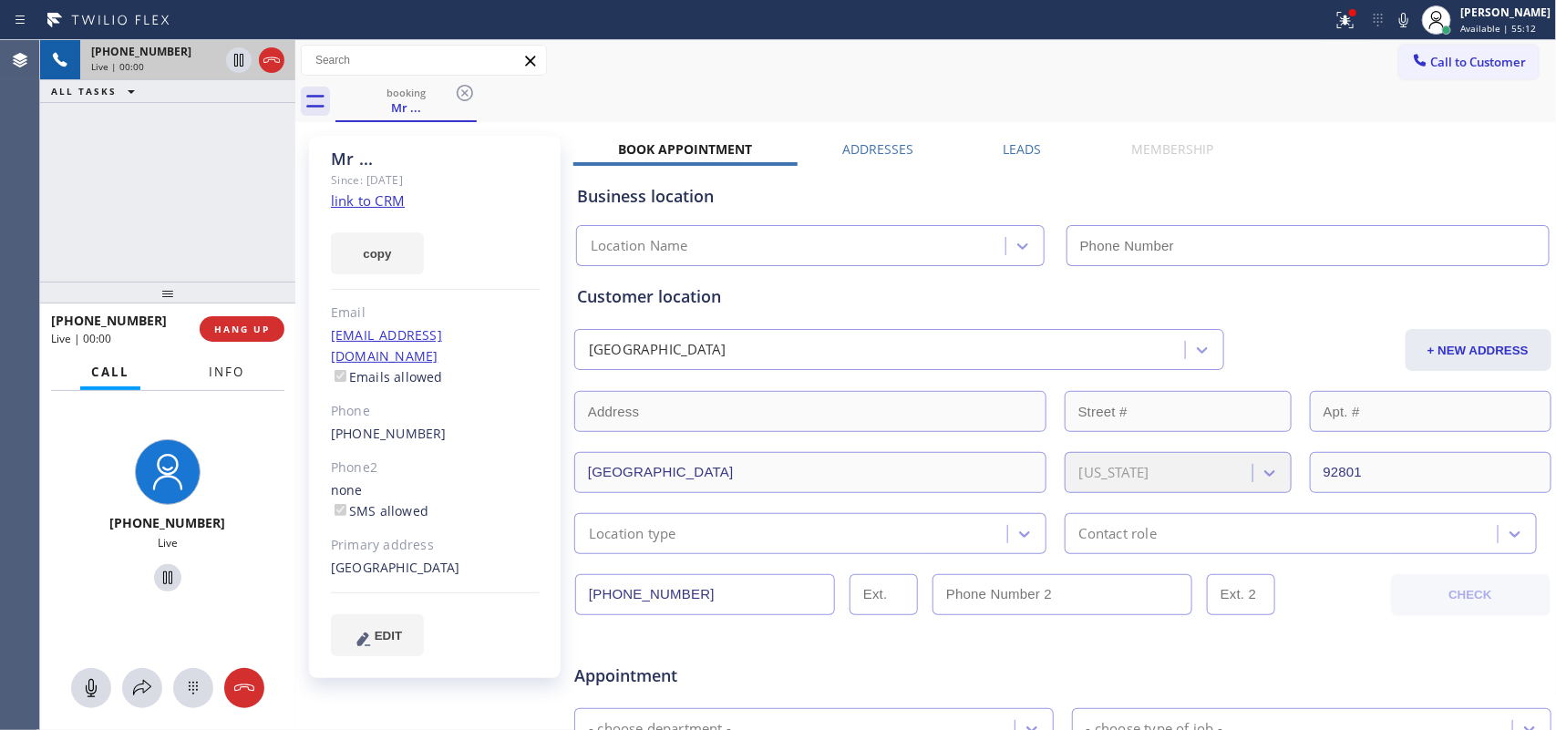
click at [203, 372] on button "Info" at bounding box center [226, 373] width 57 height 36
type input "[PHONE_NUMBER]"
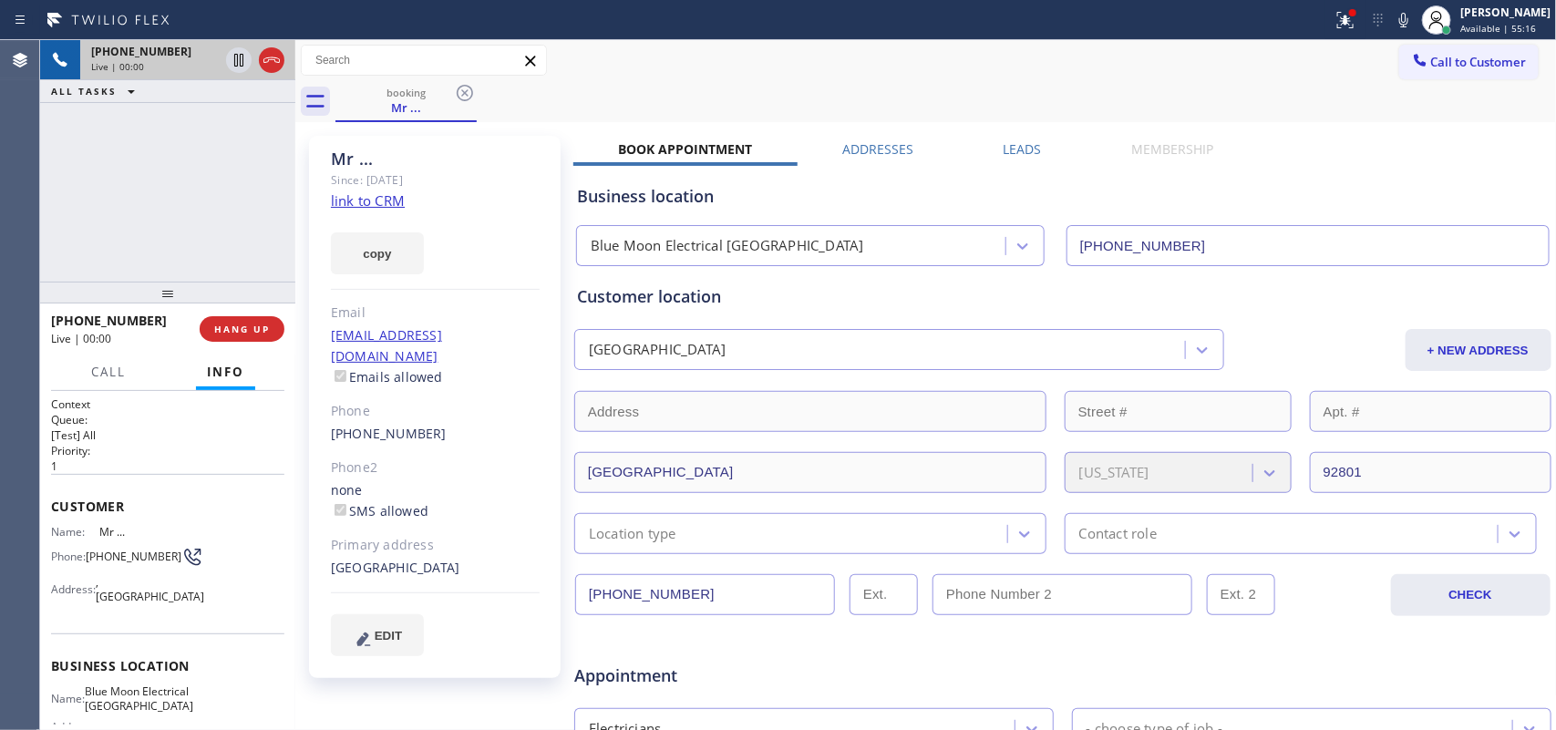
click at [361, 194] on link "link to CRM" at bounding box center [368, 200] width 74 height 18
click at [232, 121] on icon at bounding box center [239, 123] width 22 height 22
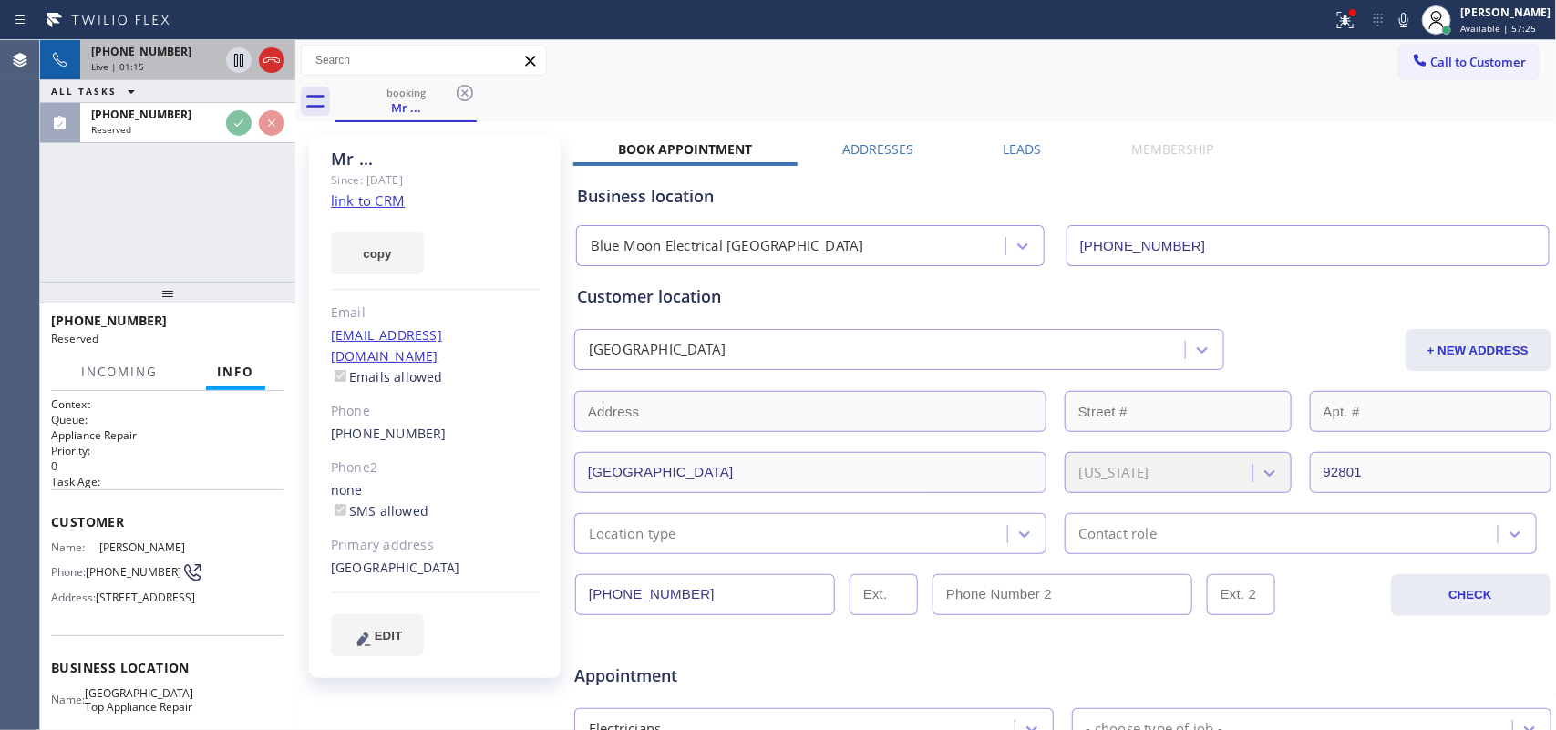
click at [150, 60] on div "Live | 01:15" at bounding box center [155, 66] width 128 height 13
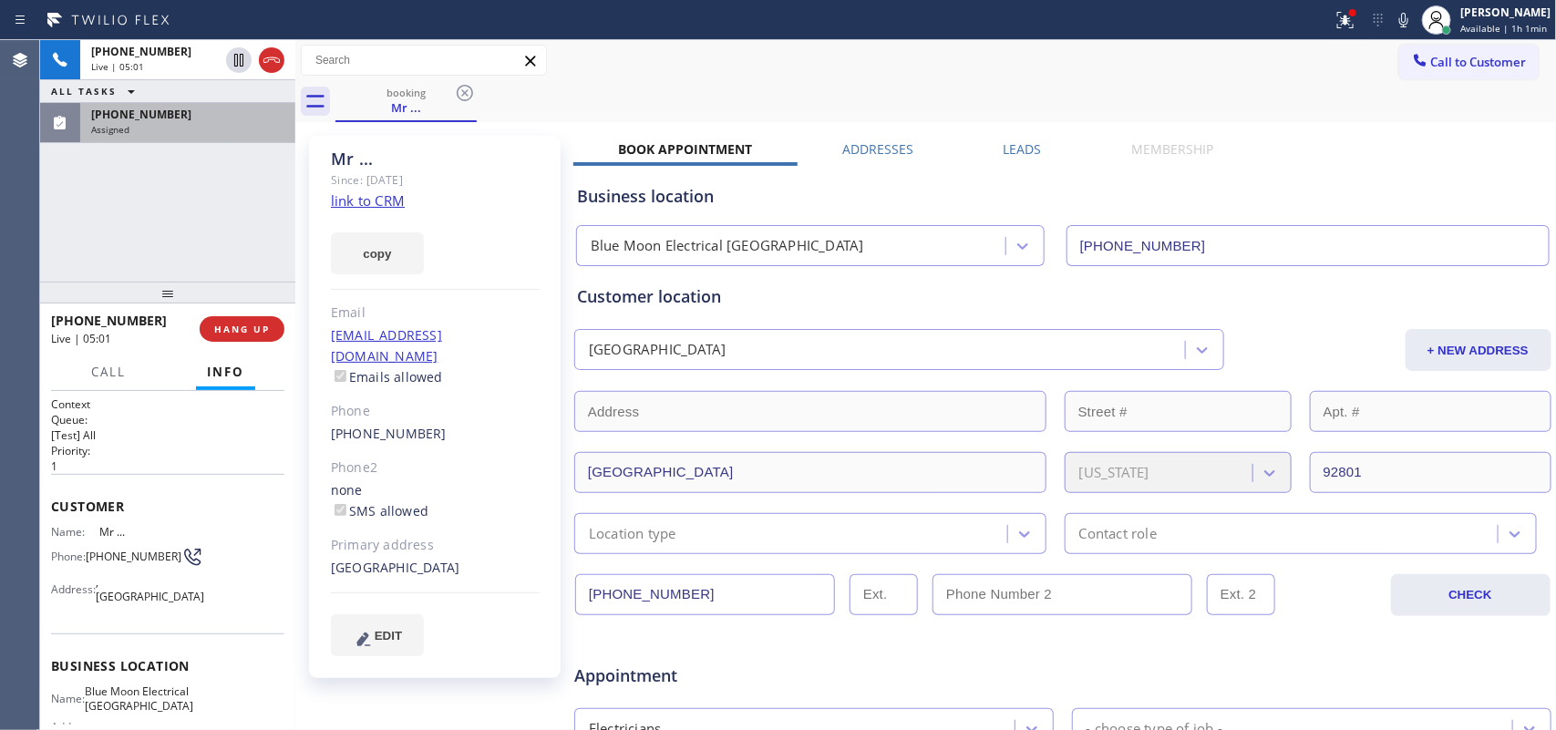
click at [187, 129] on div "Assigned" at bounding box center [187, 129] width 193 height 13
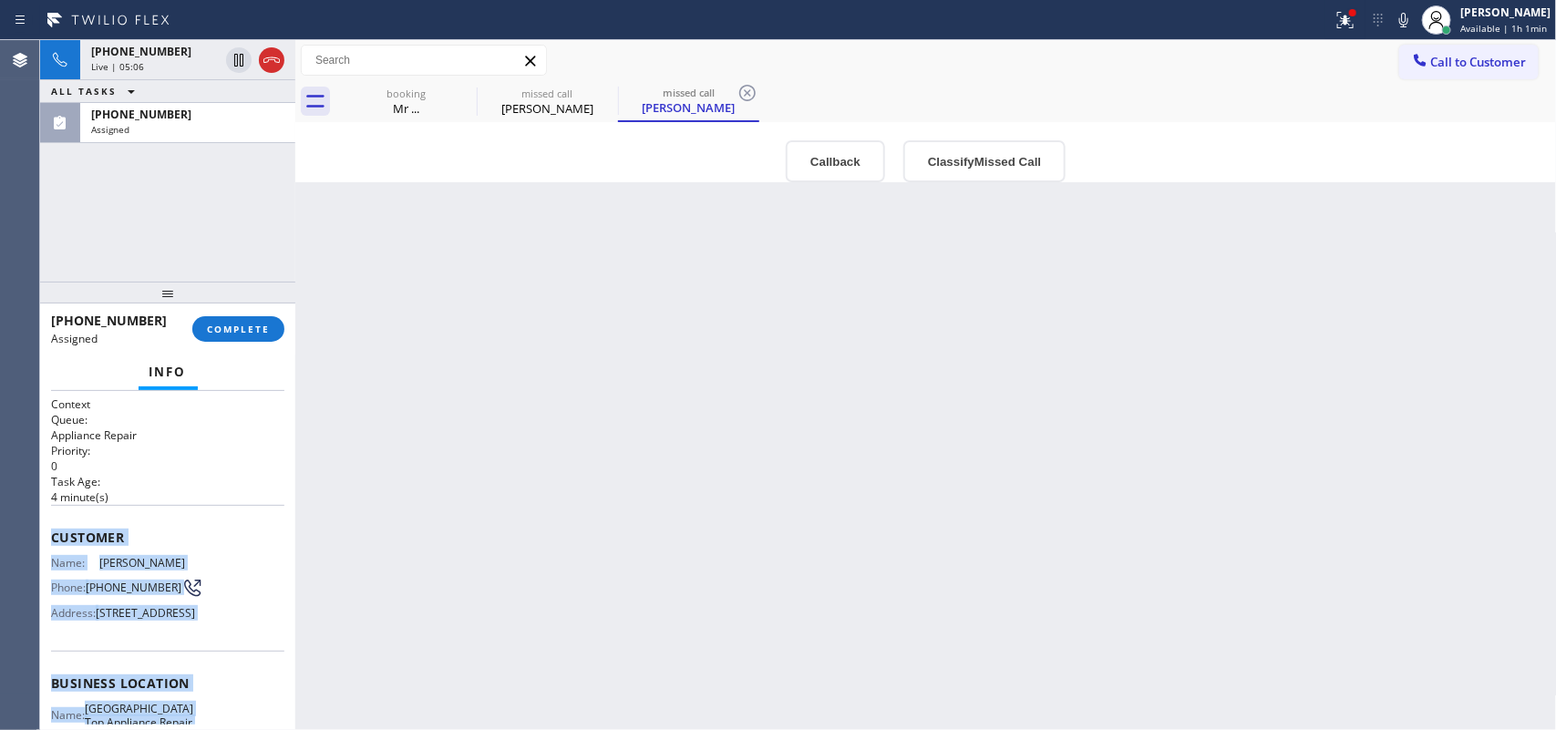
drag, startPoint x: 189, startPoint y: 541, endPoint x: 53, endPoint y: 536, distance: 135.9
click at [53, 536] on div "Context Queue: Appliance Repair Priority: 0 Task Age: [DEMOGRAPHIC_DATA] minute…" at bounding box center [167, 669] width 233 height 544
copy div "Customer Name: [PERSON_NAME] Phone: [PHONE_NUMBER] Address: [STREET_ADDRESS] Bu…"
click at [269, 328] on span "COMPLETE" at bounding box center [238, 329] width 63 height 13
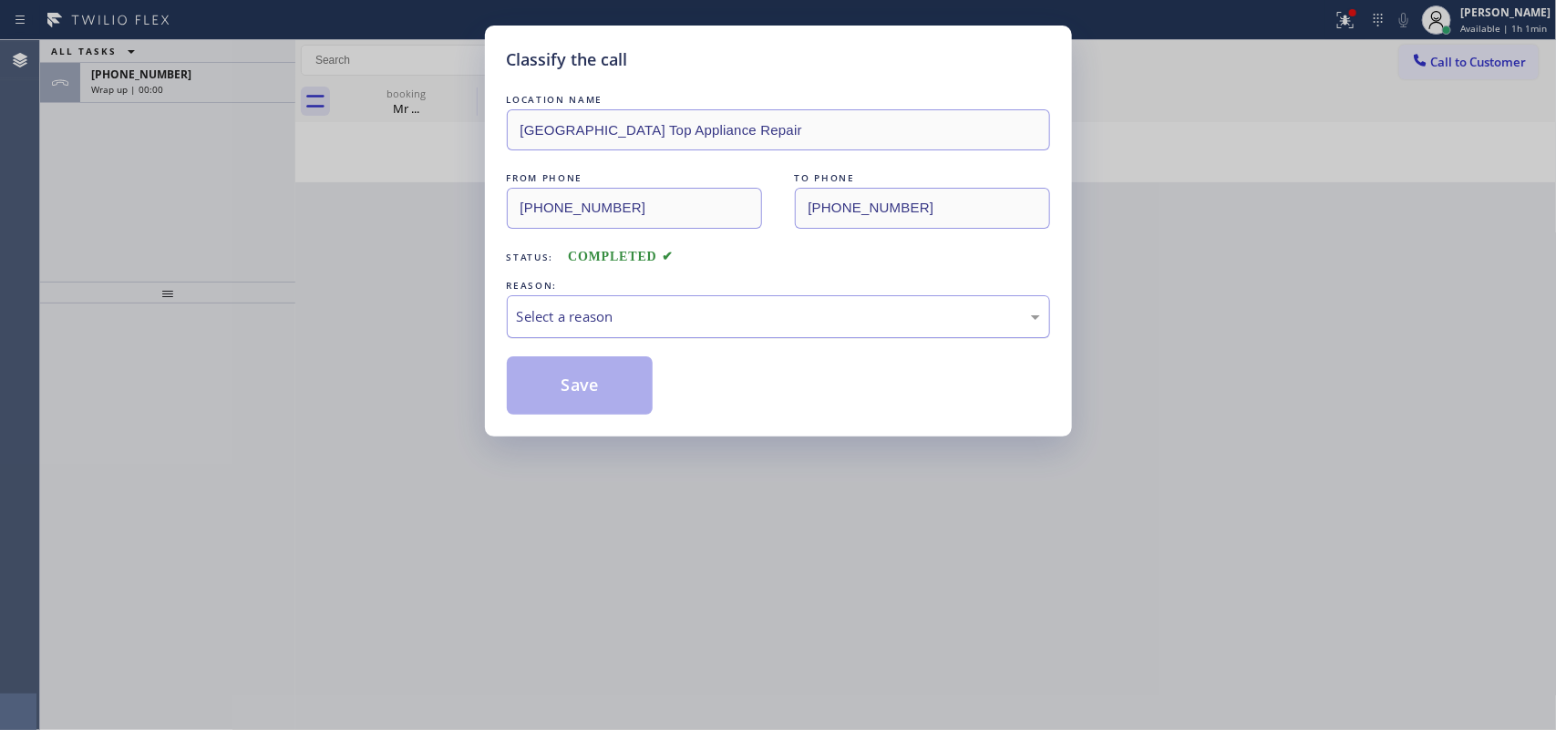
click at [748, 308] on div "Select a reason" at bounding box center [778, 316] width 523 height 21
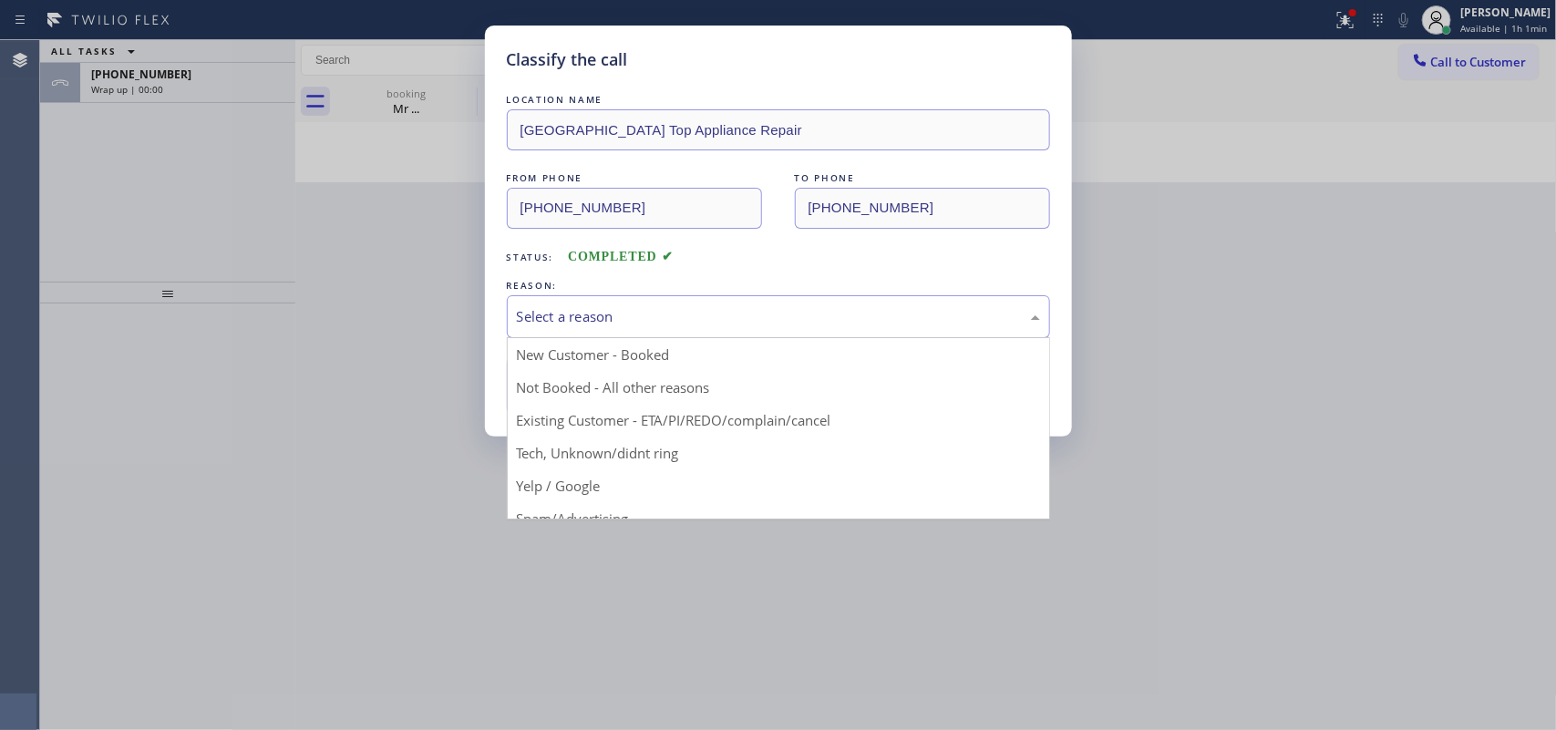
drag, startPoint x: 645, startPoint y: 451, endPoint x: 632, endPoint y: 430, distance: 25.0
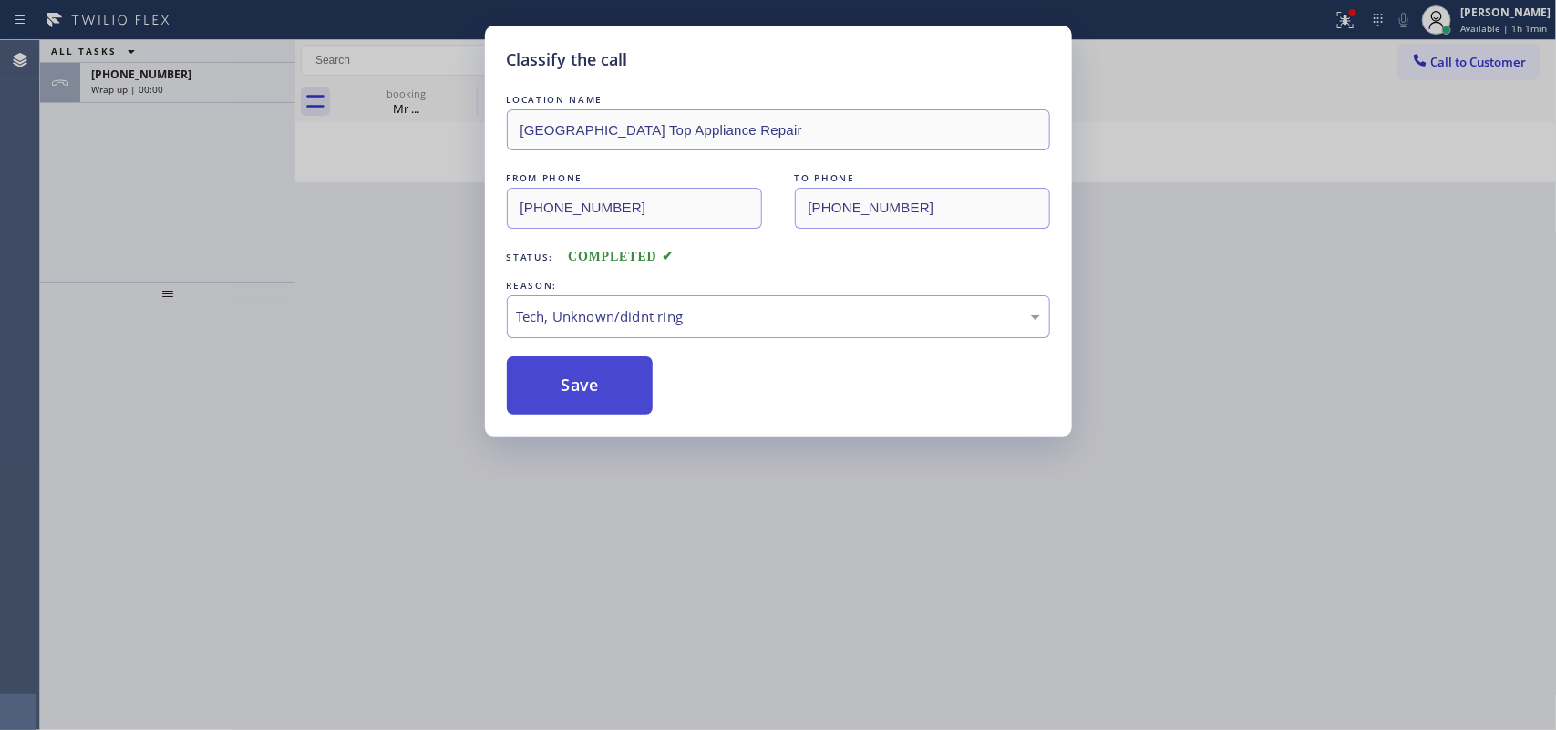
click at [621, 395] on button "Save" at bounding box center [580, 385] width 147 height 58
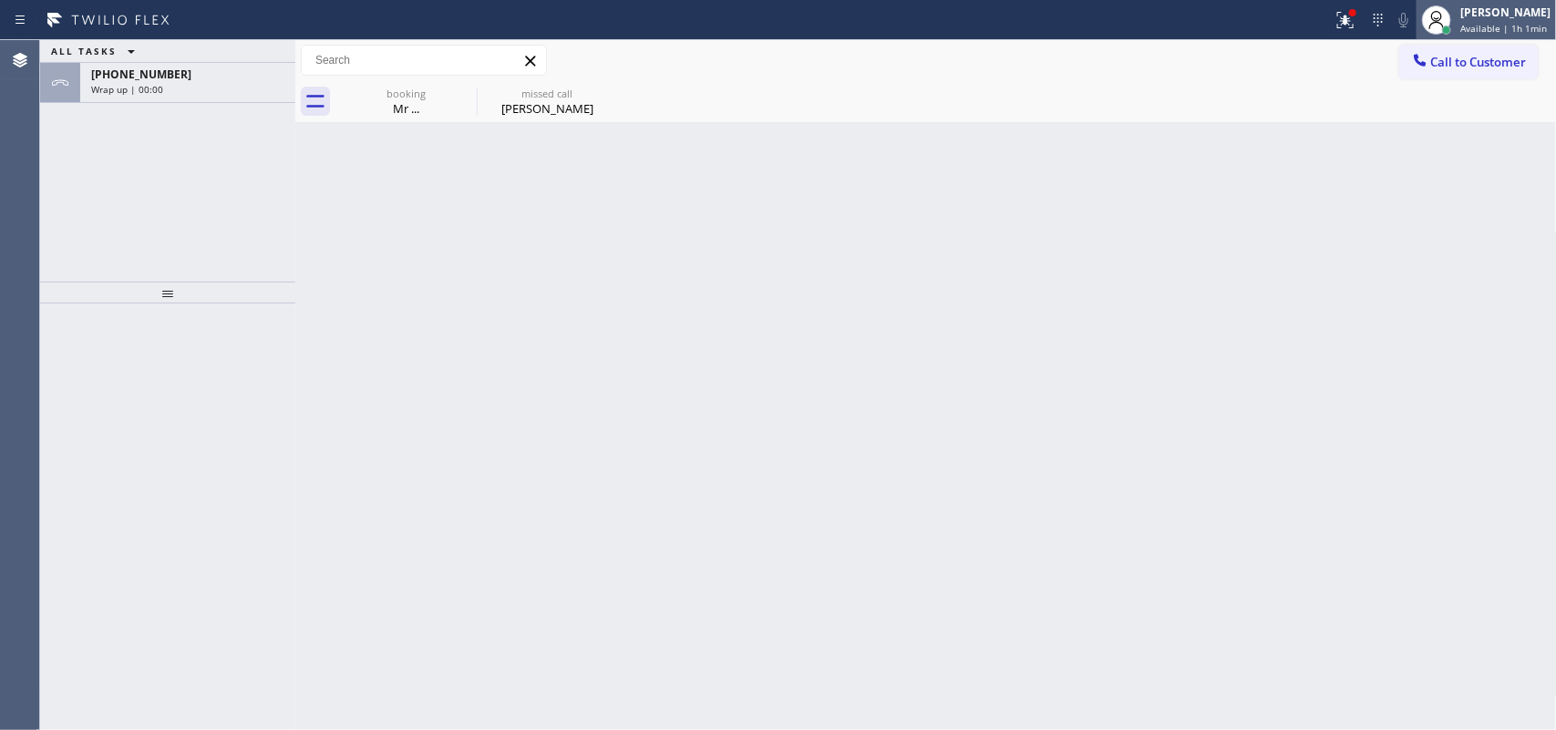
click at [1513, 28] on span "Available | 1h 1min" at bounding box center [1503, 28] width 87 height 13
click at [1457, 26] on div at bounding box center [1437, 20] width 40 height 40
click at [1498, 14] on div "[PERSON_NAME]" at bounding box center [1505, 12] width 90 height 15
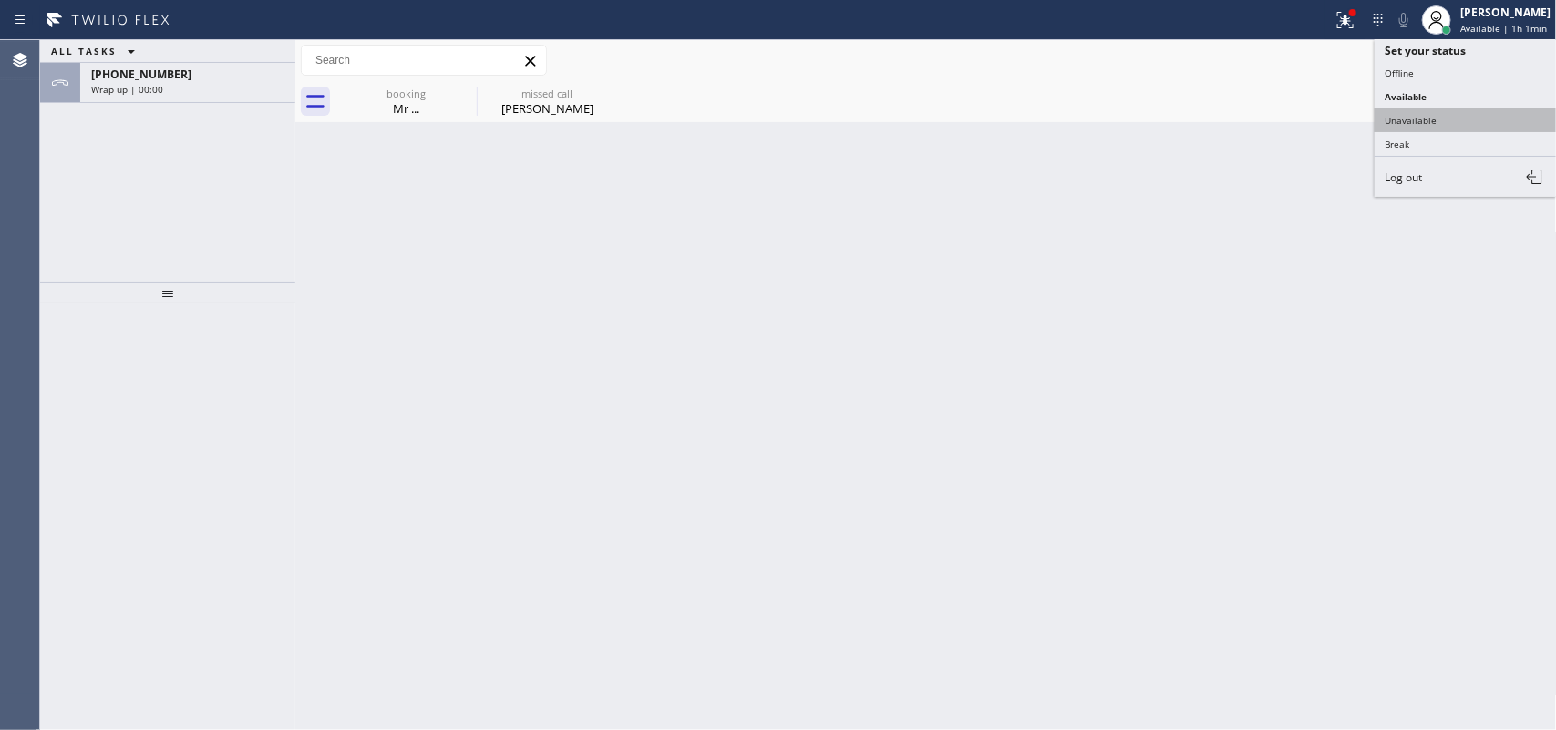
click at [1446, 111] on button "Unavailable" at bounding box center [1466, 120] width 182 height 24
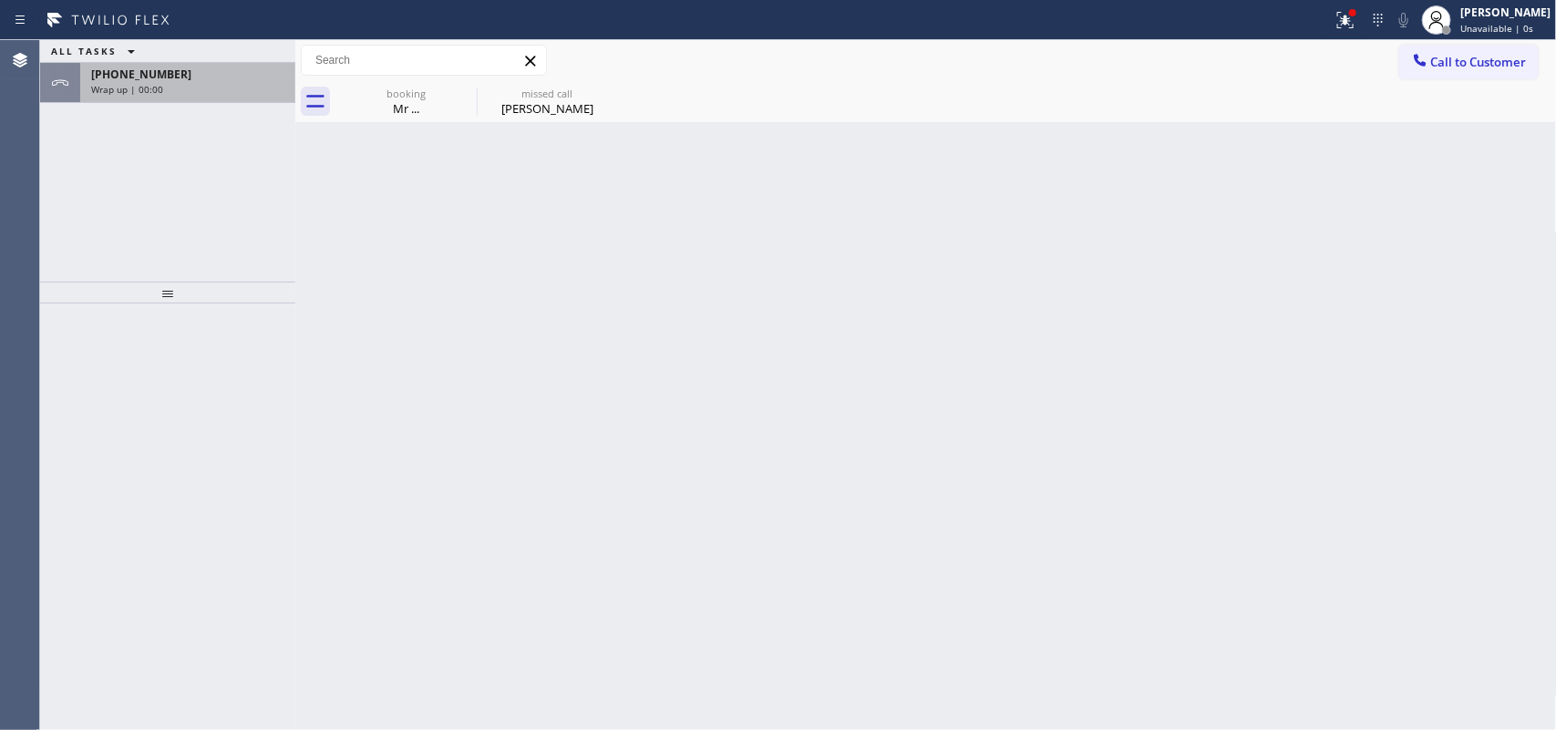
click at [180, 79] on div "[PHONE_NUMBER]" at bounding box center [187, 74] width 193 height 15
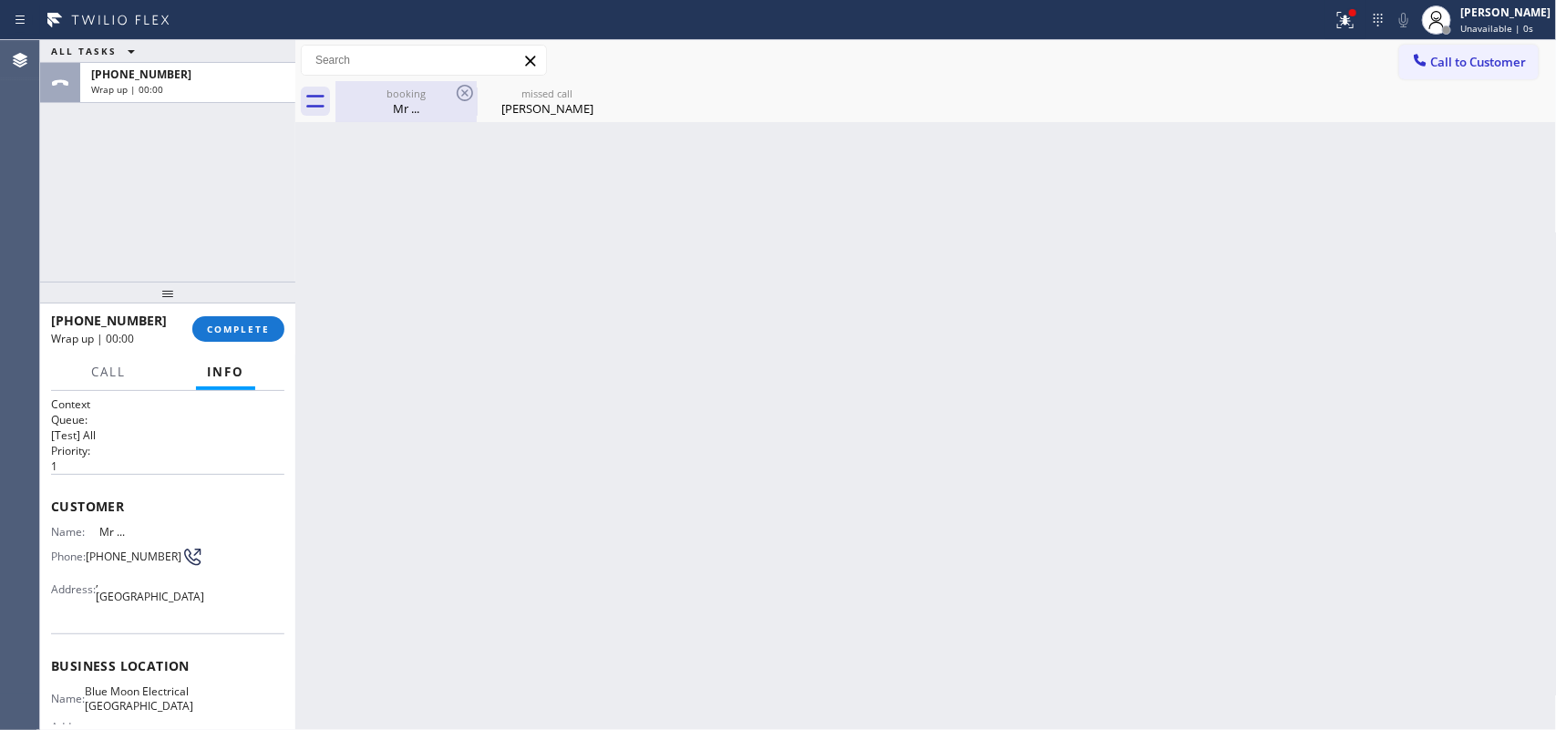
click at [379, 102] on div "Mr ..." at bounding box center [406, 108] width 138 height 16
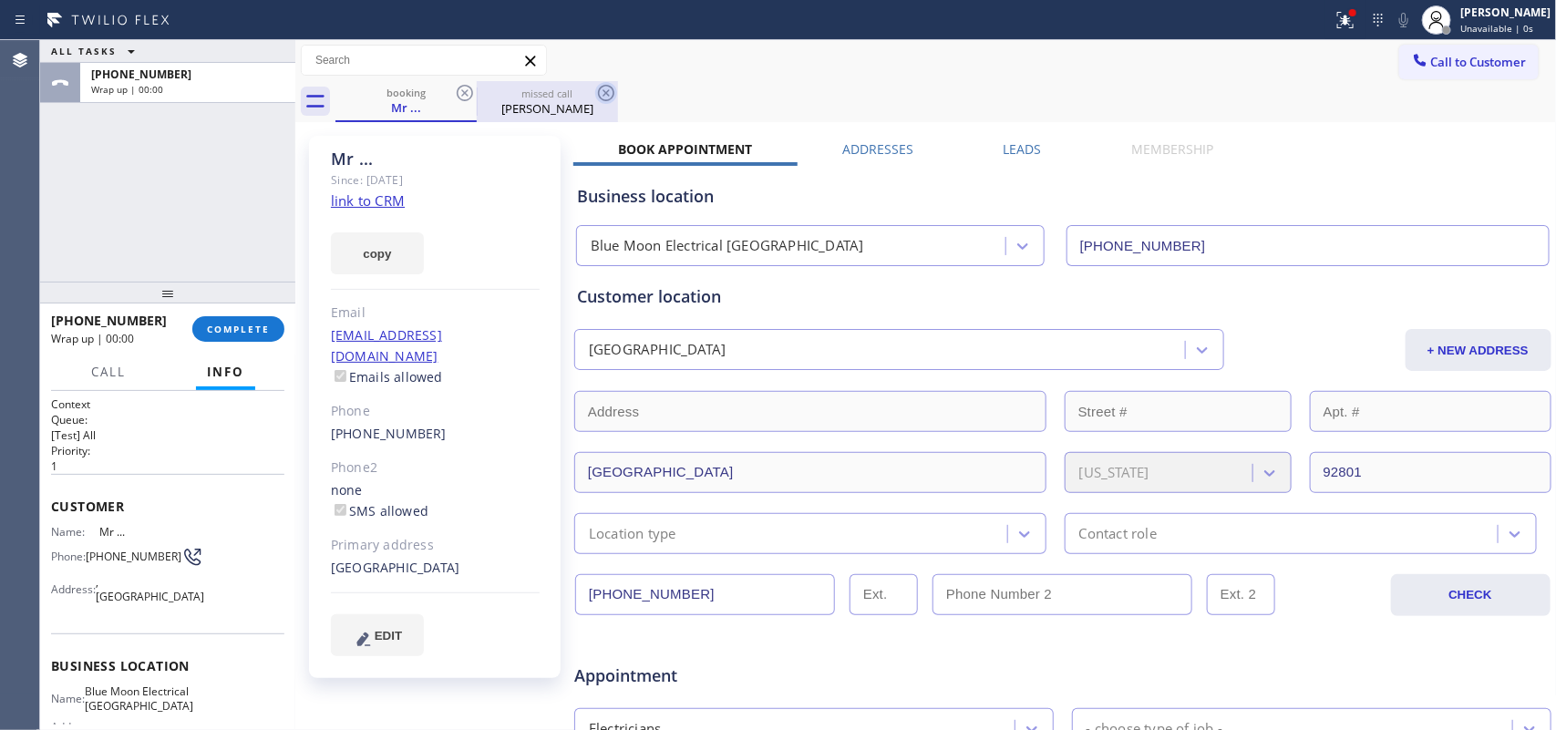
click at [604, 89] on icon at bounding box center [606, 93] width 16 height 16
click at [357, 628] on icon at bounding box center [364, 639] width 22 height 23
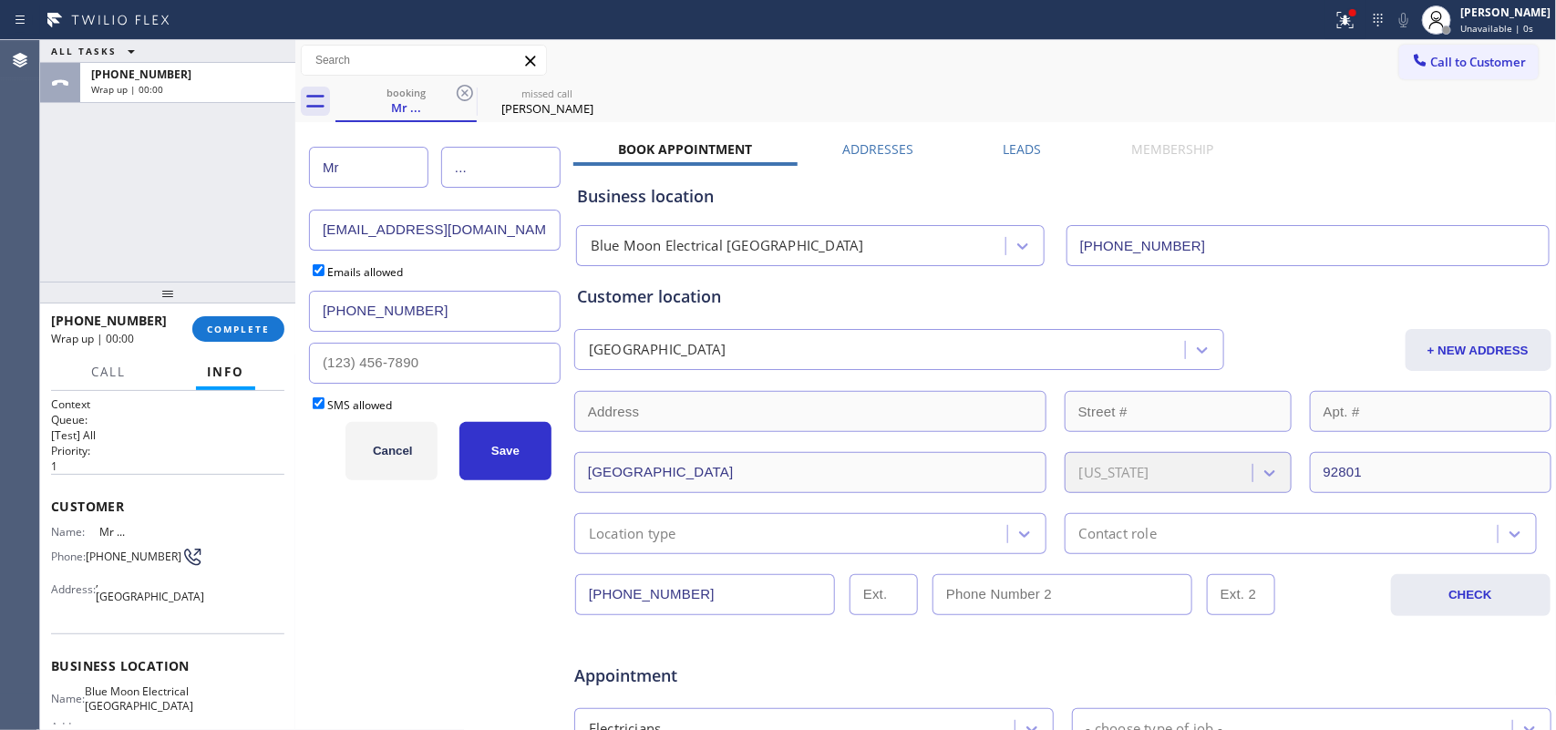
click at [375, 161] on input "Mr" at bounding box center [368, 167] width 119 height 41
type input "Jun Sup"
type input "Park"
drag, startPoint x: 447, startPoint y: 240, endPoint x: 289, endPoint y: 233, distance: 157.8
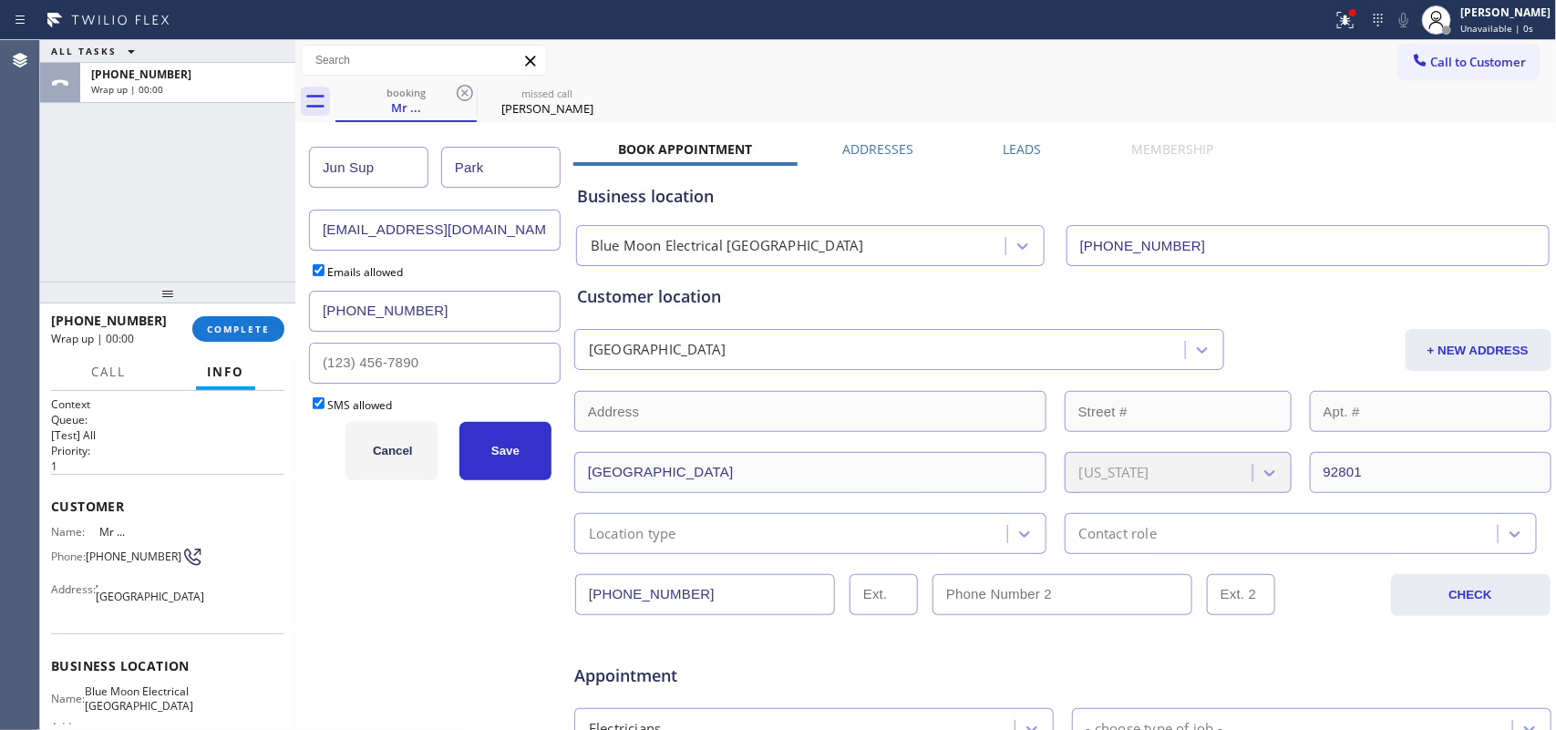
click at [289, 233] on div "ALL TASKS ALL TASKS ACTIVE TASKS TASKS IN WRAP UP [PHONE_NUMBER] Wrap up | 00:0…" at bounding box center [798, 385] width 1516 height 690
paste input "junsup"
type input "[EMAIL_ADDRESS][DOMAIN_NAME]"
click at [508, 453] on span "Save" at bounding box center [505, 451] width 28 height 14
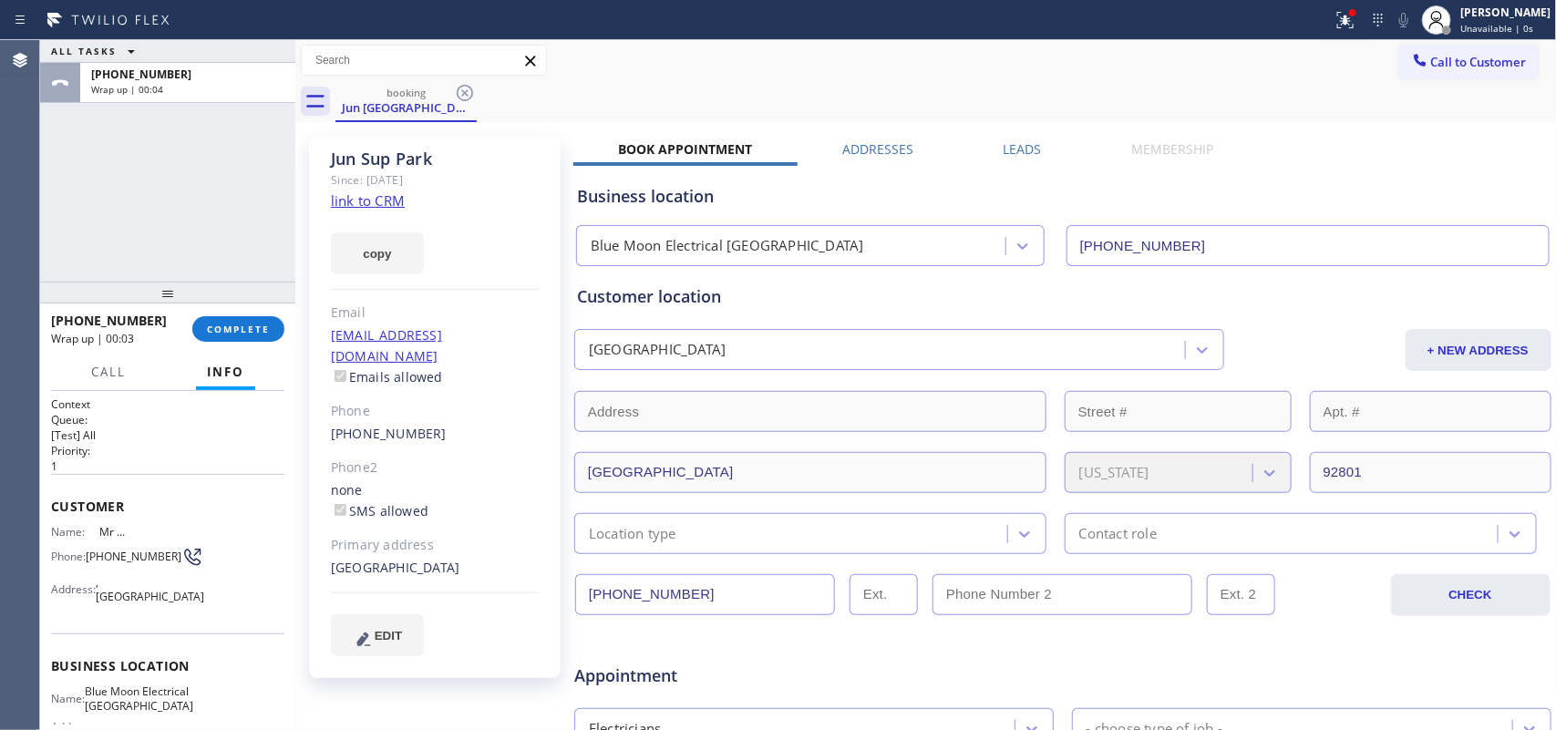
click at [357, 199] on link "link to CRM" at bounding box center [368, 200] width 74 height 18
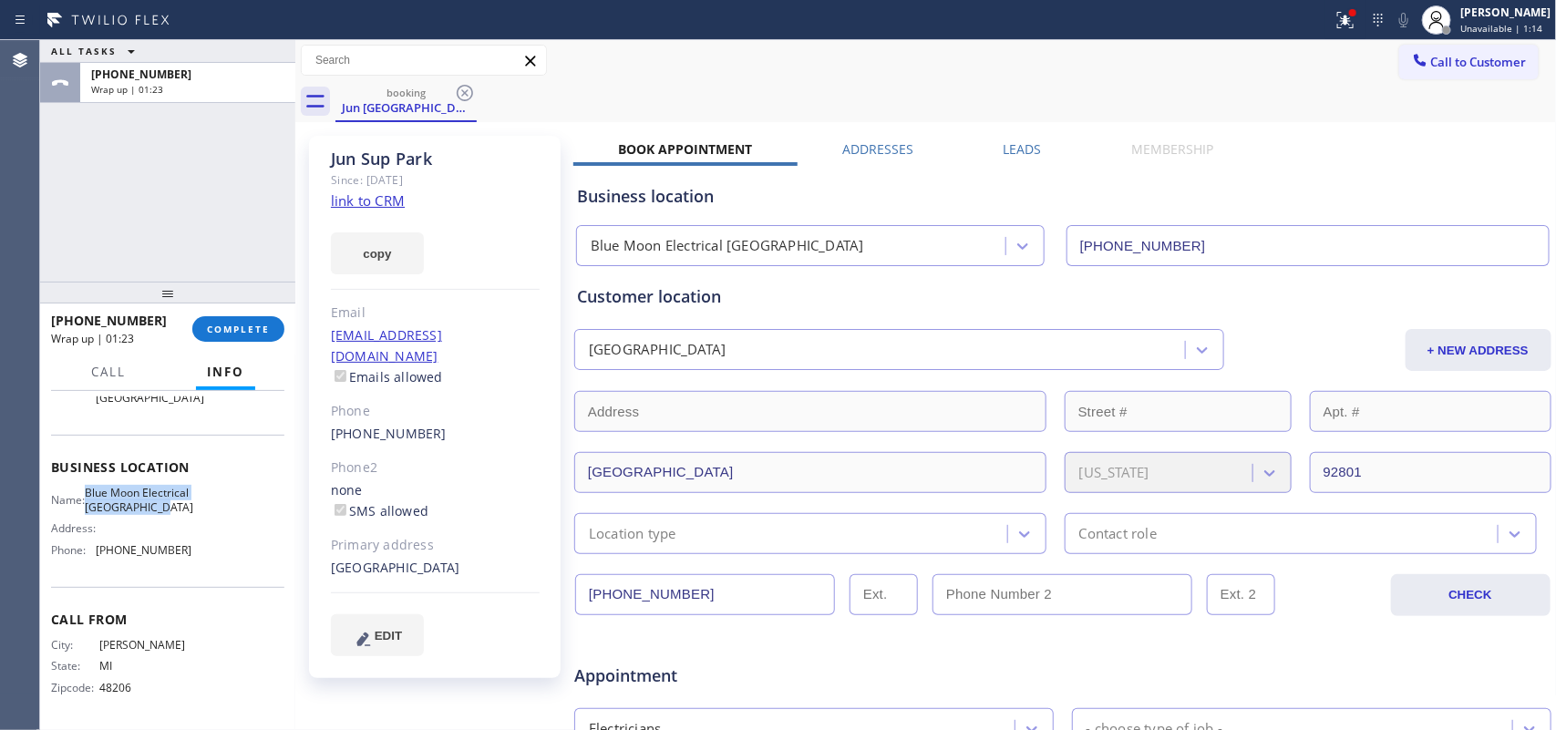
drag, startPoint x: 183, startPoint y: 507, endPoint x: 85, endPoint y: 485, distance: 100.9
click at [85, 486] on div "Name: Blue Moon Electrical [GEOGRAPHIC_DATA] Address: Phone: [PHONE_NUMBER]" at bounding box center [167, 525] width 233 height 78
copy div "Blue Moon Electrical [GEOGRAPHIC_DATA]"
click at [264, 331] on span "COMPLETE" at bounding box center [238, 329] width 63 height 13
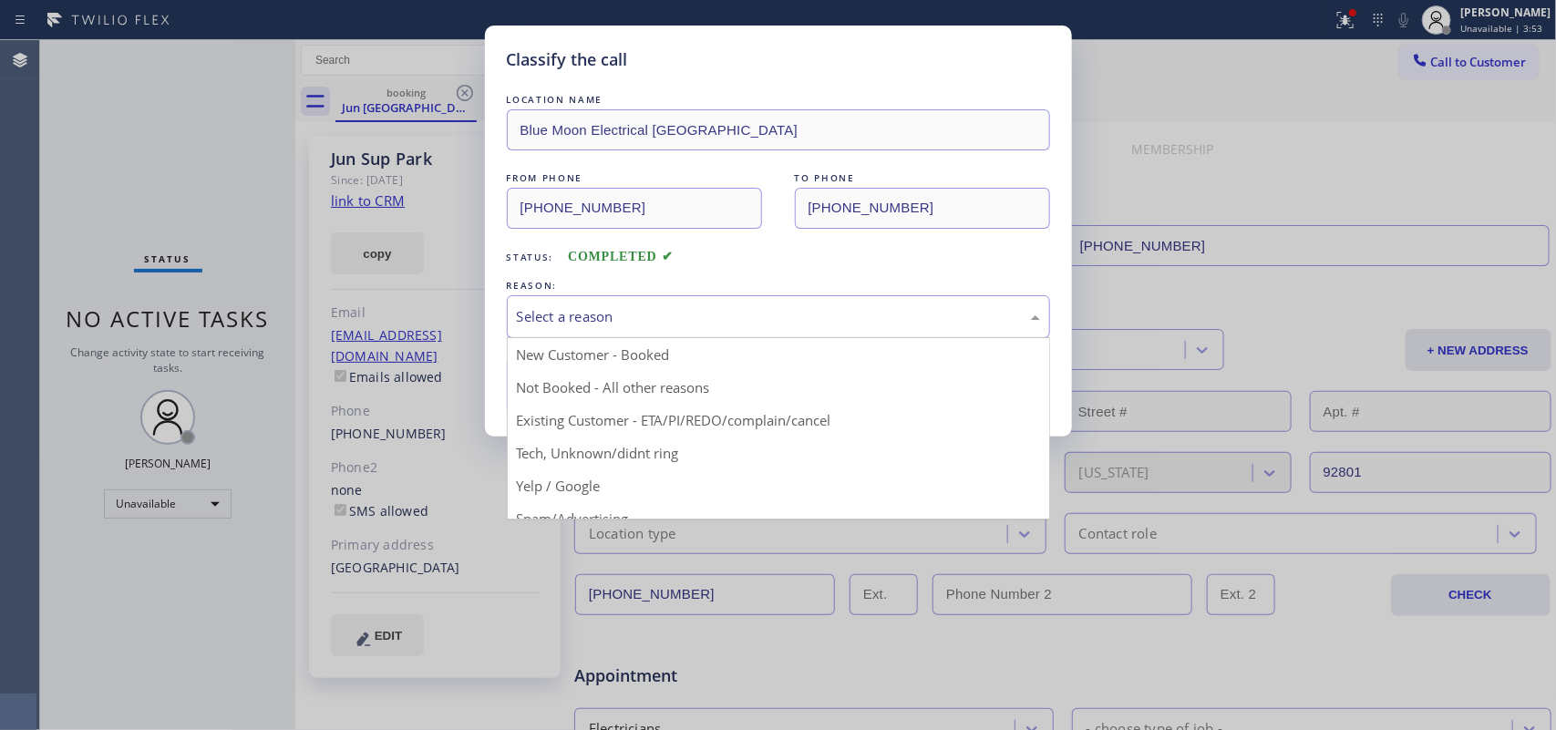
click at [859, 311] on div "Select a reason" at bounding box center [778, 316] width 523 height 21
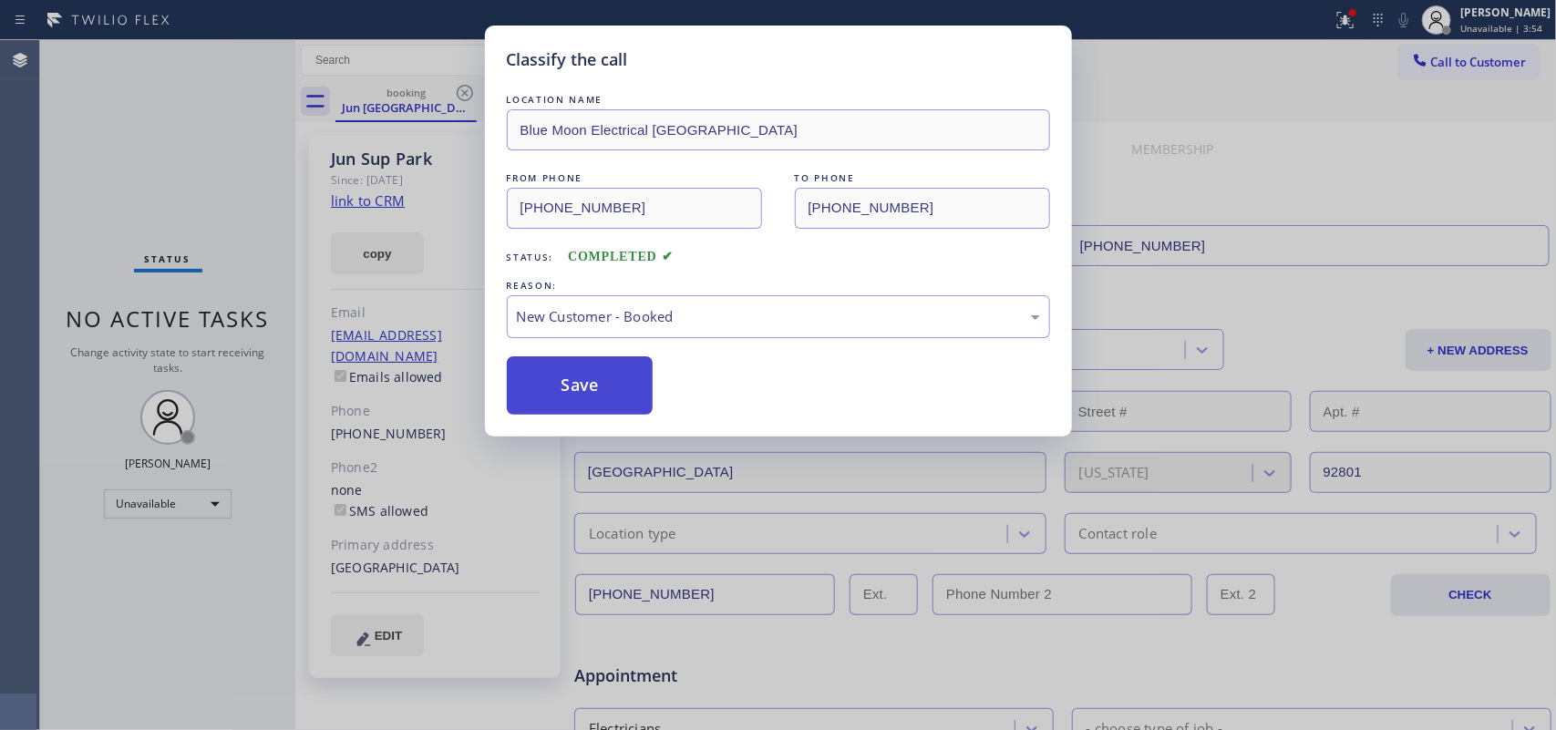
click at [645, 406] on button "Save" at bounding box center [580, 385] width 147 height 58
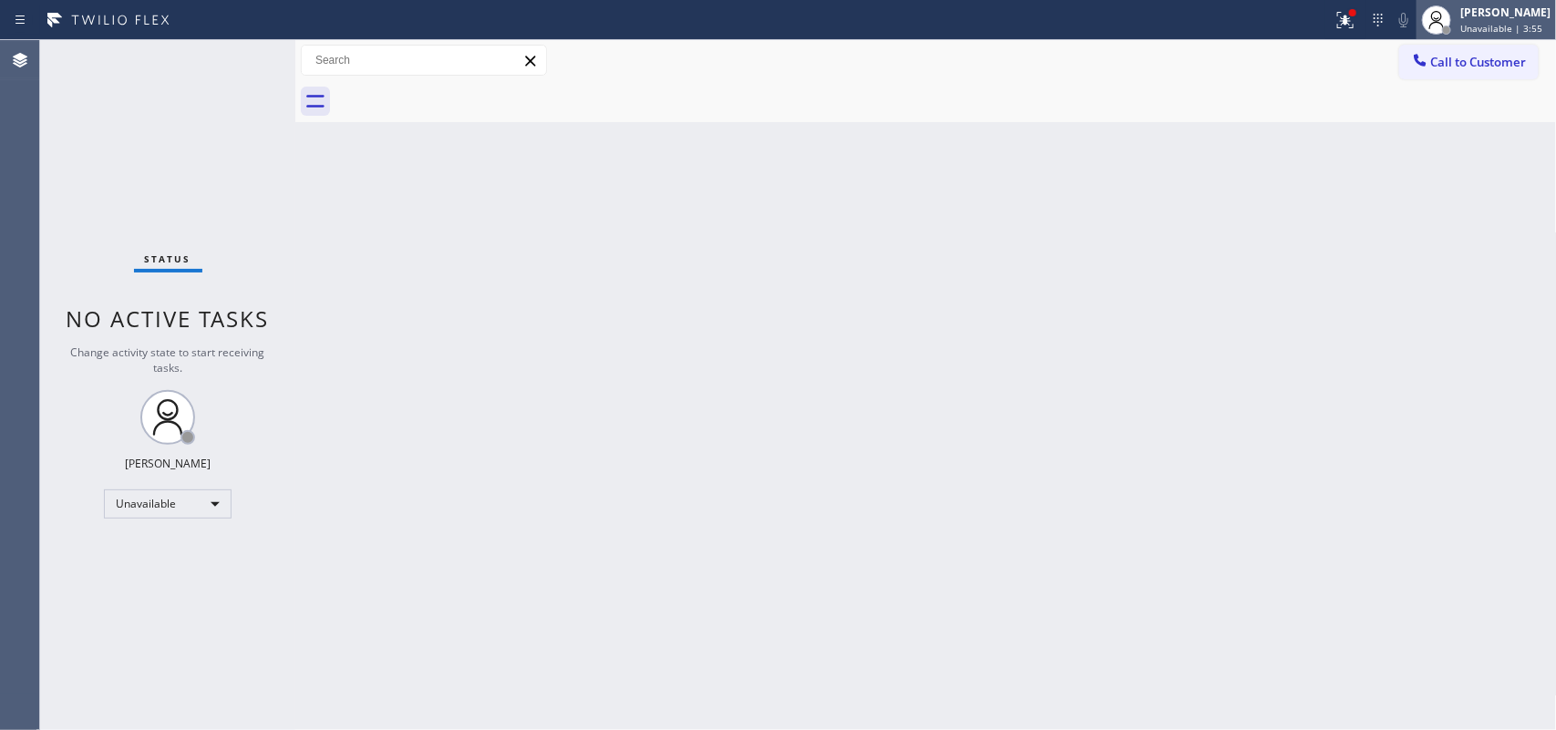
click at [1514, 30] on span "Unavailable | 3:55" at bounding box center [1501, 28] width 82 height 13
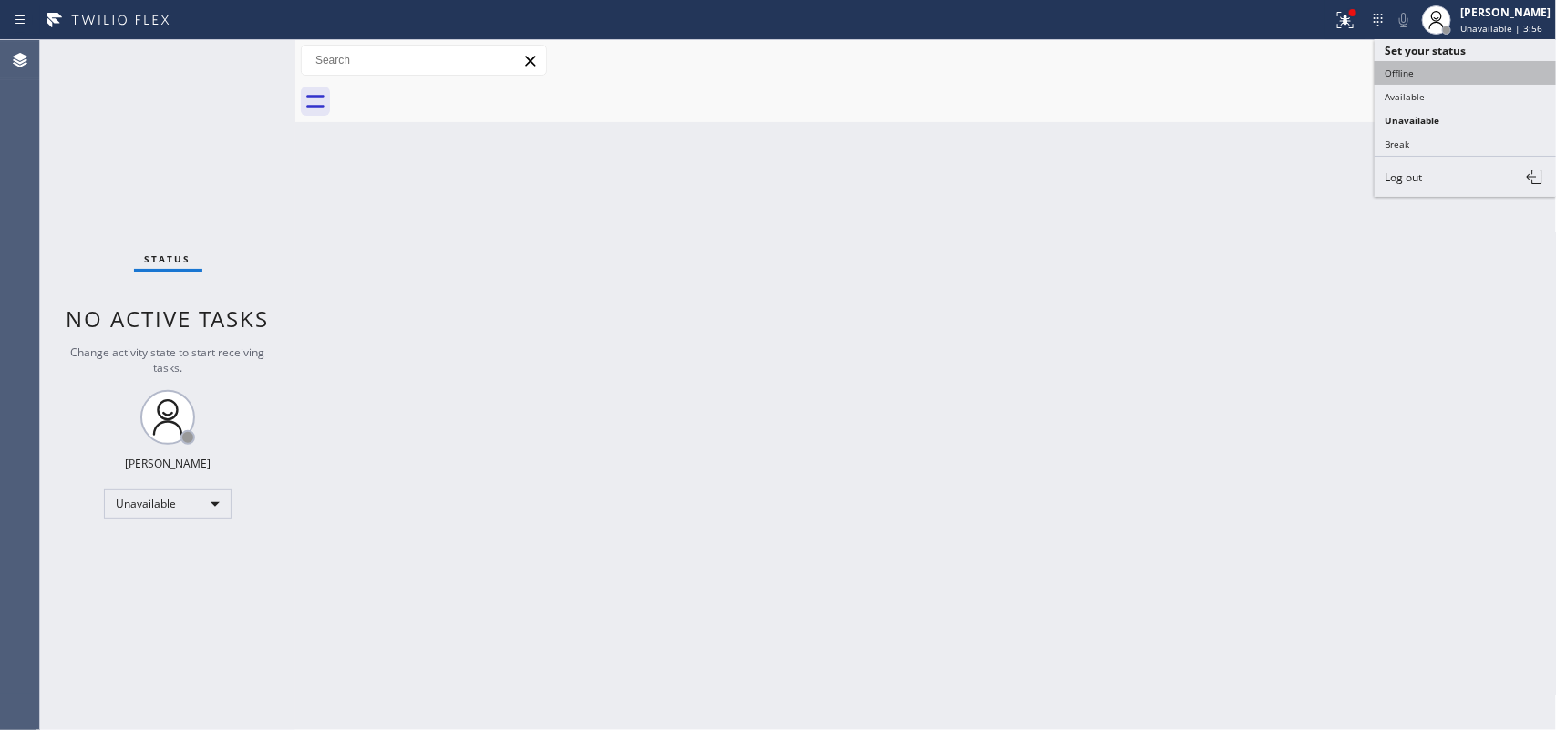
click at [1478, 74] on button "Offline" at bounding box center [1466, 73] width 182 height 24
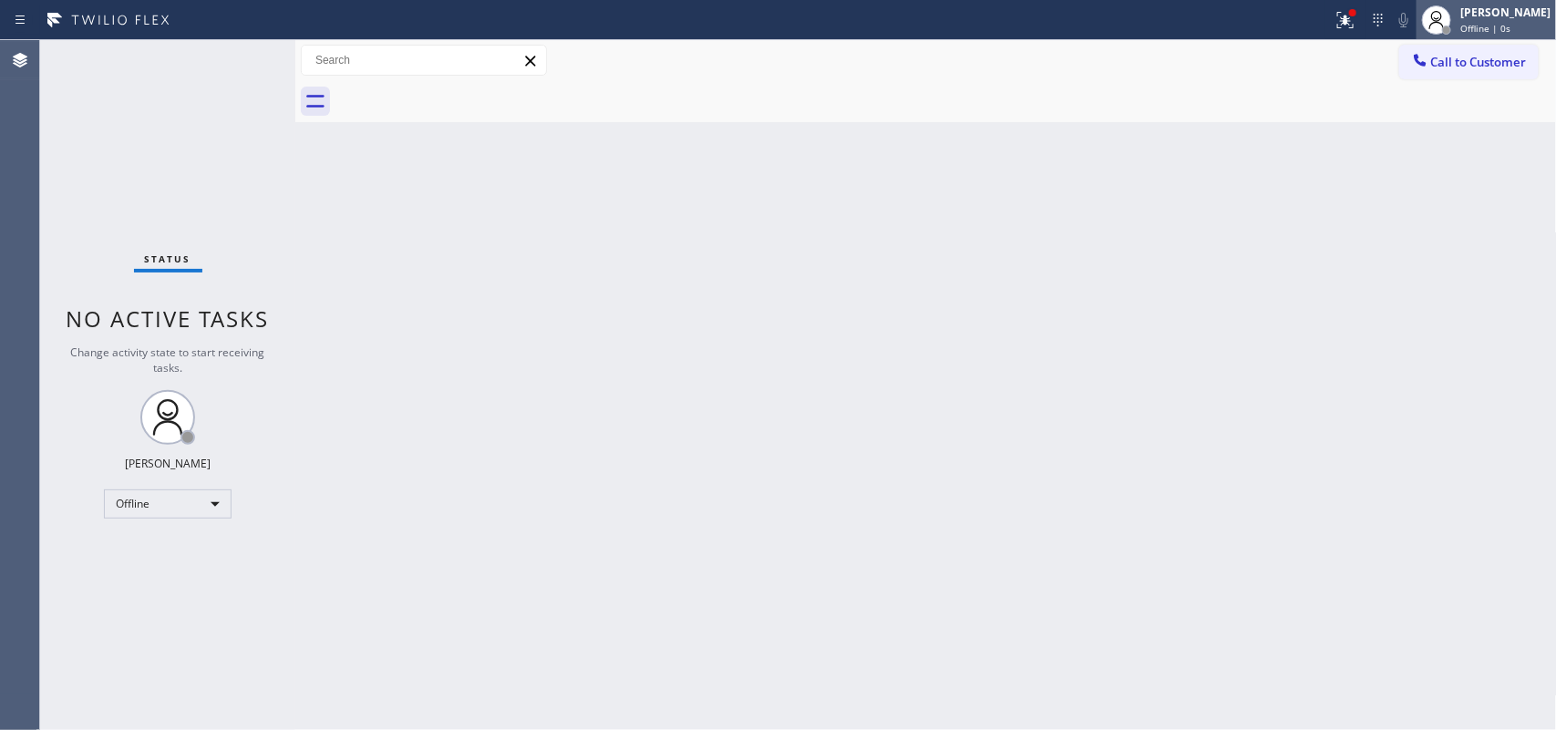
click at [1519, 11] on div "[PERSON_NAME]" at bounding box center [1505, 12] width 90 height 15
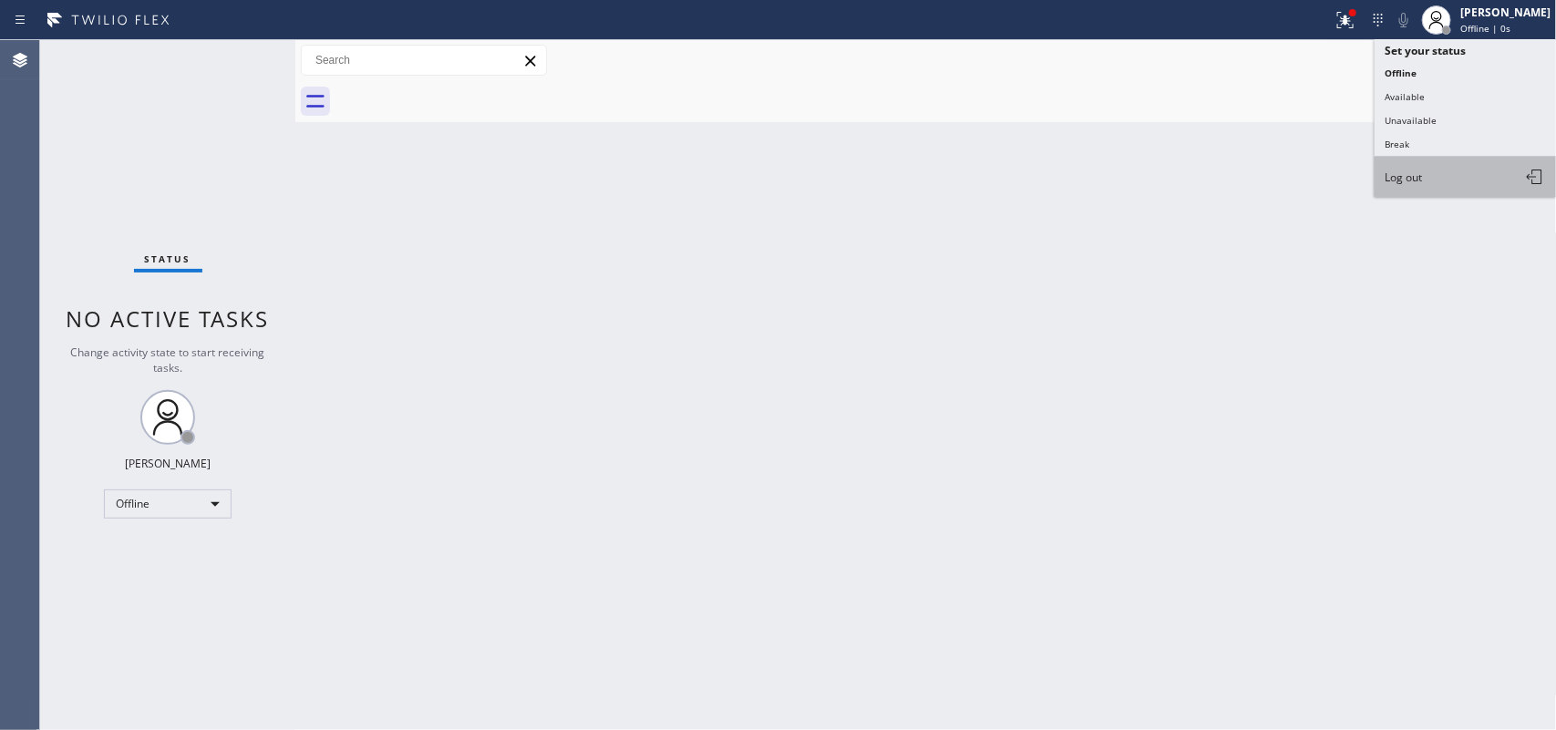
click at [1474, 181] on button "Log out" at bounding box center [1466, 177] width 182 height 40
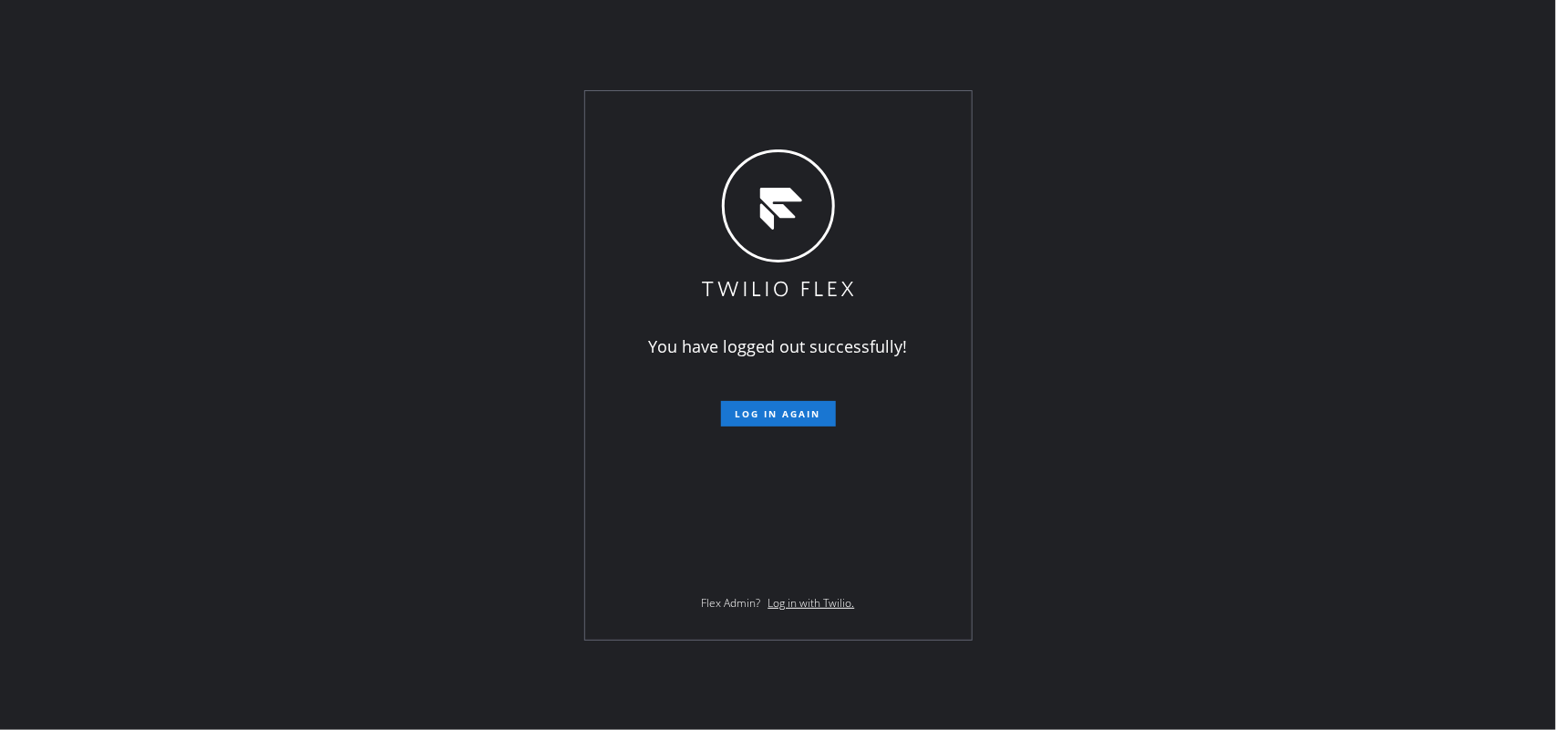
click at [417, 141] on div "You have logged out successfully! Log in again Flex Admin? Log in with Twilio." at bounding box center [778, 365] width 1556 height 730
